Goal: Transaction & Acquisition: Subscribe to service/newsletter

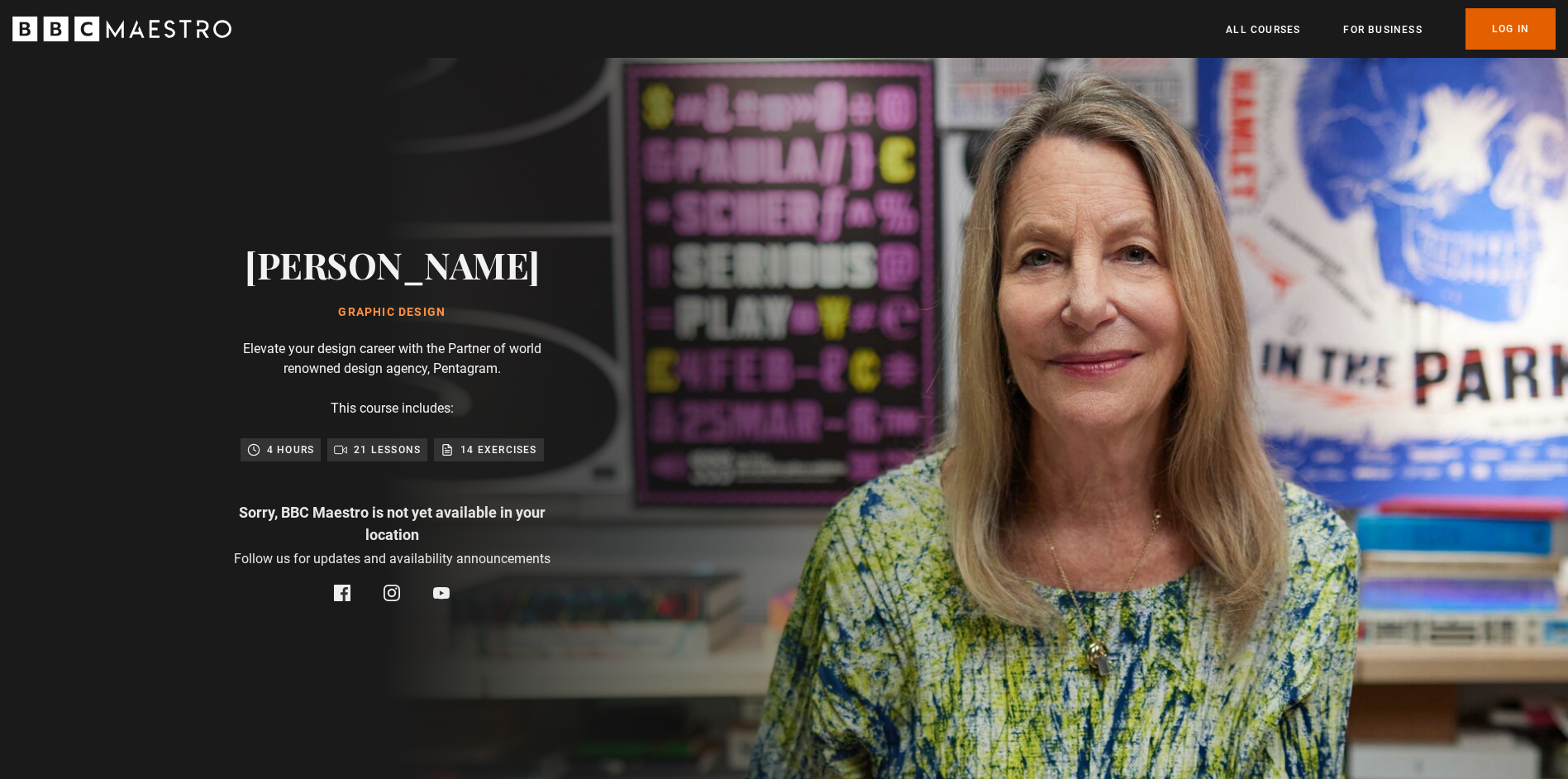
scroll to position [0, 214]
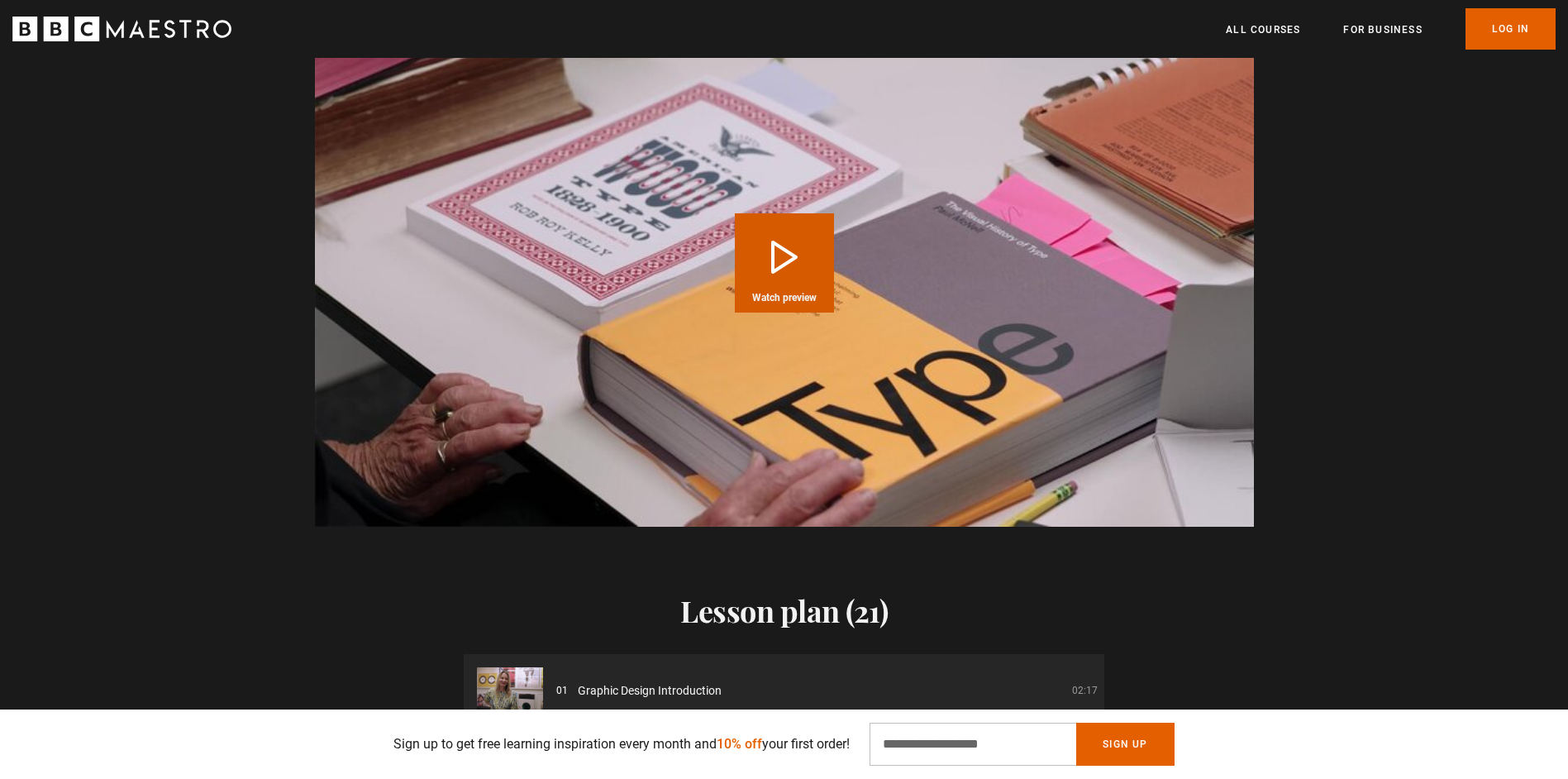
click at [784, 218] on button "Play Course overview for Graphic Design with [PERSON_NAME] Watch preview" at bounding box center [784, 262] width 100 height 100
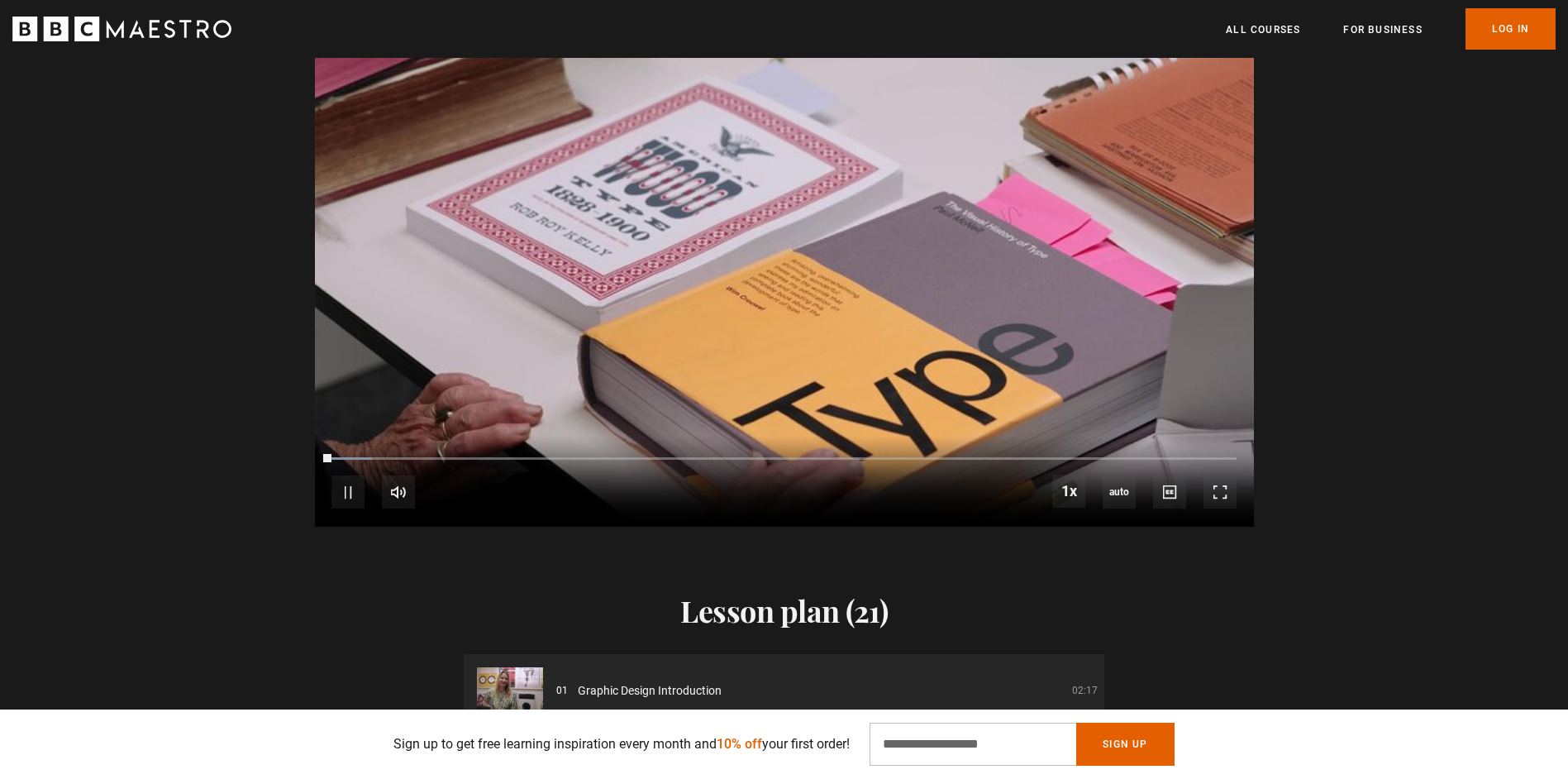
scroll to position [1466, 0]
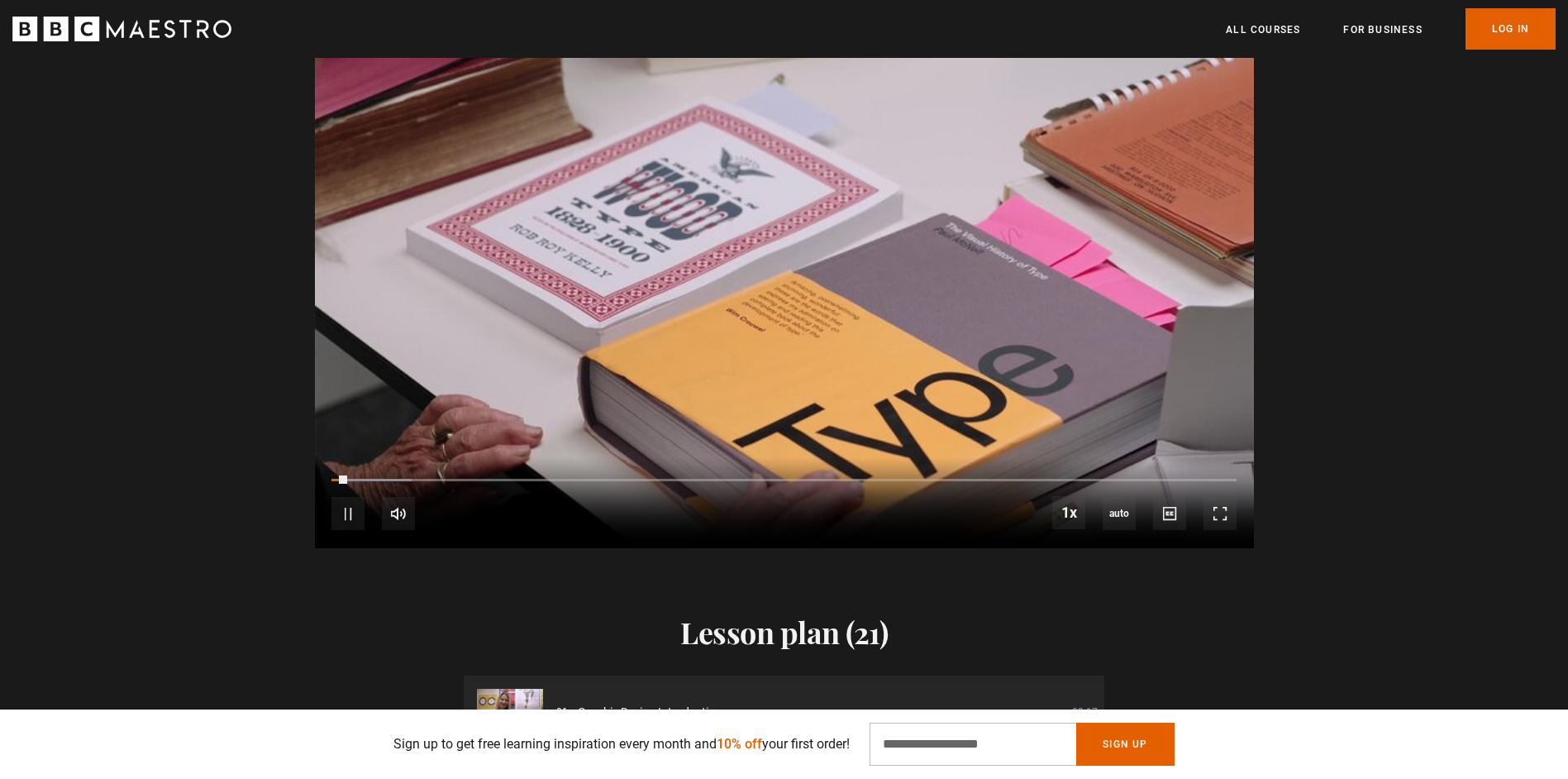
click at [358, 457] on div "10s Skip Back 10 seconds Pause 10s Skip Forward 10 seconds Loaded : 8.85% 0:11 …" at bounding box center [784, 503] width 939 height 92
click at [376, 457] on div "10s Skip Back 10 seconds Pause 10s Skip Forward 10 seconds Loaded : 8.85% 0:11 …" at bounding box center [784, 503] width 939 height 92
click at [388, 478] on div "Loaded : 8.85% 0:06 0:02" at bounding box center [784, 480] width 905 height 4
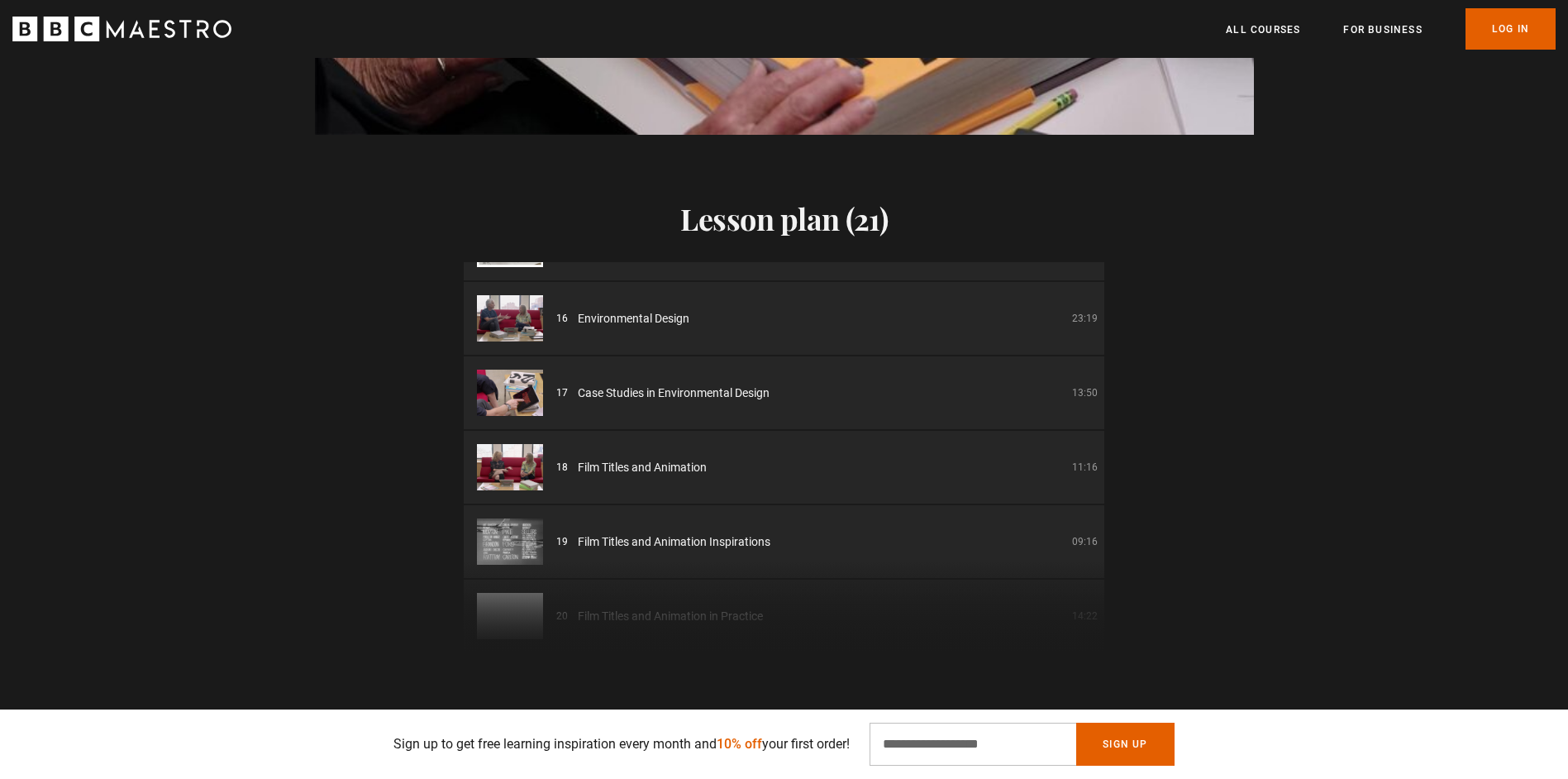
scroll to position [1157, 0]
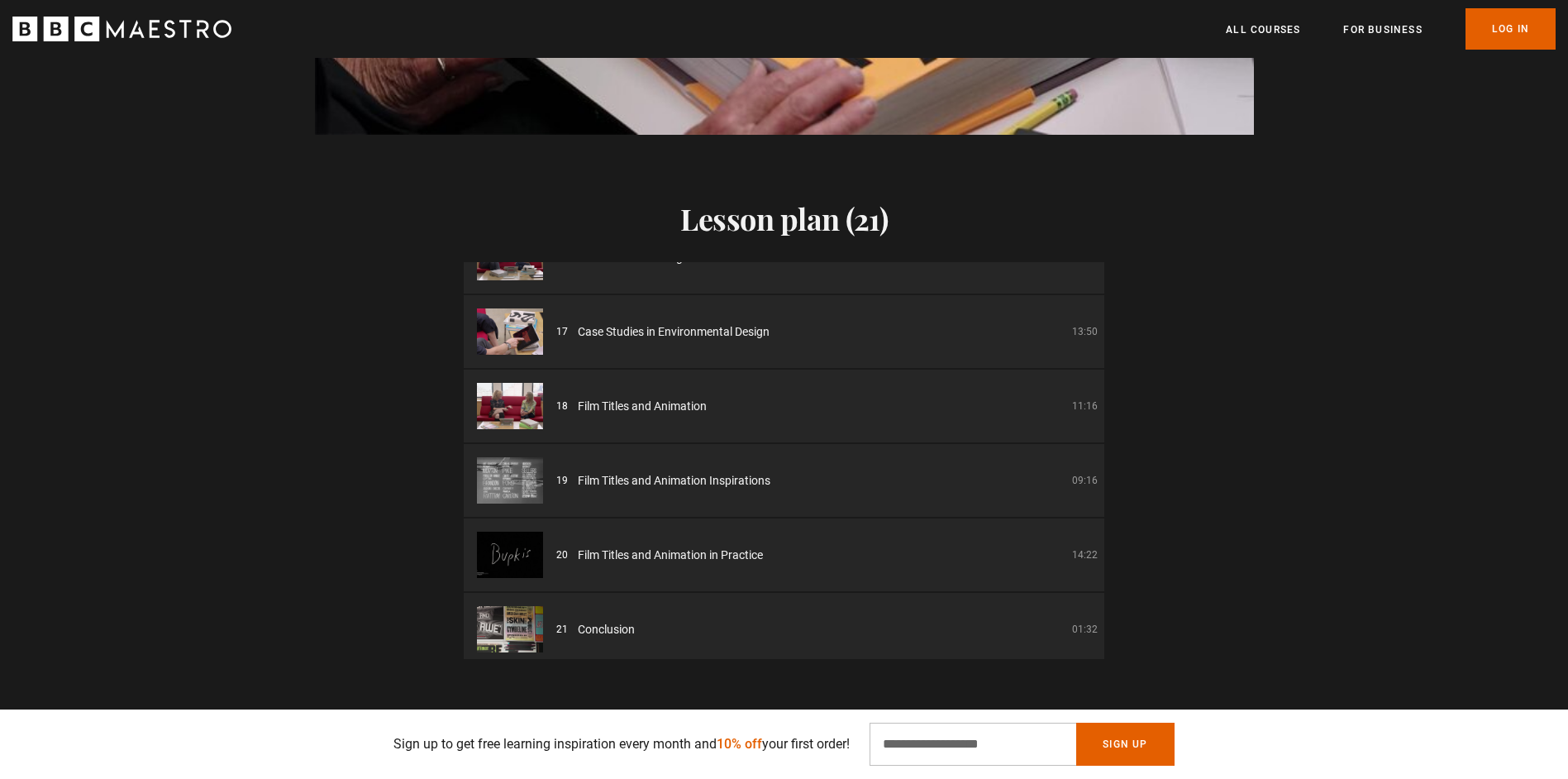
click at [943, 397] on div "18 Film Titles and Animation 11:16" at bounding box center [827, 406] width 542 height 18
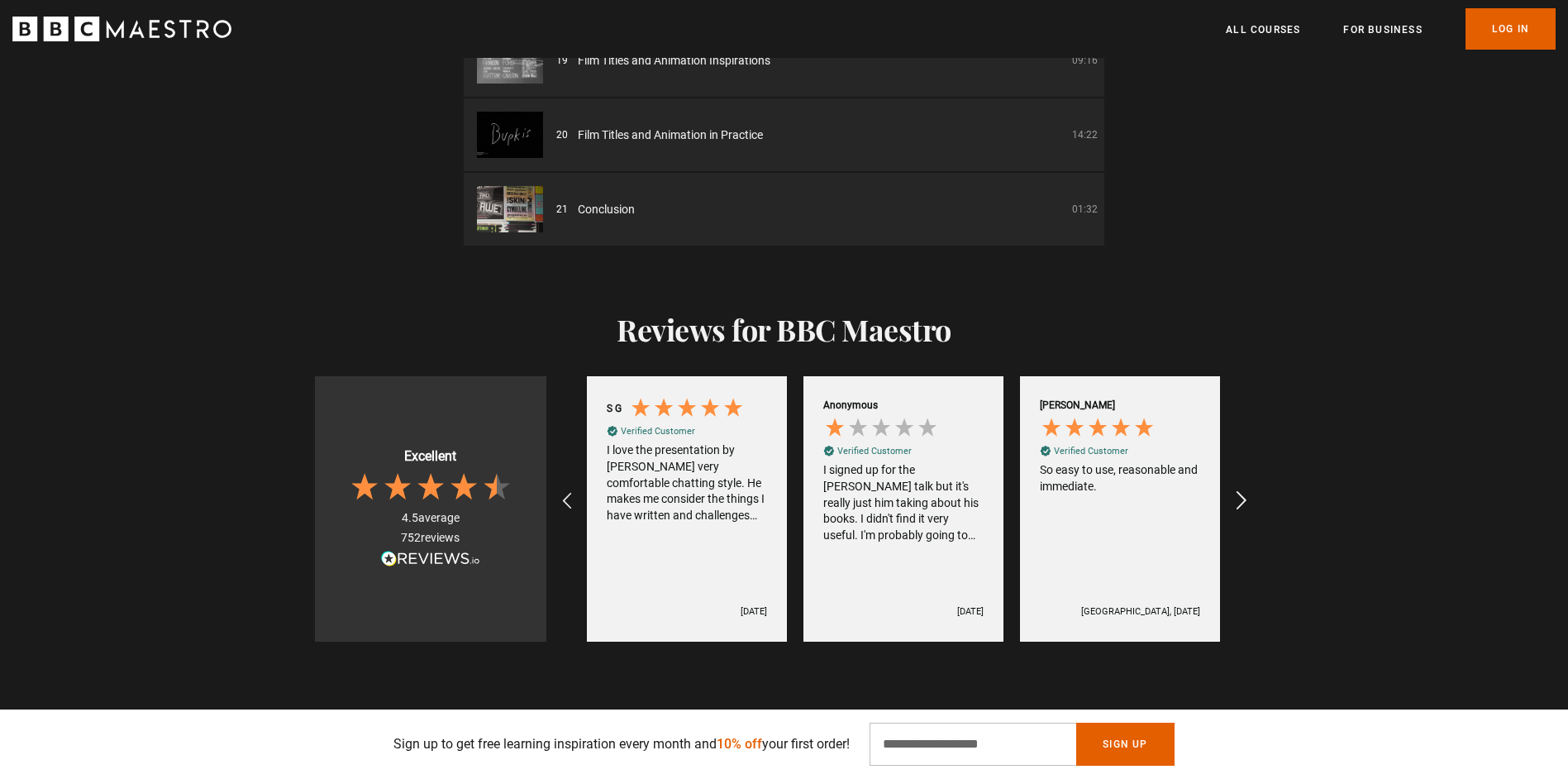
scroll to position [2375, 0]
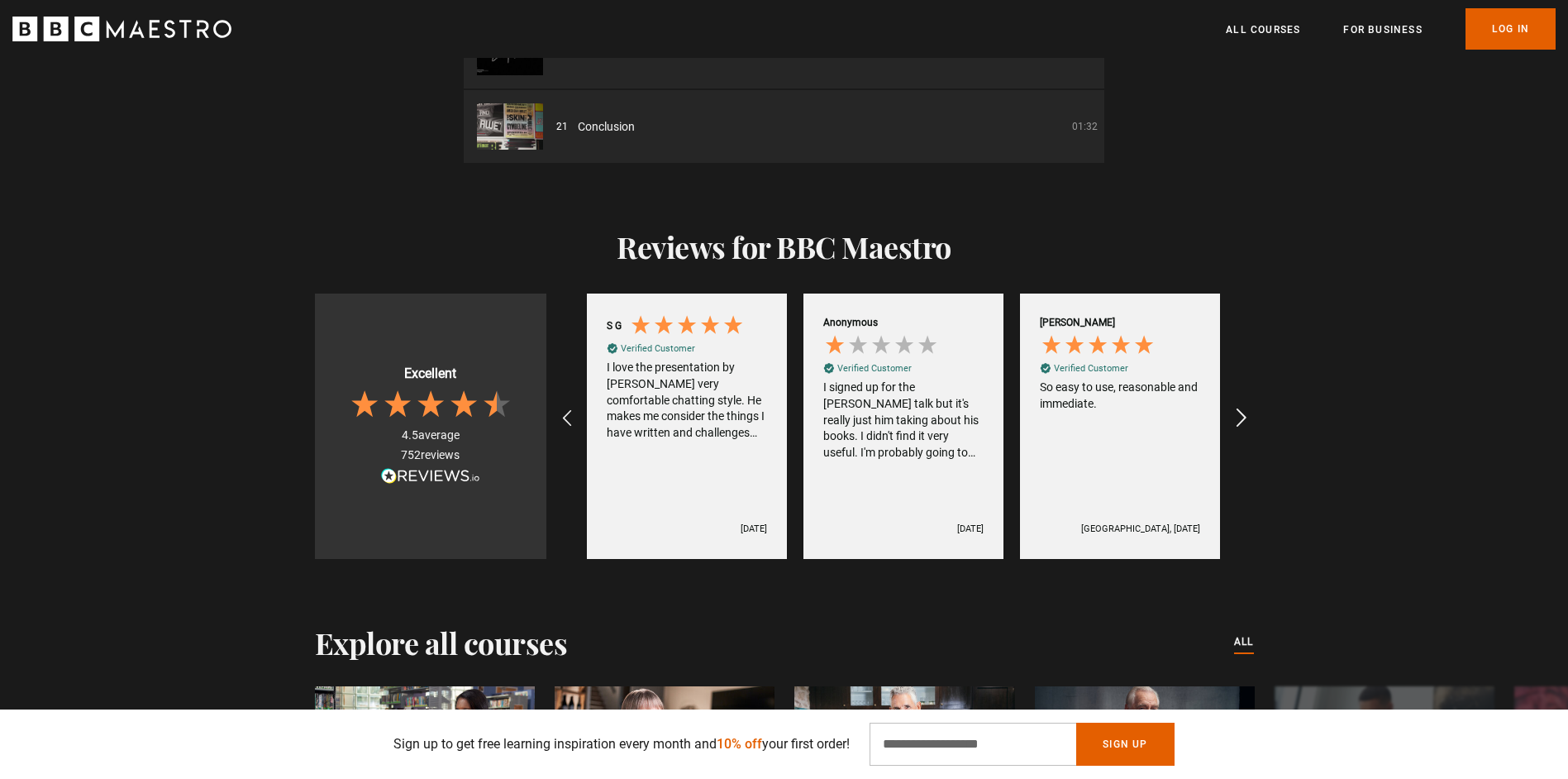
click at [1237, 407] on icon "REVIEWS.io Carousel Scroll Right" at bounding box center [1240, 418] width 23 height 23
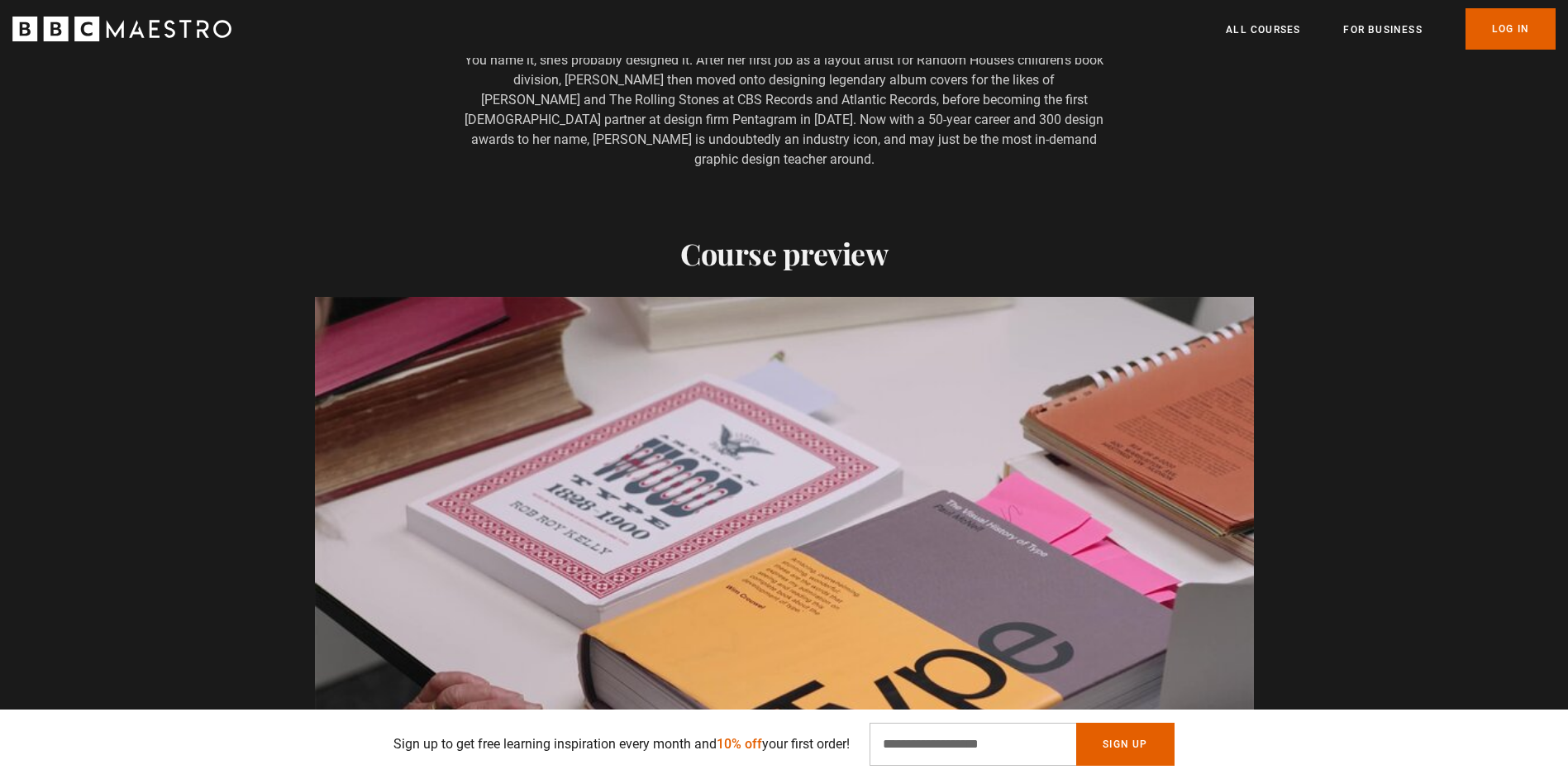
scroll to position [1218, 0]
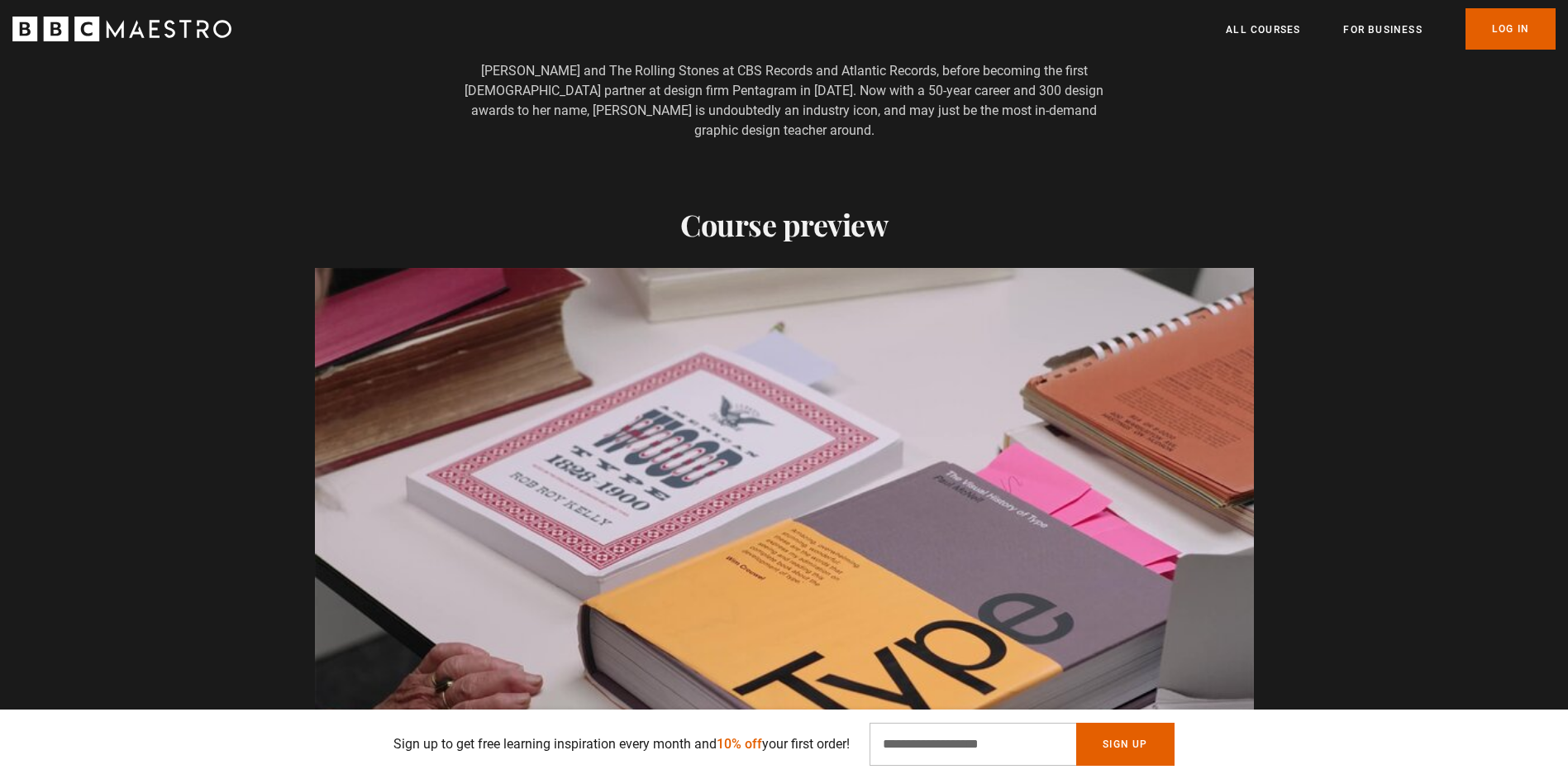
click at [892, 514] on video "Video Player" at bounding box center [784, 531] width 939 height 528
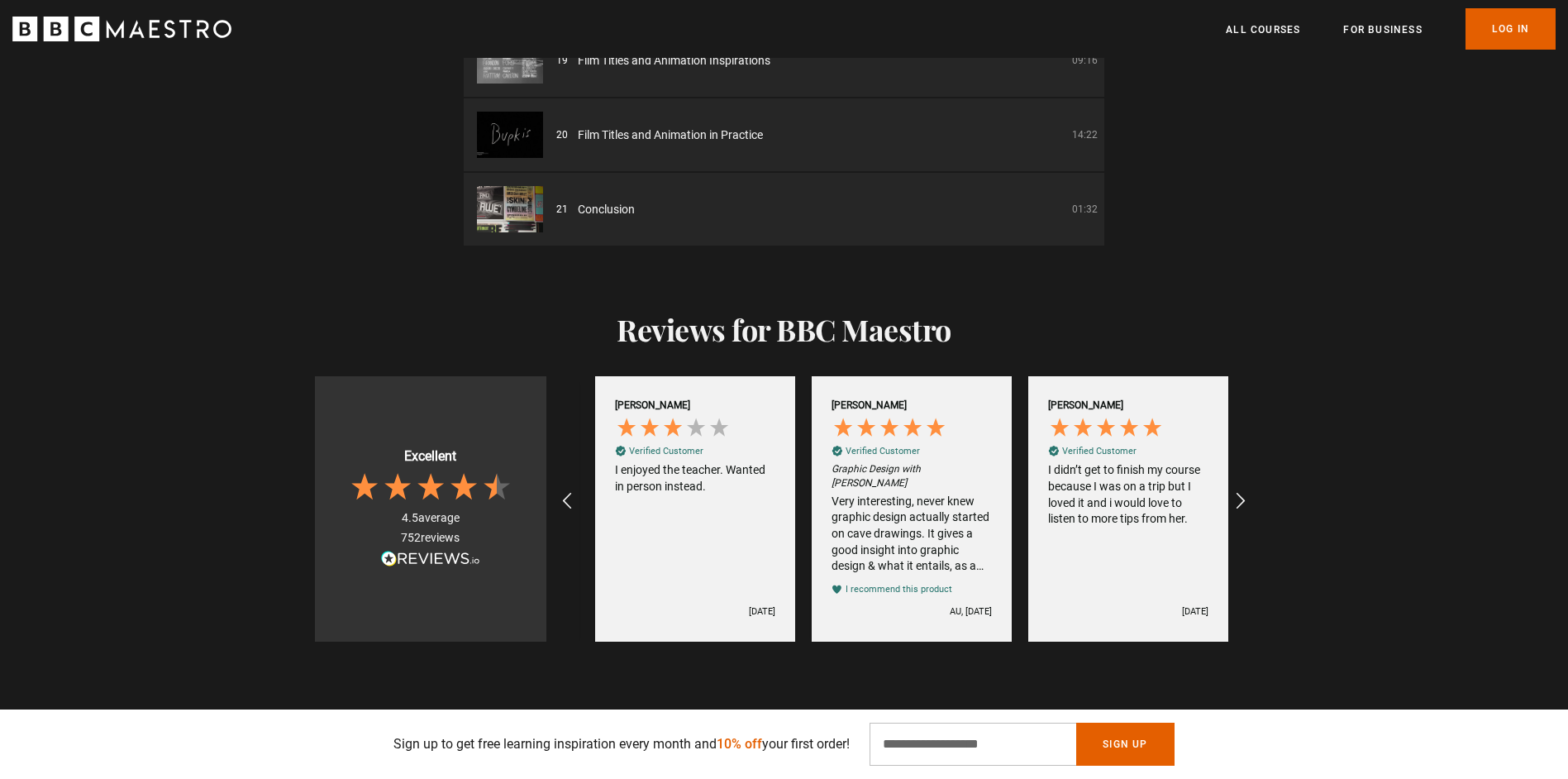
scroll to position [0, 1732]
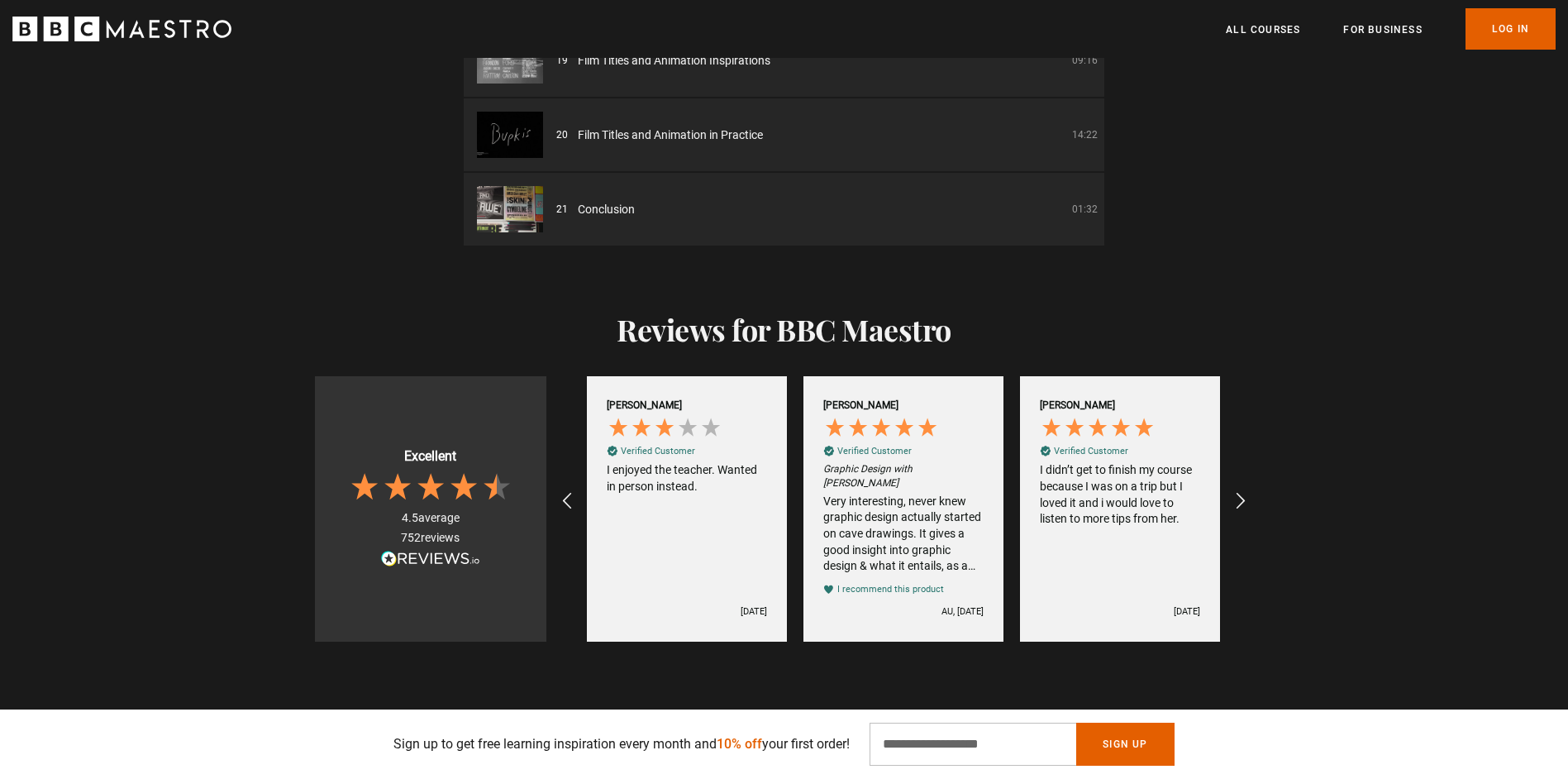
drag, startPoint x: 1272, startPoint y: 248, endPoint x: 1144, endPoint y: 34, distance: 249.4
click at [1272, 248] on div "Reviews for BBC Maestro Excellent 4.5 average 752 reviews Louise B Verified Cus…" at bounding box center [784, 443] width 1568 height 396
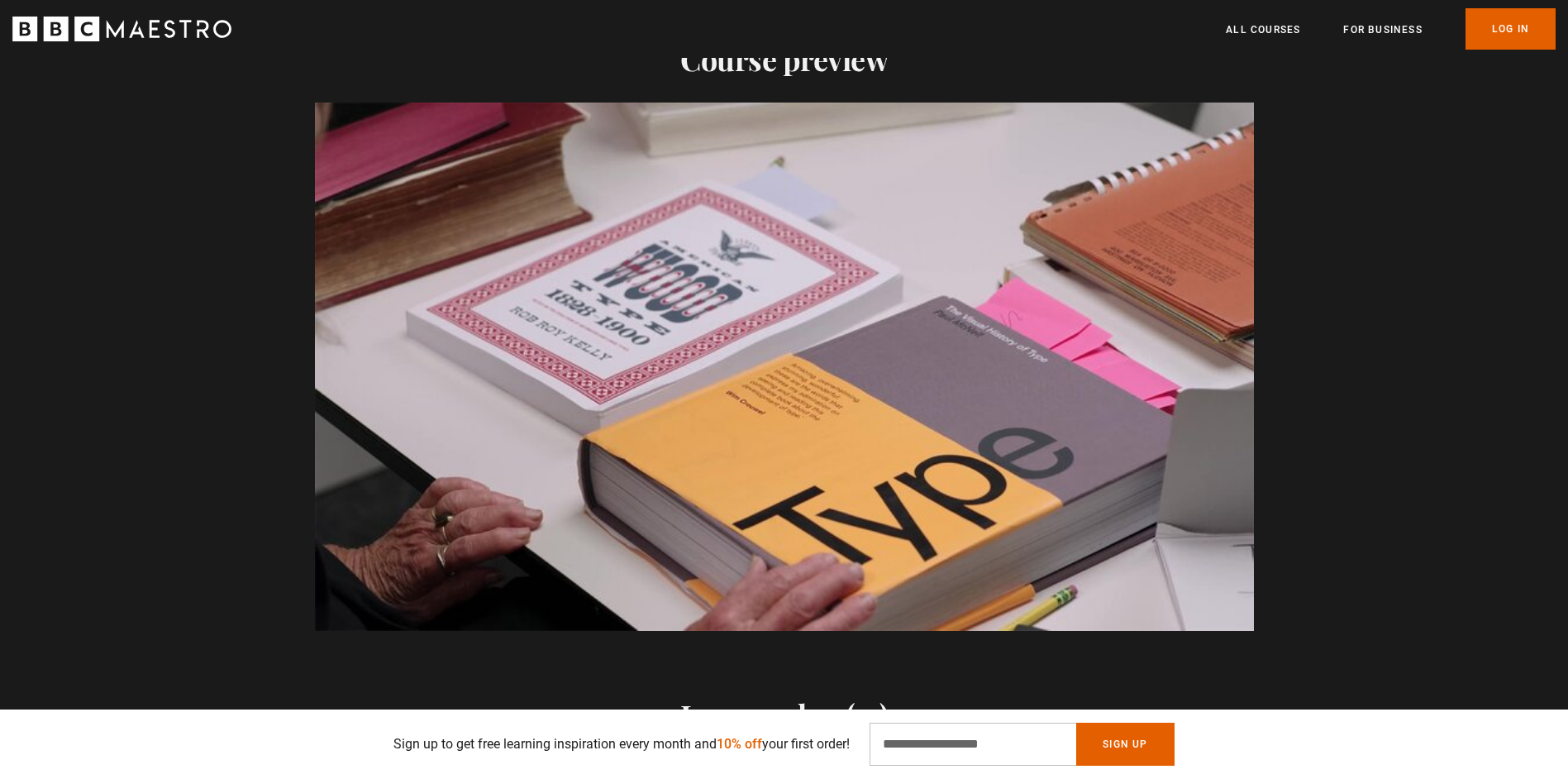
scroll to position [0, 1949]
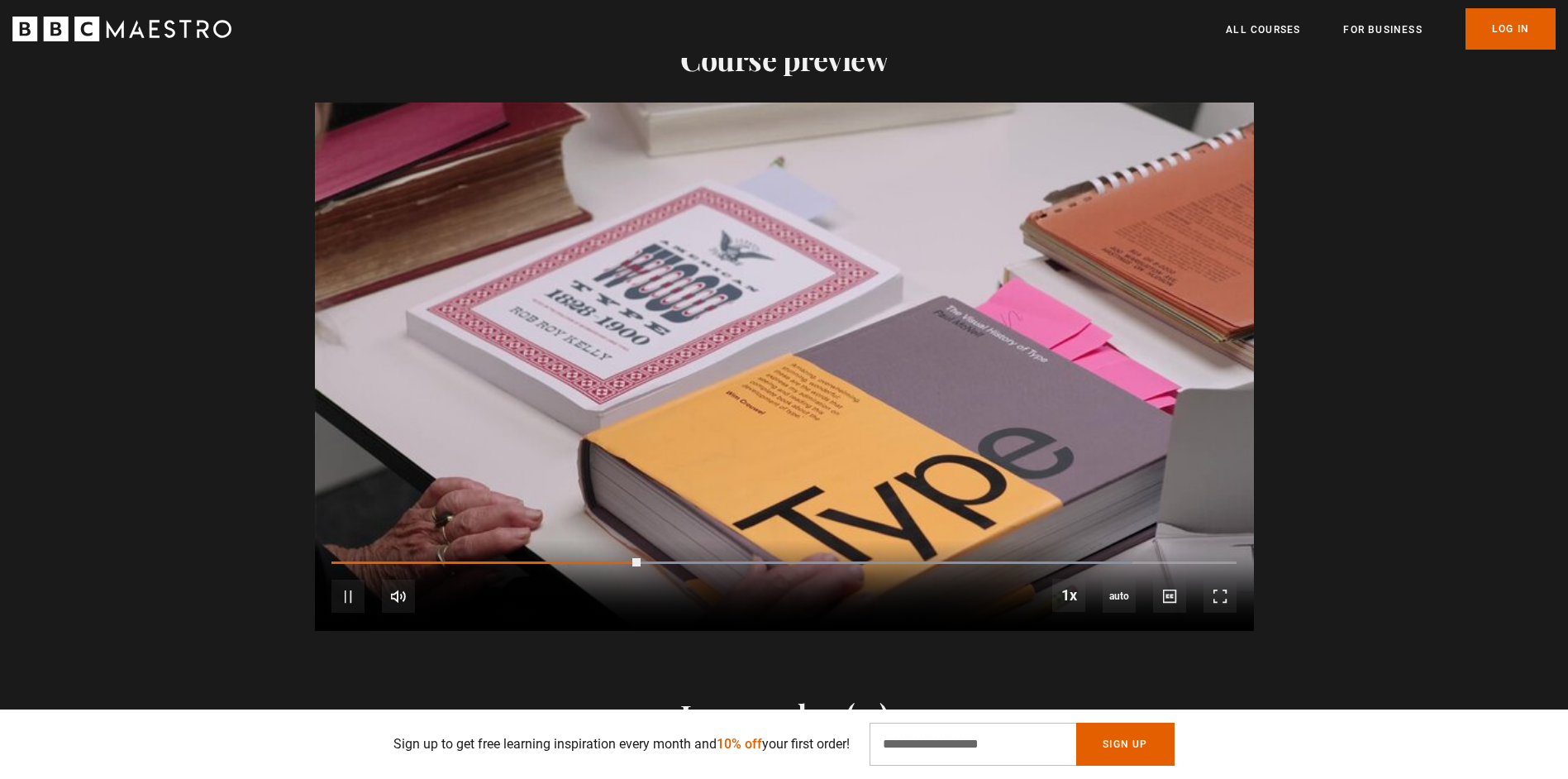
click at [1414, 447] on div "Video Player is loading. Play Course overview for Graphic Design with Paula Sch…" at bounding box center [784, 366] width 1568 height 528
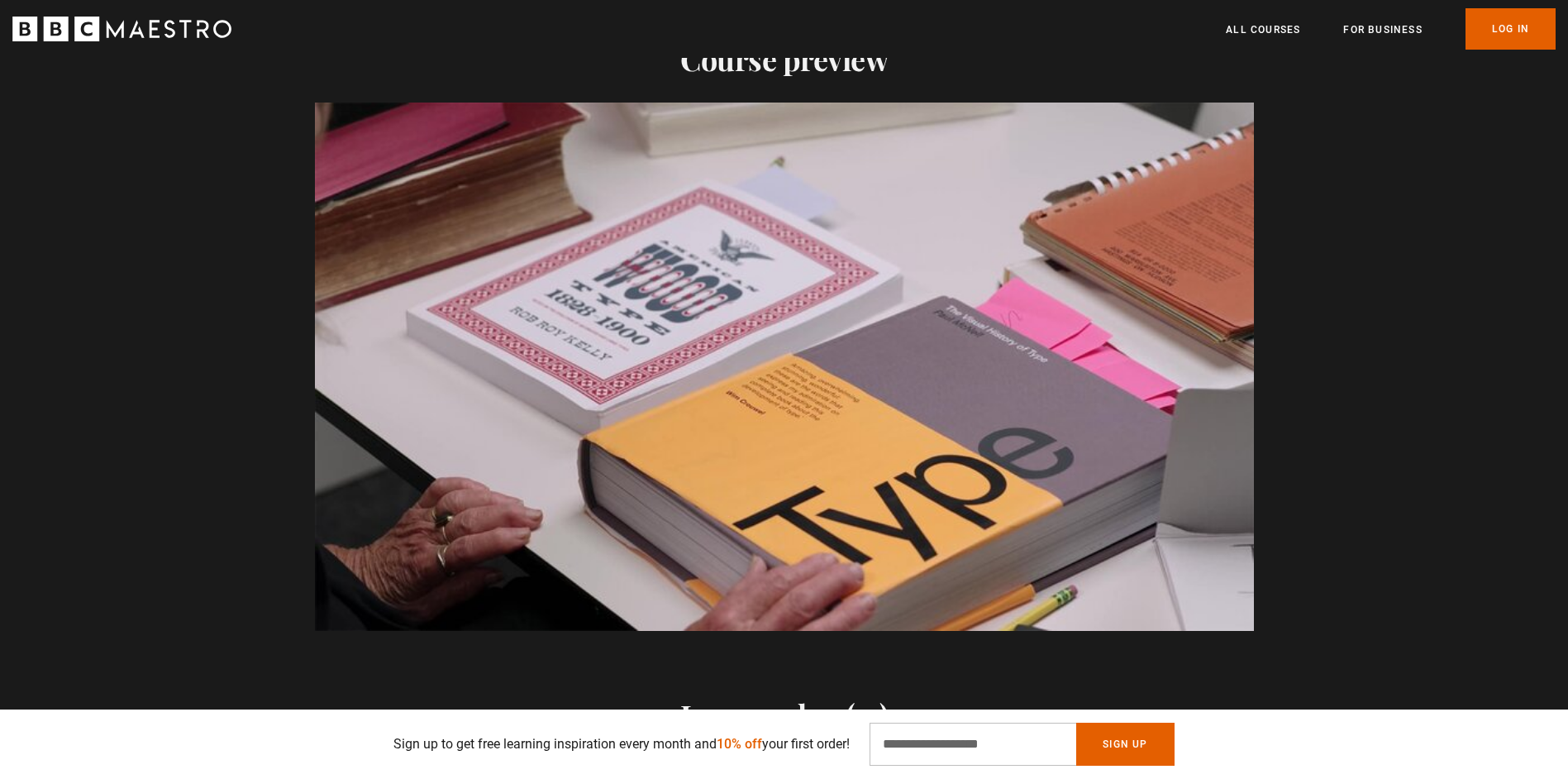
scroll to position [0, 2381]
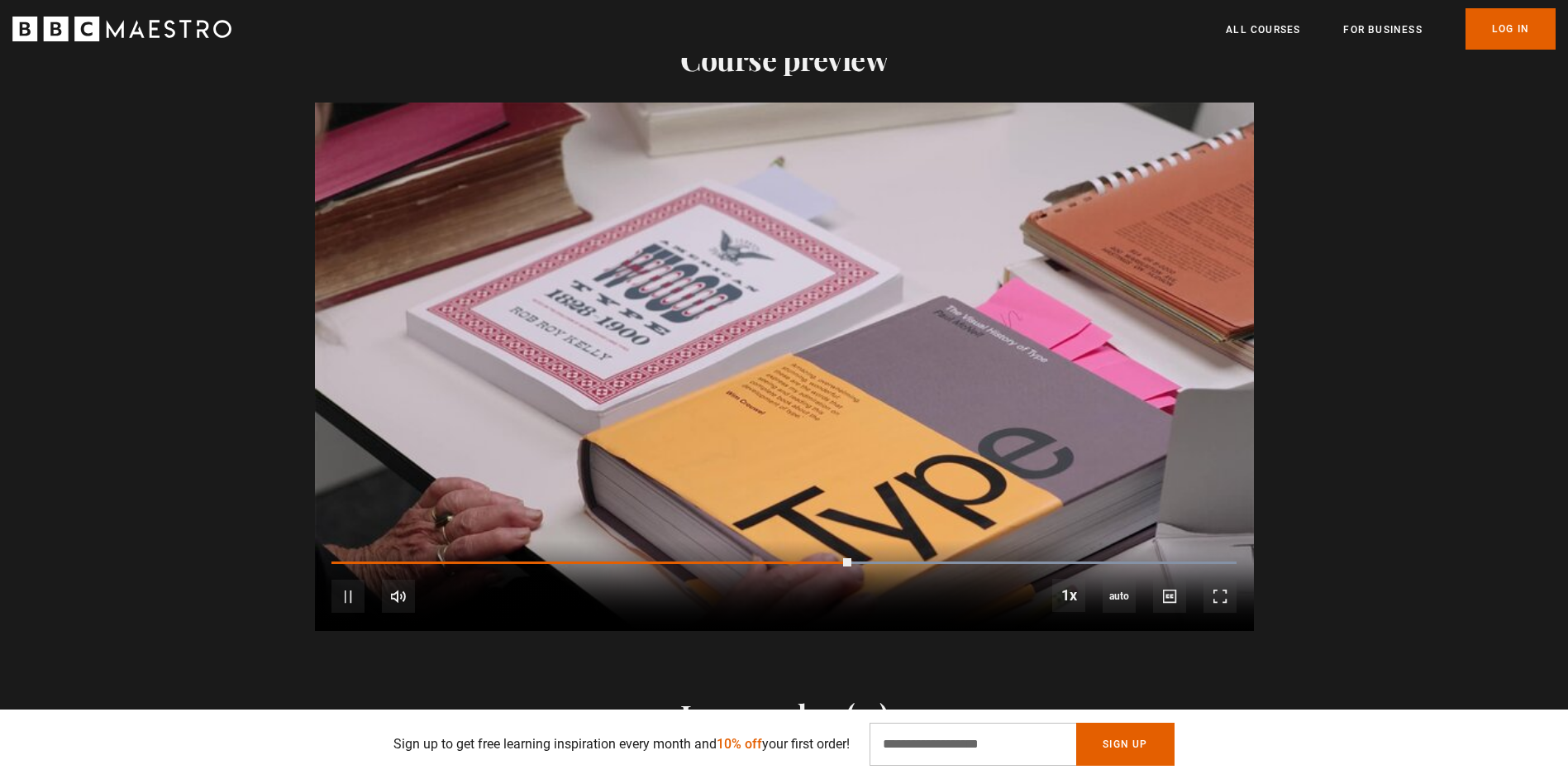
click at [1382, 450] on div "Video Player is loading. Play Course overview for Graphic Design with Paula Sch…" at bounding box center [784, 366] width 1568 height 528
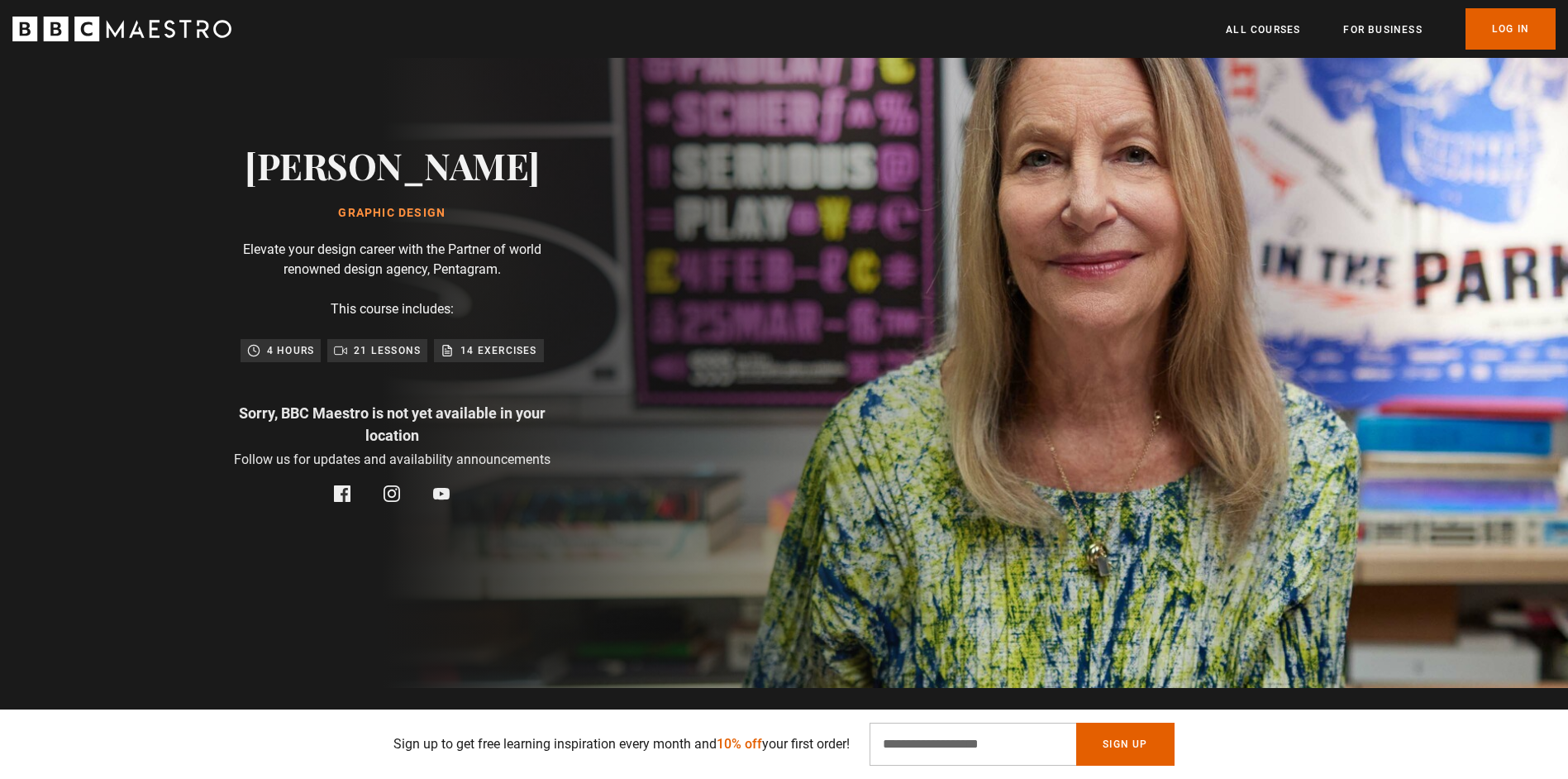
scroll to position [0, 0]
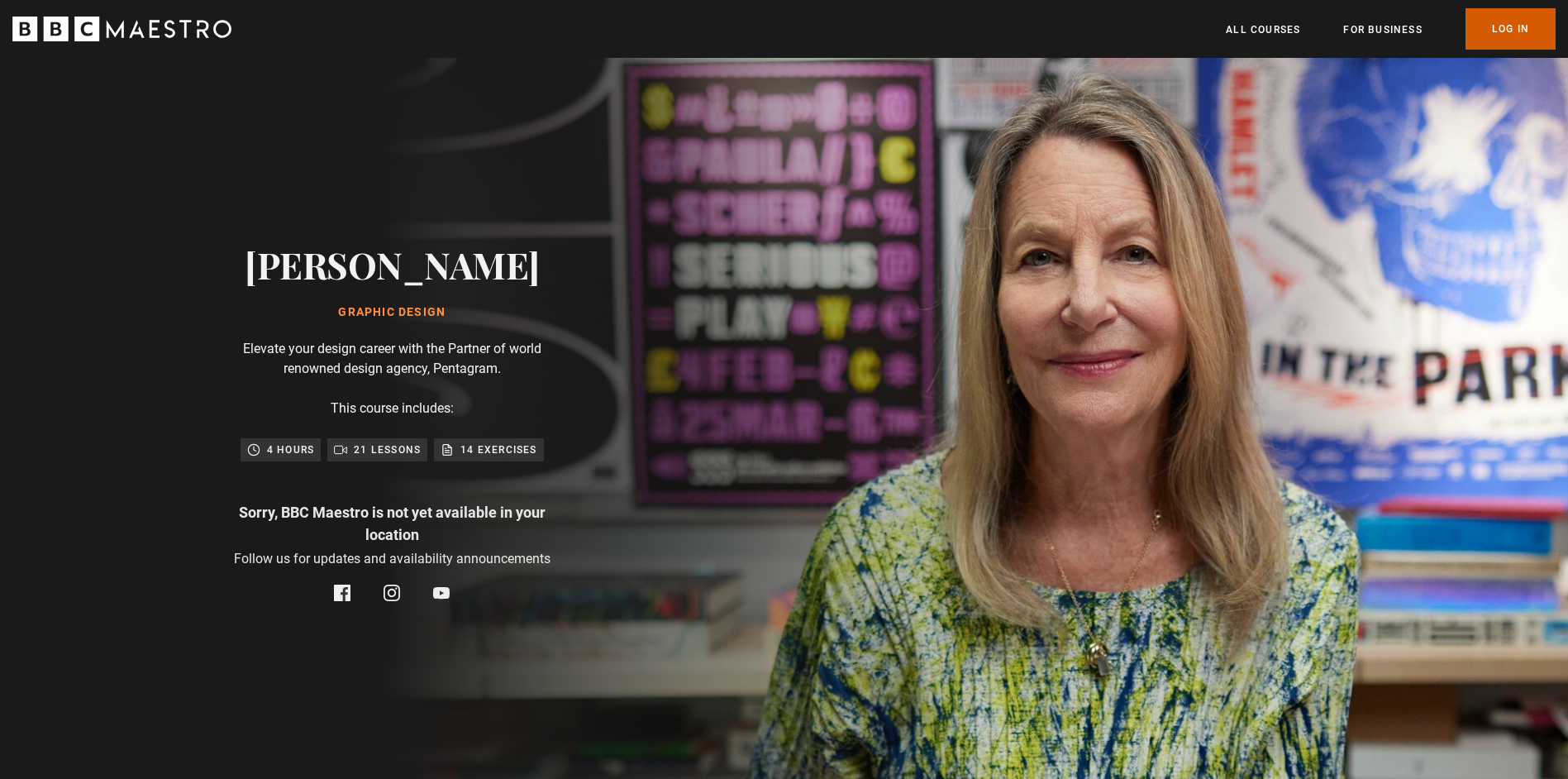
click at [1498, 40] on link "Log In" at bounding box center [1510, 29] width 90 height 41
click at [1258, 26] on link "All Courses" at bounding box center [1263, 30] width 74 height 17
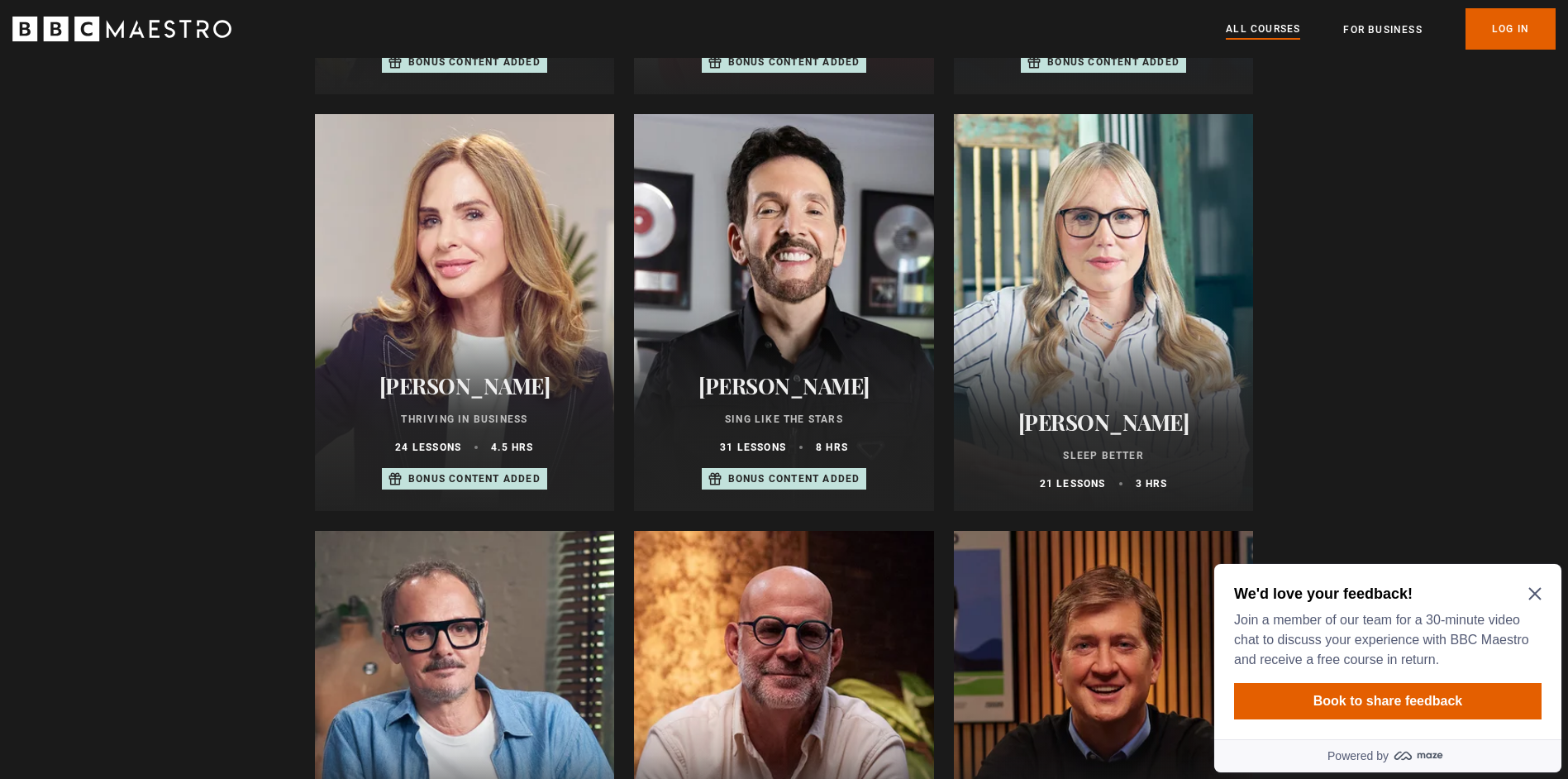
scroll to position [1323, 0]
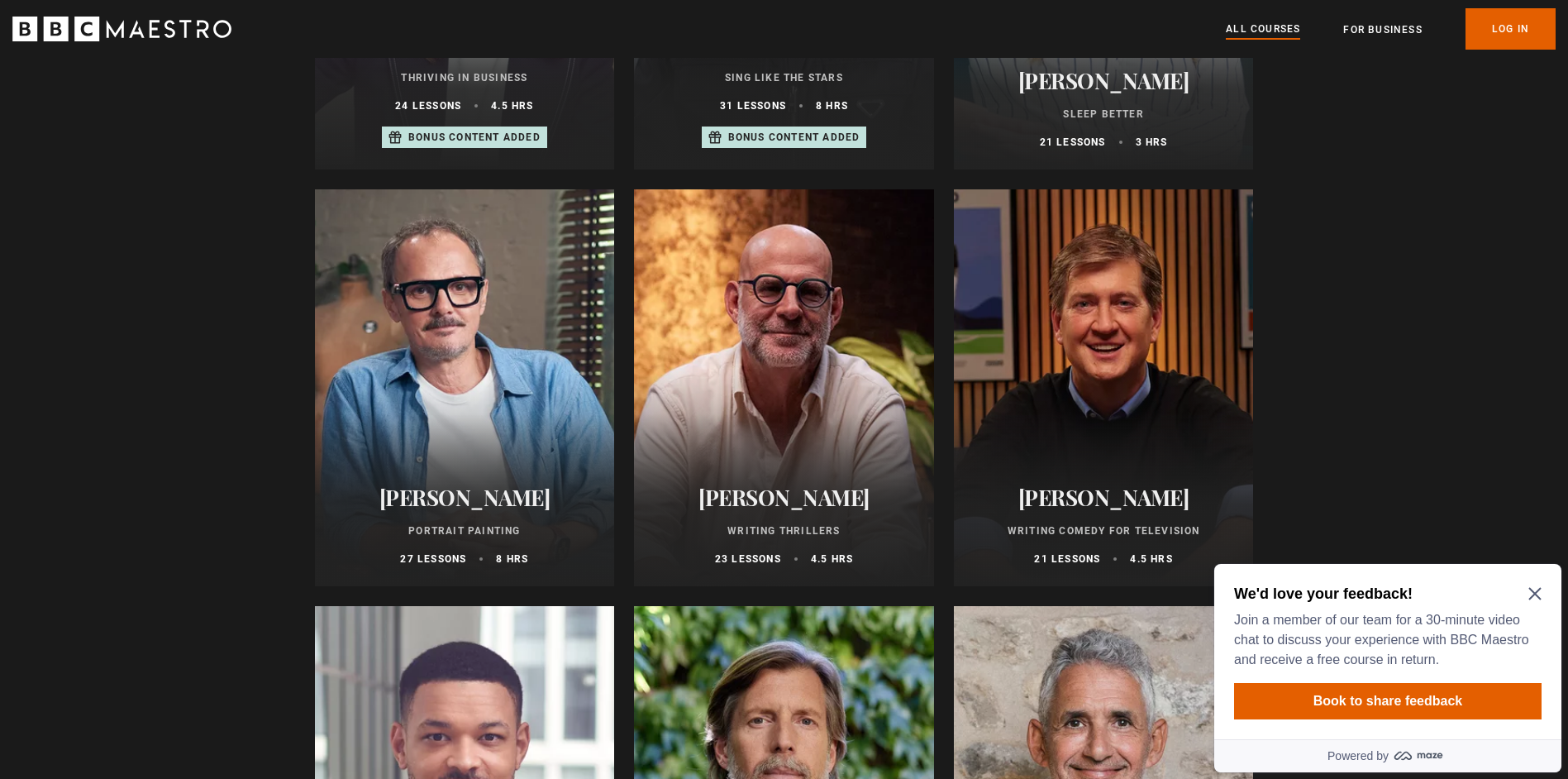
click at [1534, 585] on h2 "We'd love your feedback!" at bounding box center [1384, 593] width 301 height 20
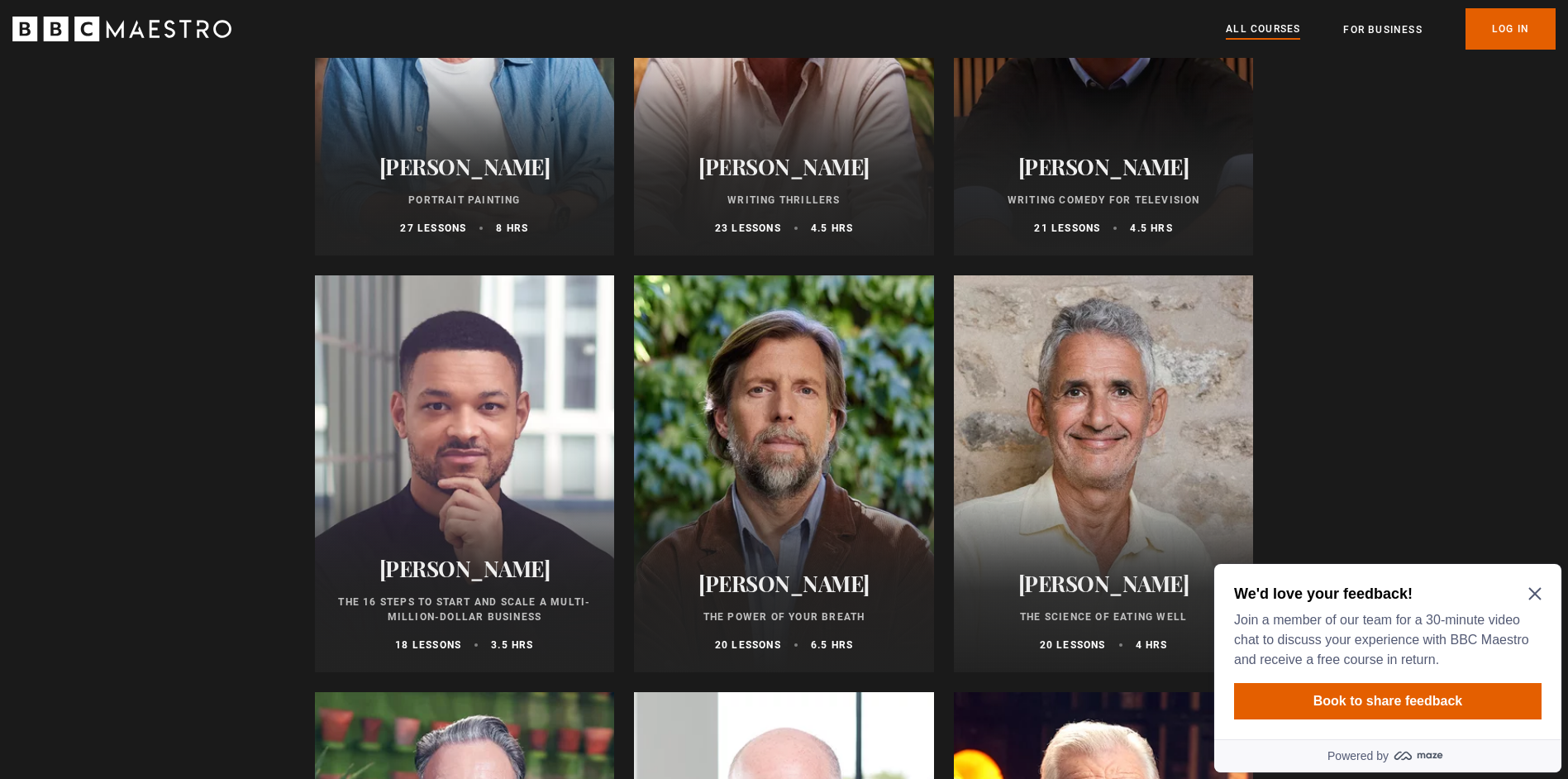
click at [1531, 593] on icon "Close Maze Prompt" at bounding box center [1534, 594] width 13 height 13
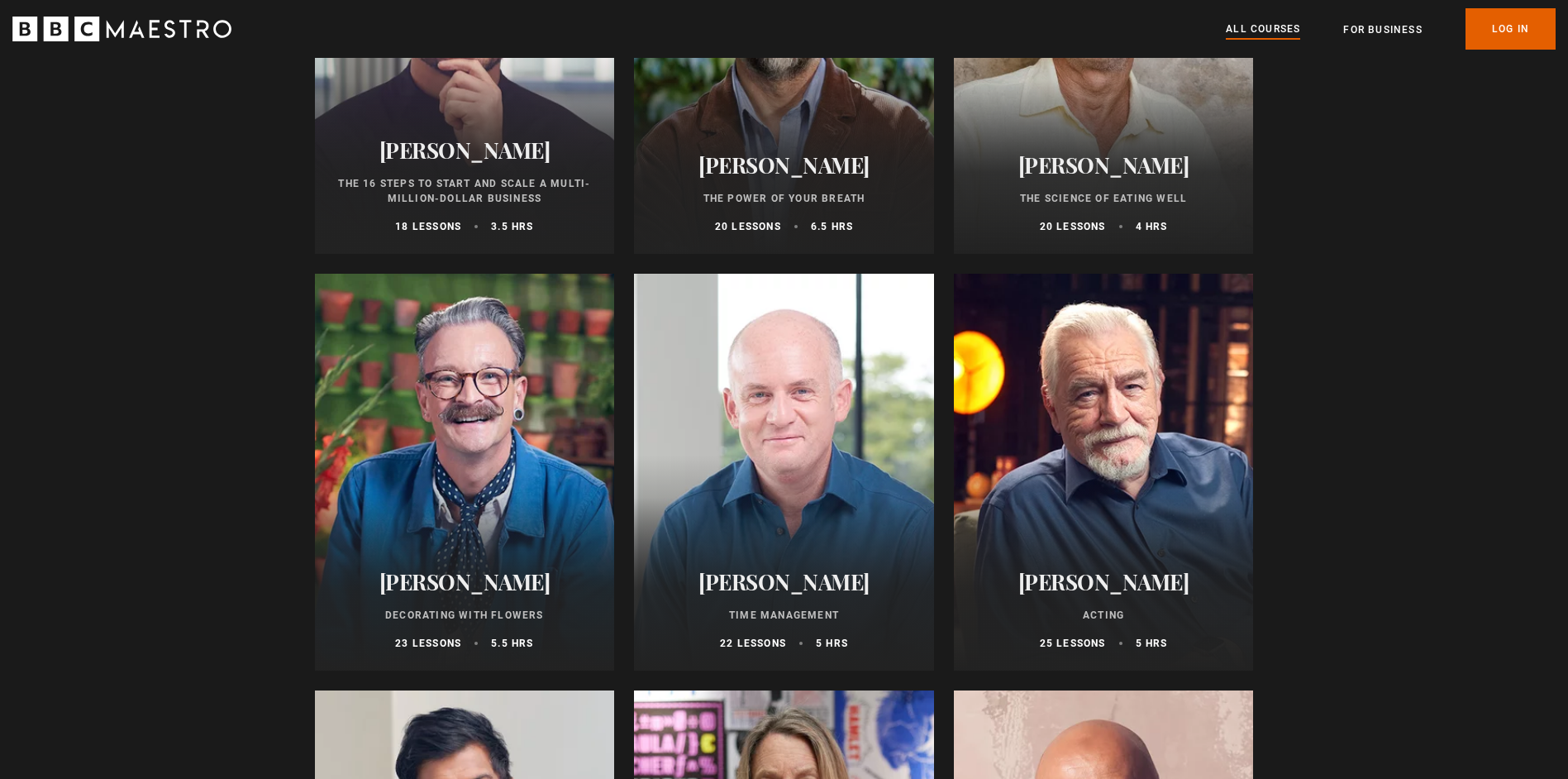
scroll to position [2149, 0]
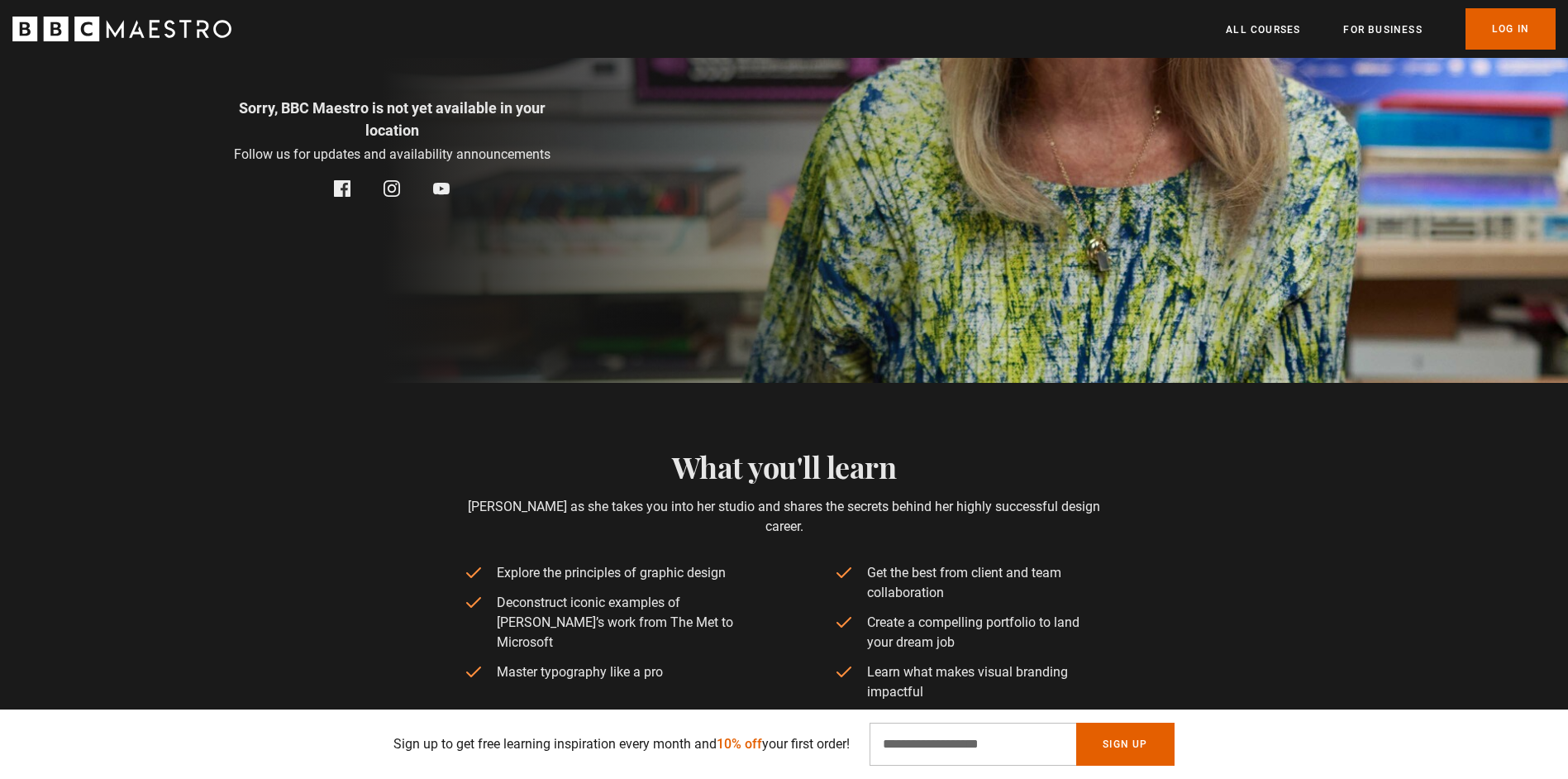
scroll to position [330, 0]
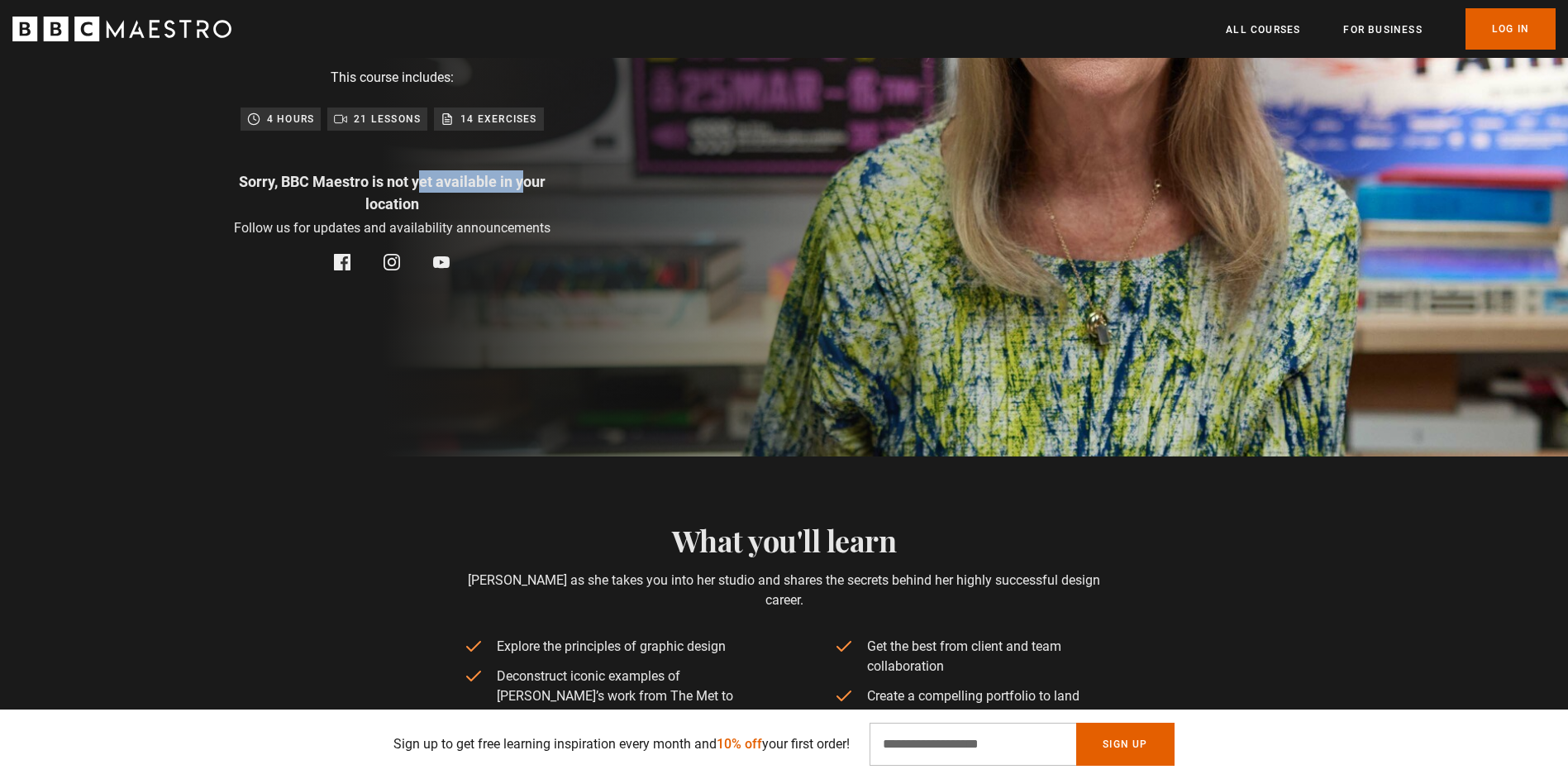
drag, startPoint x: 396, startPoint y: 174, endPoint x: 477, endPoint y: 180, distance: 81.2
click at [476, 180] on p "Sorry, BBC Maestro is not yet available in your location" at bounding box center [391, 193] width 330 height 45
click at [477, 180] on p "Sorry, BBC Maestro is not yet available in your location" at bounding box center [391, 193] width 330 height 45
drag, startPoint x: 422, startPoint y: 183, endPoint x: 503, endPoint y: 189, distance: 81.2
click at [502, 188] on p "Sorry, BBC Maestro is not yet available in your location" at bounding box center [391, 193] width 330 height 45
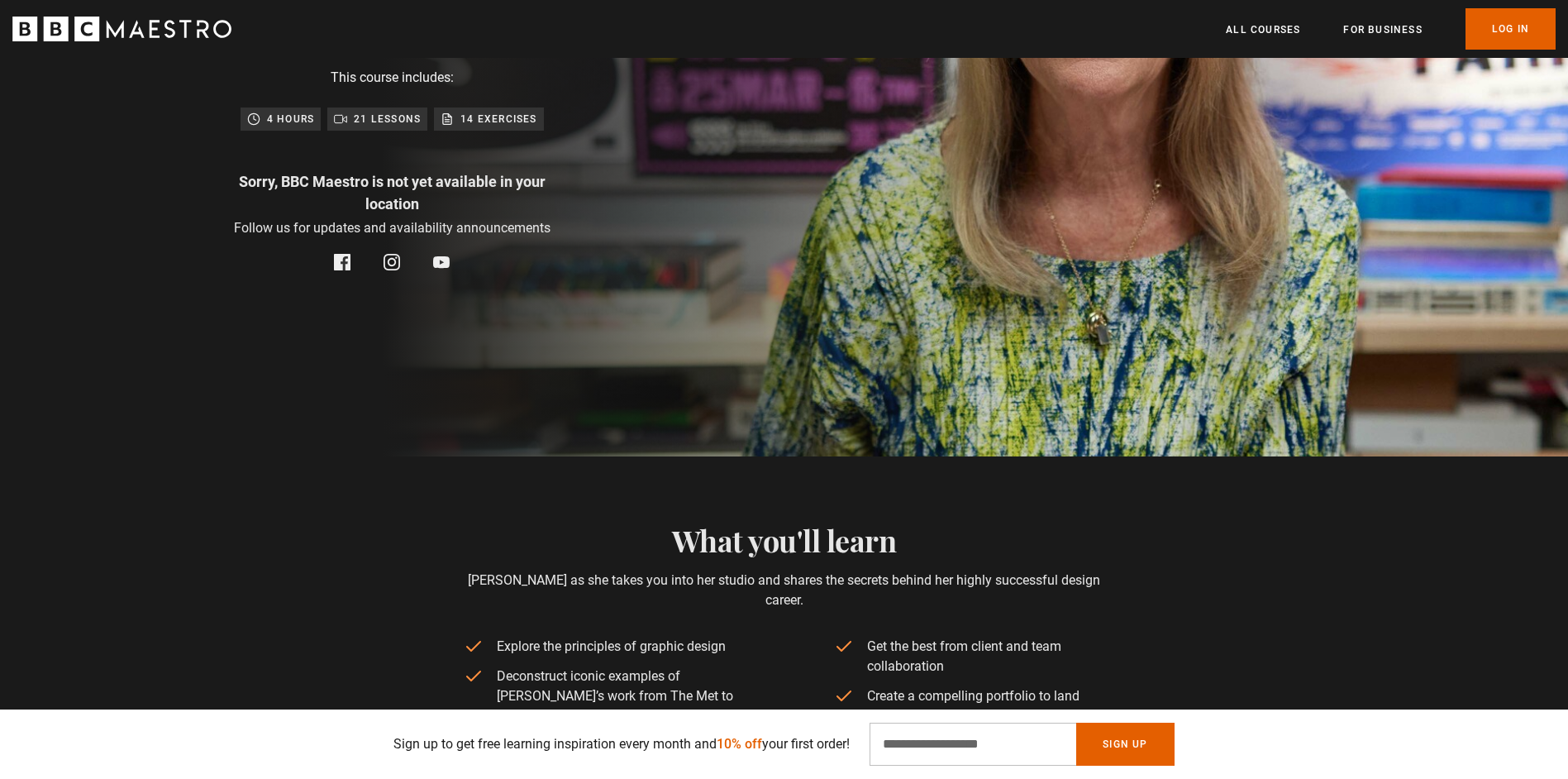
click at [503, 189] on p "Sorry, BBC Maestro is not yet available in your location" at bounding box center [391, 193] width 330 height 45
drag, startPoint x: 570, startPoint y: 204, endPoint x: 436, endPoint y: 206, distance: 134.0
click at [439, 206] on div "Paula Scher Graphic Design Elevate your design career with the Partner of world…" at bounding box center [392, 91] width 529 height 729
click at [428, 205] on p "Sorry, BBC Maestro is not yet available in your location" at bounding box center [391, 193] width 330 height 45
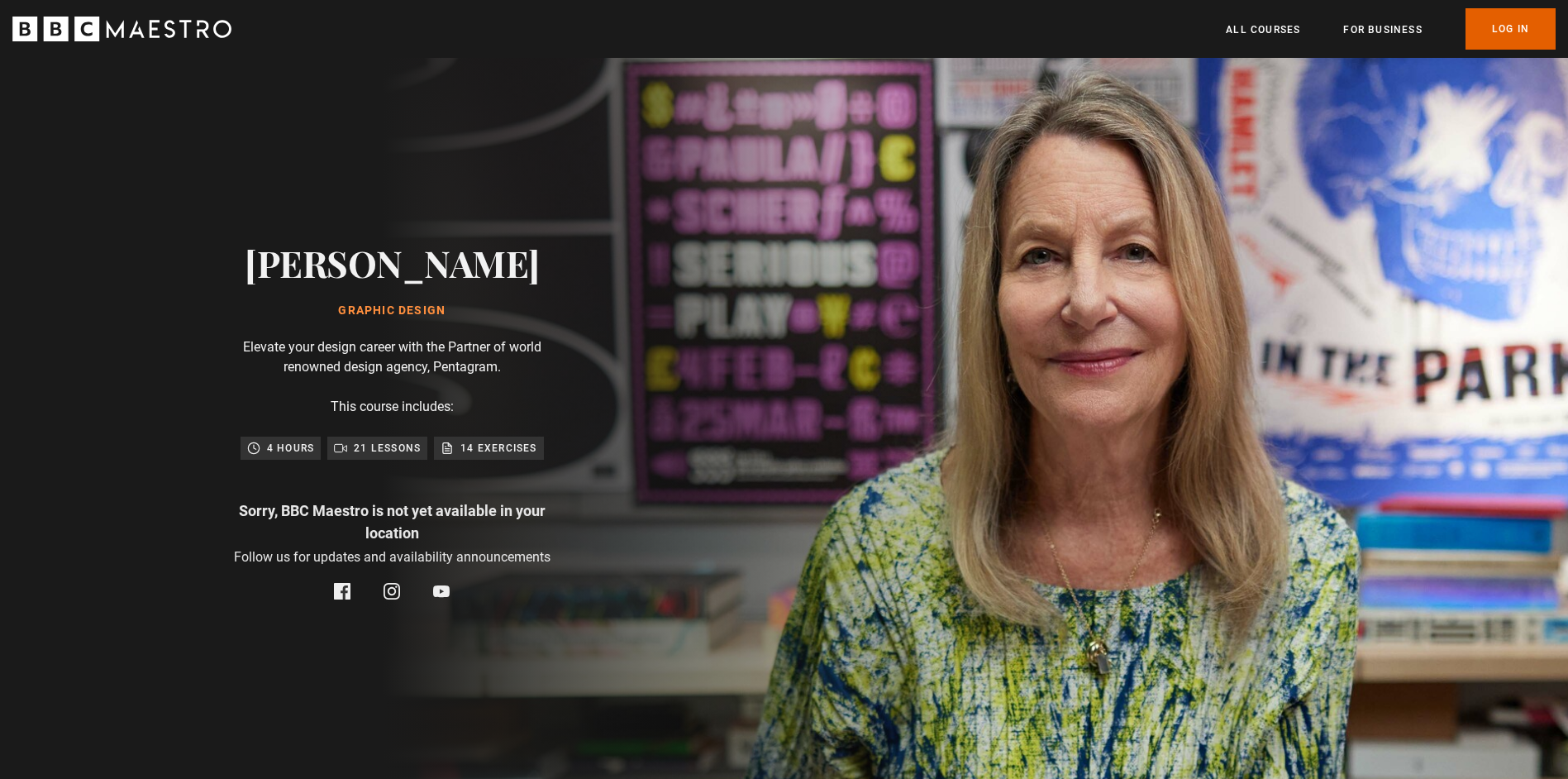
scroll to position [0, 0]
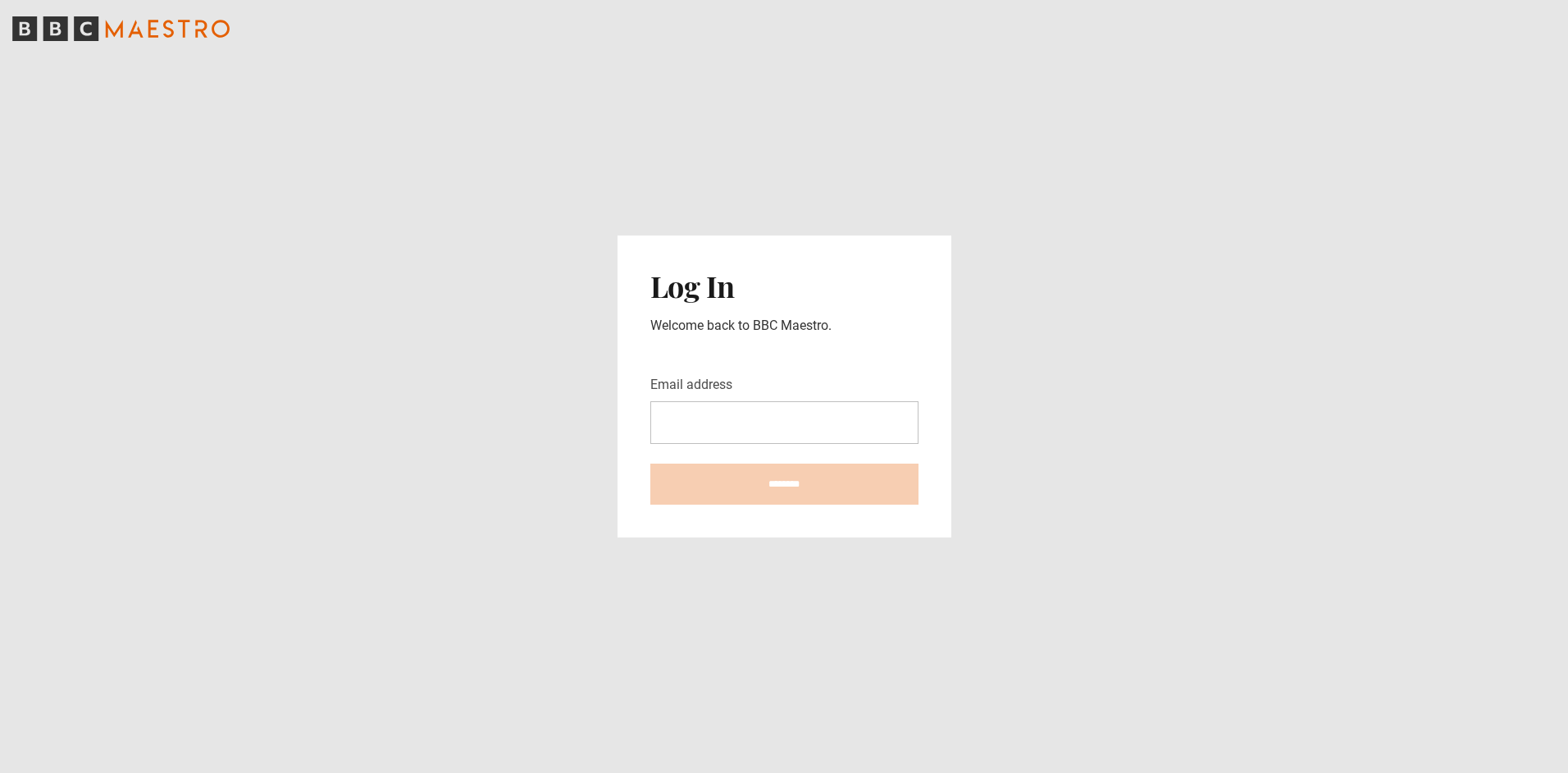
click at [725, 428] on input "Email address" at bounding box center [784, 422] width 268 height 42
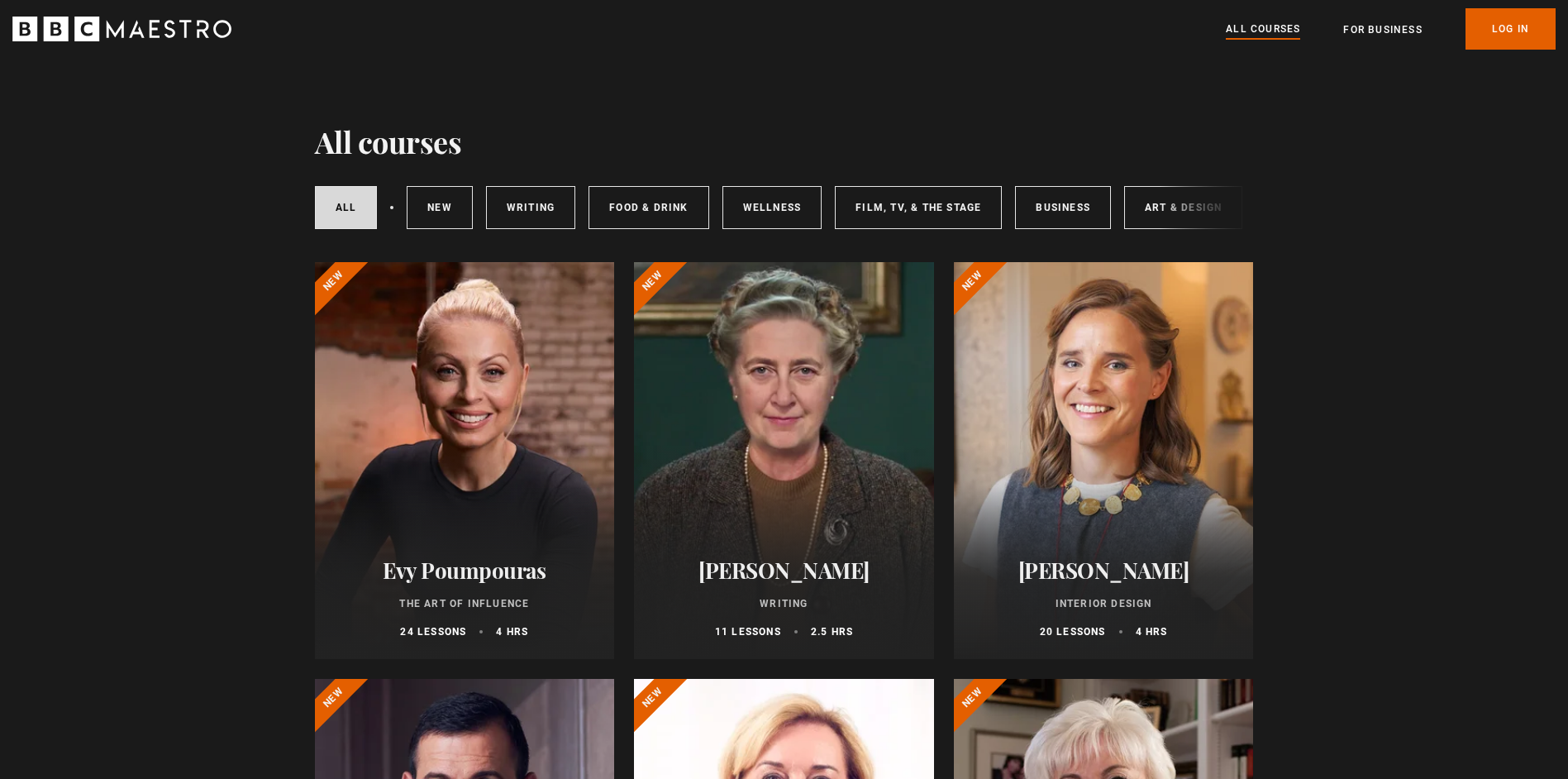
click at [1167, 201] on div "All courses New courses Writing Food & Drink Wellness Film, TV, & The Stage Bus…" at bounding box center [784, 208] width 939 height 56
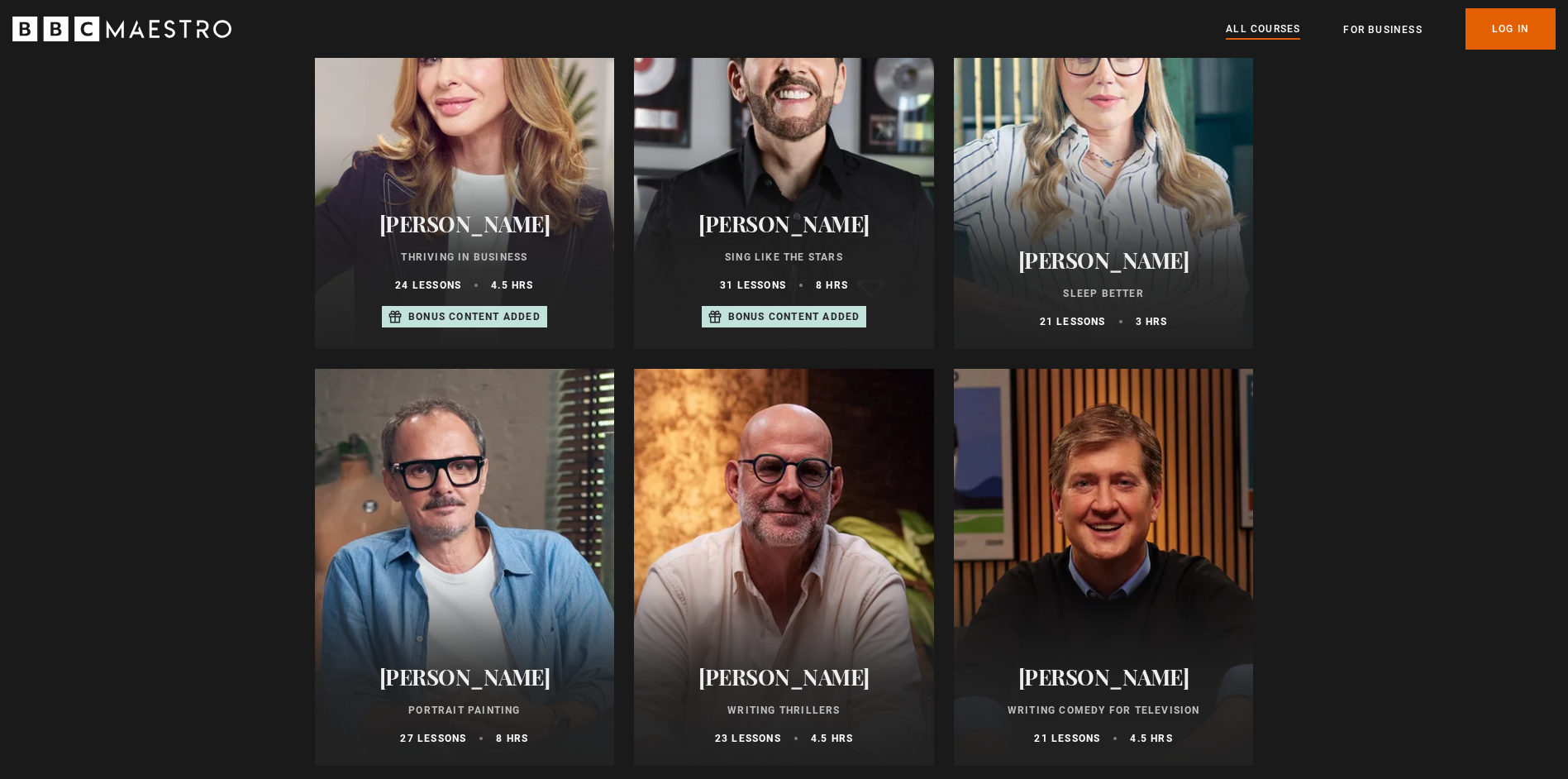
scroll to position [1240, 0]
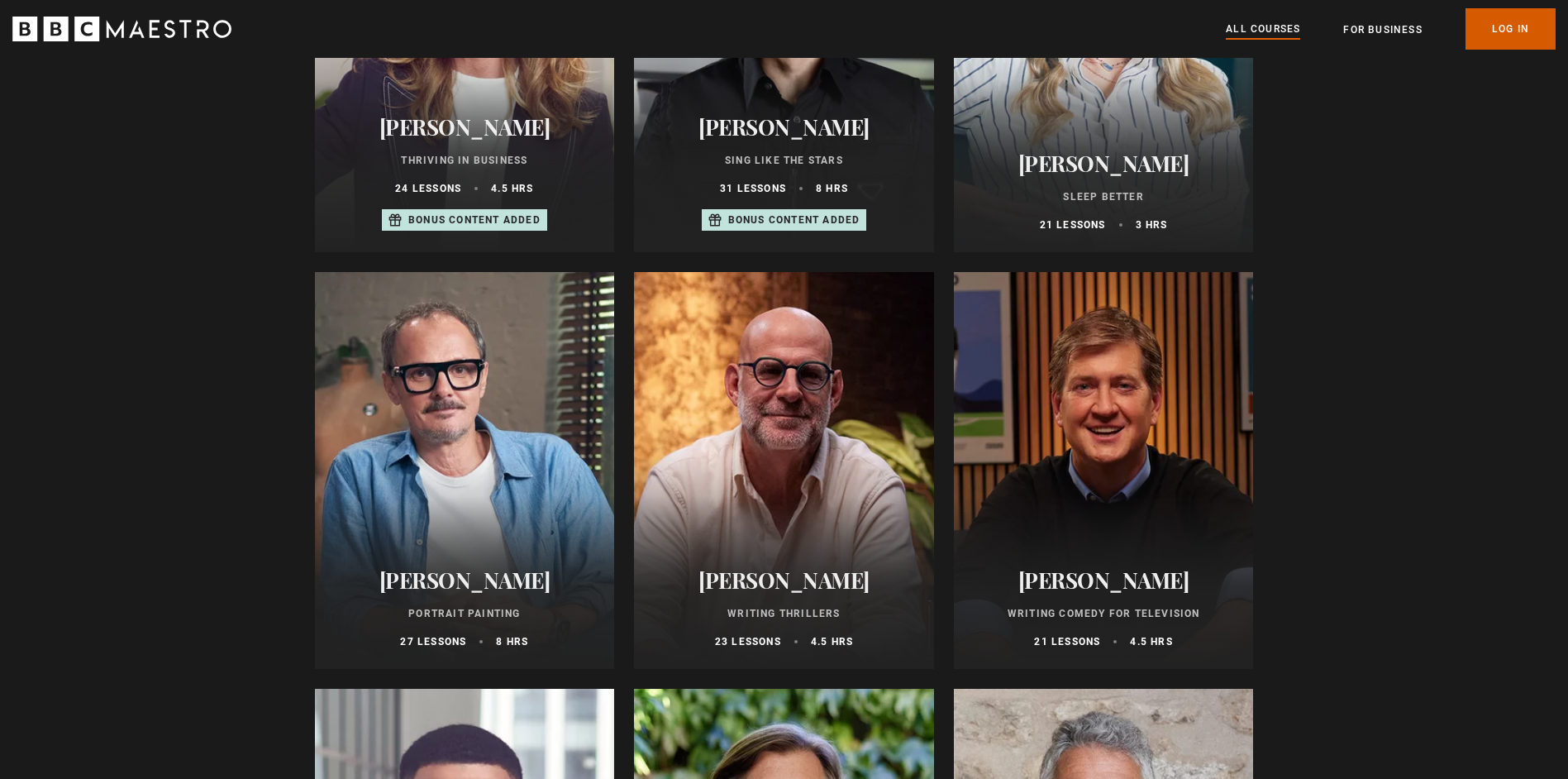
click at [1495, 29] on link "Log In" at bounding box center [1510, 29] width 90 height 41
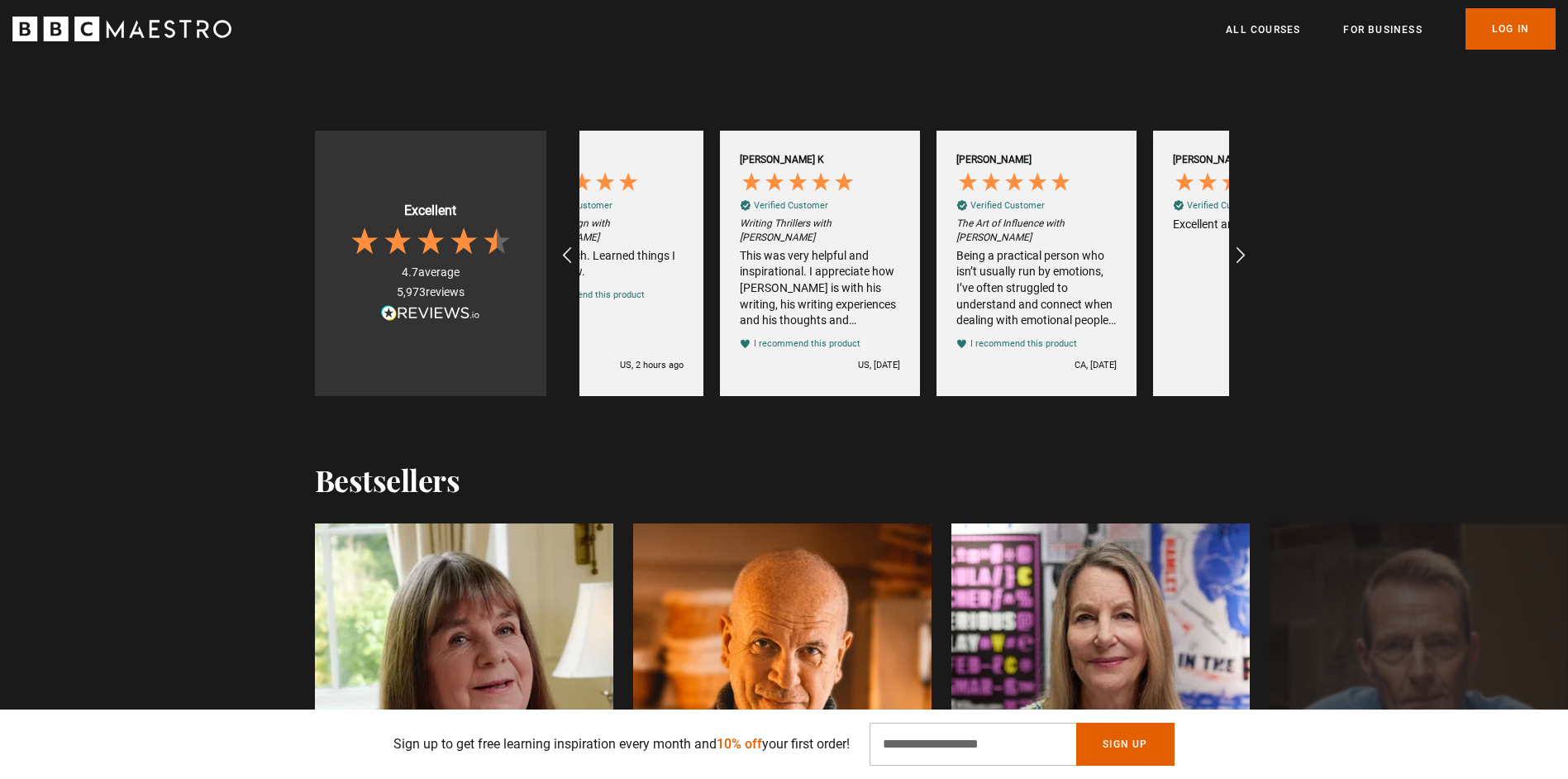
scroll to position [0, 217]
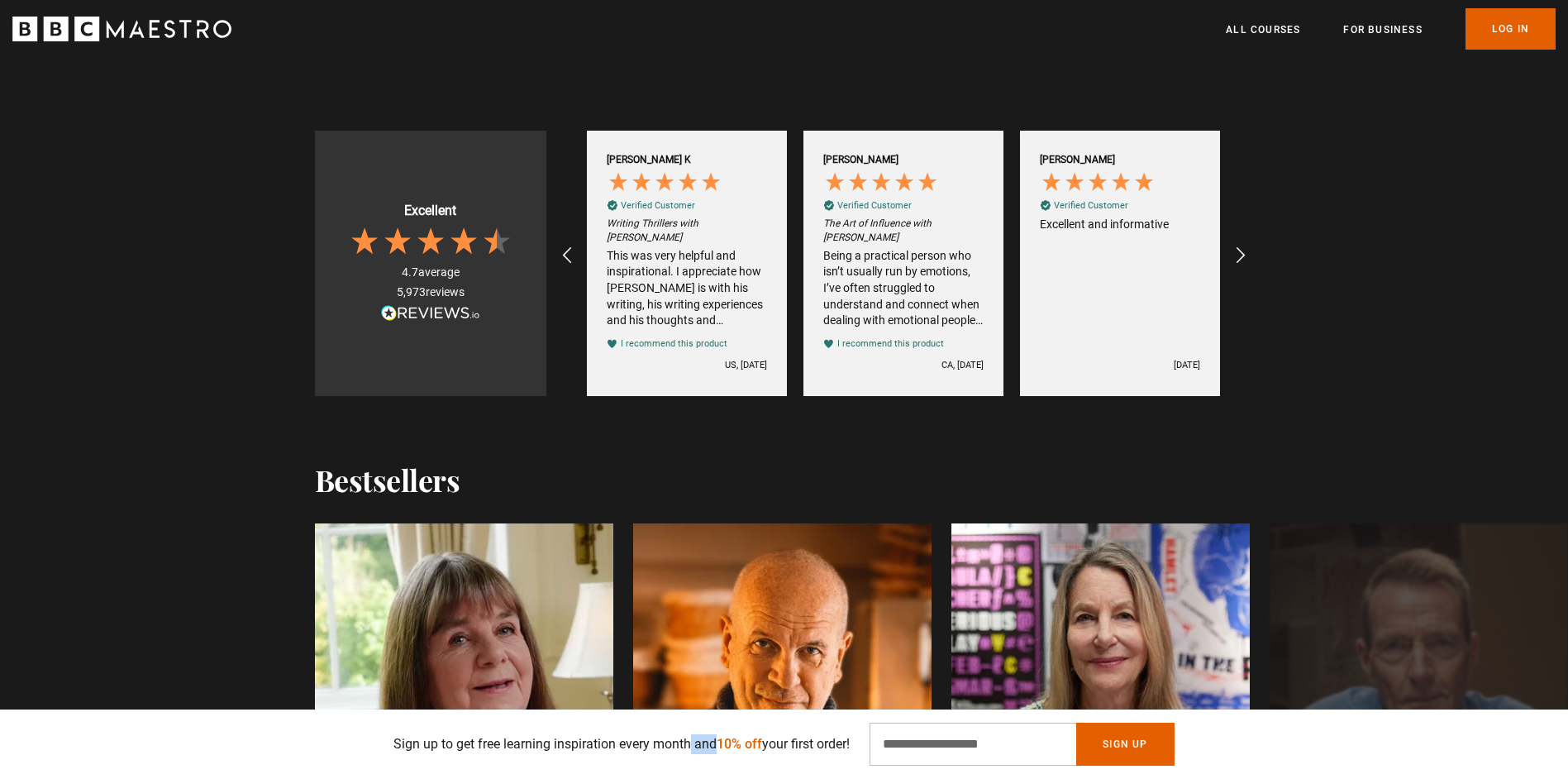
drag, startPoint x: 602, startPoint y: 745, endPoint x: 638, endPoint y: 745, distance: 36.0
click at [638, 745] on p "Sign up to get free learning inspiration every month and 10% off your first ord…" at bounding box center [622, 744] width 456 height 20
drag, startPoint x: 646, startPoint y: 743, endPoint x: 705, endPoint y: 742, distance: 59.0
click at [704, 742] on p "Sign up to get free learning inspiration every month and 10% off your first ord…" at bounding box center [622, 744] width 456 height 20
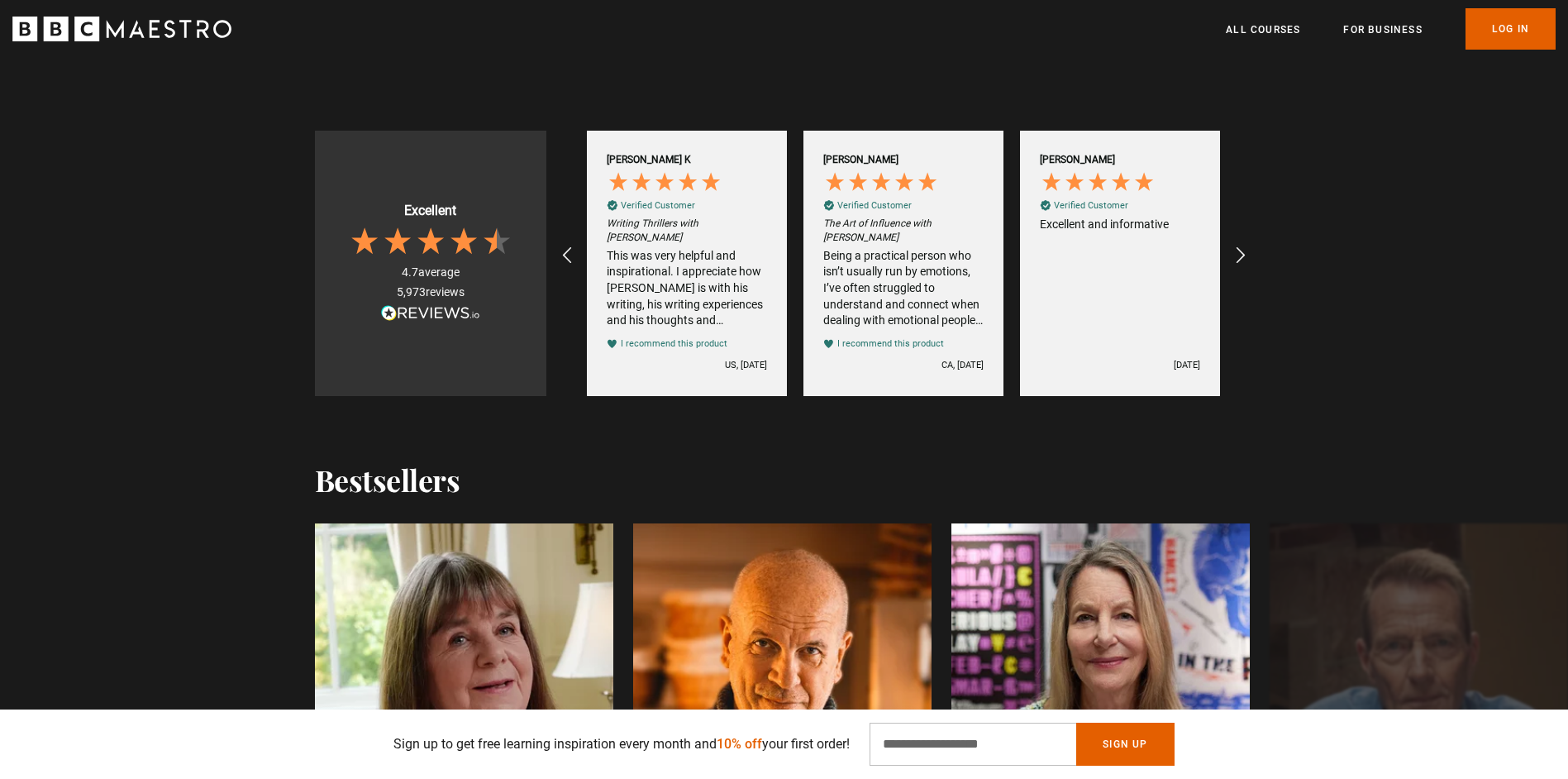
click at [706, 741] on p "Sign up to get free learning inspiration every month and 10% off your first ord…" at bounding box center [622, 744] width 456 height 20
click at [1121, 738] on button "Sign Up" at bounding box center [1124, 744] width 98 height 43
drag, startPoint x: 490, startPoint y: 754, endPoint x: 563, endPoint y: 756, distance: 73.0
click at [561, 756] on div "Sign up to get free learning inspiration every month and 10% off your first ord…" at bounding box center [784, 744] width 939 height 43
drag, startPoint x: 563, startPoint y: 756, endPoint x: 666, endPoint y: 752, distance: 103.1
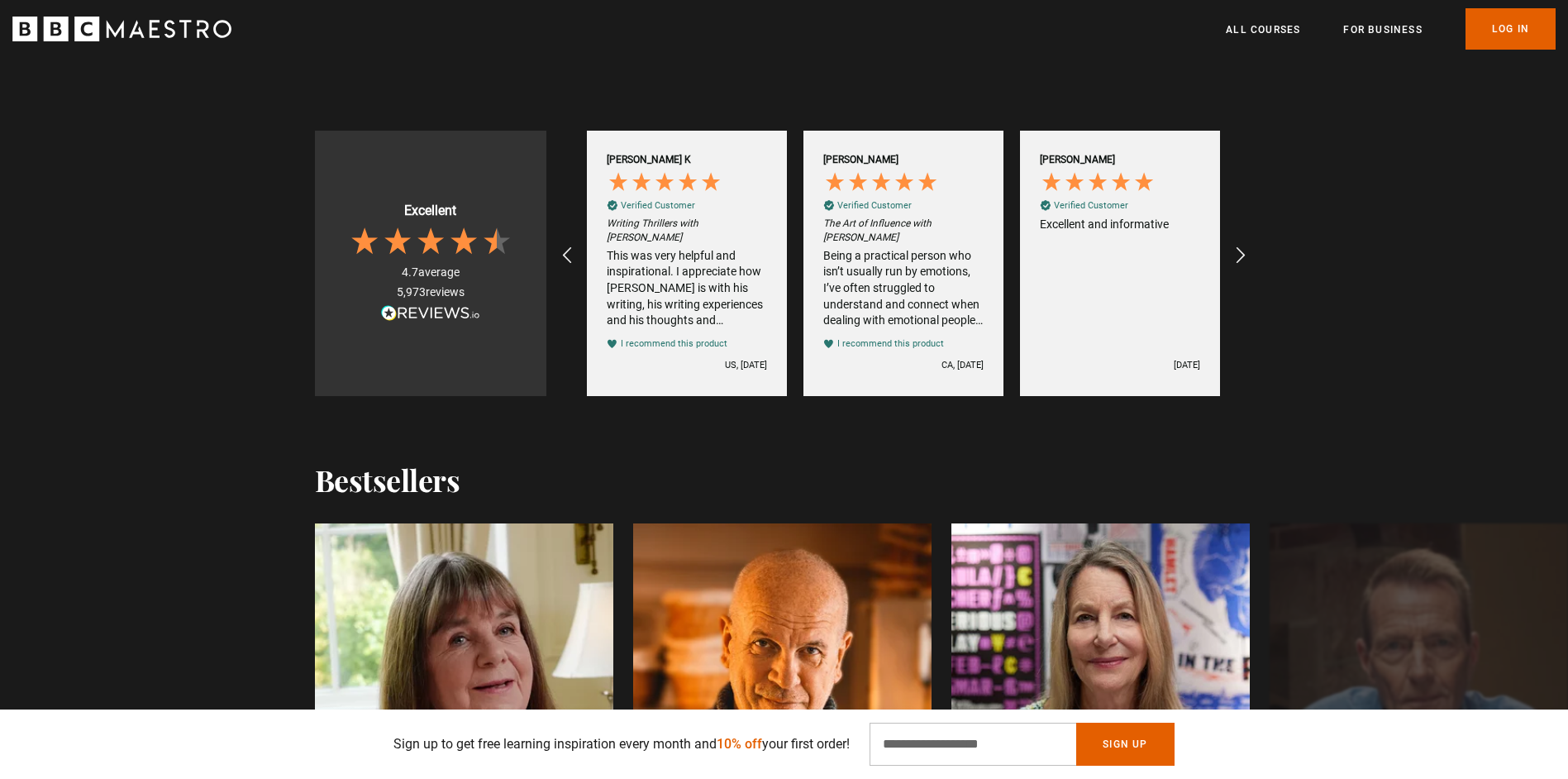
click at [570, 756] on div "Sign up to get free learning inspiration every month and 10% off your first ord…" at bounding box center [784, 744] width 939 height 43
click at [581, 747] on p "Sign up to get free learning inspiration every month and 10% off your first ord…" at bounding box center [622, 744] width 456 height 20
click at [580, 747] on p "Sign up to get free learning inspiration every month and 10% off your first ord…" at bounding box center [622, 744] width 456 height 20
drag, startPoint x: 558, startPoint y: 750, endPoint x: 627, endPoint y: 748, distance: 69.0
click at [626, 748] on p "Sign up to get free learning inspiration every month and 10% off your first ord…" at bounding box center [622, 744] width 456 height 20
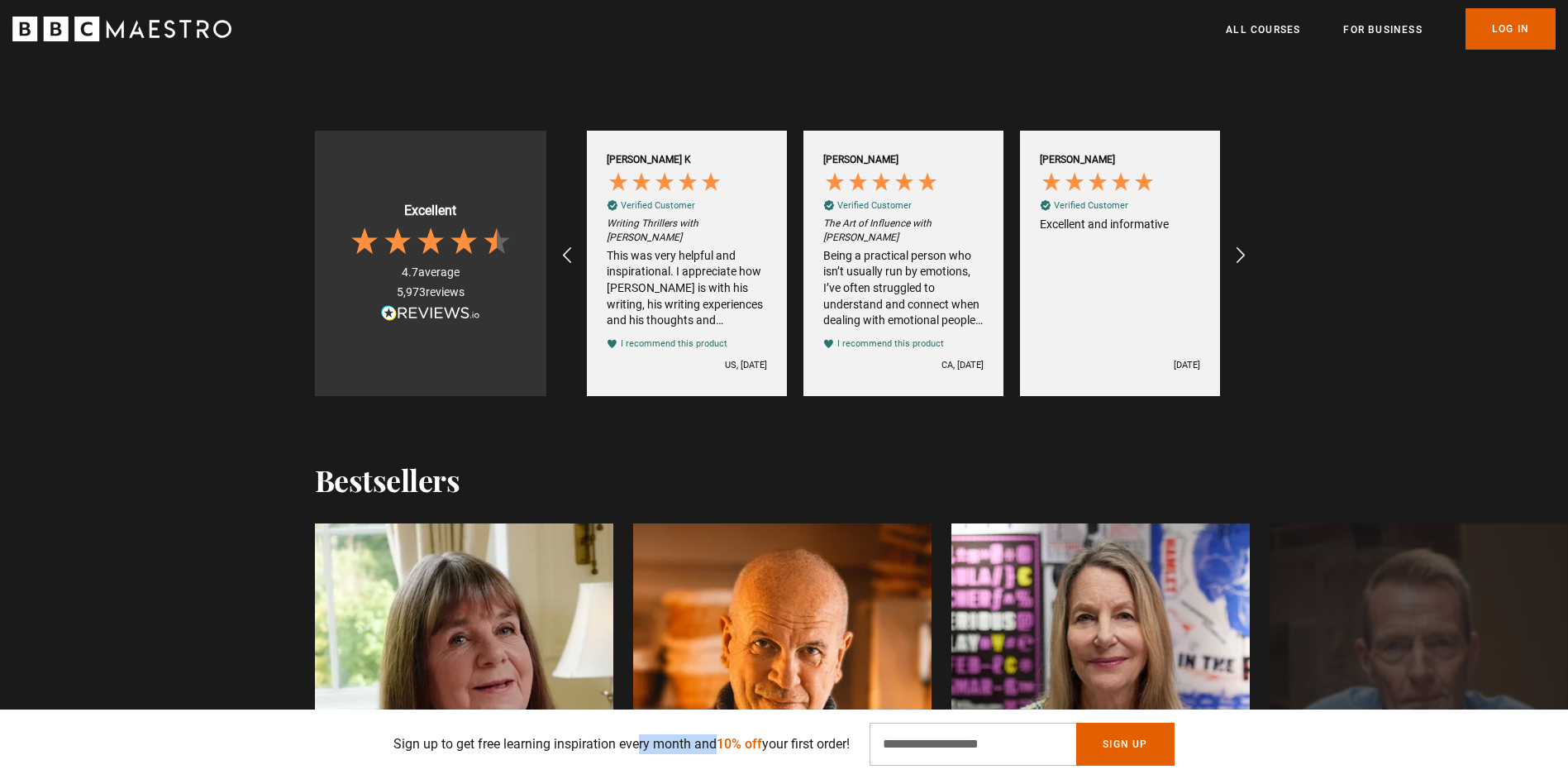
click at [627, 748] on p "Sign up to get free learning inspiration every month and 10% off your first ord…" at bounding box center [622, 744] width 456 height 20
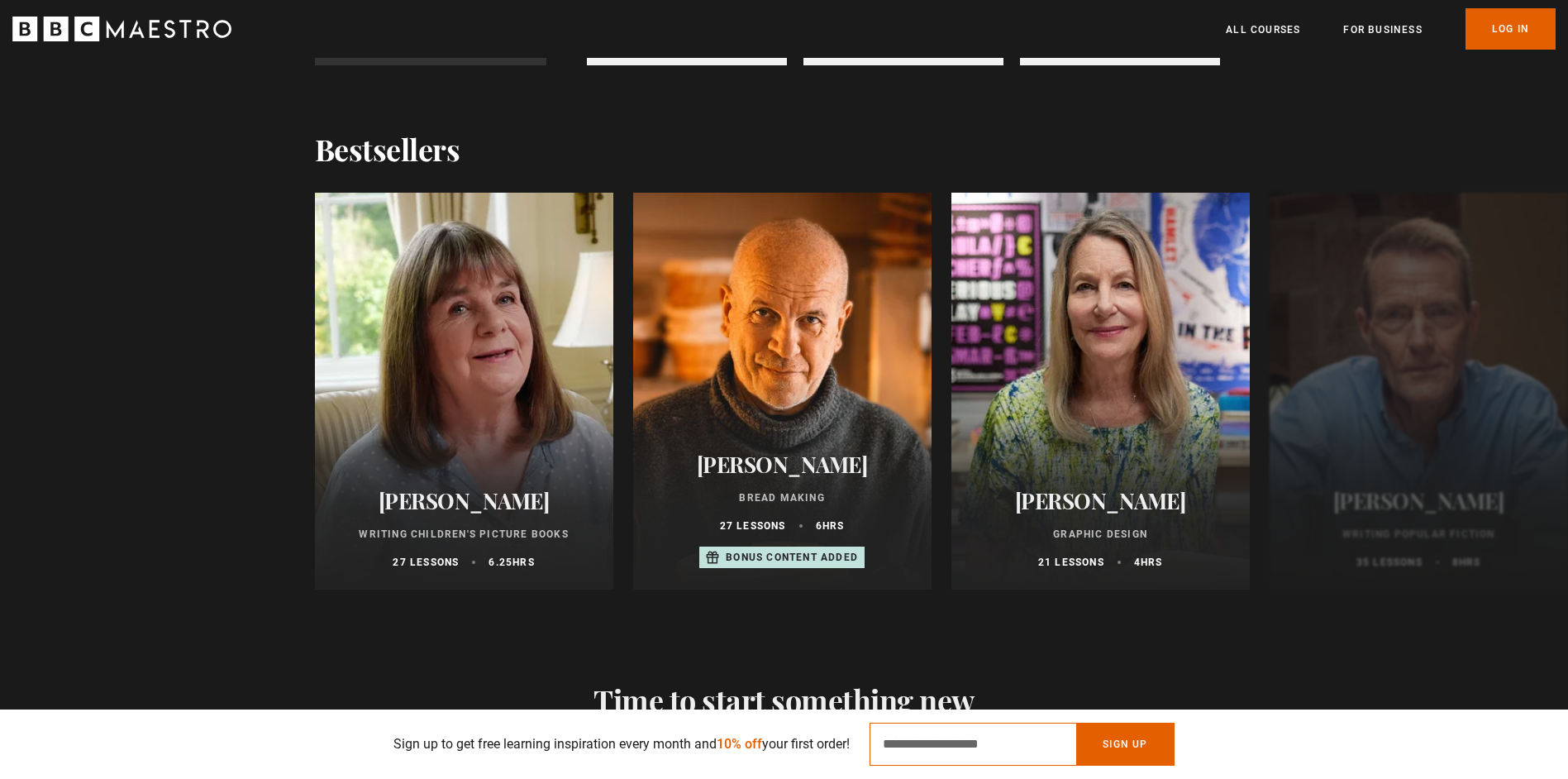
click at [935, 735] on input "Email Address" at bounding box center [972, 744] width 207 height 43
type input "**********"
click at [1076, 722] on button "Sign Up" at bounding box center [1124, 744] width 98 height 43
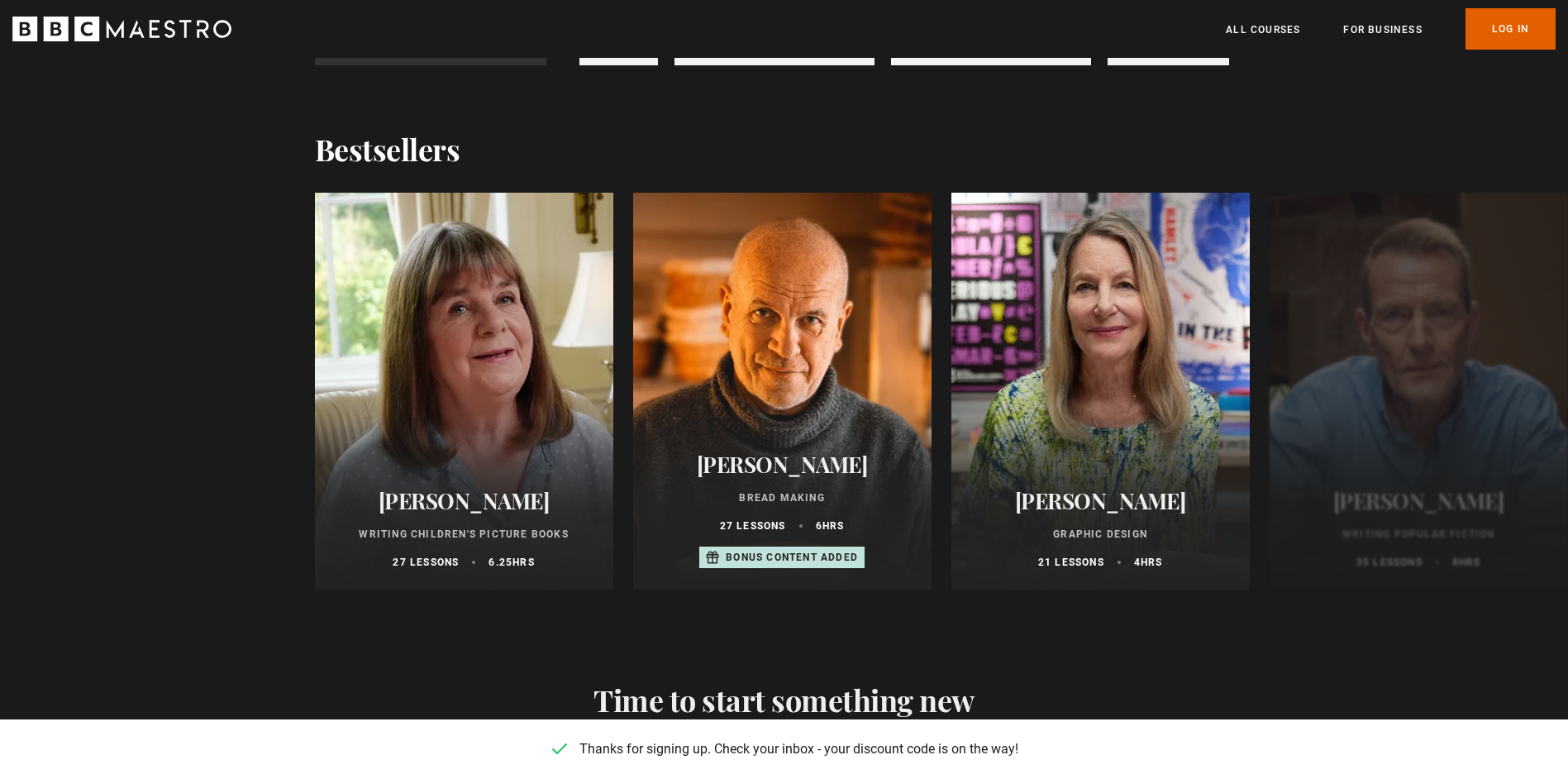
scroll to position [0, 650]
click at [1503, 403] on button "Next" at bounding box center [1508, 394] width 41 height 41
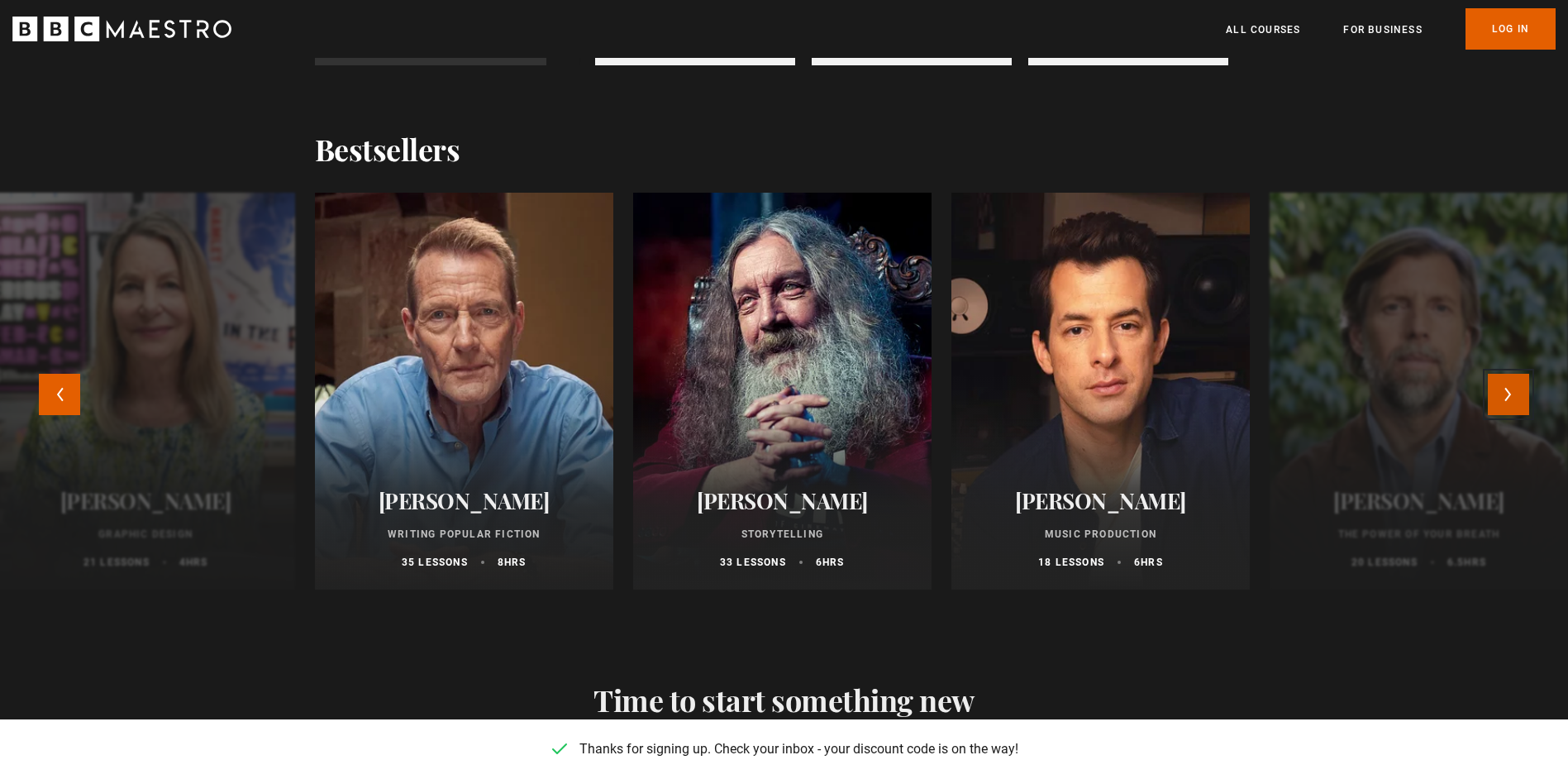
scroll to position [0, 866]
click at [1502, 404] on button "Next" at bounding box center [1508, 394] width 41 height 41
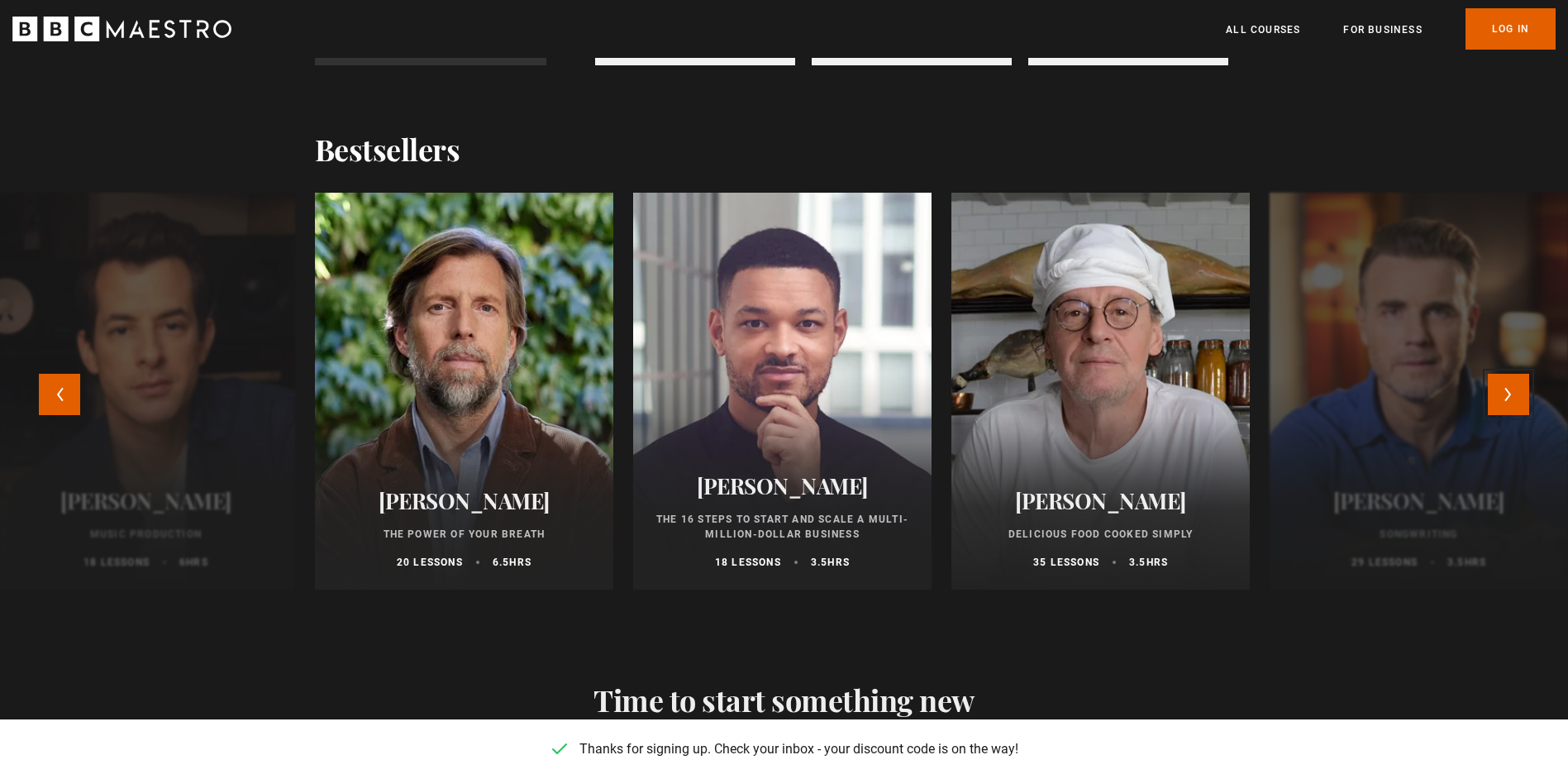
scroll to position [0, 1082]
click at [1516, 405] on button "Next" at bounding box center [1508, 394] width 41 height 41
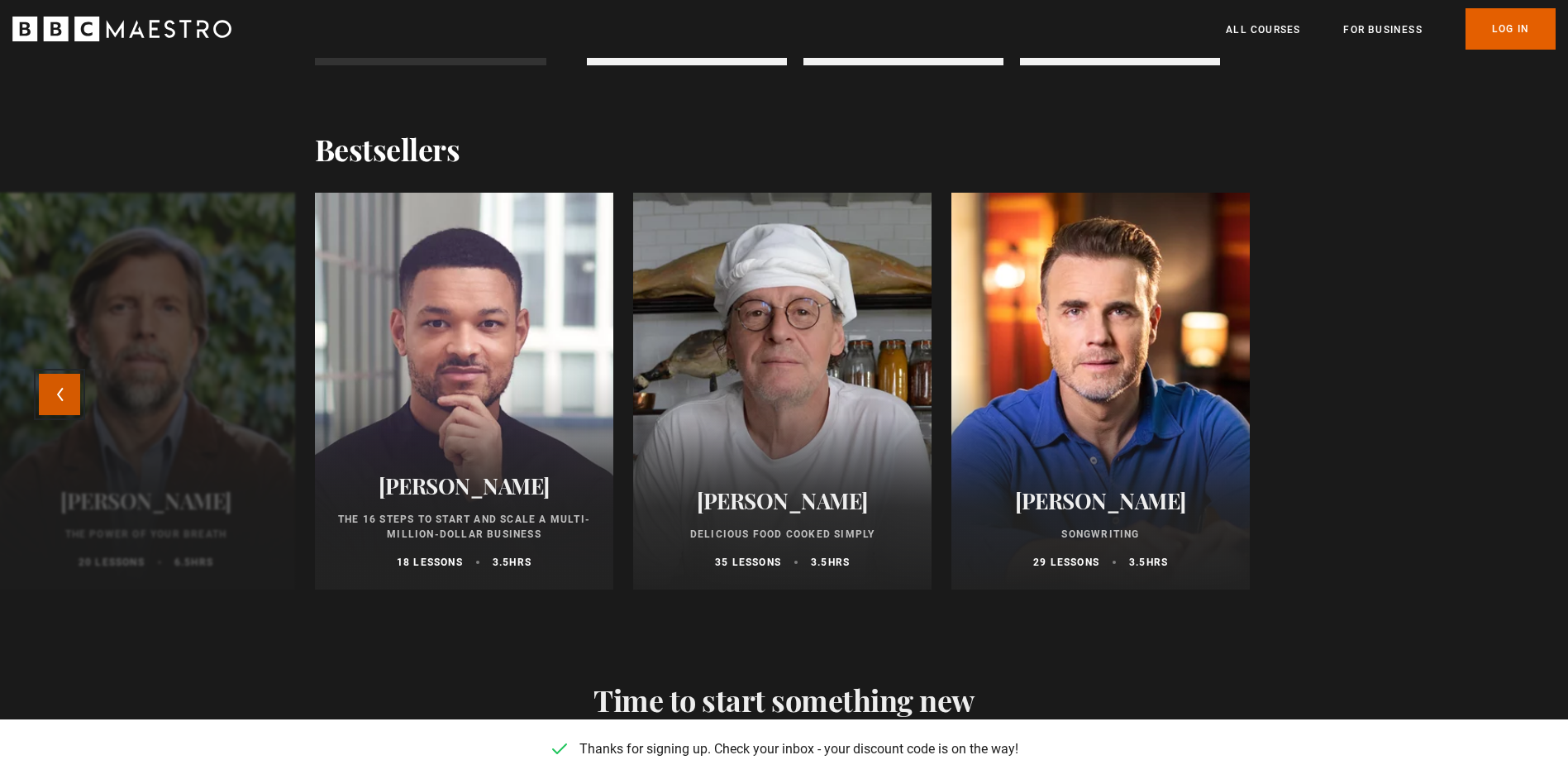
click at [41, 388] on button "Previous" at bounding box center [60, 394] width 41 height 41
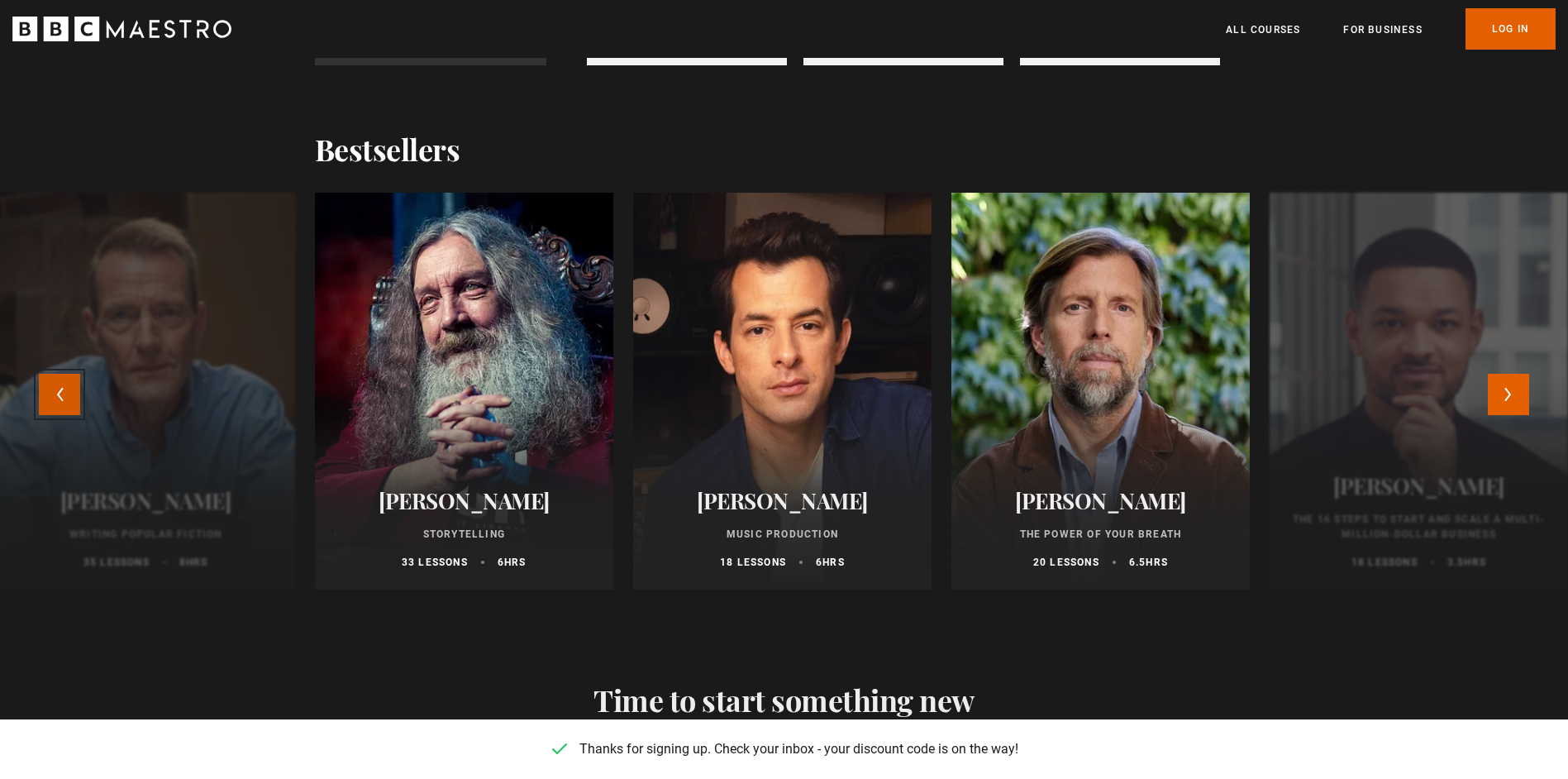
click at [41, 388] on button "Previous" at bounding box center [60, 394] width 41 height 41
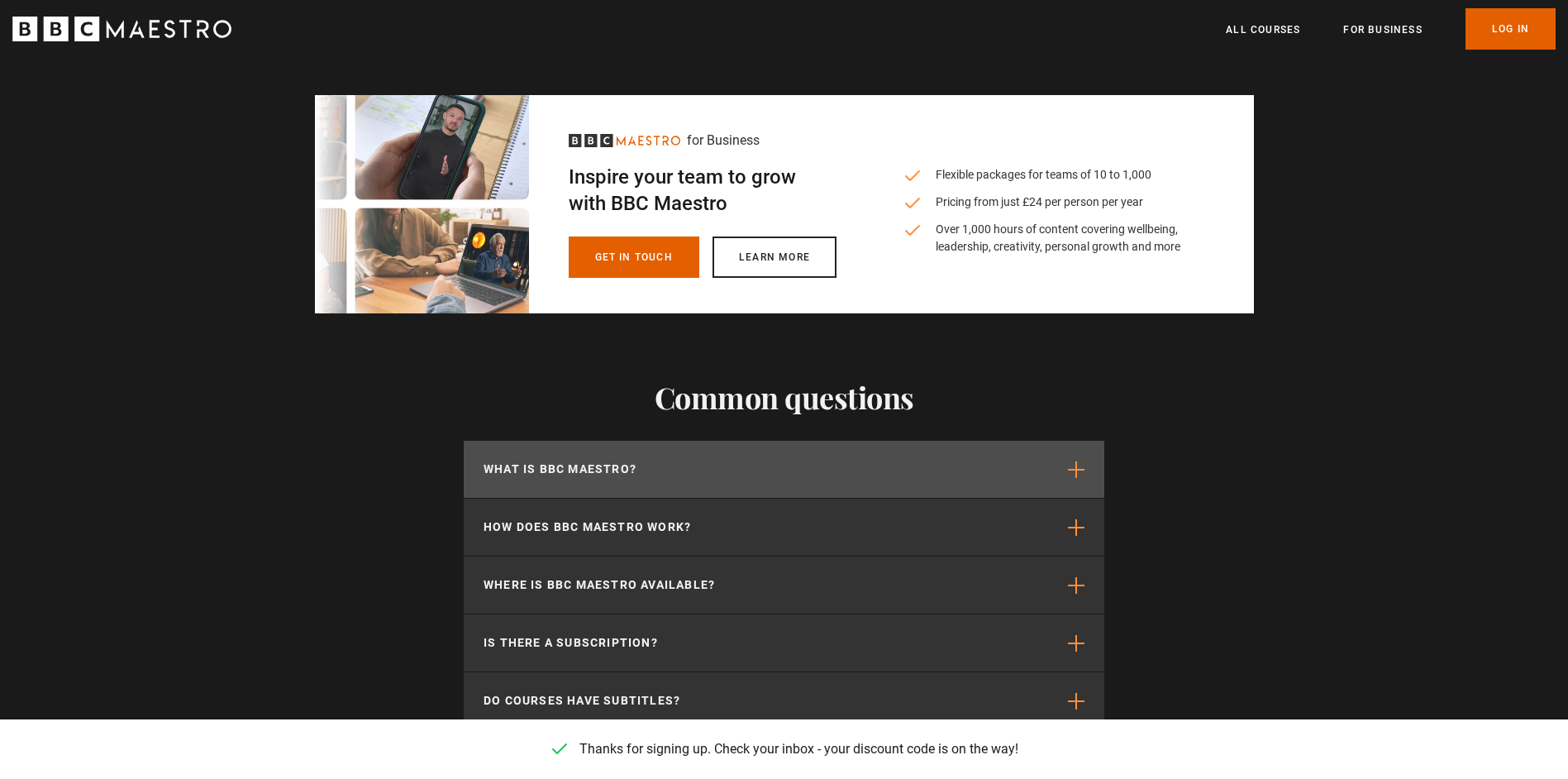
scroll to position [2697, 0]
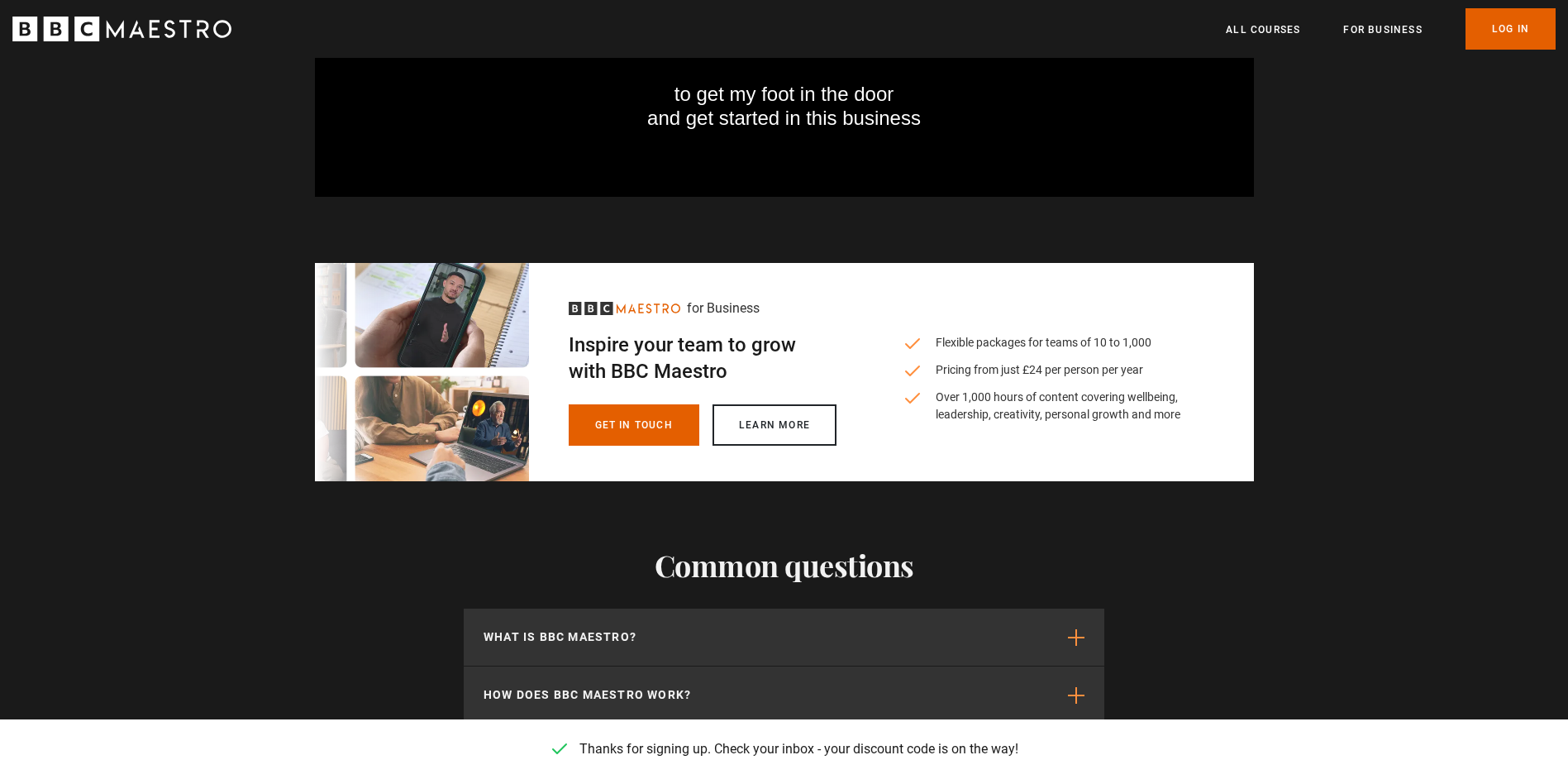
drag, startPoint x: 929, startPoint y: 748, endPoint x: 1012, endPoint y: 756, distance: 83.4
click at [1010, 756] on p "Thanks for signing up. Check your inbox - your discount code is on the way!" at bounding box center [799, 748] width 439 height 20
click at [1015, 756] on p "Thanks for signing up. Check your inbox - your discount code is on the way!" at bounding box center [799, 748] width 439 height 20
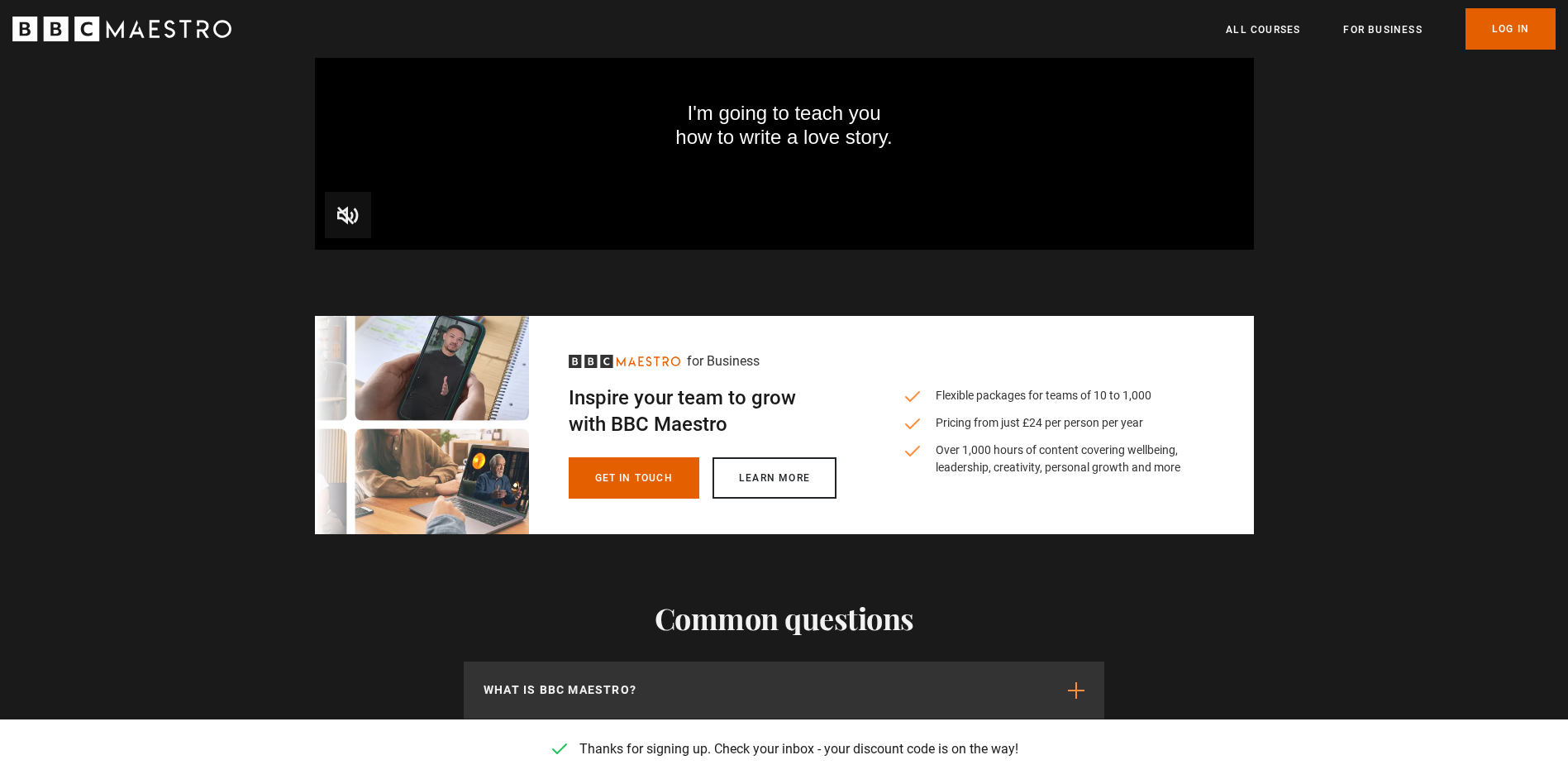
scroll to position [2118, 0]
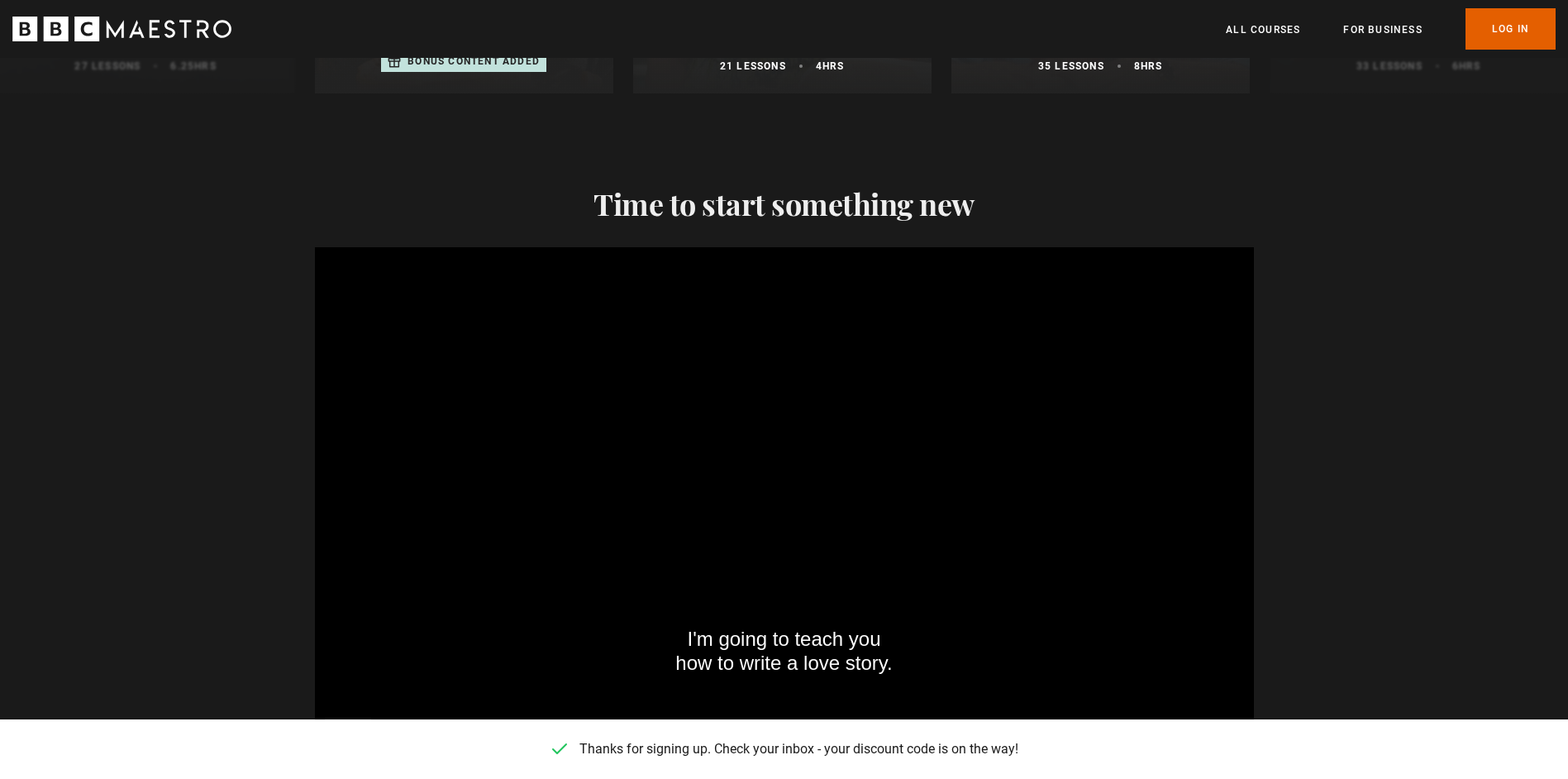
drag, startPoint x: 1400, startPoint y: 354, endPoint x: 1333, endPoint y: 192, distance: 175.3
click at [1400, 342] on section "Time to start something new I'm going to teach you how to write a love story. V…" at bounding box center [784, 448] width 1568 height 655
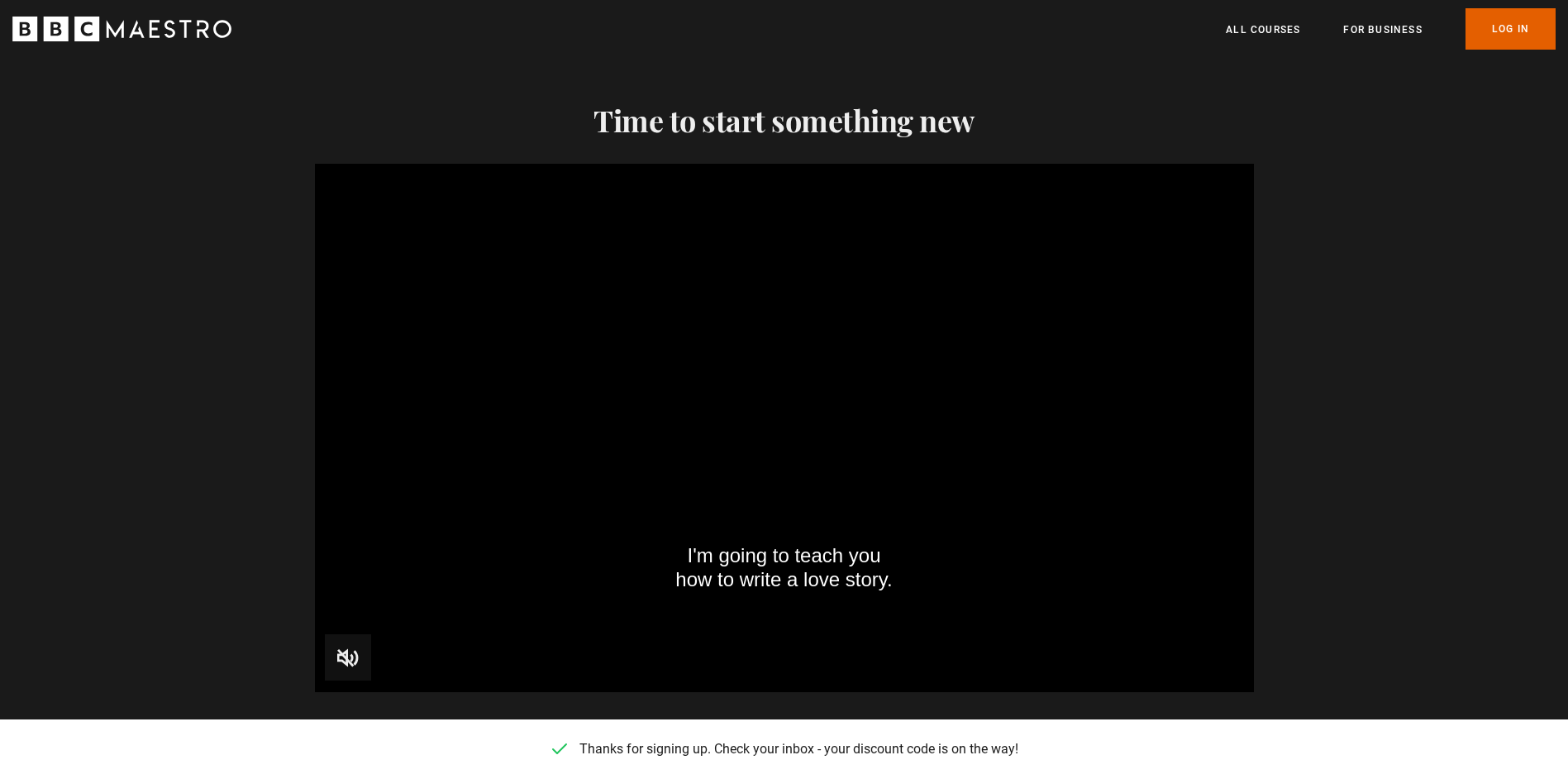
scroll to position [2201, 0]
click at [919, 366] on video "Video Player" at bounding box center [784, 428] width 939 height 528
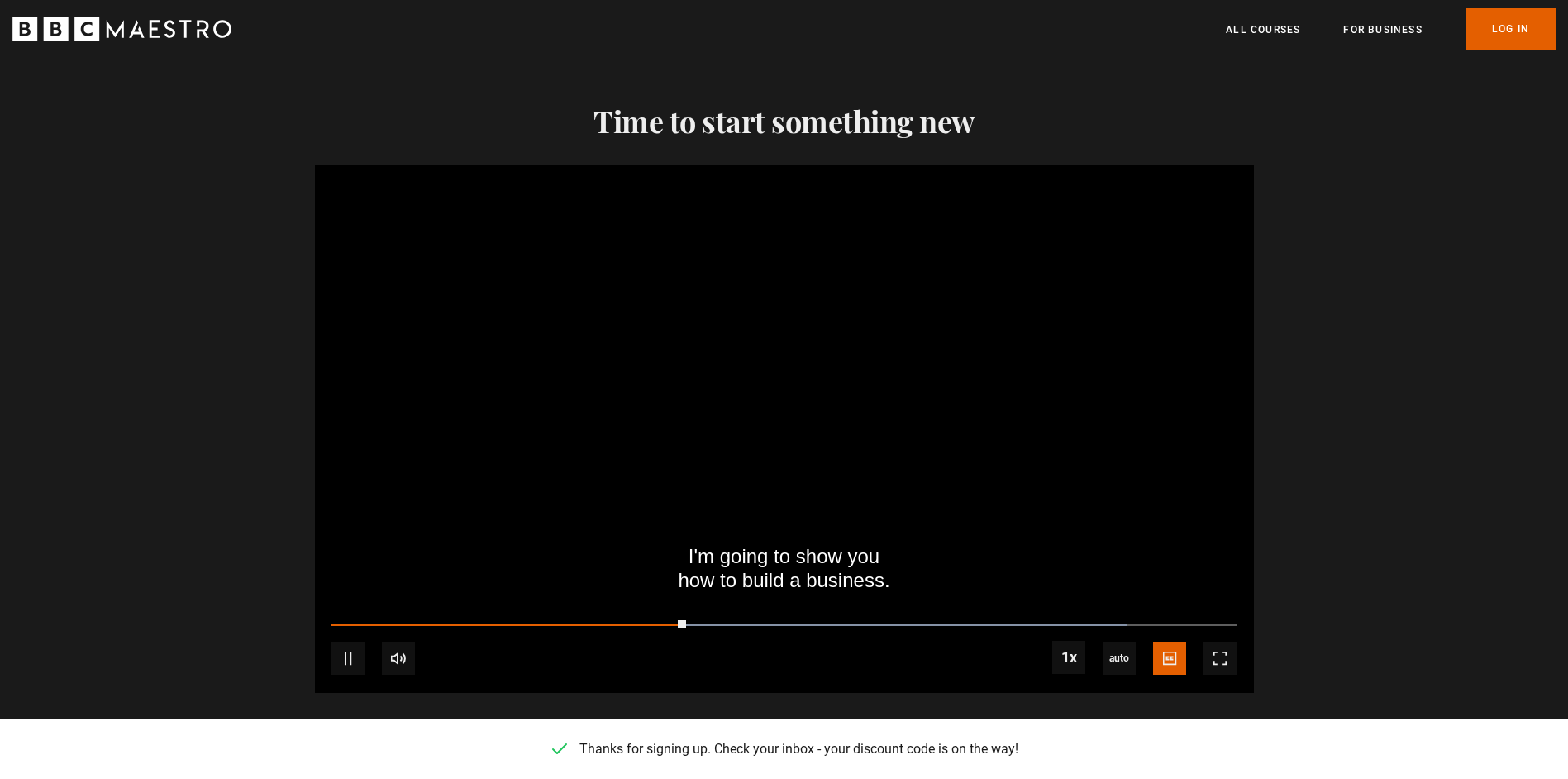
click at [910, 398] on video "Video Player" at bounding box center [784, 428] width 939 height 528
click at [783, 437] on video "Video Player" at bounding box center [784, 428] width 939 height 528
click at [972, 437] on video "Video Player" at bounding box center [784, 428] width 939 height 528
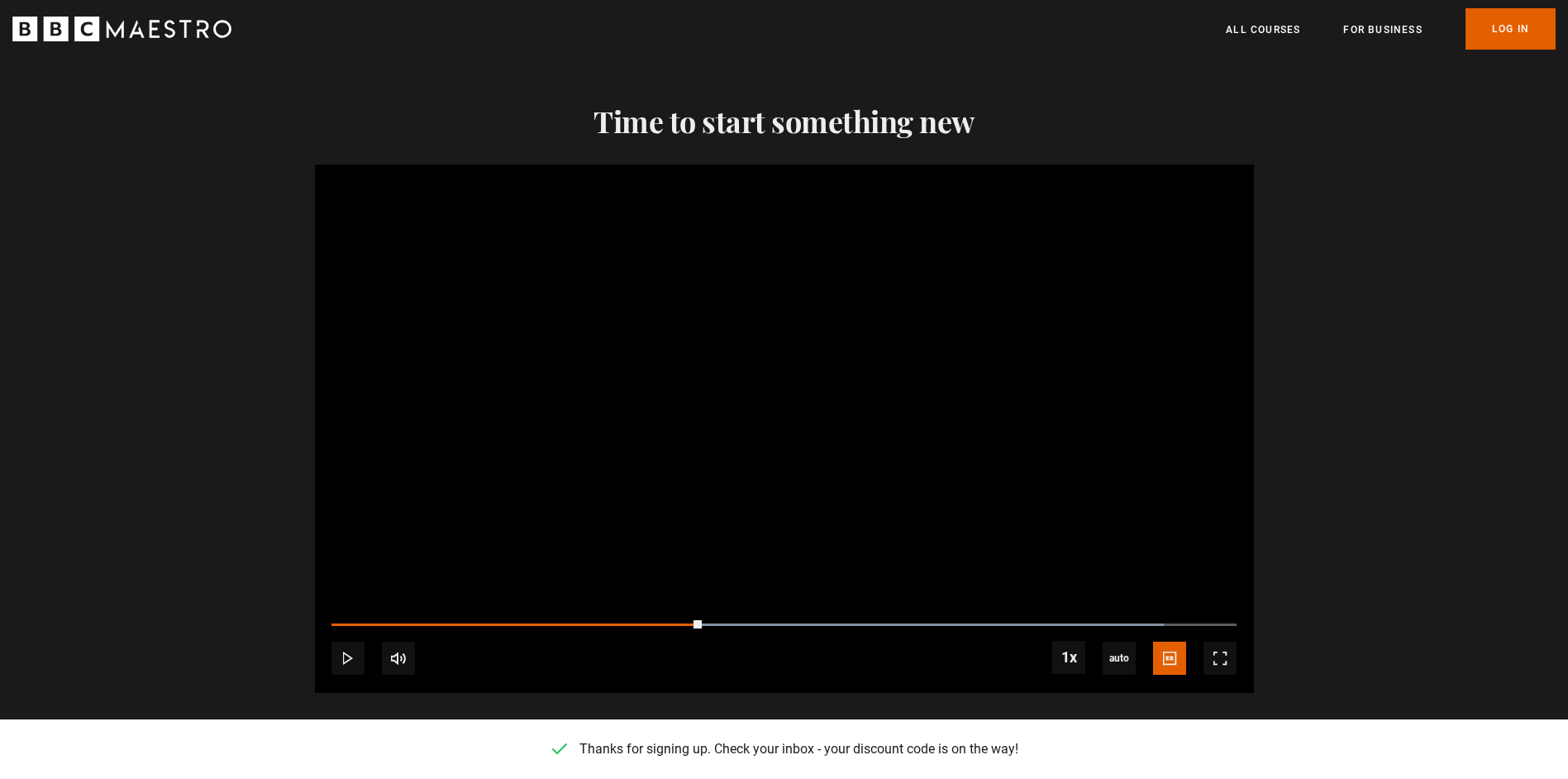
drag, startPoint x: 1100, startPoint y: 212, endPoint x: 1124, endPoint y: 189, distance: 33.2
click at [1101, 212] on video "Video Player" at bounding box center [784, 428] width 939 height 528
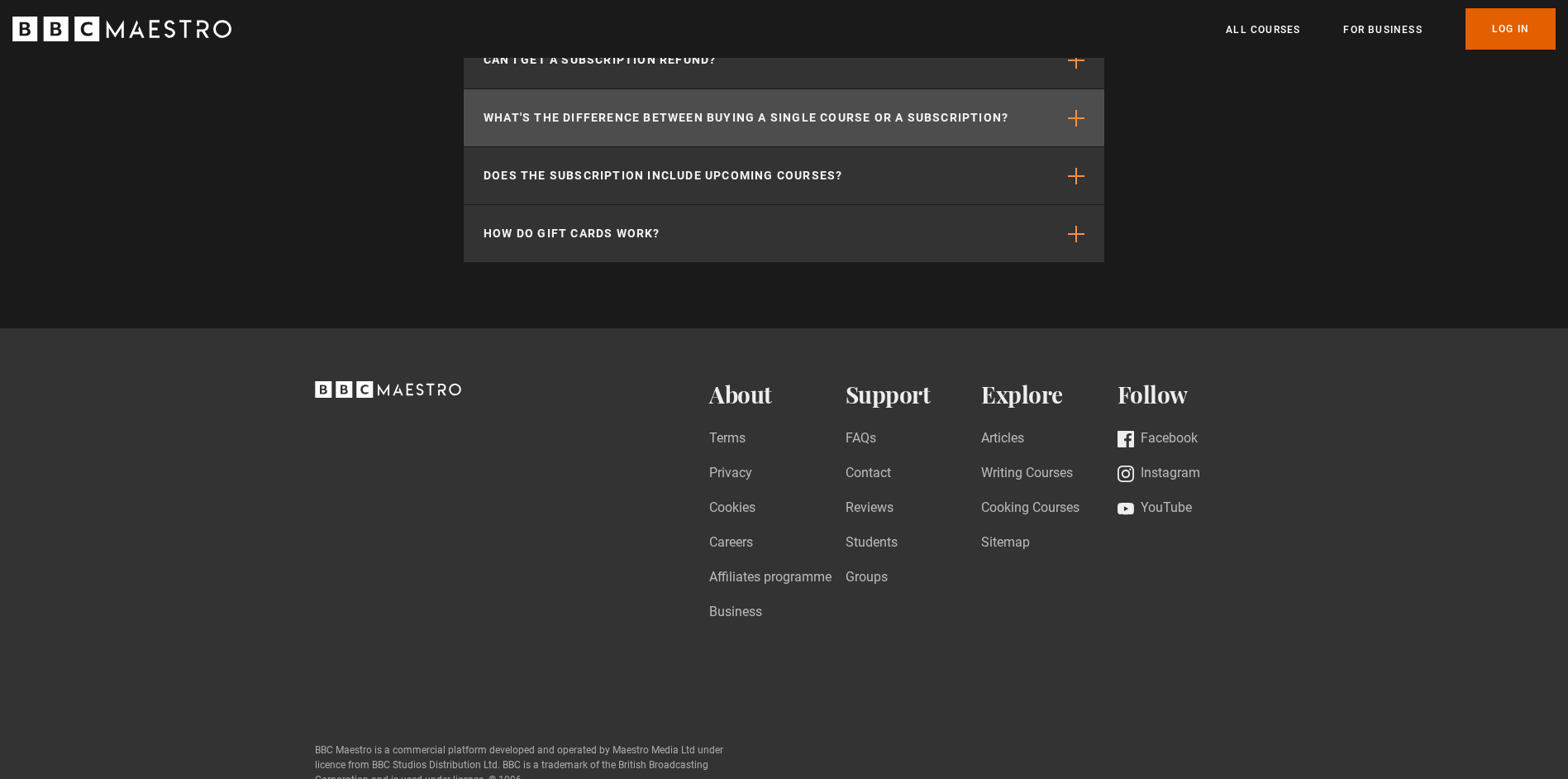
scroll to position [3735, 0]
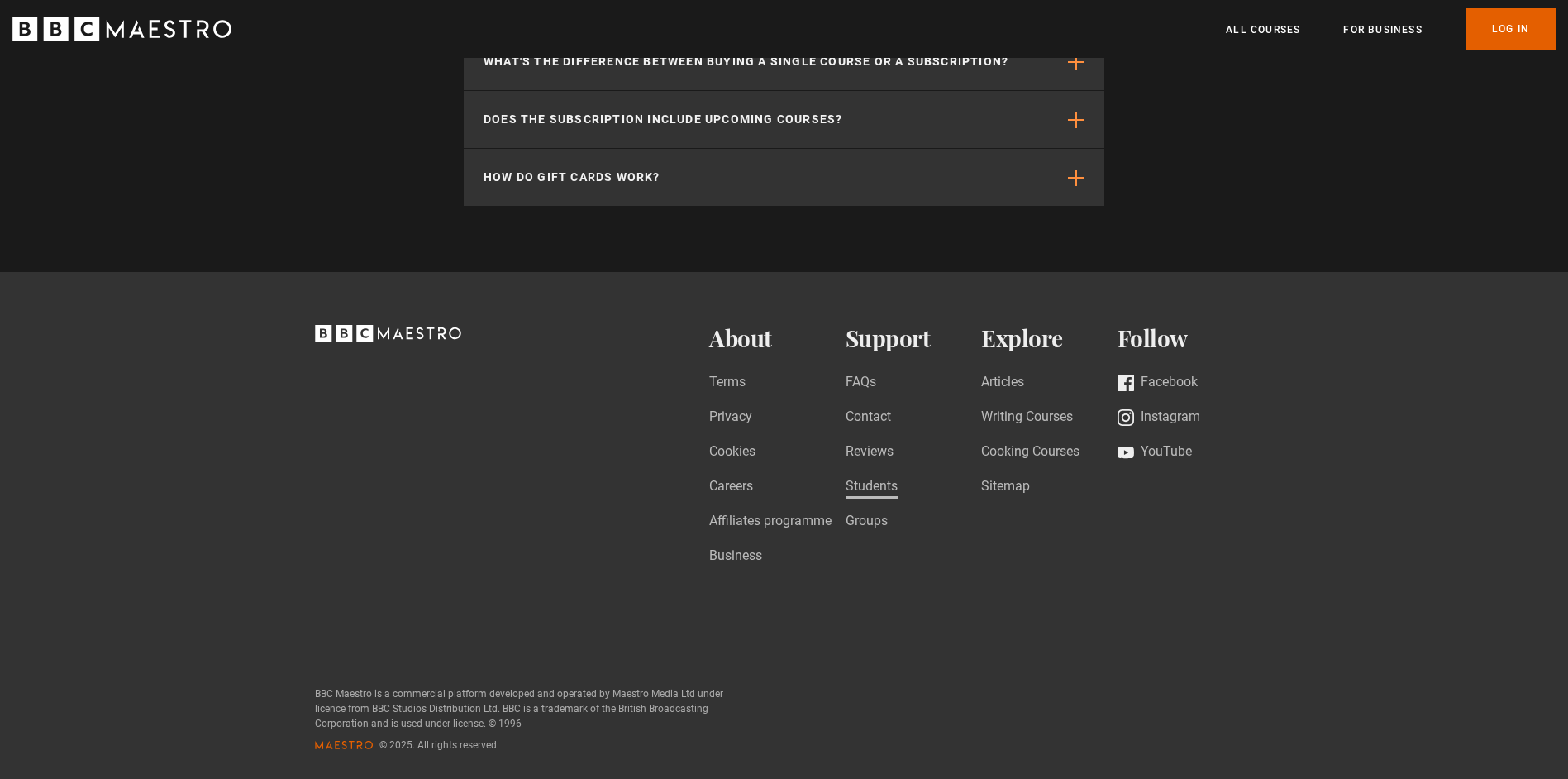
click at [879, 477] on link "Students" at bounding box center [872, 488] width 52 height 22
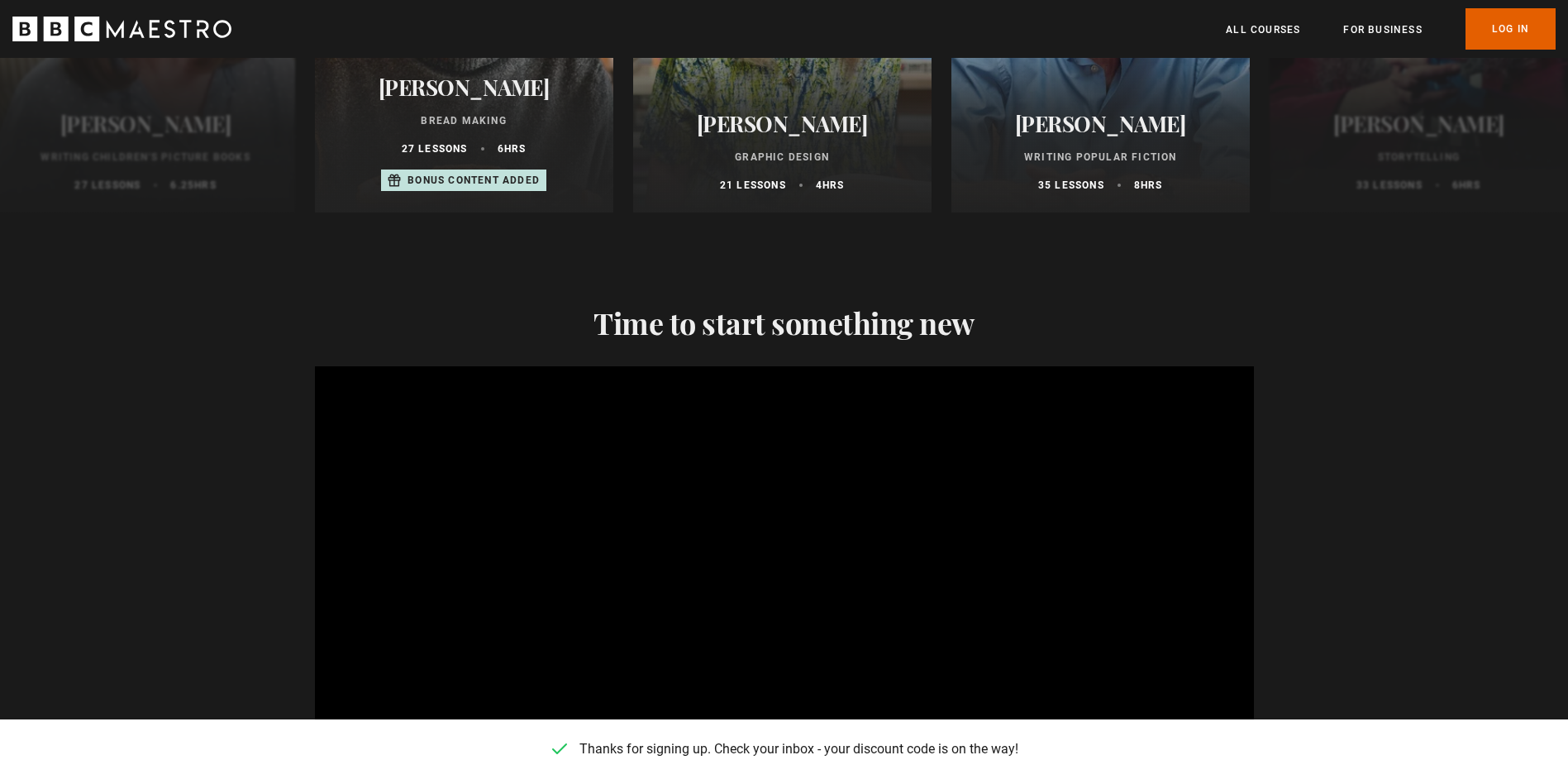
scroll to position [1631, 0]
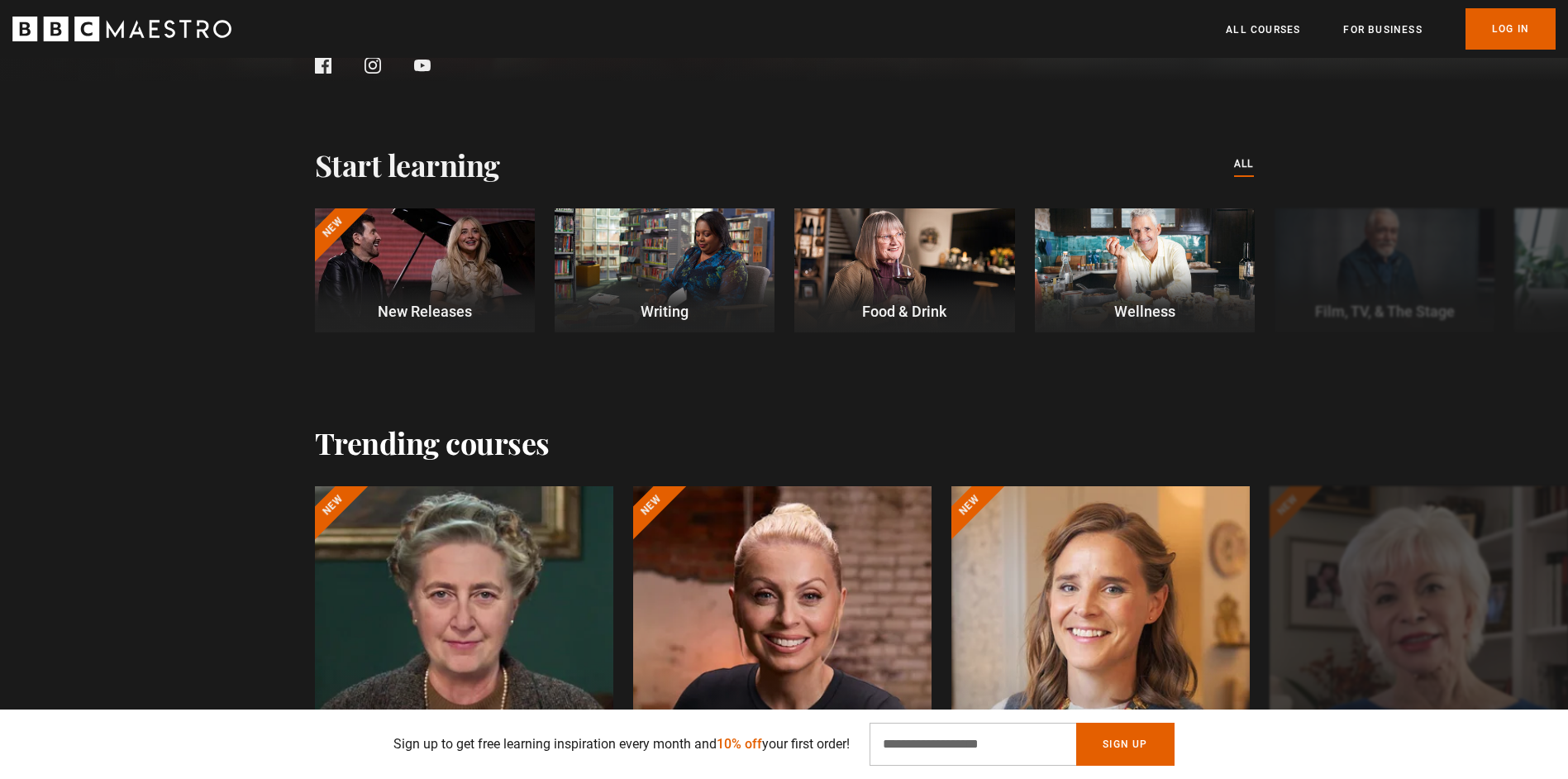
scroll to position [661, 0]
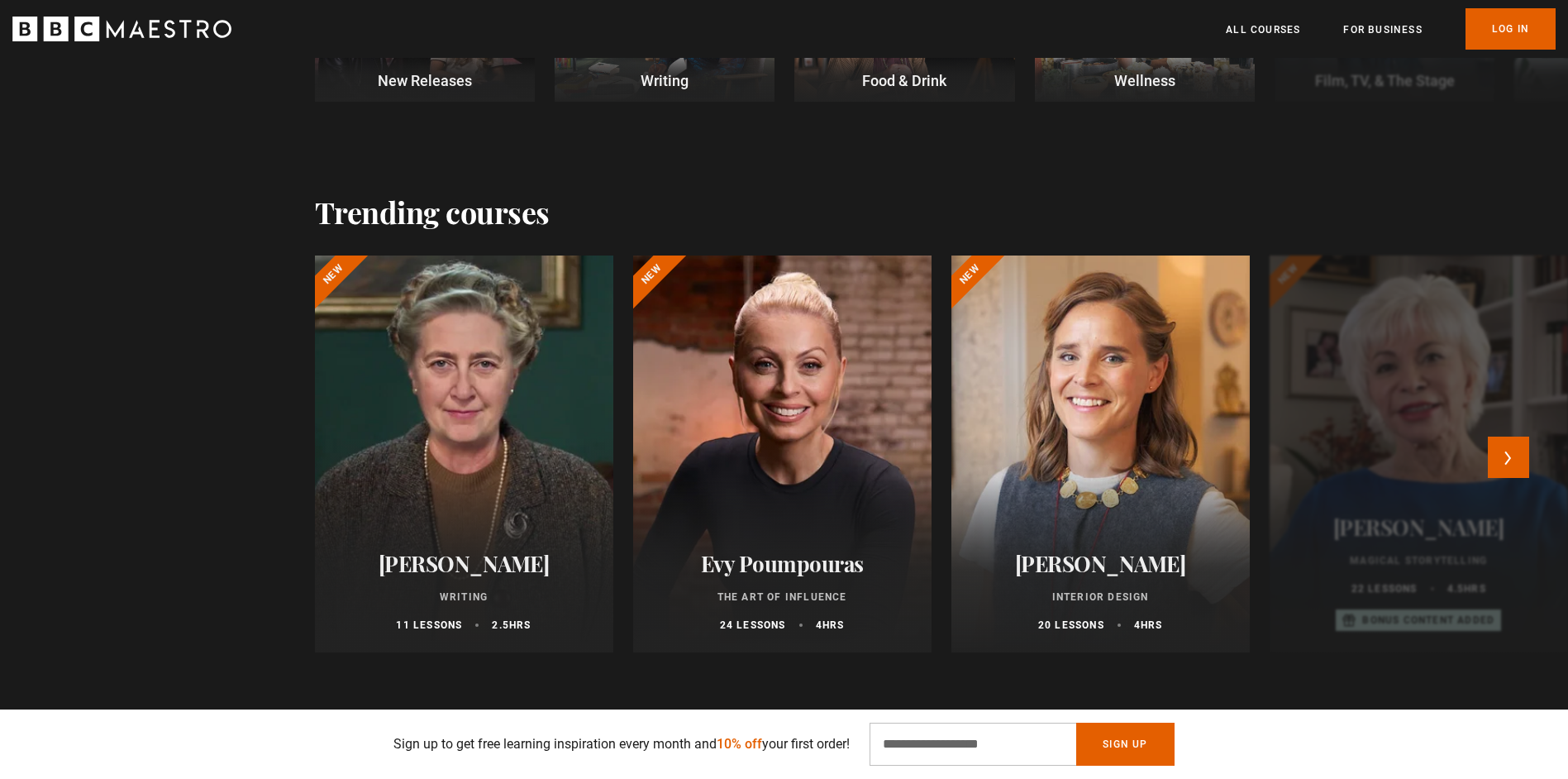
click at [1539, 467] on div at bounding box center [1418, 453] width 299 height 396
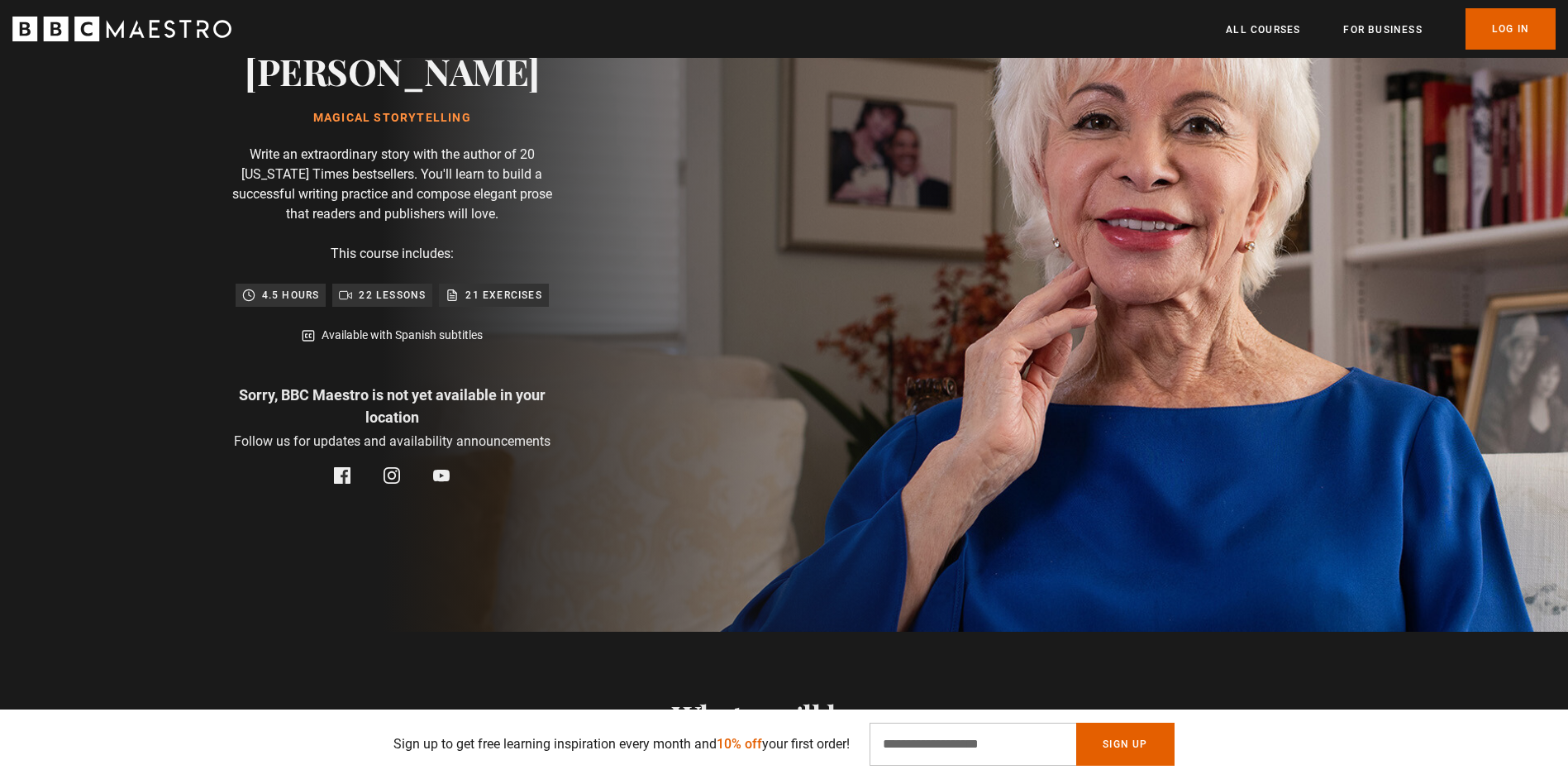
scroll to position [330, 0]
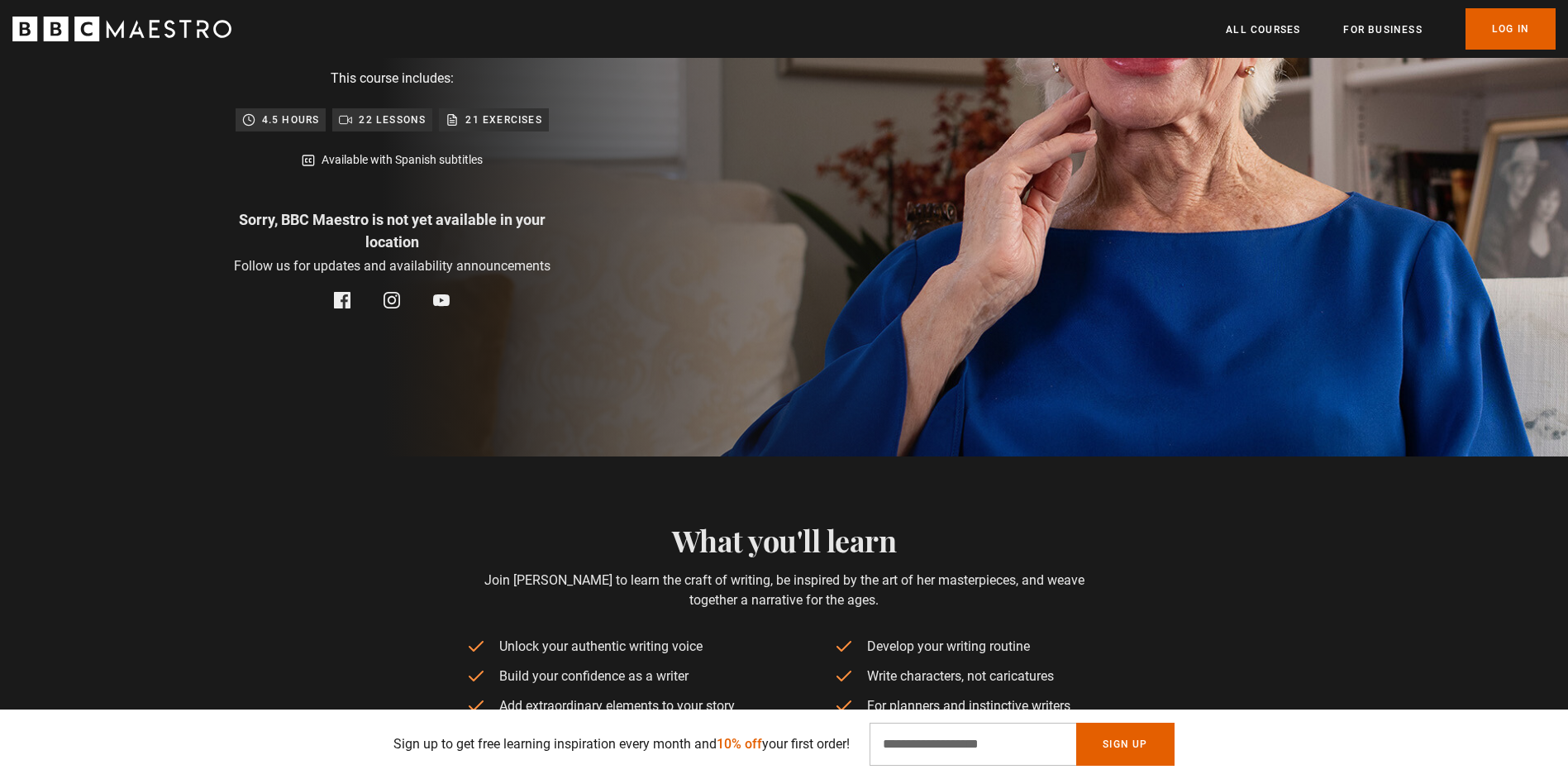
drag, startPoint x: 731, startPoint y: 289, endPoint x: 749, endPoint y: 284, distance: 18.7
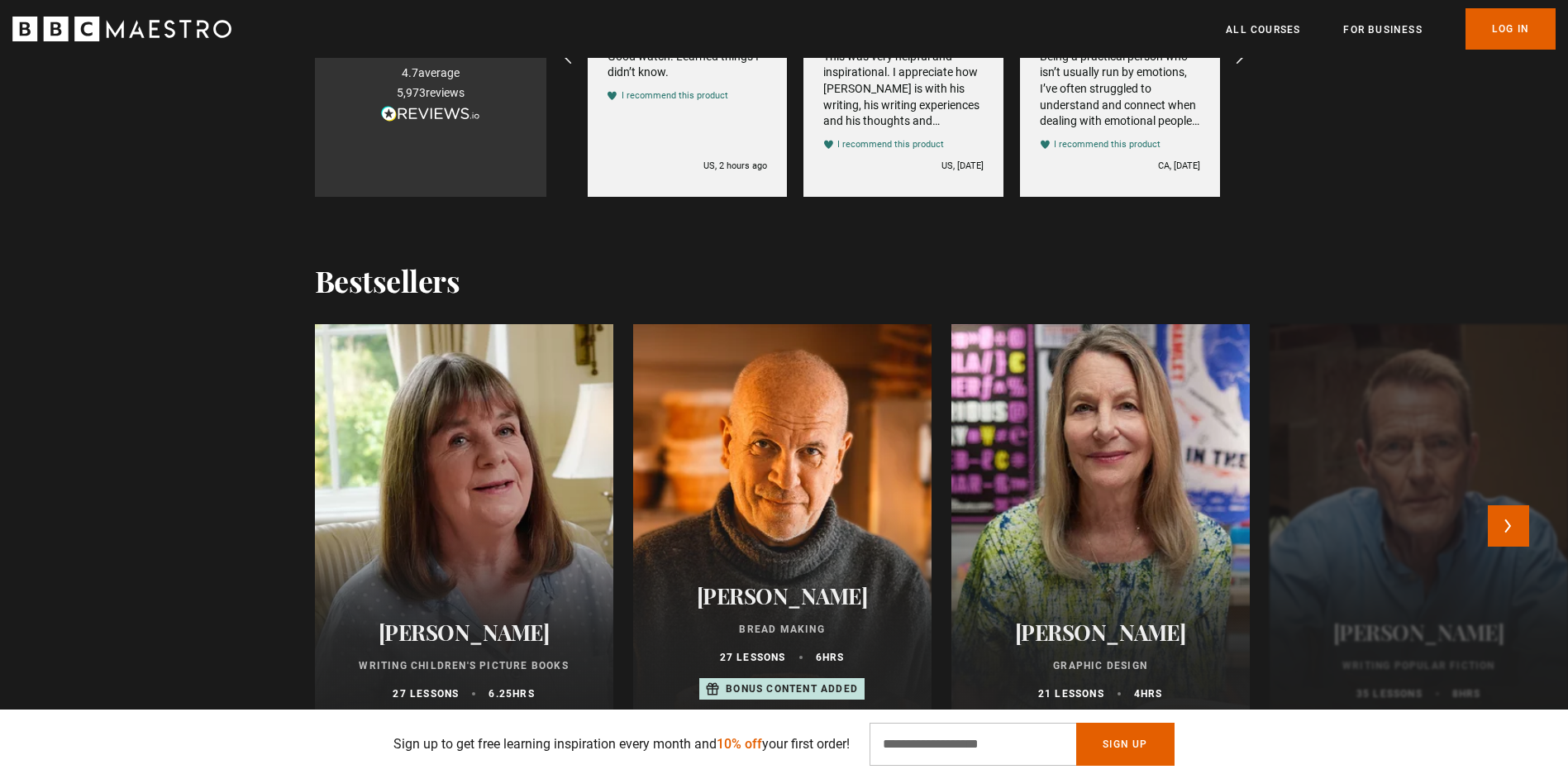
scroll to position [1570, 0]
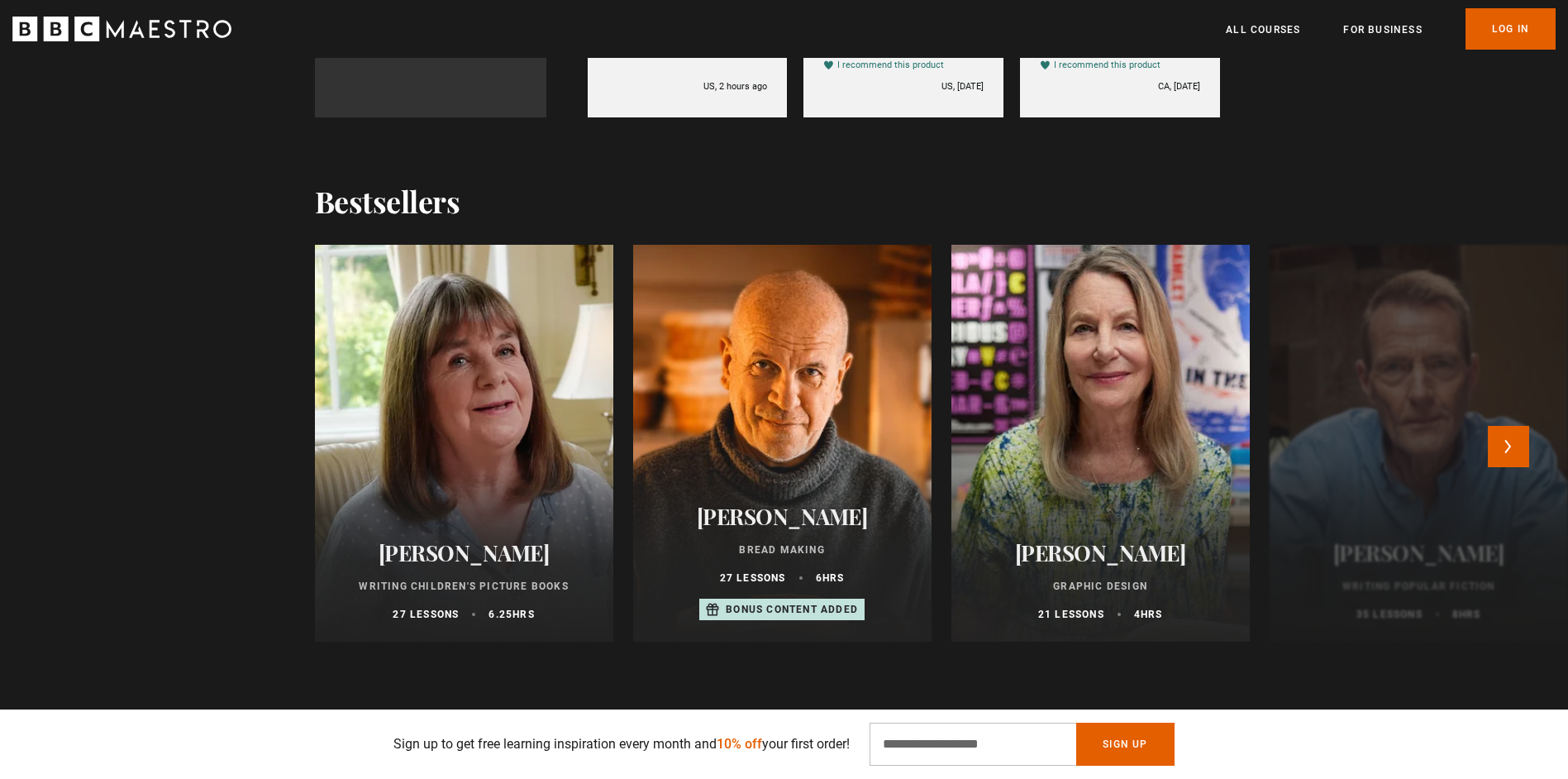
click at [1146, 438] on div at bounding box center [1100, 443] width 328 height 437
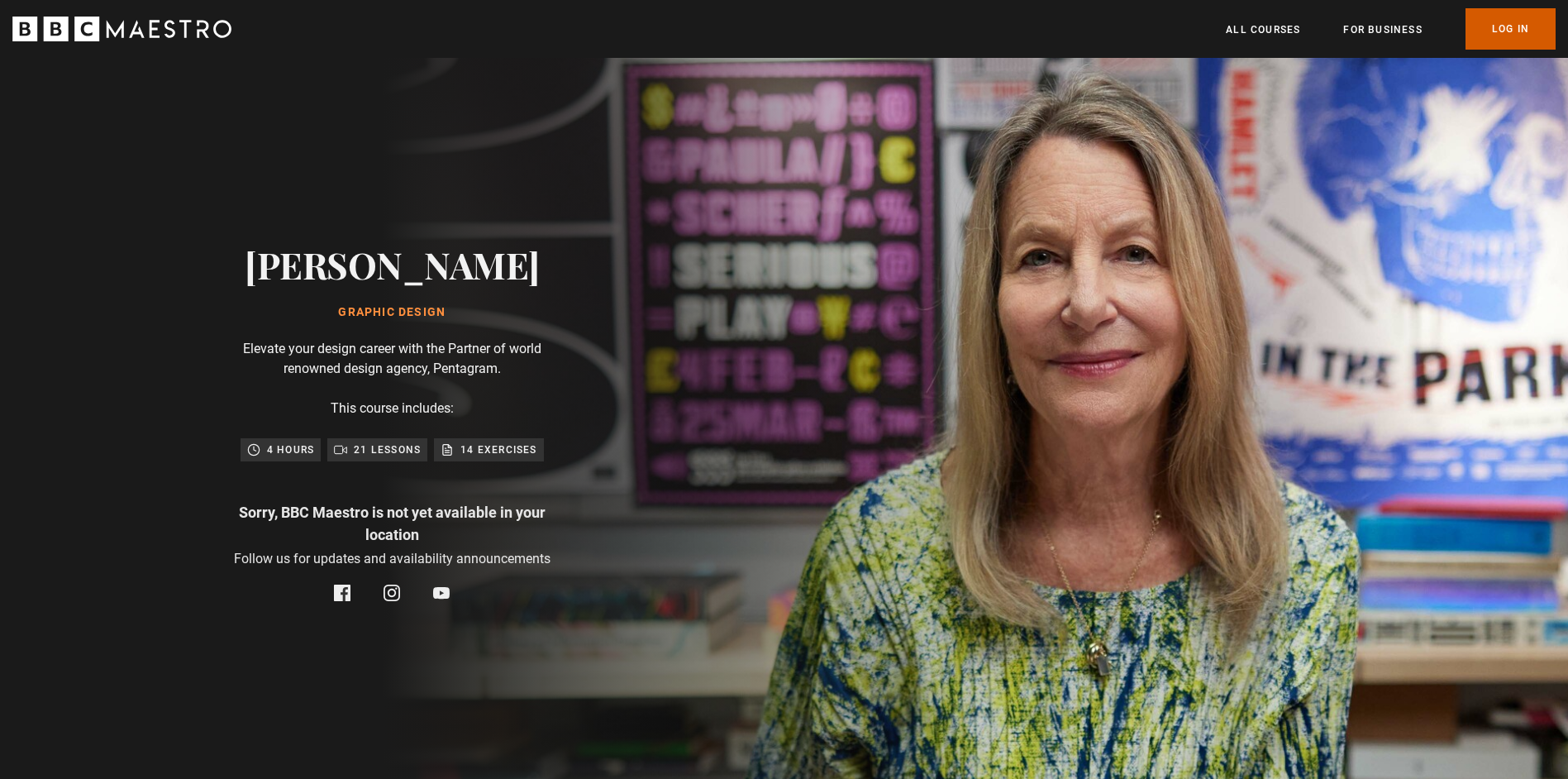
click at [1512, 34] on link "Log In" at bounding box center [1510, 29] width 90 height 41
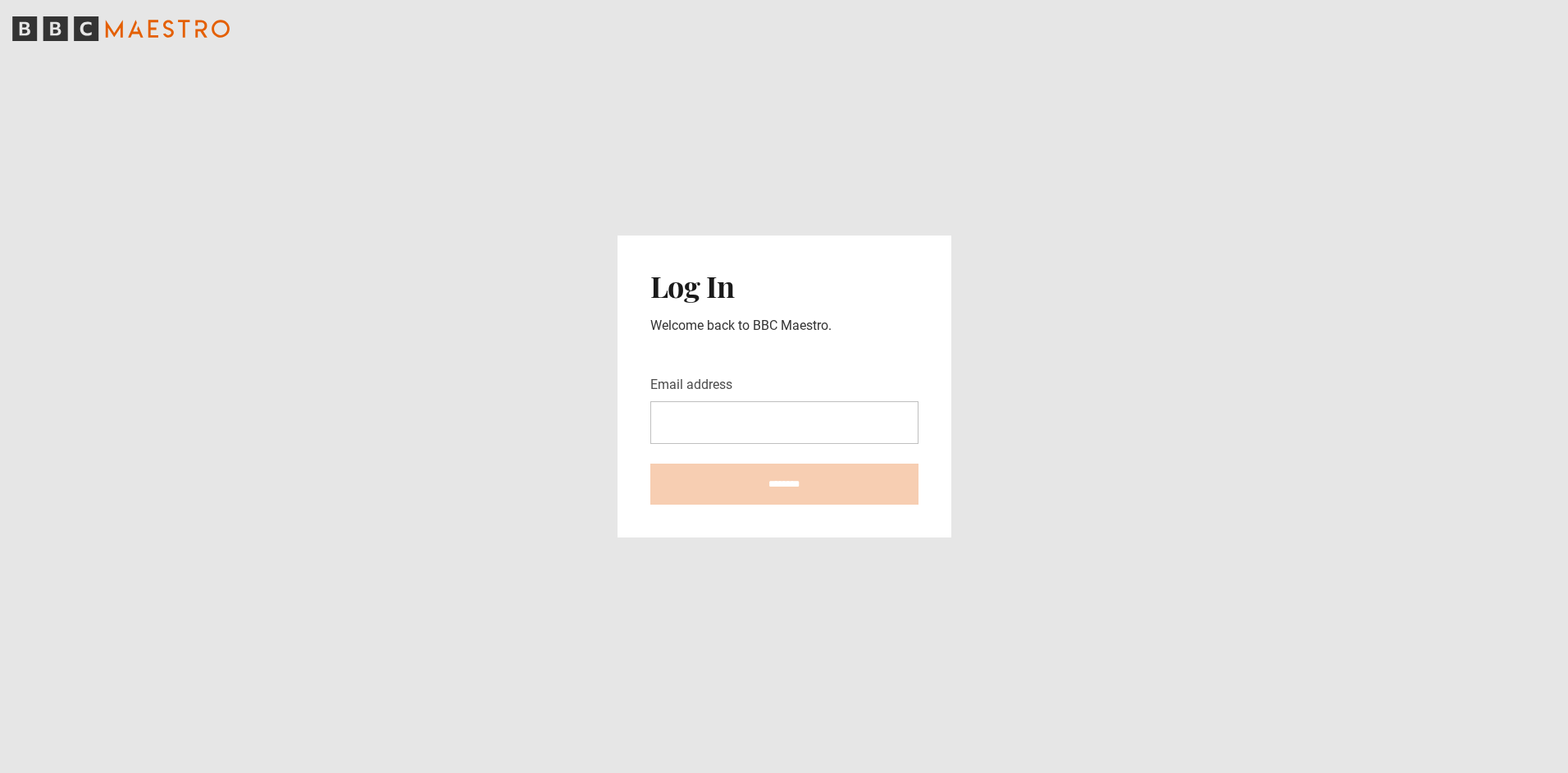
type input "*"
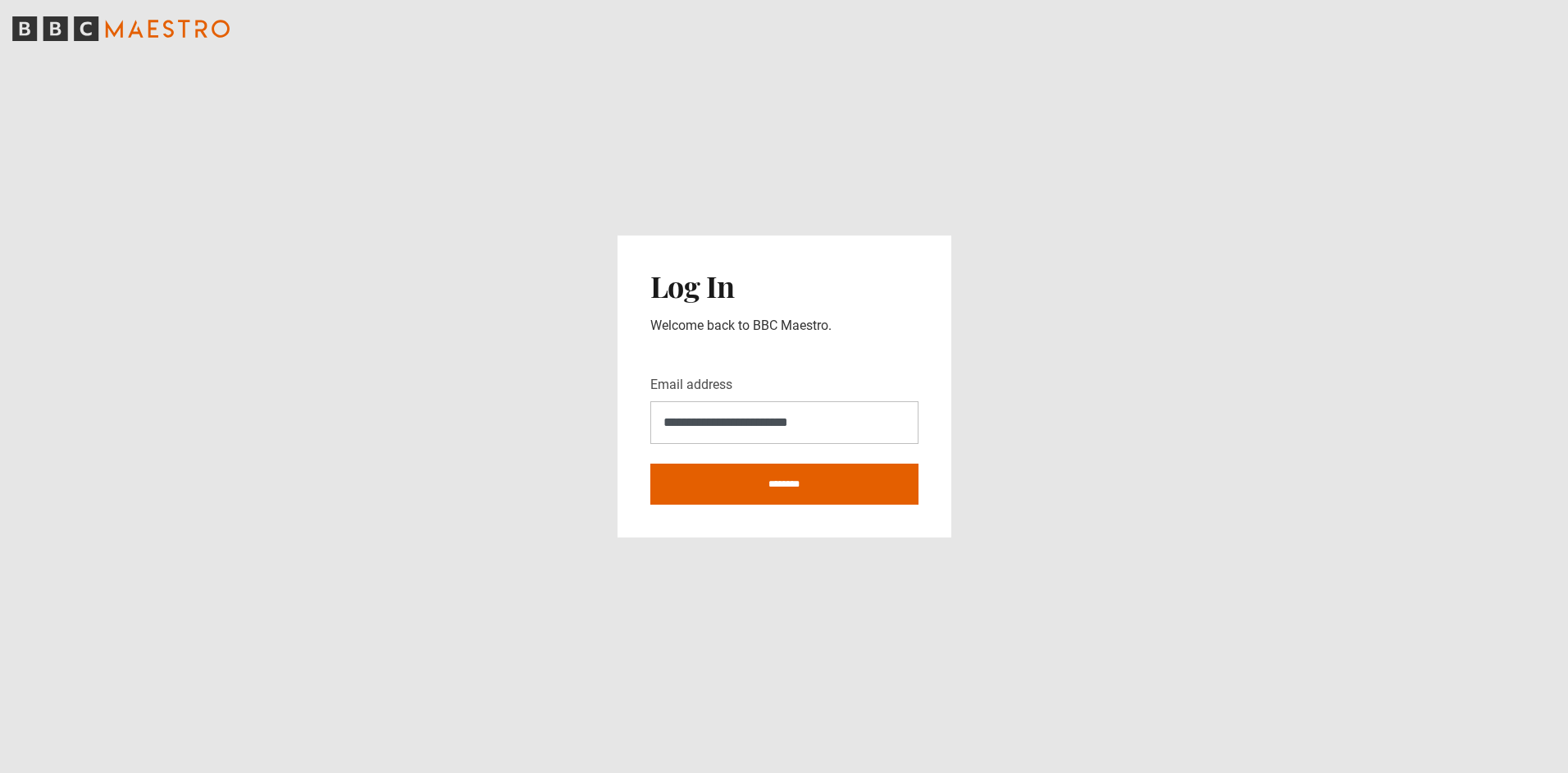
type input "**********"
click at [650, 464] on input "********" at bounding box center [784, 484] width 268 height 41
type input "**********"
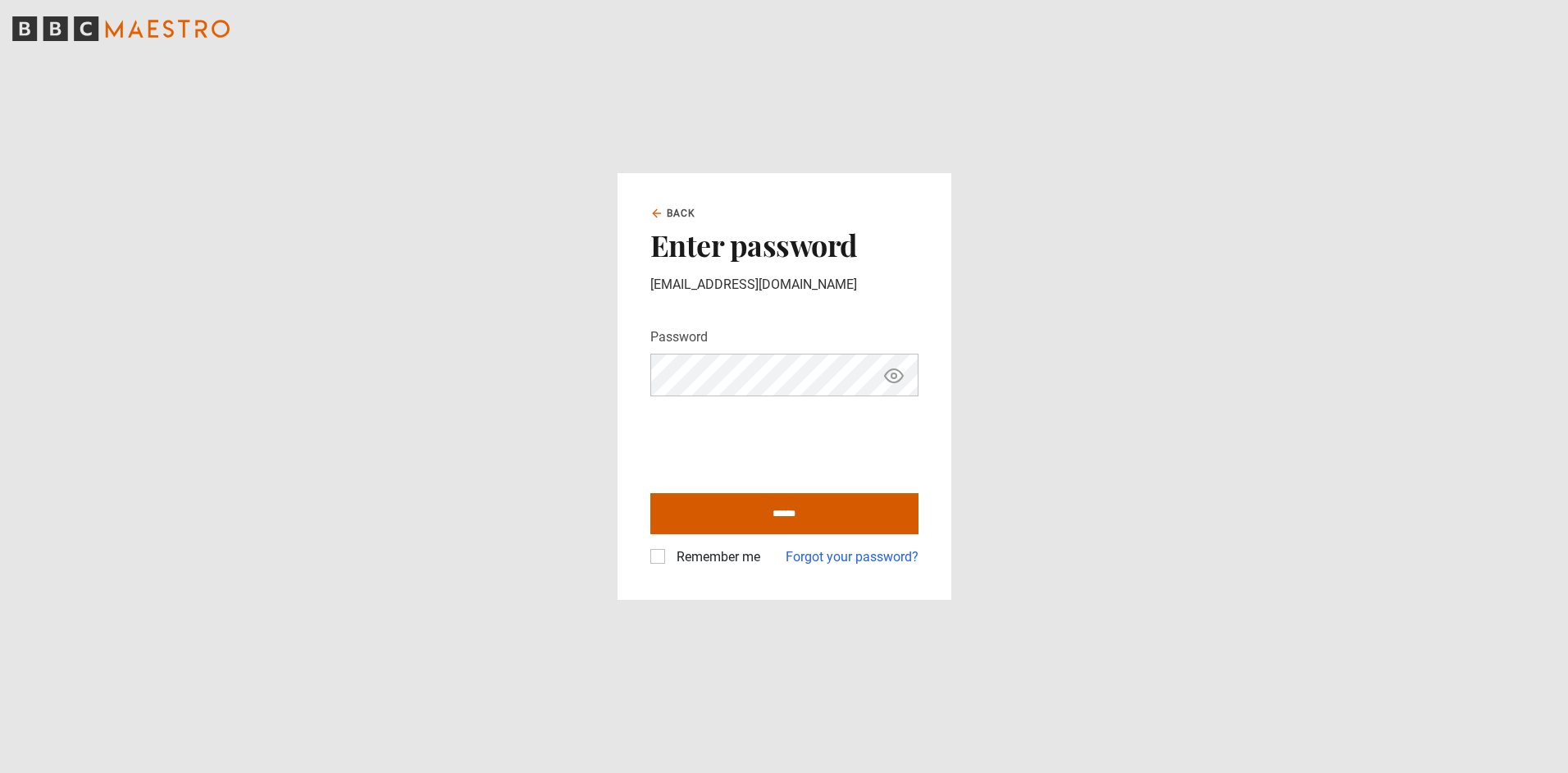
click at [852, 526] on input "******" at bounding box center [784, 513] width 268 height 41
type input "**********"
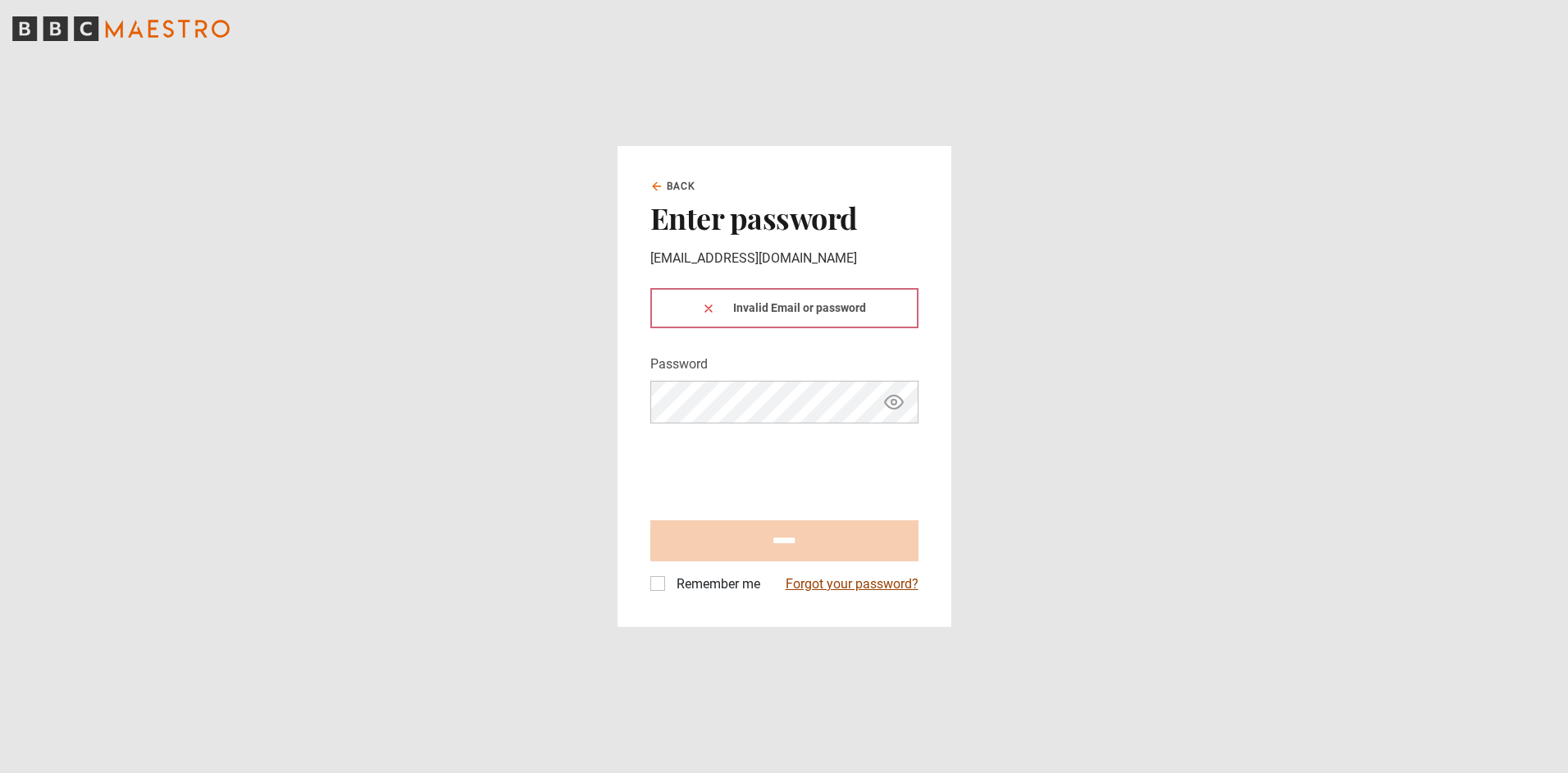
click at [847, 586] on link "Forgot your password?" at bounding box center [852, 584] width 133 height 19
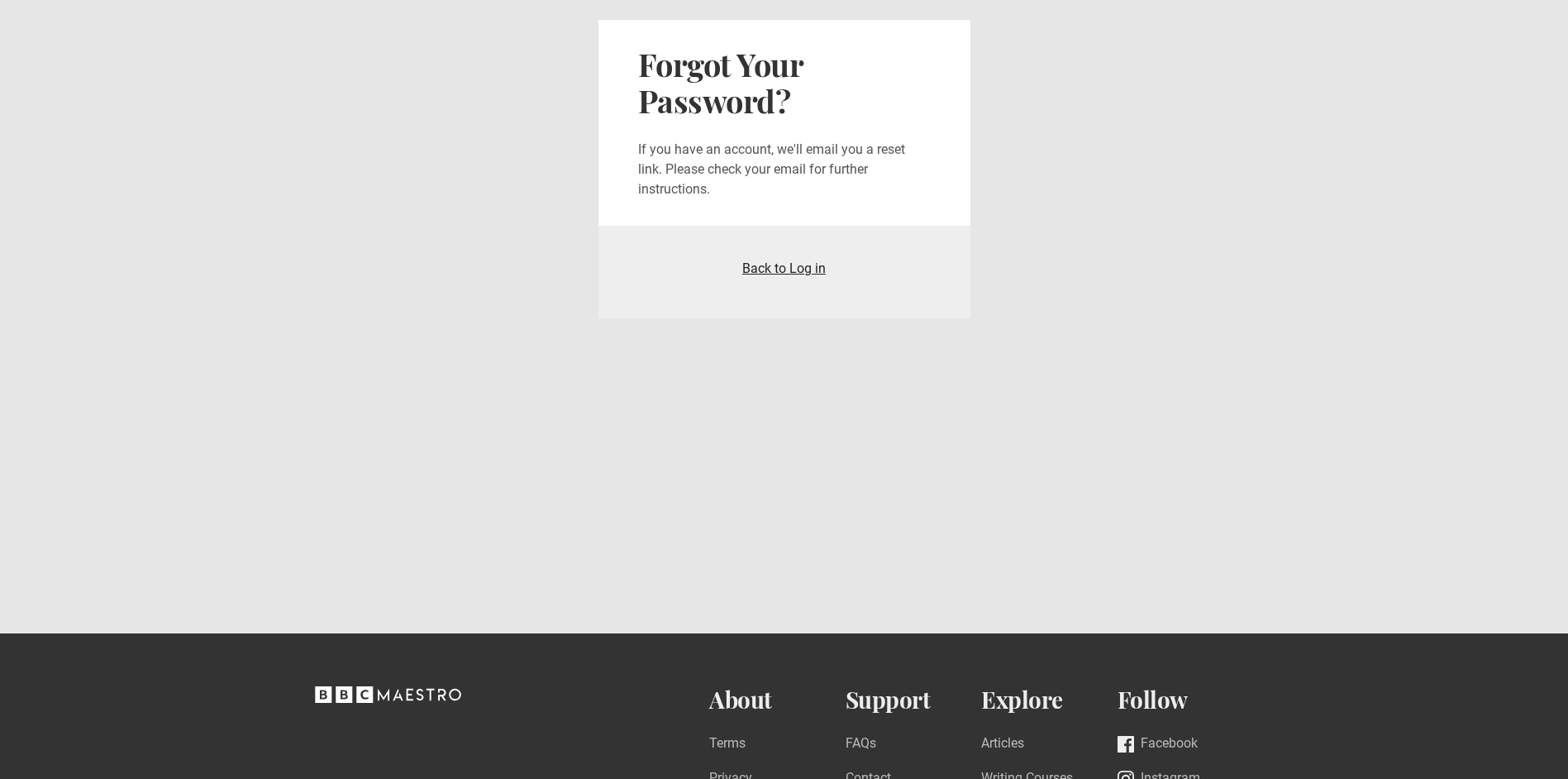
click at [795, 264] on link "Back to Log in" at bounding box center [784, 268] width 84 height 16
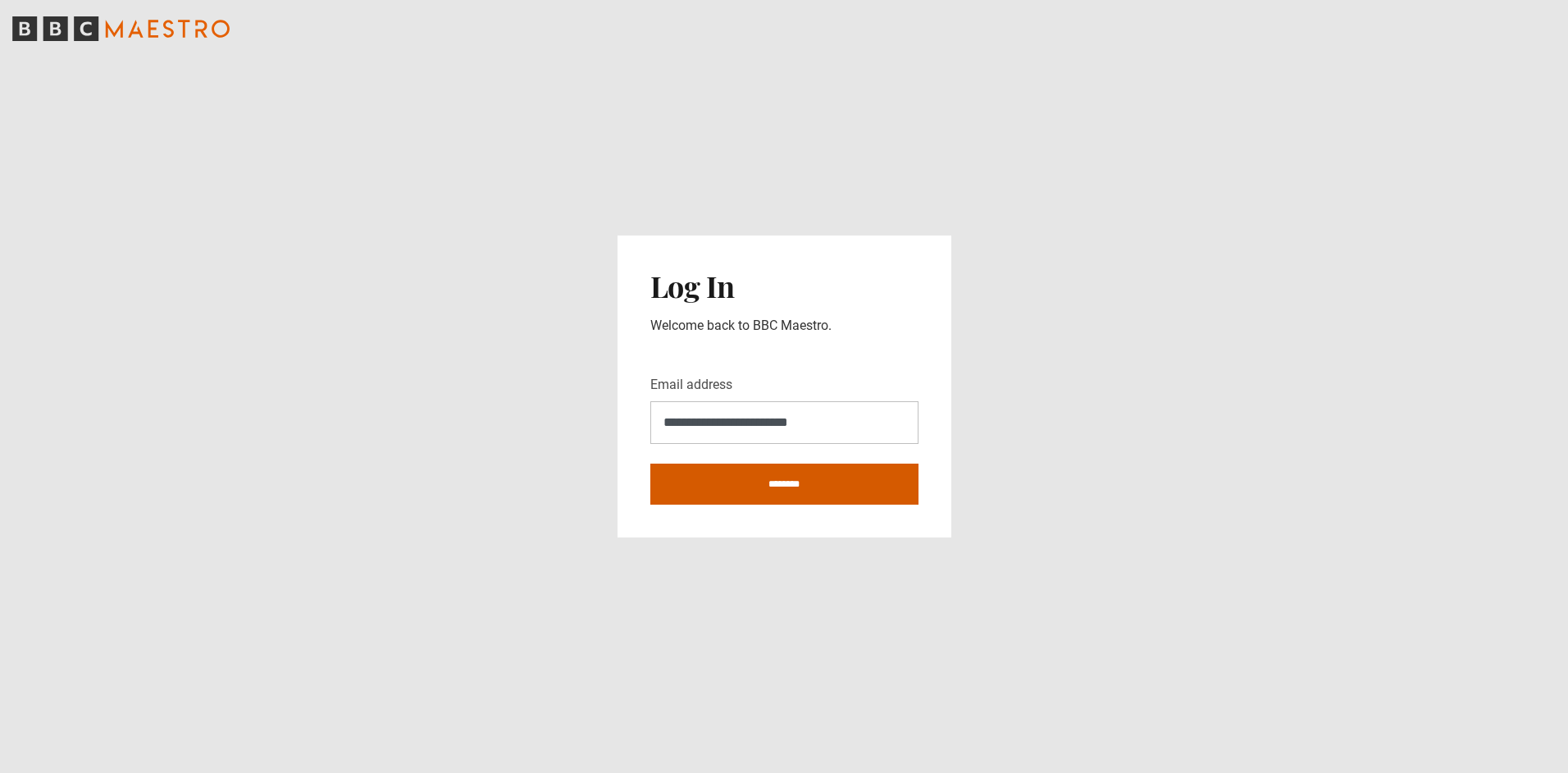
click at [814, 478] on input "********" at bounding box center [784, 484] width 268 height 41
type input "**********"
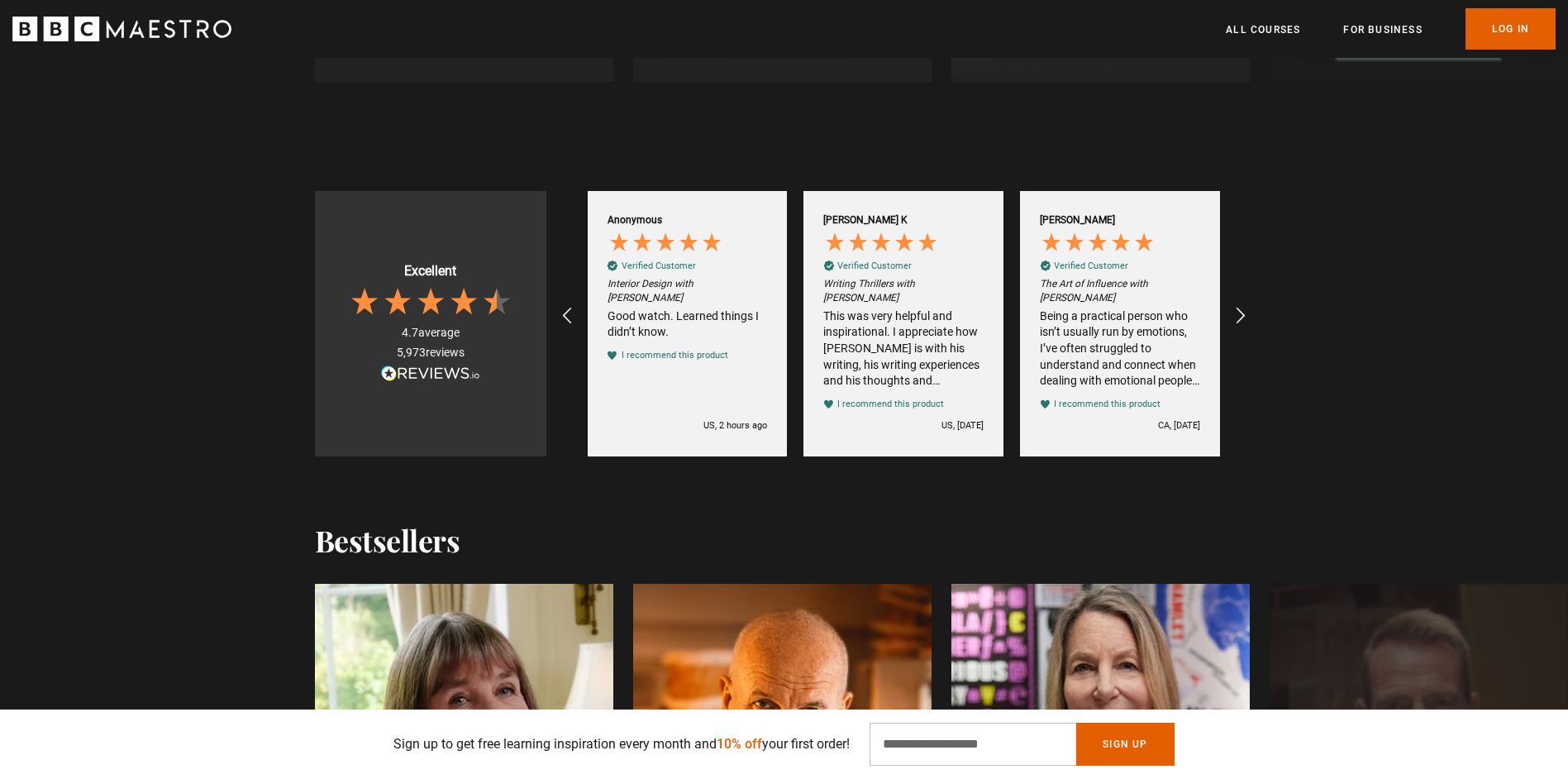
scroll to position [1488, 0]
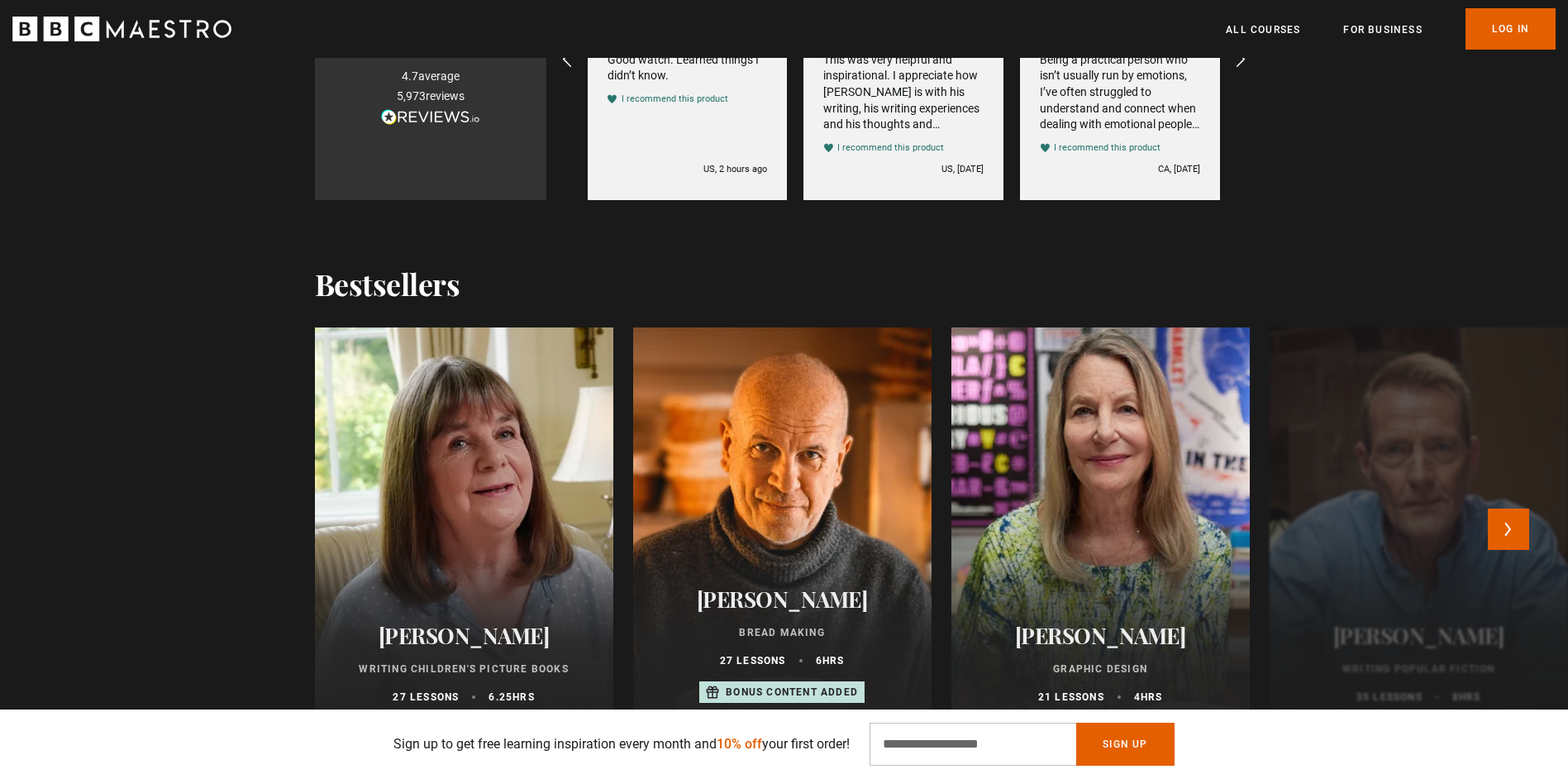
click at [1060, 390] on div at bounding box center [1100, 525] width 328 height 437
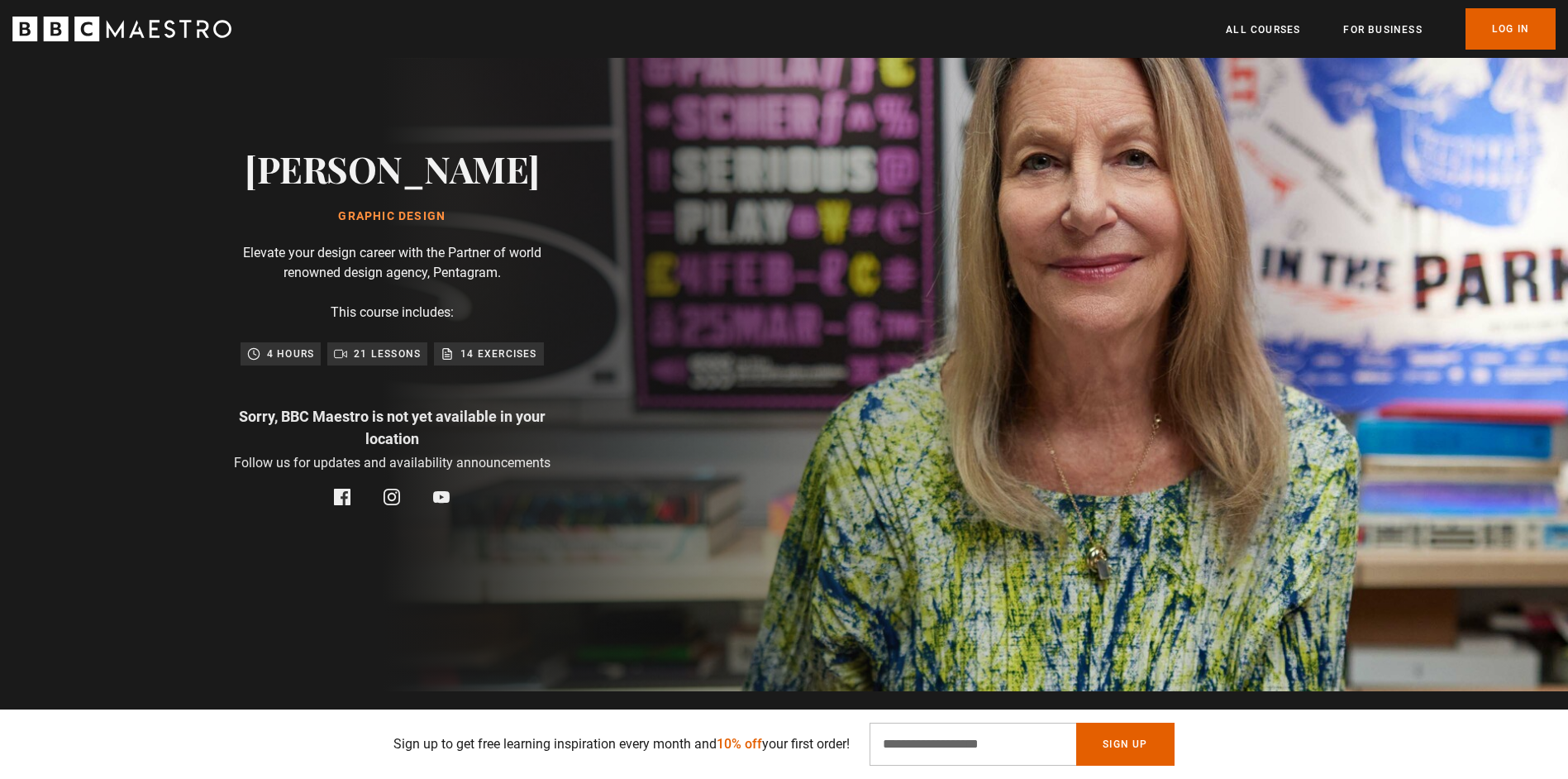
scroll to position [166, 0]
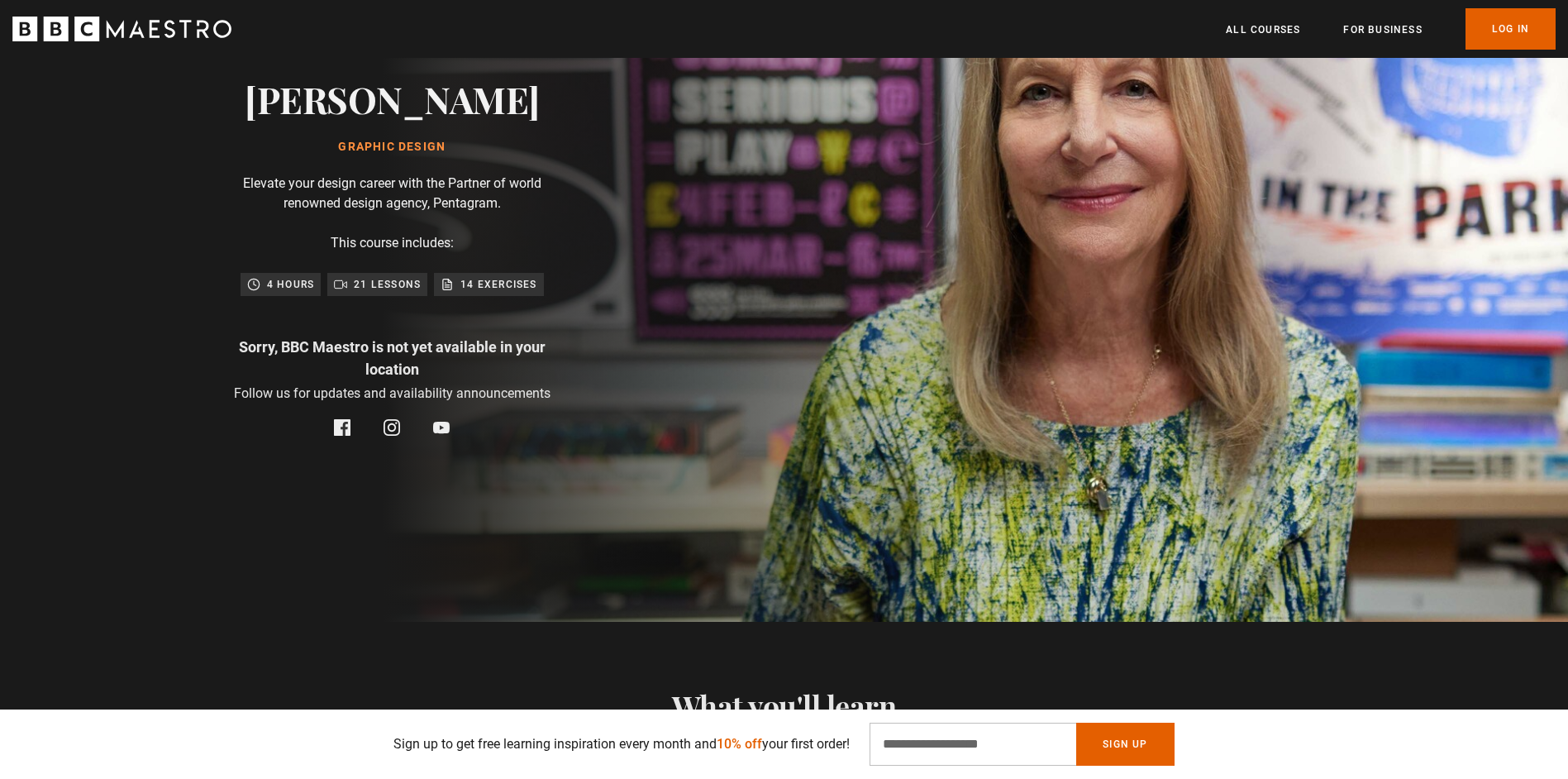
click at [345, 424] on rect at bounding box center [343, 426] width 47 height 47
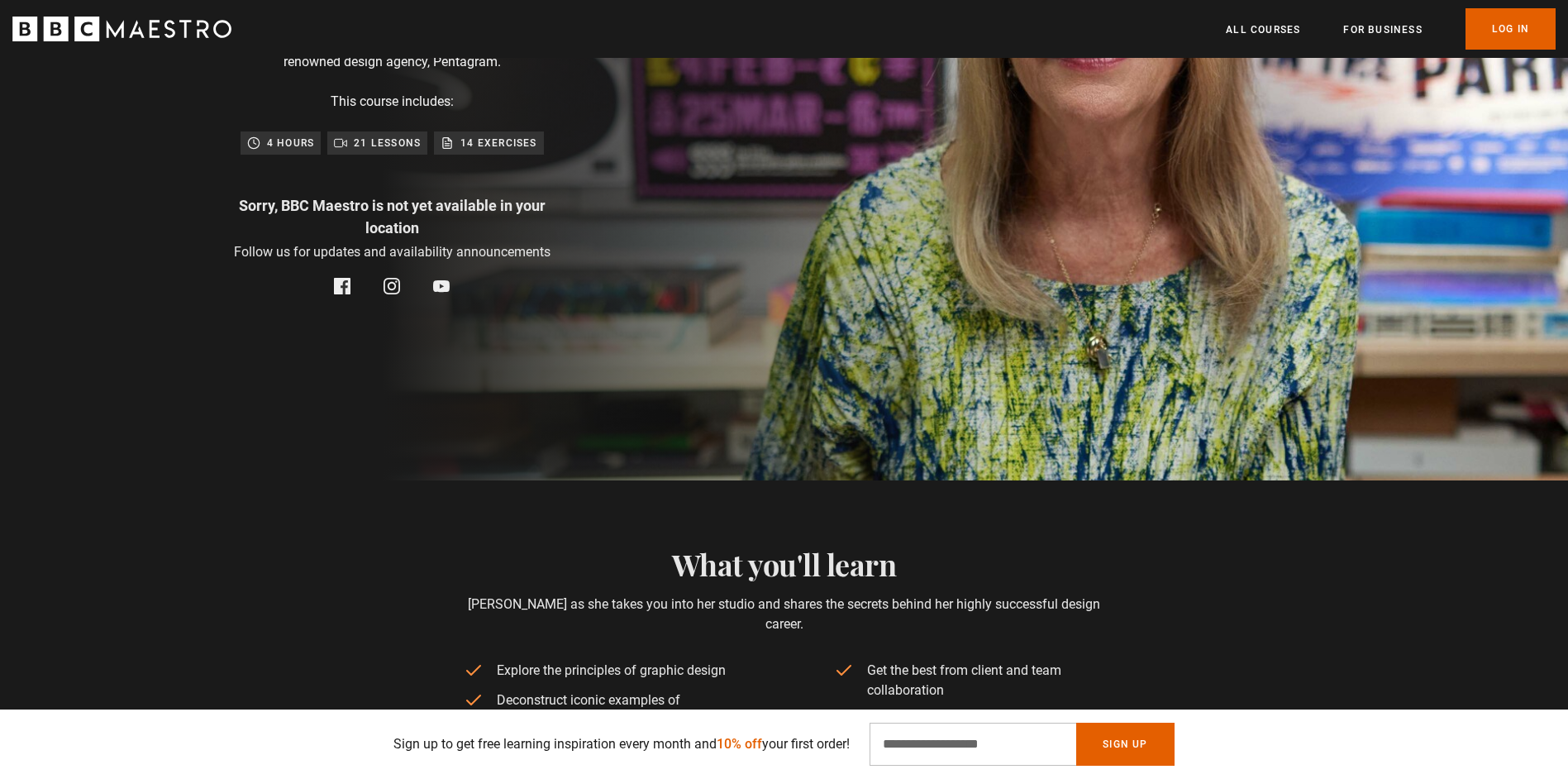
scroll to position [248, 0]
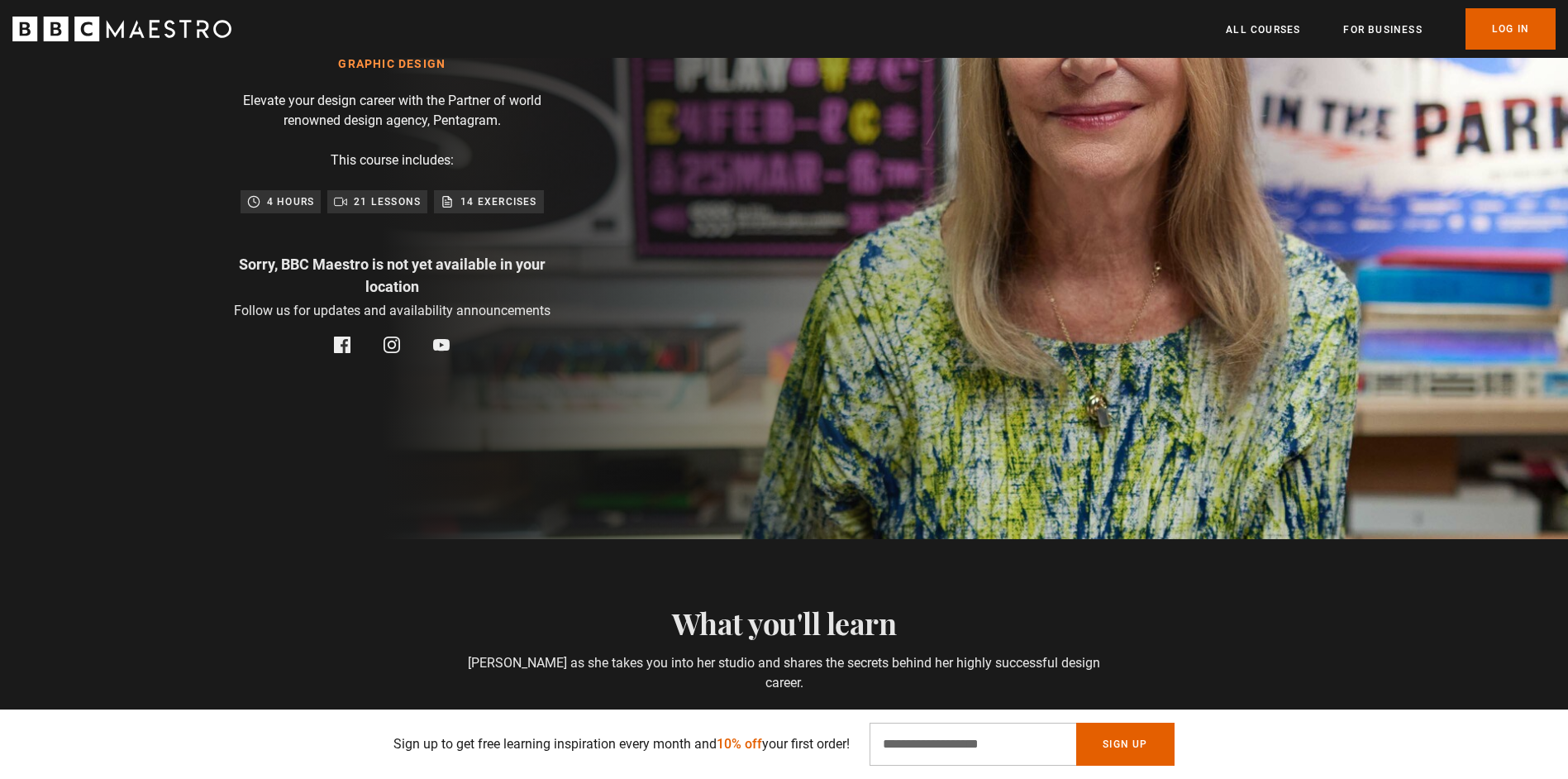
drag, startPoint x: 535, startPoint y: 276, endPoint x: 219, endPoint y: 261, distance: 316.4
click at [219, 261] on div "Paula Scher Graphic Design Elevate your design career with the Partner of world…" at bounding box center [392, 174] width 529 height 729
copy p "Sorry, BBC Maestro is not yet available in your location"
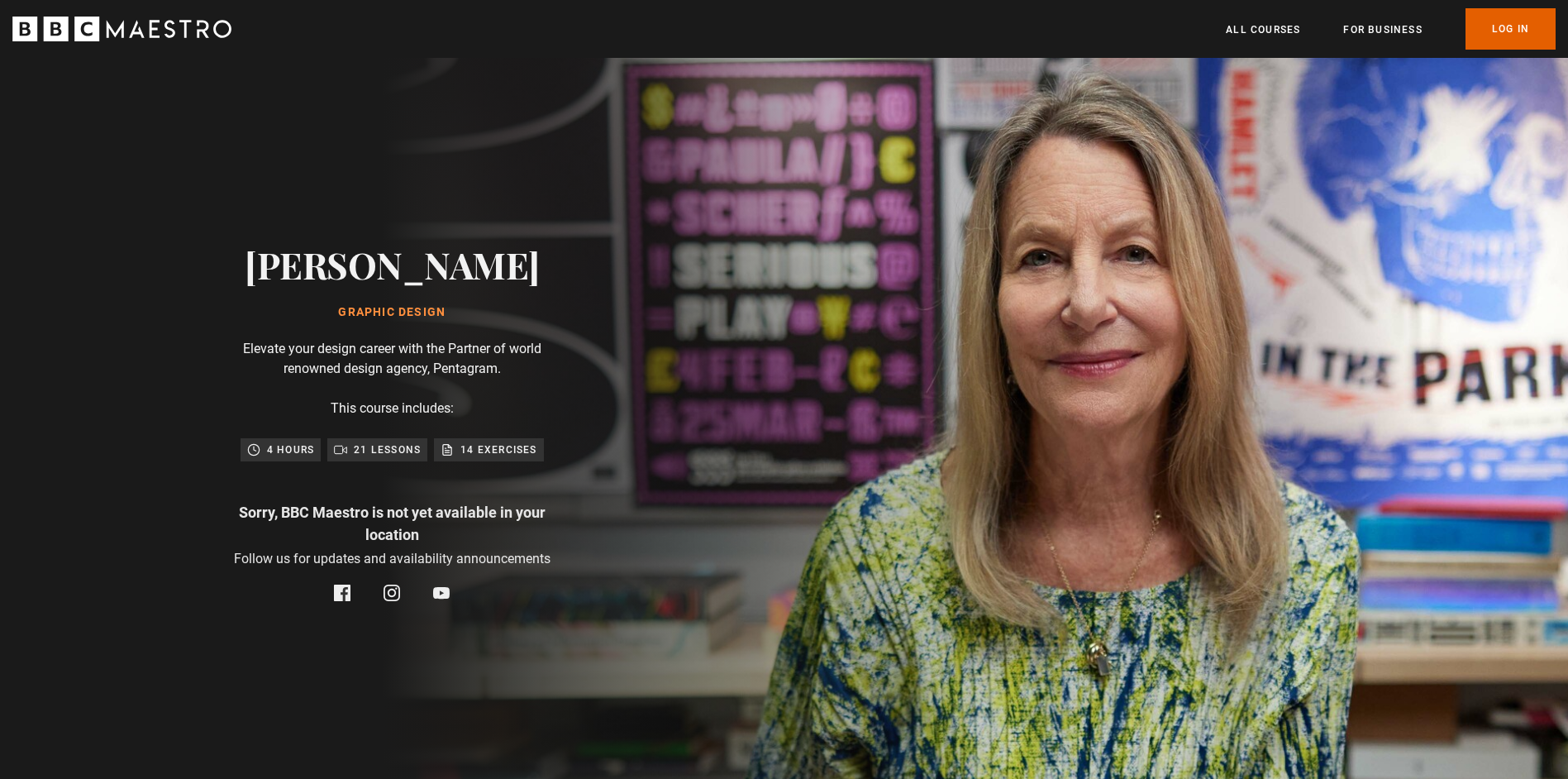
scroll to position [0, 1299]
click at [661, 455] on div "Paula Scher Graphic Design Elevate your design career with the Partner of world…" at bounding box center [392, 422] width 784 height 729
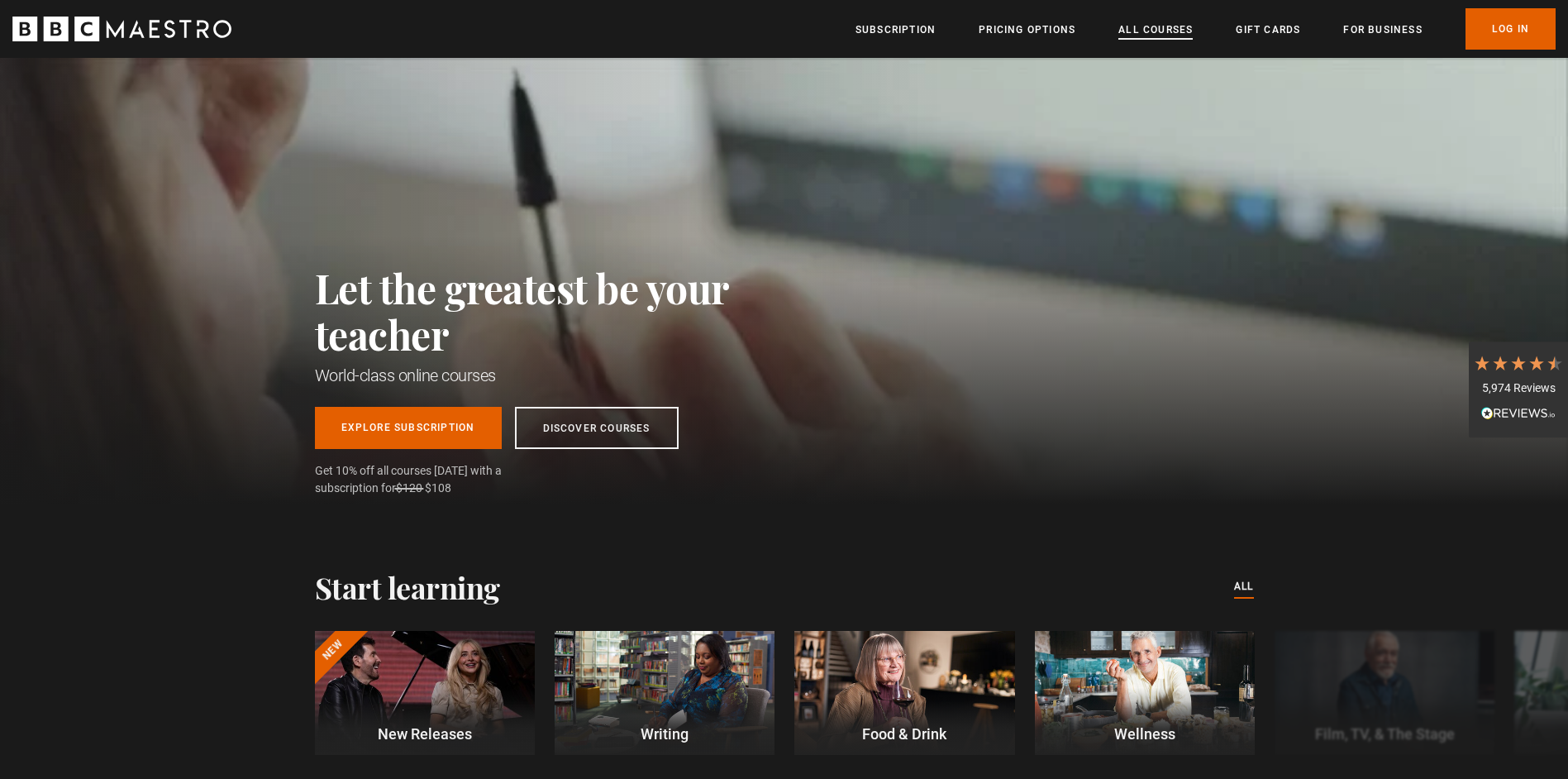
click at [1156, 34] on link "All Courses" at bounding box center [1156, 30] width 74 height 17
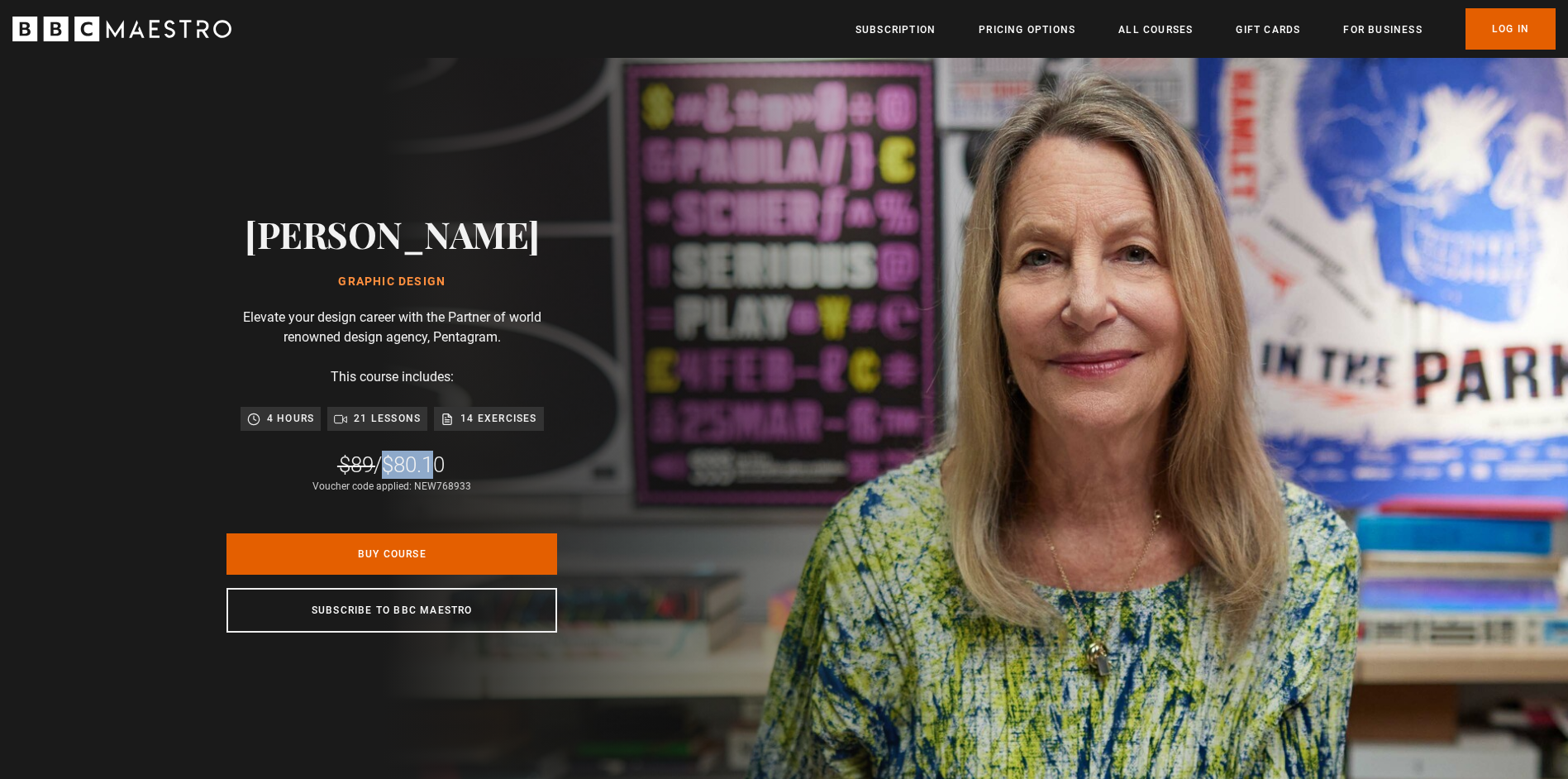
drag, startPoint x: 405, startPoint y: 463, endPoint x: 440, endPoint y: 459, distance: 35.2
click at [439, 458] on span "$80.10" at bounding box center [412, 464] width 62 height 25
drag, startPoint x: 440, startPoint y: 459, endPoint x: 447, endPoint y: 464, distance: 8.6
click at [443, 463] on span "$80.10" at bounding box center [412, 464] width 62 height 25
drag, startPoint x: 482, startPoint y: 475, endPoint x: 432, endPoint y: 478, distance: 50.1
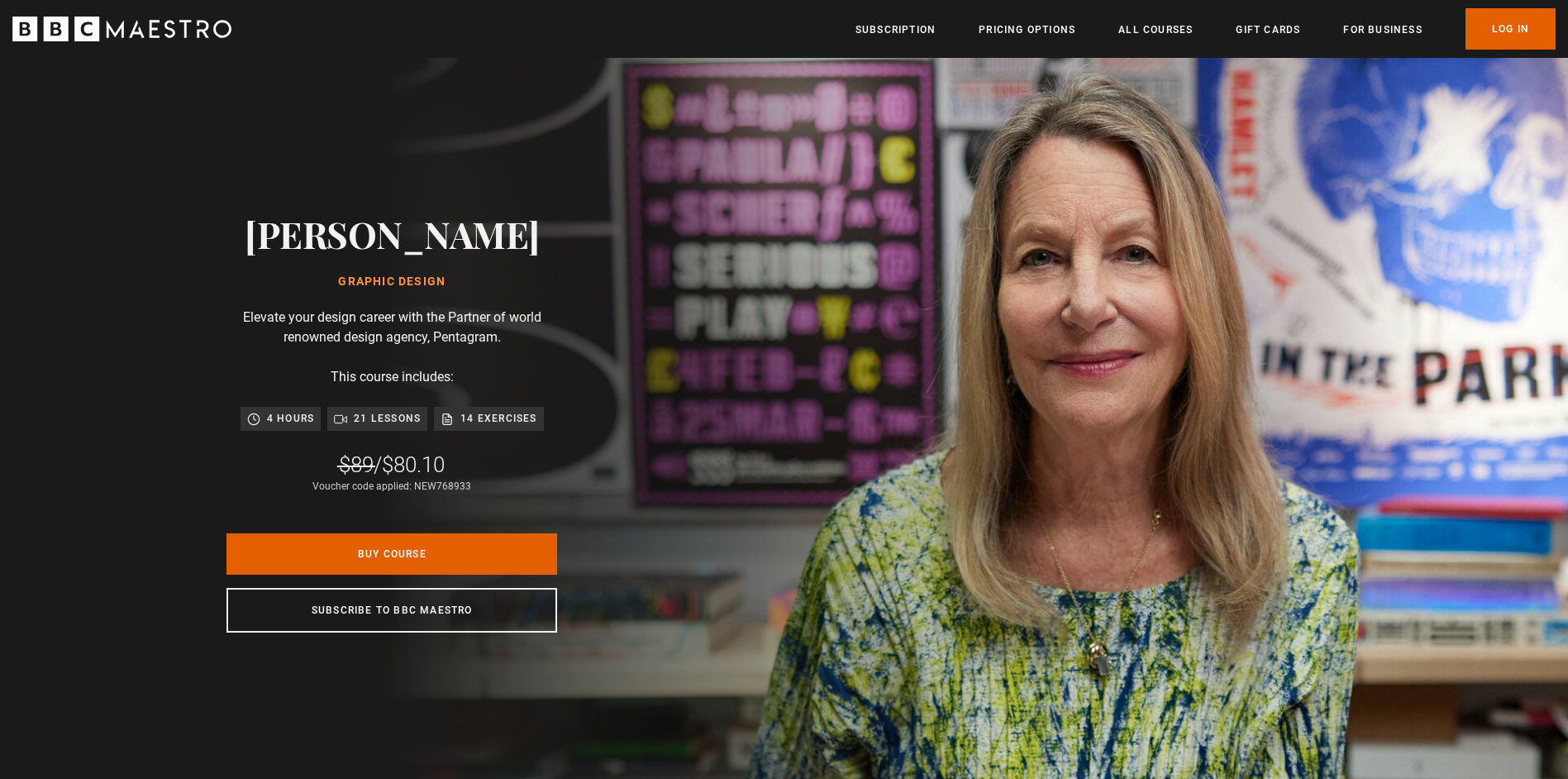
click at [432, 478] on div "[PERSON_NAME] Graphic Design Elevate your design career with the Partner of wor…" at bounding box center [392, 422] width 529 height 729
click at [428, 474] on span "$80.10" at bounding box center [412, 464] width 62 height 25
click at [443, 540] on link "Buy Course" at bounding box center [391, 554] width 330 height 41
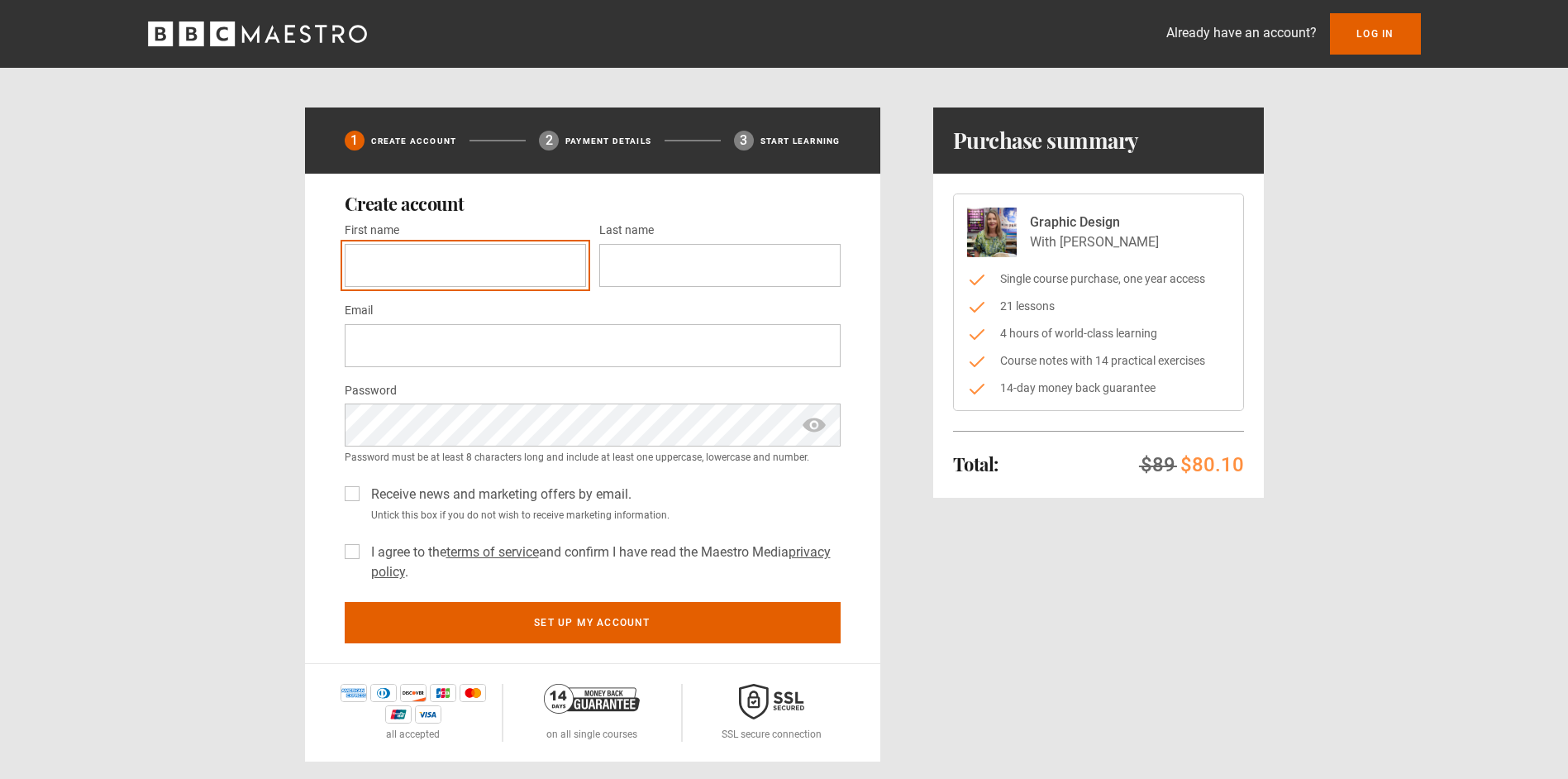
drag, startPoint x: 504, startPoint y: 245, endPoint x: 502, endPoint y: 257, distance: 12.2
click at [502, 252] on input "First name *" at bounding box center [464, 265] width 241 height 43
click at [483, 275] on input "First name *" at bounding box center [464, 265] width 241 height 43
type input "**********"
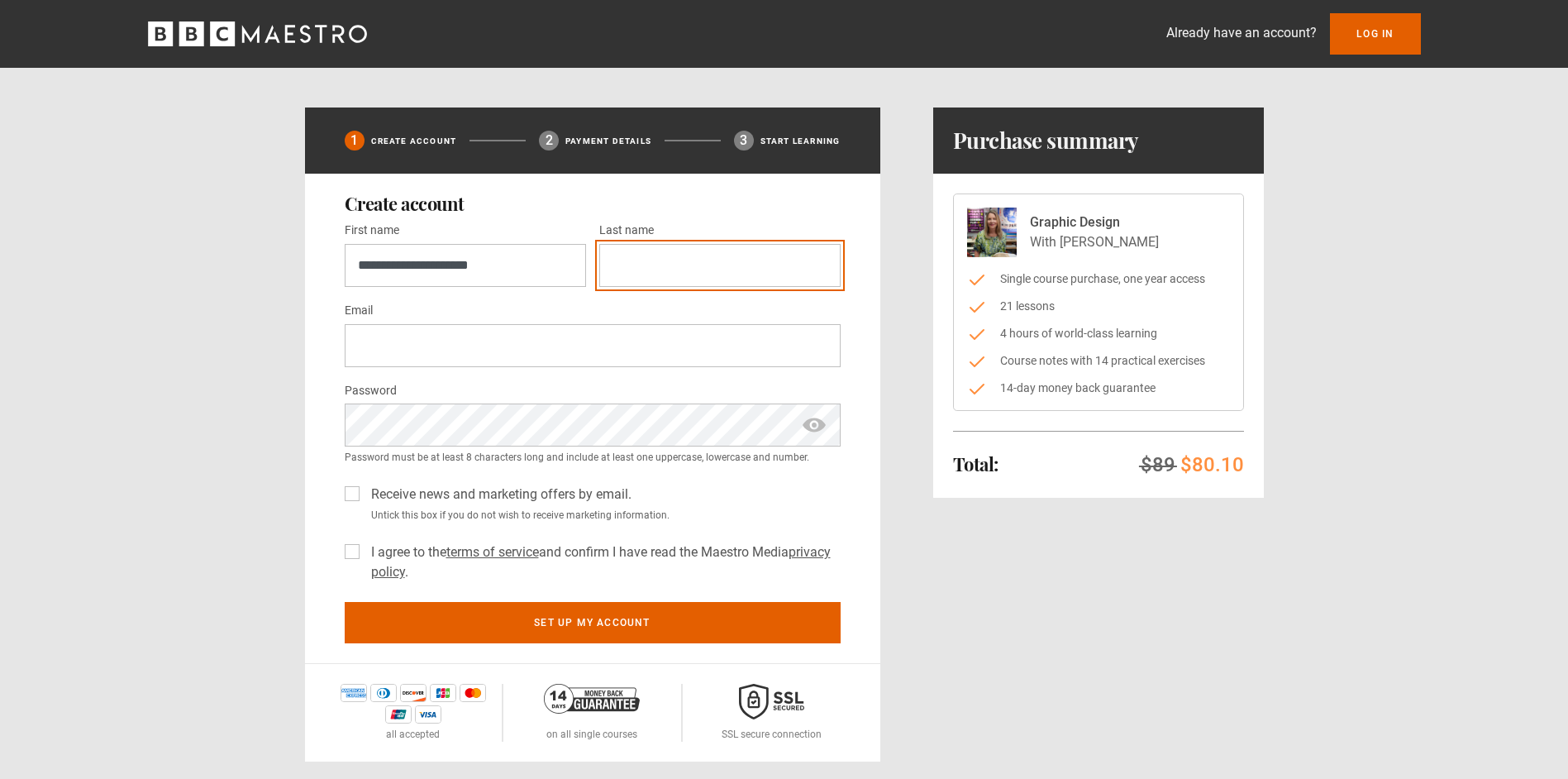
type input "*"
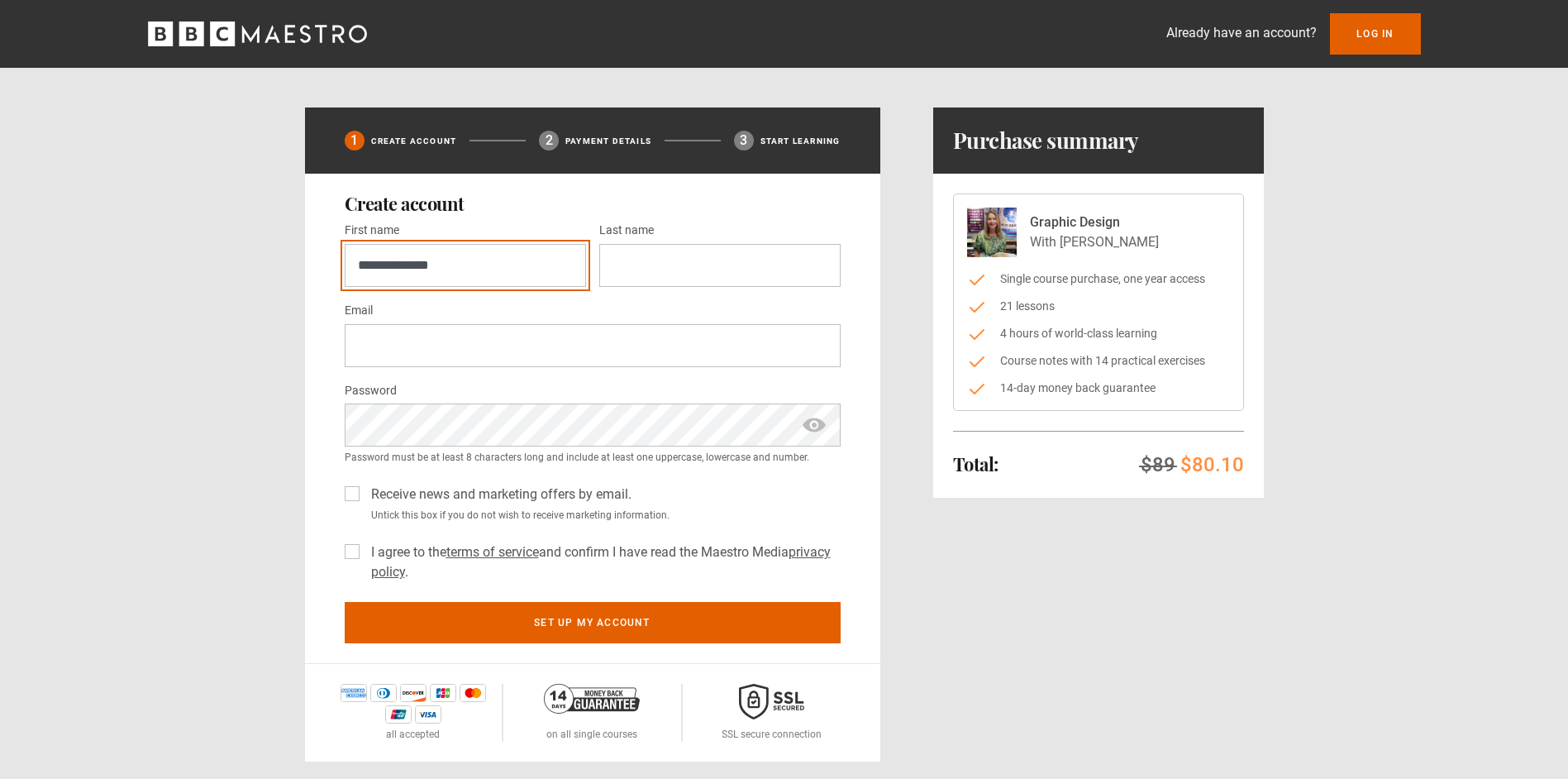
type input "**********"
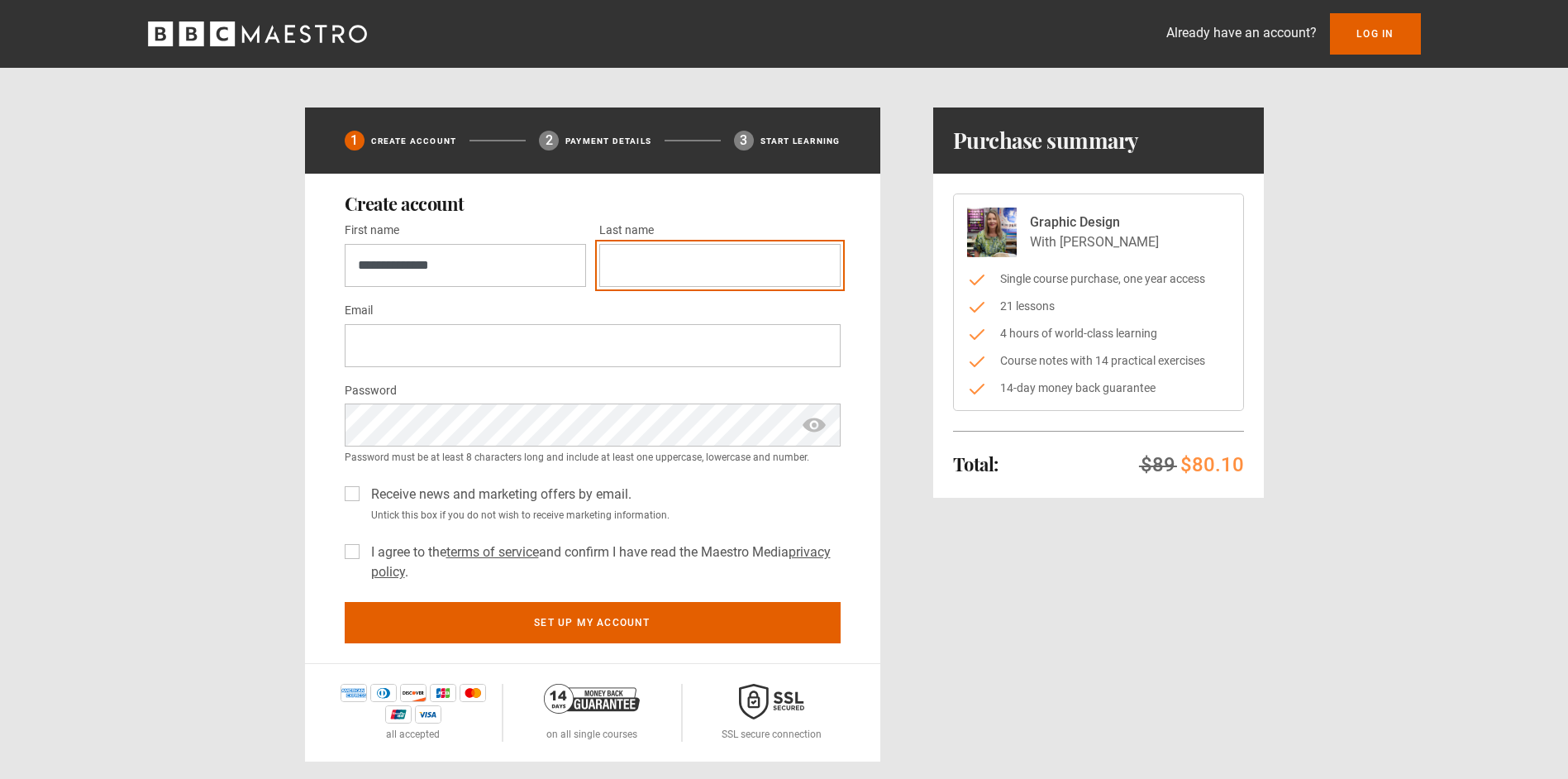
type input "*"
type input "*******"
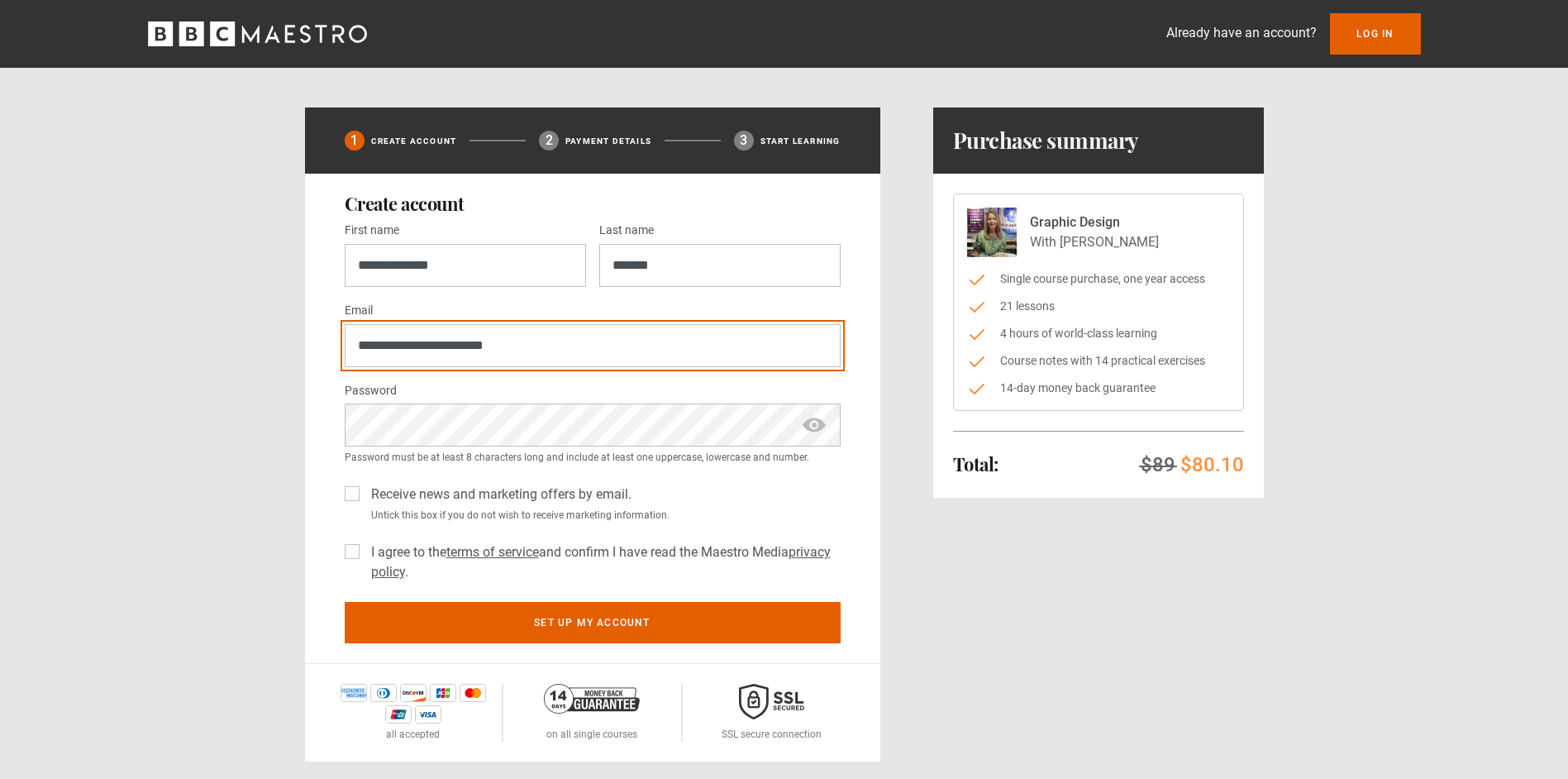
type input "**********"
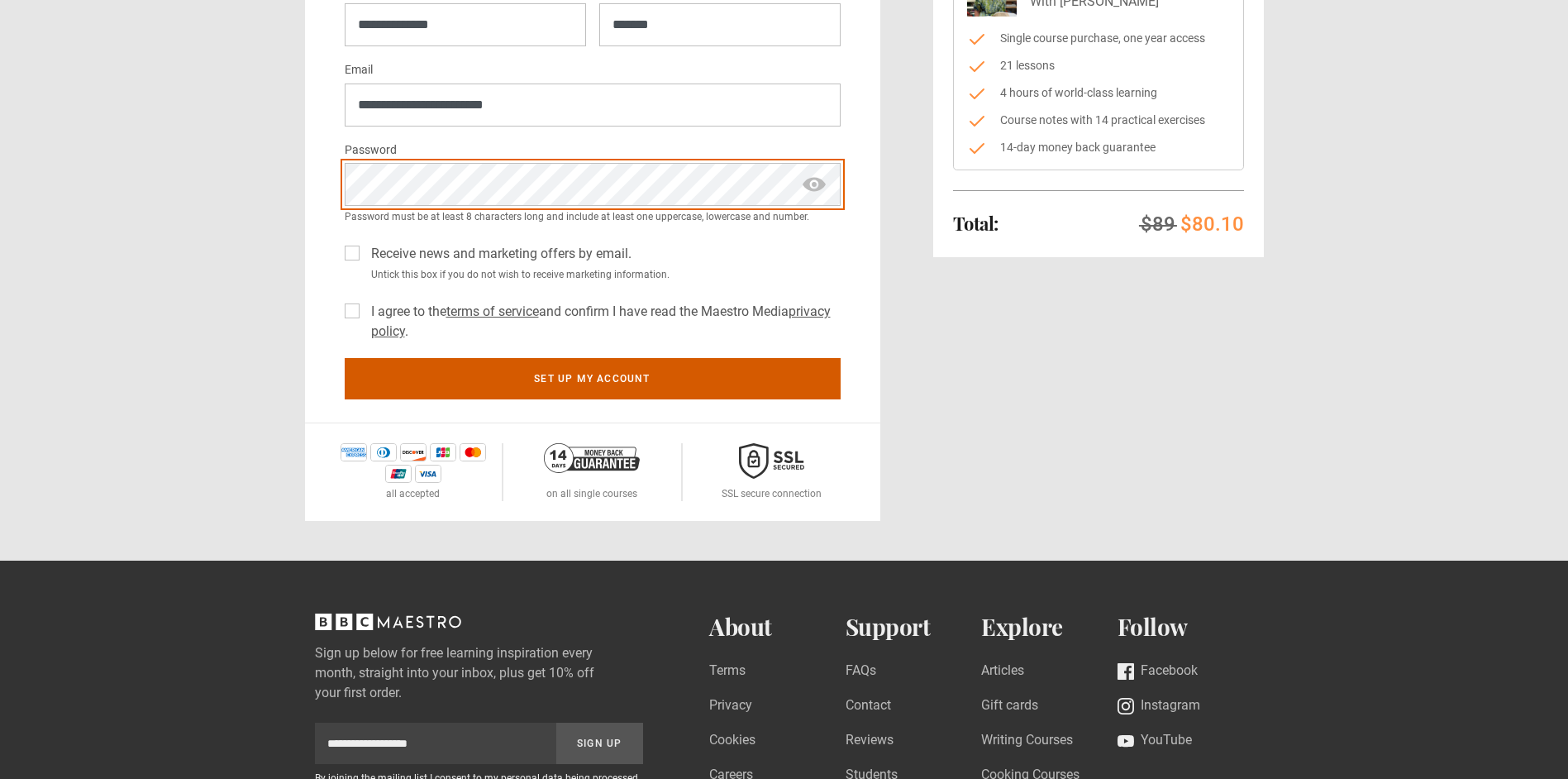
scroll to position [248, 0]
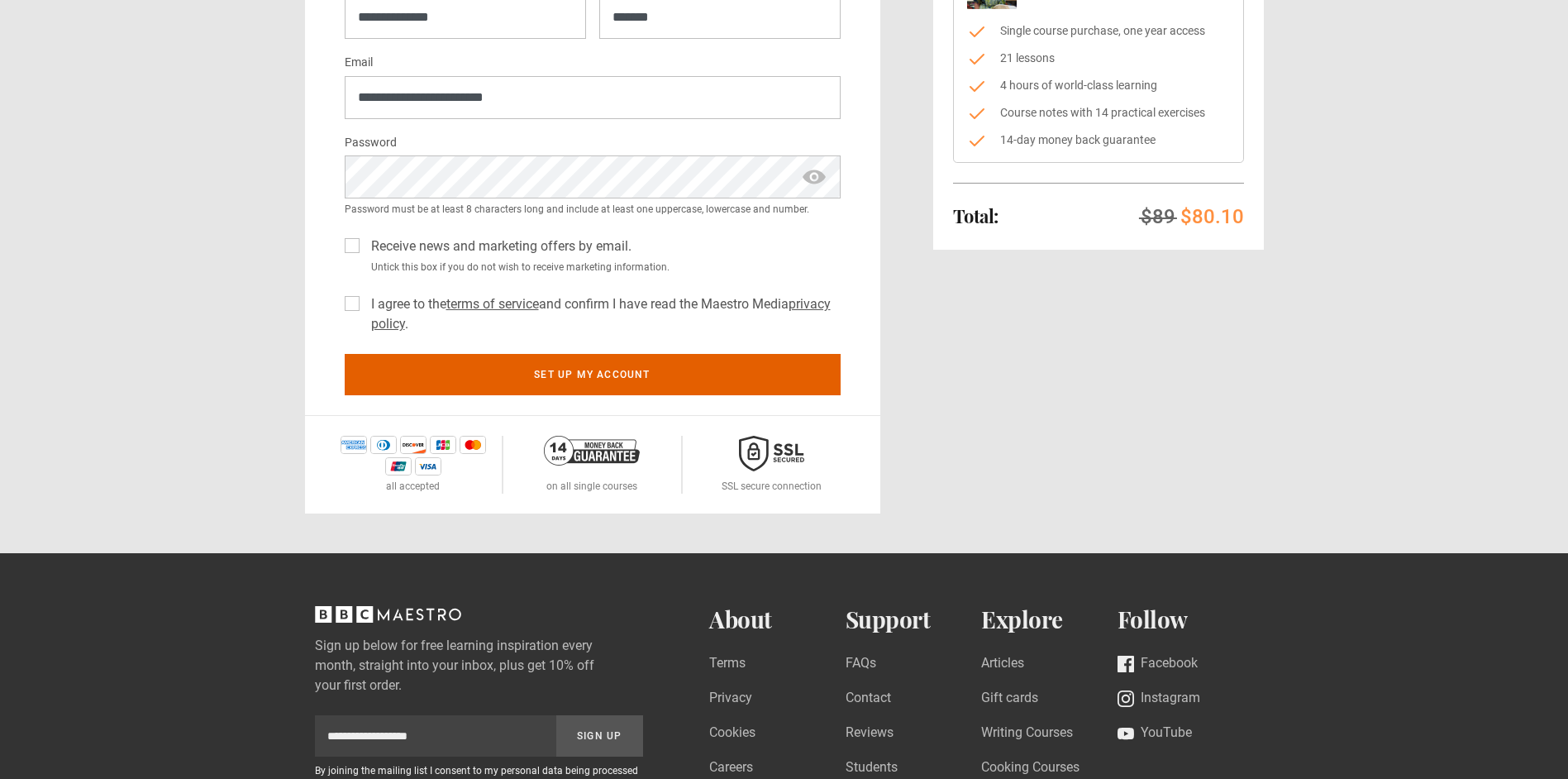
click at [346, 315] on div "I agree to the terms of service and confirm I have read the Maestro Media priva…" at bounding box center [592, 311] width 496 height 47
click at [365, 310] on label "I agree to the terms of service and confirm I have read the Maestro Media priva…" at bounding box center [603, 314] width 476 height 40
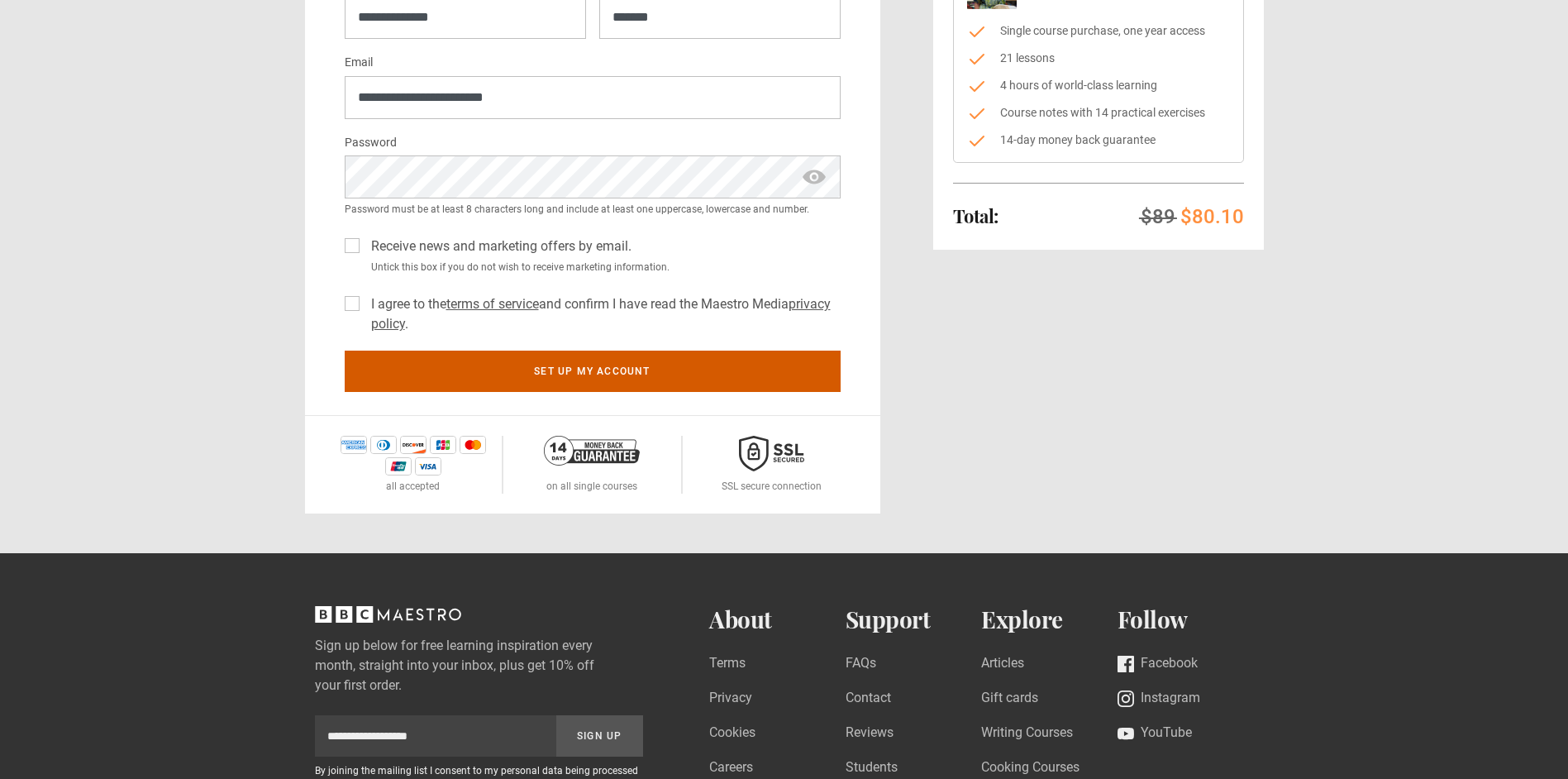
click at [481, 379] on button "Set up my account" at bounding box center [592, 371] width 496 height 41
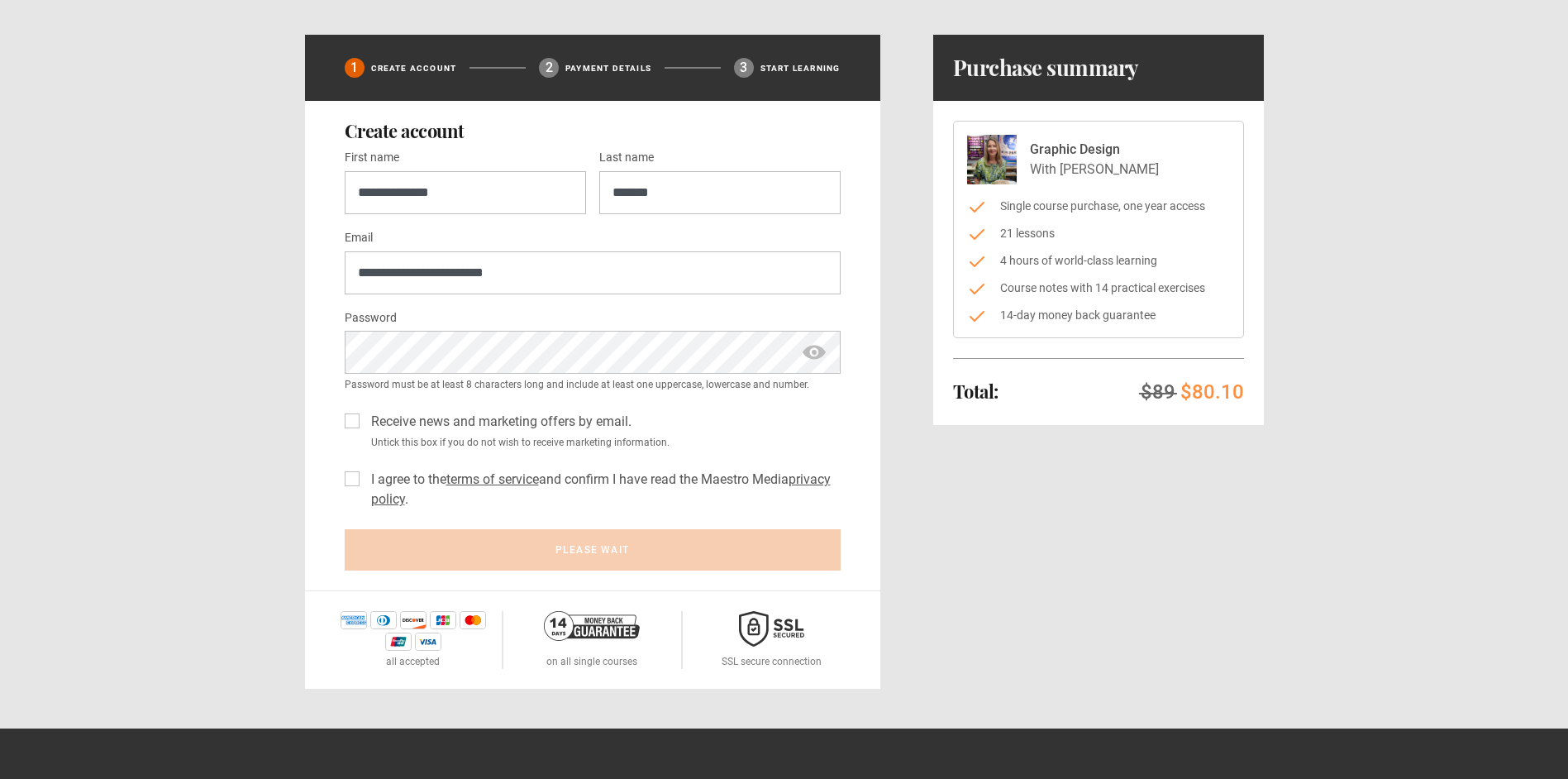
scroll to position [0, 0]
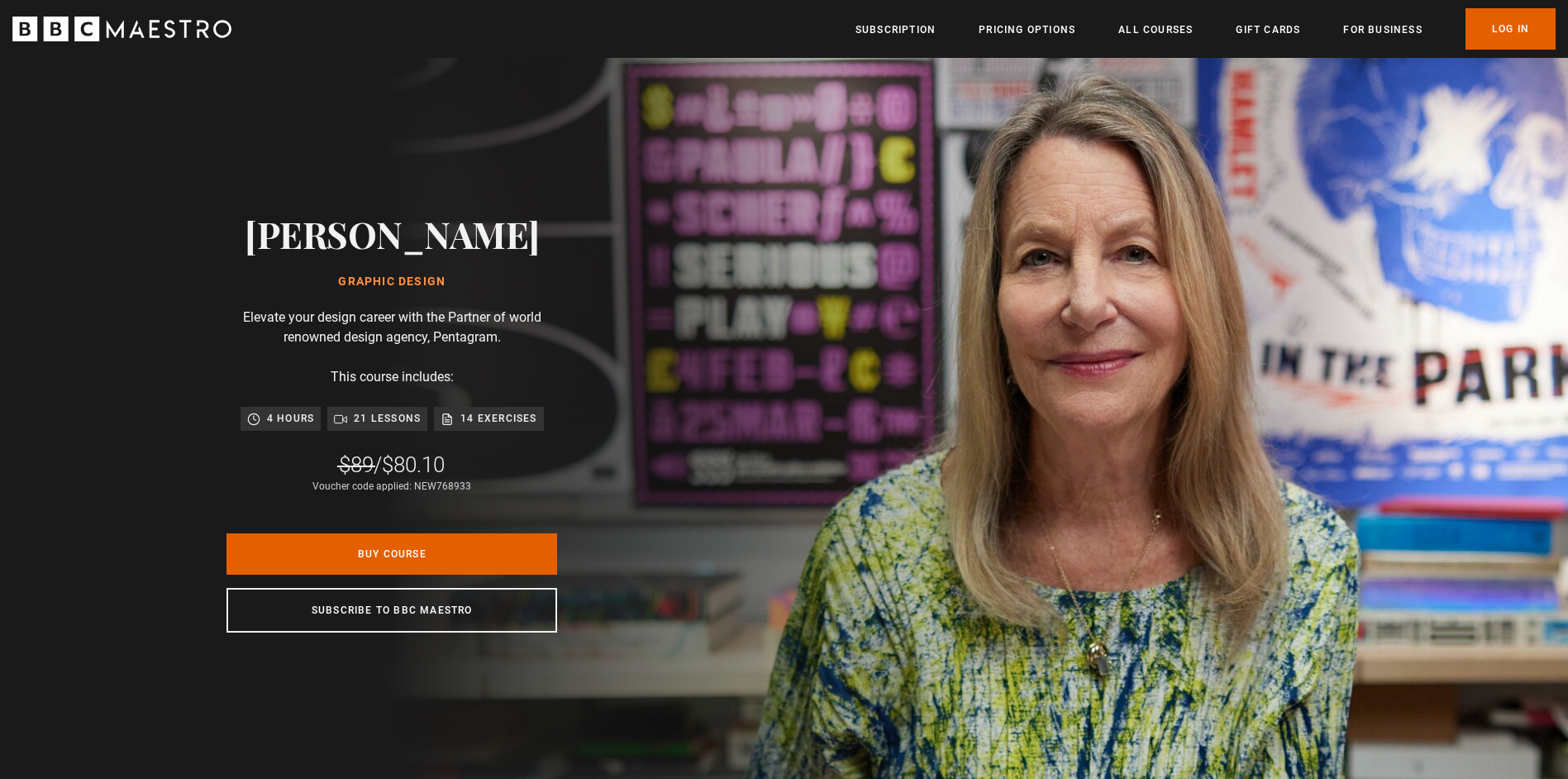
scroll to position [0, 217]
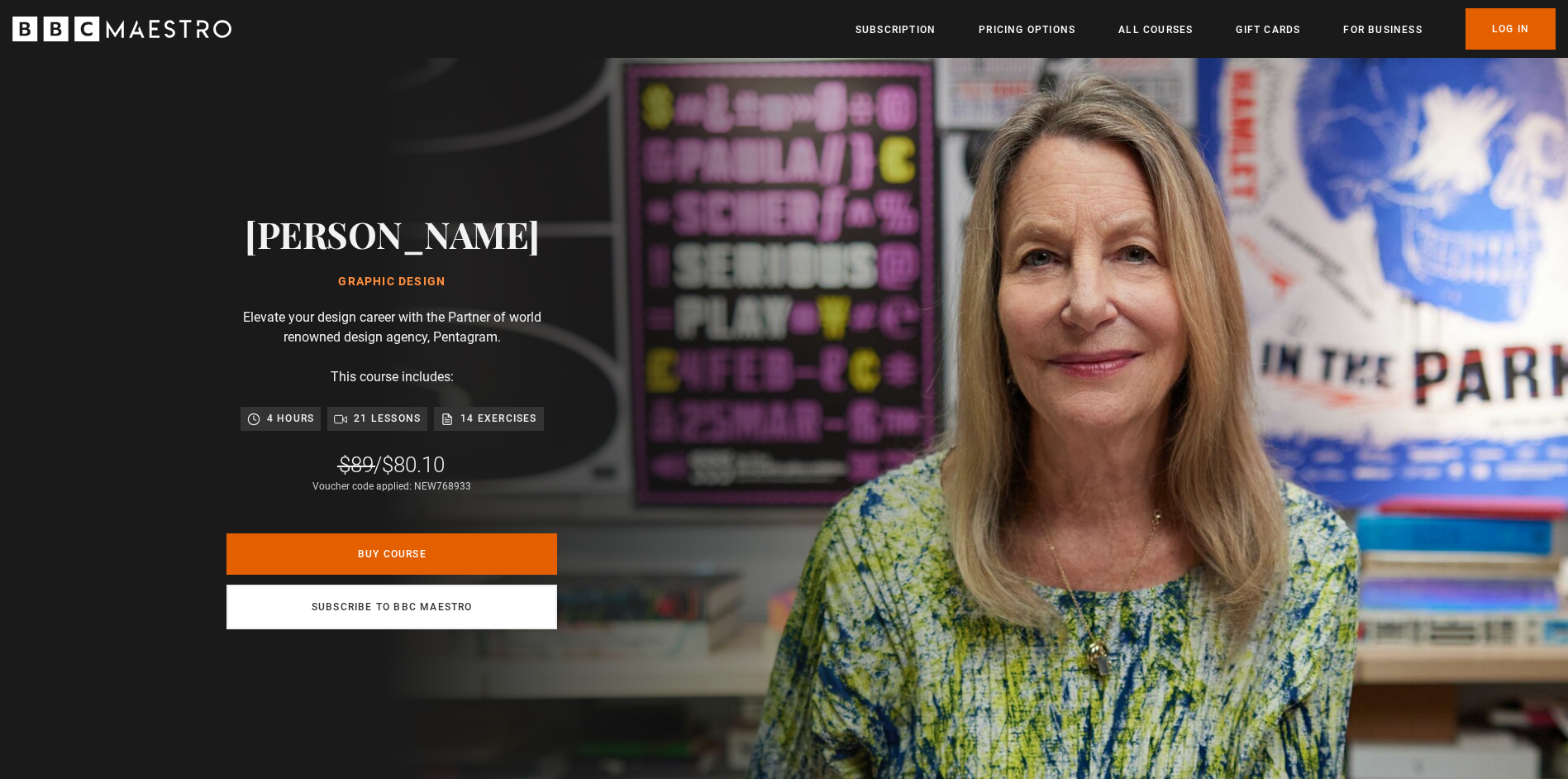
click at [431, 613] on link "Subscribe to BBC Maestro" at bounding box center [391, 607] width 330 height 45
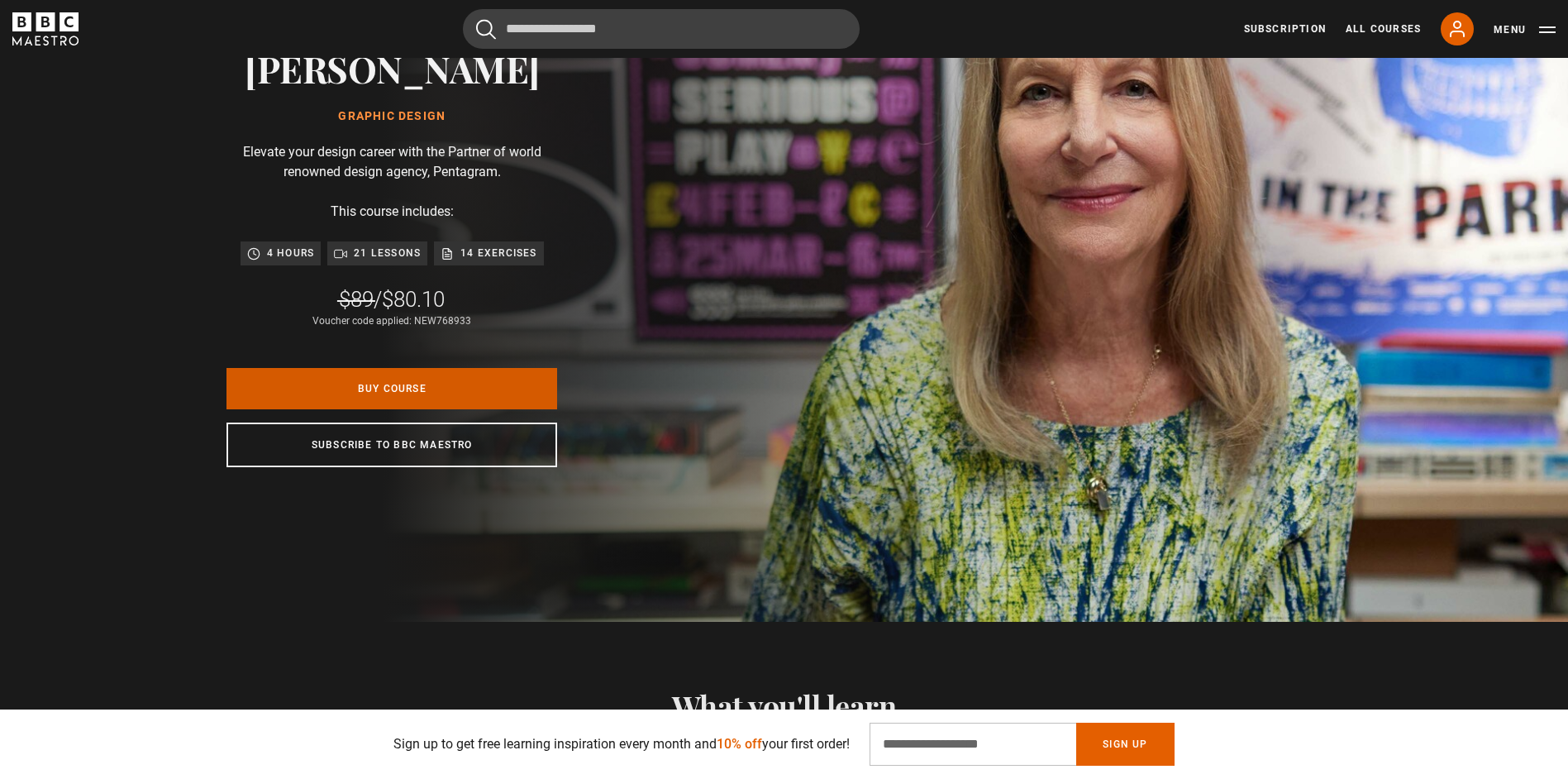
click at [487, 391] on link "Buy Course" at bounding box center [391, 388] width 330 height 41
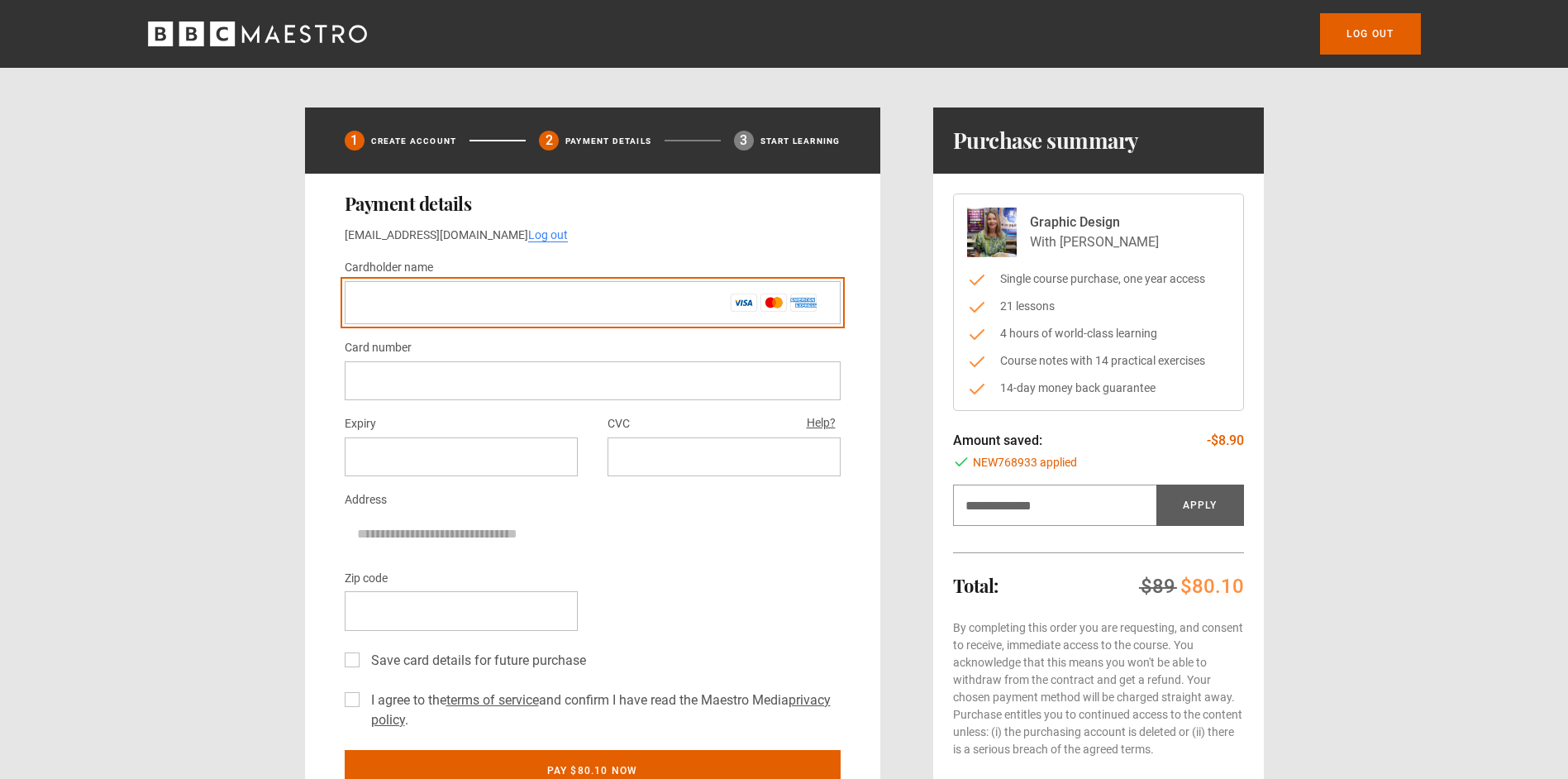
click at [800, 306] on input "Cardholder name *" at bounding box center [592, 302] width 496 height 43
click at [690, 300] on input "Cardholder name *" at bounding box center [592, 302] width 496 height 43
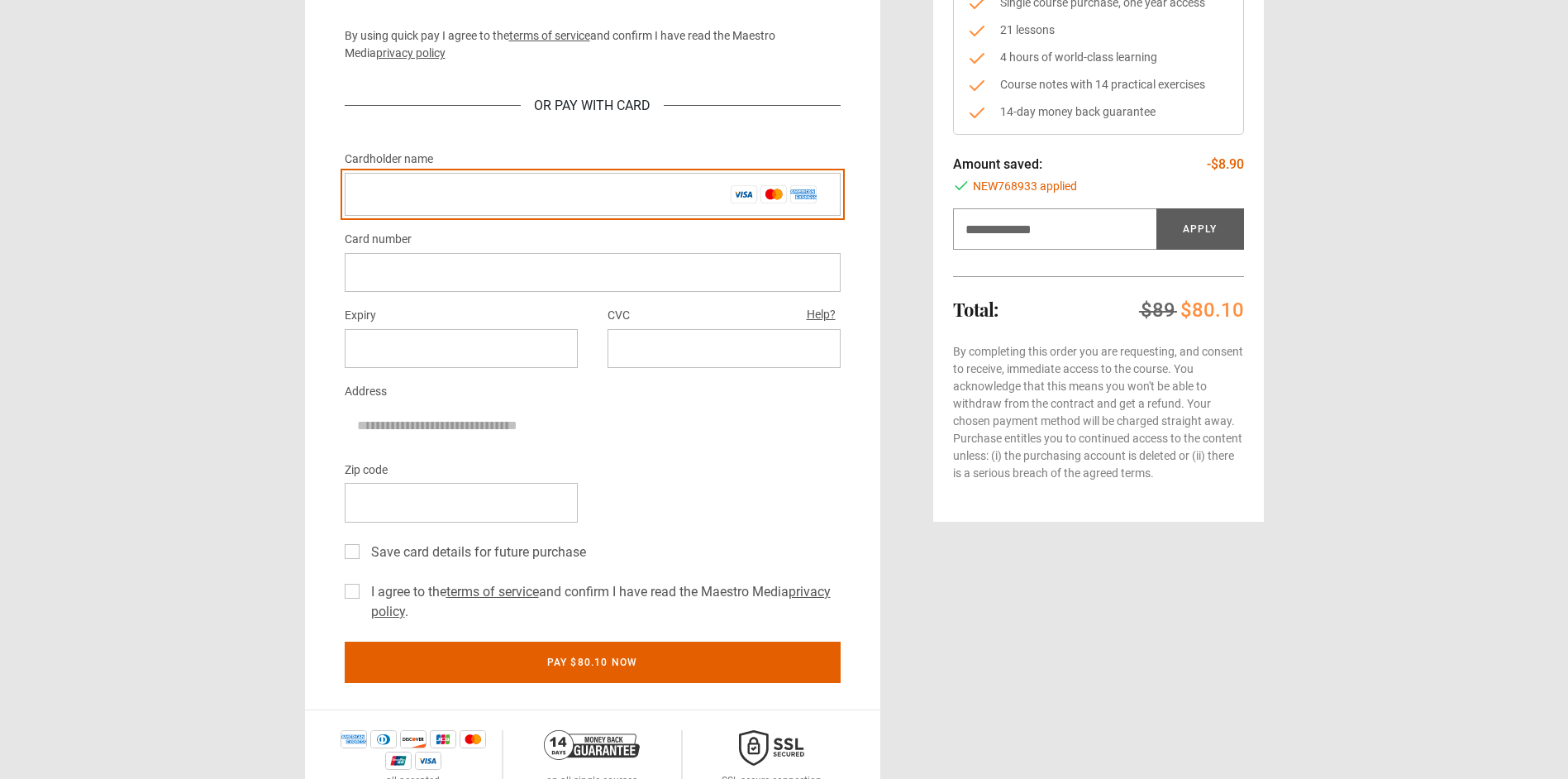
scroll to position [250, 0]
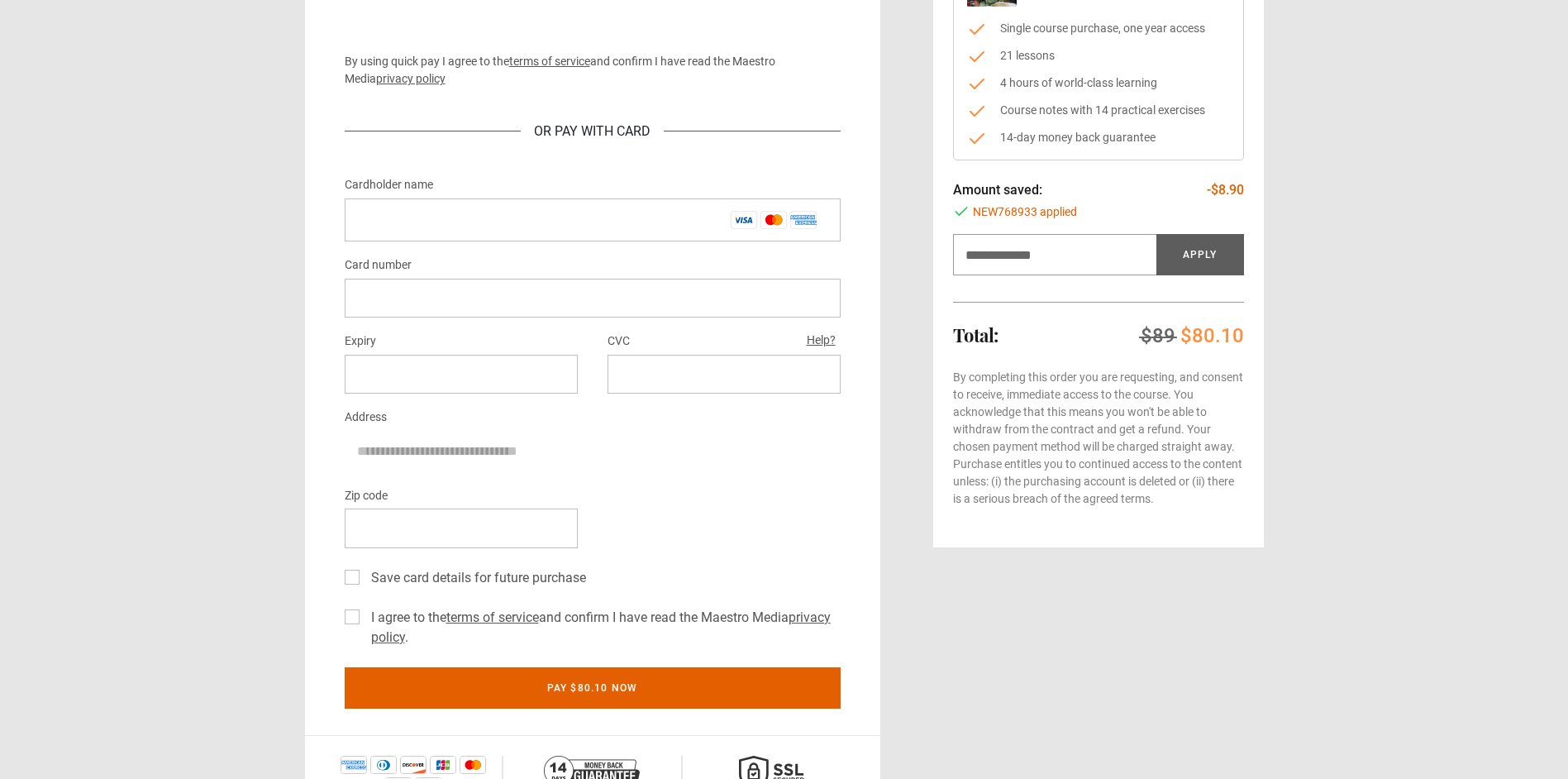
click at [1066, 204] on span "NEW768933 applied" at bounding box center [1025, 211] width 104 height 18
click at [1078, 255] on input "Discount code" at bounding box center [1054, 254] width 203 height 41
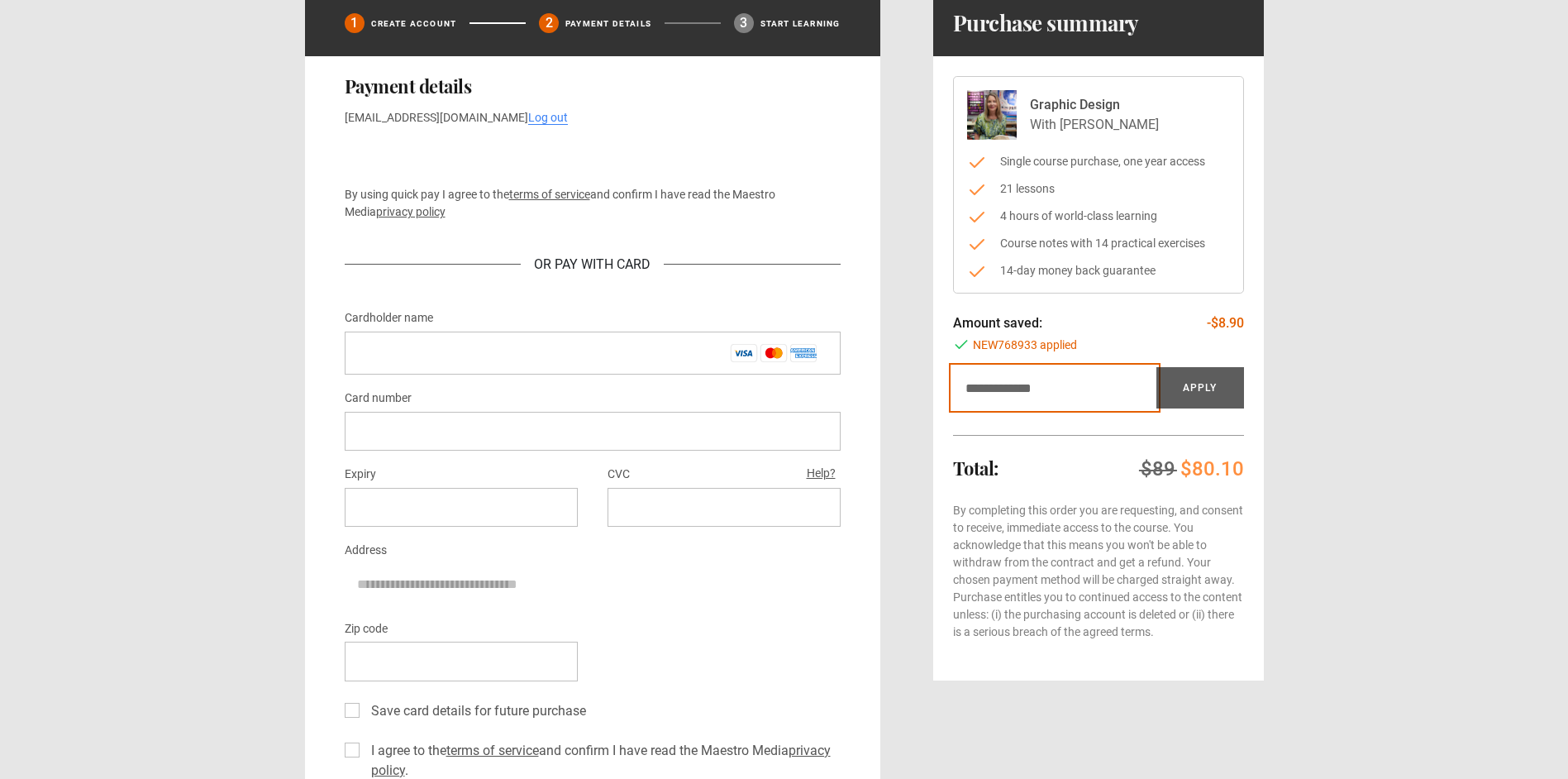
scroll to position [0, 0]
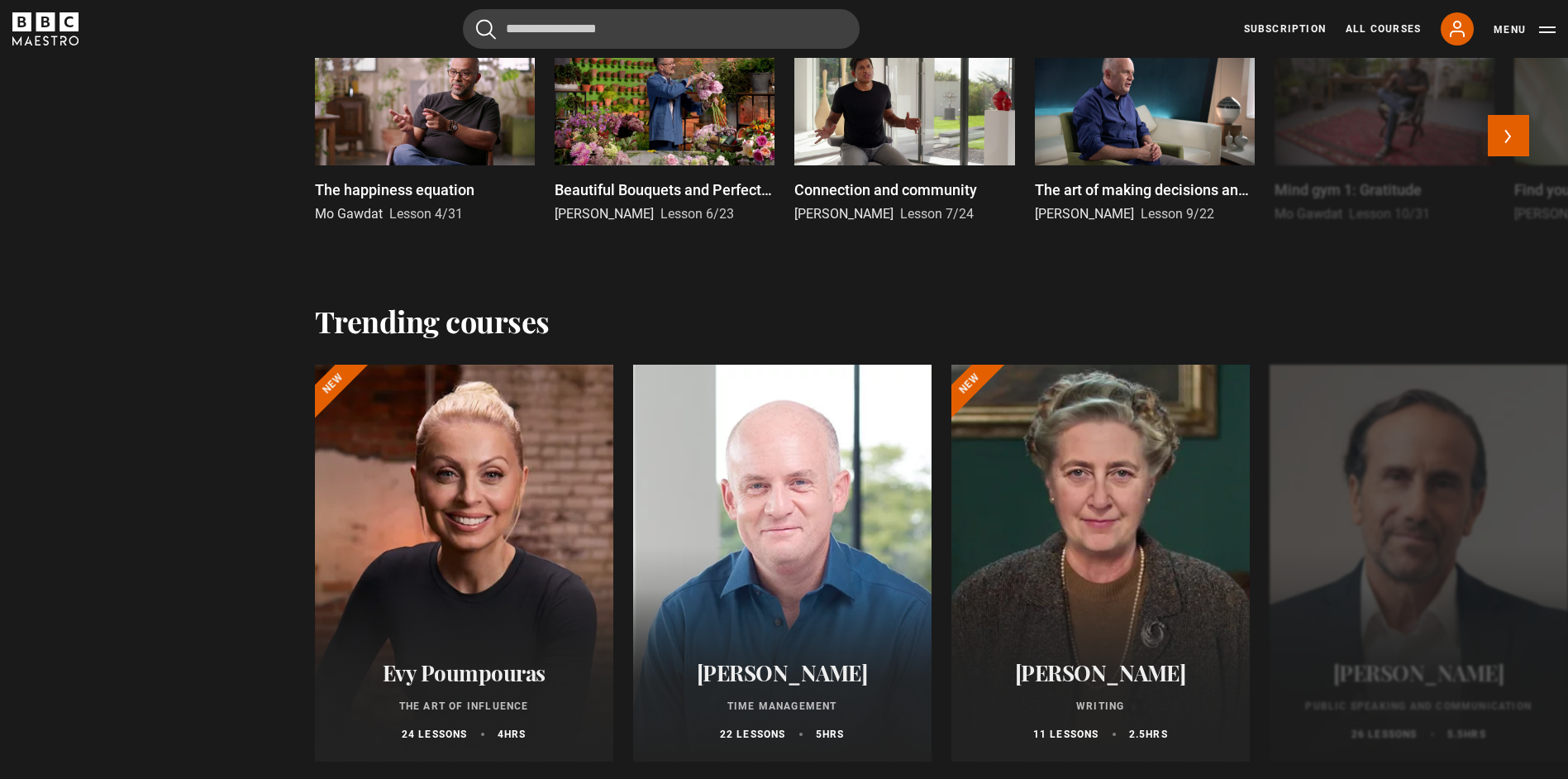
scroll to position [1901, 0]
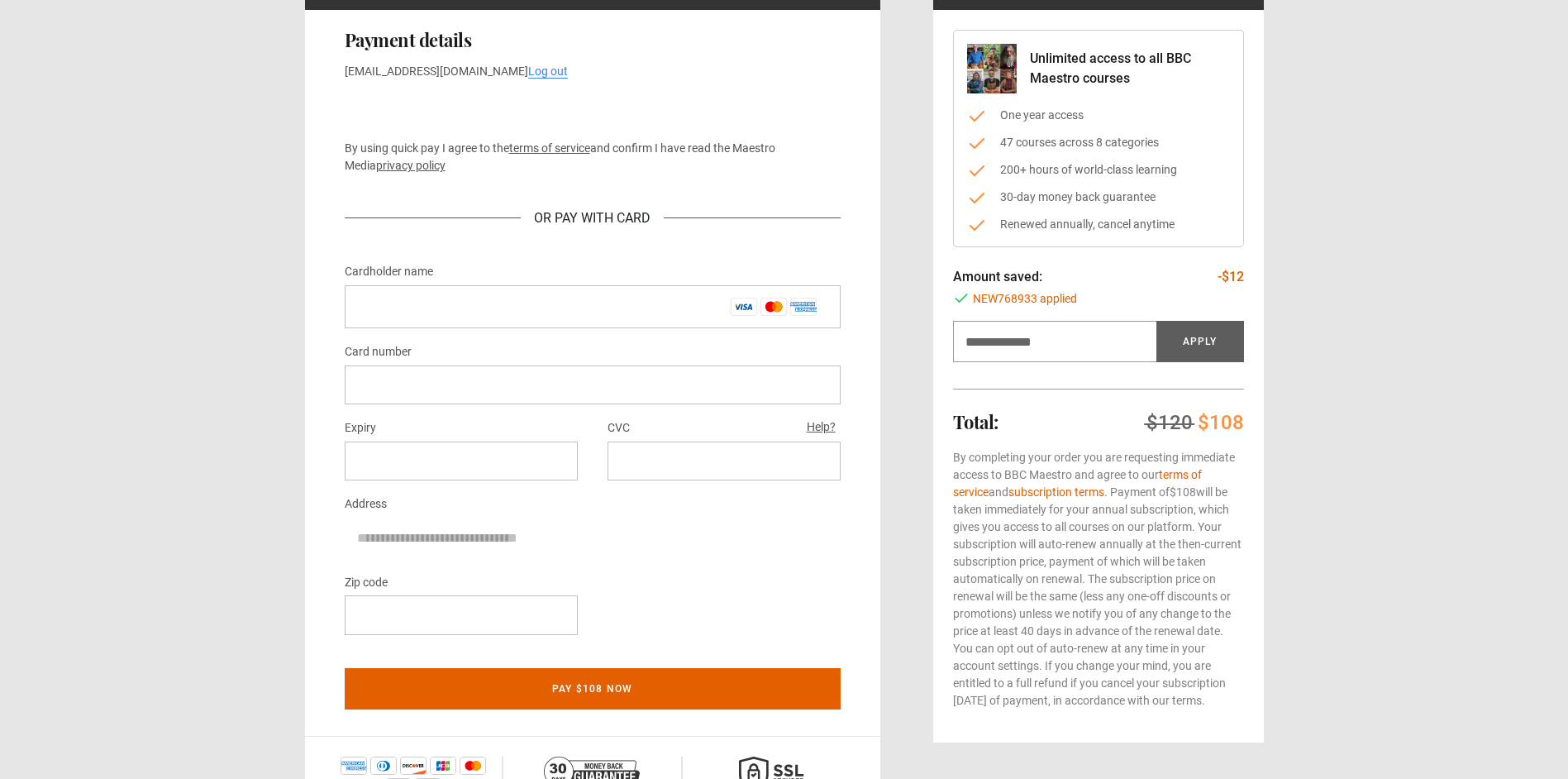
scroll to position [166, 0]
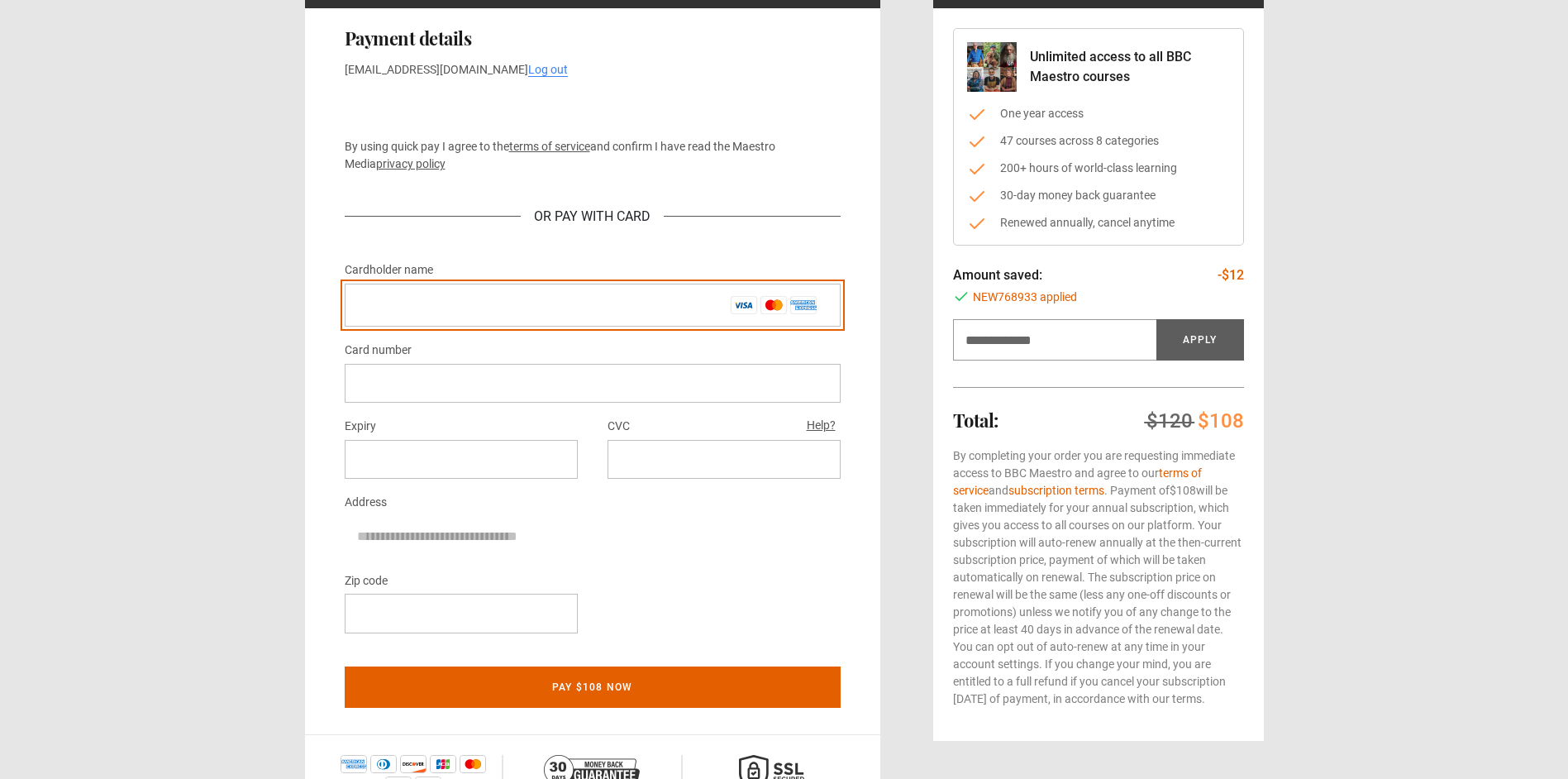
click at [595, 298] on input "Cardholder name *" at bounding box center [592, 305] width 496 height 43
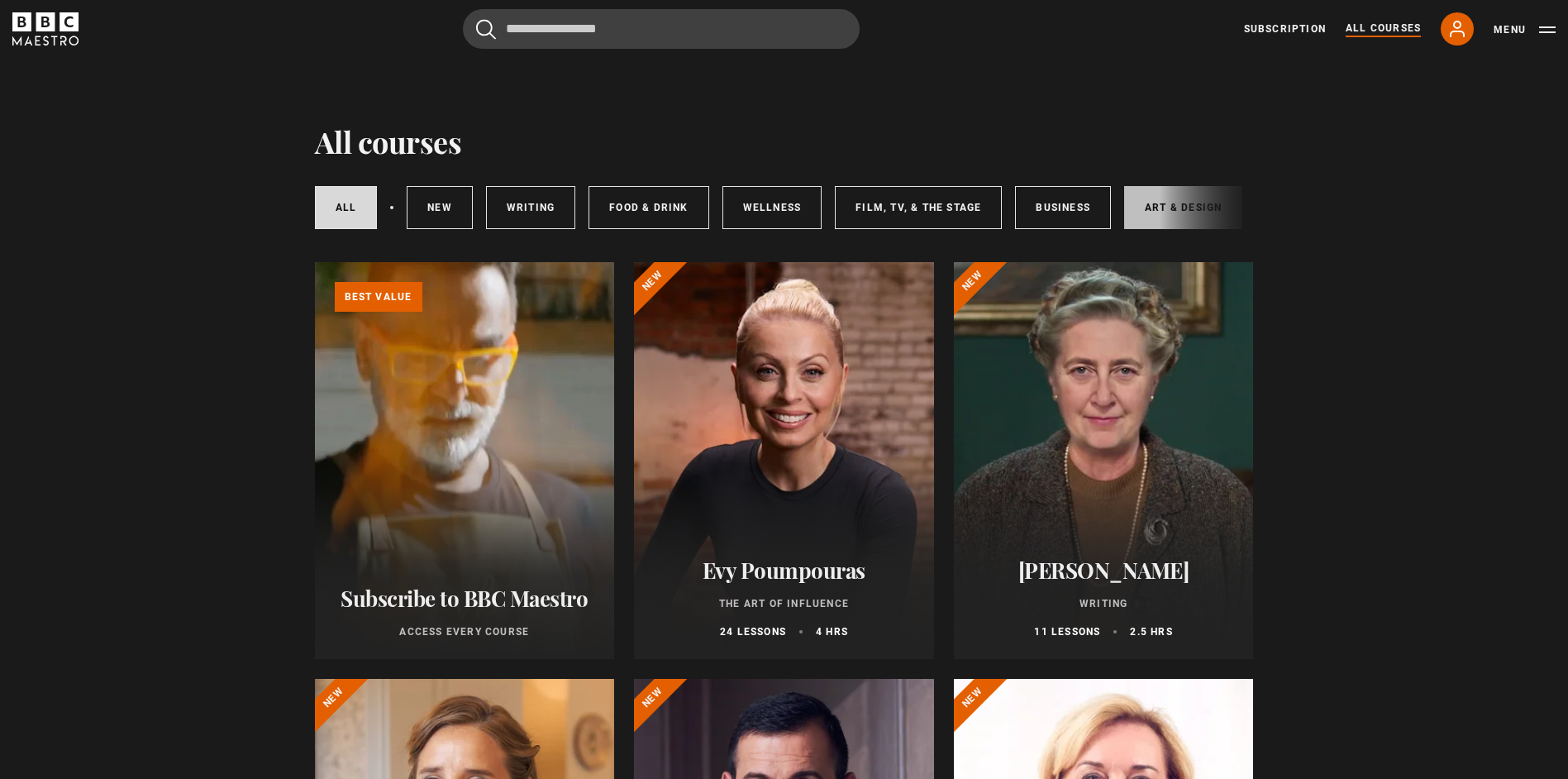
click at [1138, 202] on link "Art & Design" at bounding box center [1183, 208] width 118 height 43
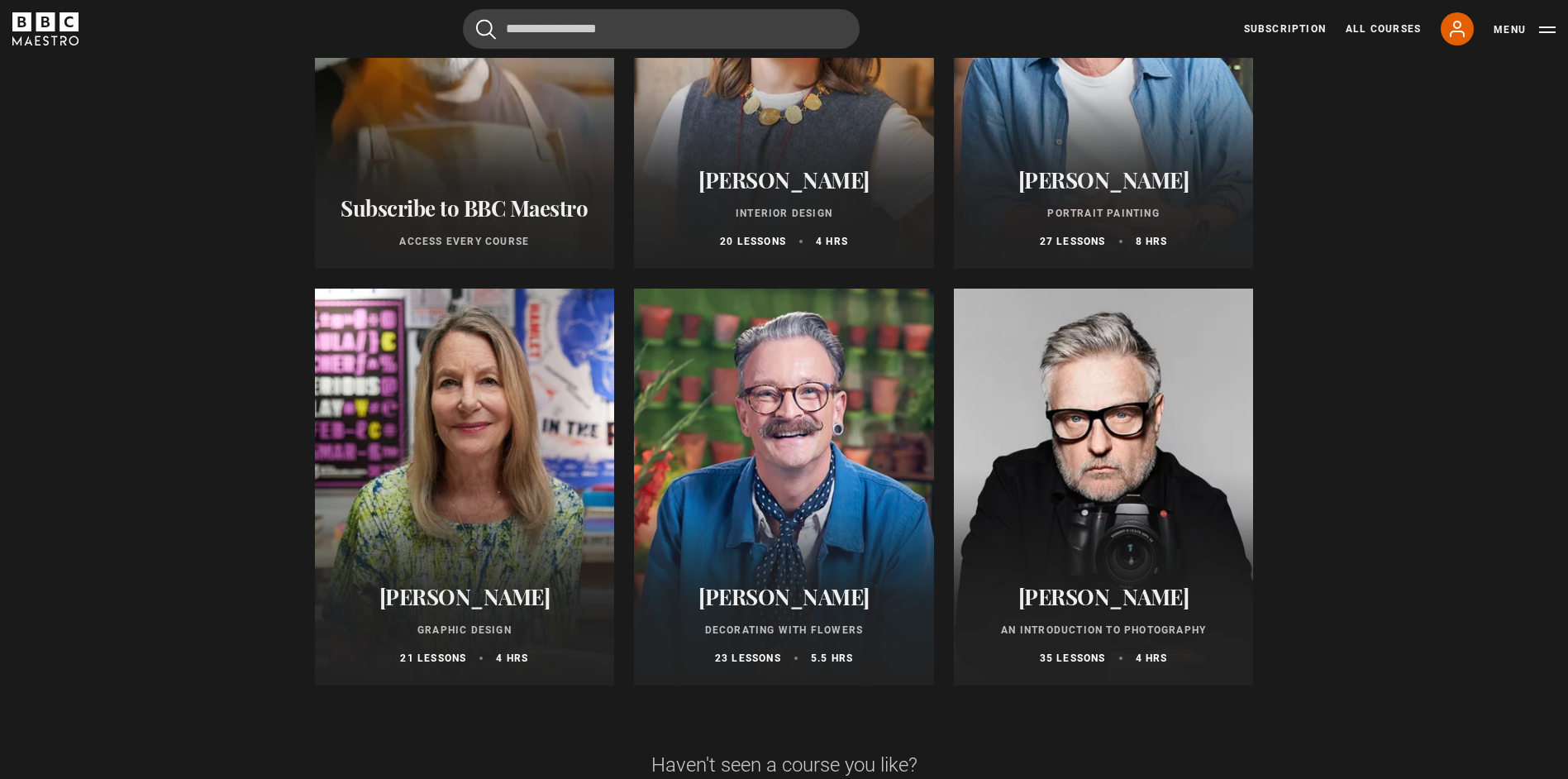
scroll to position [496, 0]
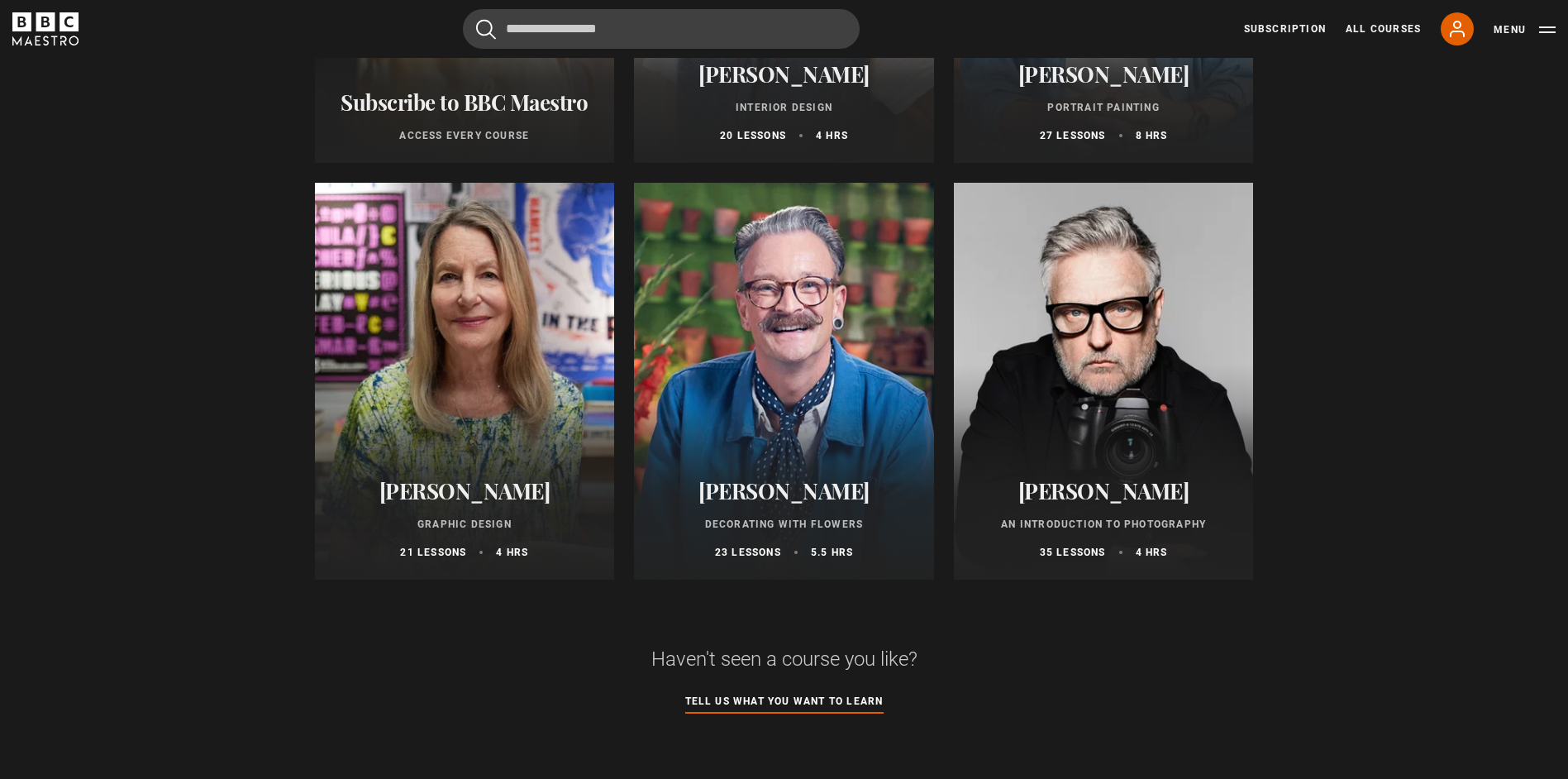
click at [495, 410] on div at bounding box center [464, 381] width 300 height 396
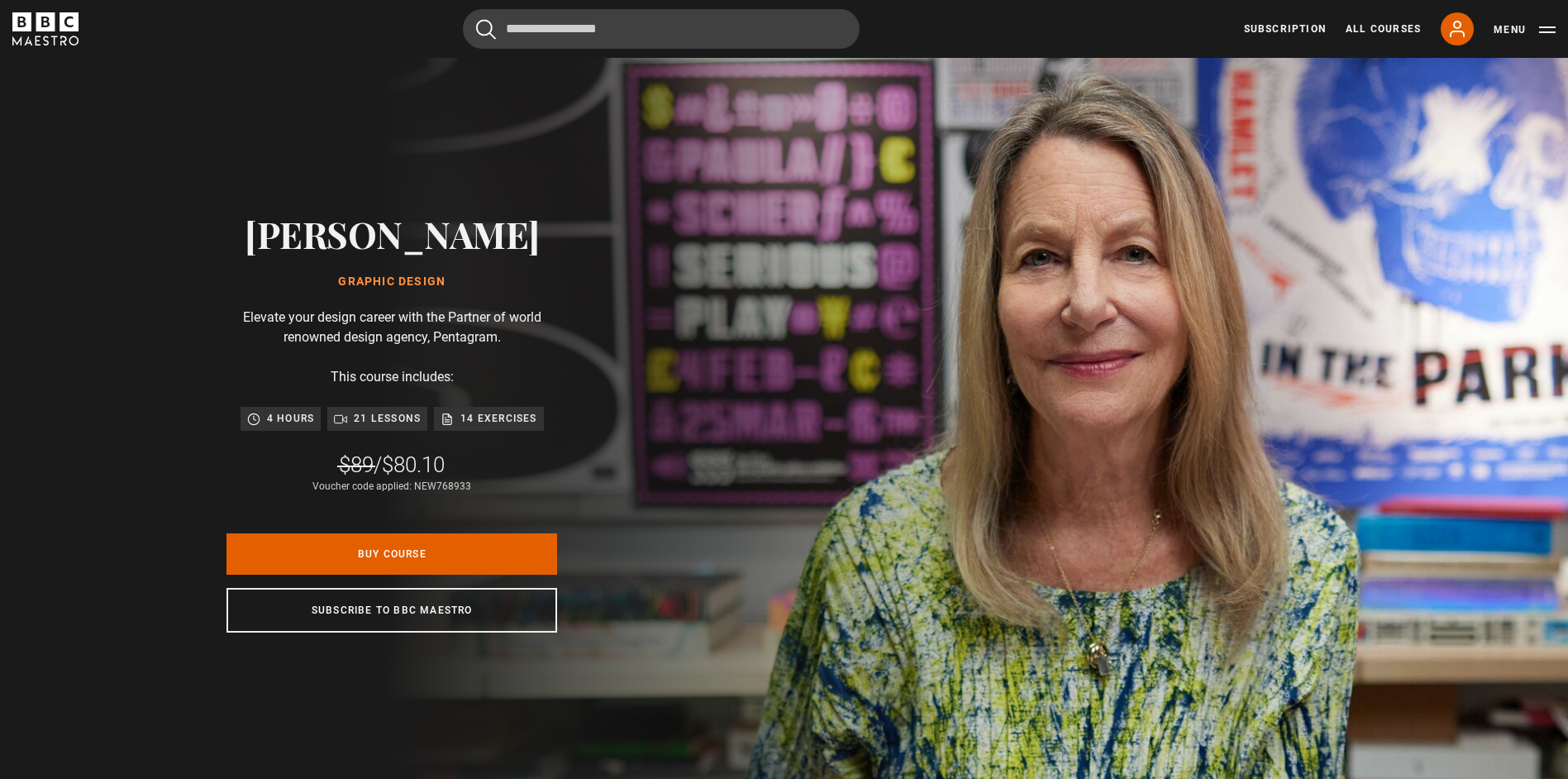
scroll to position [0, 1516]
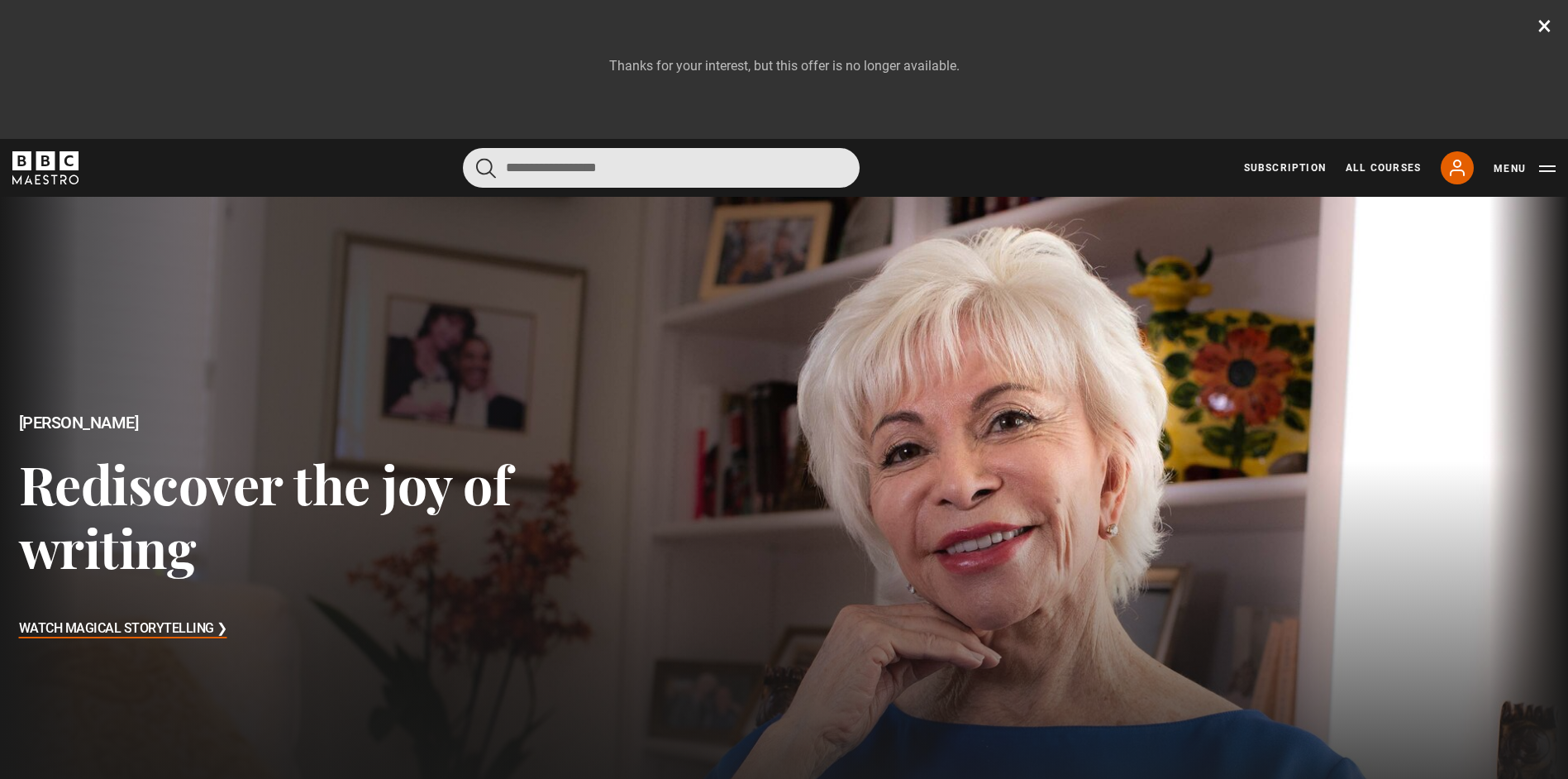
click at [735, 168] on input "Search" at bounding box center [661, 168] width 396 height 40
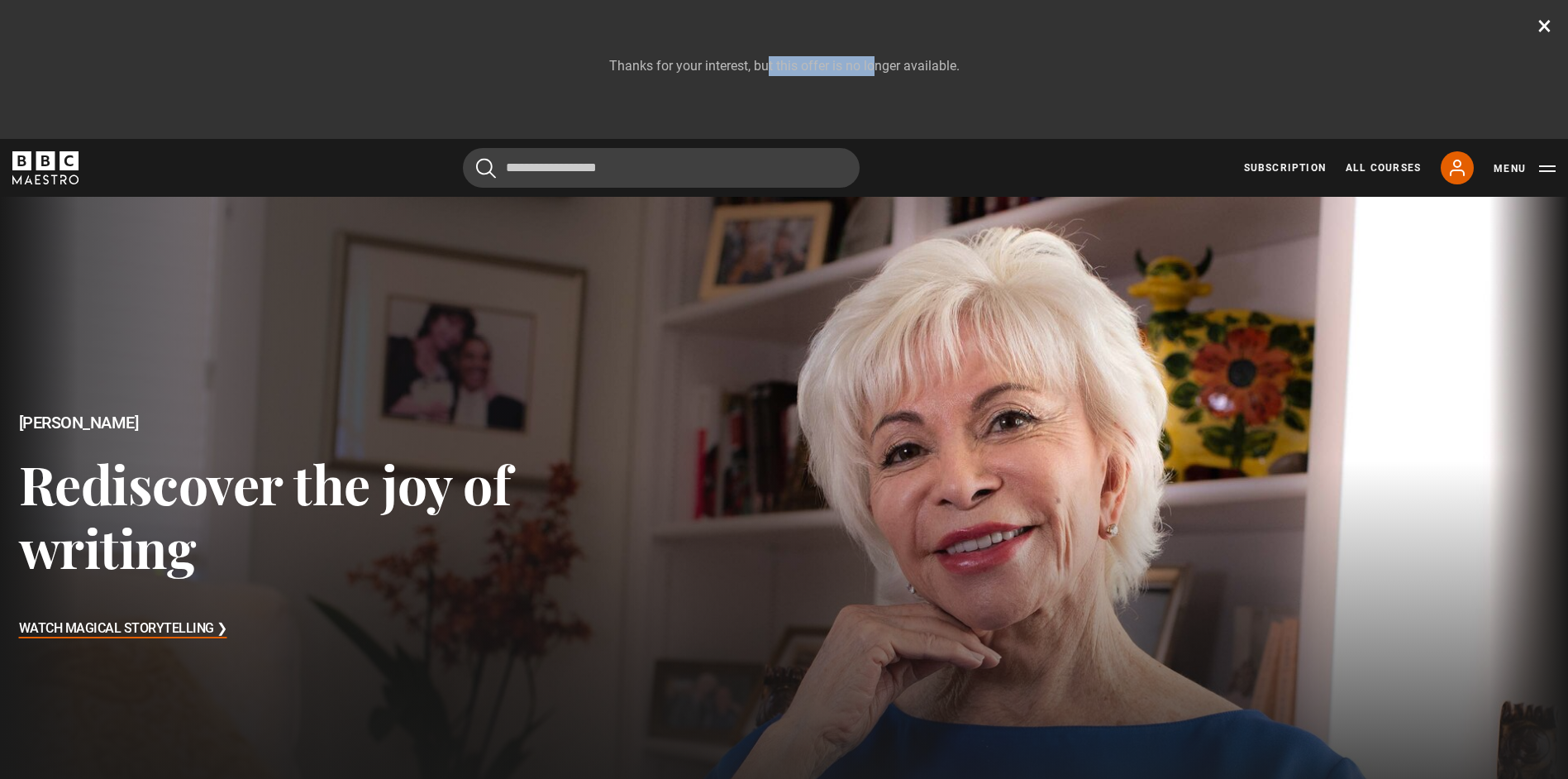
drag, startPoint x: 782, startPoint y: 62, endPoint x: 890, endPoint y: 74, distance: 108.7
click at [889, 74] on p "Thanks for your interest, but this offer is no longer available." at bounding box center [784, 65] width 1468 height 20
click at [890, 74] on p "Thanks for your interest, but this offer is no longer available." at bounding box center [784, 65] width 1468 height 20
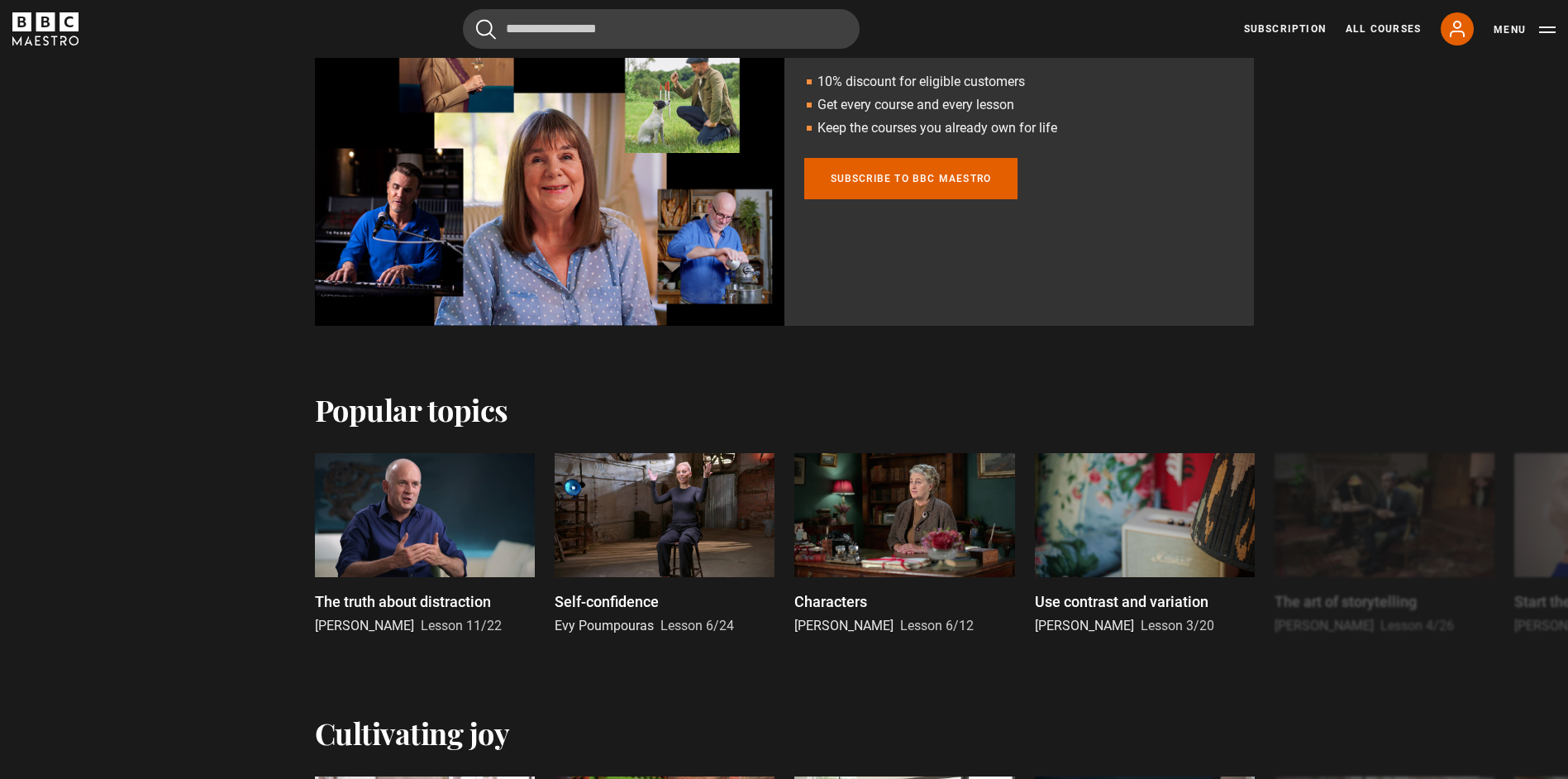
scroll to position [1075, 0]
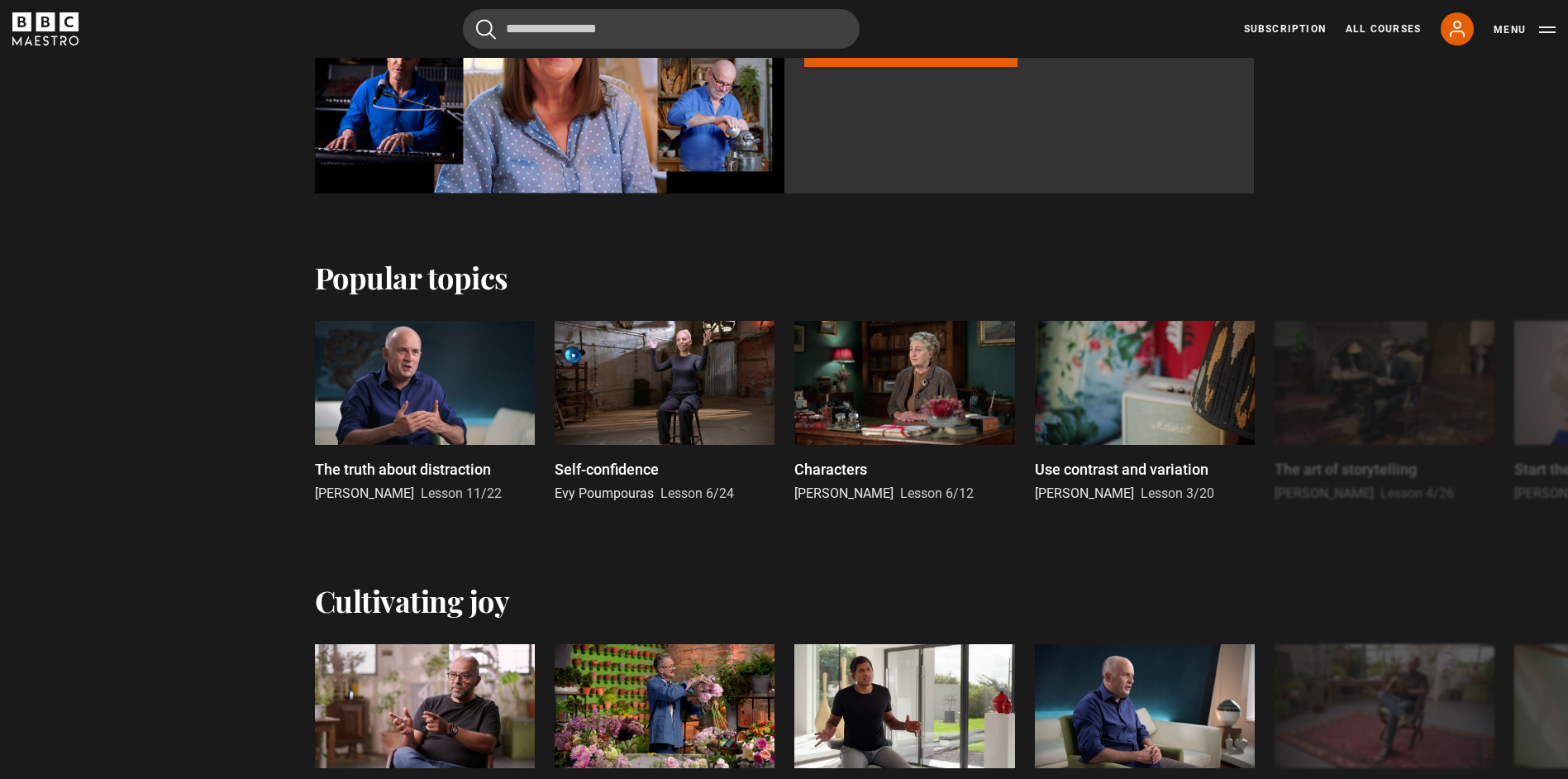
click at [940, 62] on link "Subscribe to BBC Maestro" at bounding box center [911, 47] width 214 height 41
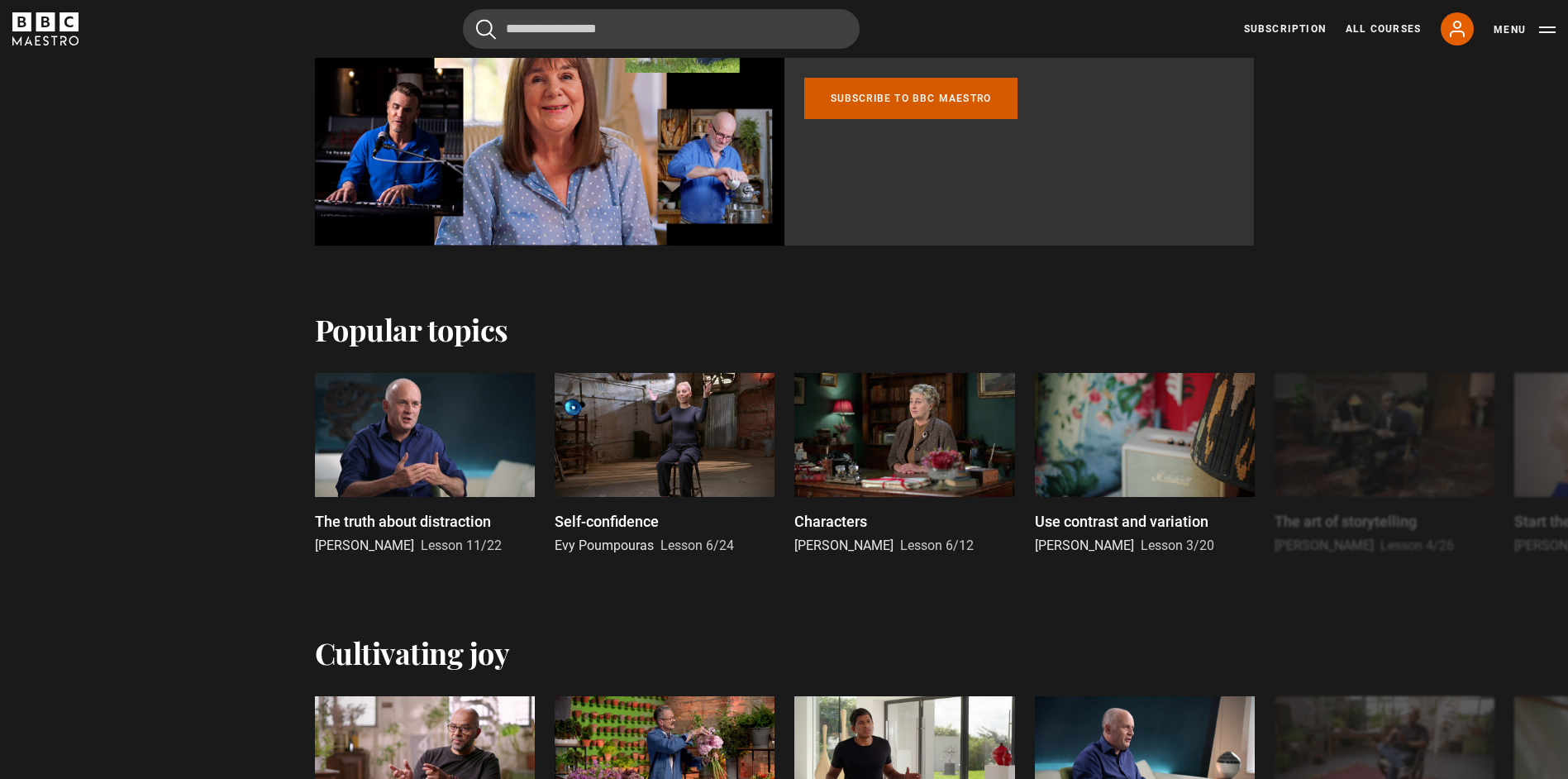
scroll to position [909, 0]
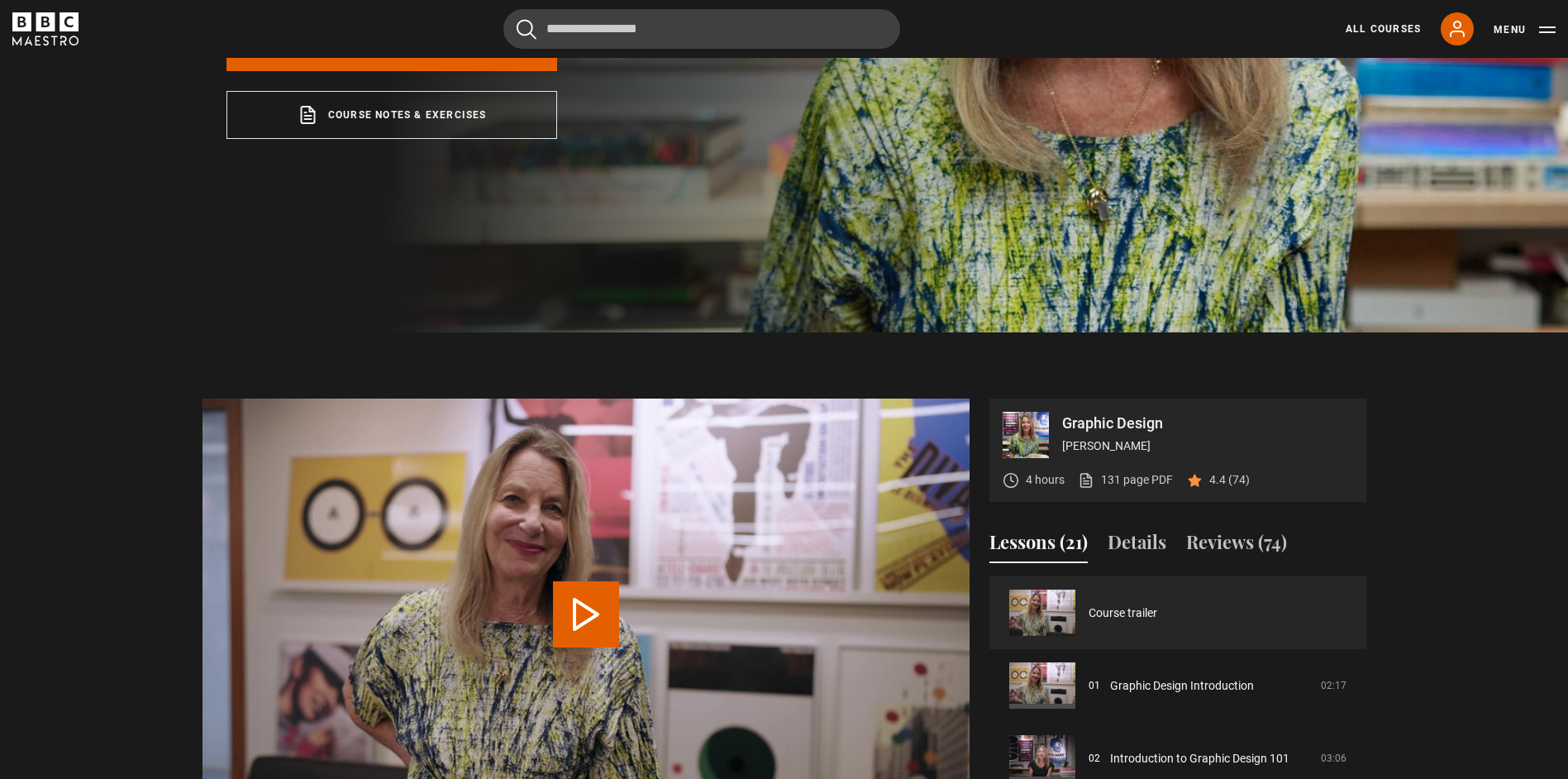
scroll to position [330, 0]
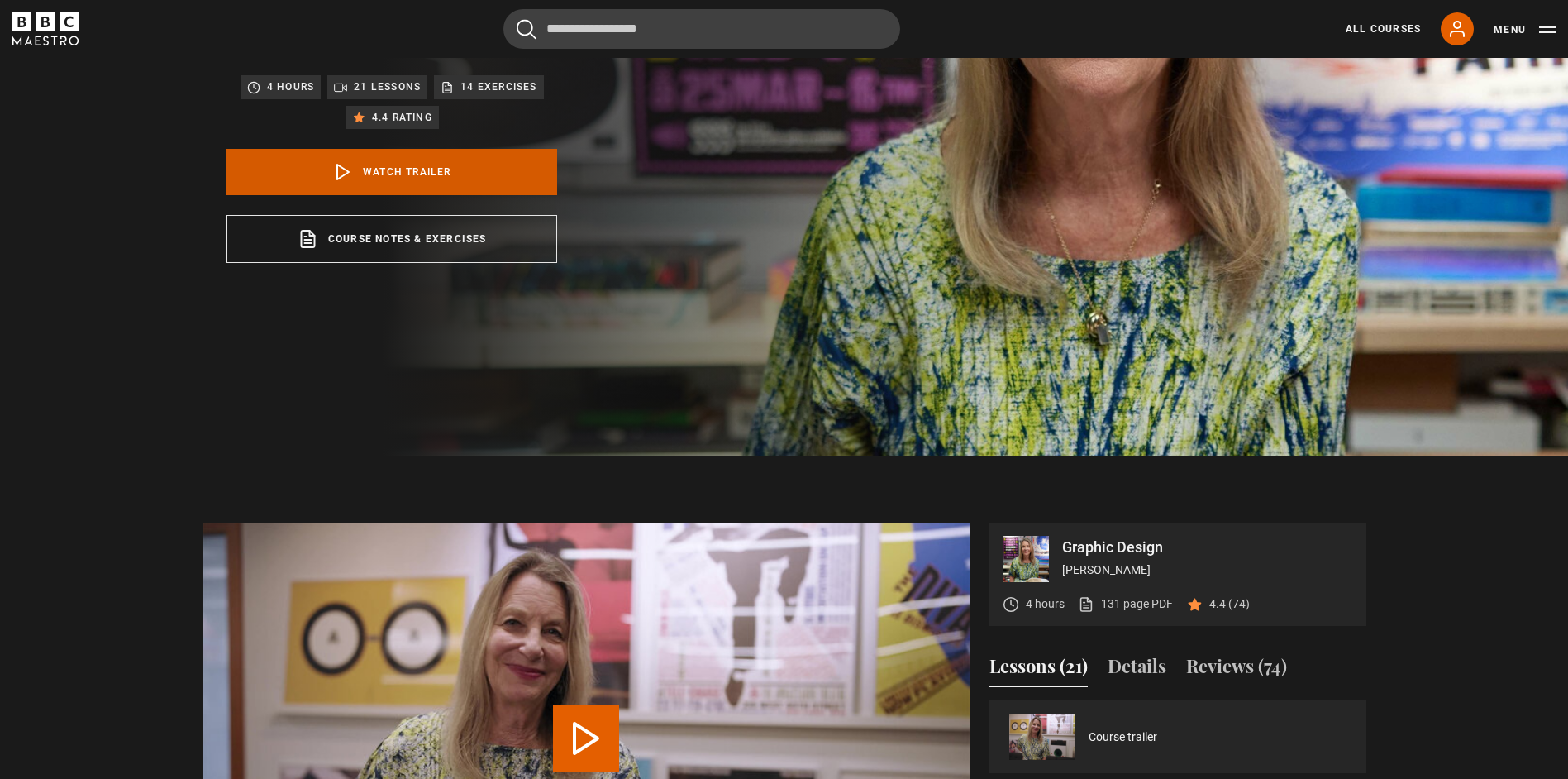
click at [458, 171] on link "Watch Trailer" at bounding box center [391, 172] width 330 height 47
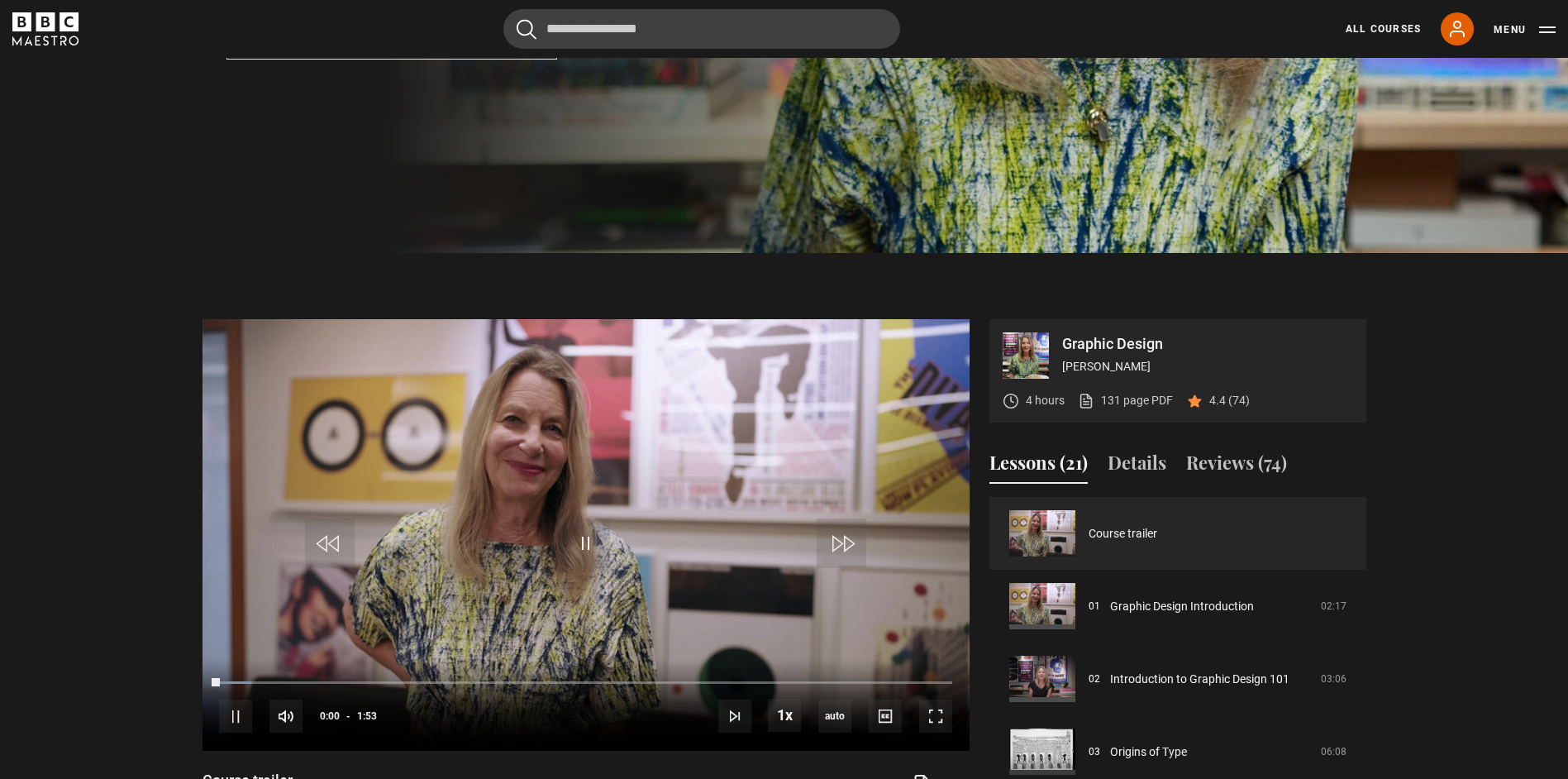
scroll to position [786, 0]
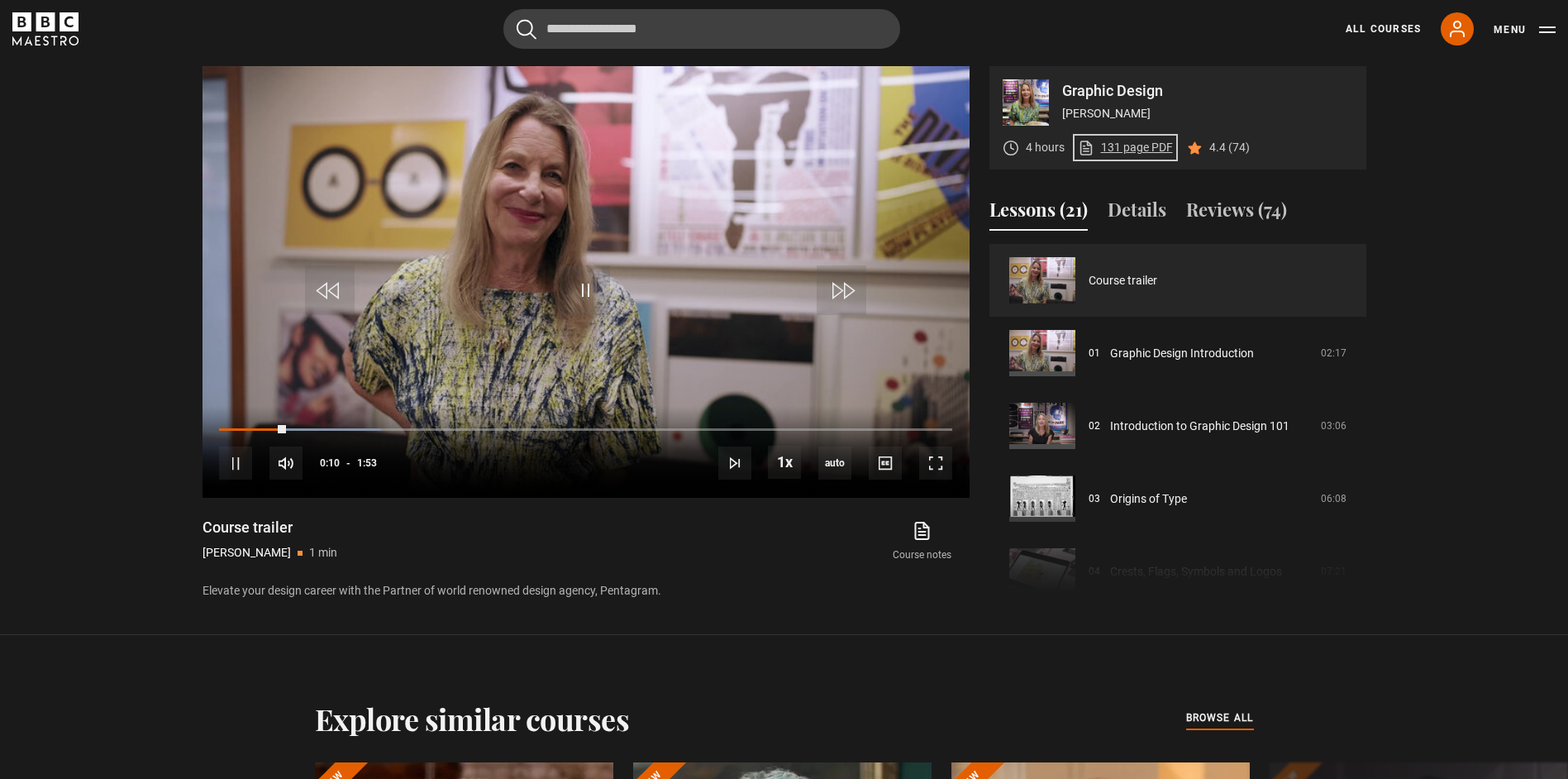
click at [1112, 140] on link "131 page PDF (opens in new tab)" at bounding box center [1125, 147] width 95 height 18
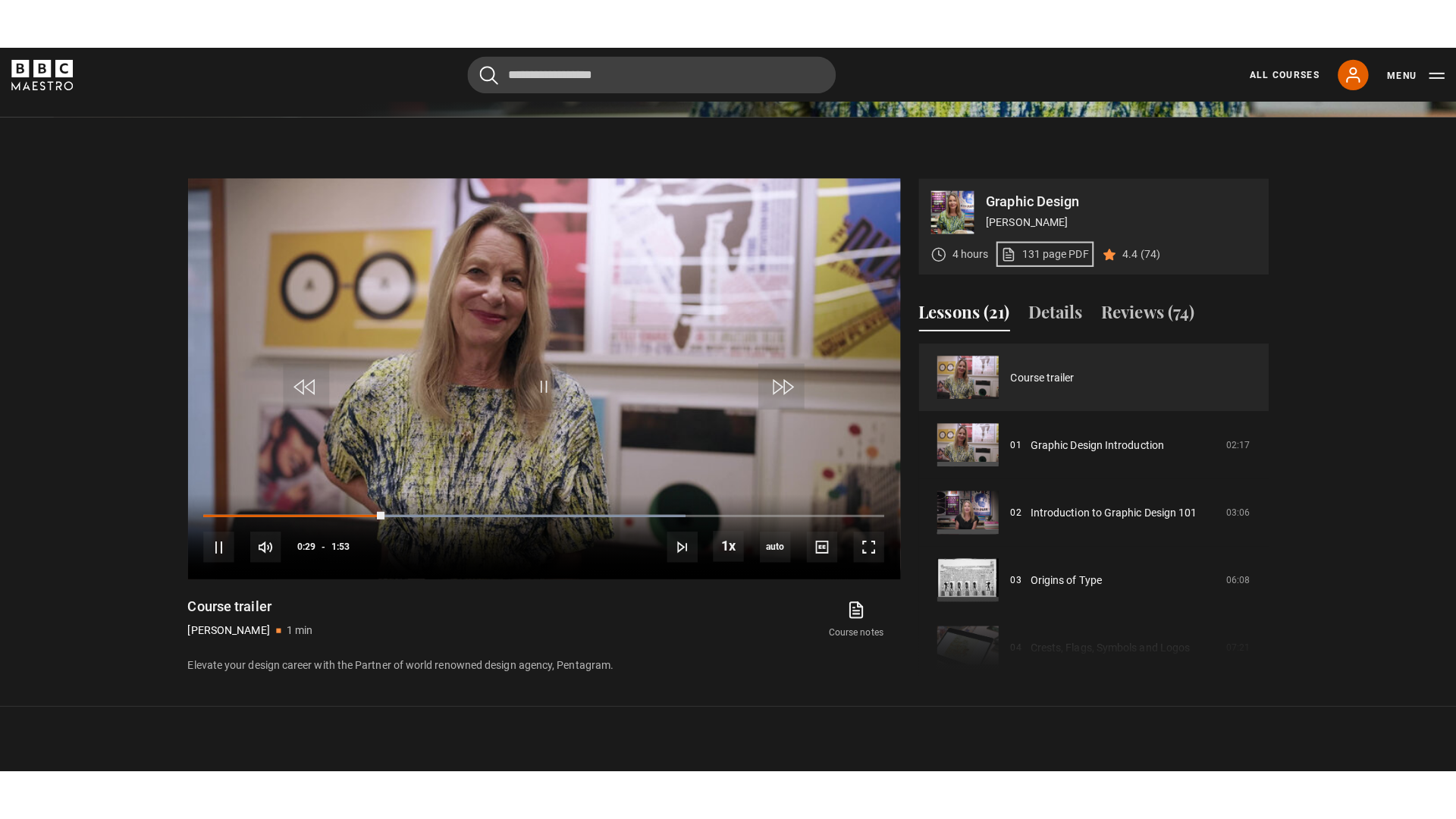
scroll to position [494, 0]
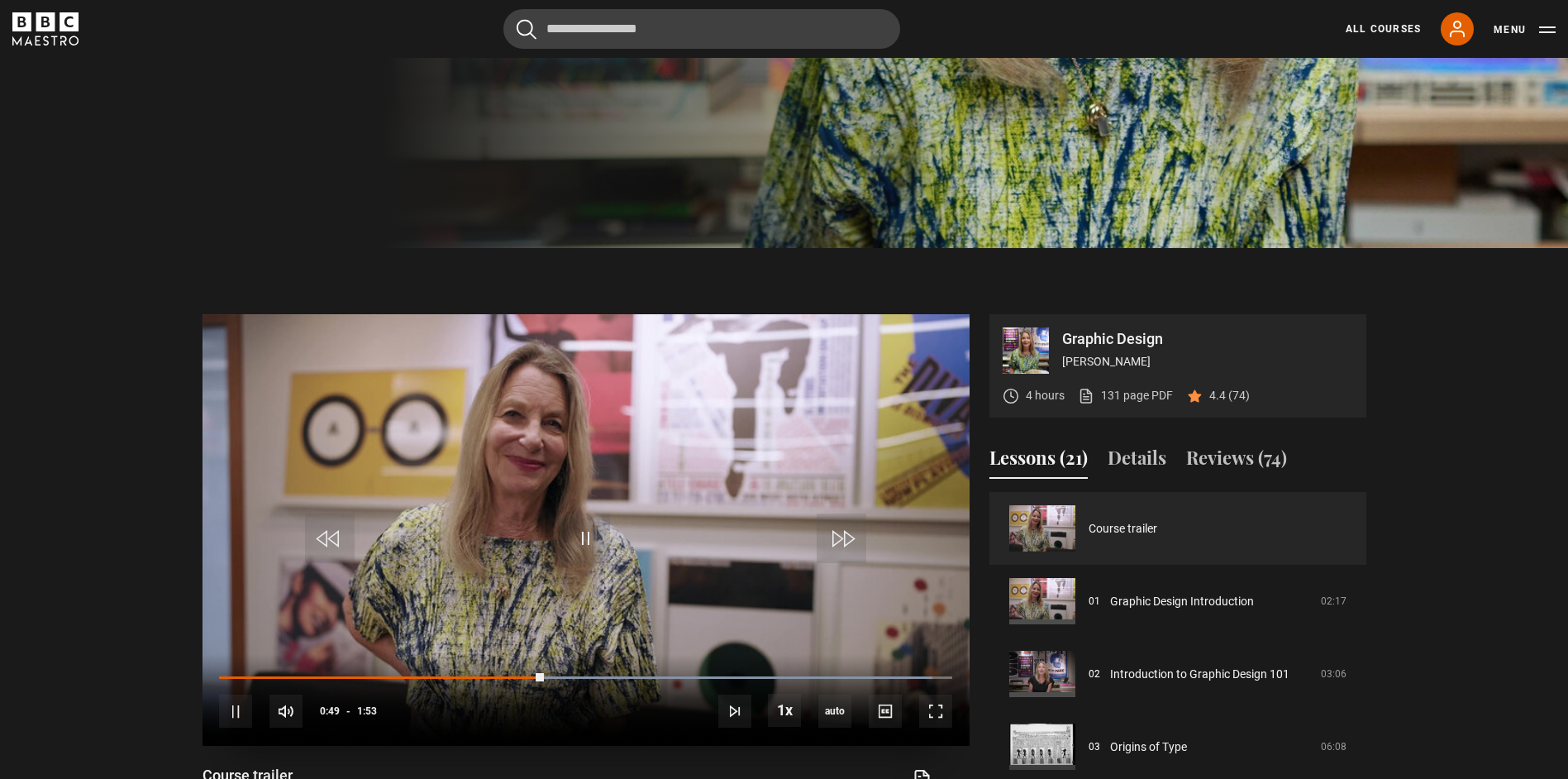
click at [743, 550] on video "Video Player" at bounding box center [586, 530] width 767 height 432
drag, startPoint x: 608, startPoint y: 465, endPoint x: 588, endPoint y: 502, distance: 42.1
click at [606, 465] on video "Video Player" at bounding box center [586, 530] width 767 height 432
click at [1457, 693] on section "Graphic Design Paula Scher 4 hours 131 page PDF (opens in new tab) 4.4 (74) Vid…" at bounding box center [784, 565] width 1568 height 635
click at [1456, 710] on section "Graphic Design Paula Scher 4 hours 131 page PDF (opens in new tab) 4.4 (74) Vid…" at bounding box center [784, 565] width 1568 height 635
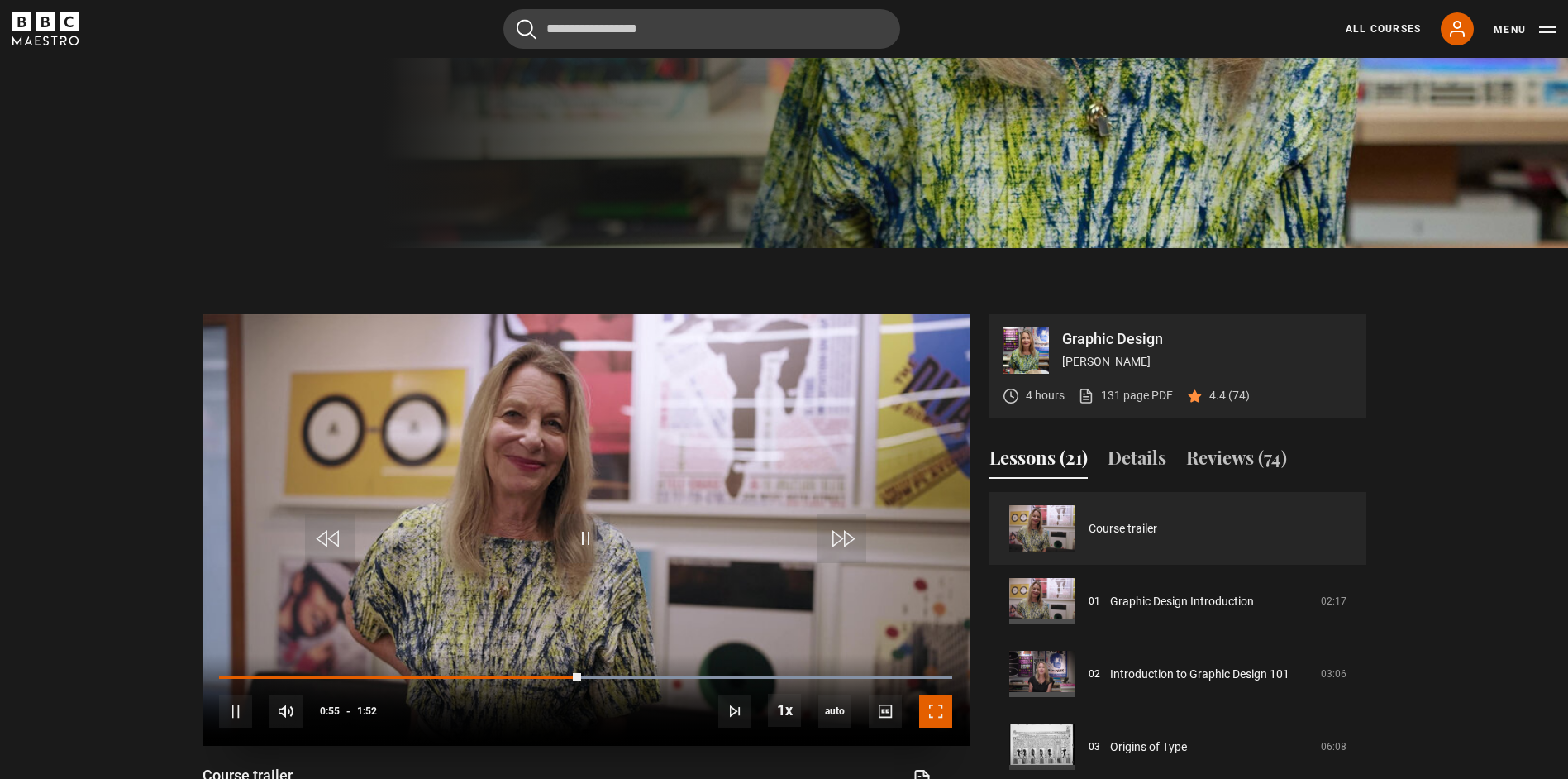
drag, startPoint x: 945, startPoint y: 716, endPoint x: 949, endPoint y: 801, distance: 85.1
click at [945, 716] on span "Video Player" at bounding box center [936, 711] width 34 height 34
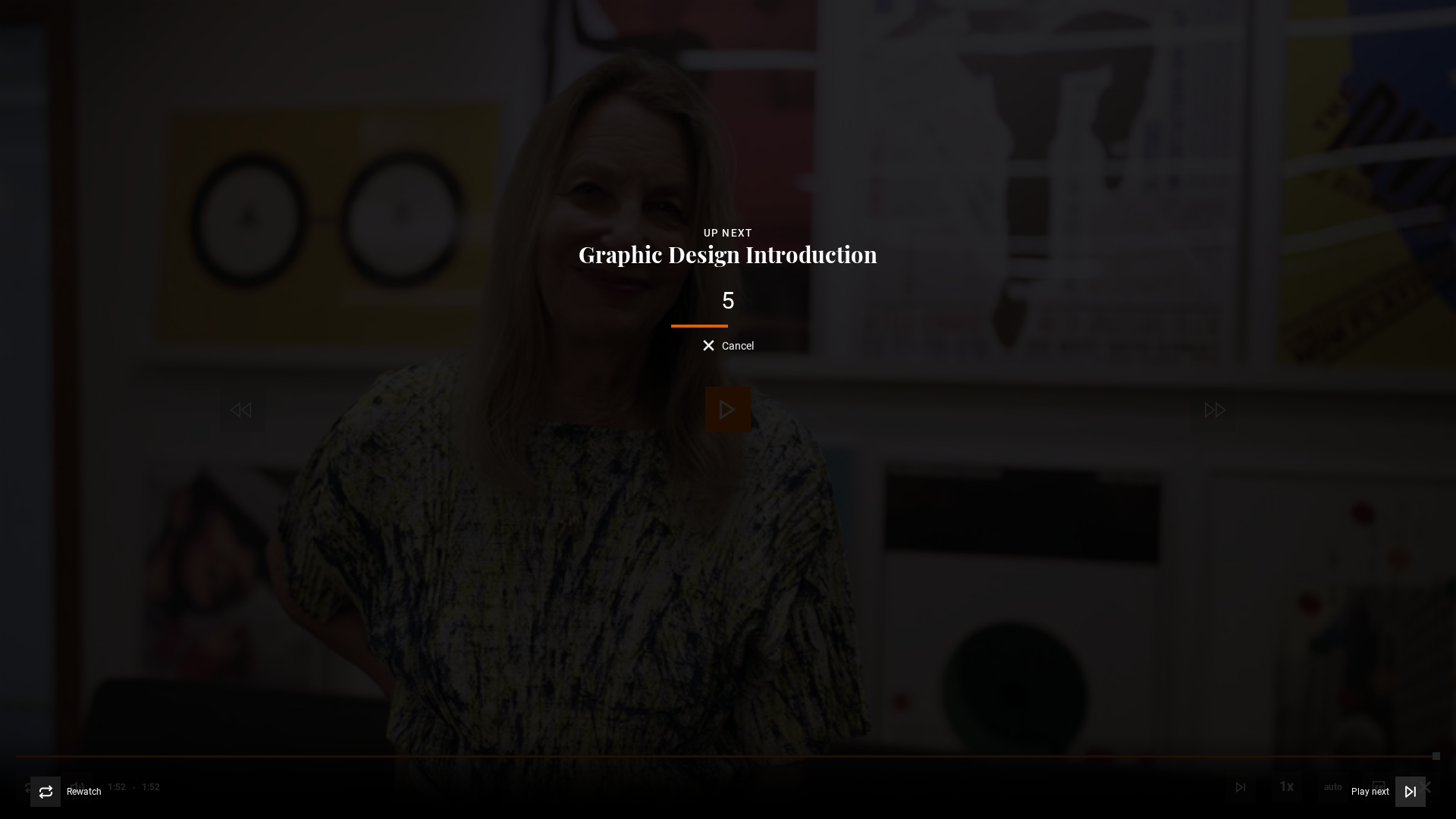
click at [1377, 714] on span "Play next" at bounding box center [1371, 792] width 38 height 9
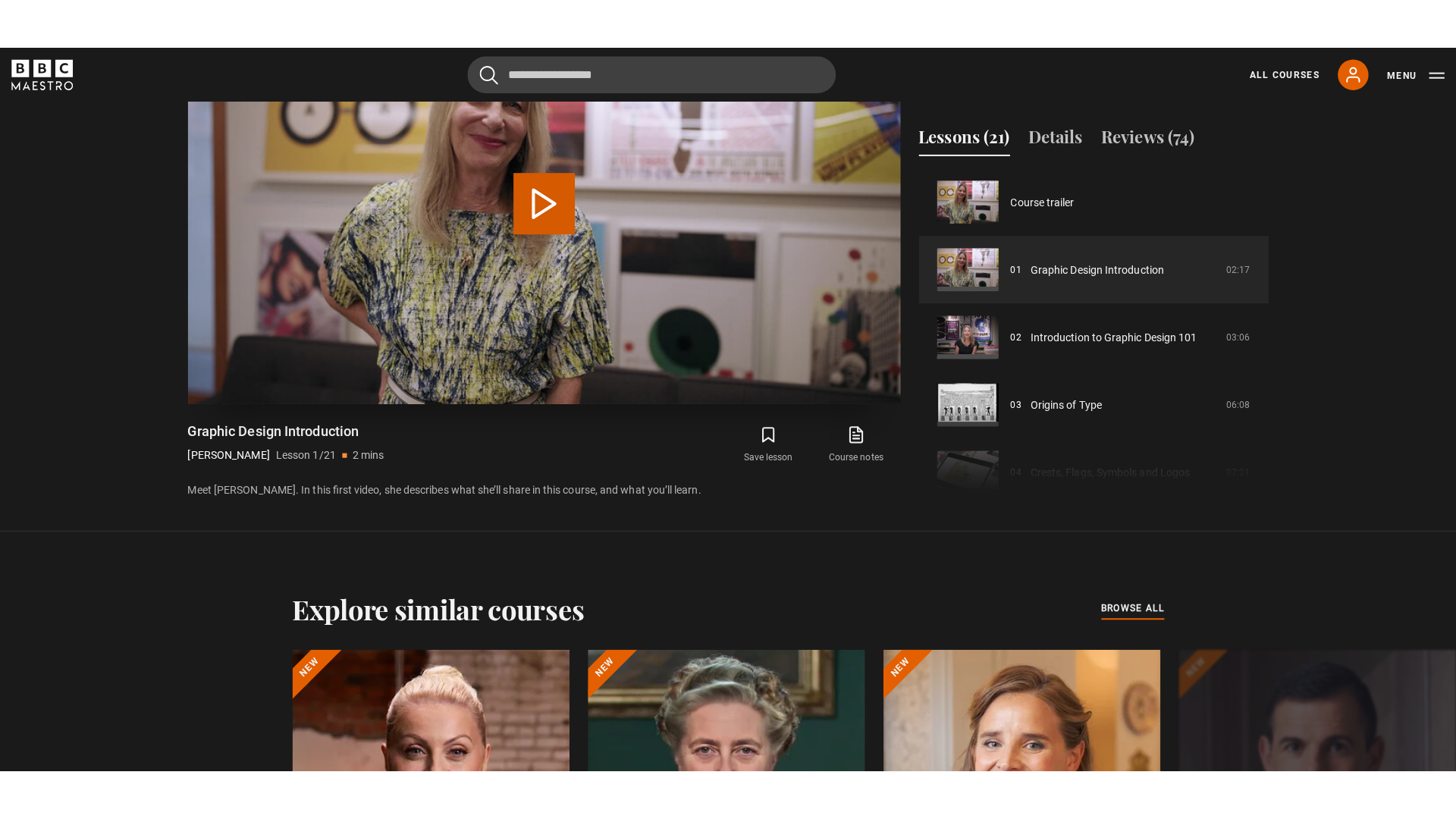
scroll to position [722, 0]
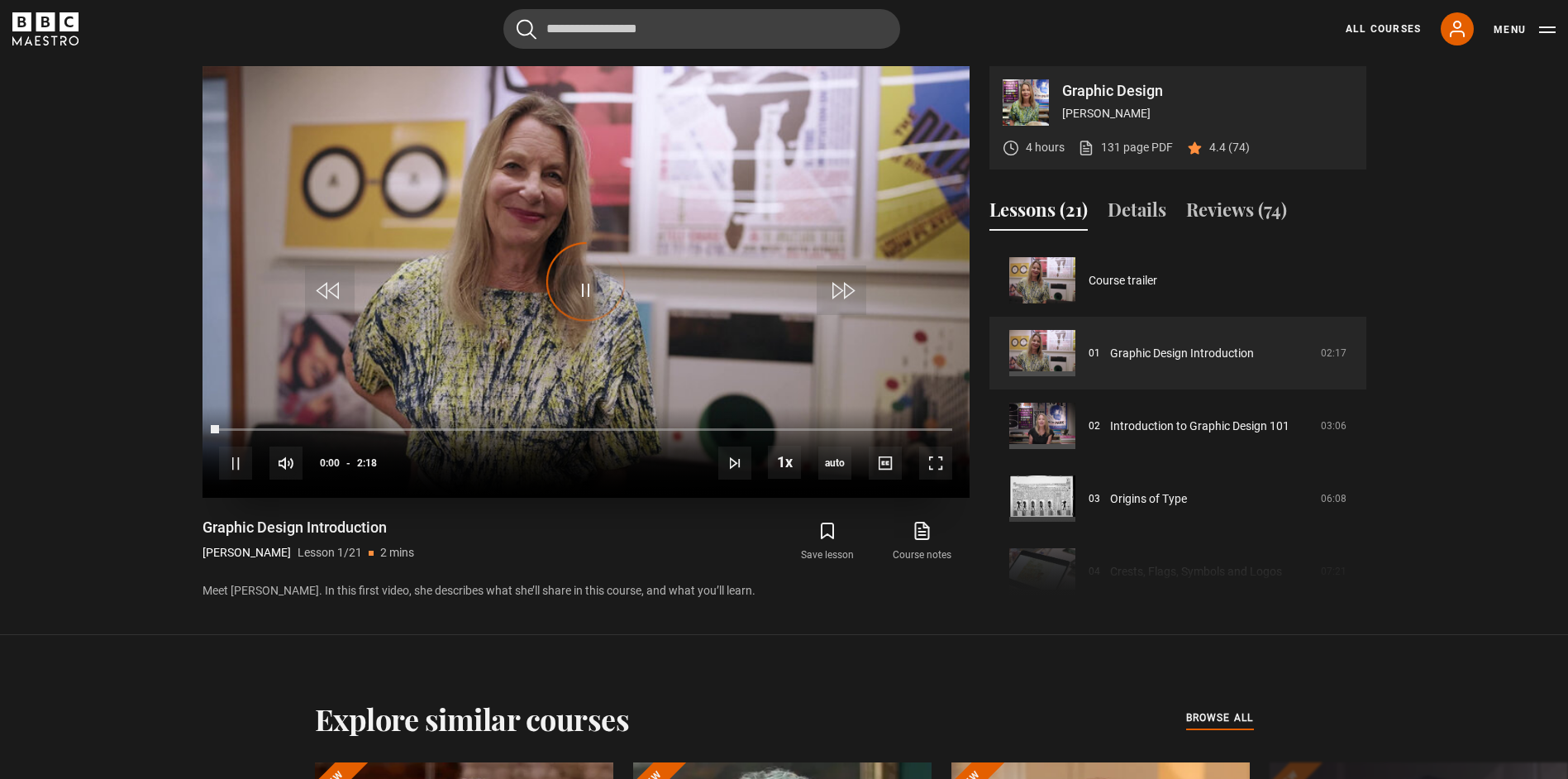
drag, startPoint x: 927, startPoint y: 480, endPoint x: 928, endPoint y: 494, distance: 14.0
click at [928, 484] on div "10s Skip Back 10 seconds Pause 10s Skip Forward 10 seconds Loaded : 0.00% 2:10 …" at bounding box center [586, 451] width 767 height 92
click at [938, 462] on span "Video Player" at bounding box center [936, 463] width 34 height 34
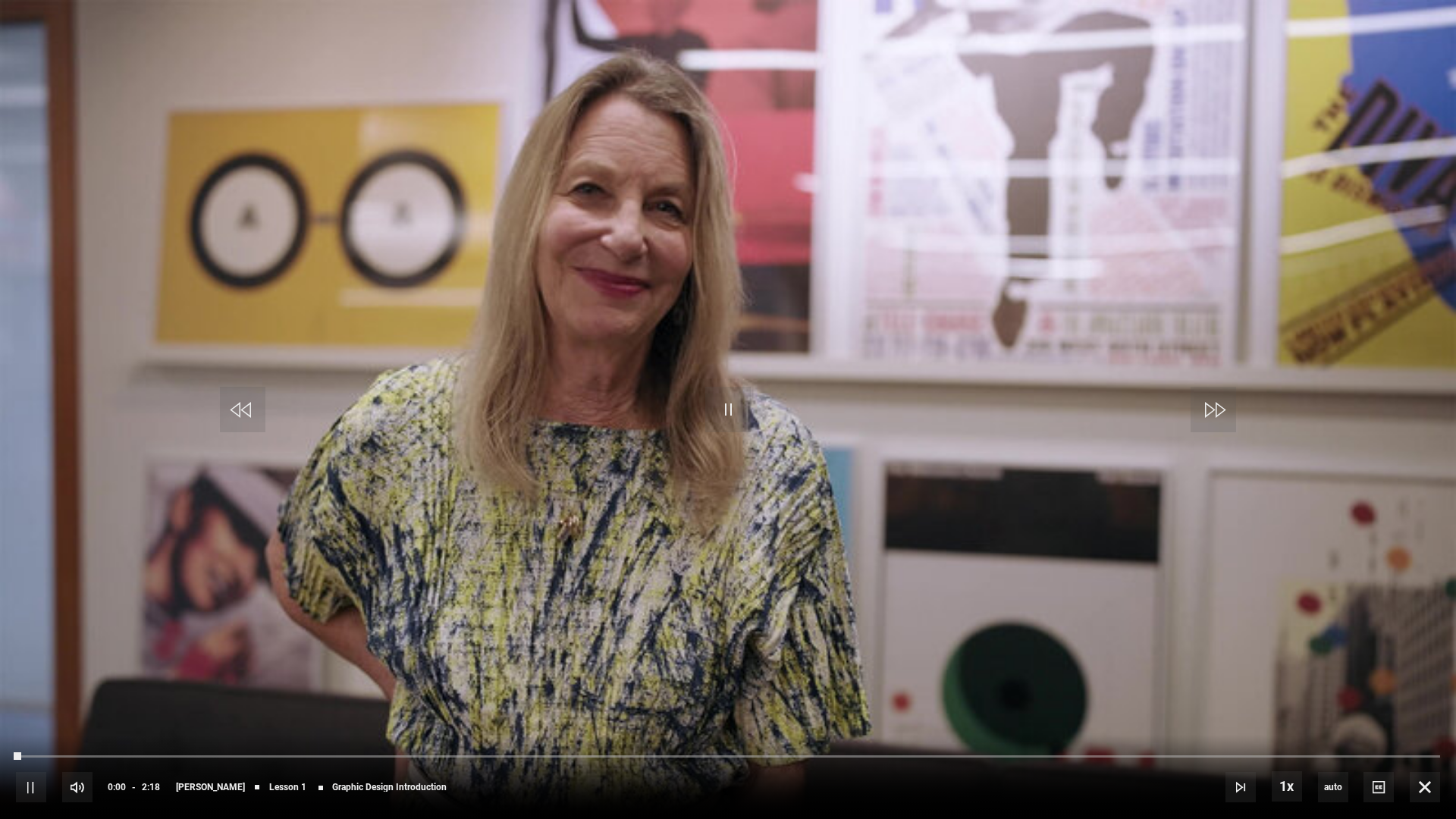
click at [851, 505] on video "Video Player" at bounding box center [728, 409] width 1456 height 819
click at [874, 507] on video "Video Player" at bounding box center [728, 409] width 1456 height 819
click at [768, 528] on video "Video Player" at bounding box center [728, 409] width 1456 height 819
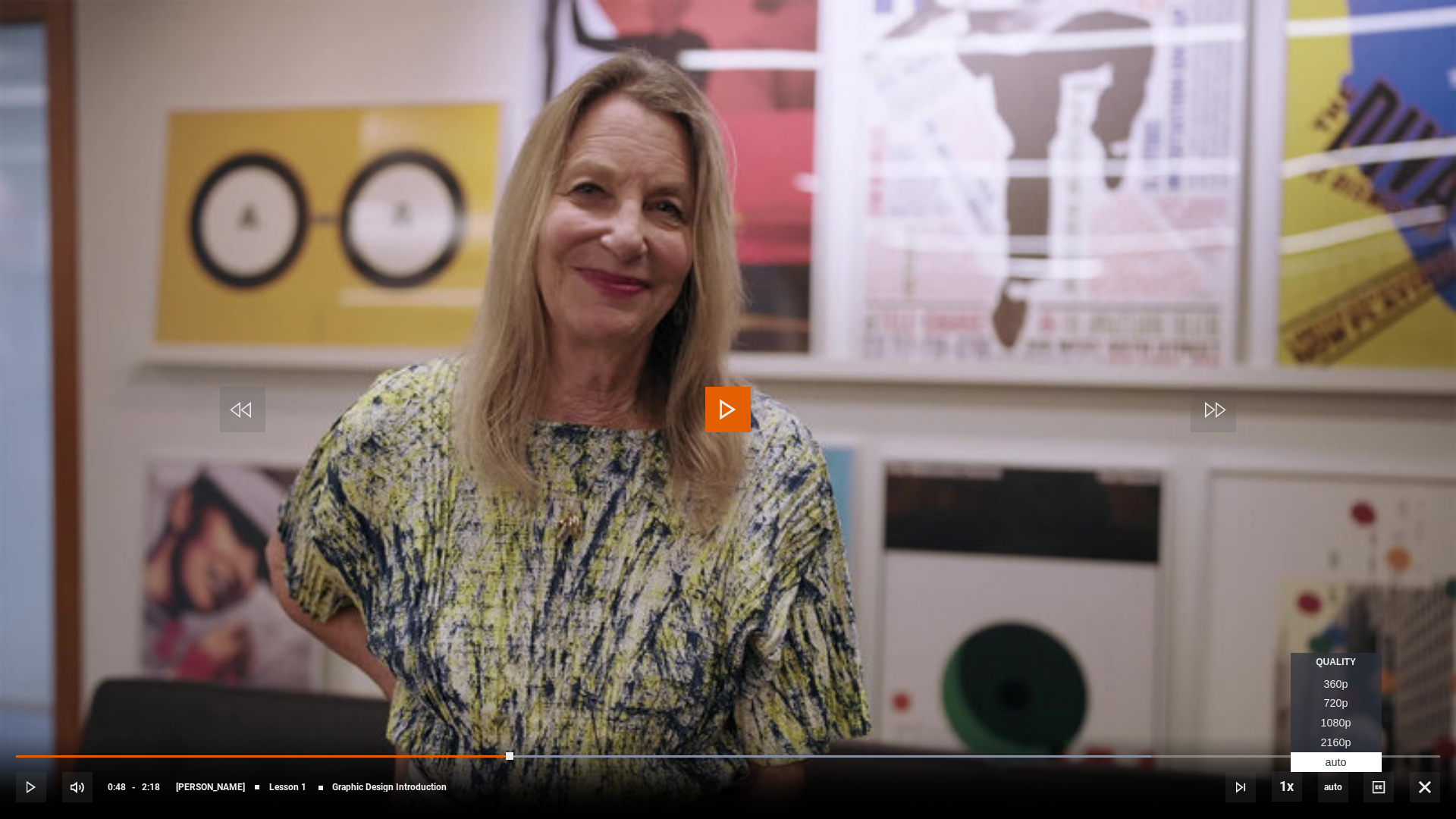
click at [1343, 714] on span "1080p" at bounding box center [1336, 722] width 31 height 12
click at [903, 582] on video "Video Player" at bounding box center [728, 409] width 1456 height 819
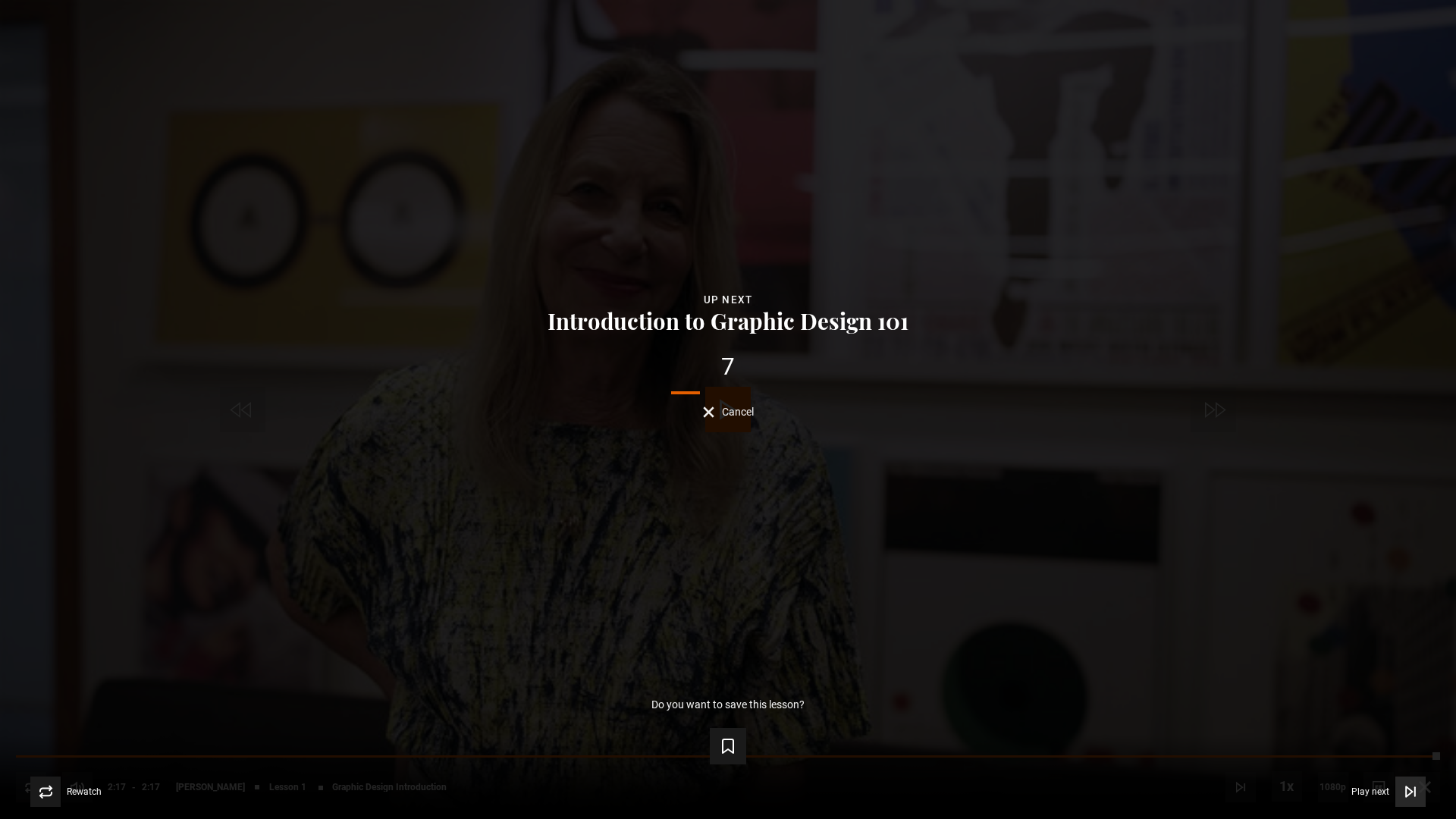
click at [1404, 714] on icon "Video Player" at bounding box center [1411, 792] width 15 height 15
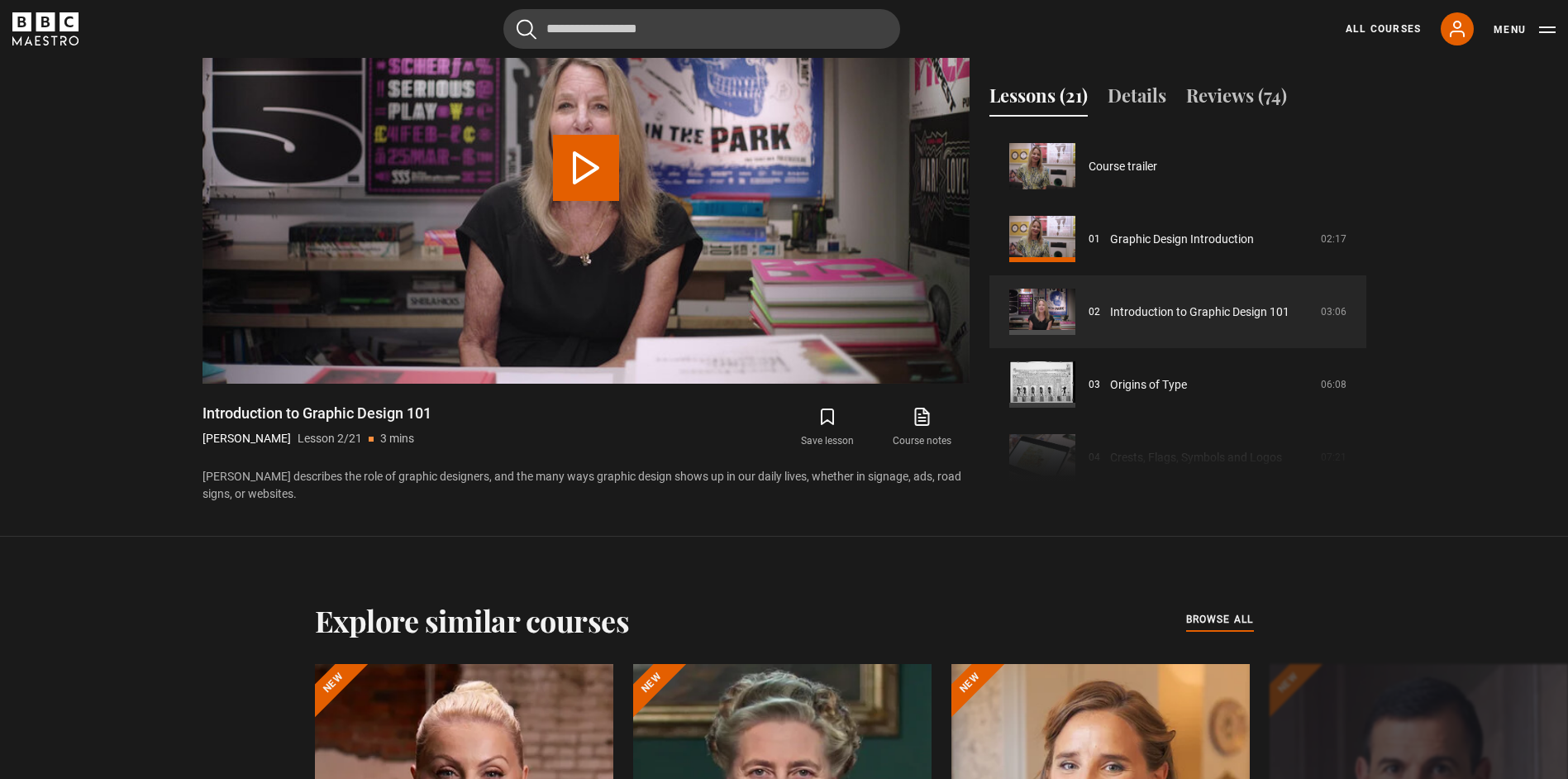
scroll to position [73, 0]
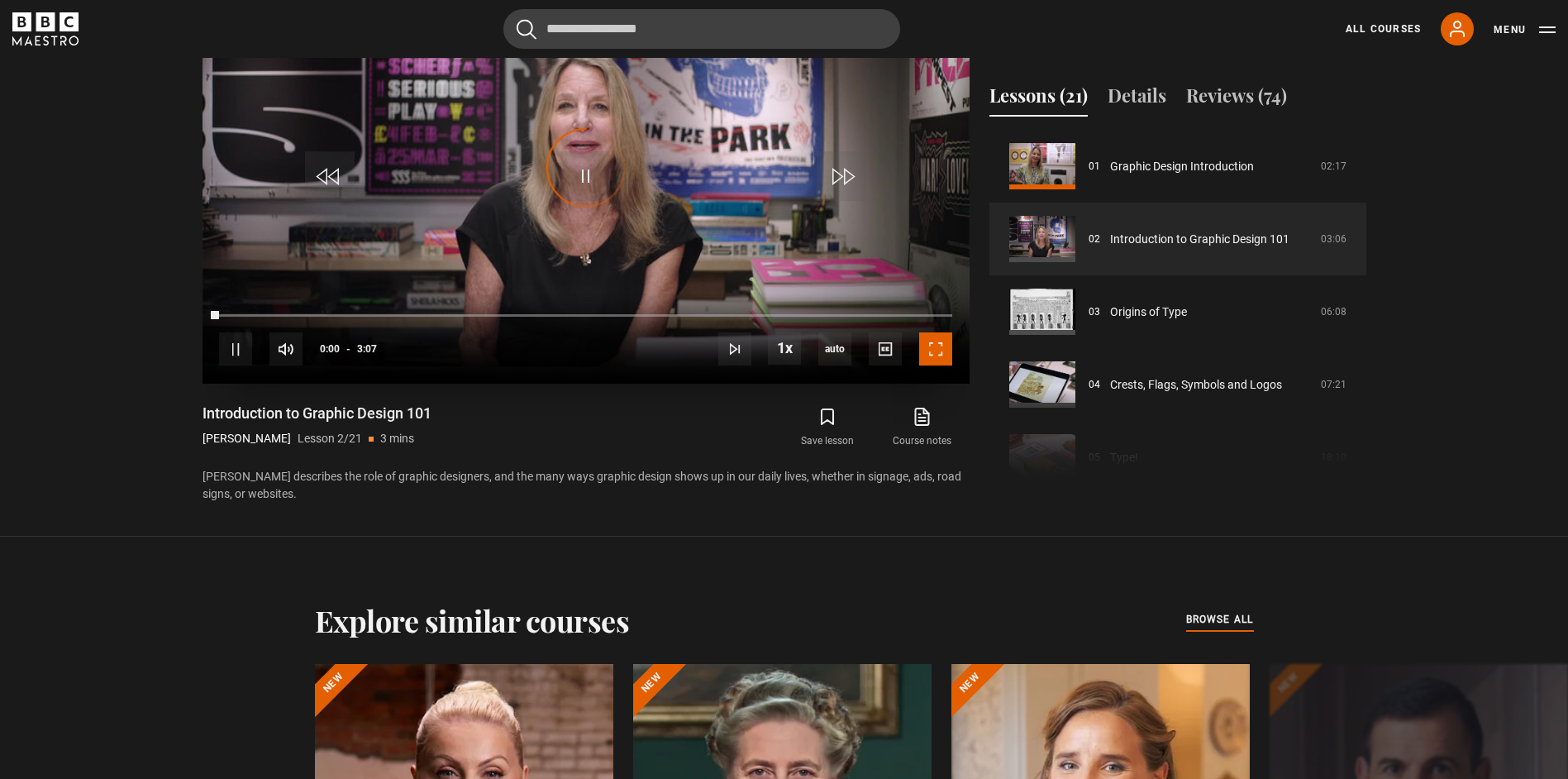
click at [932, 351] on span "Video Player" at bounding box center [936, 349] width 34 height 34
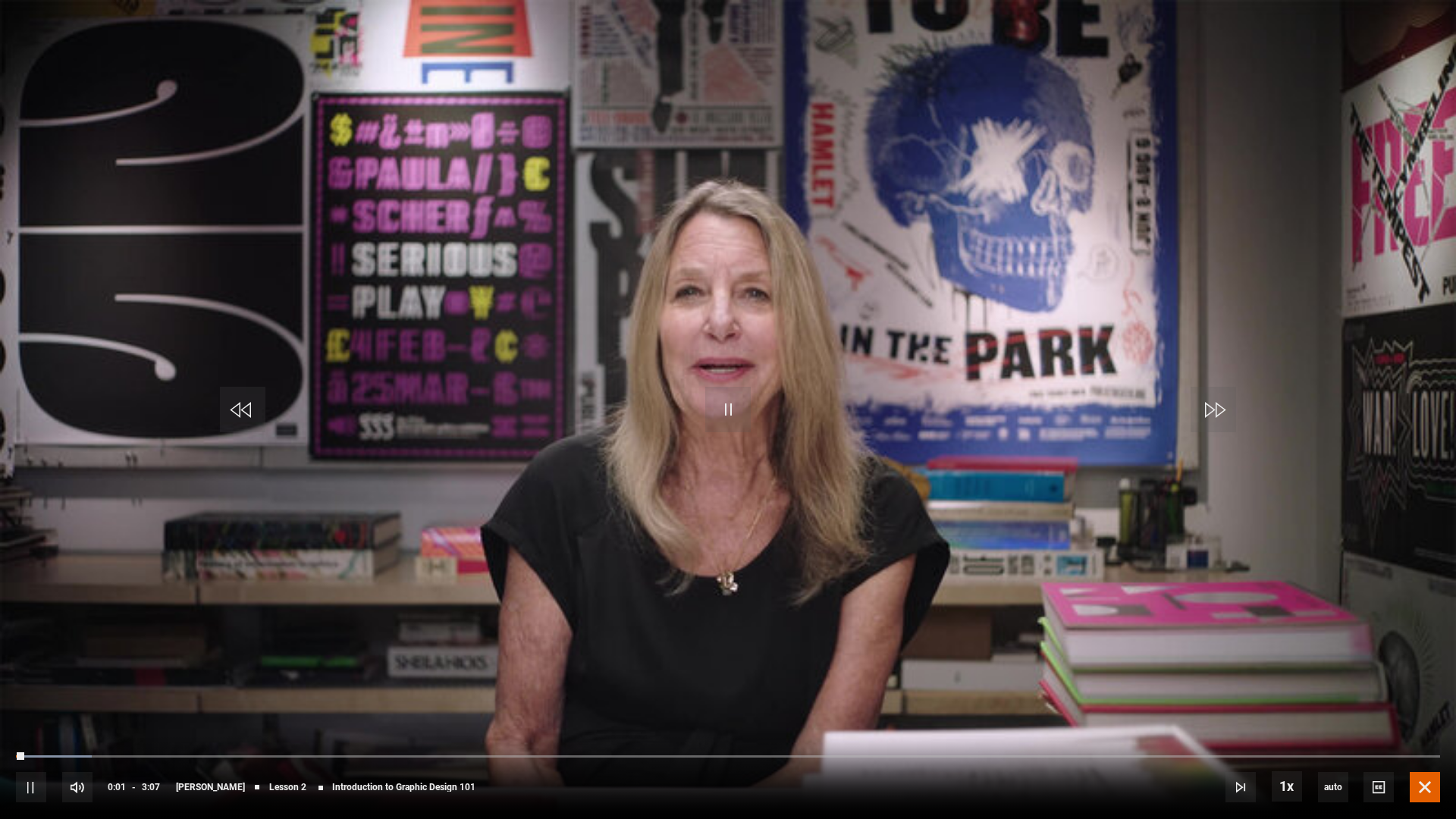
click at [1428, 714] on span "Video Player" at bounding box center [1425, 787] width 31 height 31
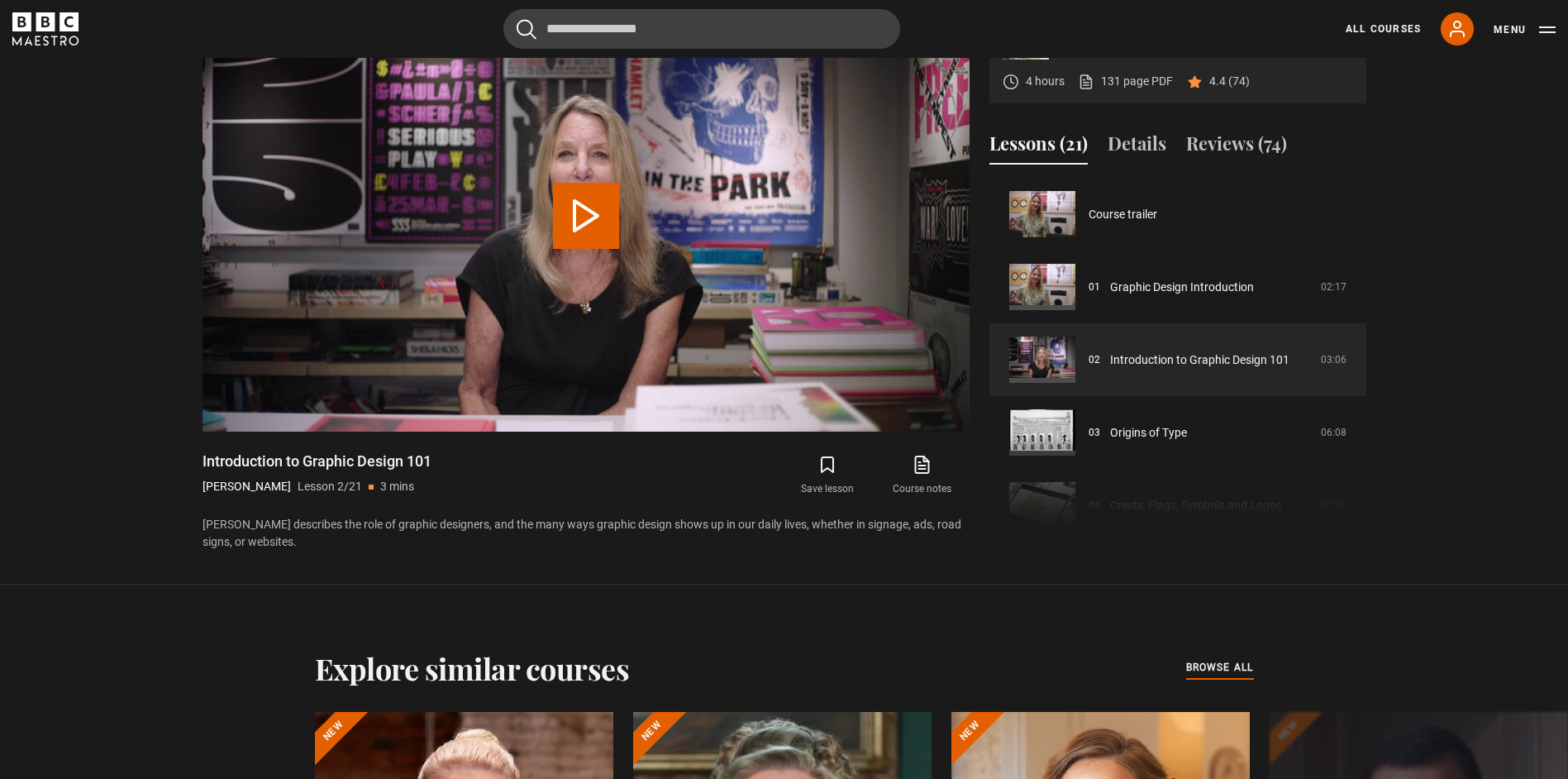
click at [692, 215] on video "Video Player" at bounding box center [586, 216] width 767 height 432
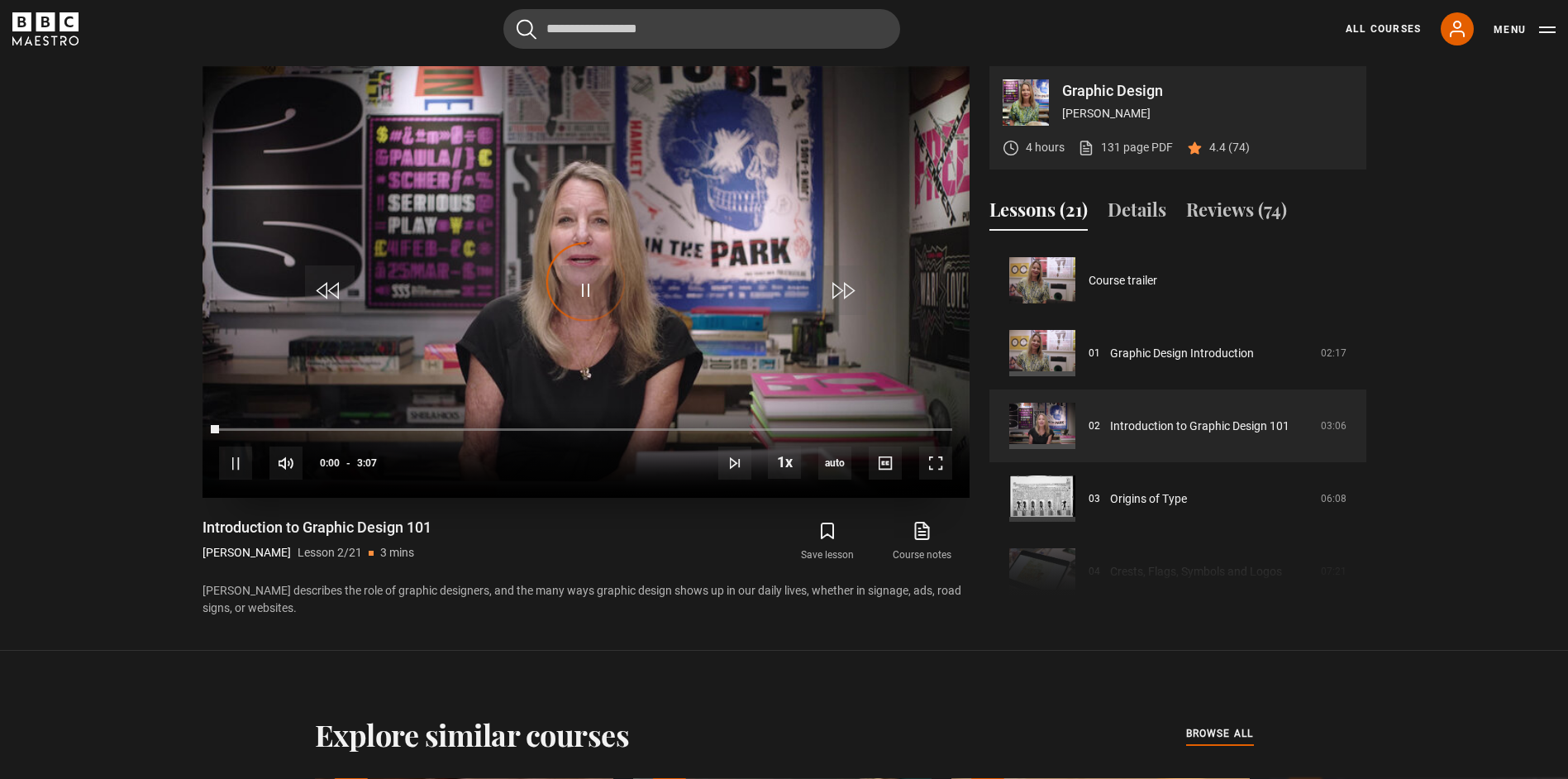
scroll to position [73, 0]
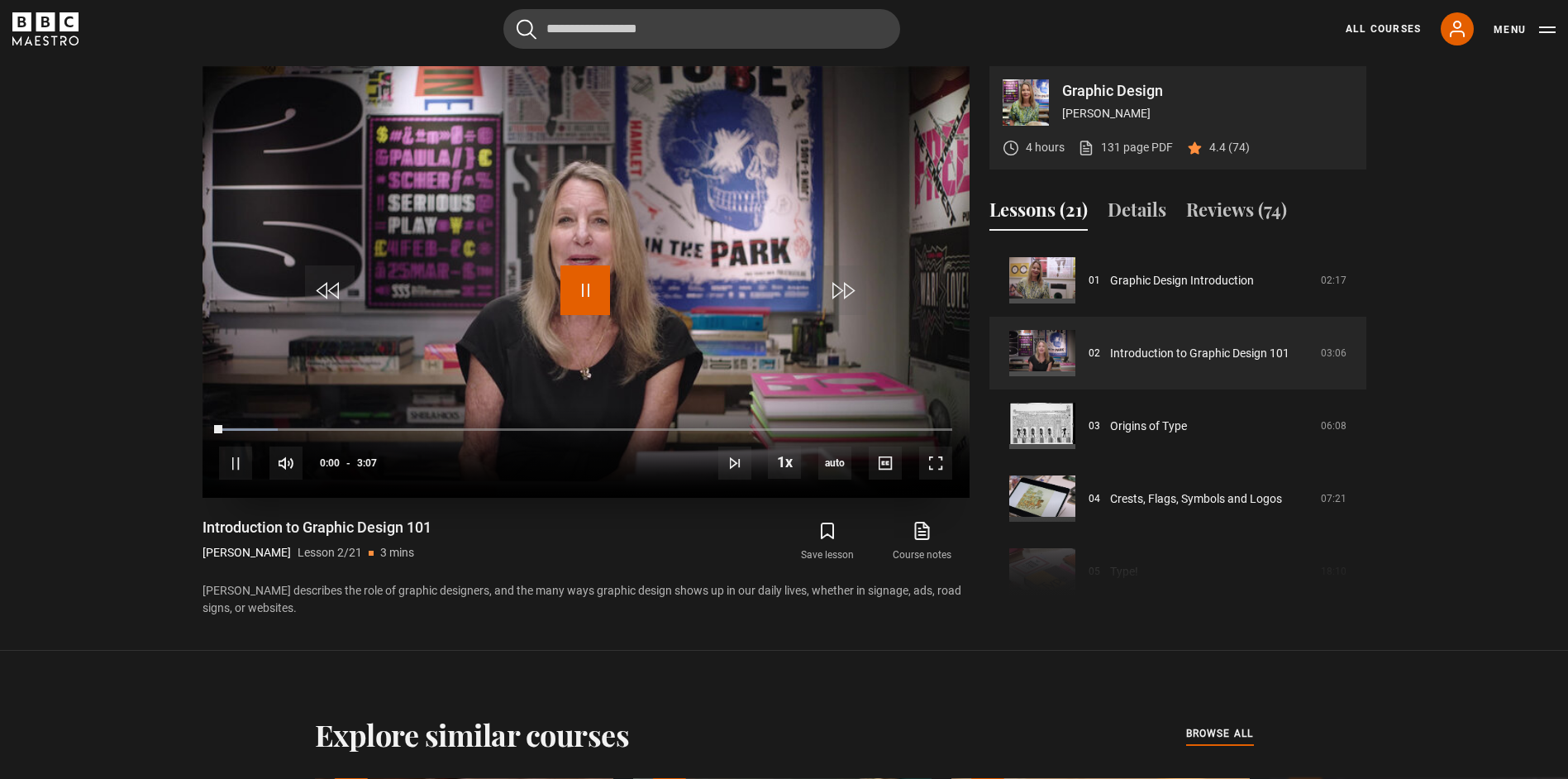
click at [568, 274] on span "Video Player" at bounding box center [584, 289] width 49 height 49
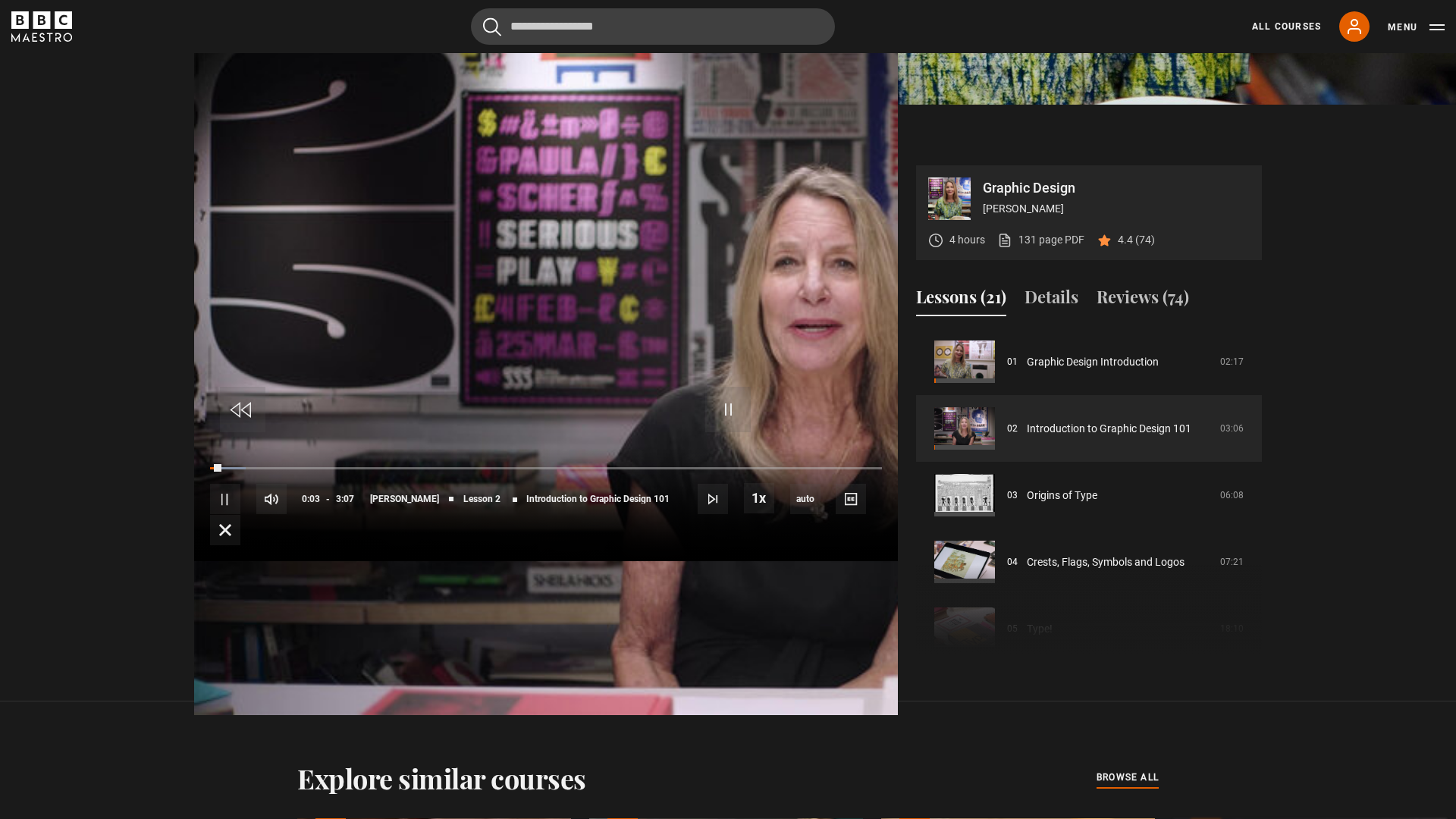
click at [755, 463] on video "Video Player" at bounding box center [546, 363] width 704 height 704
click at [754, 463] on video "Video Player" at bounding box center [546, 363] width 704 height 704
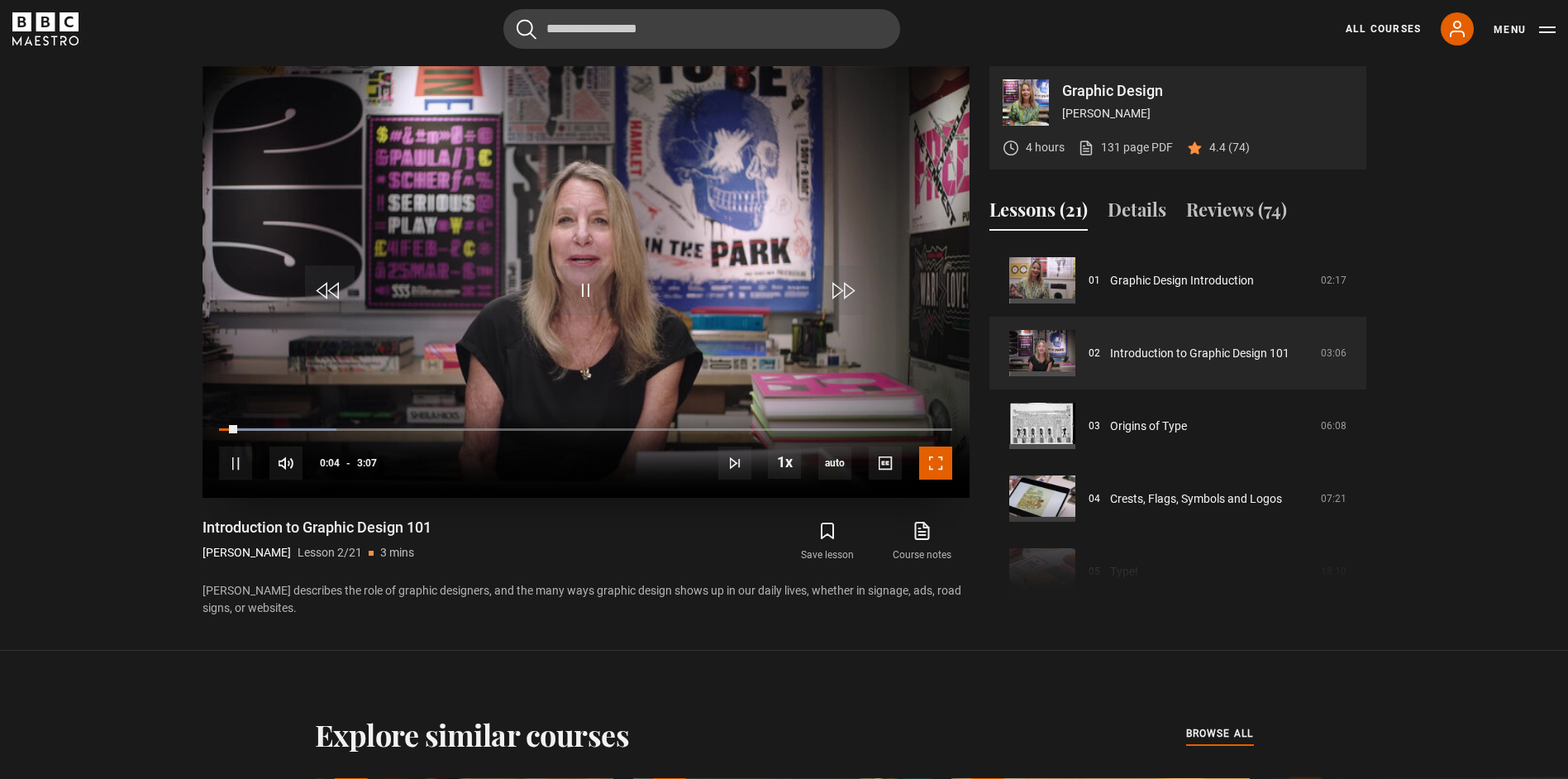
click at [934, 464] on span "Video Player" at bounding box center [936, 463] width 34 height 34
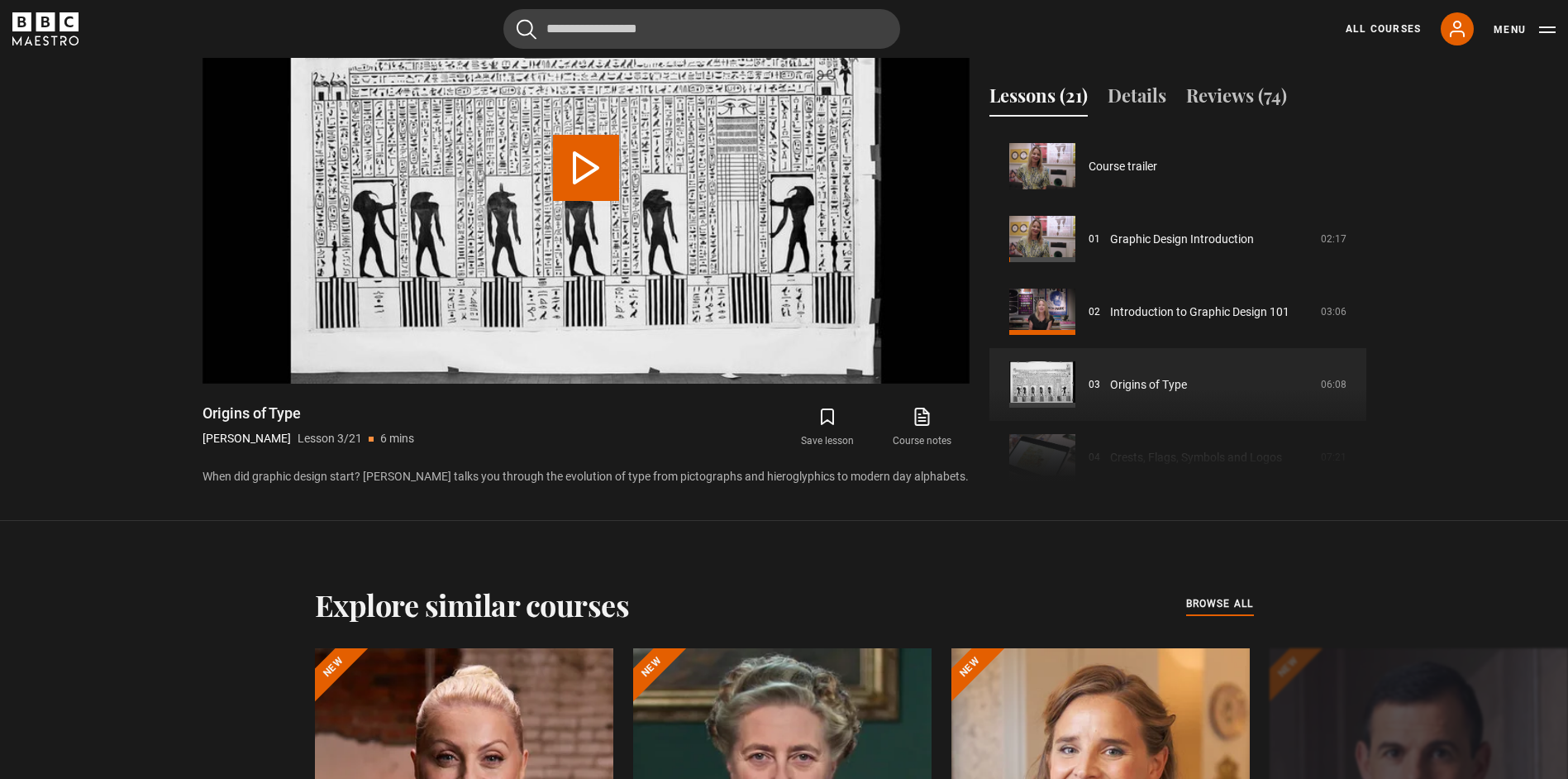
scroll to position [145, 0]
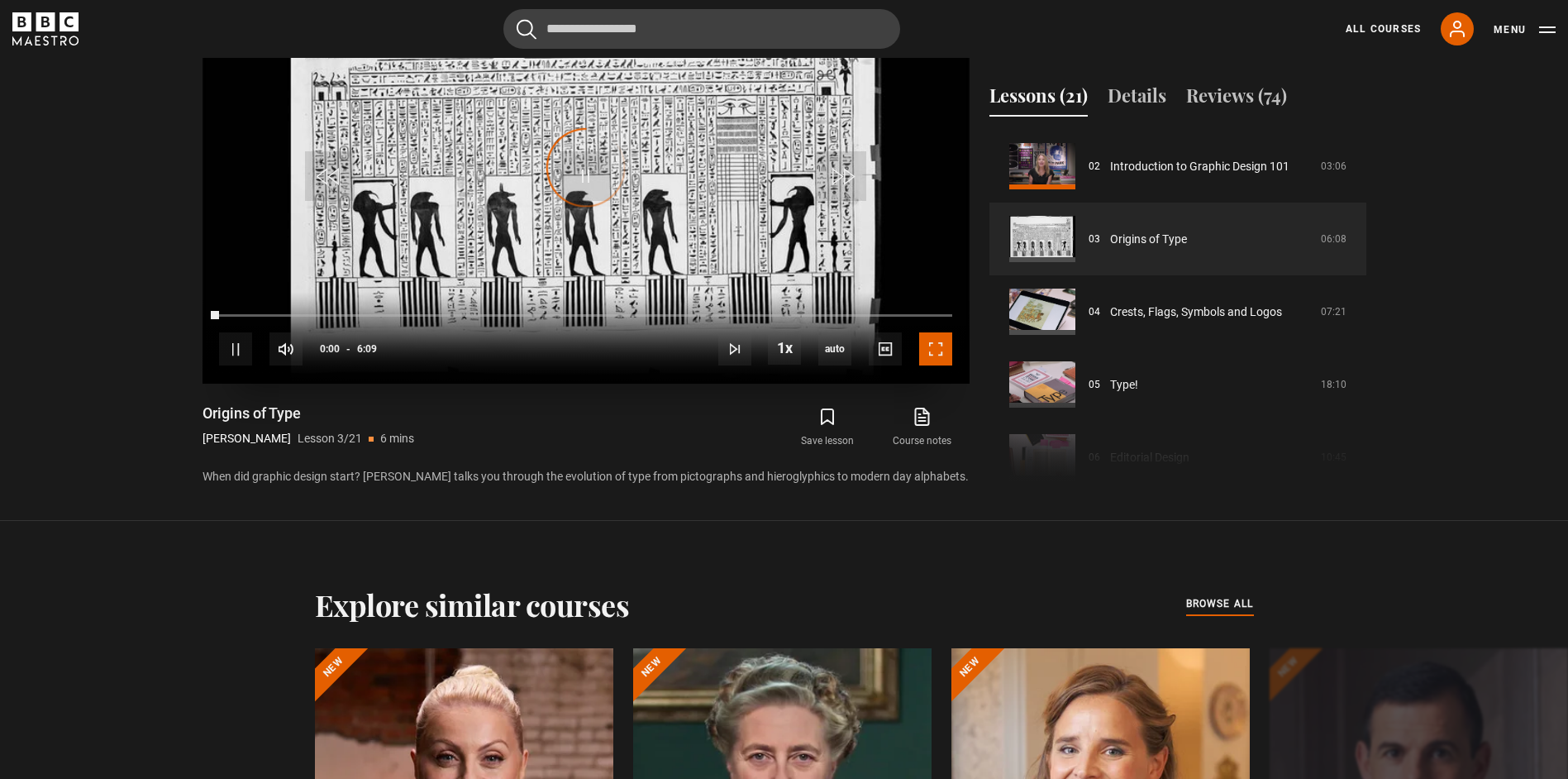
click at [927, 351] on span "Video Player" at bounding box center [936, 349] width 34 height 34
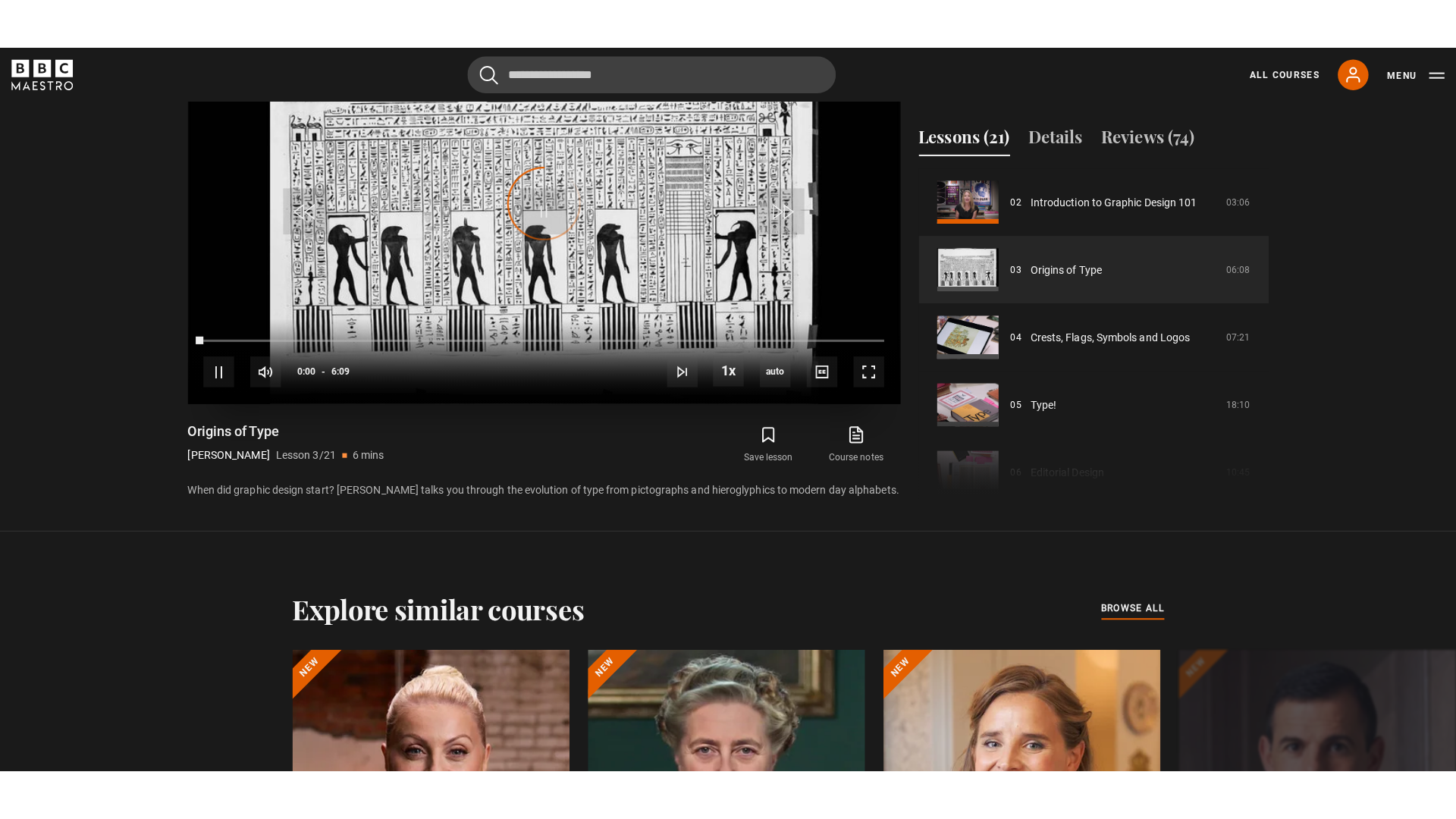
scroll to position [783, 0]
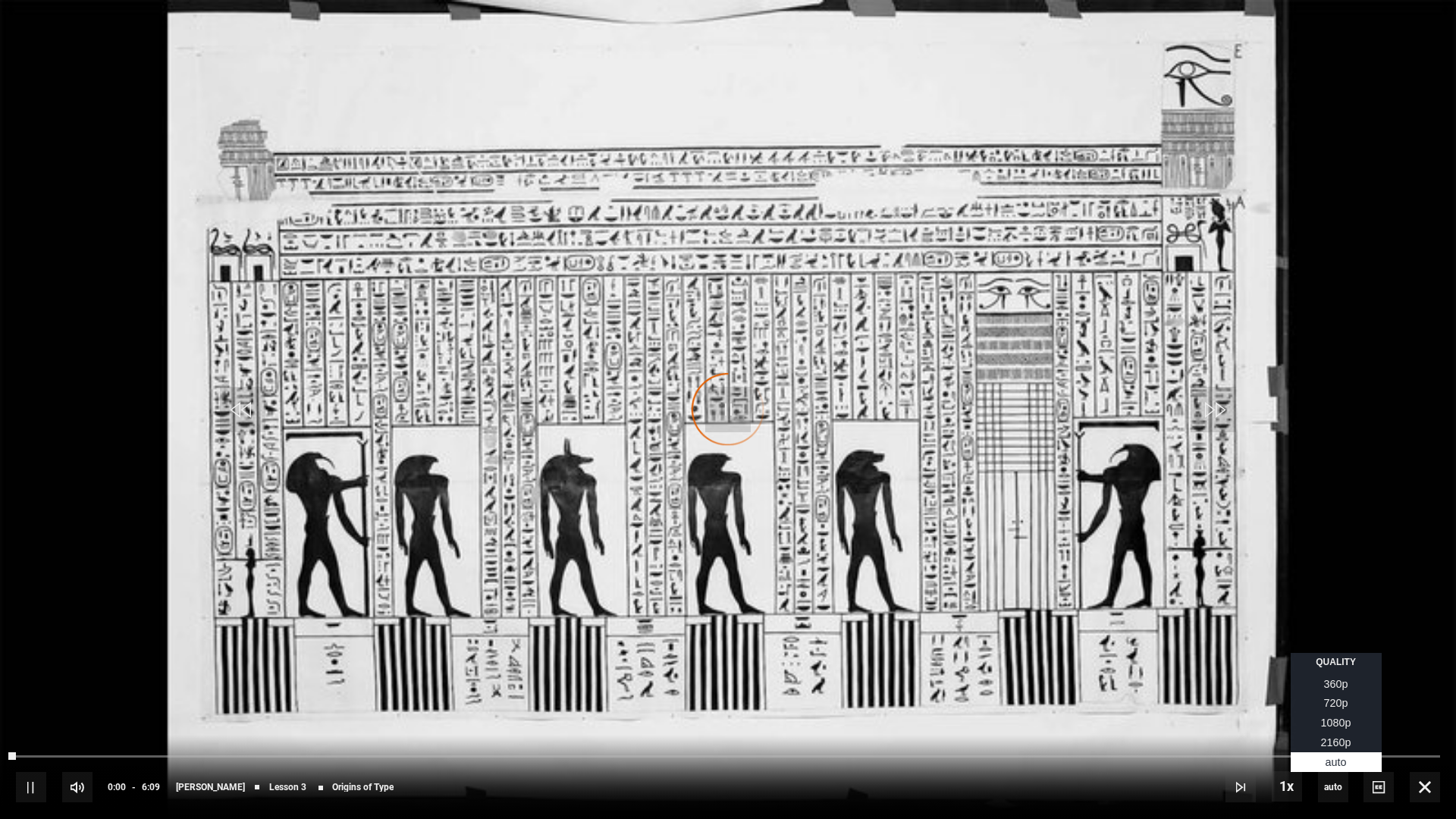
click at [1342, 726] on span "1080p" at bounding box center [1336, 722] width 31 height 12
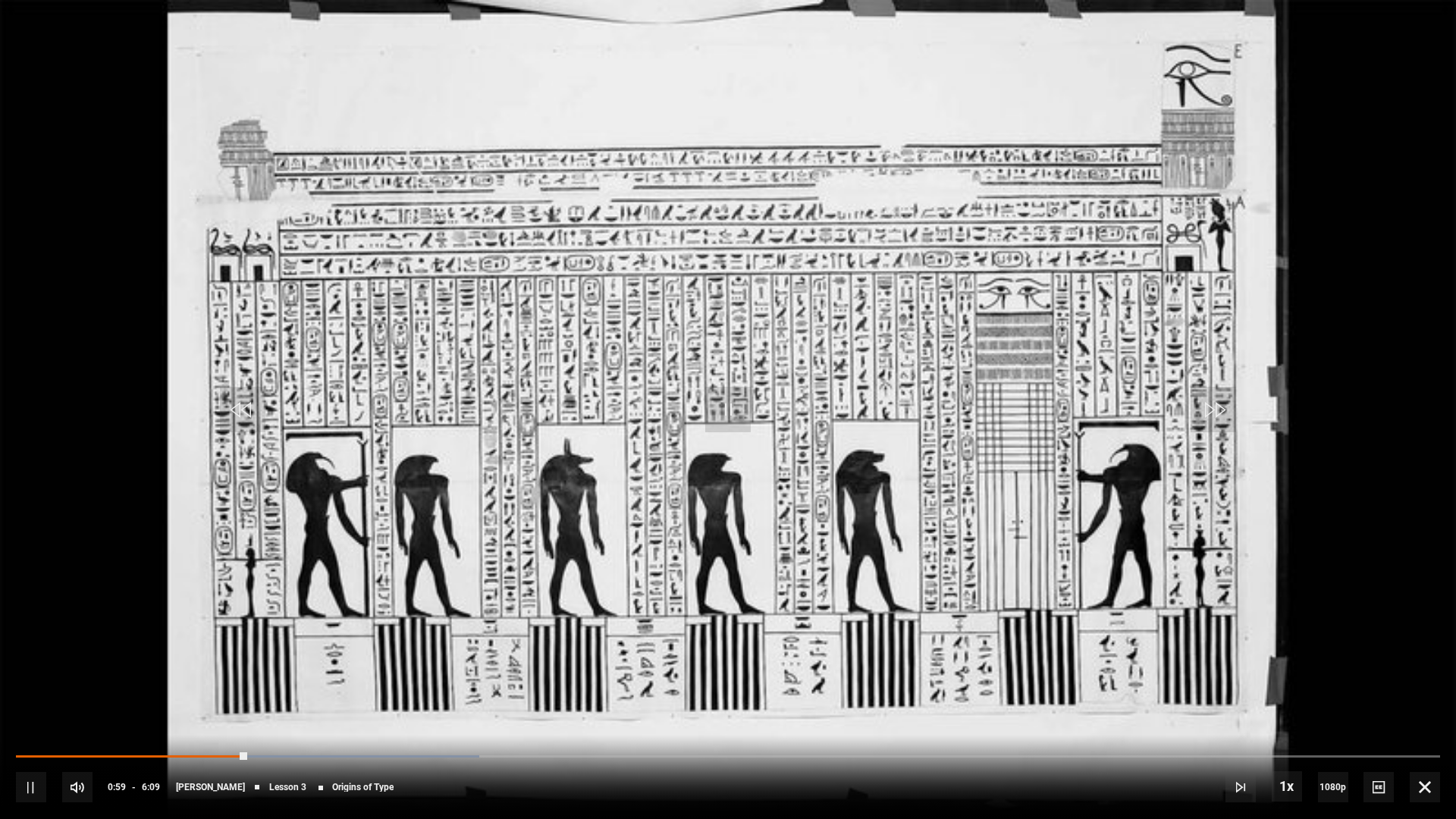
click at [700, 458] on video "Video Player" at bounding box center [728, 409] width 1456 height 819
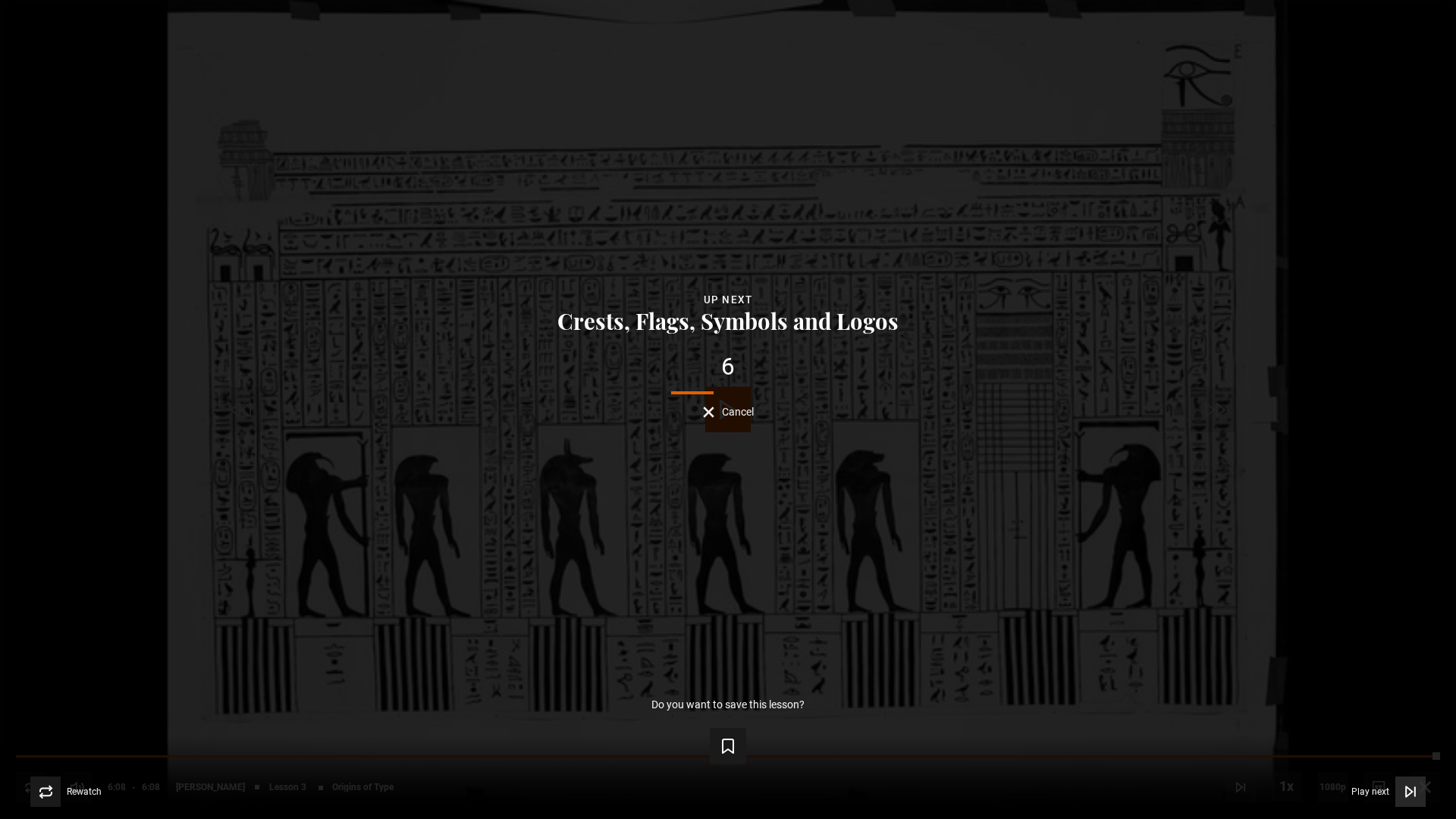
click at [1408, 801] on span "Video Player" at bounding box center [1411, 792] width 31 height 31
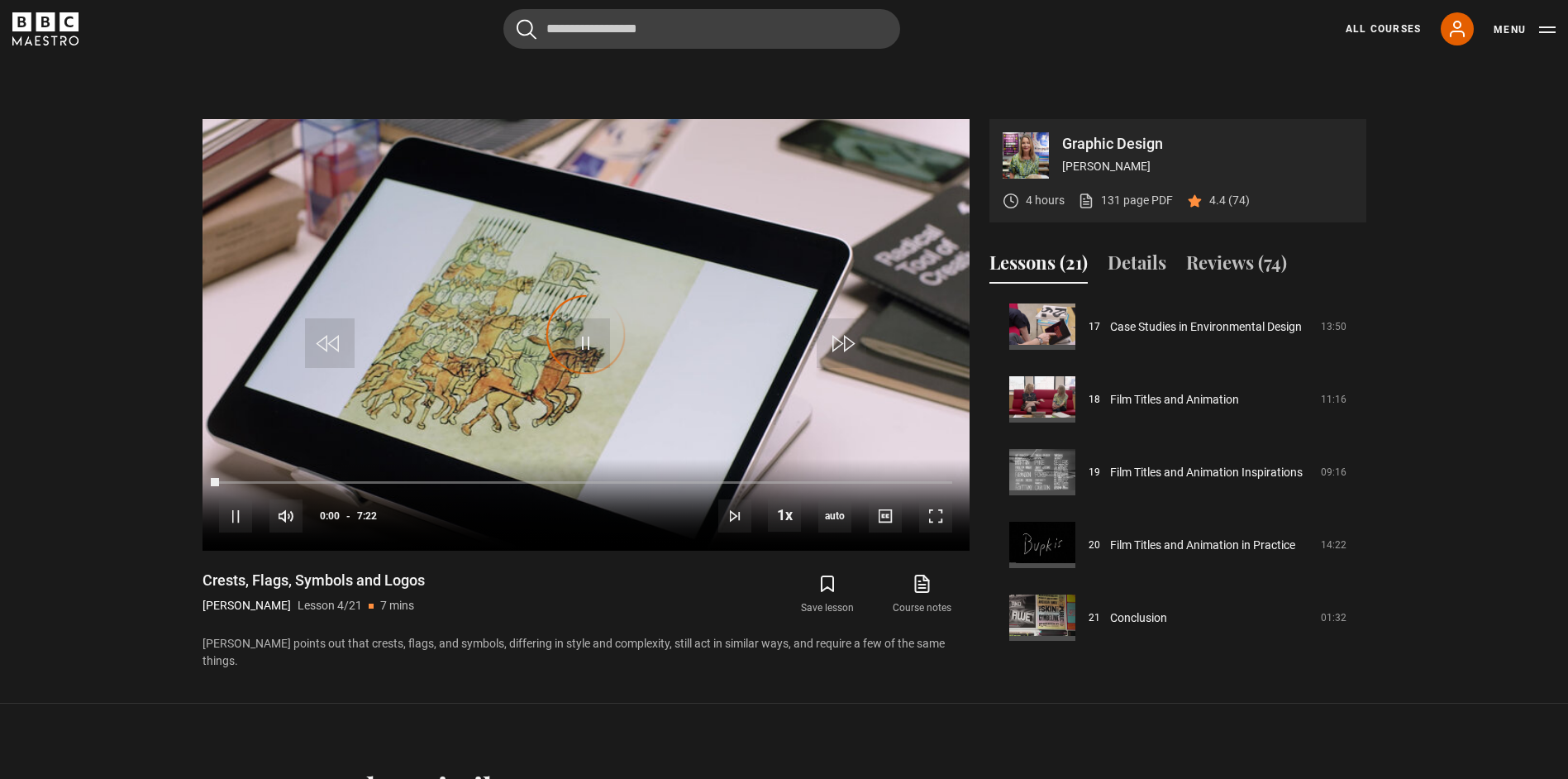
scroll to position [539, 0]
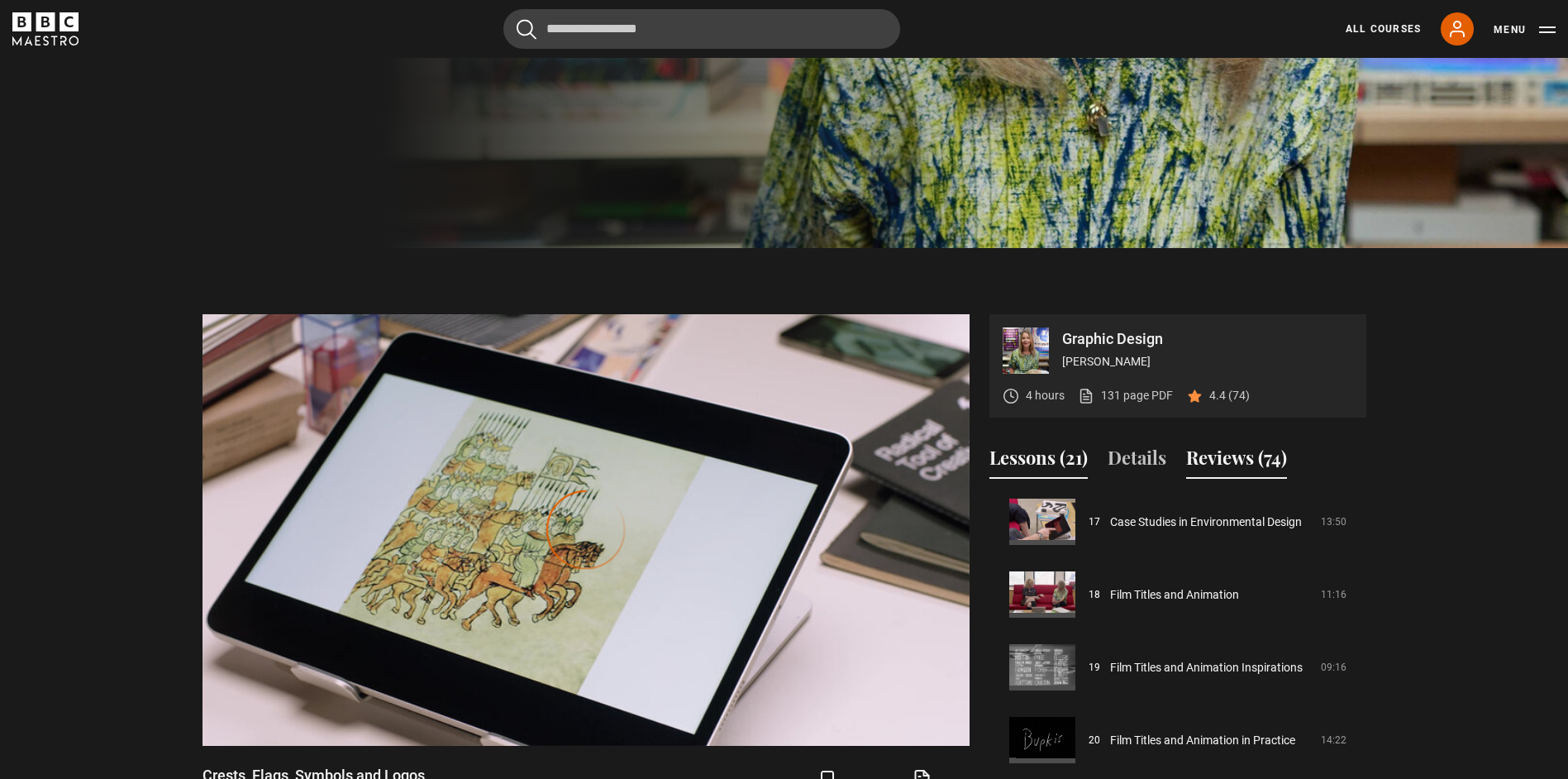
click at [1221, 453] on button "Reviews (74)" at bounding box center [1236, 461] width 101 height 34
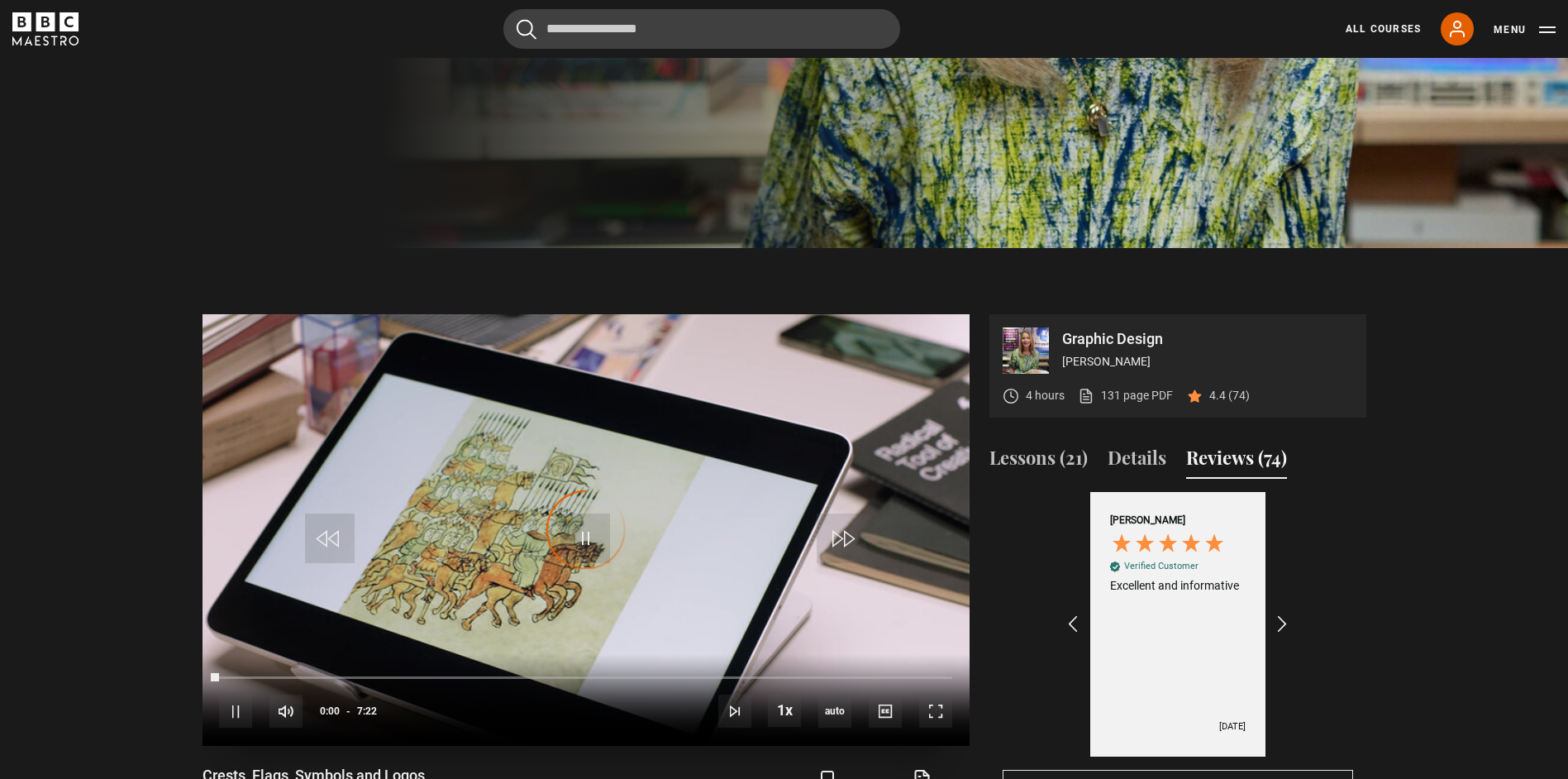
click at [638, 463] on video "Video Player" at bounding box center [586, 530] width 767 height 432
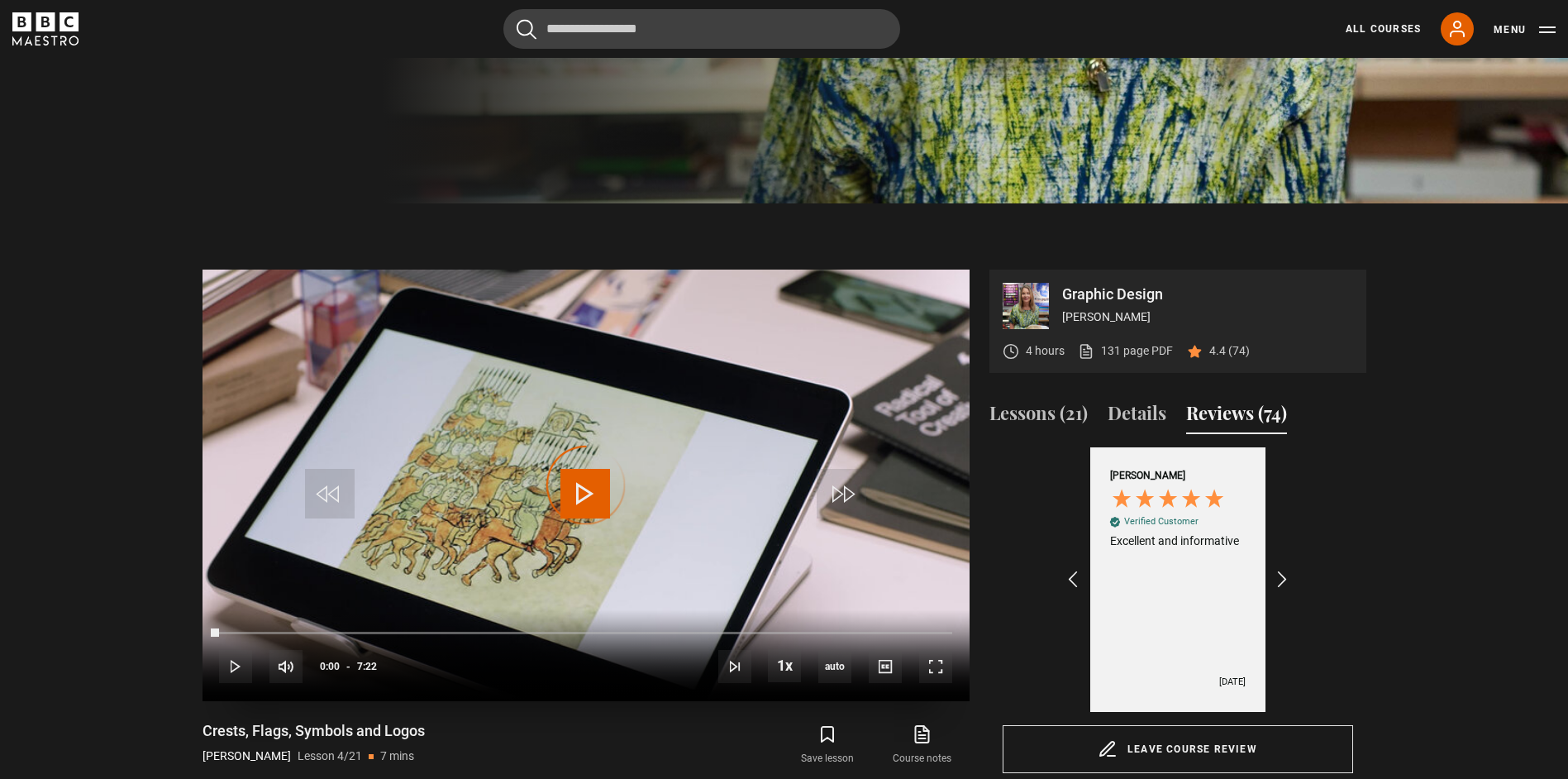
scroll to position [622, 0]
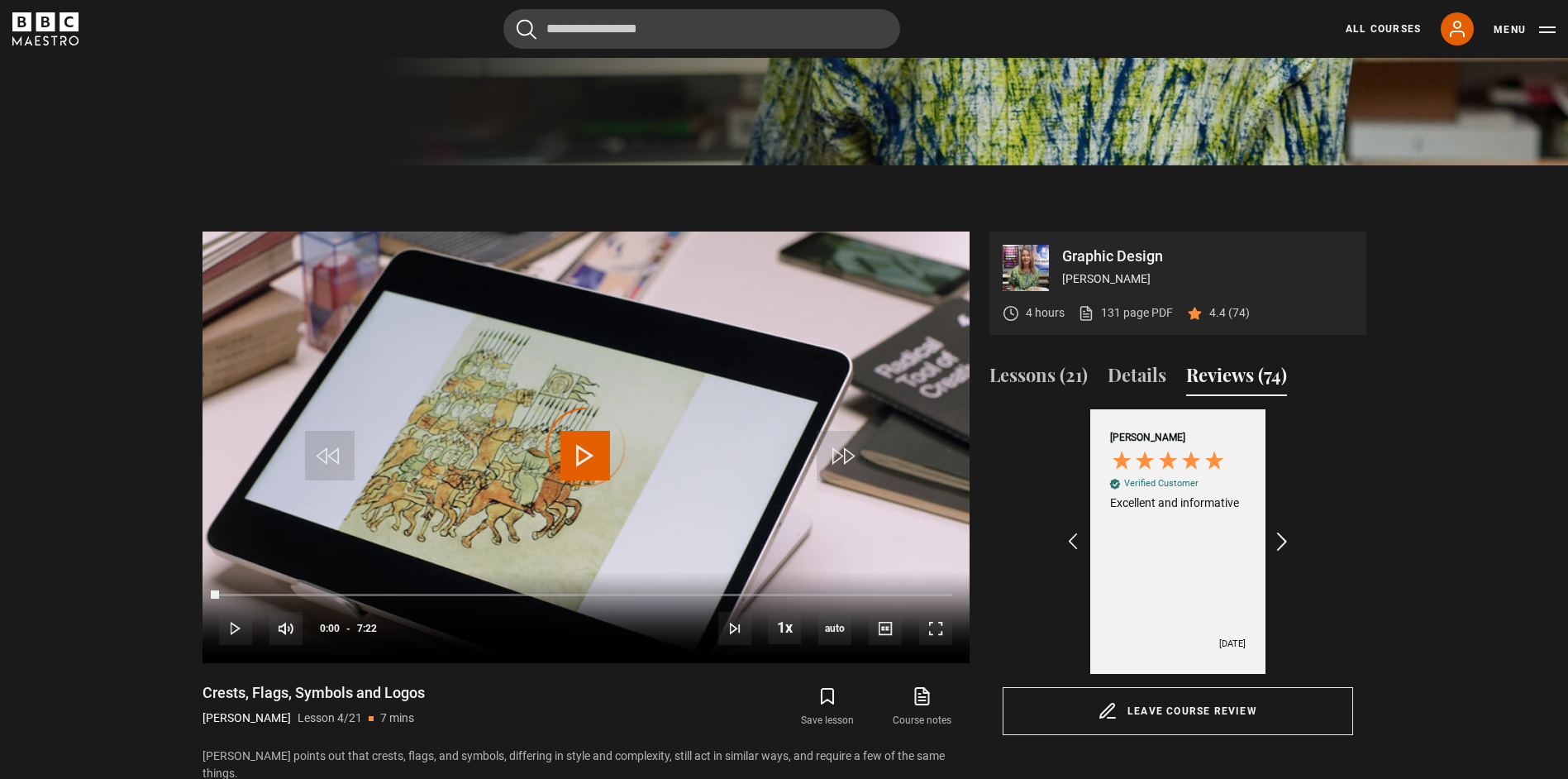
click at [1274, 542] on icon "REVIEWS.io Carousel Scroll Right" at bounding box center [1281, 541] width 23 height 23
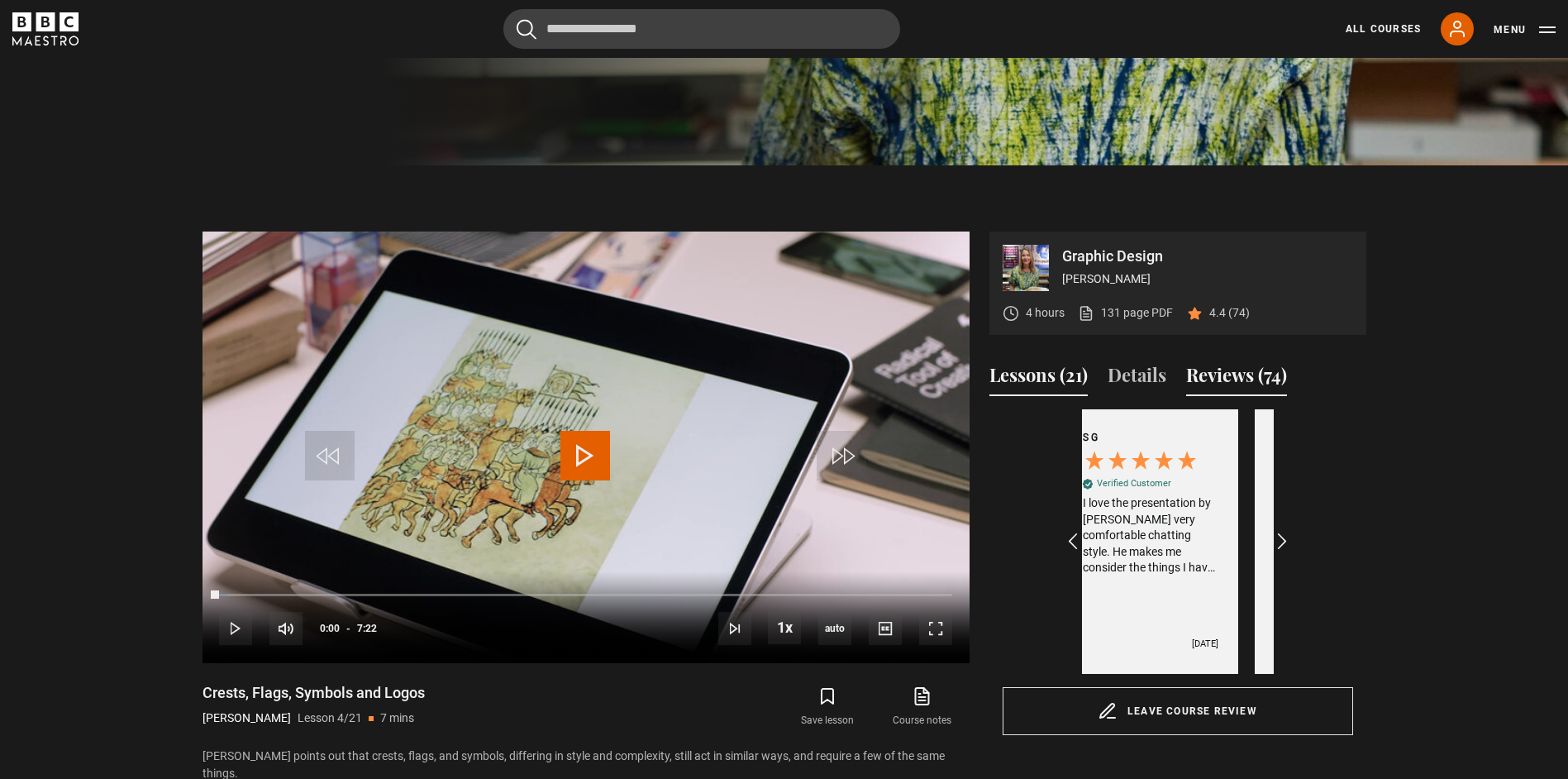
scroll to position [0, 0]
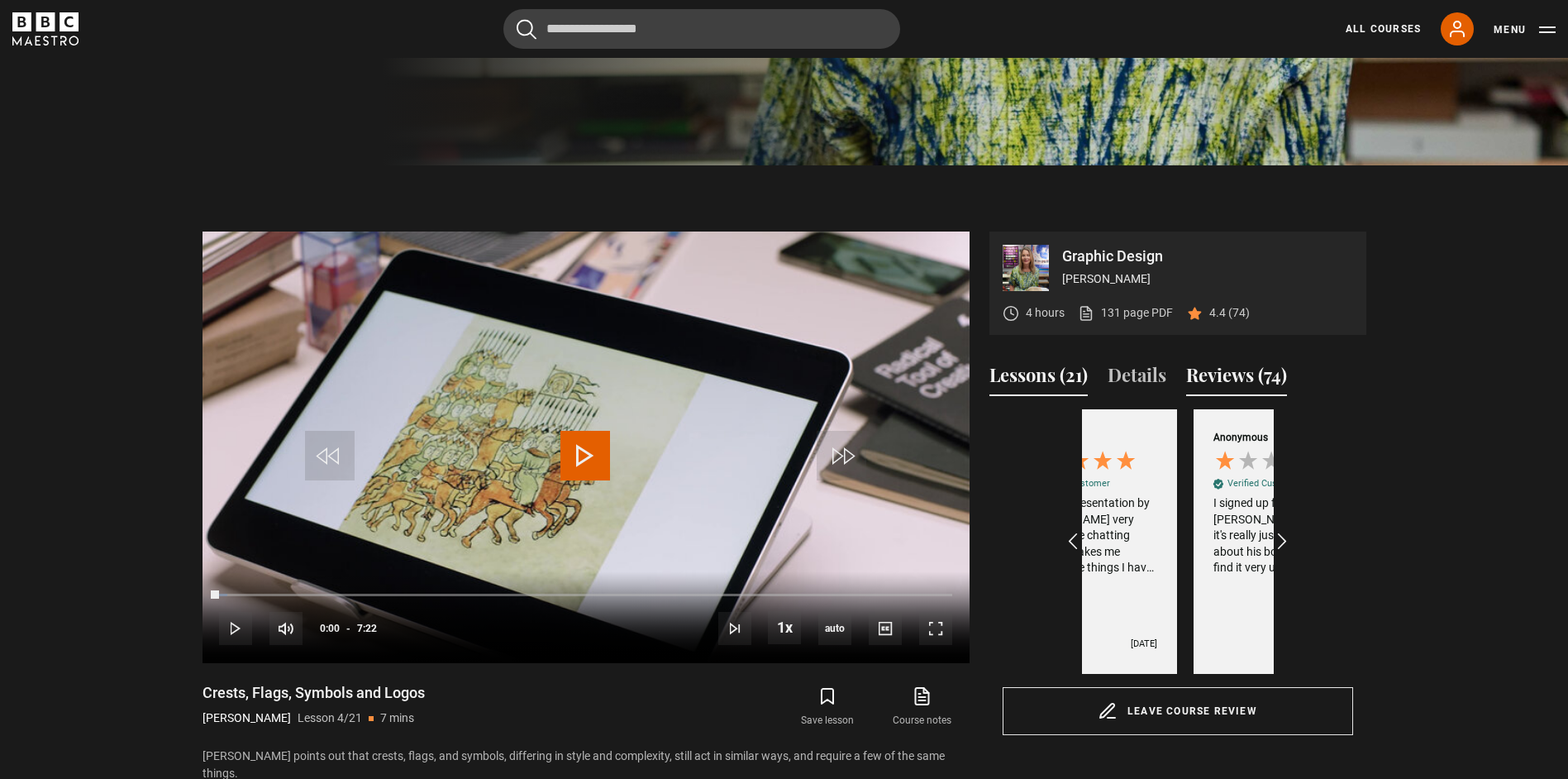
click at [1067, 369] on button "Lessons (21)" at bounding box center [1039, 378] width 99 height 34
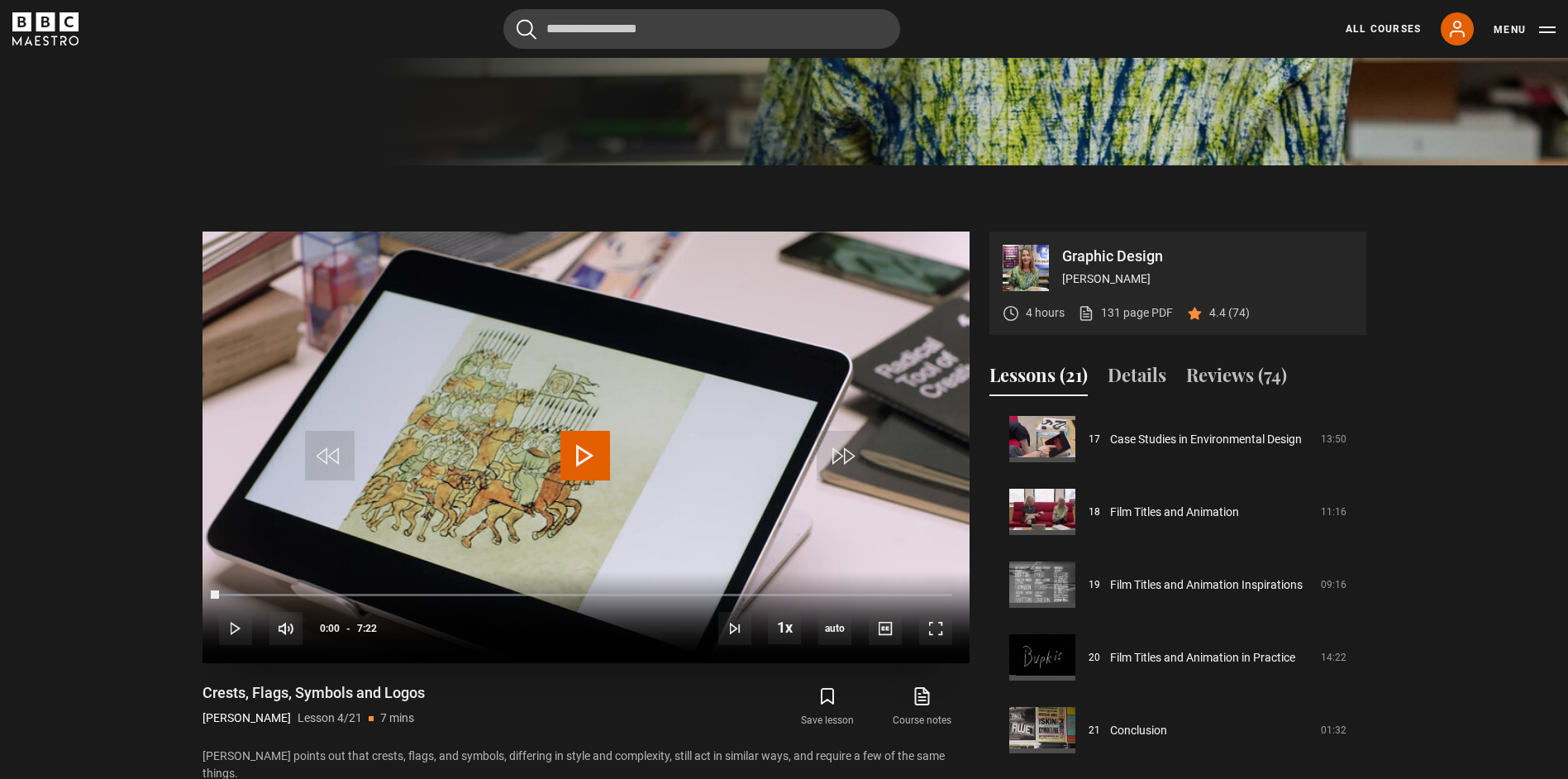
click at [573, 469] on span "Video Player" at bounding box center [584, 455] width 49 height 49
click at [583, 466] on span "Video Player" at bounding box center [584, 455] width 49 height 49
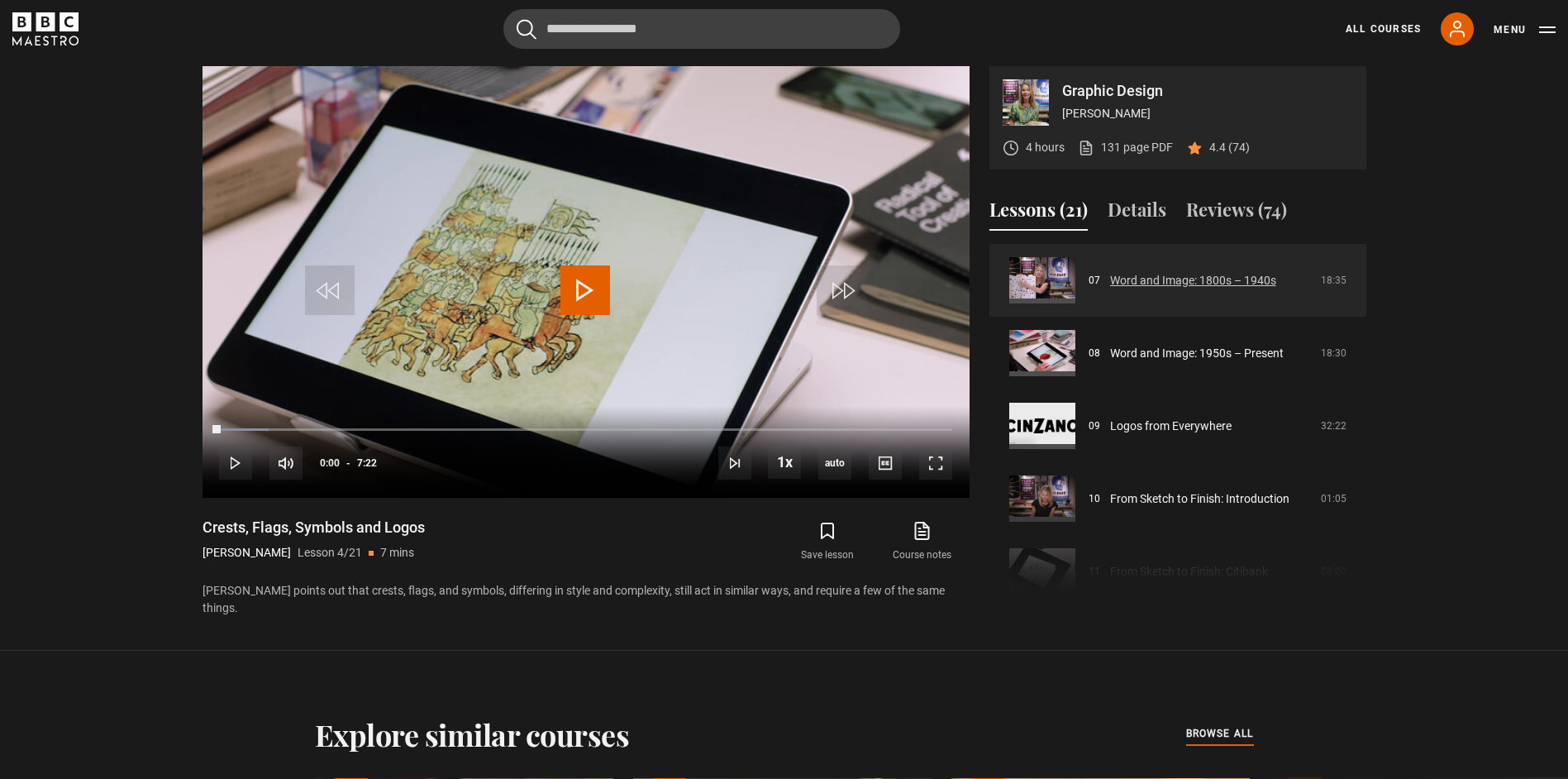
scroll to position [334, 0]
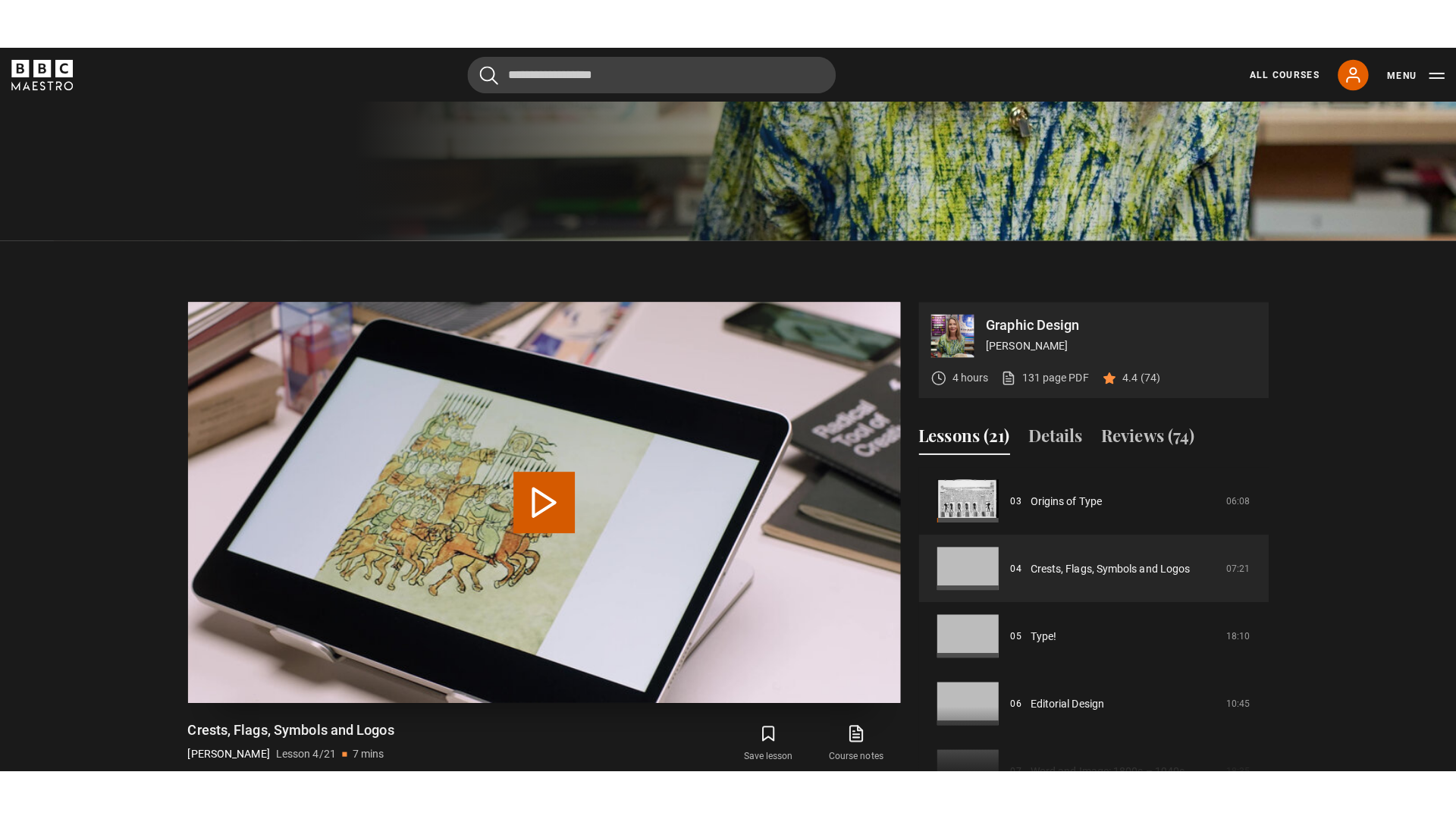
scroll to position [682, 0]
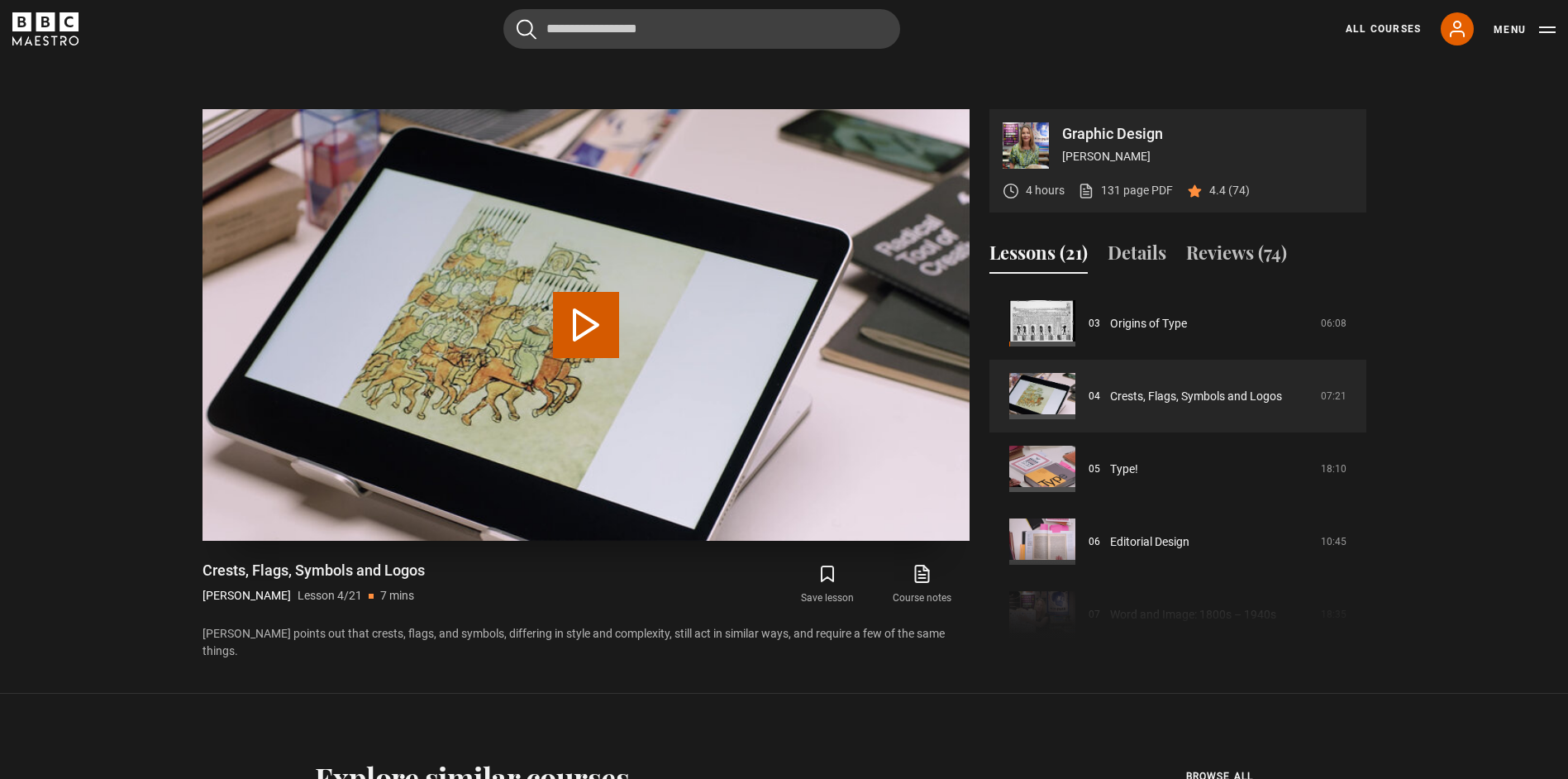
click at [595, 360] on video "Video Player" at bounding box center [586, 325] width 767 height 432
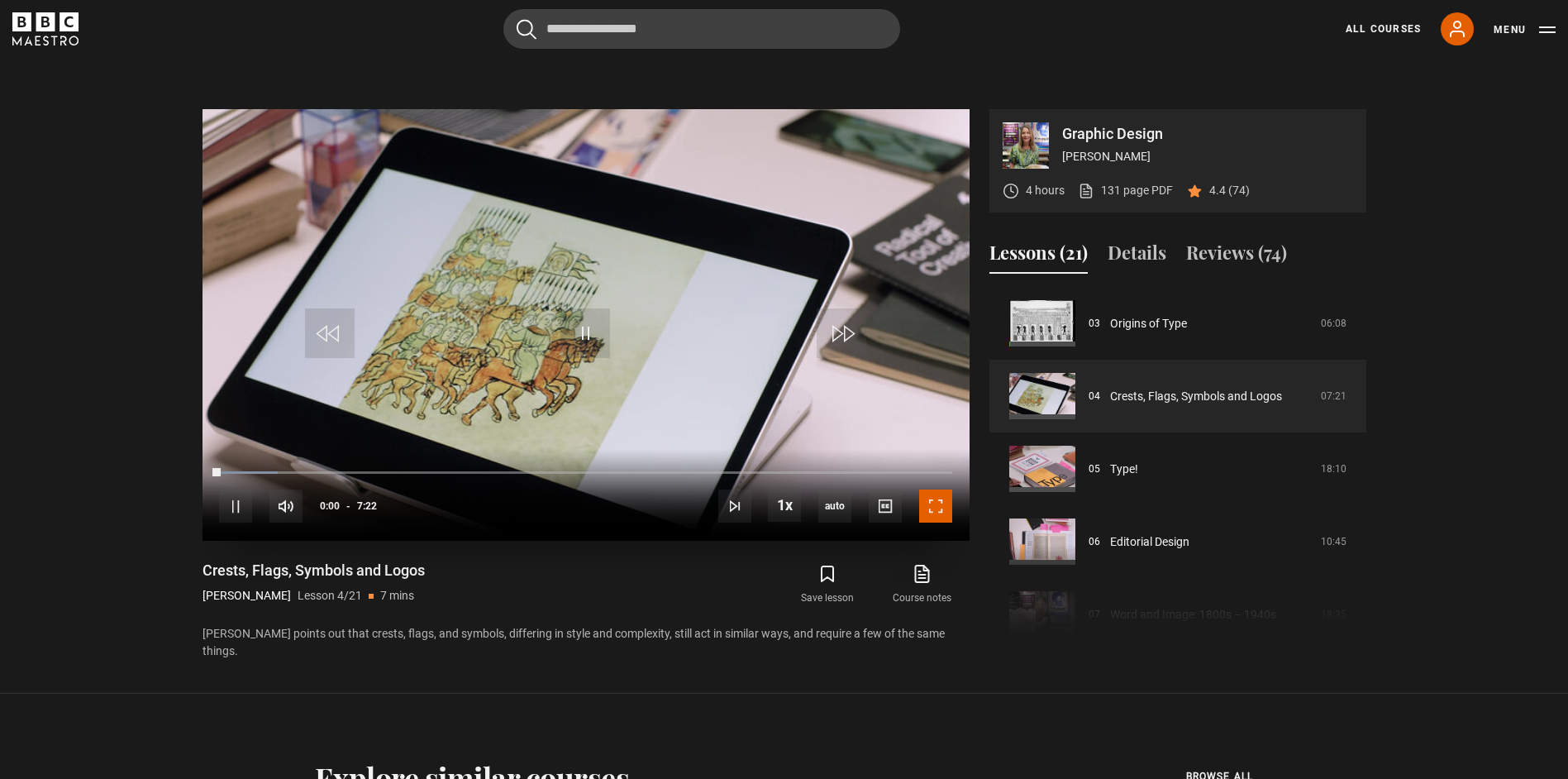
click at [936, 514] on span "Video Player" at bounding box center [936, 506] width 34 height 34
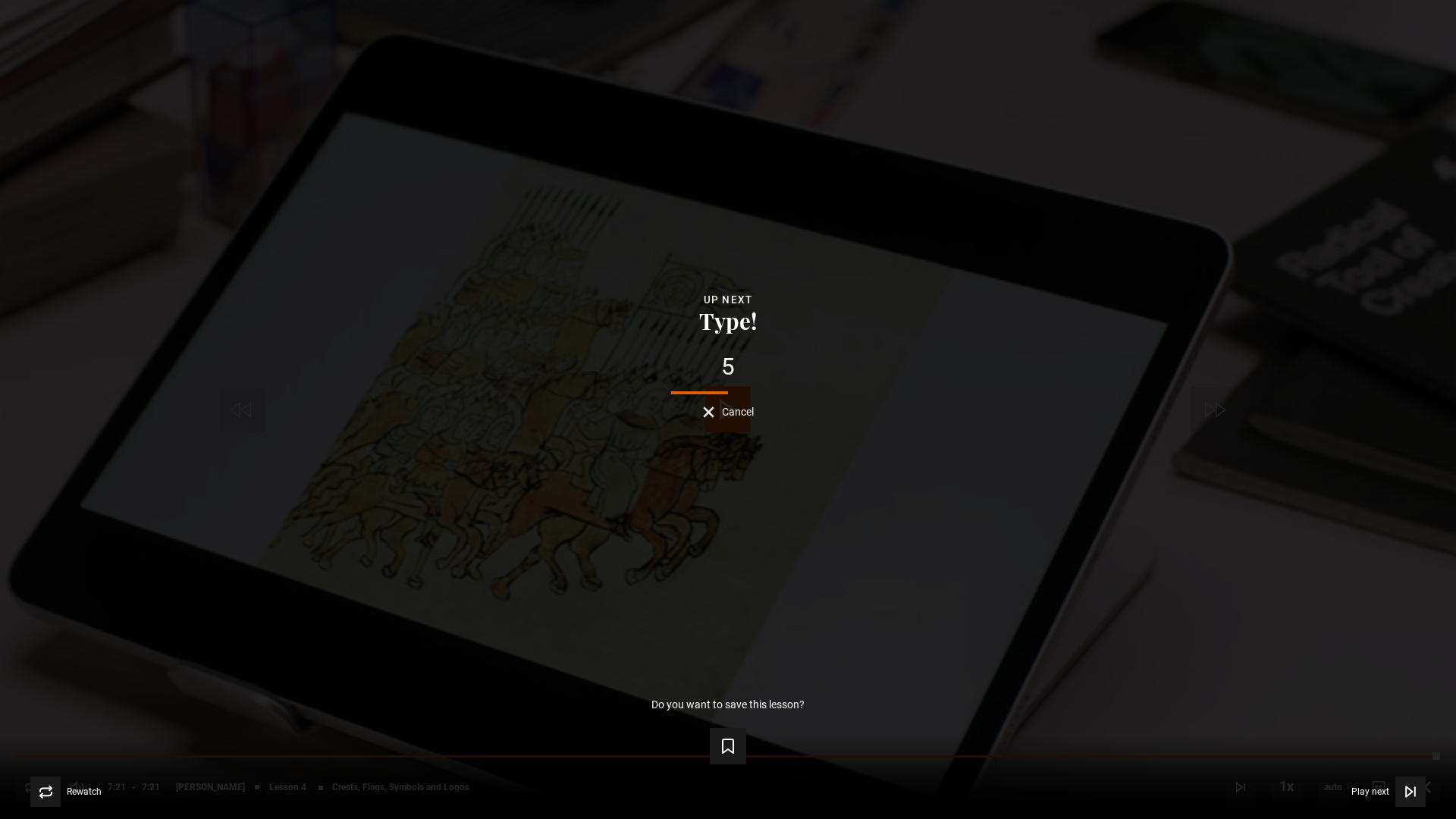
click at [744, 385] on div "5 Cancel" at bounding box center [728, 387] width 1407 height 63
click at [742, 398] on div "5 Cancel" at bounding box center [728, 387] width 1407 height 63
click at [742, 408] on span "Cancel" at bounding box center [737, 412] width 32 height 10
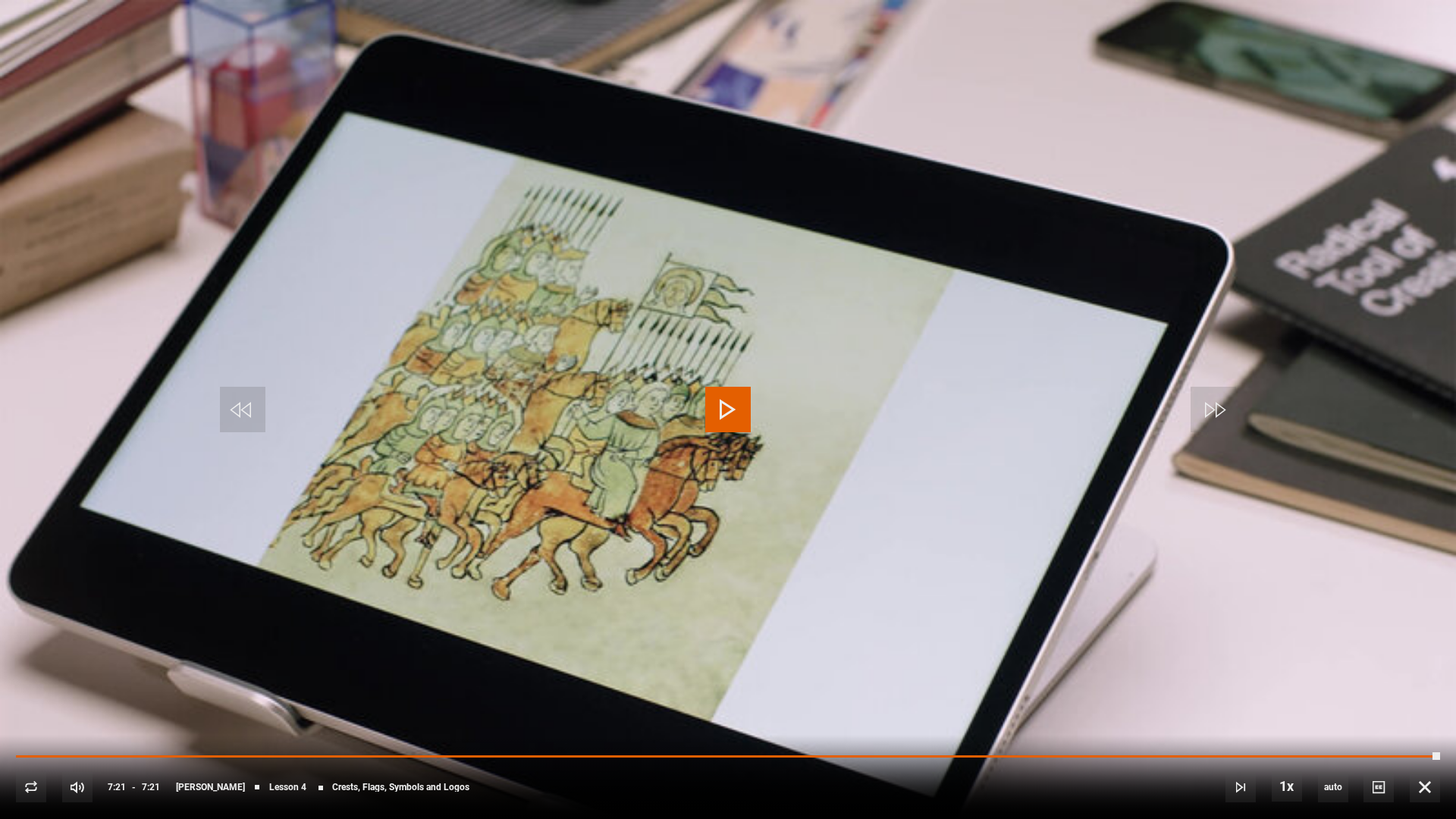
click at [718, 394] on span "Video Player" at bounding box center [728, 409] width 45 height 45
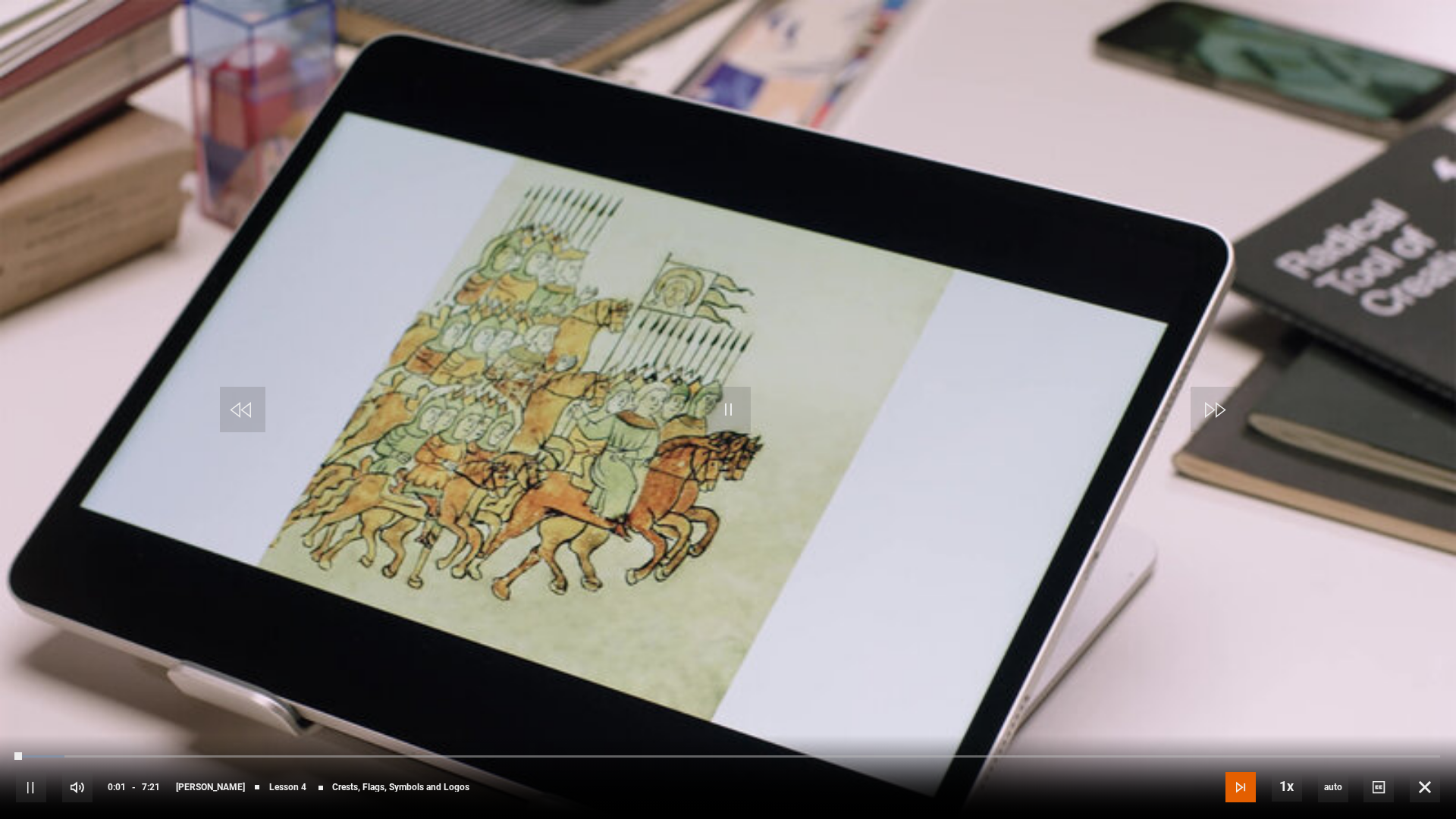
click at [1242, 714] on span "Video Player" at bounding box center [1241, 787] width 31 height 31
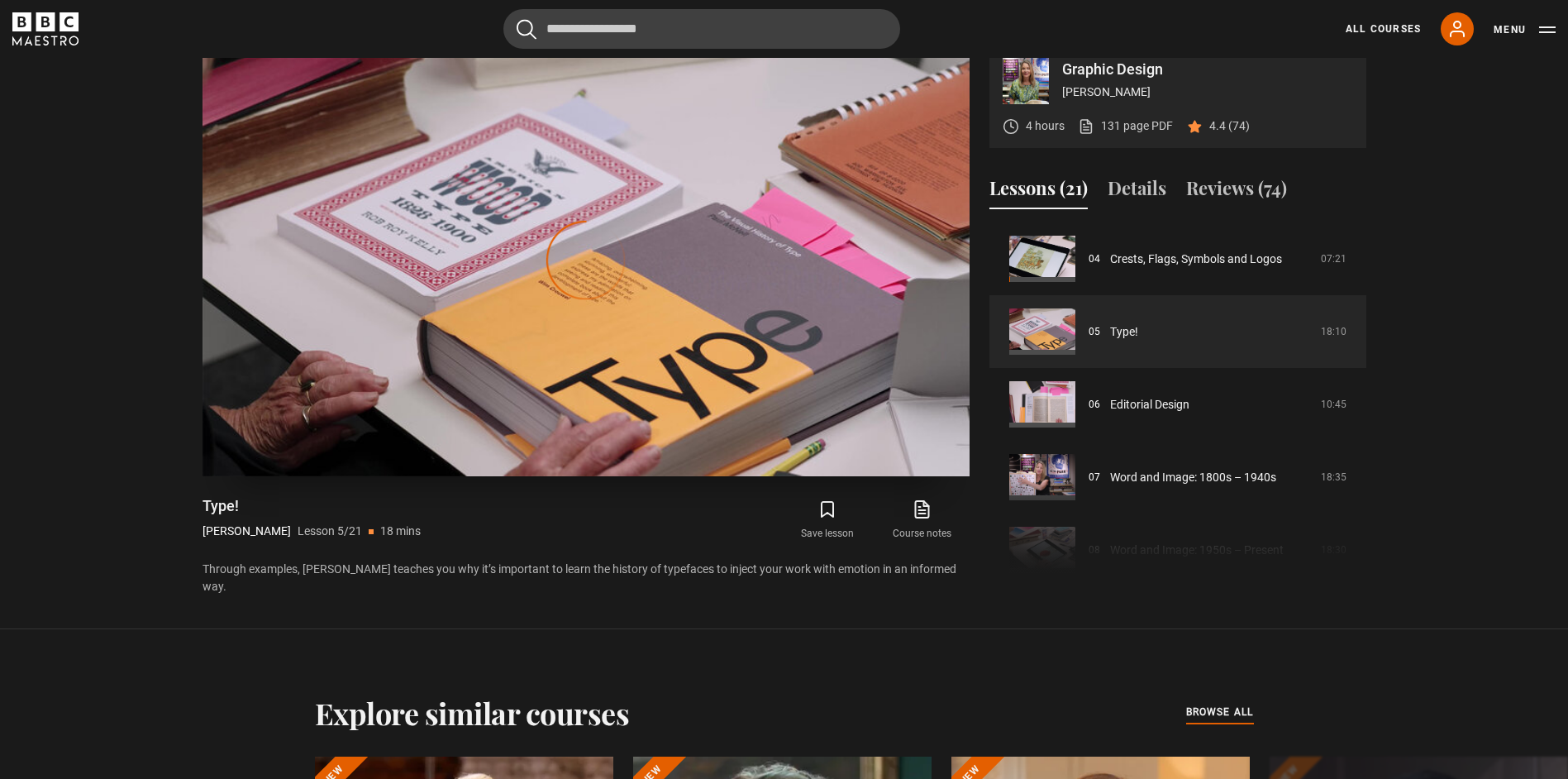
scroll to position [735, 0]
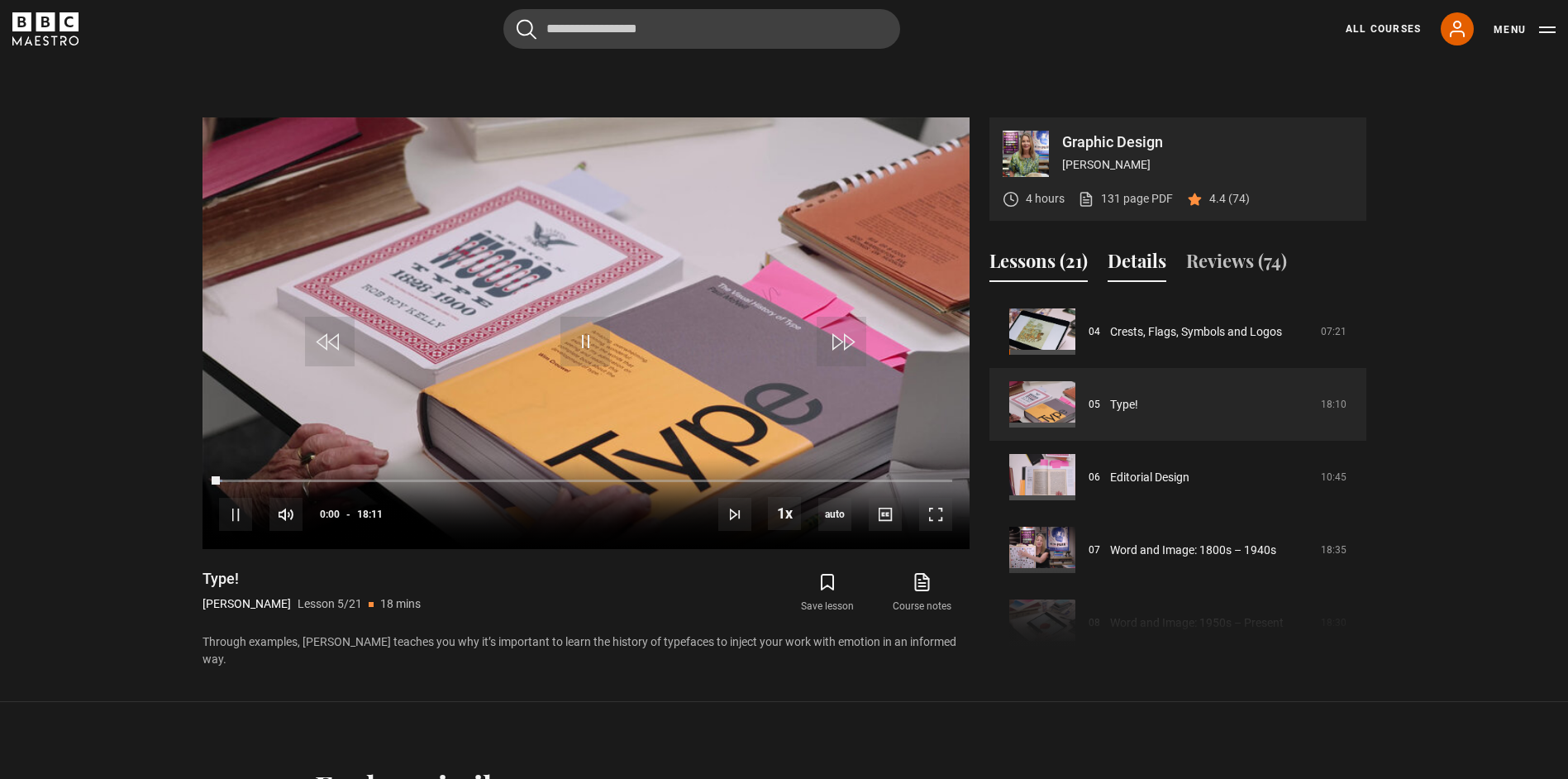
click at [1163, 262] on button "Details" at bounding box center [1136, 264] width 59 height 34
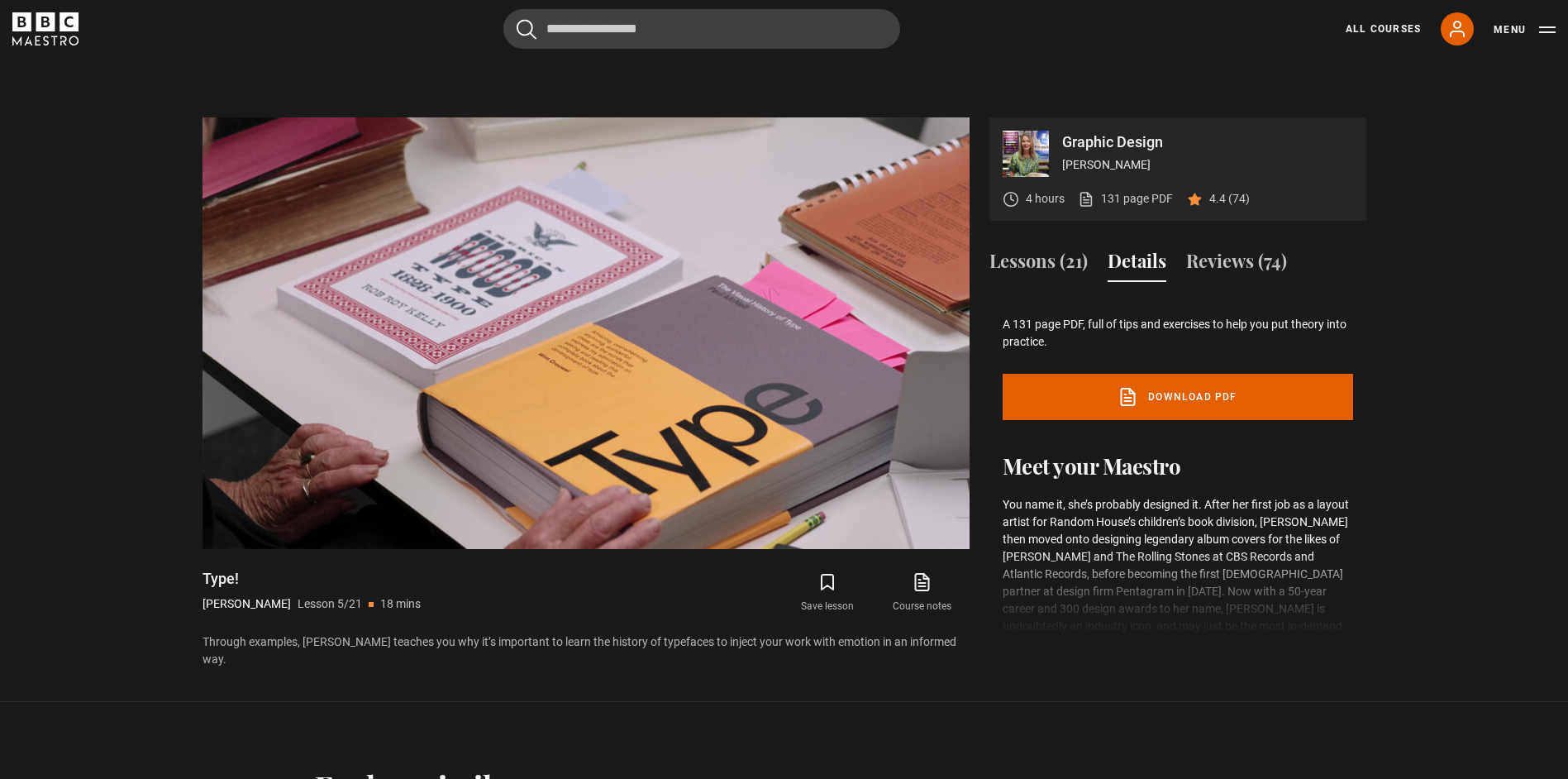
scroll to position [0, 0]
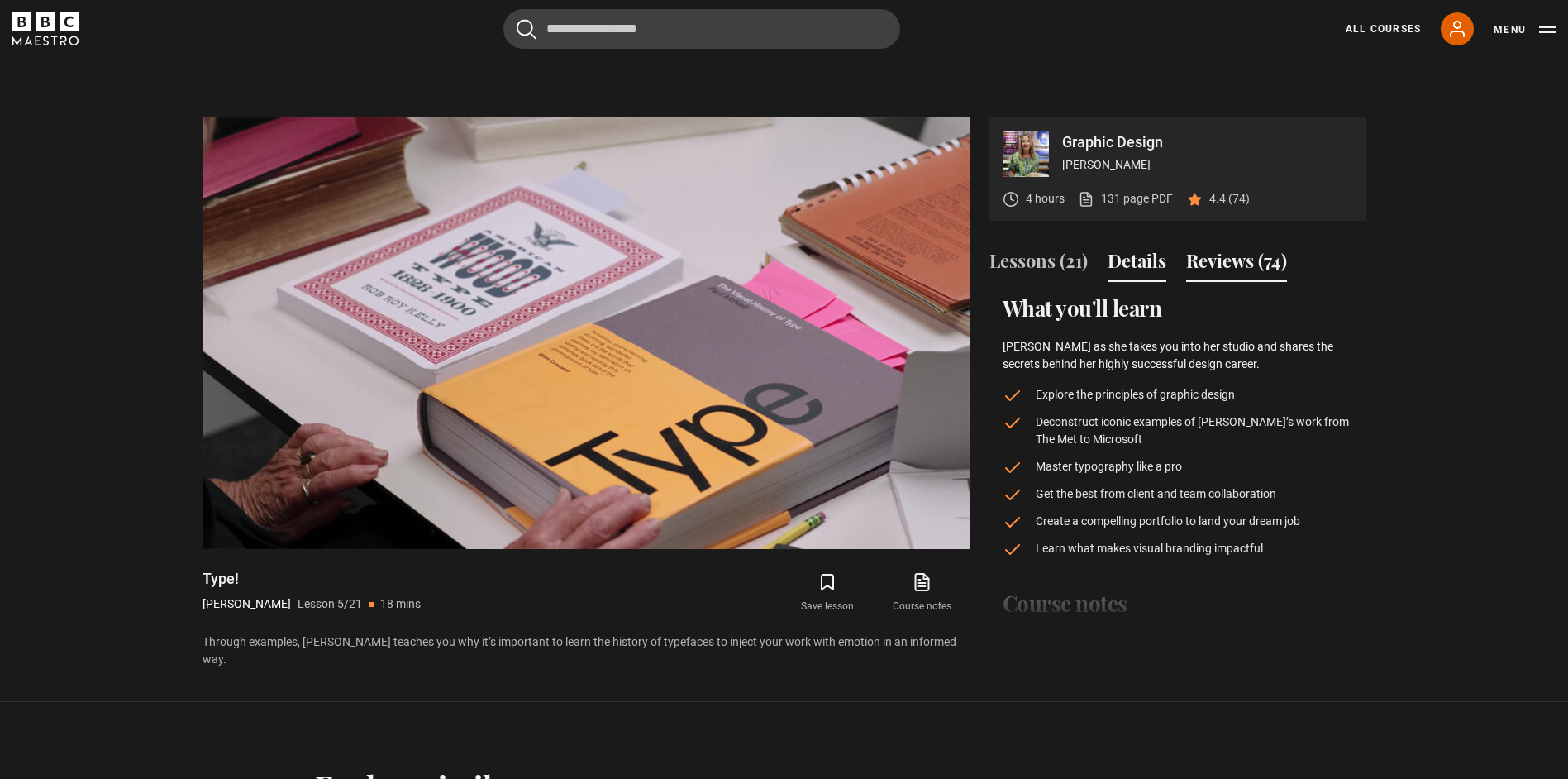
click at [1244, 262] on button "Reviews (74)" at bounding box center [1236, 264] width 101 height 34
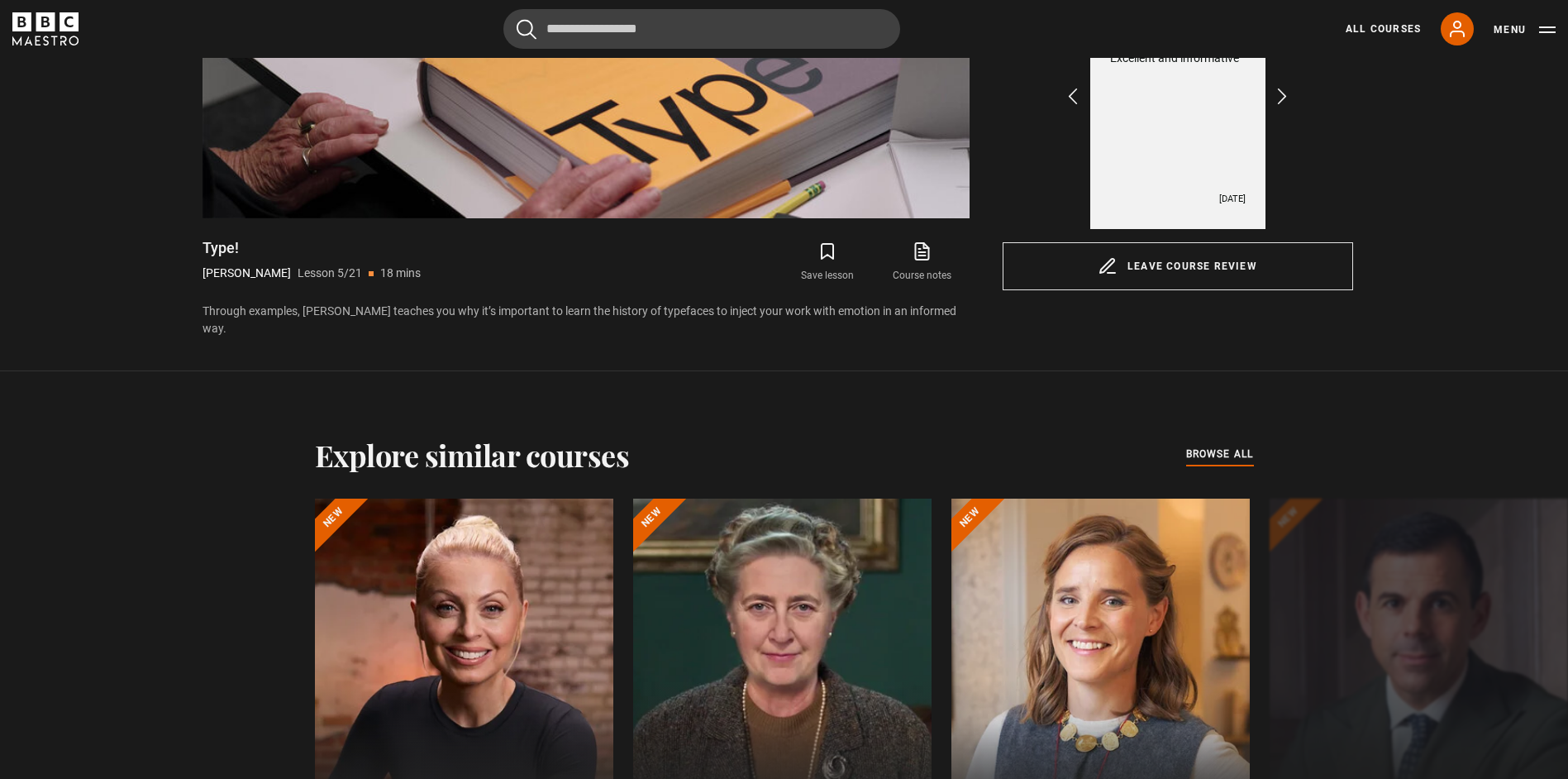
scroll to position [818, 0]
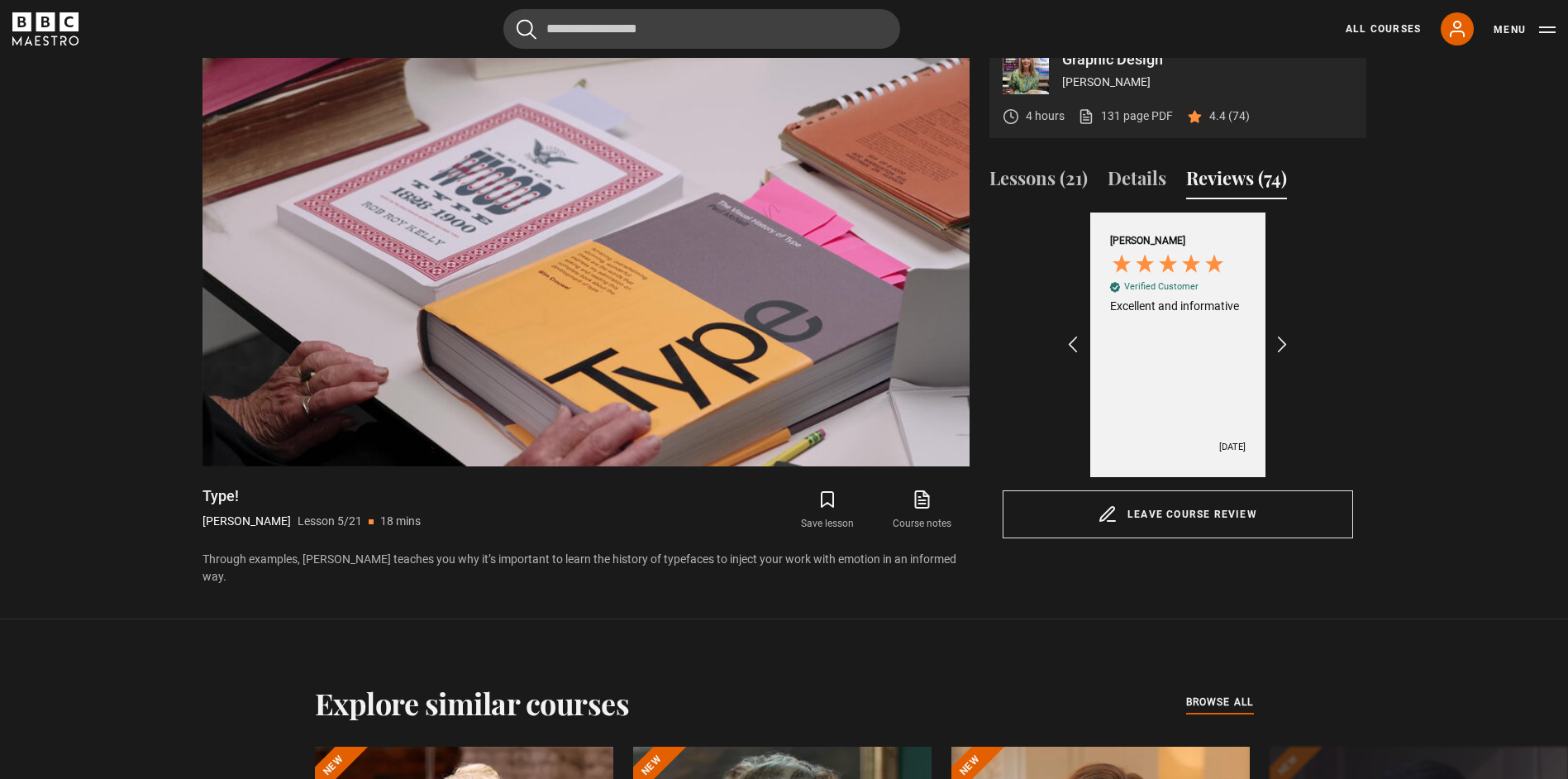
click at [1299, 335] on div "Excellent 4.5 average 752 reviews Louise B Verified Customer Excellent and info…" at bounding box center [1177, 344] width 351 height 264
click at [1289, 343] on icon "REVIEWS.io Carousel Scroll Right" at bounding box center [1281, 344] width 23 height 23
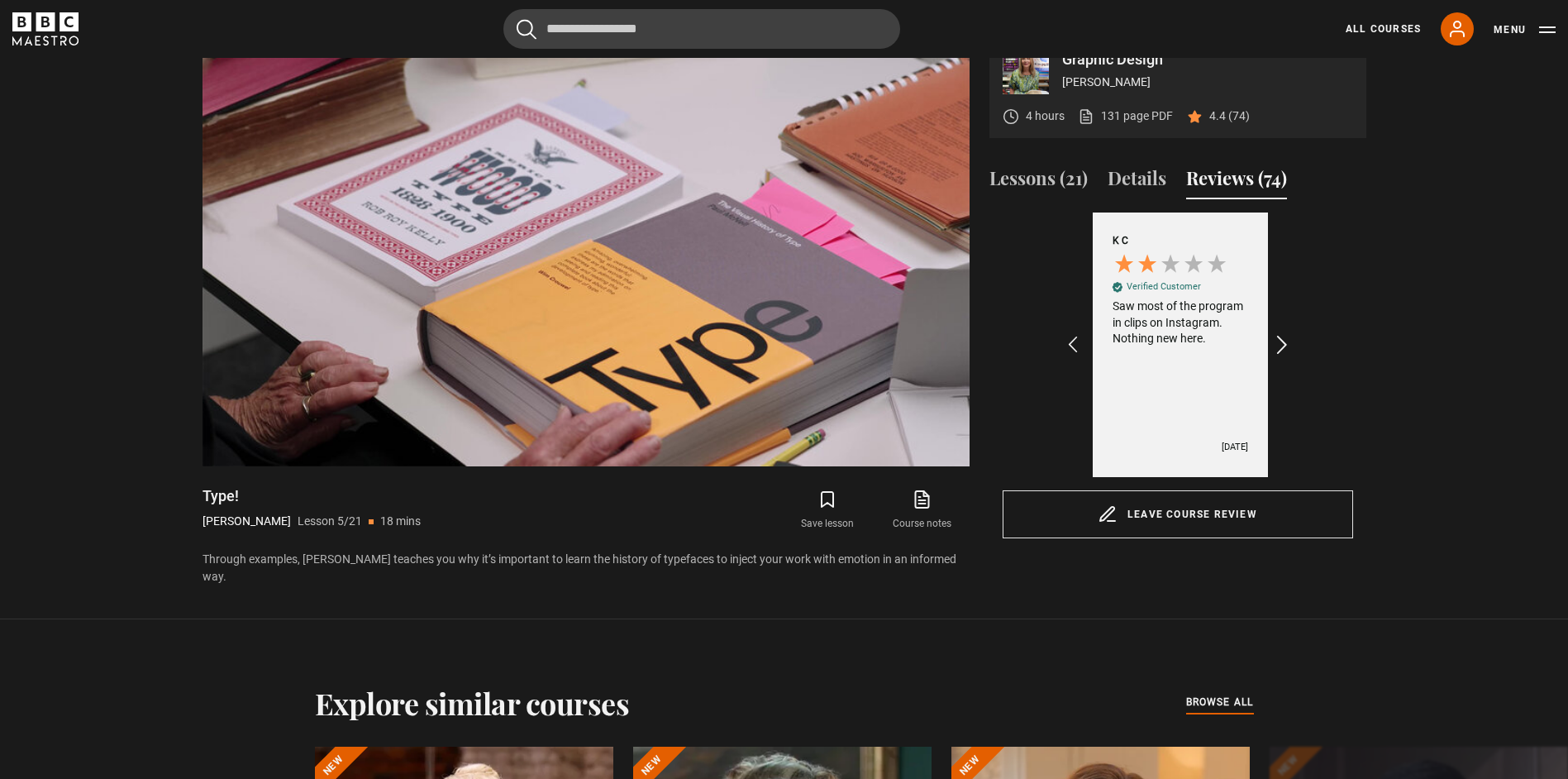
scroll to position [0, 192]
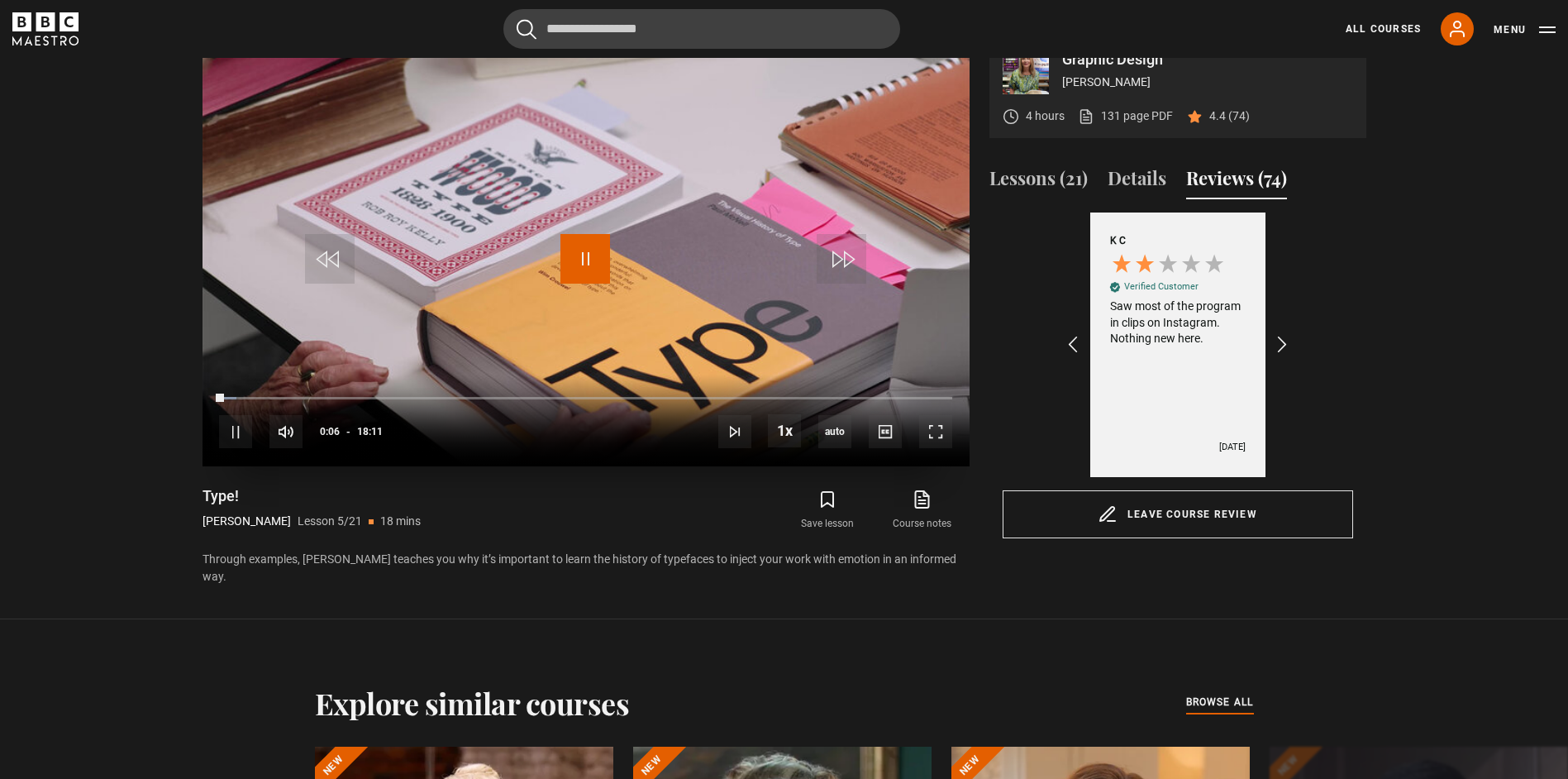
click at [566, 253] on span "Video Player" at bounding box center [584, 258] width 49 height 49
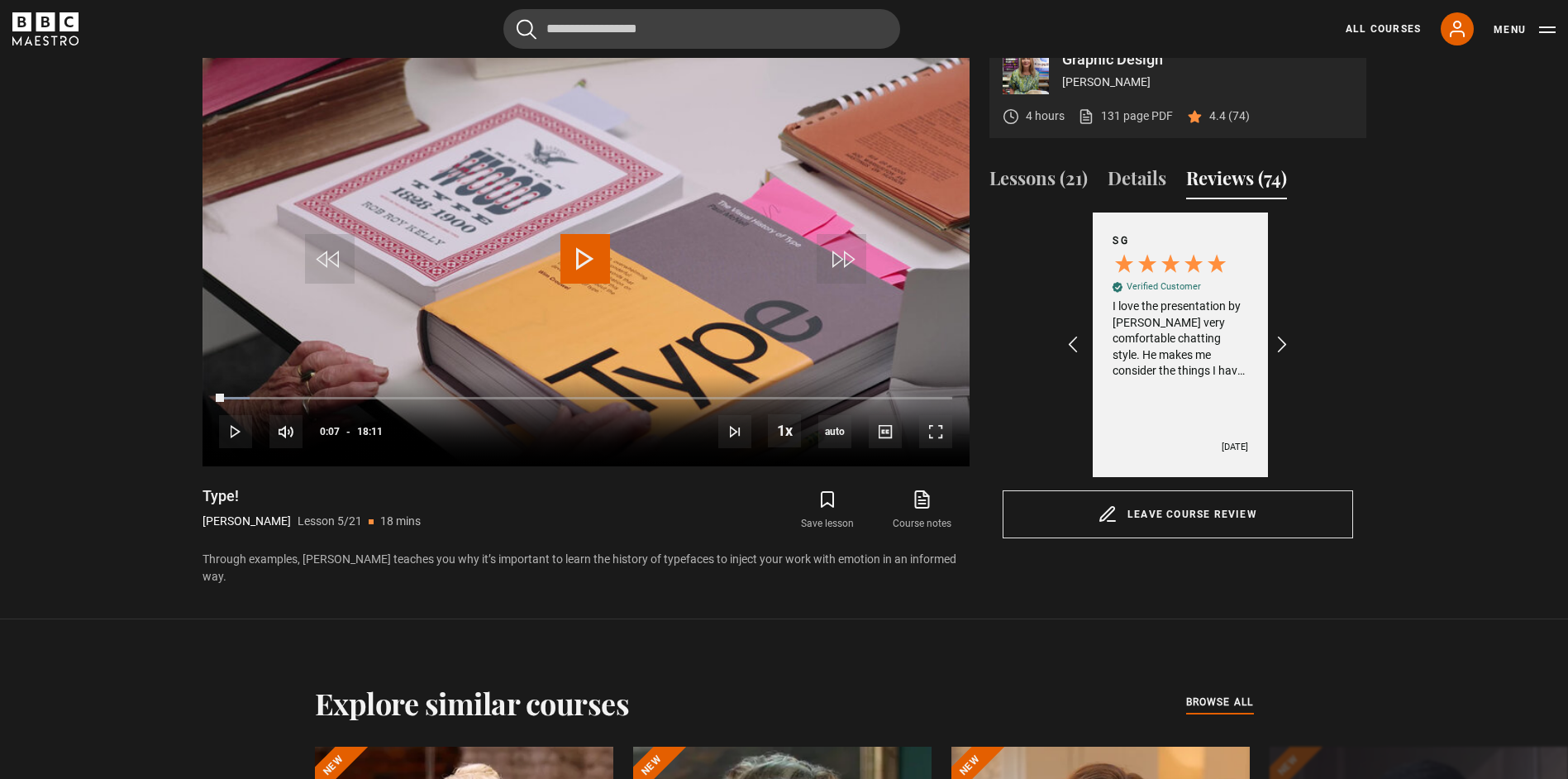
scroll to position [0, 383]
click at [1293, 350] on div "Excellent 4.5 average 752 reviews Louise B Verified Customer Excellent and info…" at bounding box center [1177, 344] width 351 height 264
click at [1283, 350] on icon "REVIEWS.io Carousel Scroll Right" at bounding box center [1281, 344] width 23 height 23
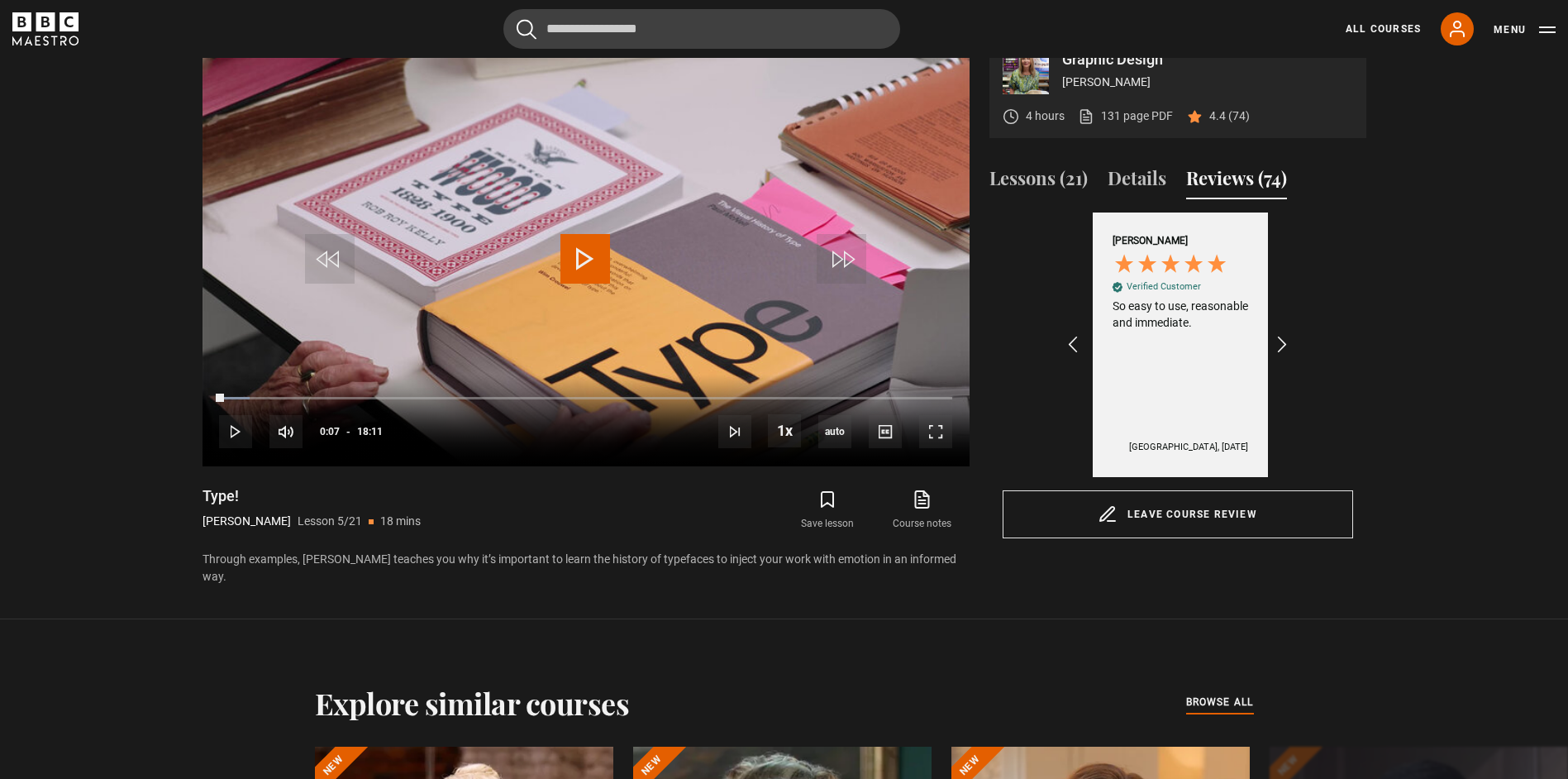
scroll to position [0, 767]
click at [610, 228] on video "Video Player" at bounding box center [586, 250] width 767 height 432
drag, startPoint x: 927, startPoint y: 434, endPoint x: 1228, endPoint y: 352, distance: 312.0
click at [1226, 353] on div "Graphic Design Paula Scher 4 hours 131 page PDF (opens in new tab) 4.4 (74) Vid…" at bounding box center [784, 309] width 1163 height 550
click at [1310, 356] on div "Excellent 4.5 average 752 reviews Louise B Verified Customer Excellent and info…" at bounding box center [1177, 344] width 351 height 264
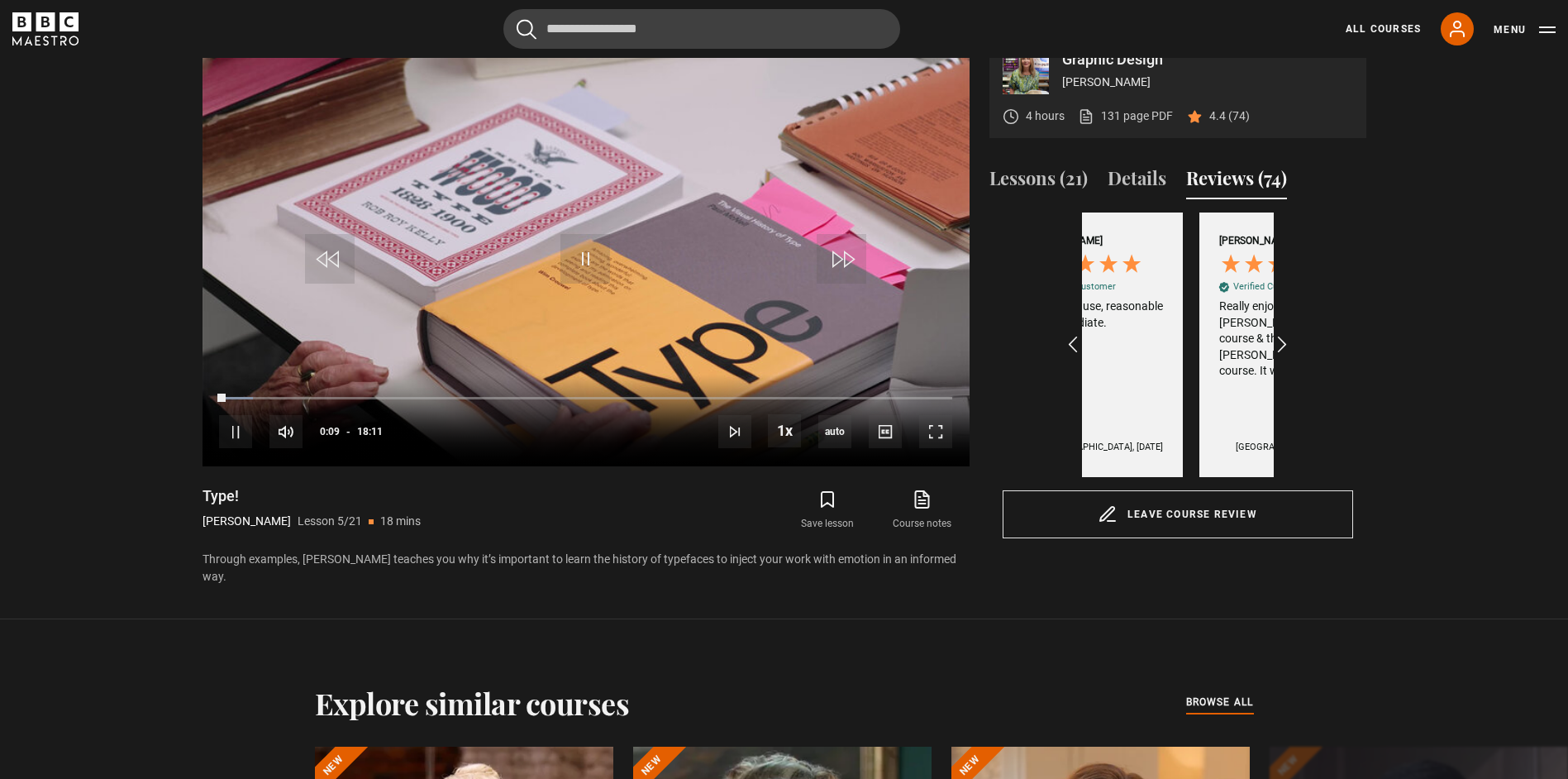
click at [1293, 356] on div "Excellent 4.5 average 752 reviews Louise B Verified Customer Excellent and info…" at bounding box center [1177, 344] width 351 height 264
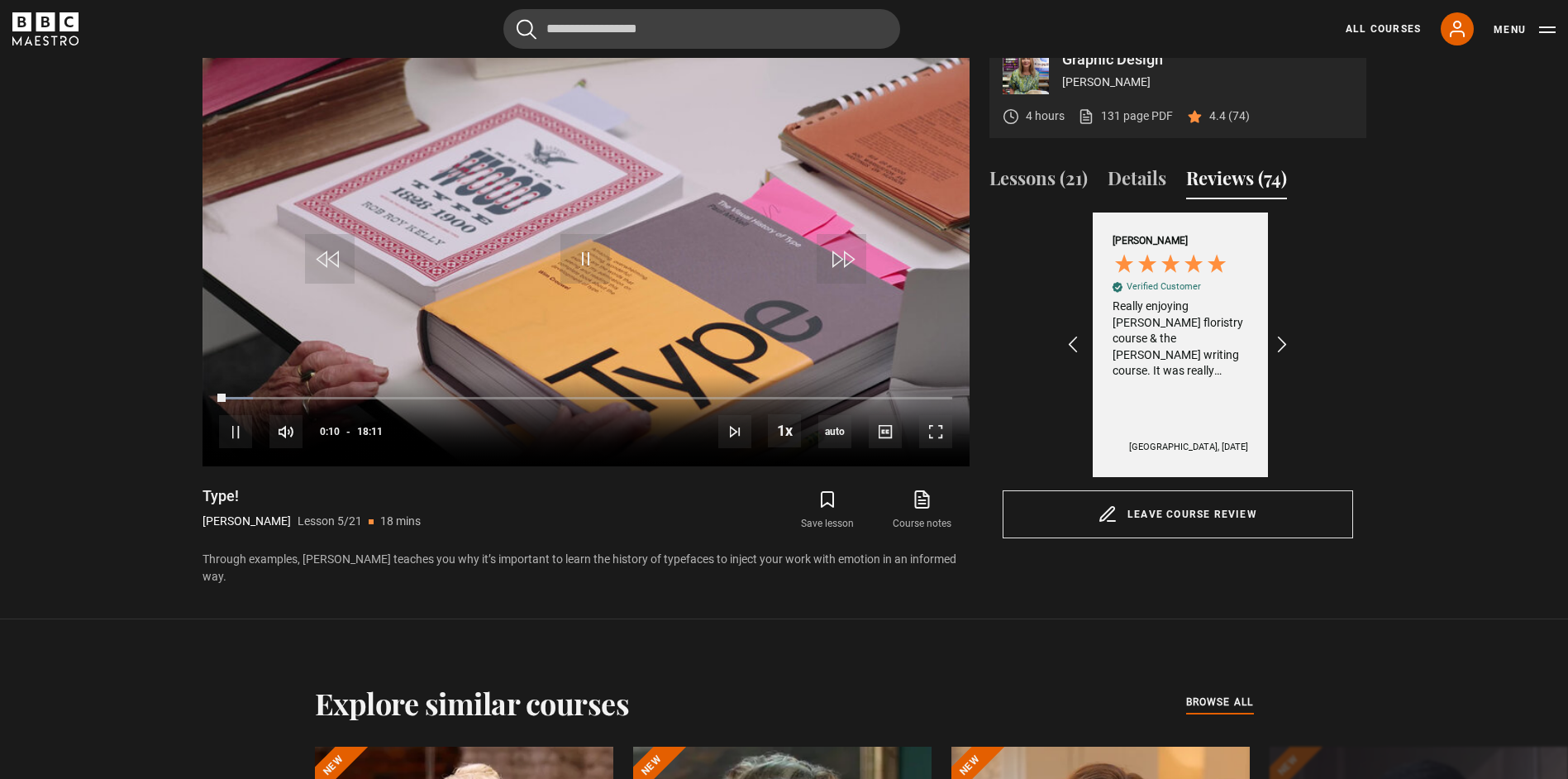
scroll to position [0, 958]
click at [1282, 351] on icon "REVIEWS.io Carousel Scroll Right" at bounding box center [1281, 344] width 23 height 23
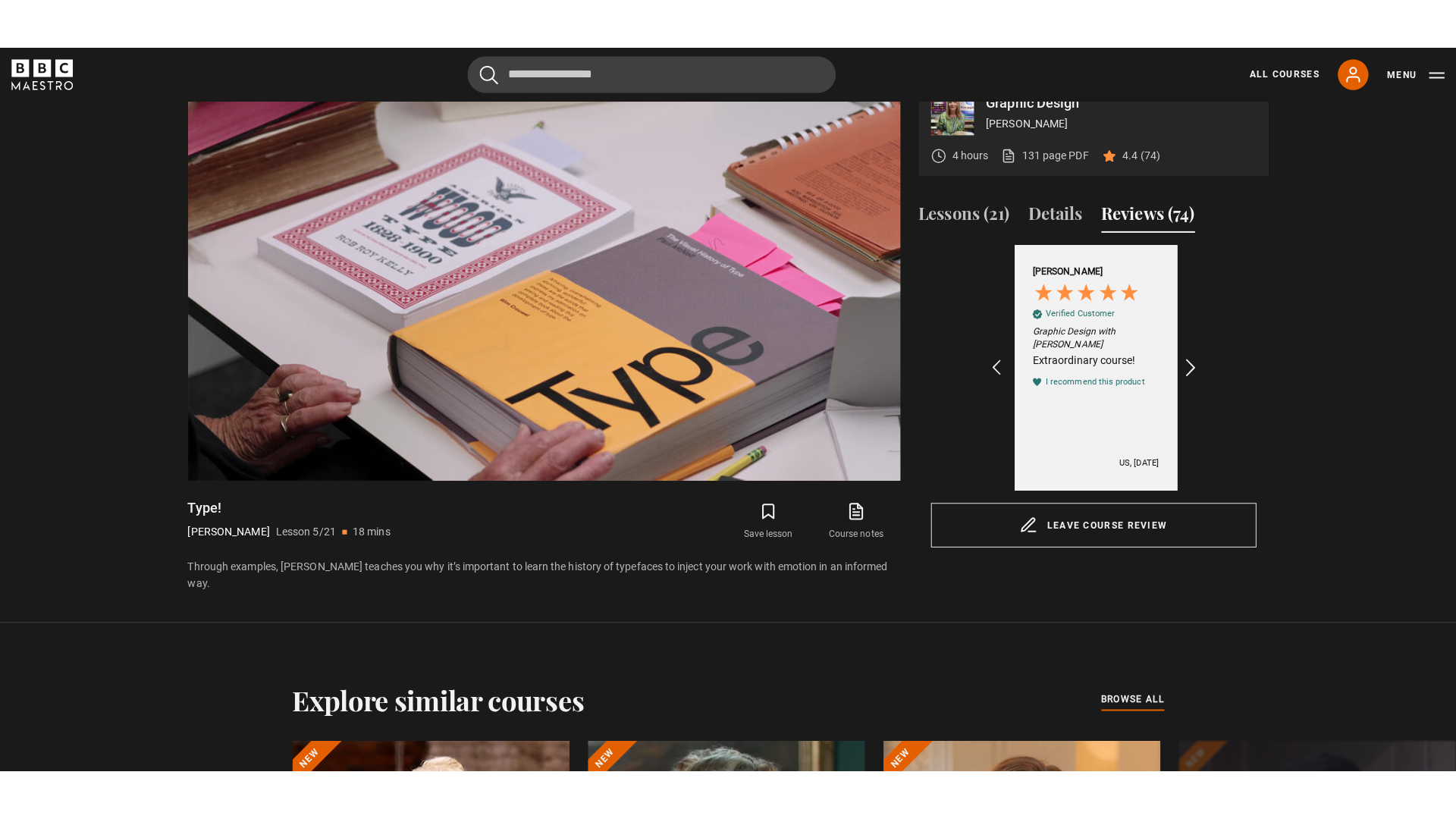
scroll to position [0, 1055]
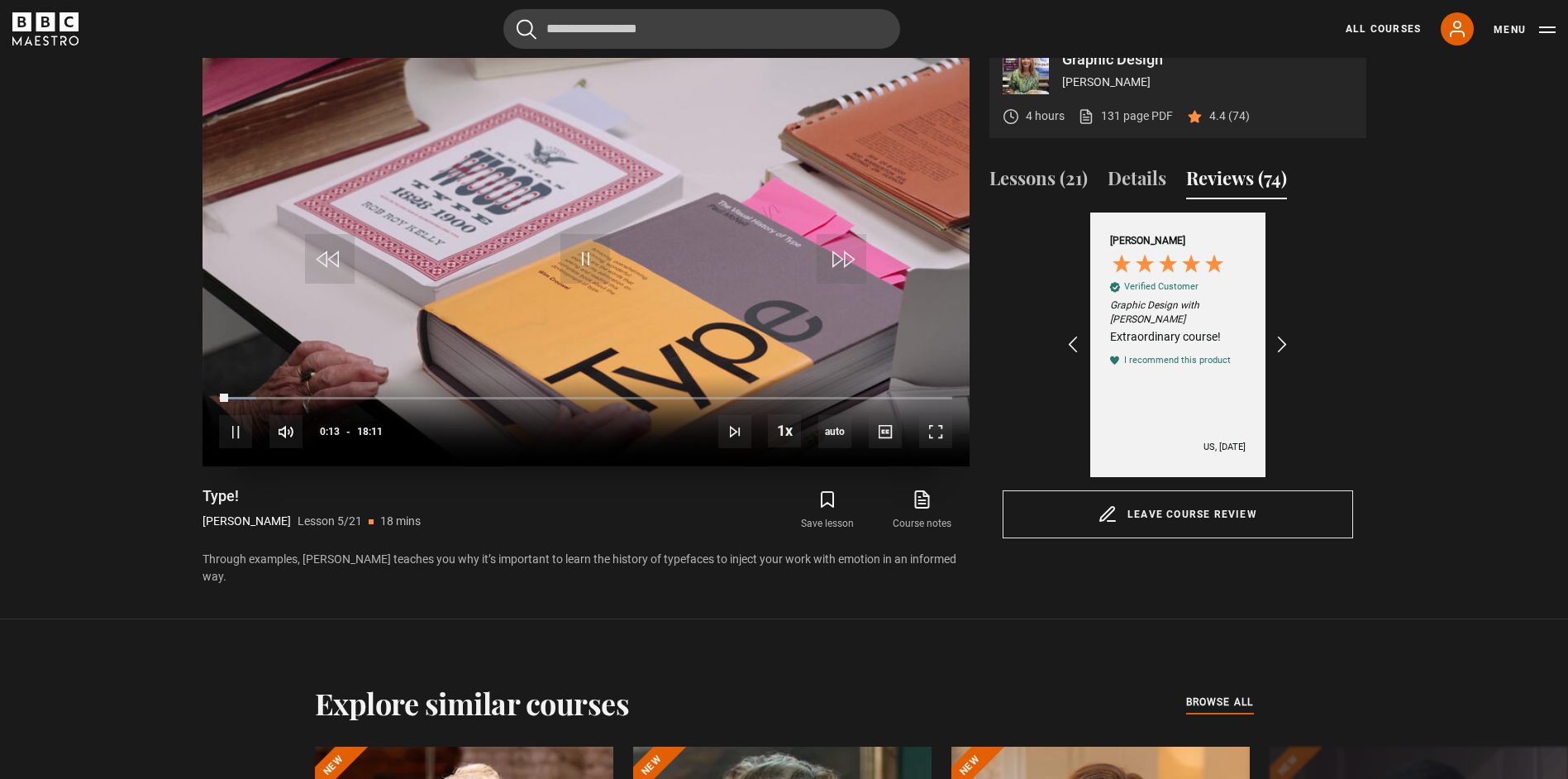
click at [937, 450] on div "10s Skip Back 10 seconds Pause 10s Skip Forward 10 seconds Loaded : 5.04% 15:18…" at bounding box center [586, 420] width 767 height 92
click at [934, 443] on span "Video Player" at bounding box center [936, 432] width 34 height 34
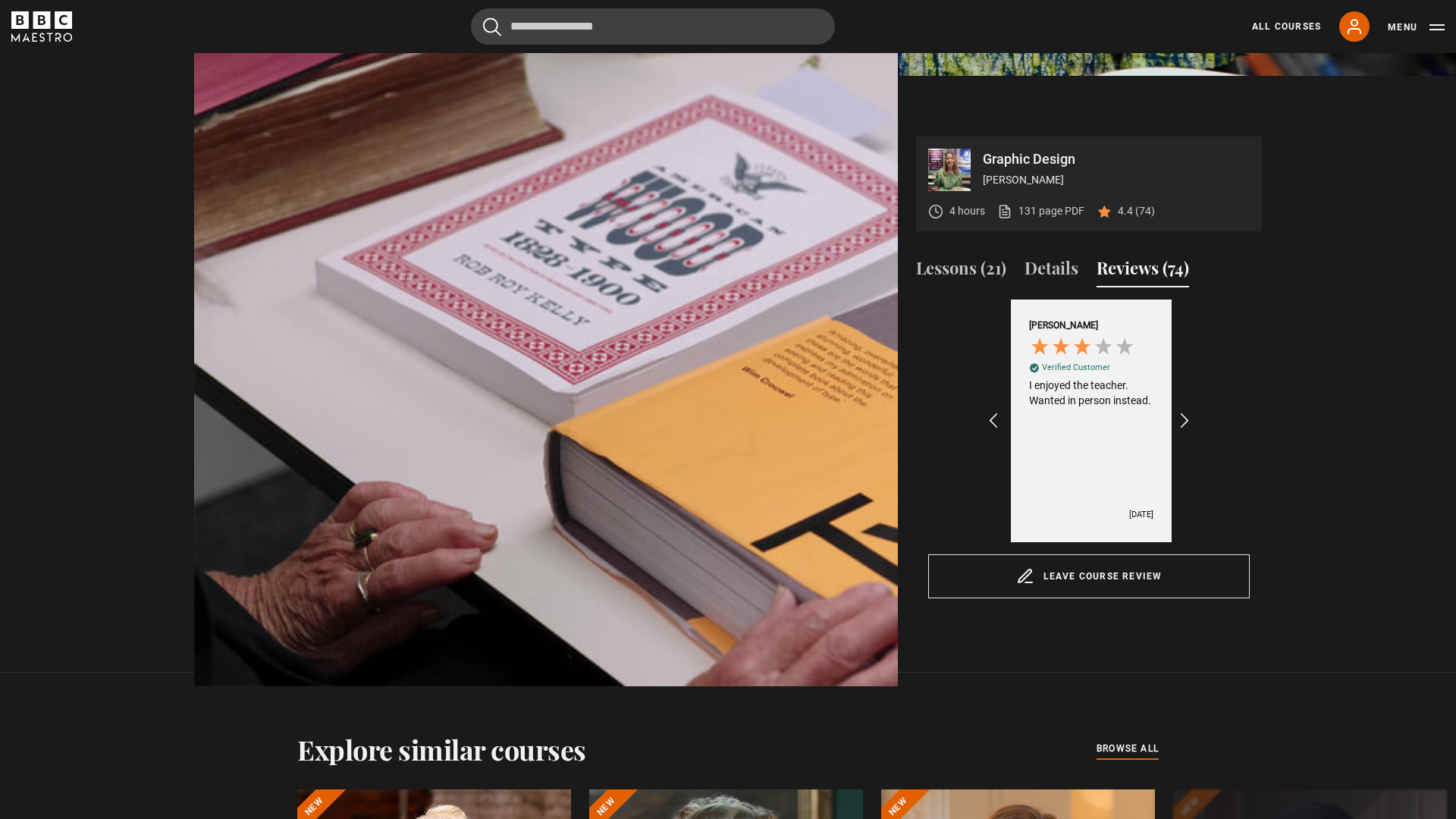
scroll to position [0, 1407]
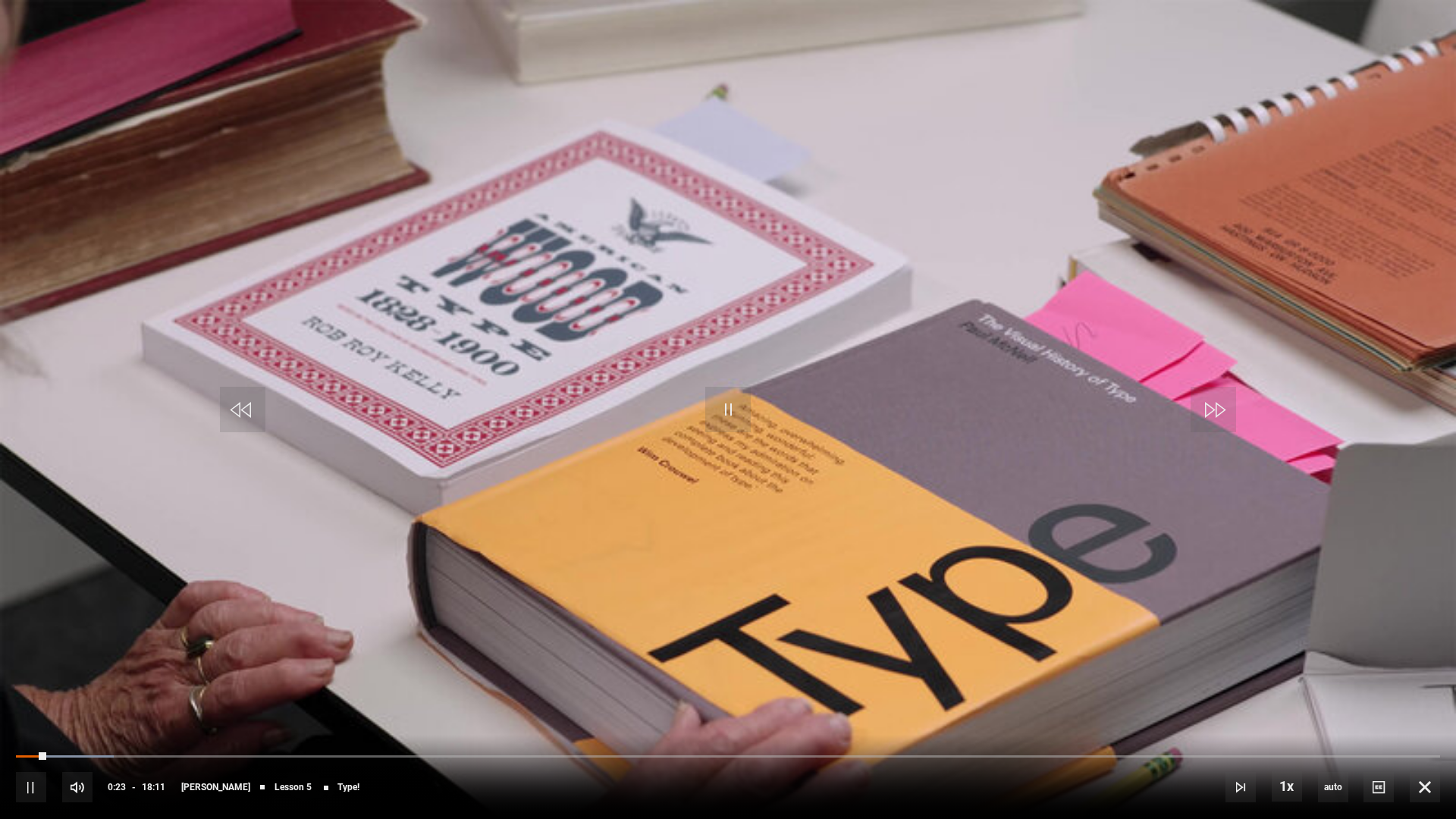
click at [927, 315] on video "Video Player" at bounding box center [728, 409] width 1456 height 819
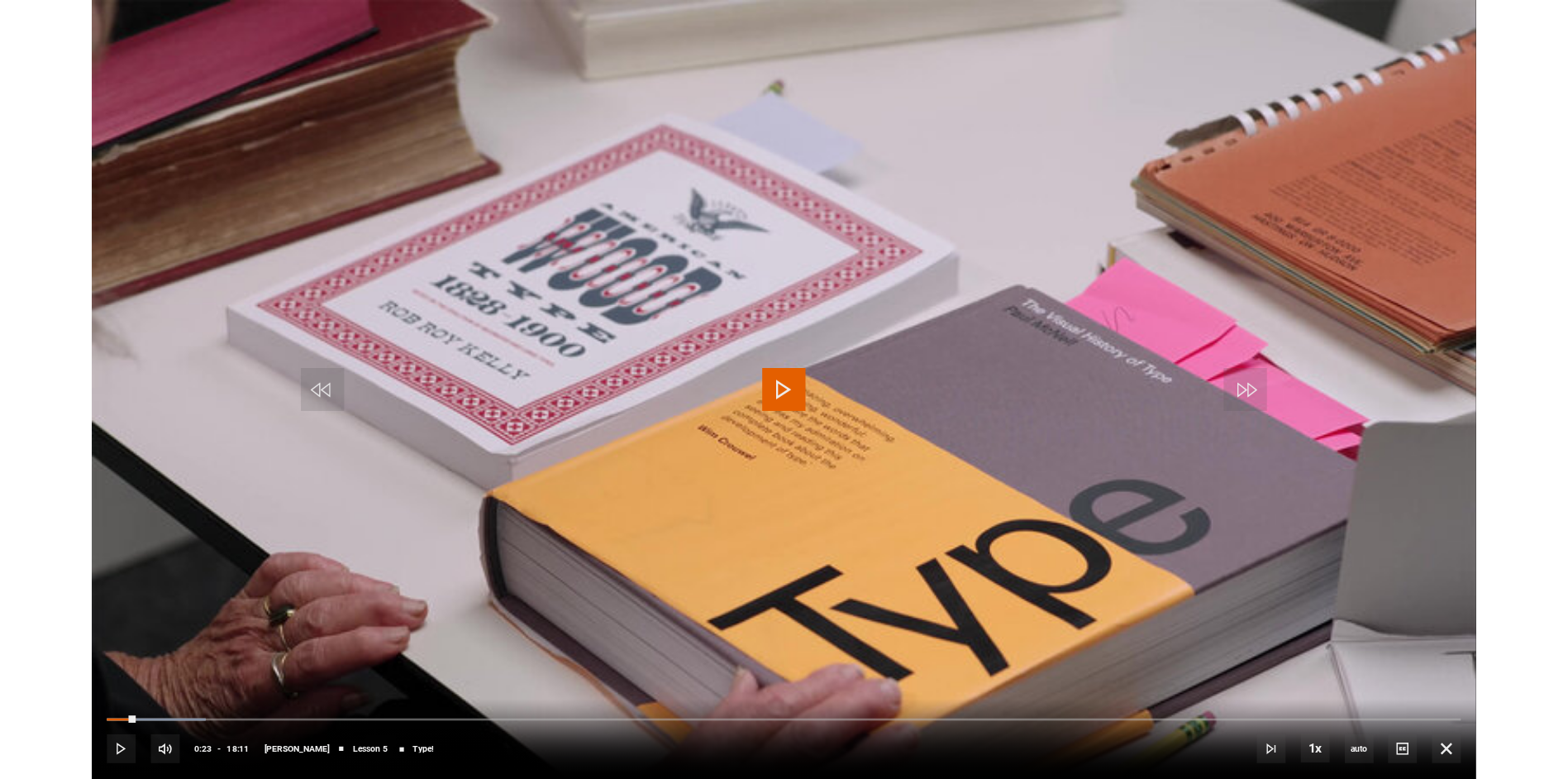
scroll to position [0, 1725]
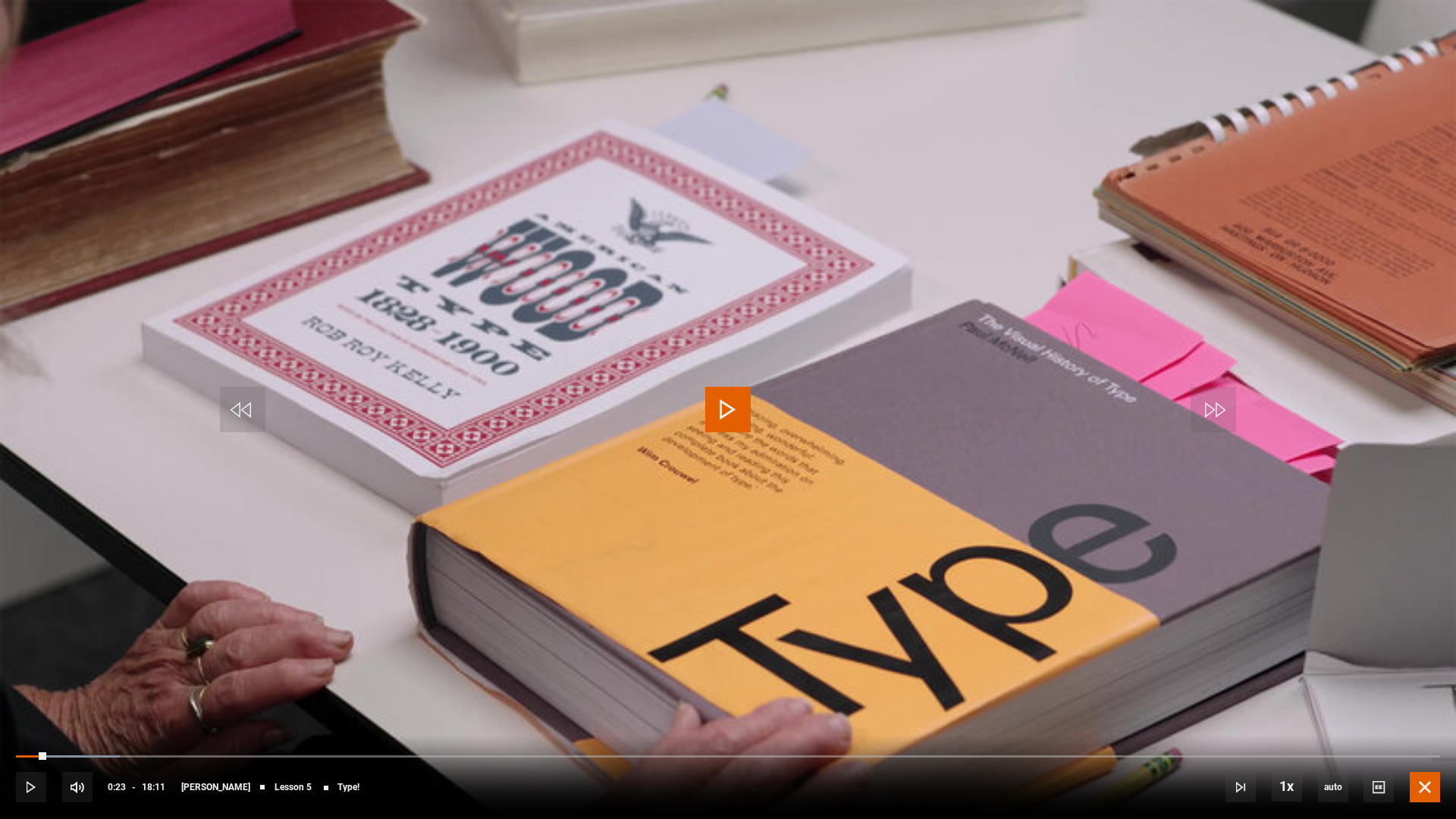
click at [1424, 714] on span "Video Player" at bounding box center [1425, 787] width 31 height 31
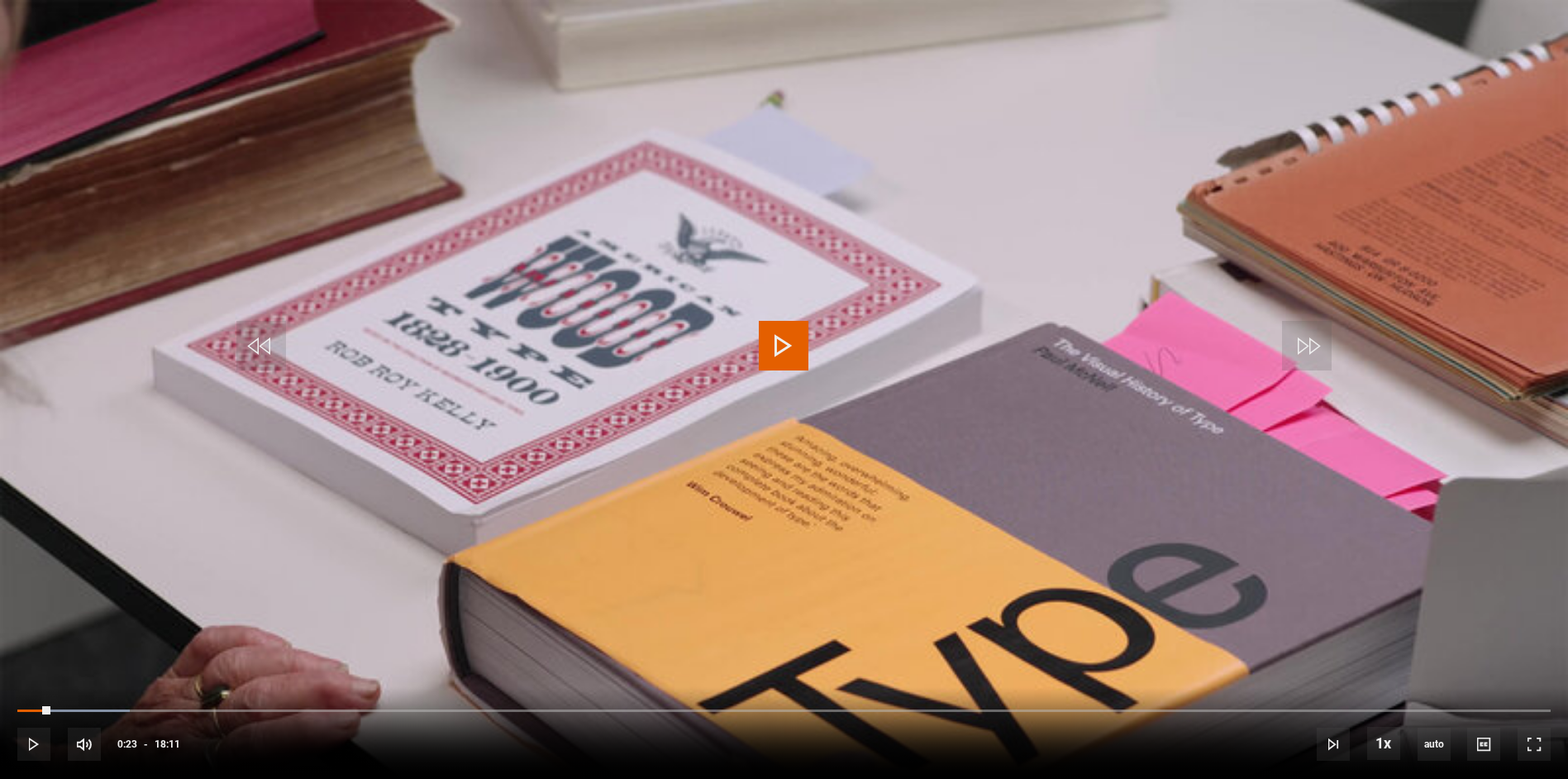
scroll to position [0, 1808]
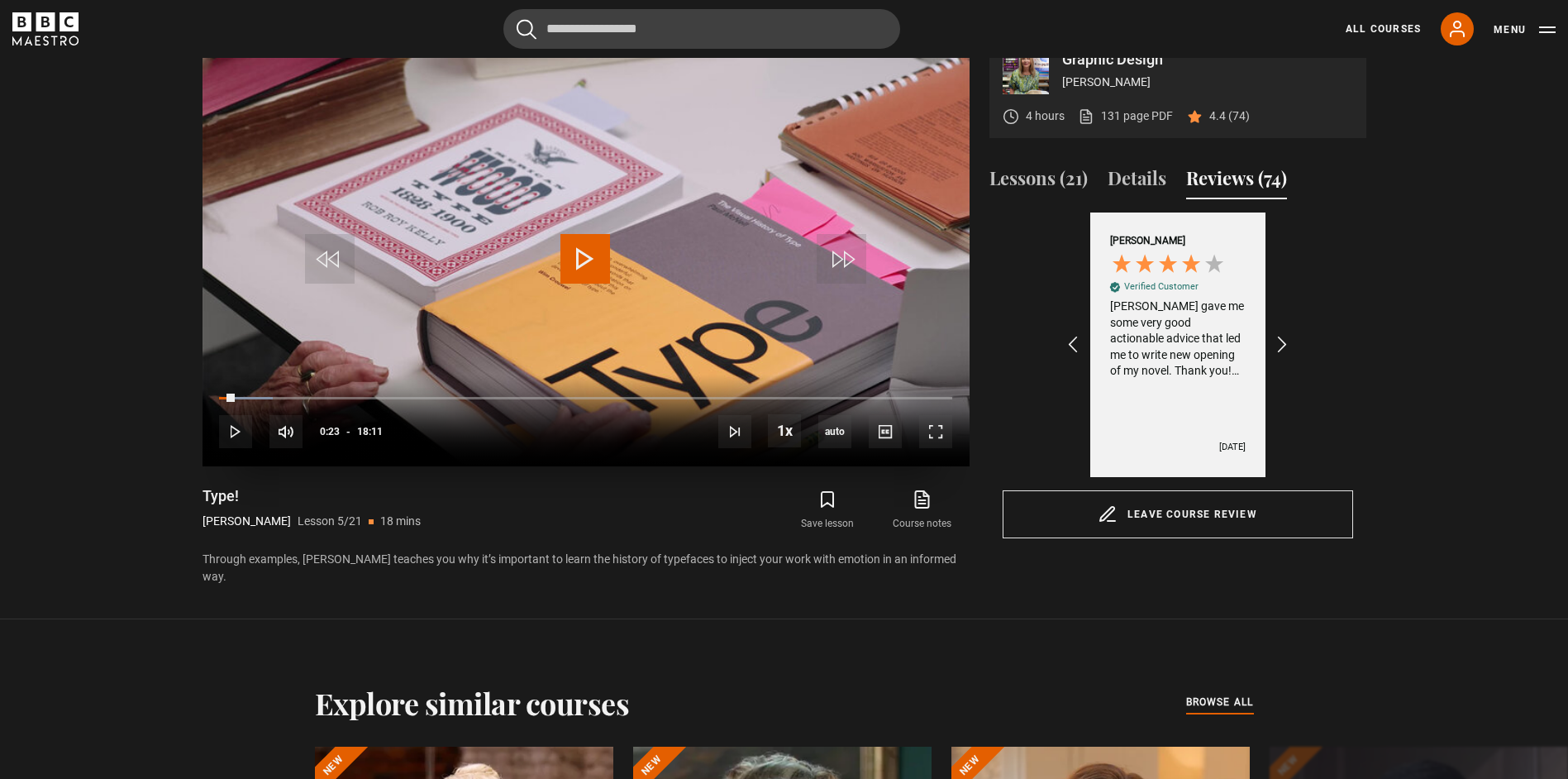
click at [620, 247] on video "Video Player" at bounding box center [586, 250] width 767 height 432
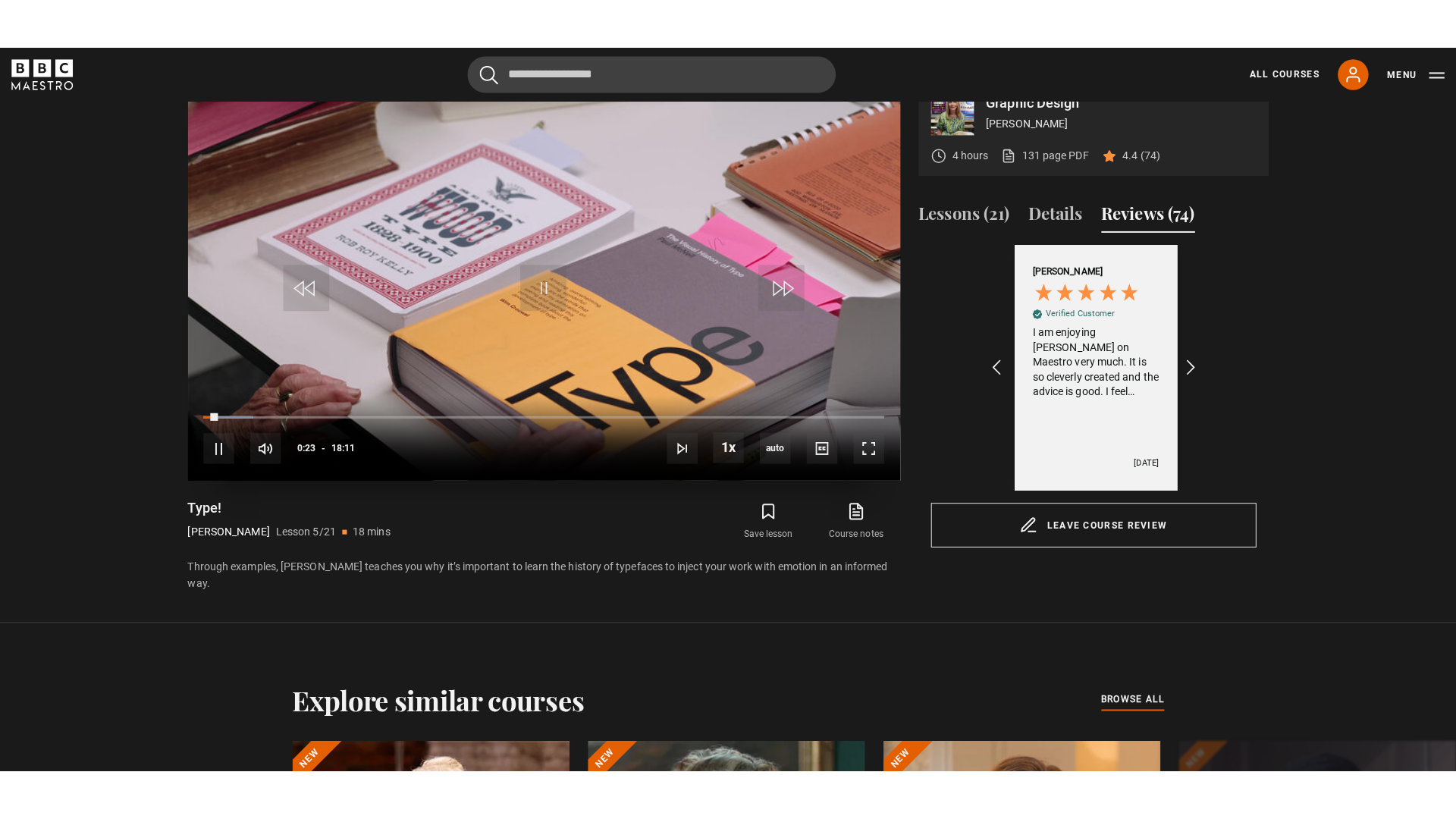
scroll to position [0, 2111]
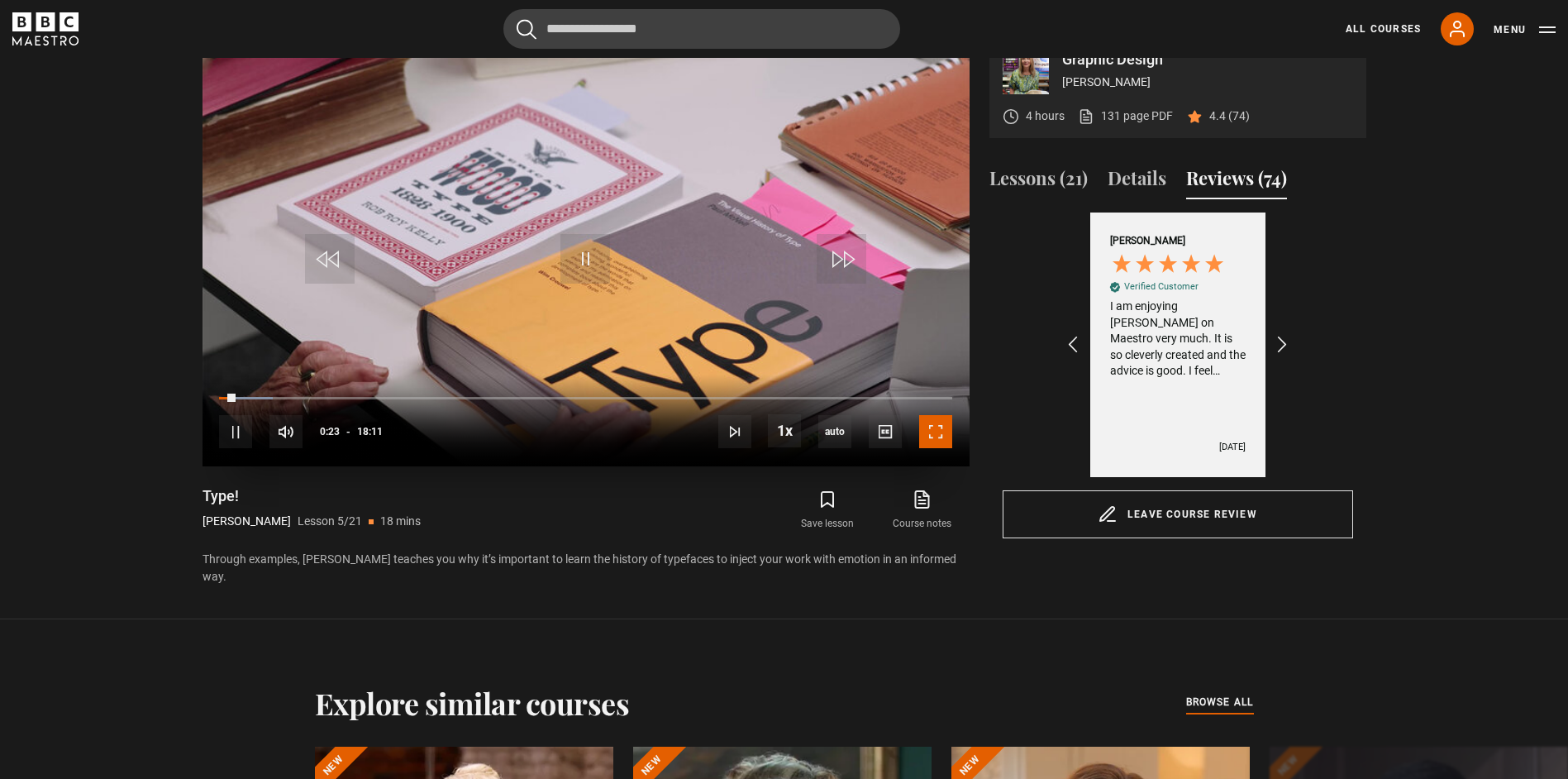
click at [943, 433] on span "Video Player" at bounding box center [936, 432] width 34 height 34
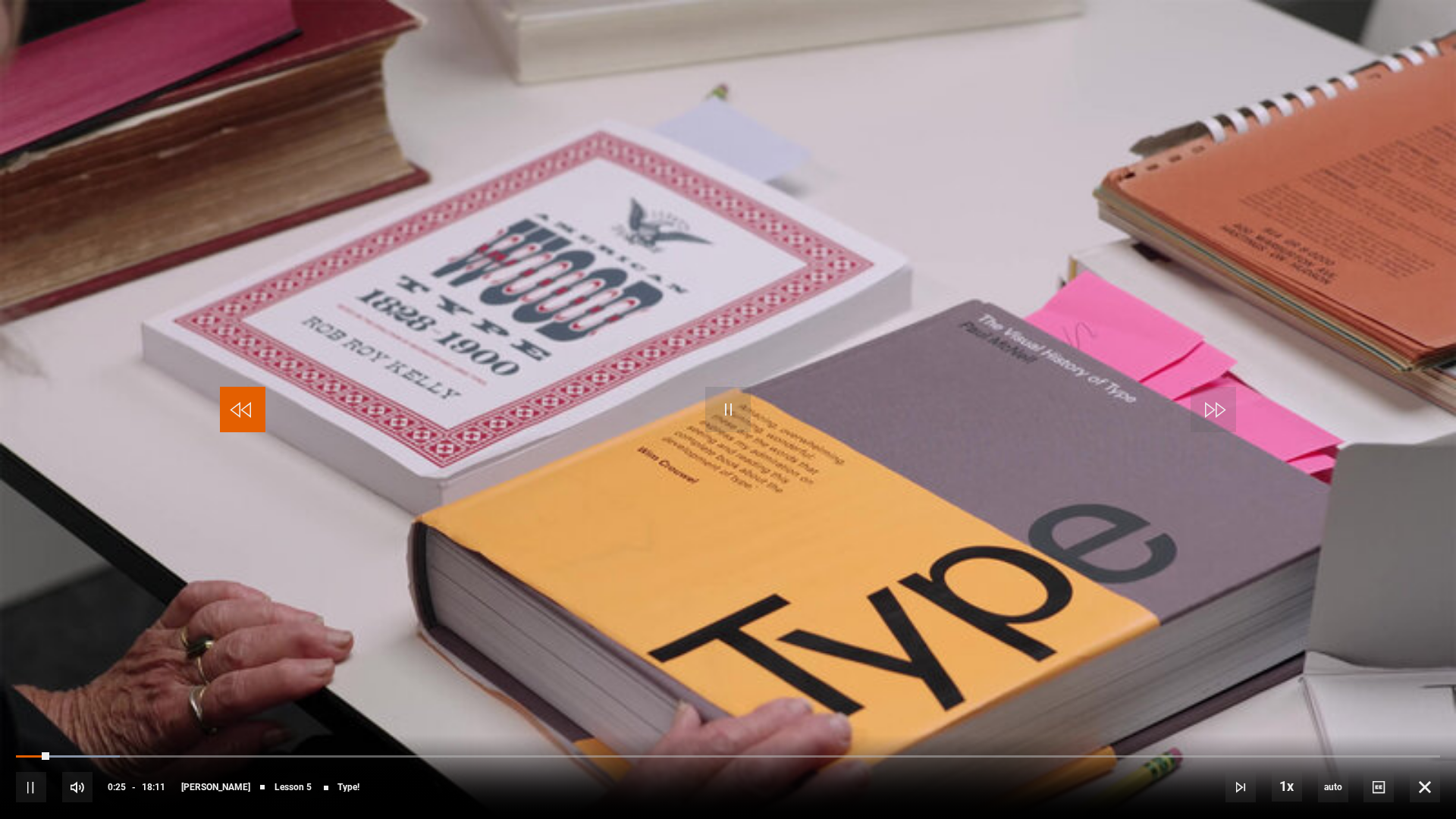
drag, startPoint x: 244, startPoint y: 418, endPoint x: 261, endPoint y: 410, distance: 18.8
click at [244, 418] on span "Video Player" at bounding box center [243, 409] width 45 height 45
click at [607, 412] on video "Video Player" at bounding box center [728, 409] width 1456 height 819
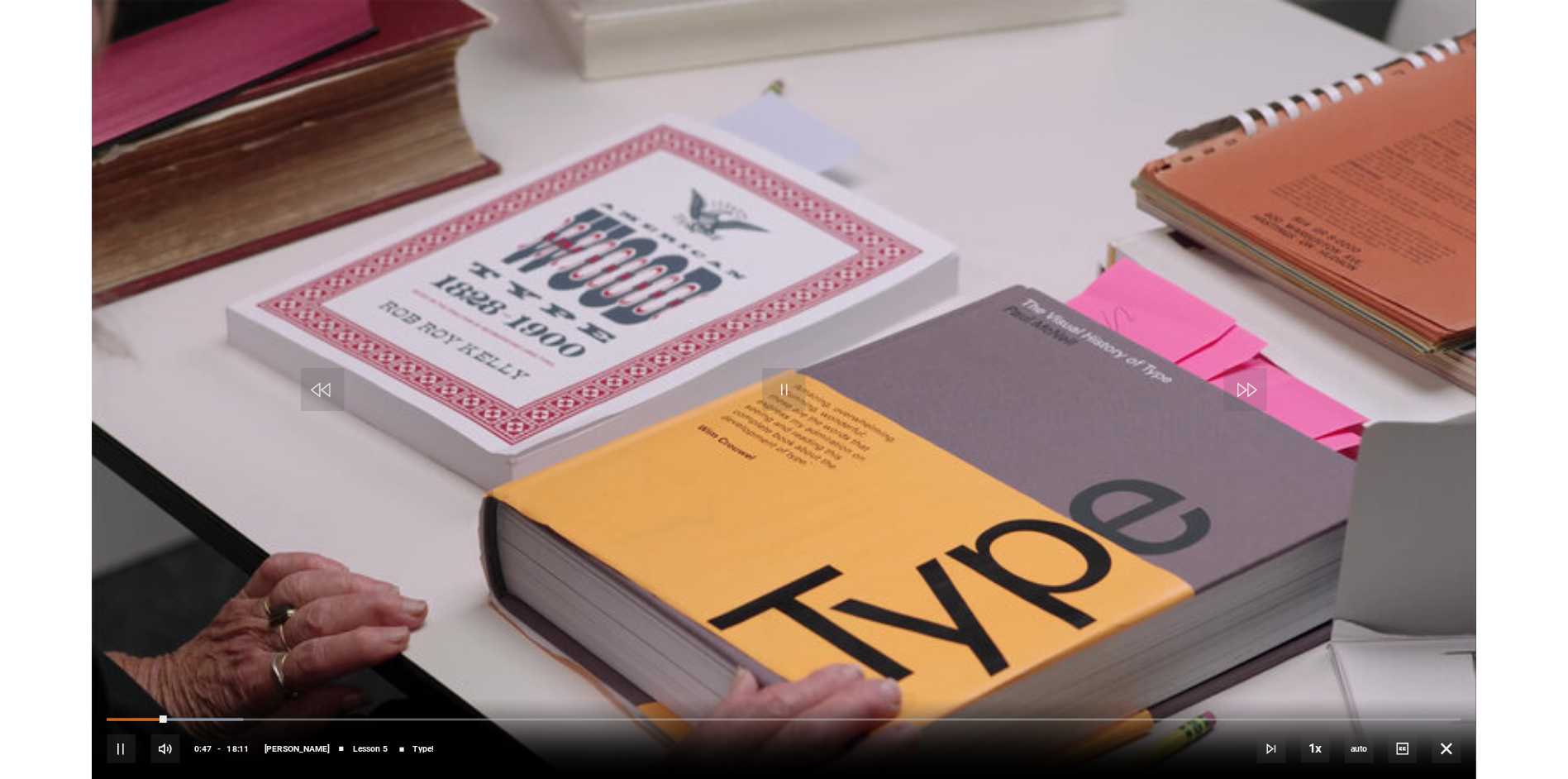
scroll to position [0, 383]
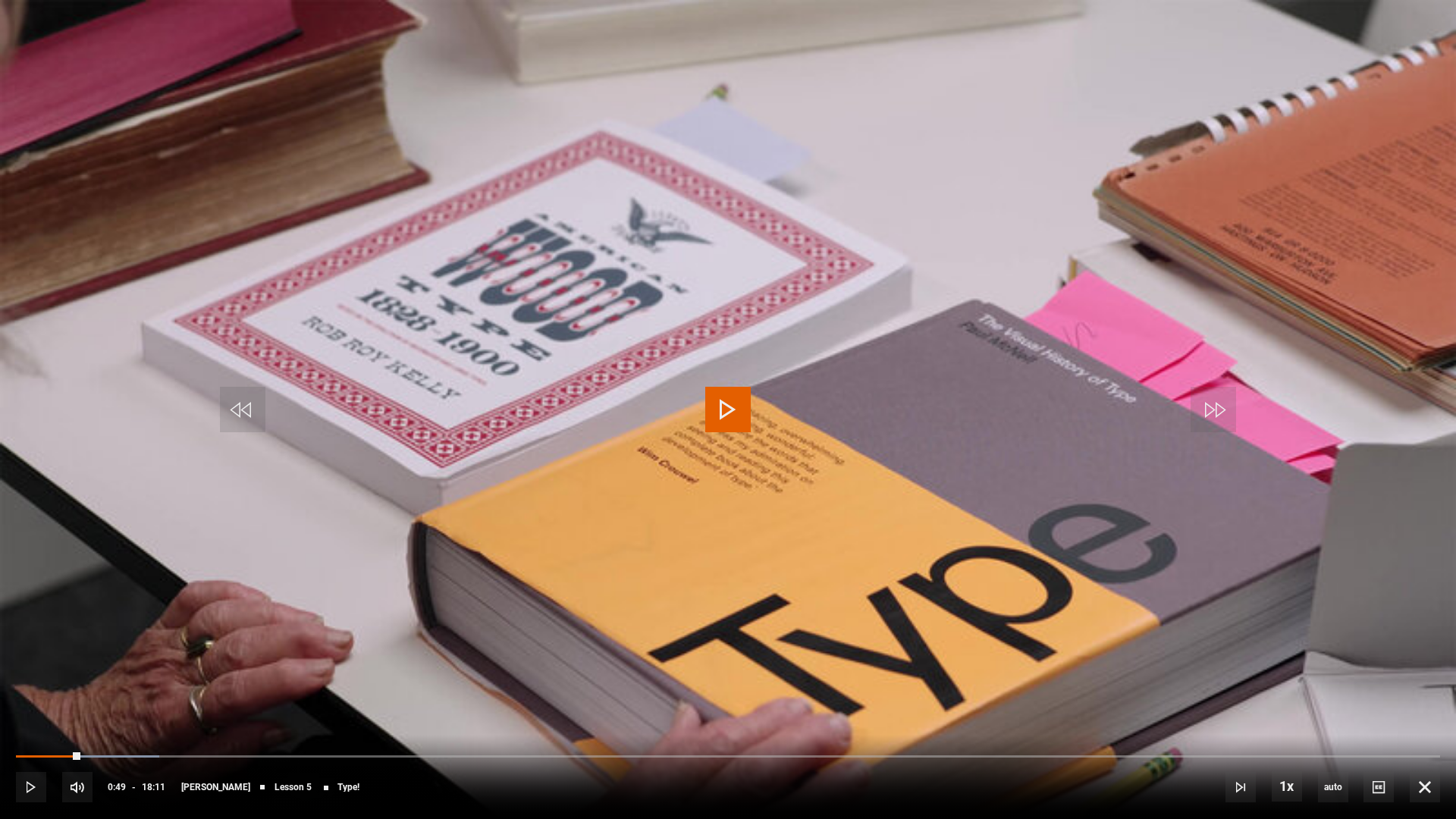
click at [699, 421] on video "Video Player" at bounding box center [728, 409] width 1456 height 819
click at [722, 409] on span "Video Player" at bounding box center [728, 409] width 45 height 45
click at [763, 425] on video "Video Player" at bounding box center [728, 409] width 1456 height 819
click at [751, 415] on video "Video Player" at bounding box center [728, 409] width 1456 height 819
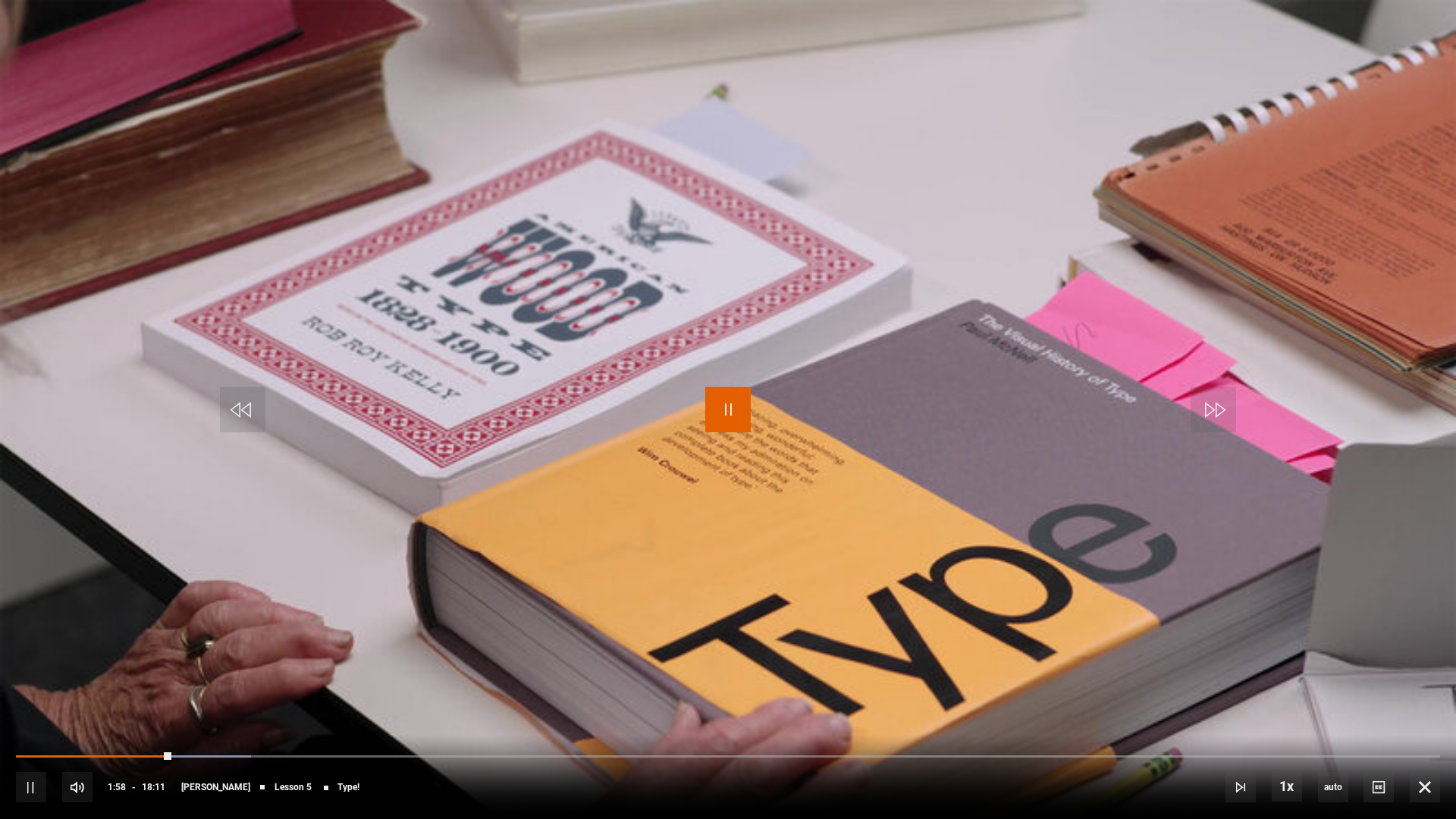
click at [745, 424] on span "Video Player" at bounding box center [728, 409] width 45 height 45
click at [1341, 714] on span "auto" at bounding box center [1334, 787] width 31 height 31
click at [1337, 714] on span "1080p" at bounding box center [1336, 722] width 31 height 12
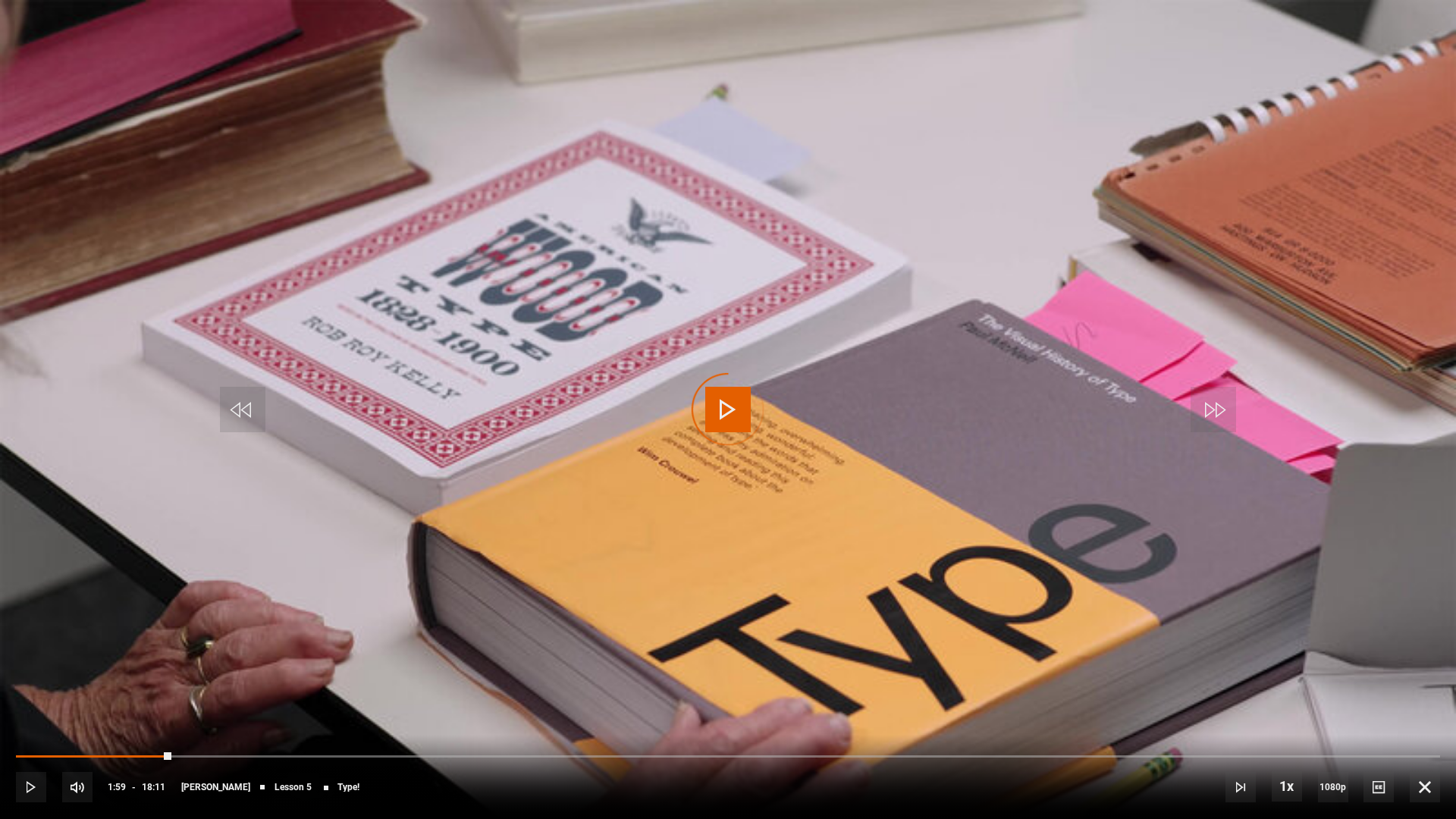
click at [775, 416] on video "Video Player" at bounding box center [728, 409] width 1456 height 819
click at [1327, 714] on span "1080p" at bounding box center [1334, 787] width 31 height 31
click at [1327, 714] on span "2160p" at bounding box center [1336, 742] width 31 height 12
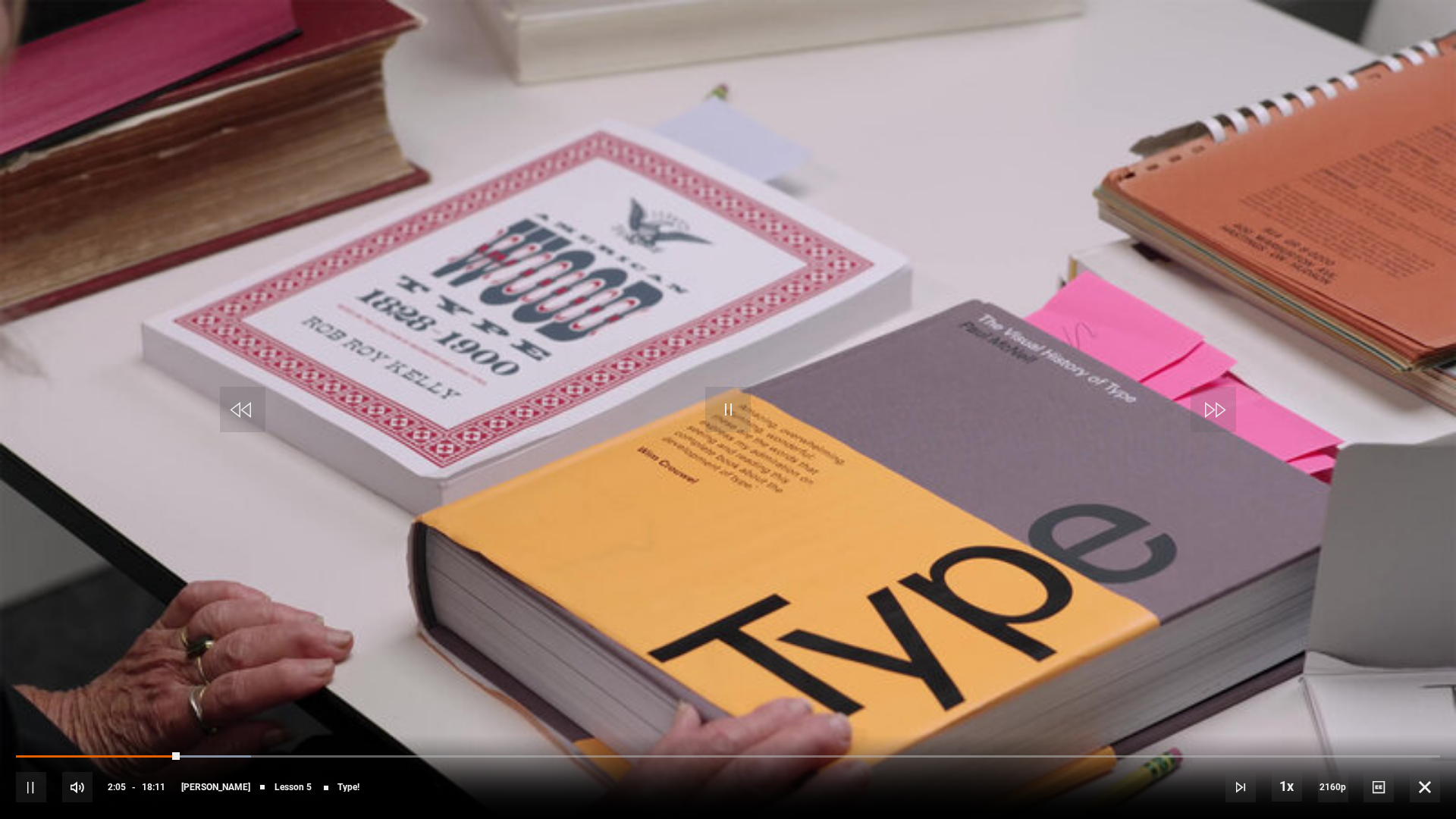
click at [825, 543] on video "Video Player" at bounding box center [728, 409] width 1456 height 819
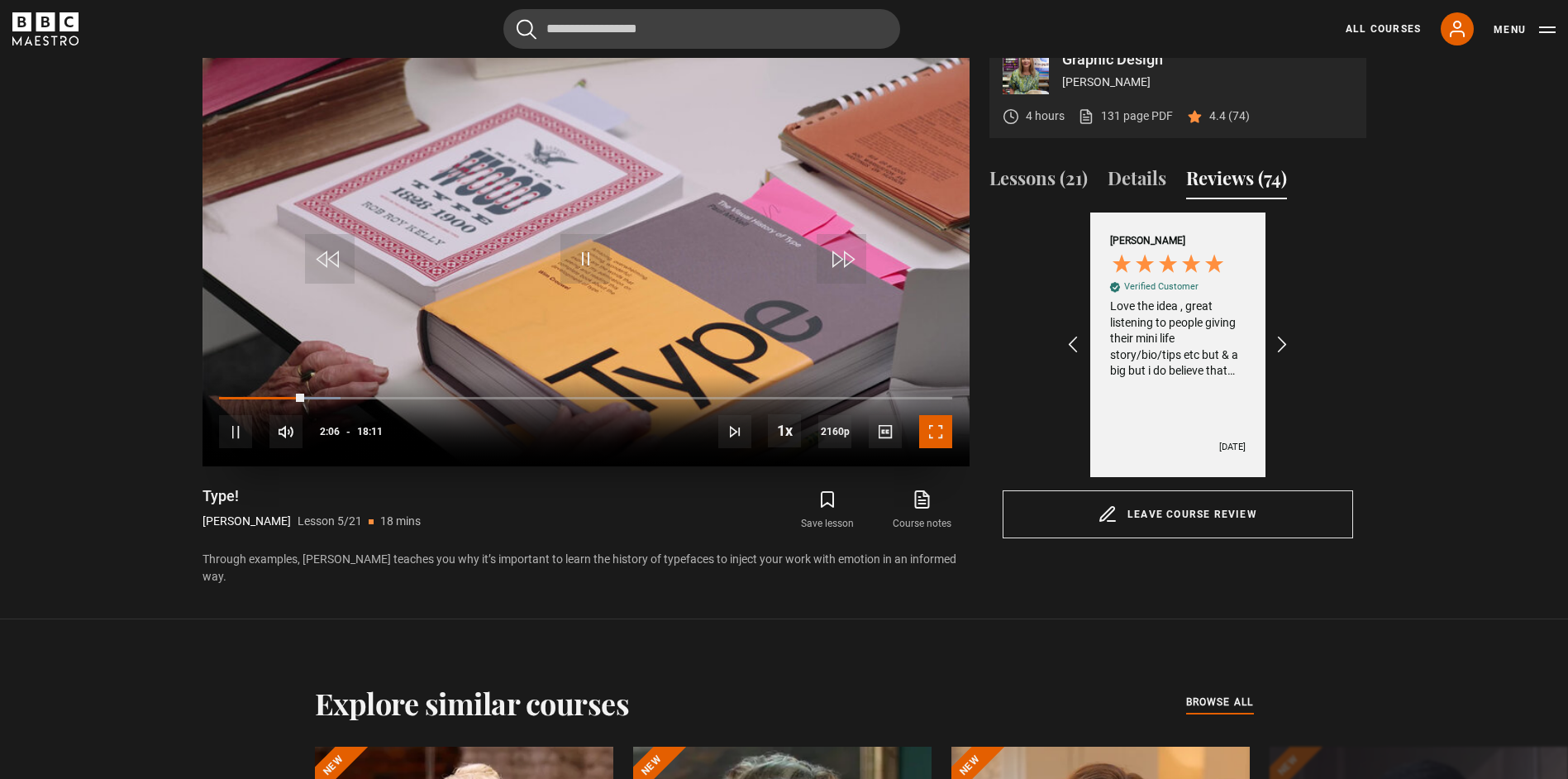
drag, startPoint x: 938, startPoint y: 434, endPoint x: 942, endPoint y: 520, distance: 86.1
click at [938, 434] on span "Video Player" at bounding box center [936, 432] width 34 height 34
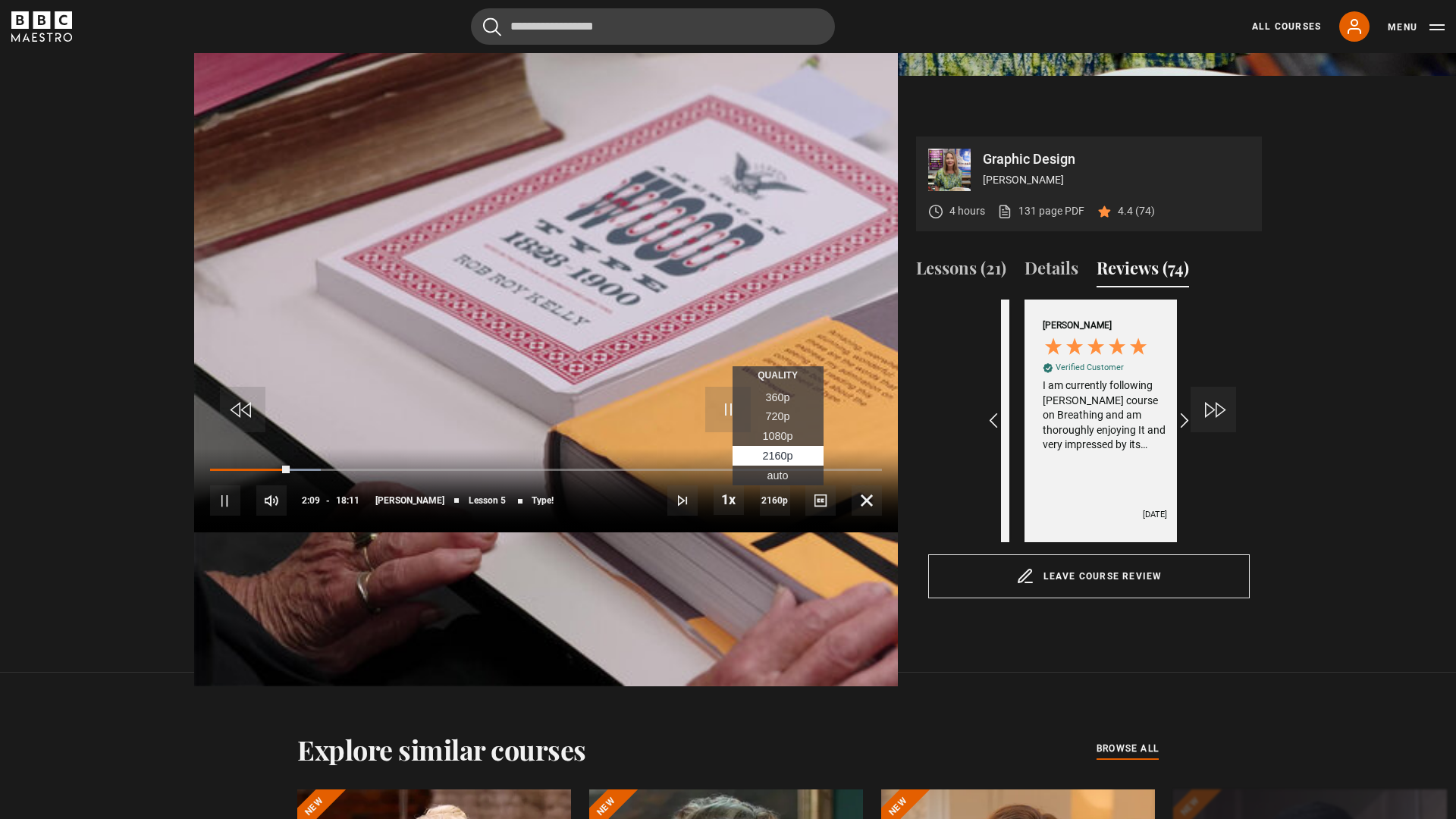
scroll to position [0, 2464]
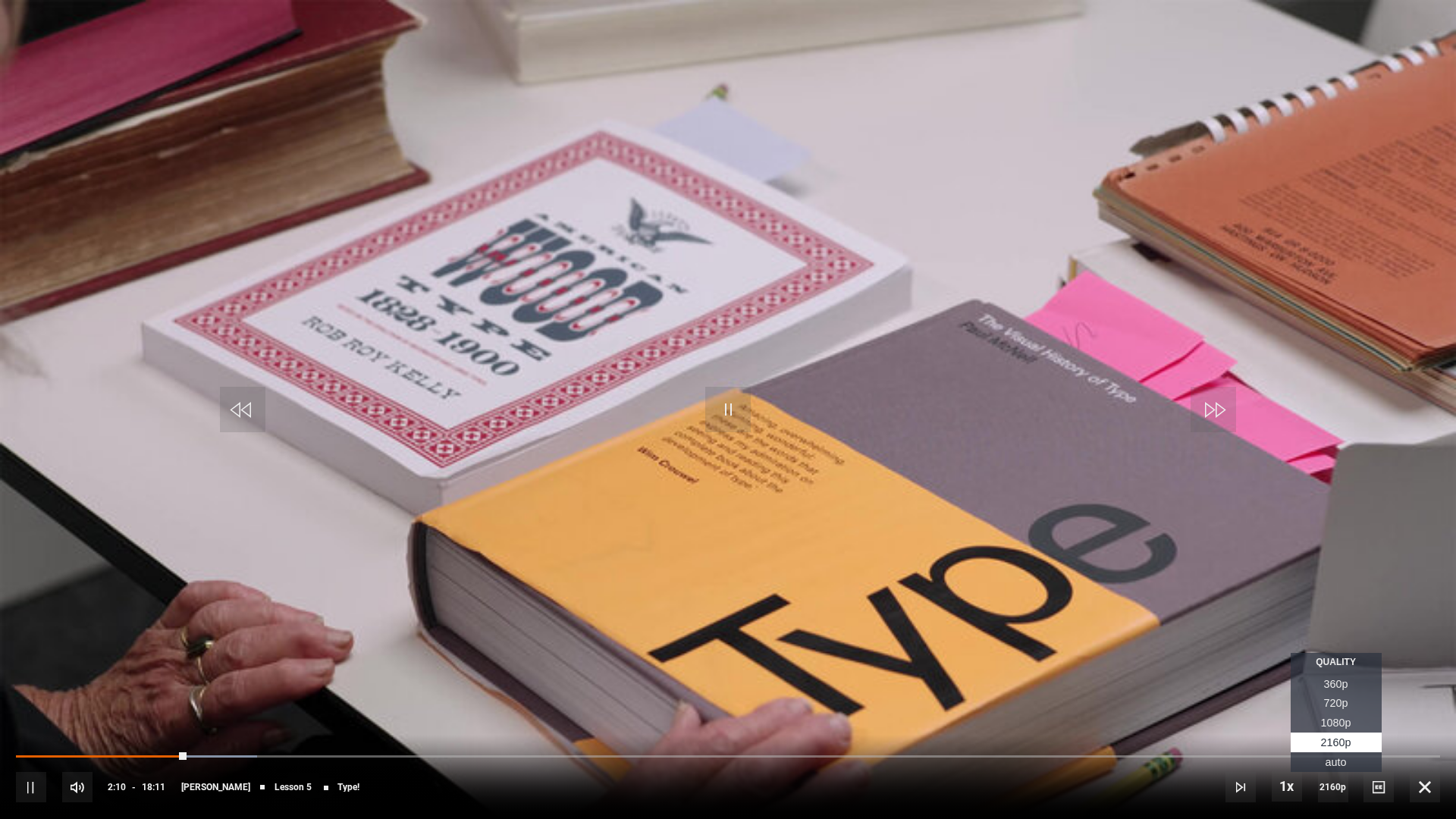
click at [1327, 714] on span "1080p" at bounding box center [1336, 722] width 31 height 12
click at [964, 605] on video "Video Player" at bounding box center [728, 409] width 1456 height 819
click at [949, 608] on video "Video Player" at bounding box center [728, 409] width 1456 height 819
click at [1324, 714] on span "2160p" at bounding box center [1336, 742] width 31 height 12
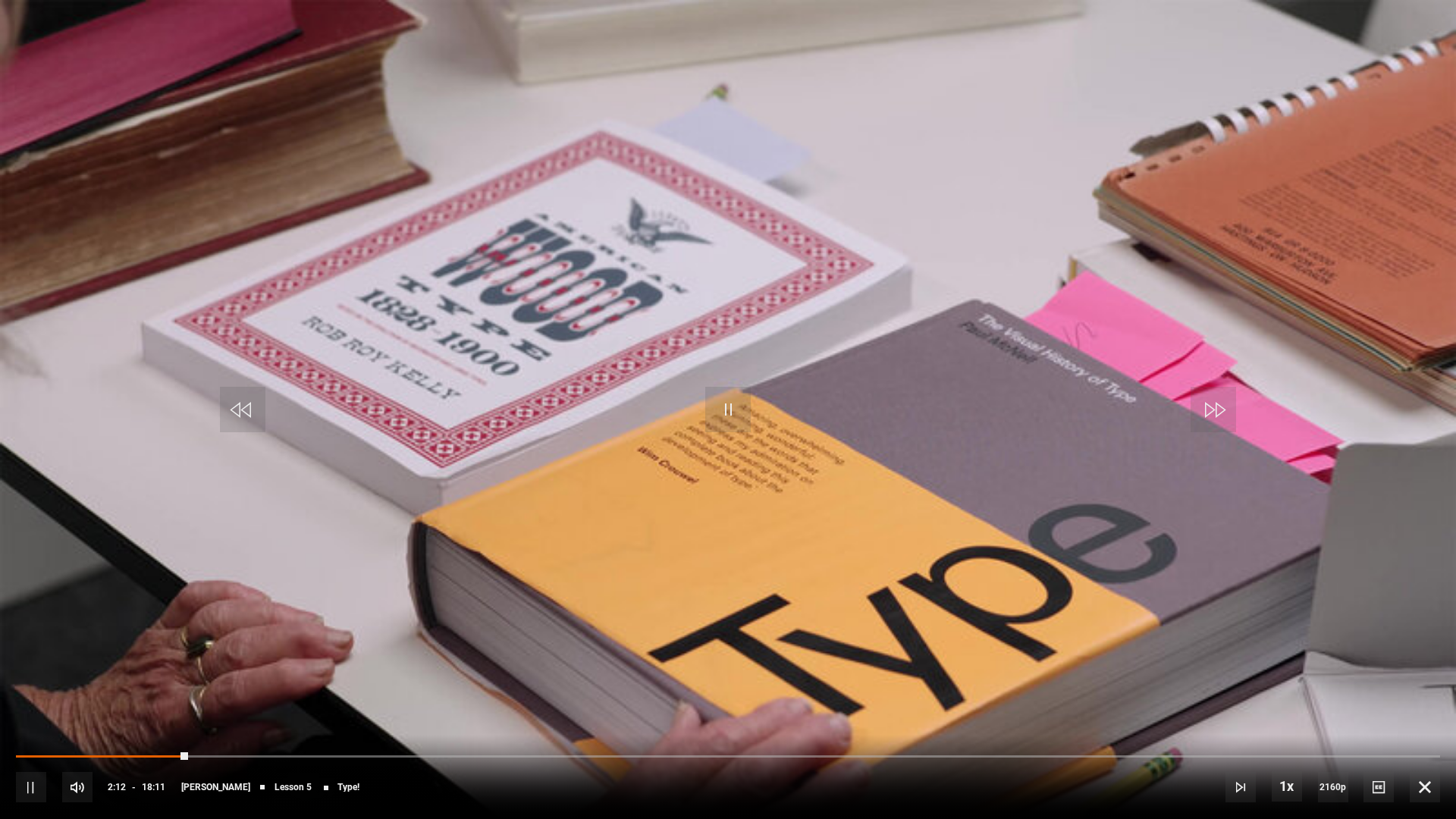
click at [773, 506] on video "Video Player" at bounding box center [728, 409] width 1456 height 819
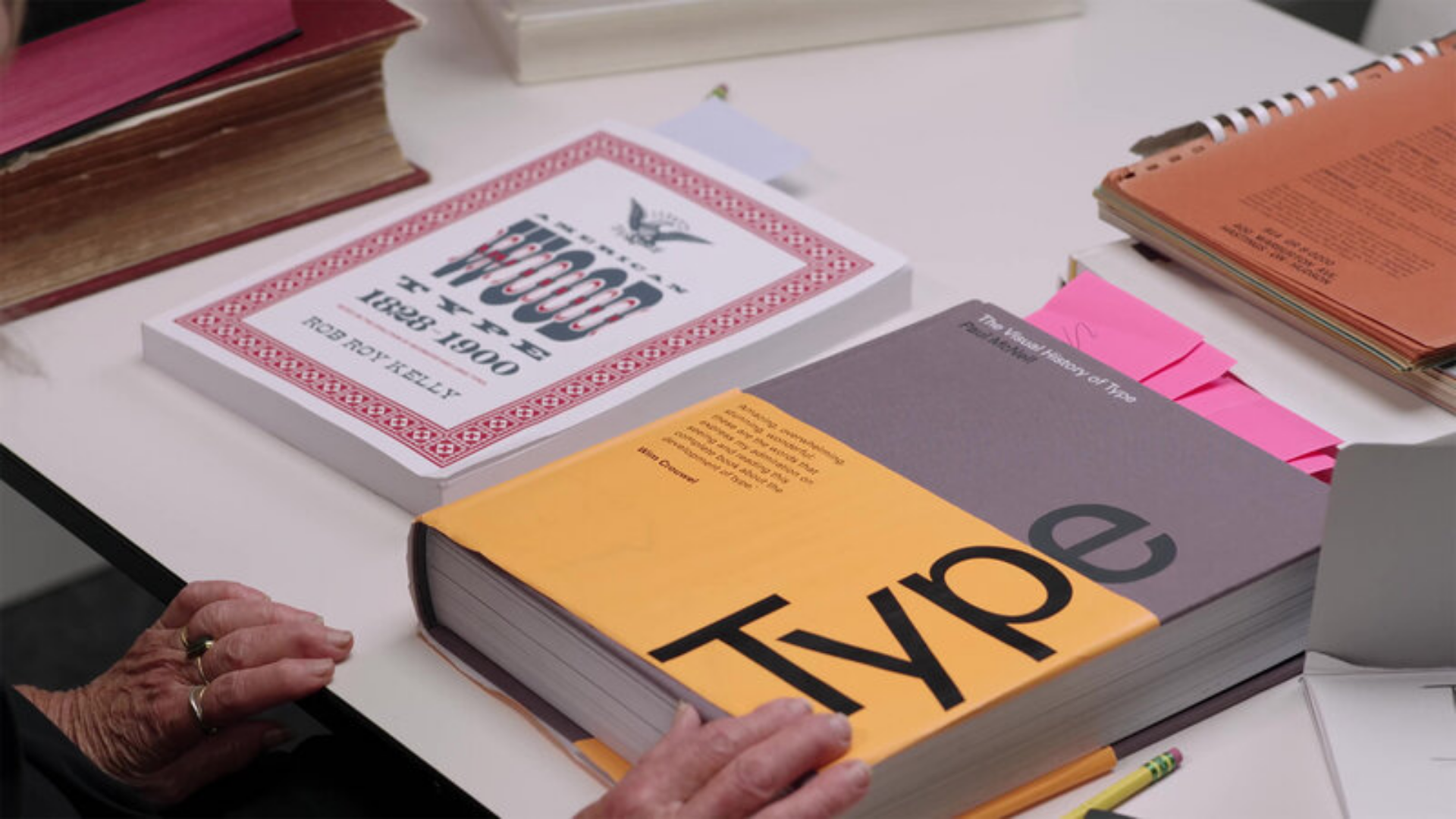
scroll to position [0, 1583]
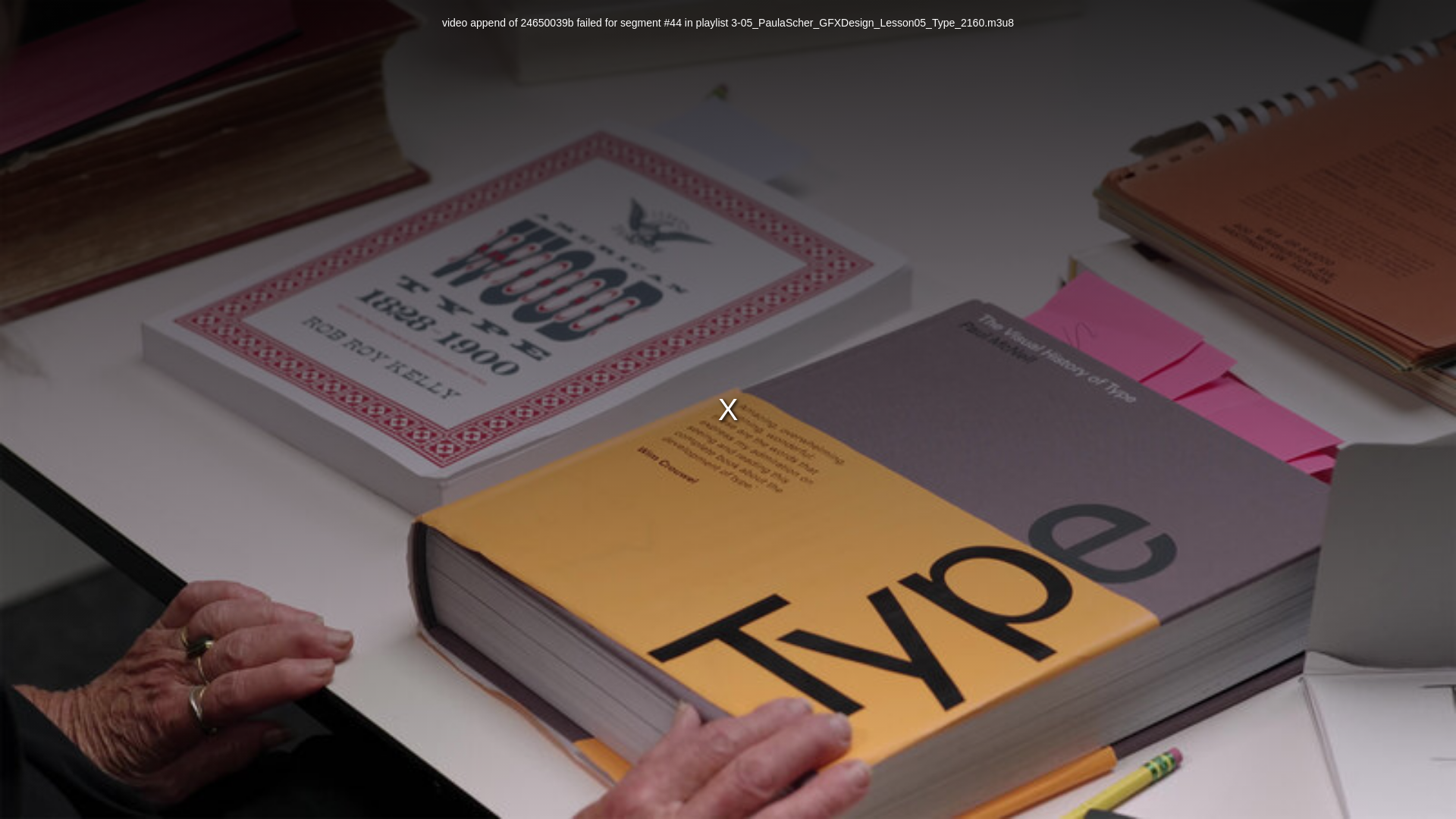
click at [723, 326] on div "video append of 24650039b failed for segment #44 in playlist 3-05_PaulaScher_GF…" at bounding box center [728, 409] width 1456 height 819
click at [728, 403] on div "video append of 24650039b failed for segment #44 in playlist 3-05_PaulaScher_GF…" at bounding box center [728, 409] width 1456 height 819
click at [1114, 607] on div "video append of 24650039b failed for segment #44 in playlist 3-05_PaulaScher_GF…" at bounding box center [728, 409] width 1456 height 819
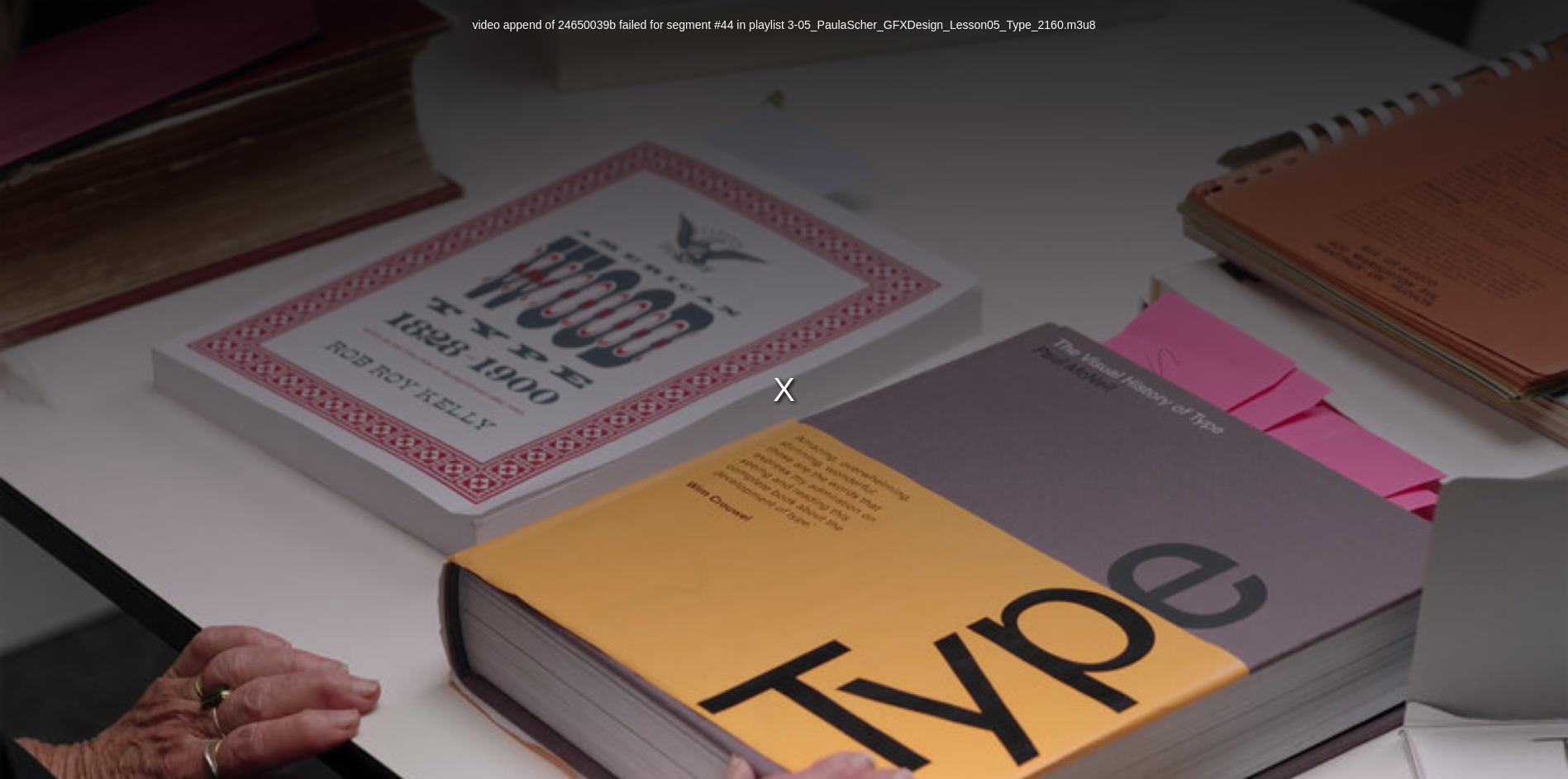
scroll to position [653, 0]
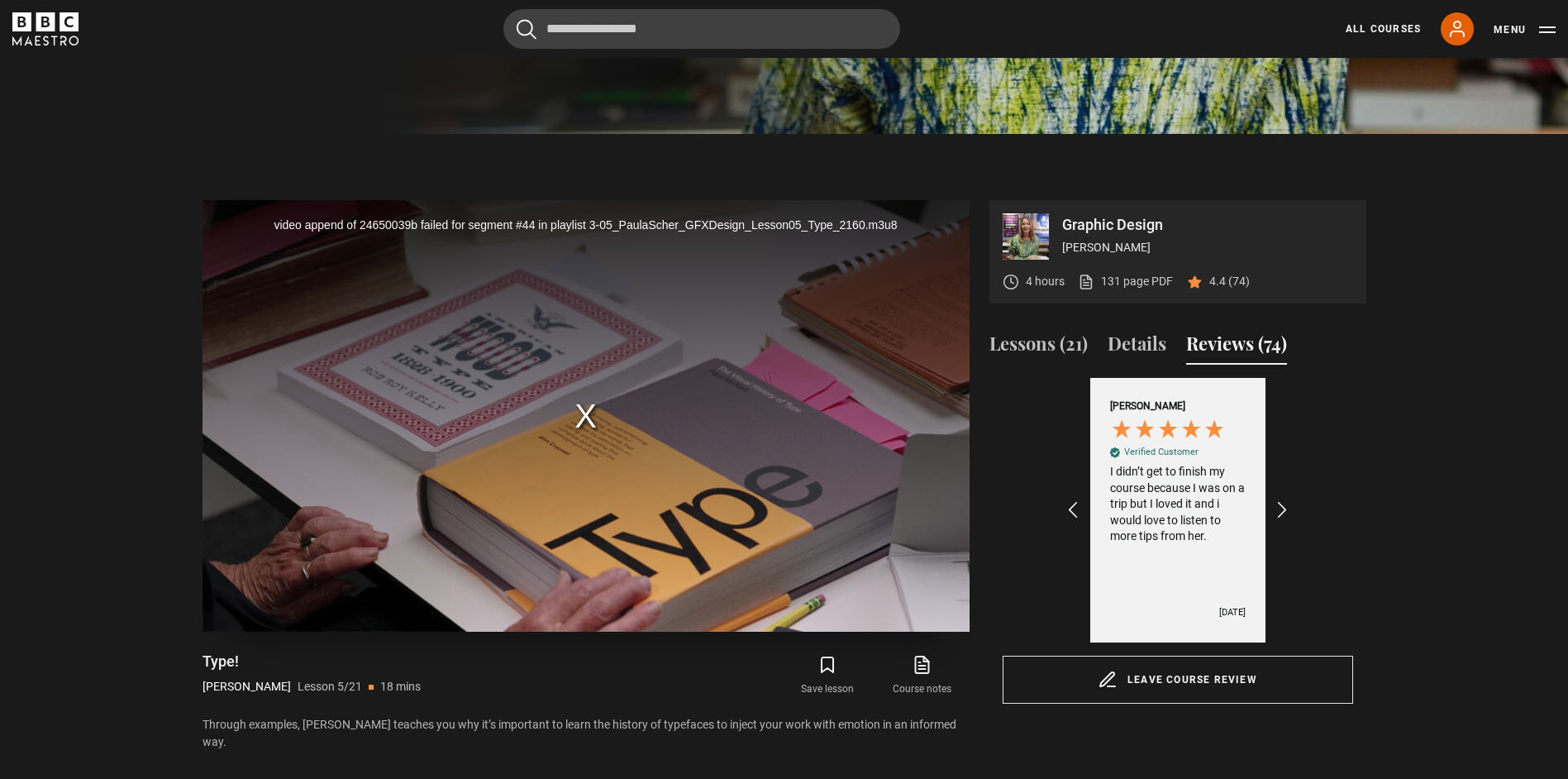
click at [652, 242] on div "video append of 24650039b failed for segment #44 in playlist 3-05_PaulaScher_GF…" at bounding box center [586, 416] width 767 height 432
click at [786, 302] on div "video append of 24650039b failed for segment #44 in playlist 3-05_PaulaScher_GF…" at bounding box center [586, 416] width 767 height 432
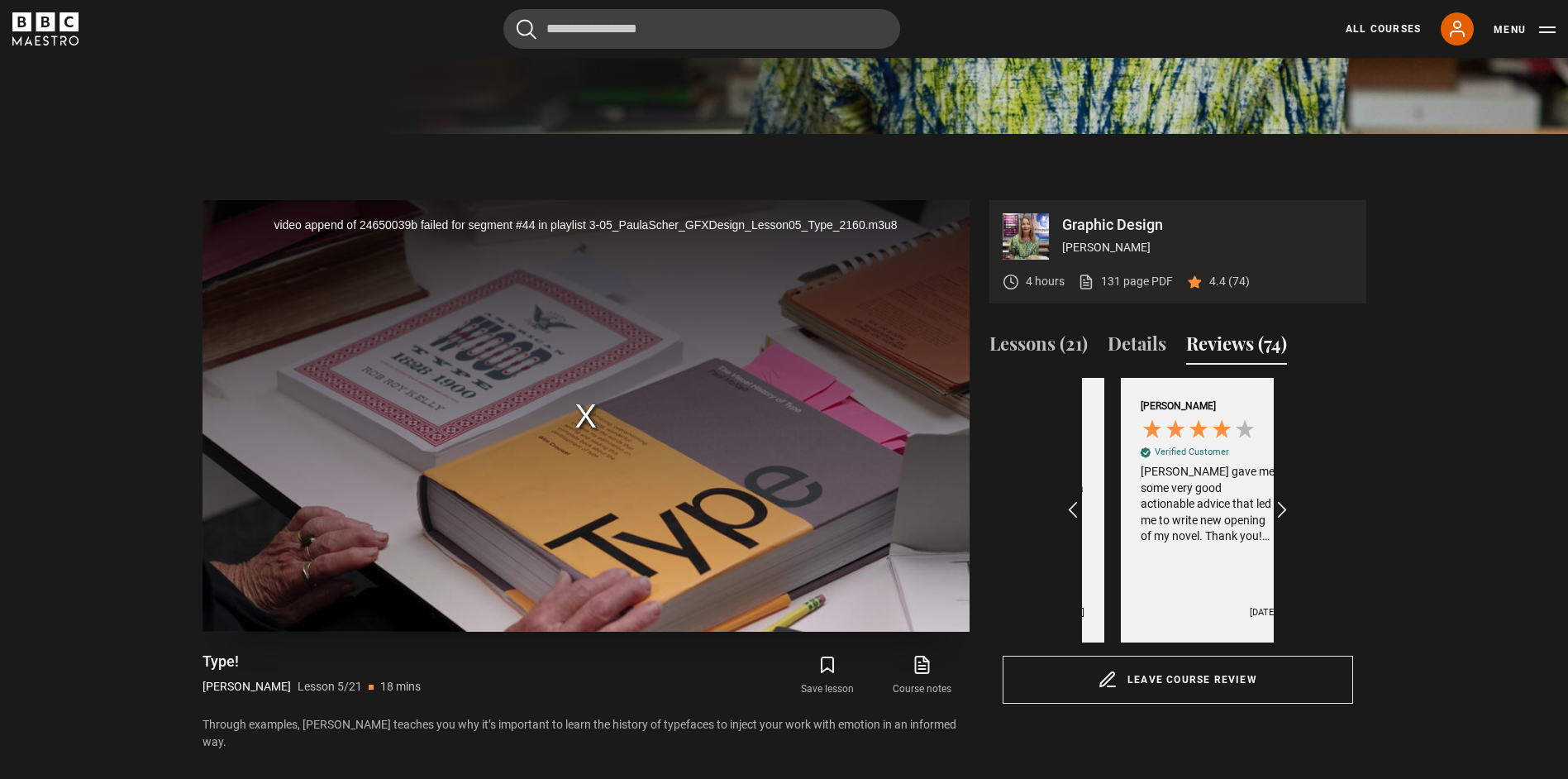
click at [774, 351] on div "video append of 24650039b failed for segment #44 in playlist 3-05_PaulaScher_GF…" at bounding box center [586, 416] width 767 height 432
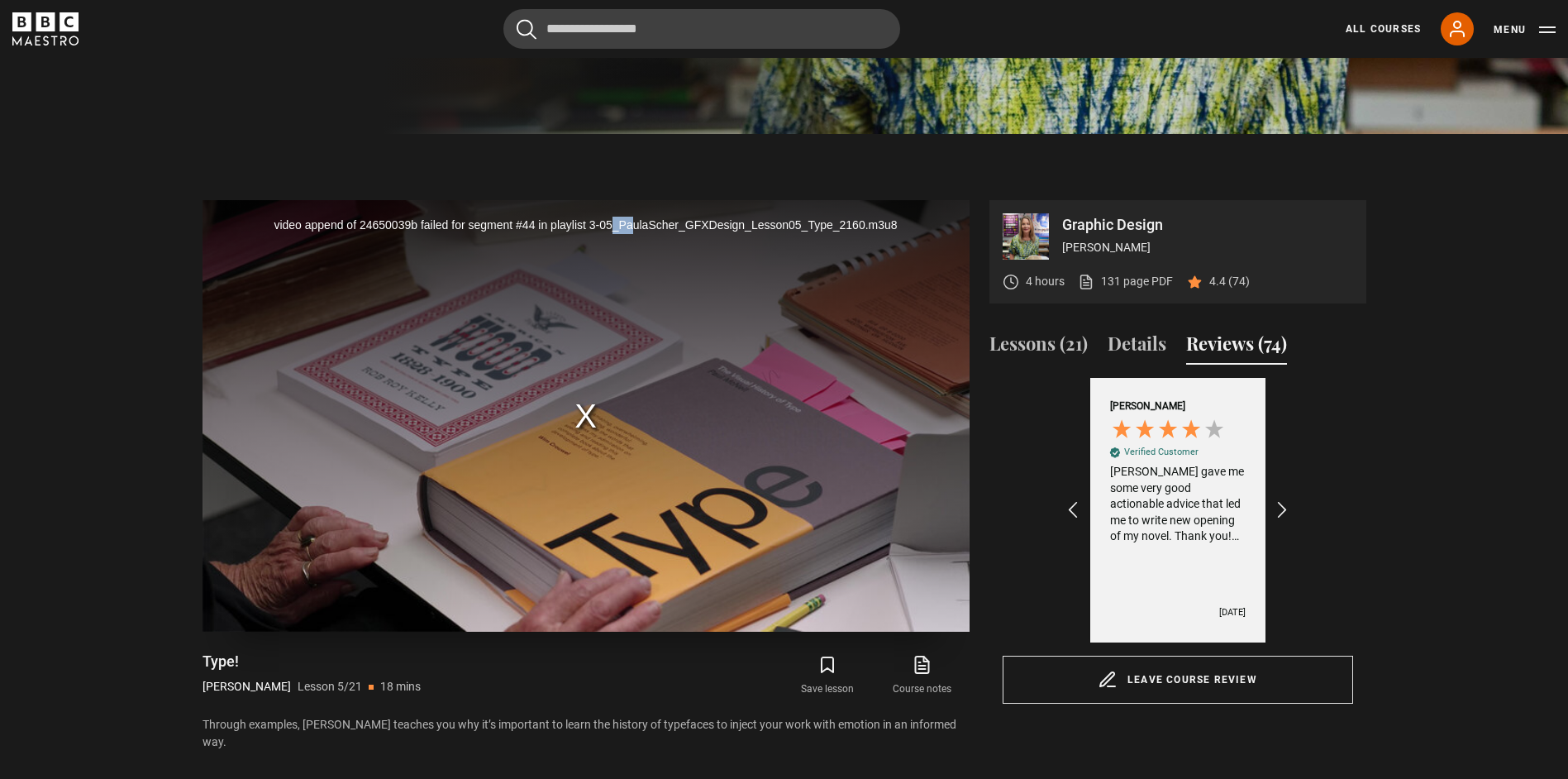
click at [612, 388] on div "video append of 24650039b failed for segment #44 in playlist 3-05_PaulaScher_GF…" at bounding box center [586, 416] width 767 height 432
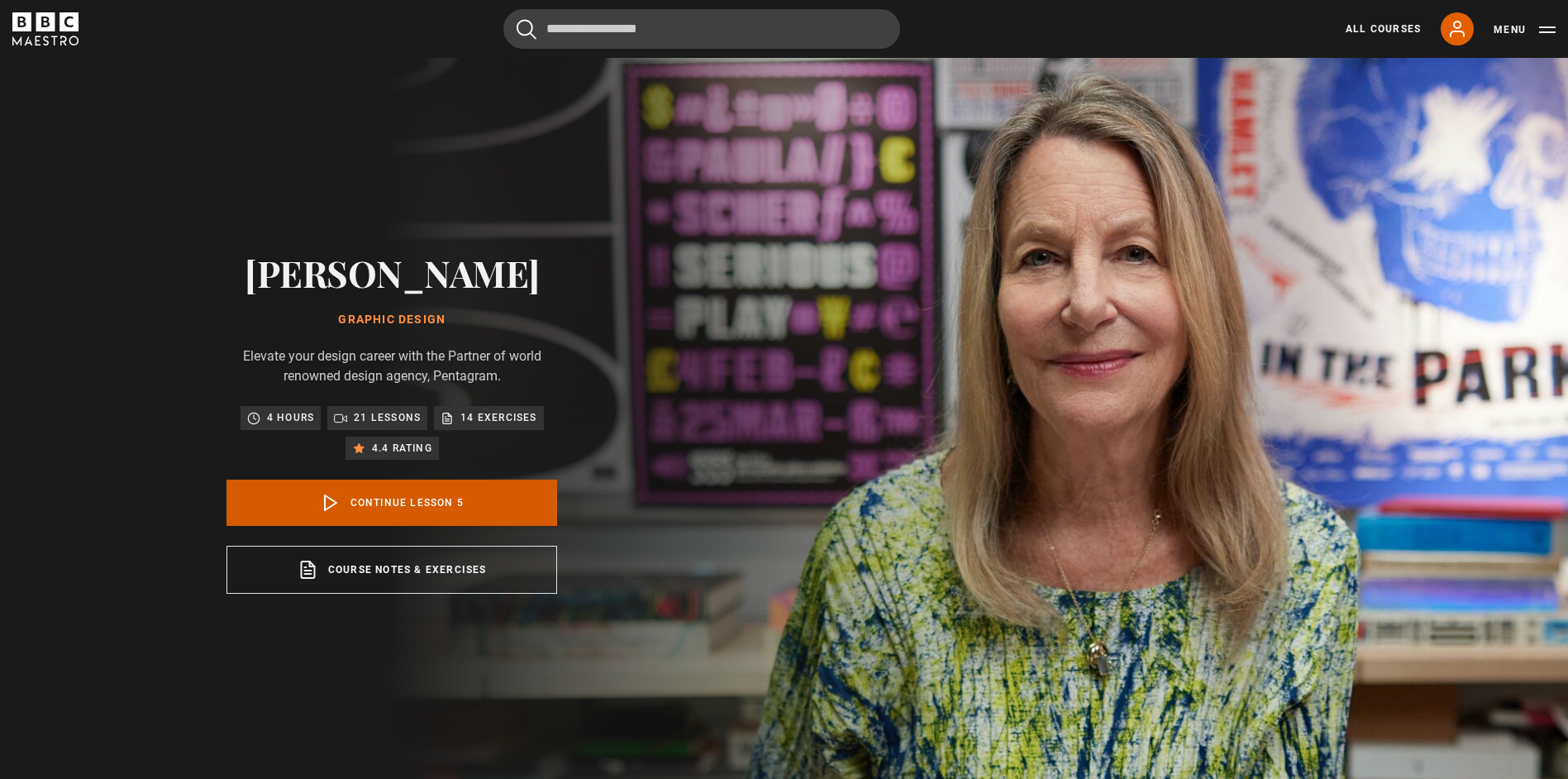
click at [497, 500] on link "Continue lesson 5" at bounding box center [391, 503] width 330 height 47
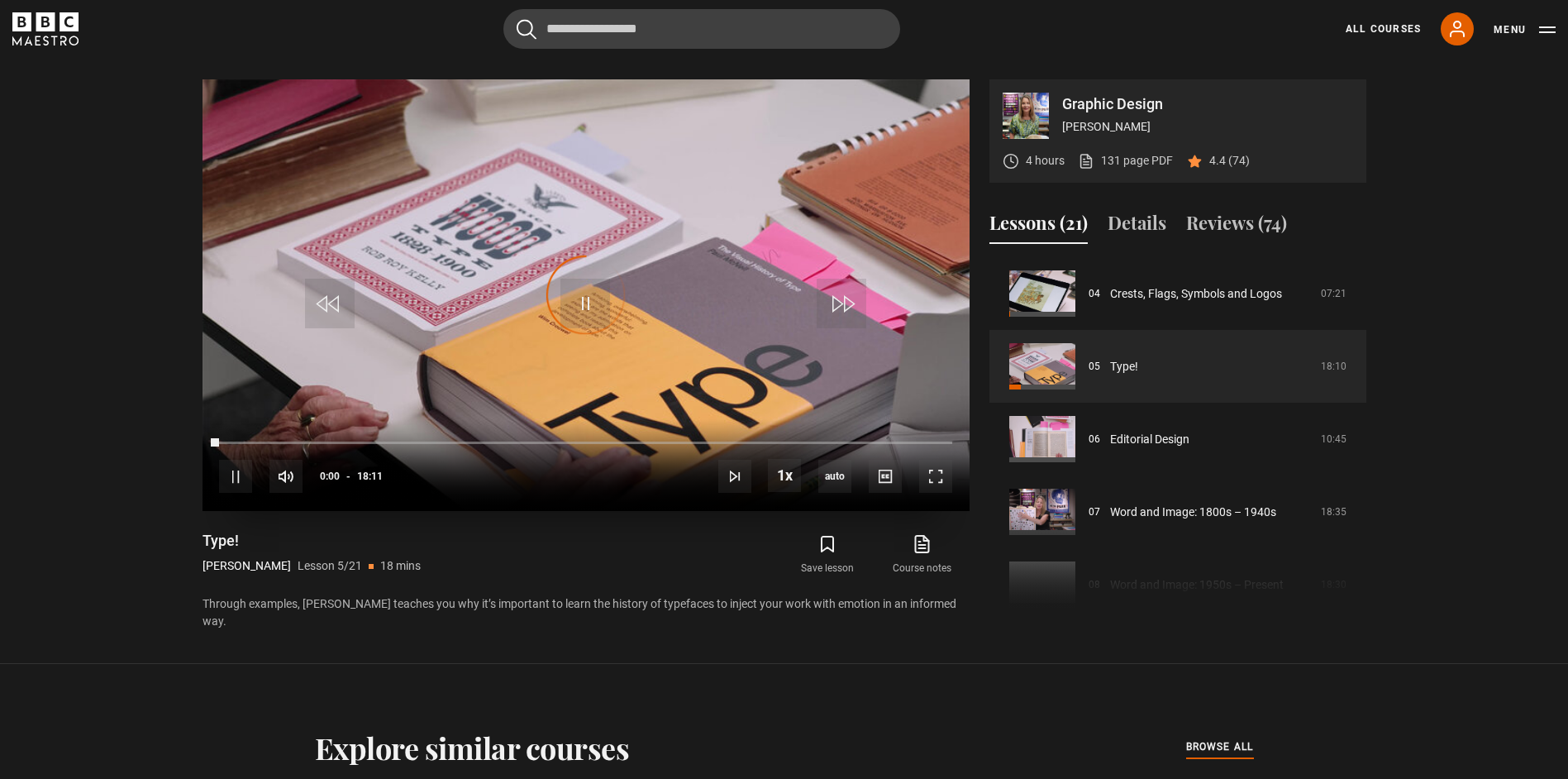
scroll to position [786, 0]
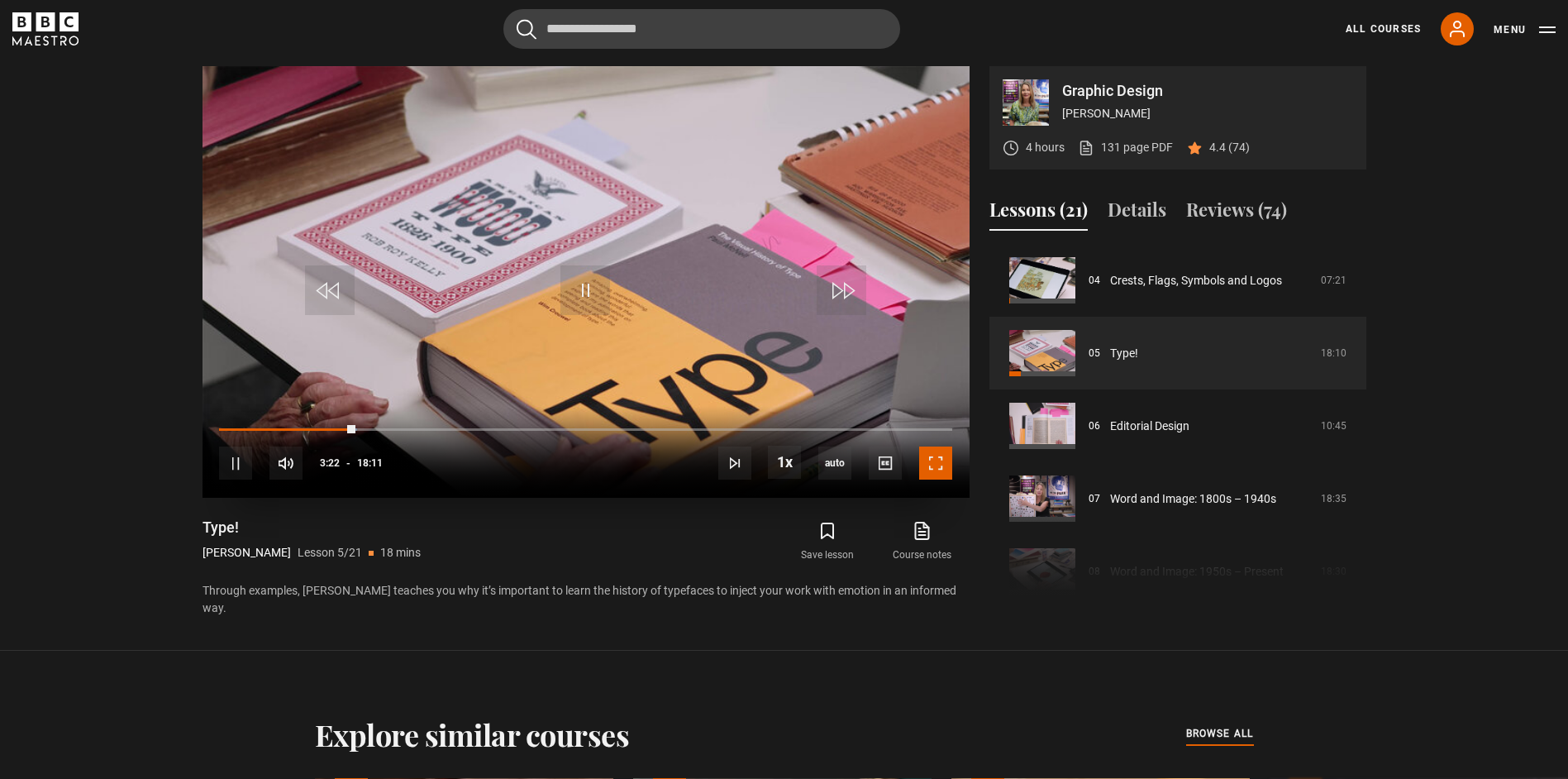
click at [928, 469] on span "Video Player" at bounding box center [936, 463] width 34 height 34
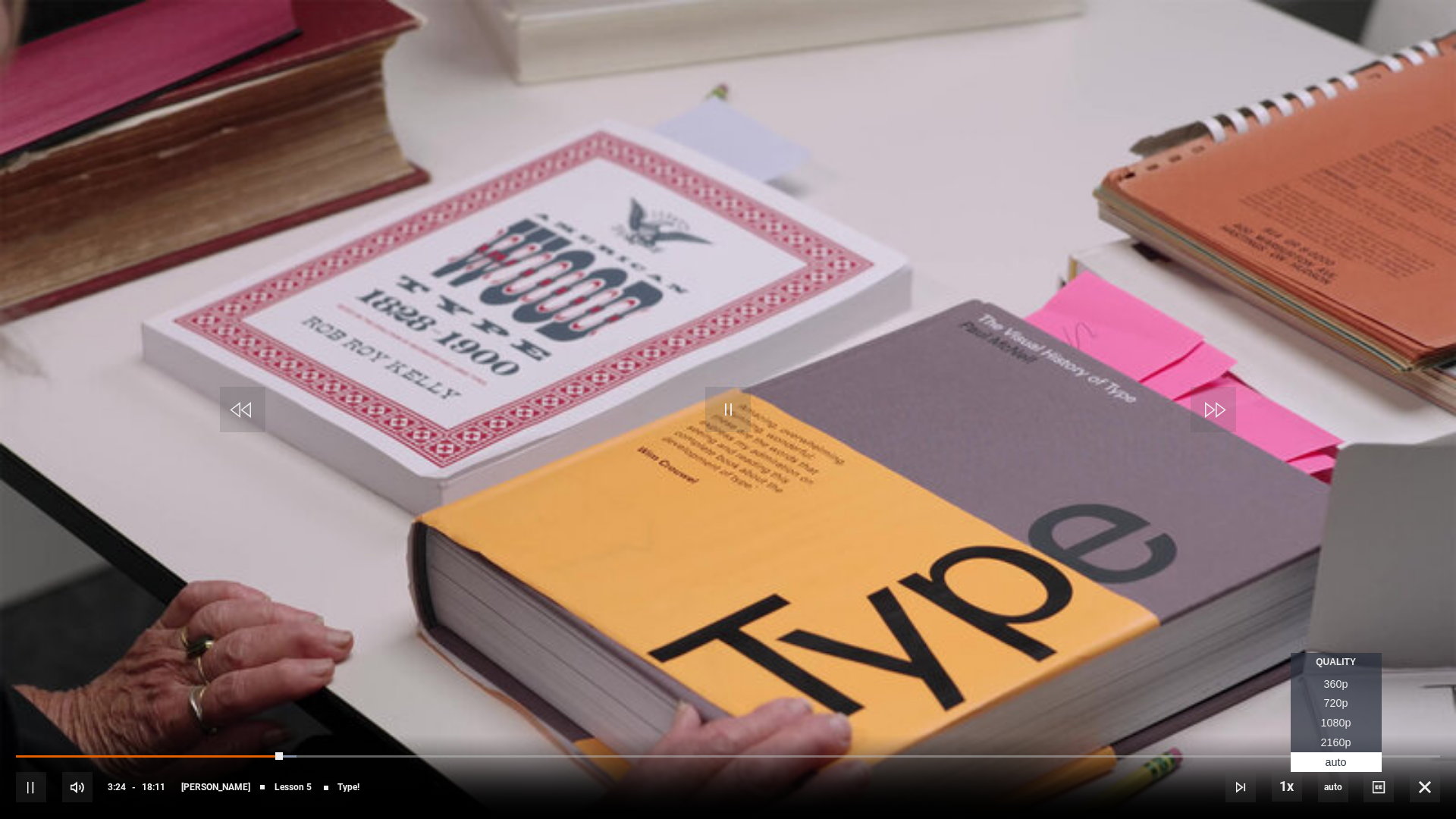
click at [1338, 714] on span "1080p" at bounding box center [1336, 722] width 31 height 12
click at [704, 349] on video "Video Player" at bounding box center [728, 409] width 1456 height 819
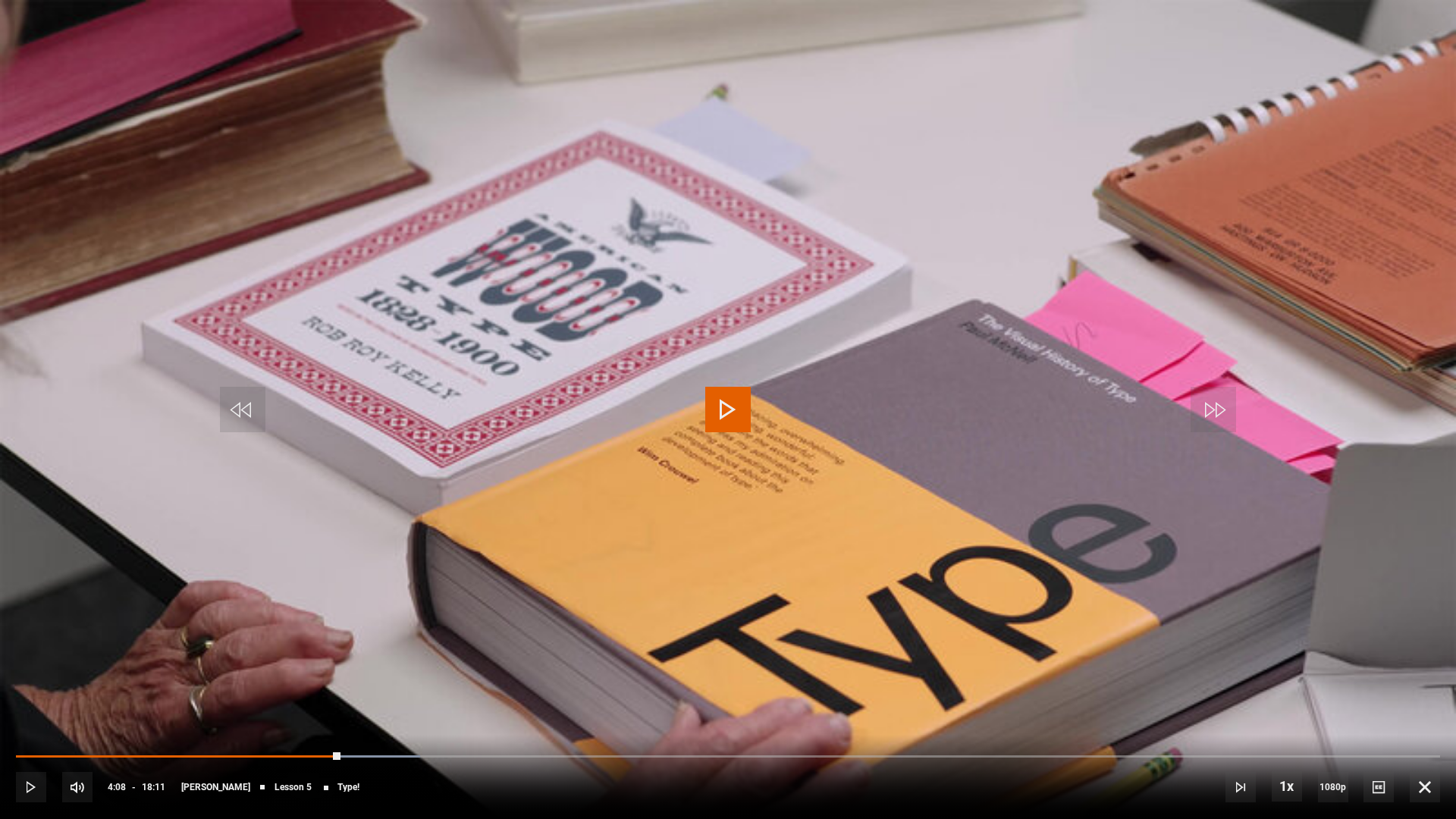
click at [733, 403] on span "Video Player" at bounding box center [728, 409] width 45 height 45
click at [765, 395] on video "Video Player" at bounding box center [728, 409] width 1456 height 819
click at [1427, 714] on span "Video Player" at bounding box center [1425, 787] width 31 height 31
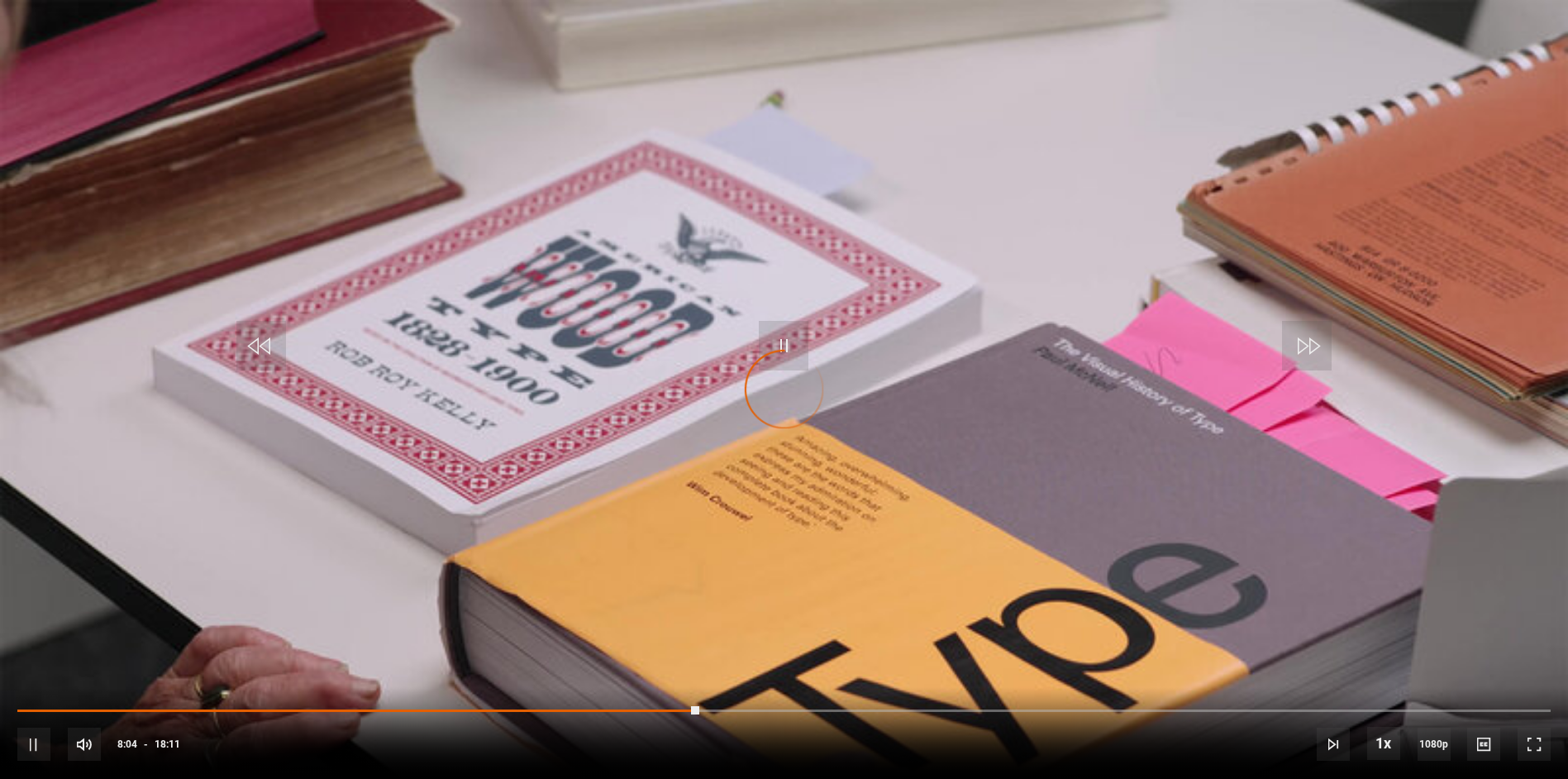
scroll to position [126, 0]
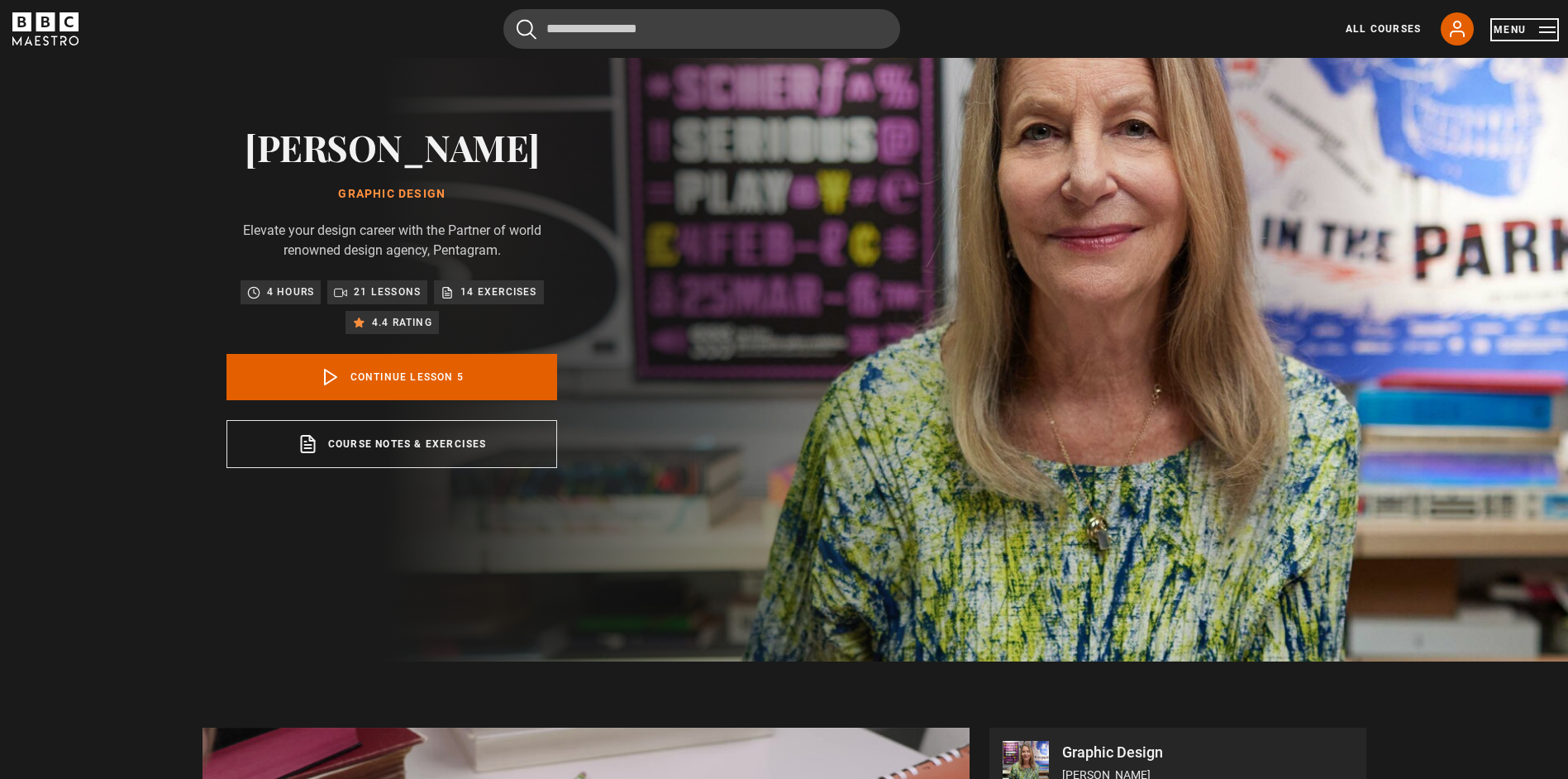
click at [1511, 31] on button "Menu" at bounding box center [1524, 30] width 62 height 17
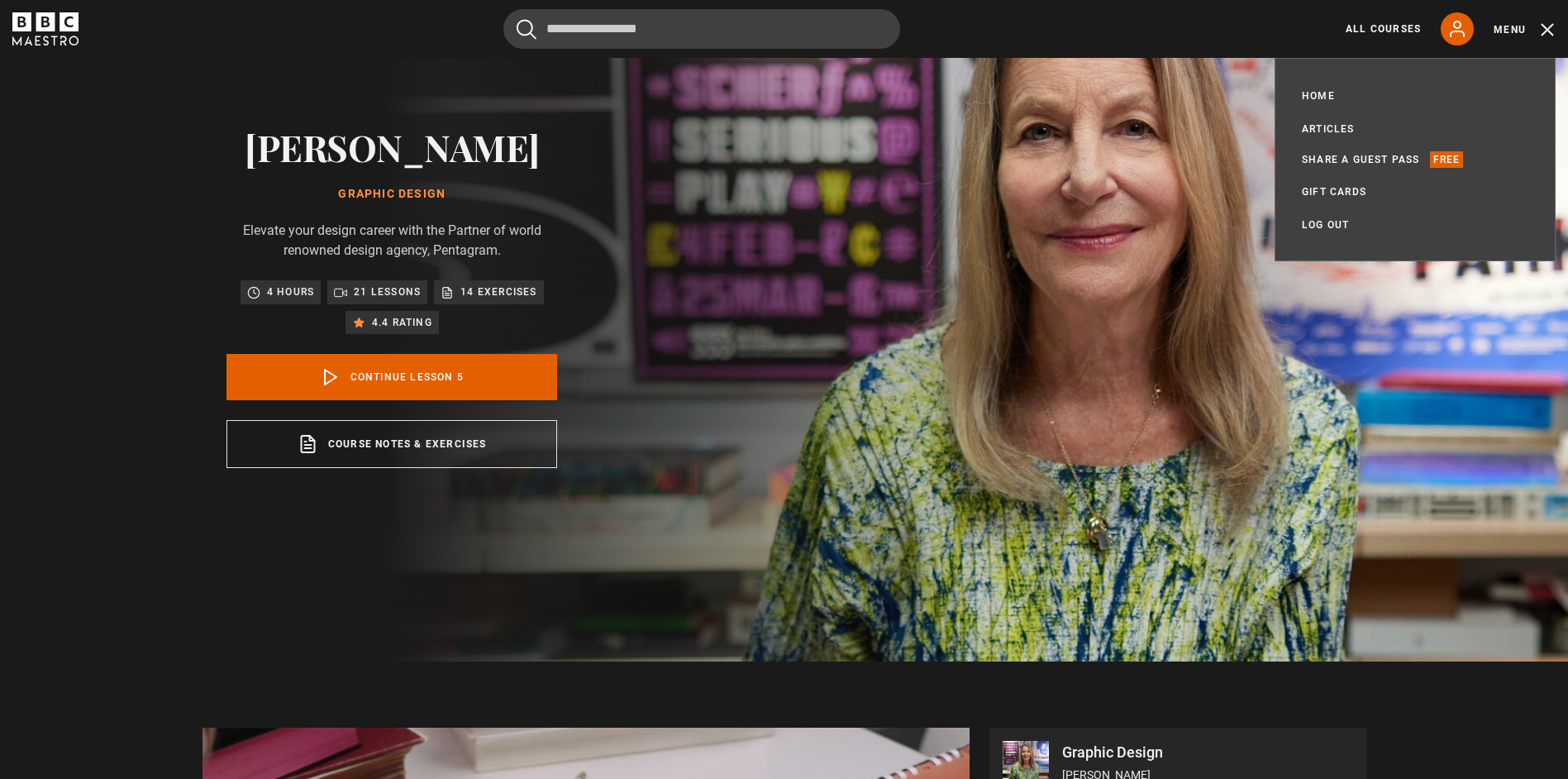
click at [142, 461] on div "[PERSON_NAME] Graphic Design Elevate your design career with the Partner of wor…" at bounding box center [392, 296] width 529 height 729
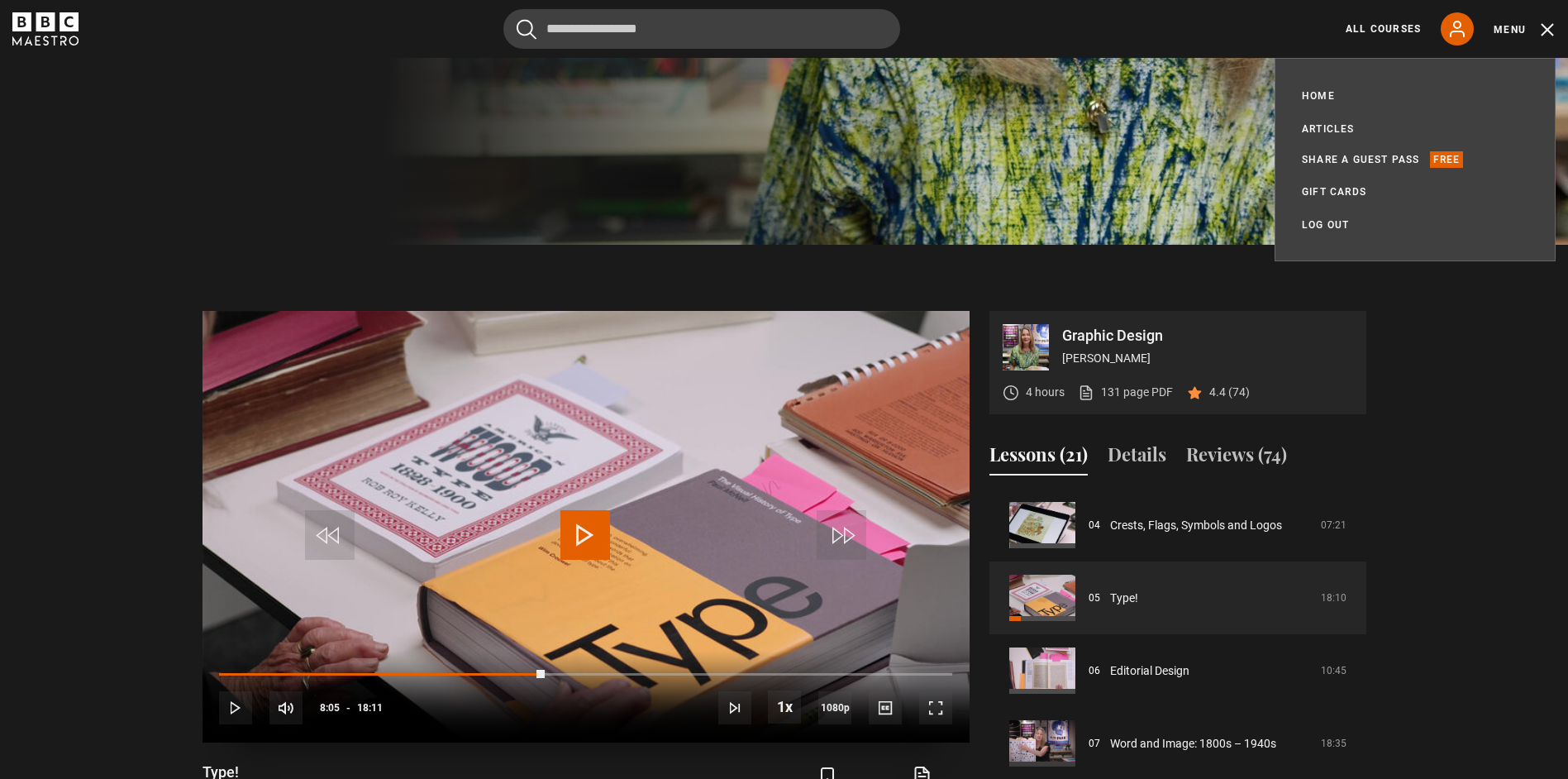
scroll to position [705, 0]
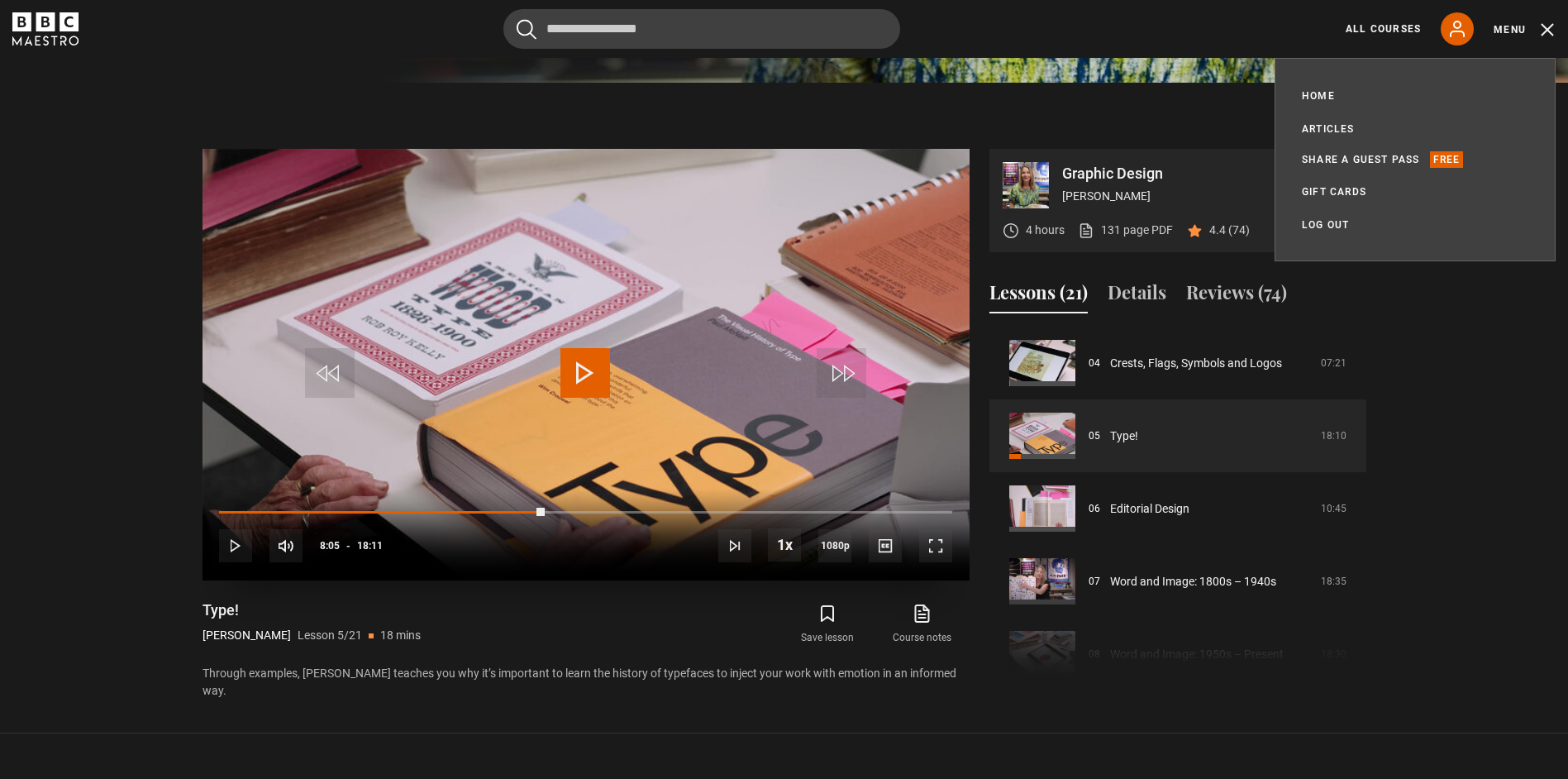
click at [604, 379] on span "Video Player" at bounding box center [584, 372] width 49 height 49
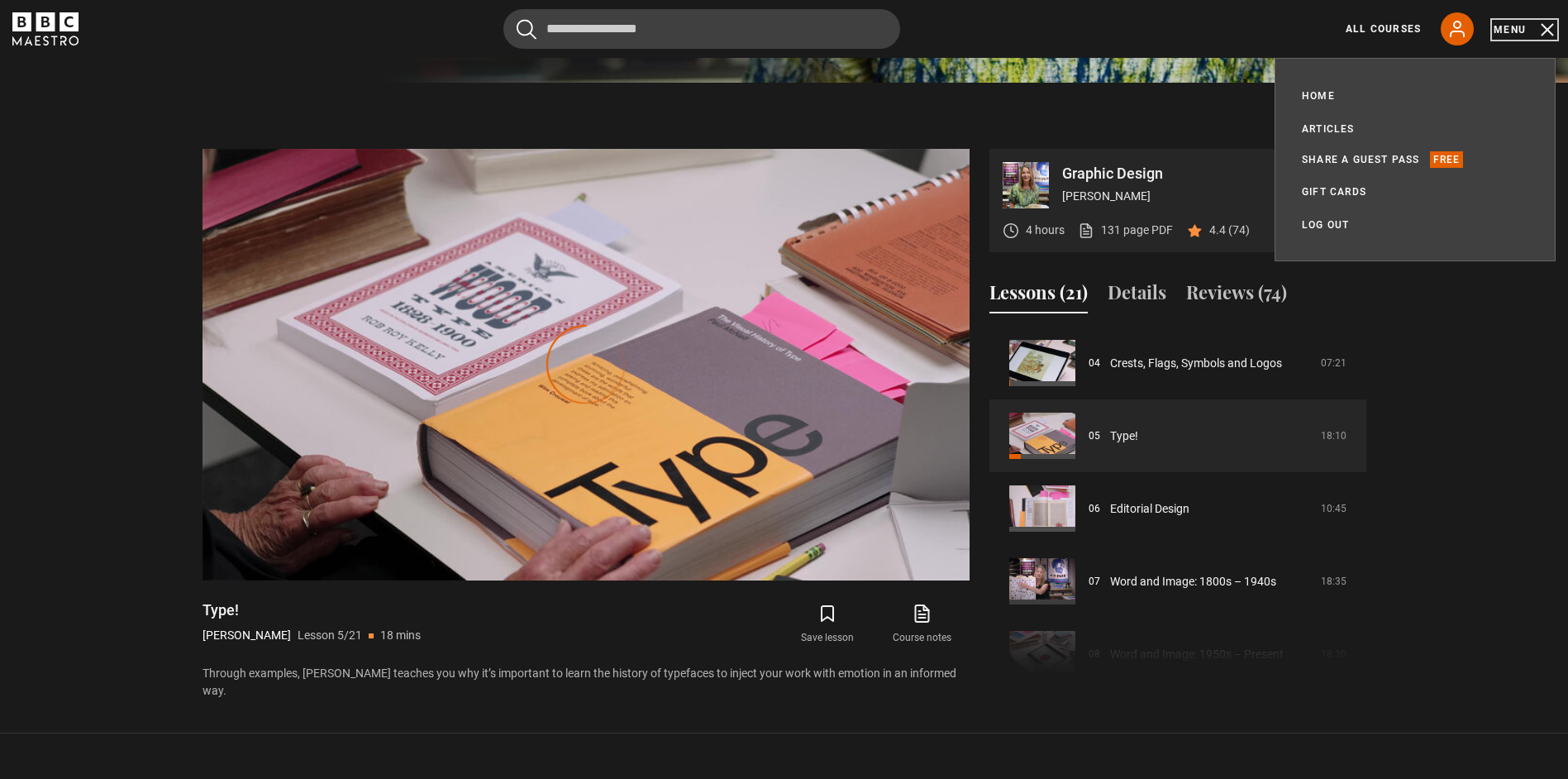
click at [1550, 31] on button "Menu" at bounding box center [1524, 30] width 62 height 17
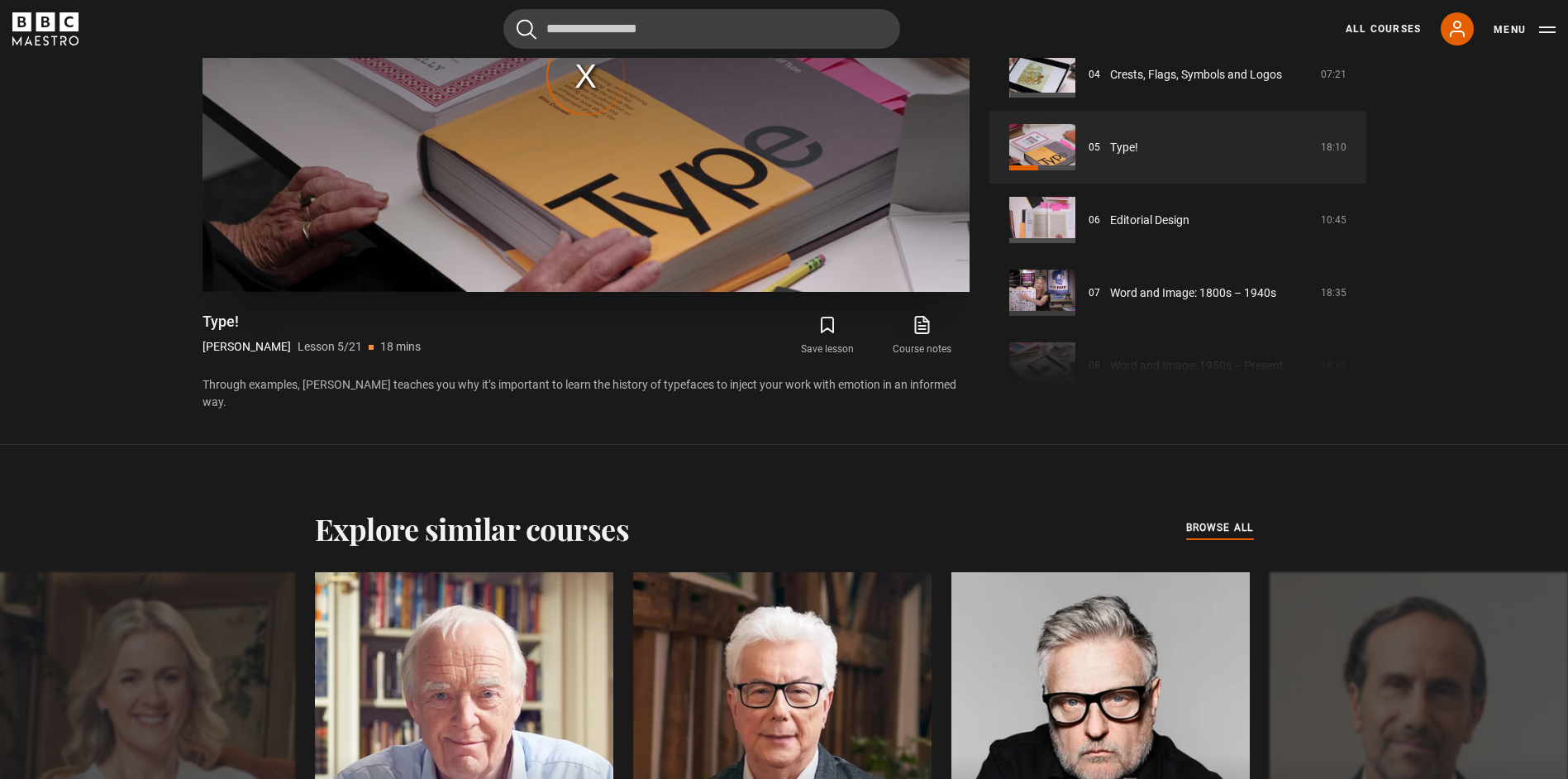
scroll to position [826, 0]
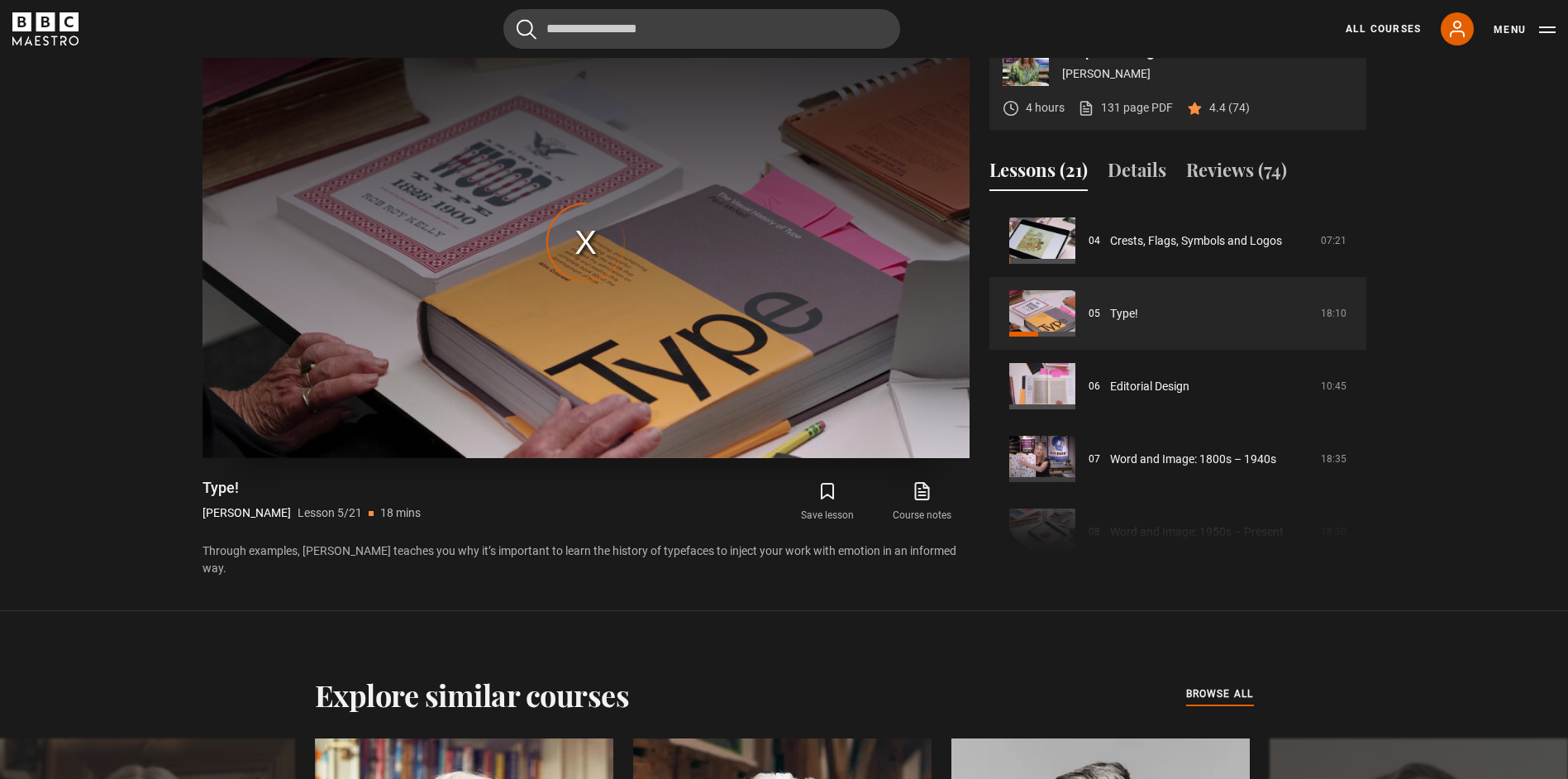
click at [580, 262] on div "The media could not be loaded, either because the server or network failed or b…" at bounding box center [586, 242] width 767 height 432
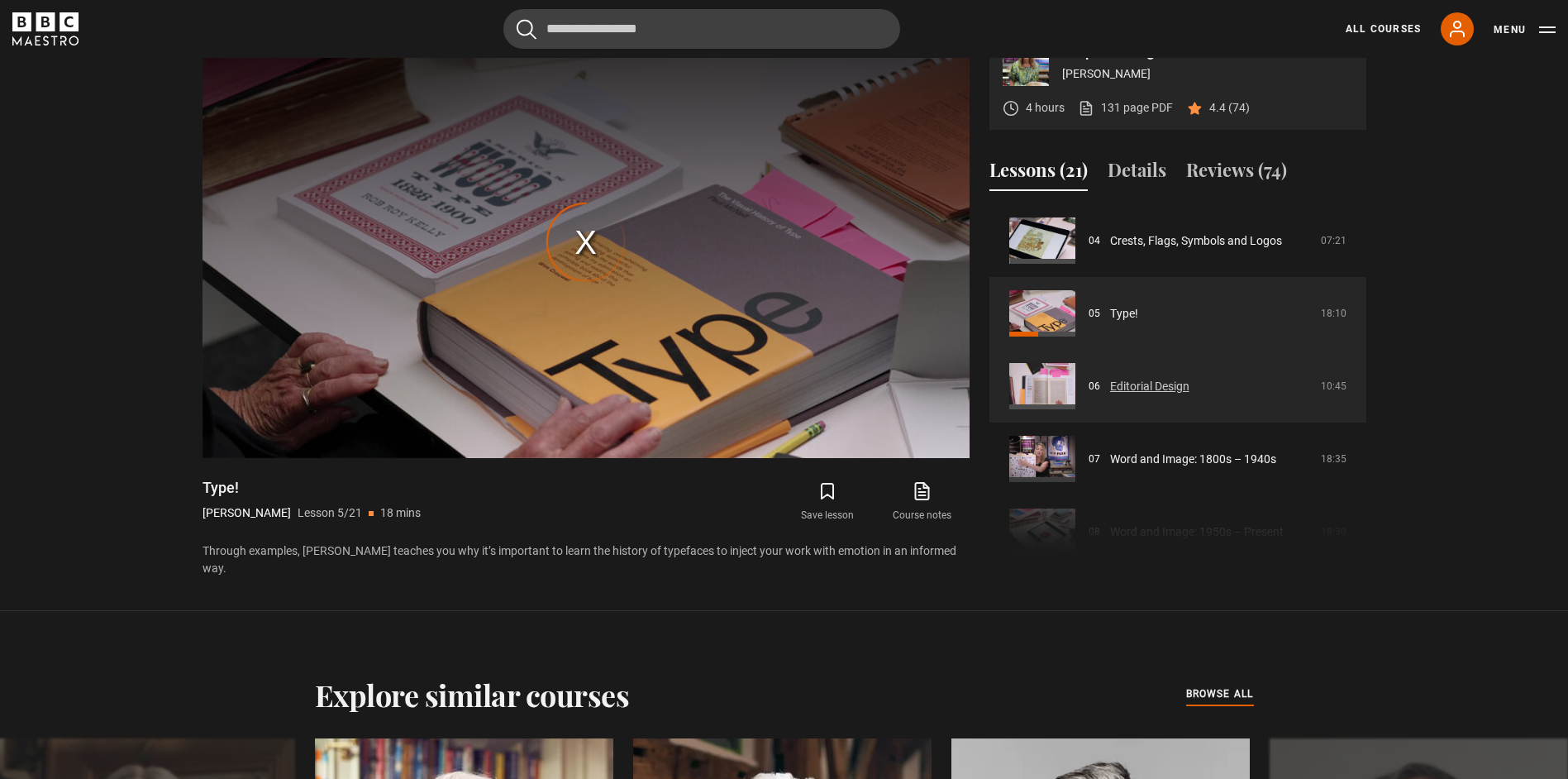
click at [1156, 378] on link "Editorial Design" at bounding box center [1149, 386] width 79 height 18
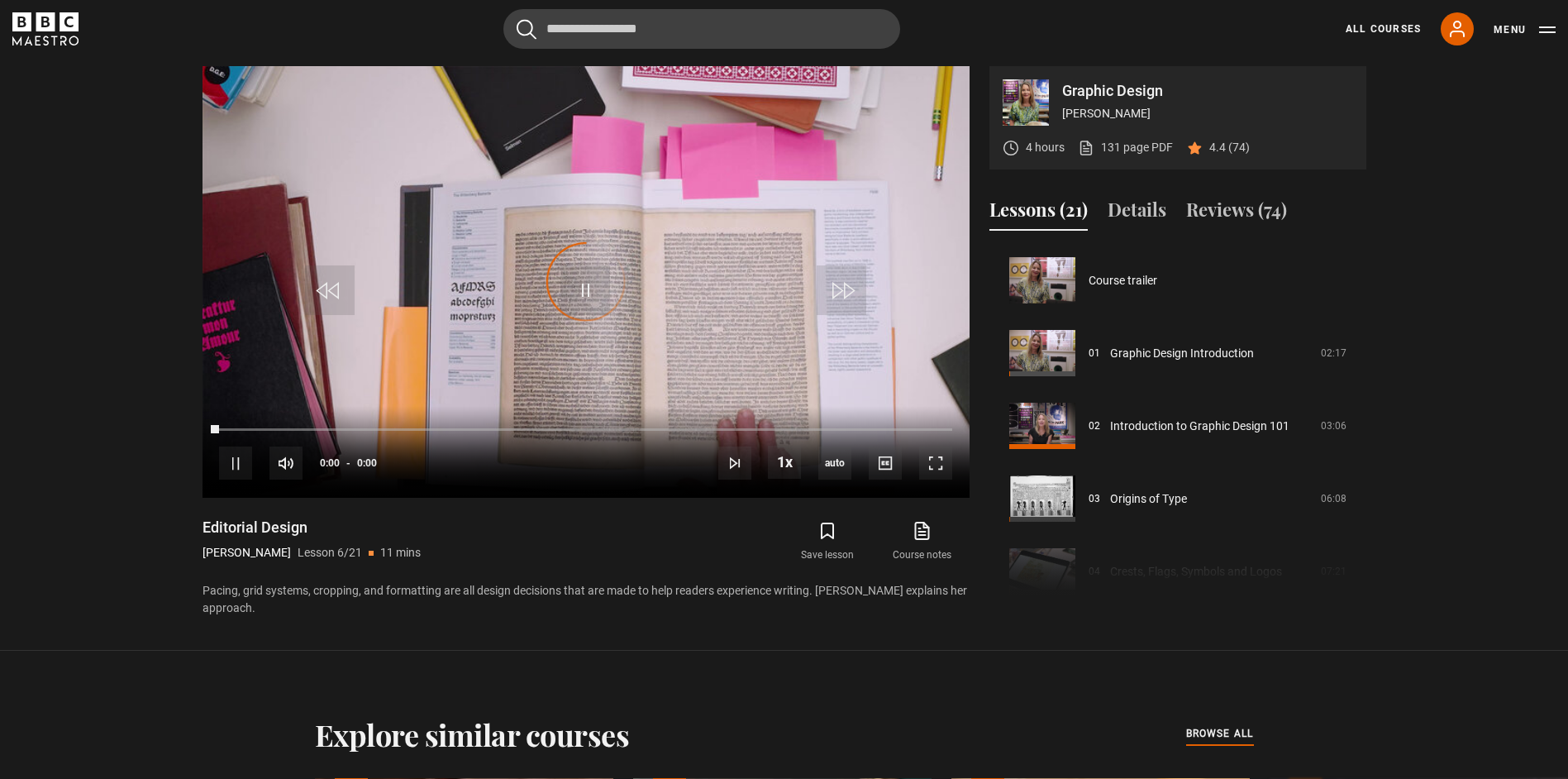
scroll to position [364, 0]
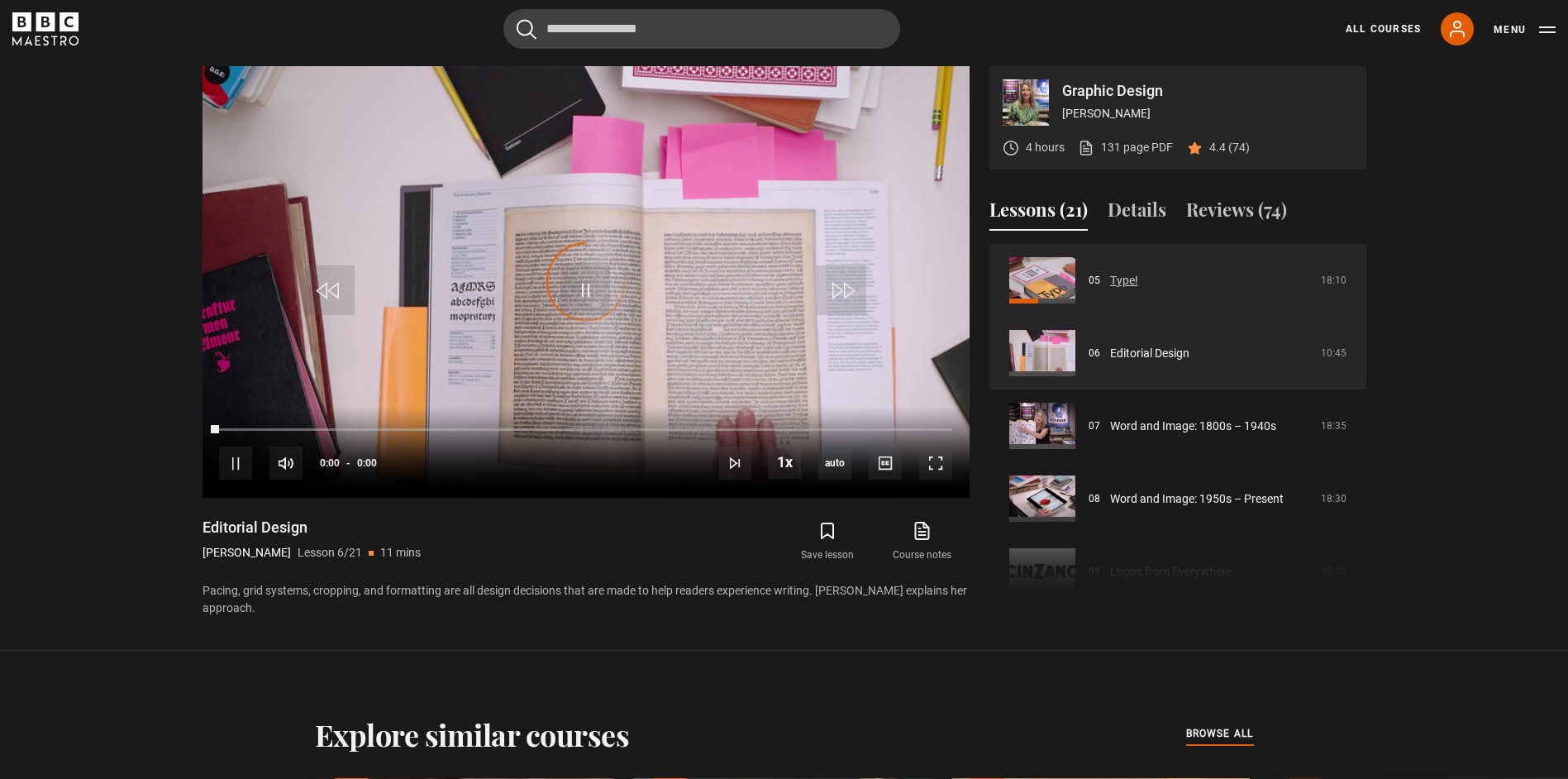
click at [1138, 285] on link "Type!" at bounding box center [1124, 280] width 28 height 18
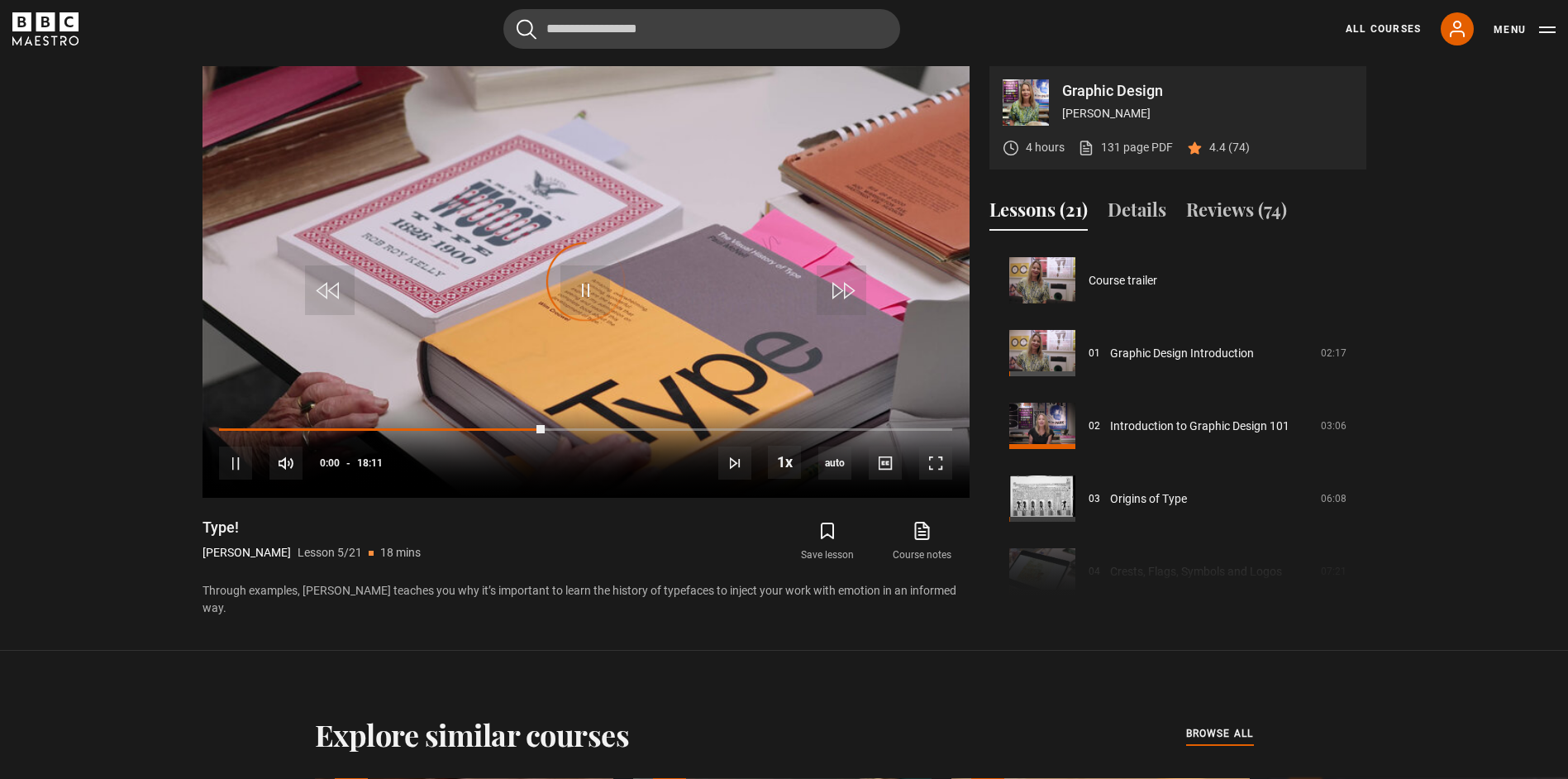
scroll to position [291, 0]
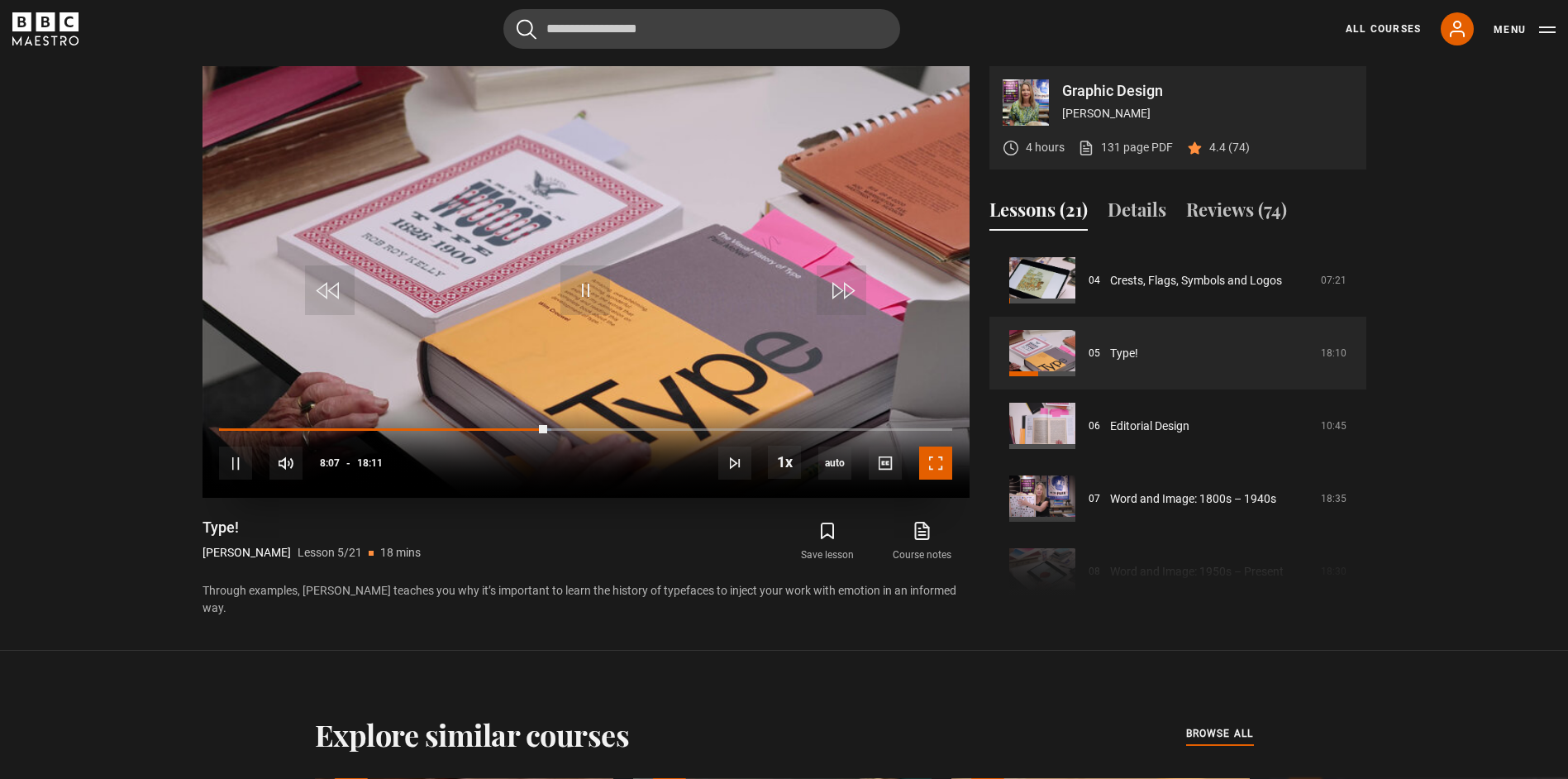
click at [948, 460] on span "Video Player" at bounding box center [936, 463] width 34 height 34
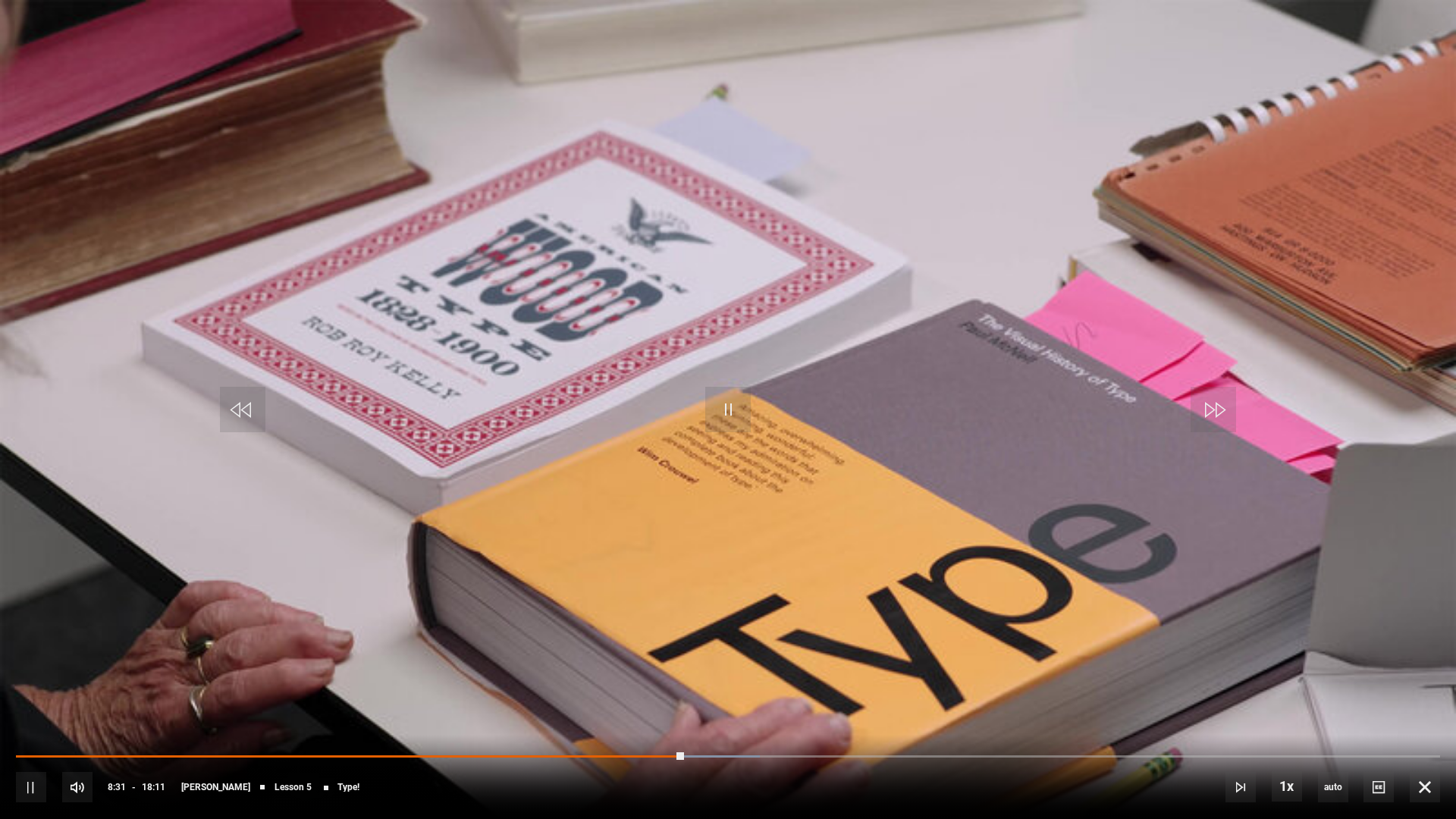
click at [1085, 494] on video "Video Player" at bounding box center [728, 409] width 1456 height 819
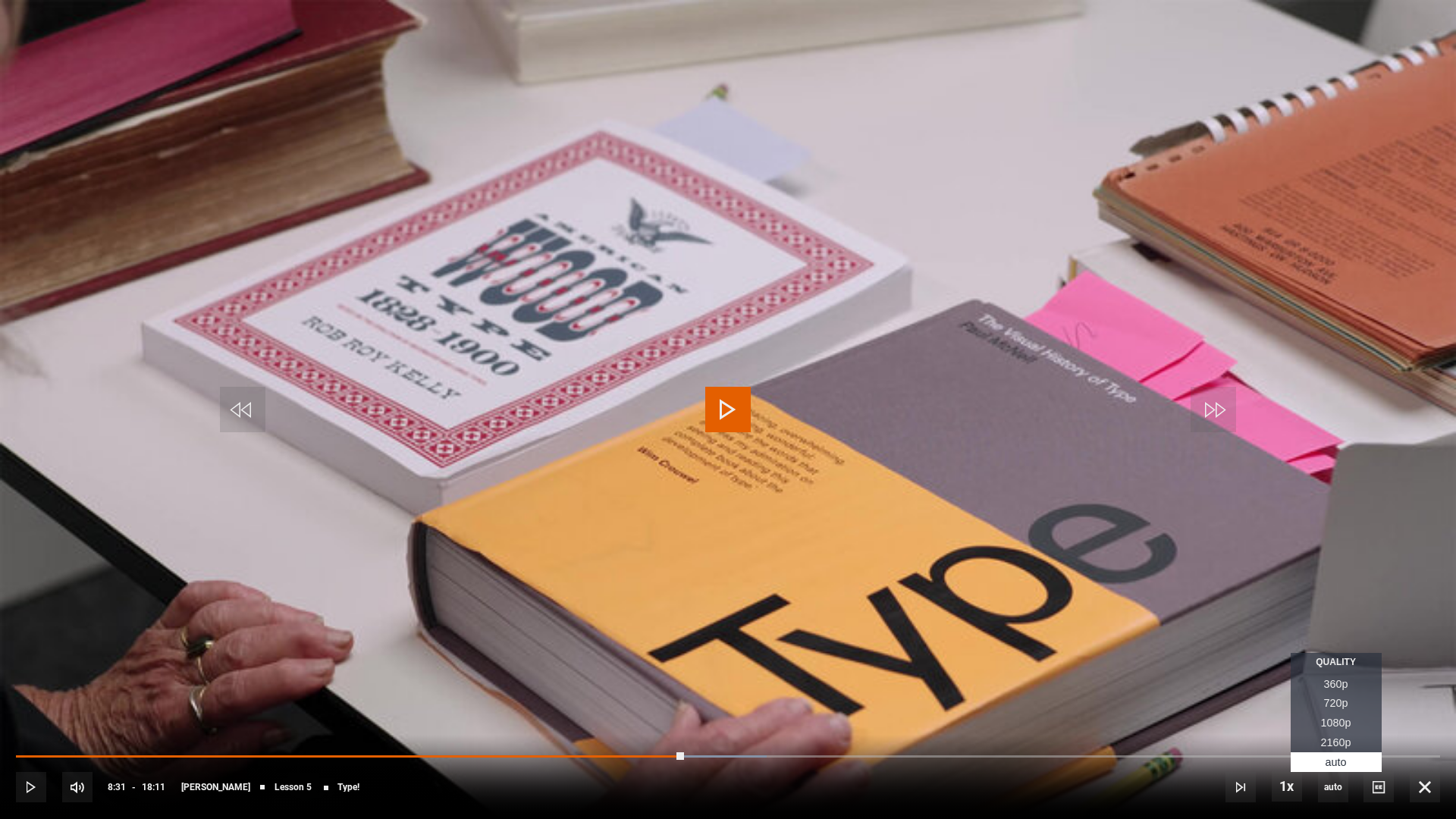
click at [1338, 714] on span "1080p" at bounding box center [1336, 722] width 31 height 12
click at [742, 423] on span "Video Player" at bounding box center [728, 409] width 45 height 45
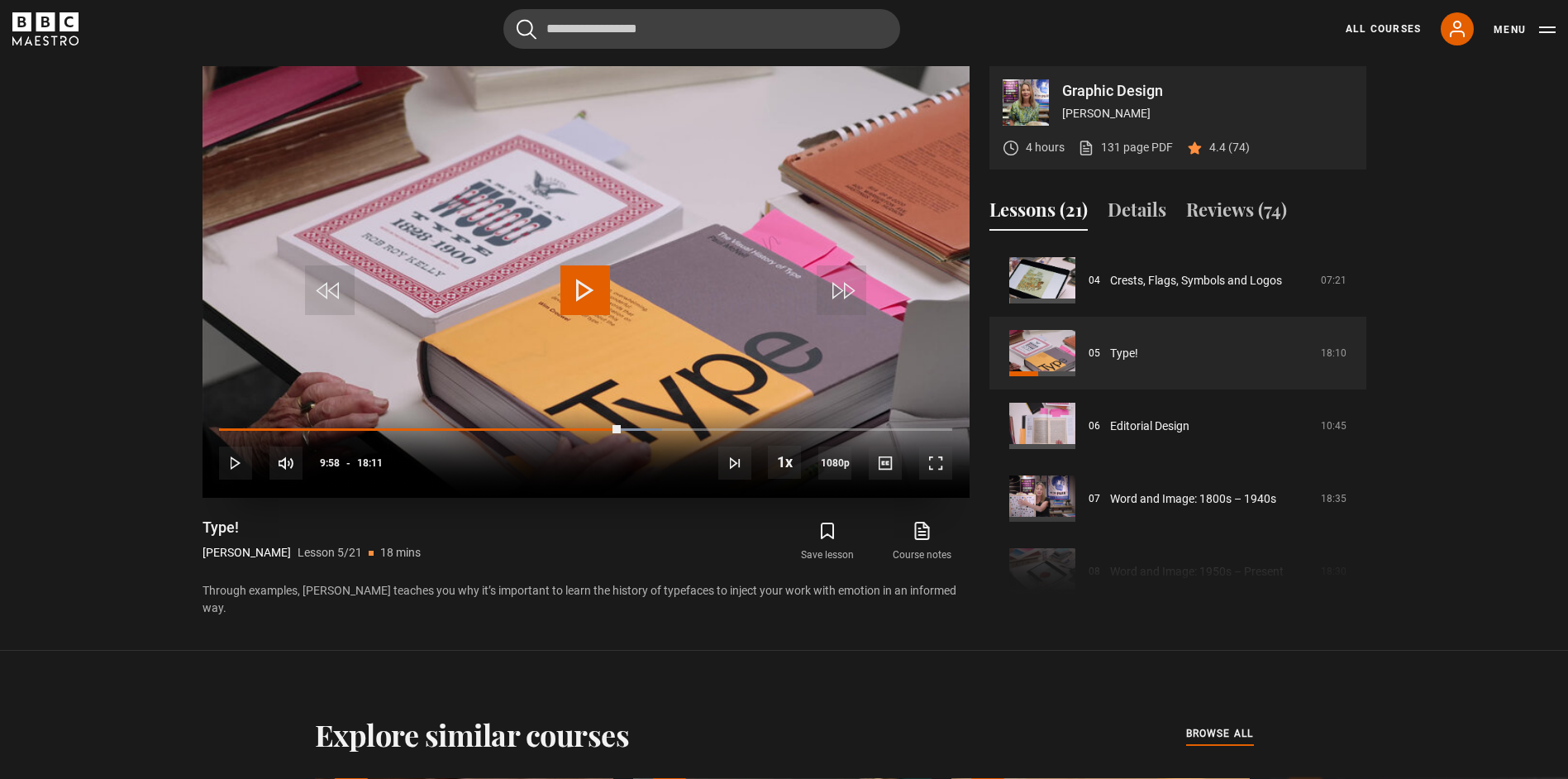
click at [577, 287] on span "Video Player" at bounding box center [584, 289] width 49 height 49
click at [942, 463] on span "Video Player" at bounding box center [936, 463] width 34 height 34
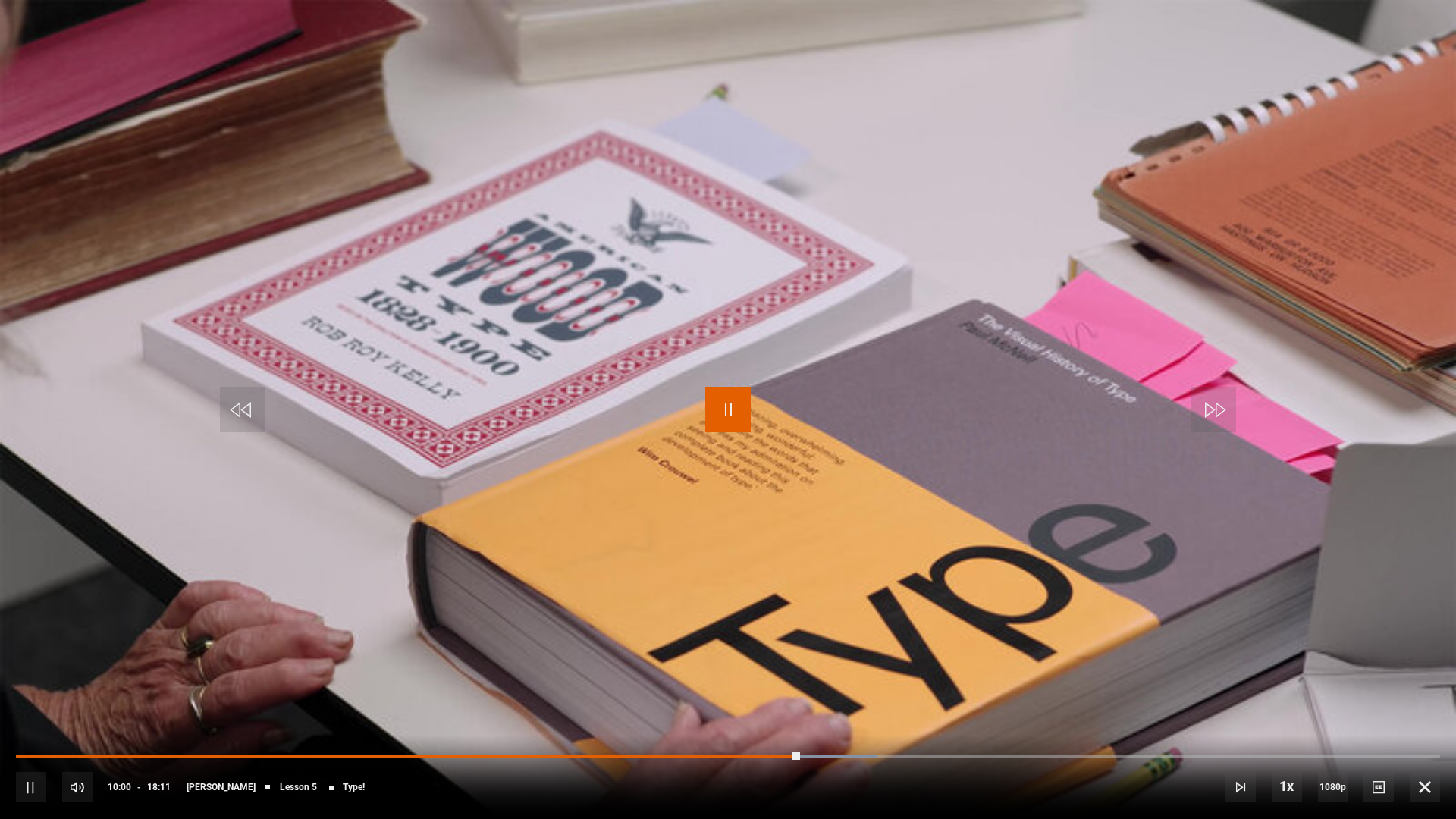
click at [726, 398] on span "Video Player" at bounding box center [728, 409] width 45 height 45
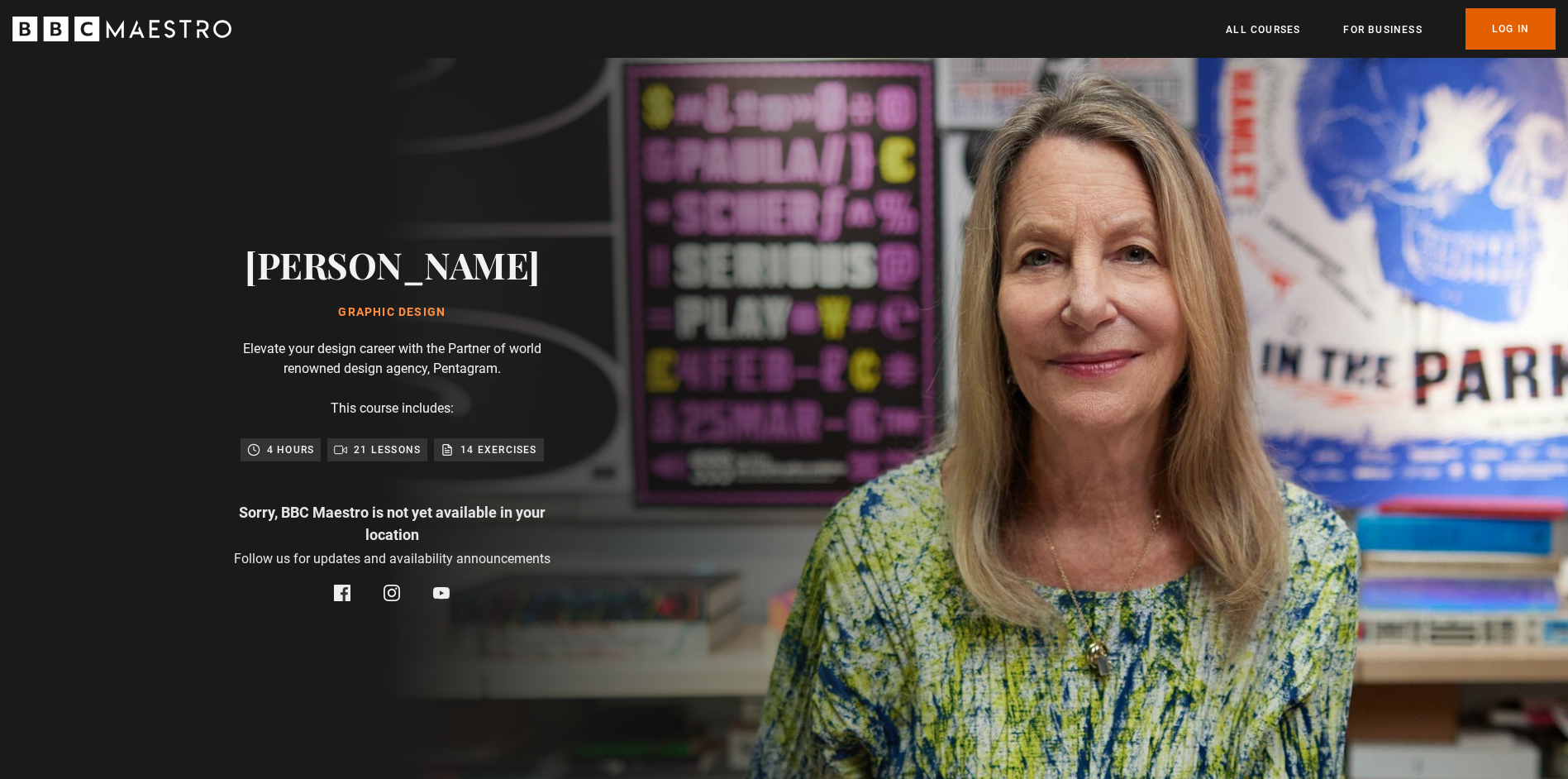
scroll to position [0, 217]
drag, startPoint x: 1488, startPoint y: 7, endPoint x: 1488, endPoint y: 15, distance: 8.0
click at [1488, 7] on header "Menu Close All Courses For business Already have an account? Log In" at bounding box center [784, 29] width 1568 height 58
click at [1493, 37] on link "Log In" at bounding box center [1510, 29] width 90 height 41
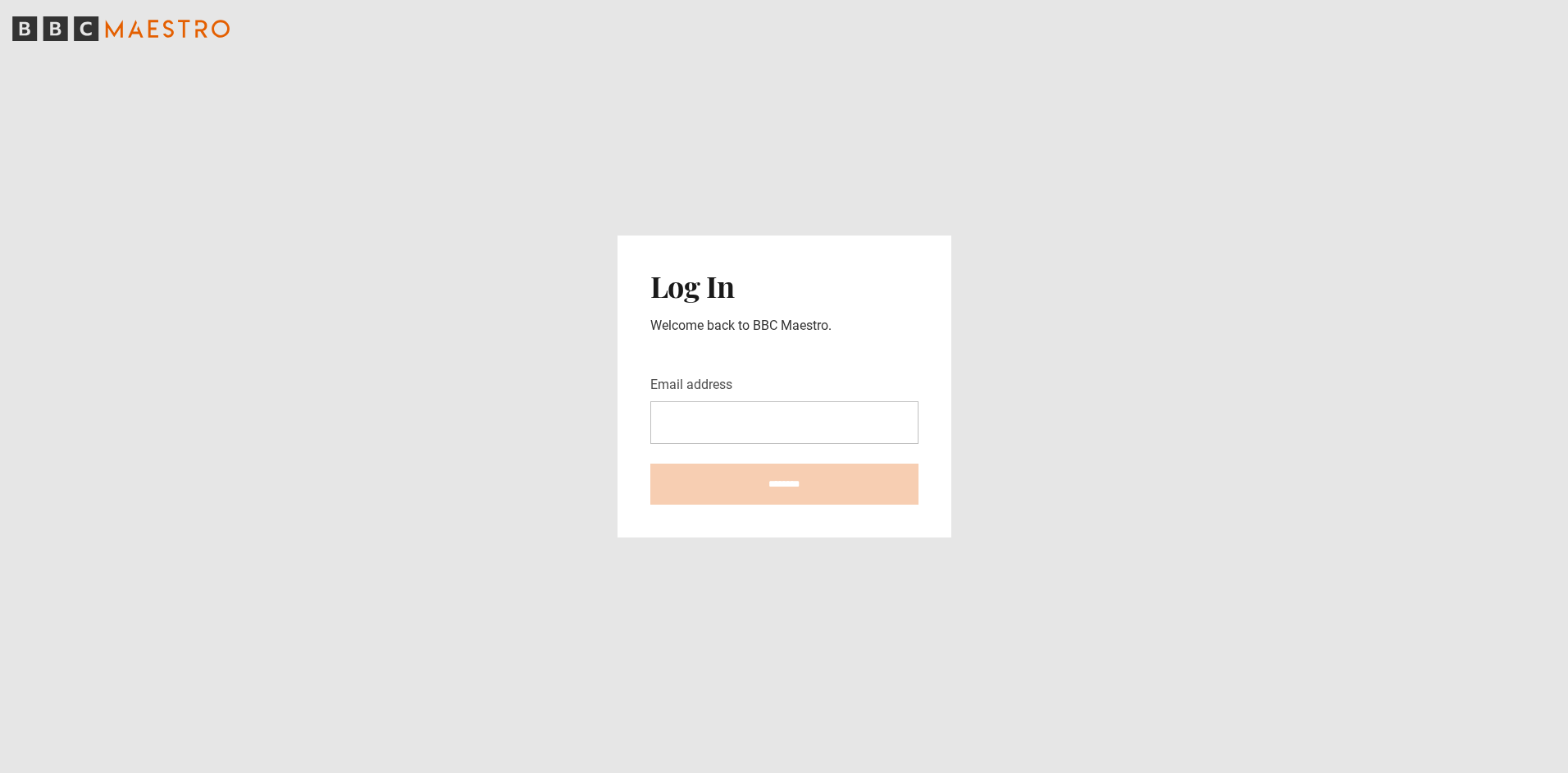
click at [729, 418] on input "Email address" at bounding box center [784, 422] width 268 height 42
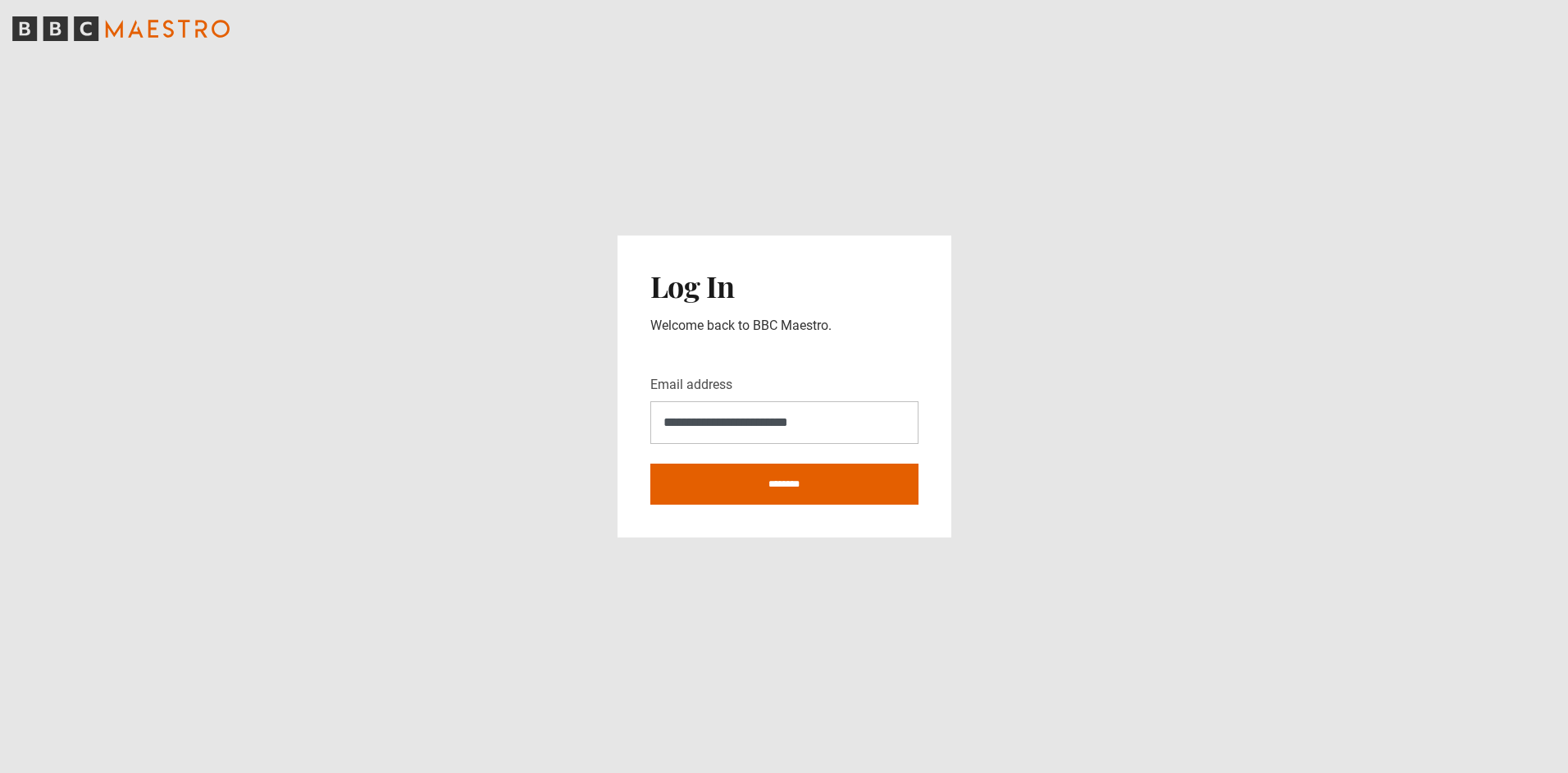
type input "**********"
click at [650, 464] on input "********" at bounding box center [784, 484] width 268 height 41
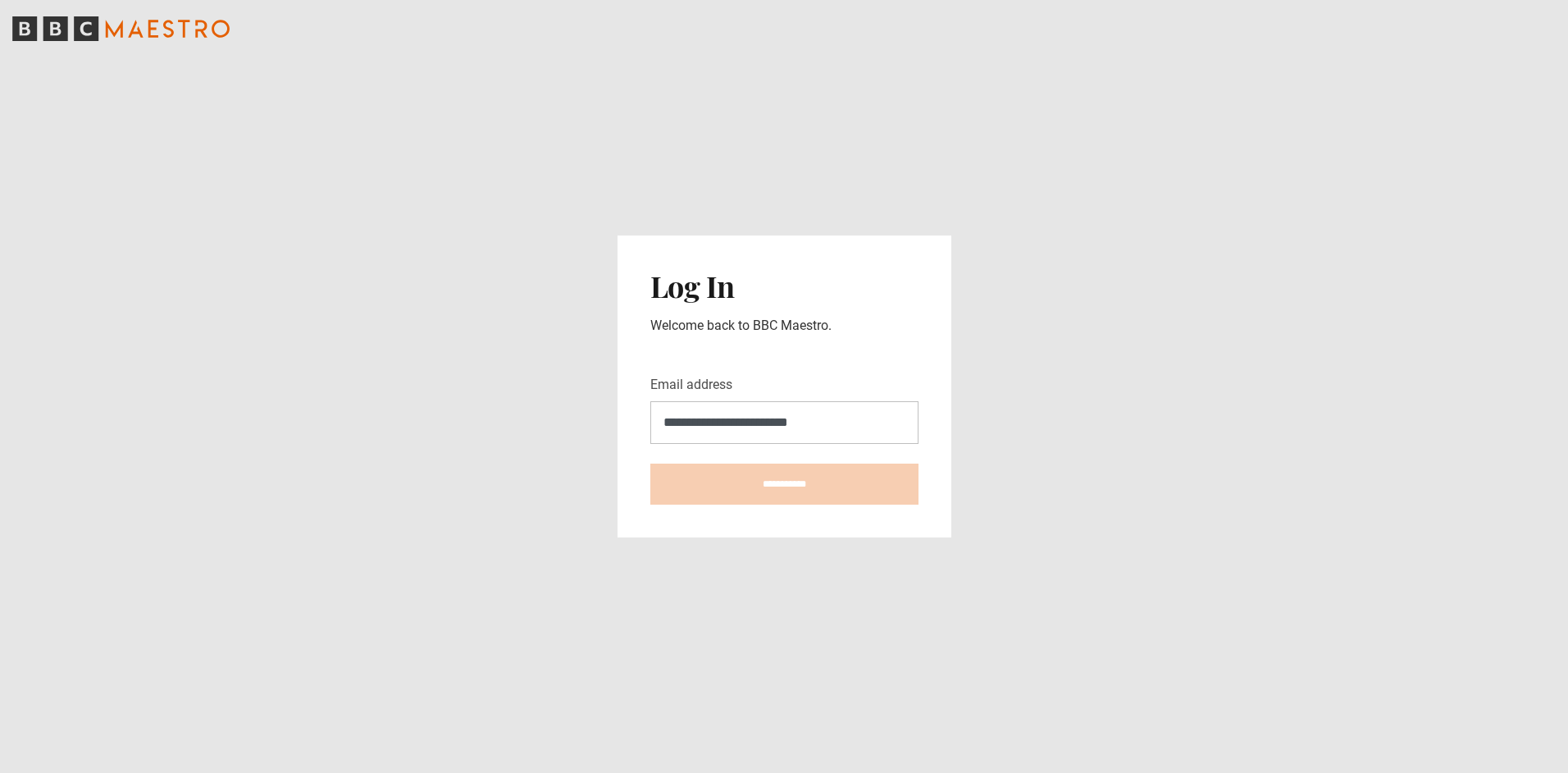
type input "**********"
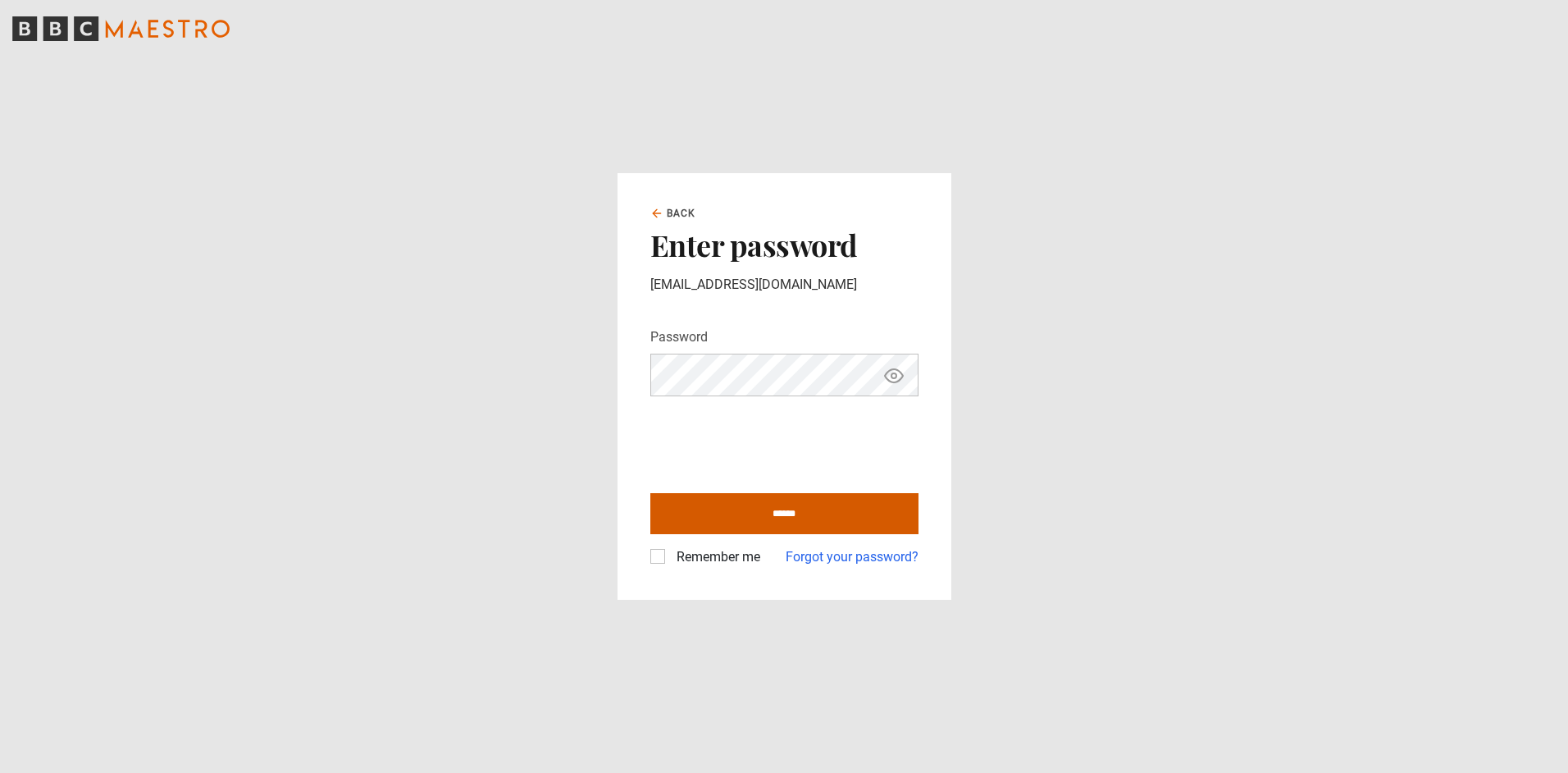
click at [732, 497] on input "******" at bounding box center [784, 513] width 268 height 41
type input "**********"
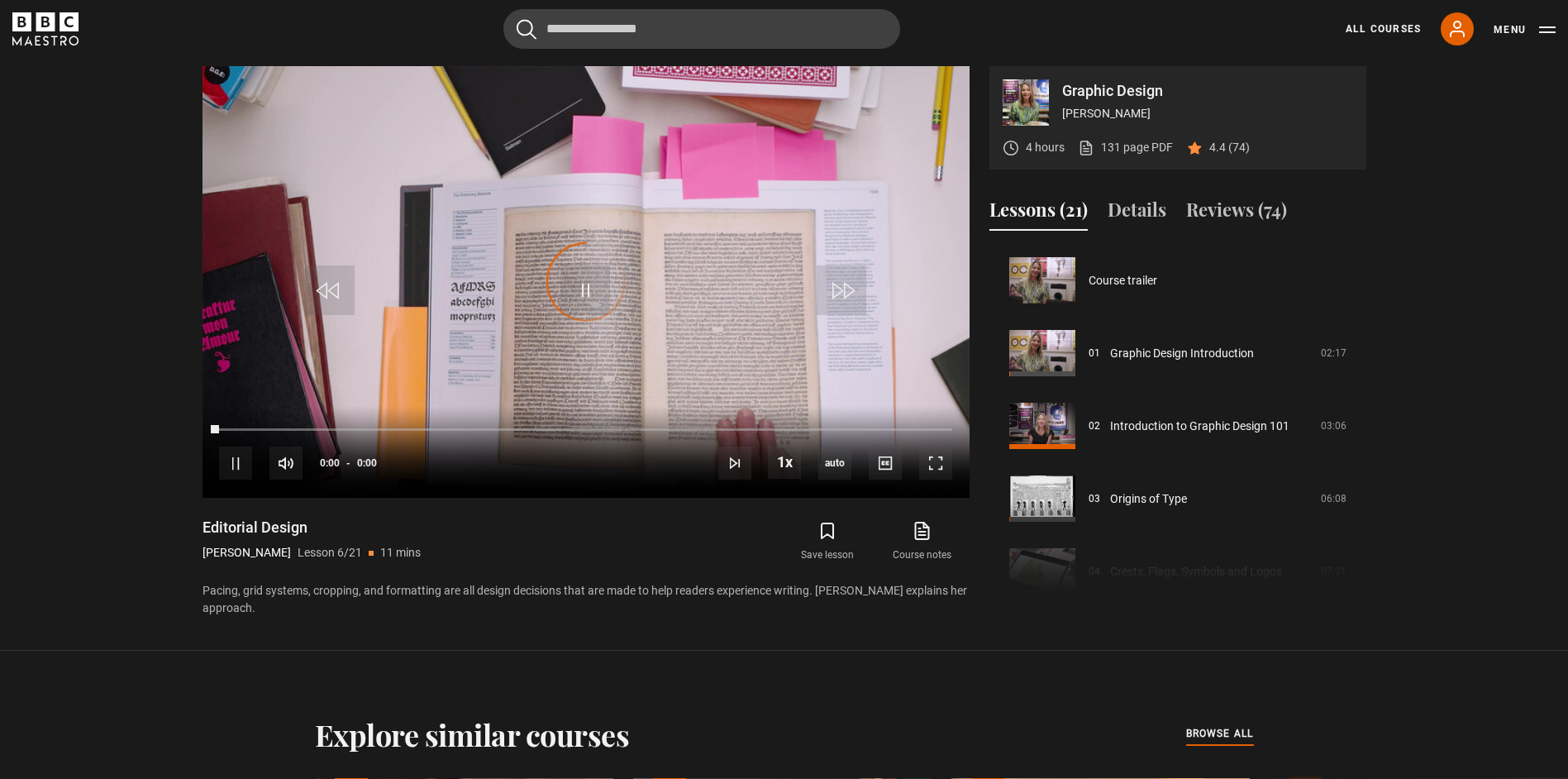
scroll to position [364, 0]
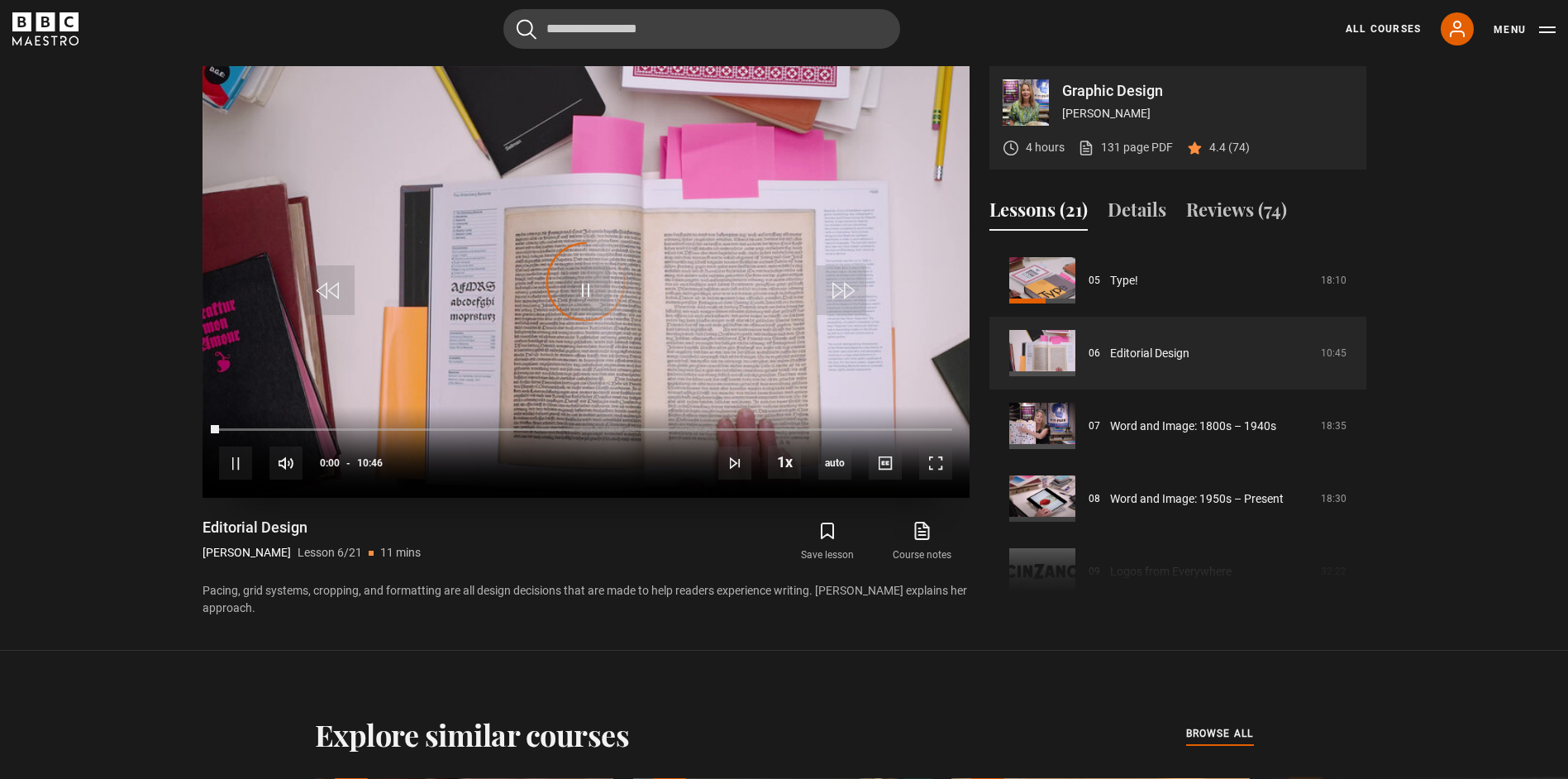
click at [628, 329] on video "Video Player" at bounding box center [586, 282] width 767 height 432
click at [591, 299] on span "Video Player" at bounding box center [584, 289] width 49 height 49
click at [236, 426] on div "10s Skip Back 10 seconds Pause 10s Skip Forward 10 seconds Loaded : 4.64% 05:36…" at bounding box center [586, 451] width 767 height 92
click at [583, 295] on span "Video Player" at bounding box center [584, 289] width 49 height 49
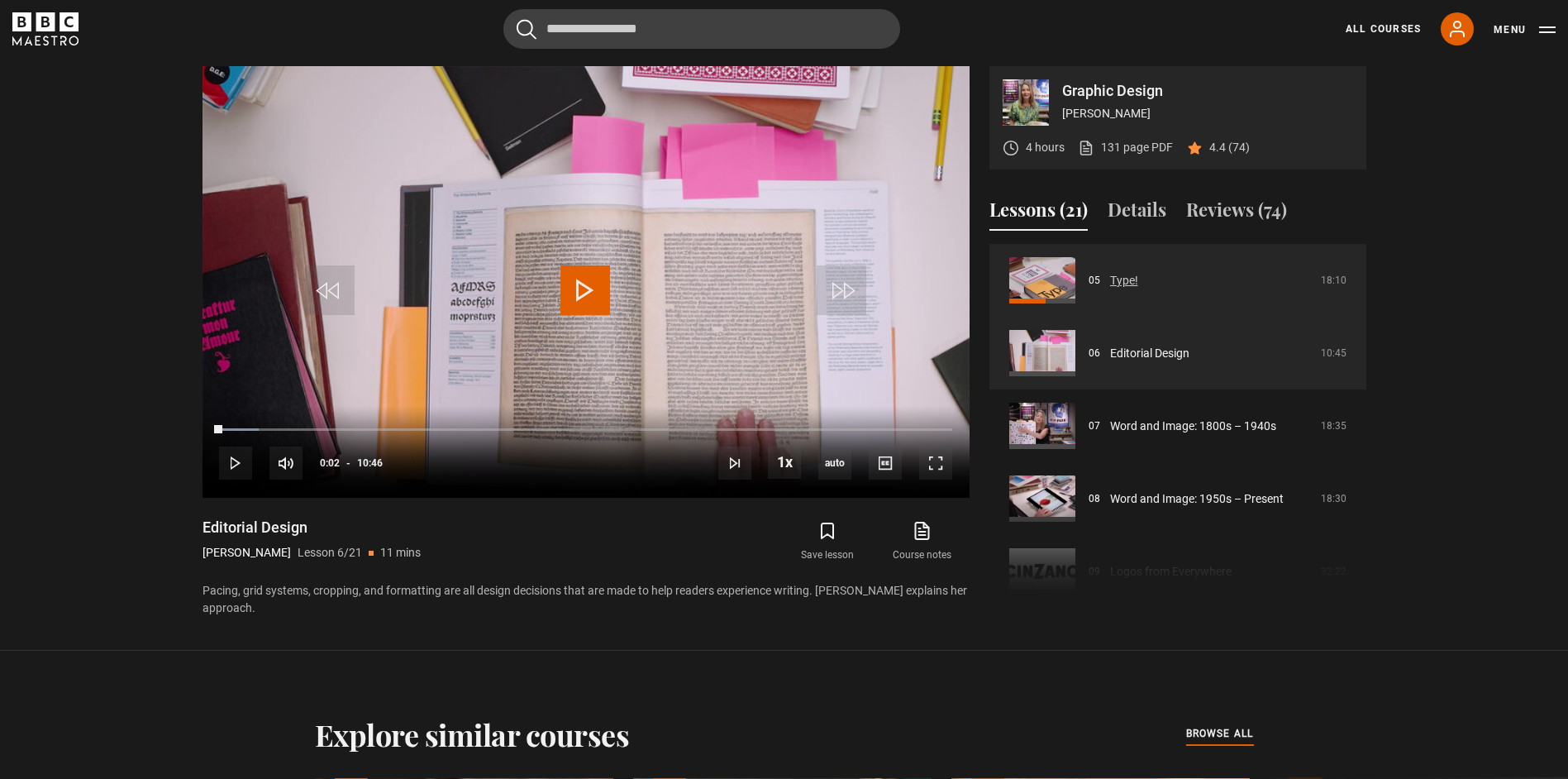
click at [1125, 285] on link "Type!" at bounding box center [1124, 280] width 28 height 18
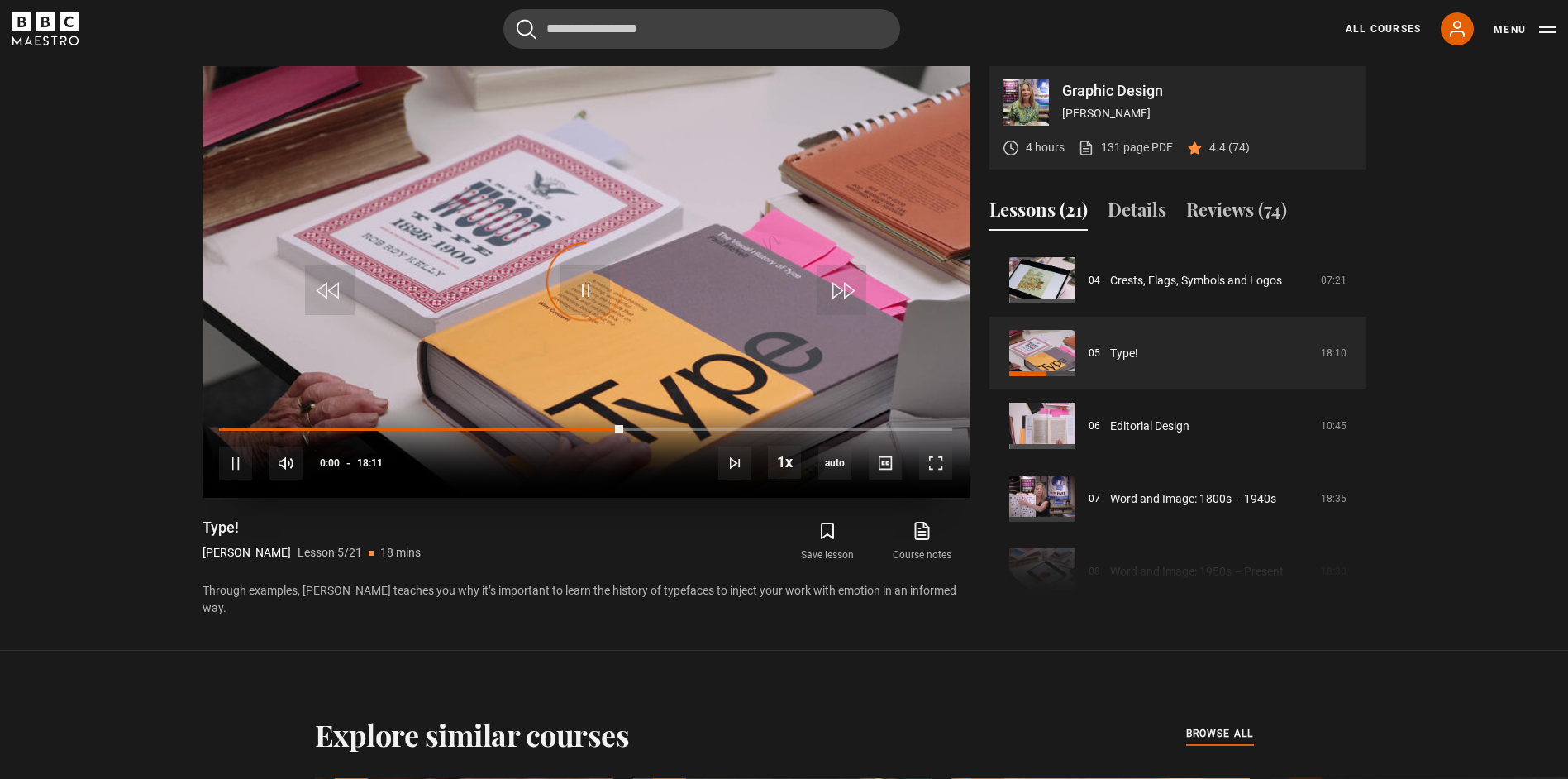
click at [588, 293] on div "Video Player is loading." at bounding box center [585, 281] width 83 height 83
click at [593, 285] on span "Video Player" at bounding box center [584, 289] width 49 height 49
click at [571, 275] on span "Video Player" at bounding box center [584, 289] width 49 height 49
click at [593, 298] on span "Video Player" at bounding box center [584, 289] width 49 height 49
click at [610, 210] on video "Video Player" at bounding box center [586, 282] width 767 height 432
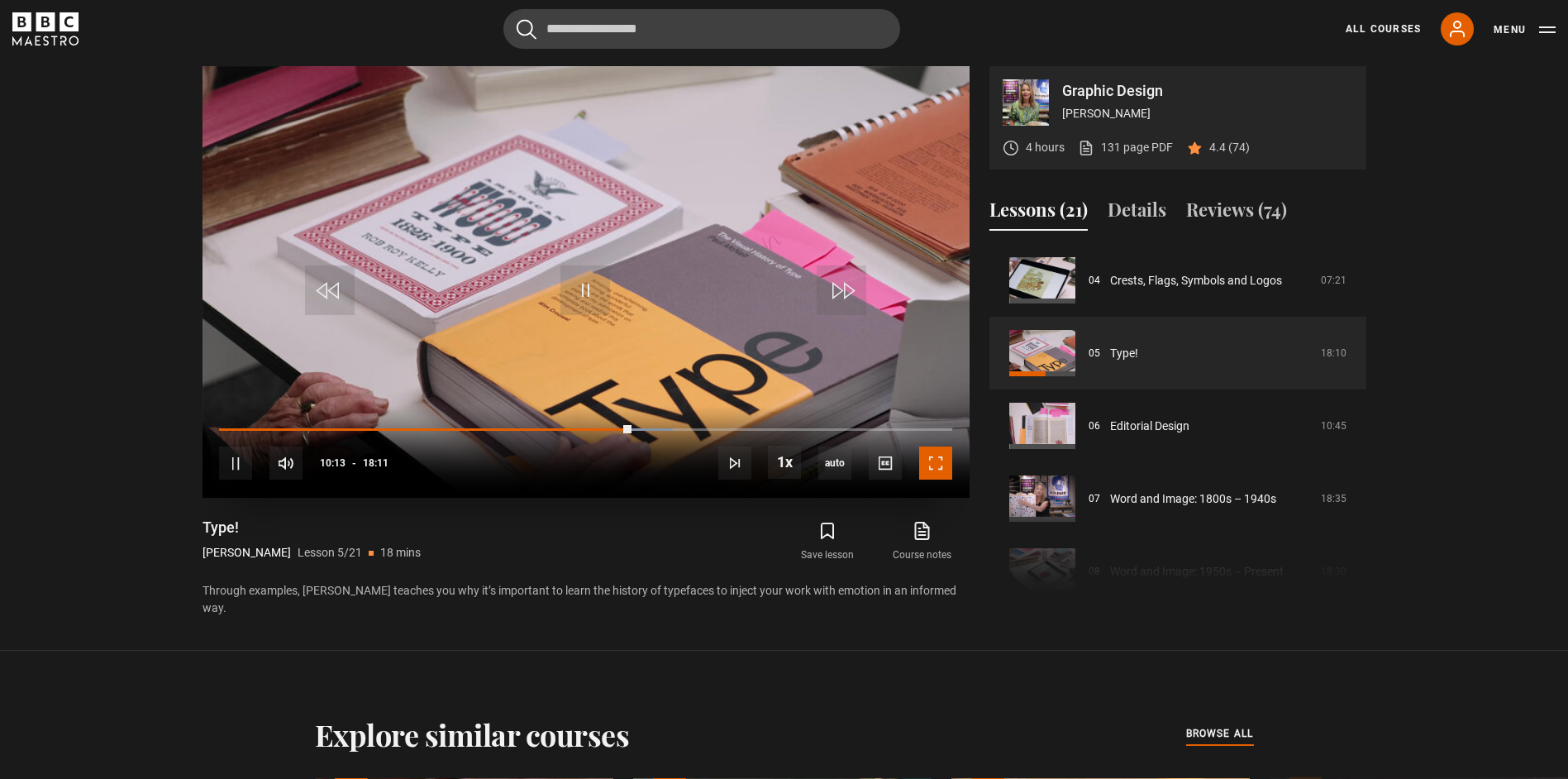
click at [935, 453] on span "Video Player" at bounding box center [936, 463] width 34 height 34
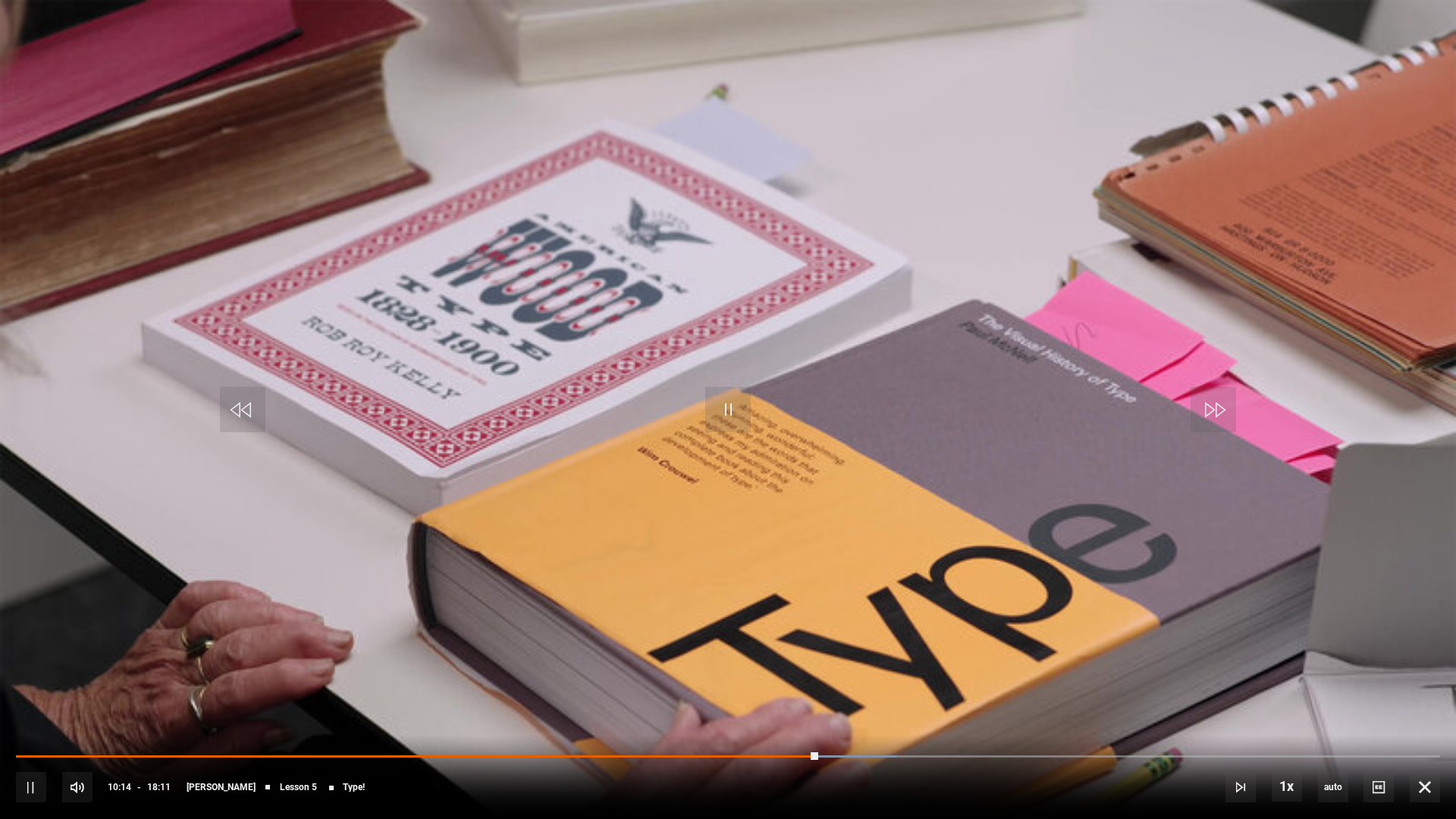
click at [833, 483] on video "Video Player" at bounding box center [728, 409] width 1456 height 819
click at [1423, 714] on span "Video Player" at bounding box center [1425, 787] width 31 height 31
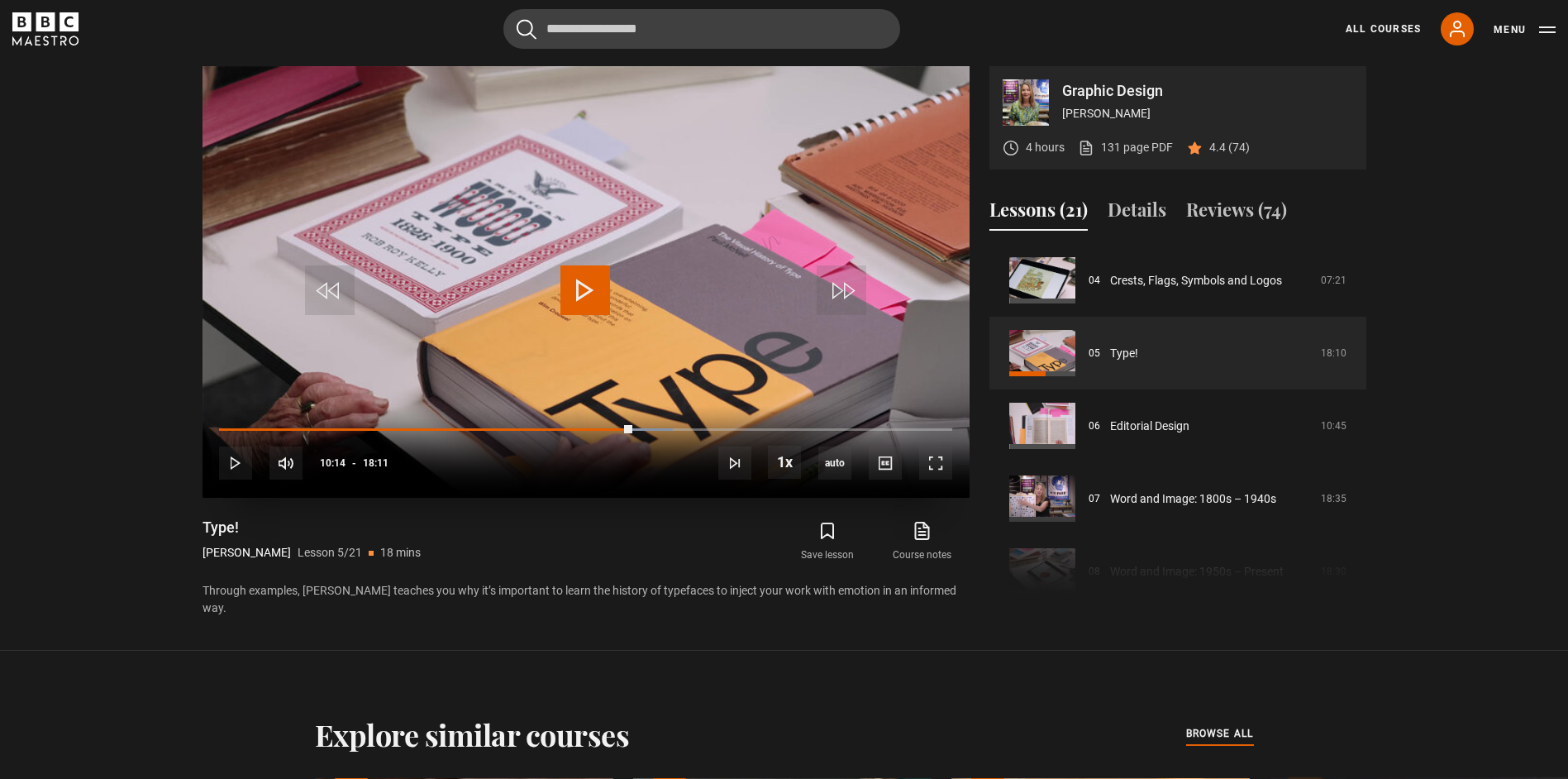
click at [615, 329] on video "Video Player" at bounding box center [586, 282] width 767 height 432
click at [609, 294] on span "Video Player" at bounding box center [584, 289] width 49 height 49
drag, startPoint x: 927, startPoint y: 461, endPoint x: 932, endPoint y: 546, distance: 85.1
click at [928, 461] on span "Video Player" at bounding box center [936, 463] width 34 height 34
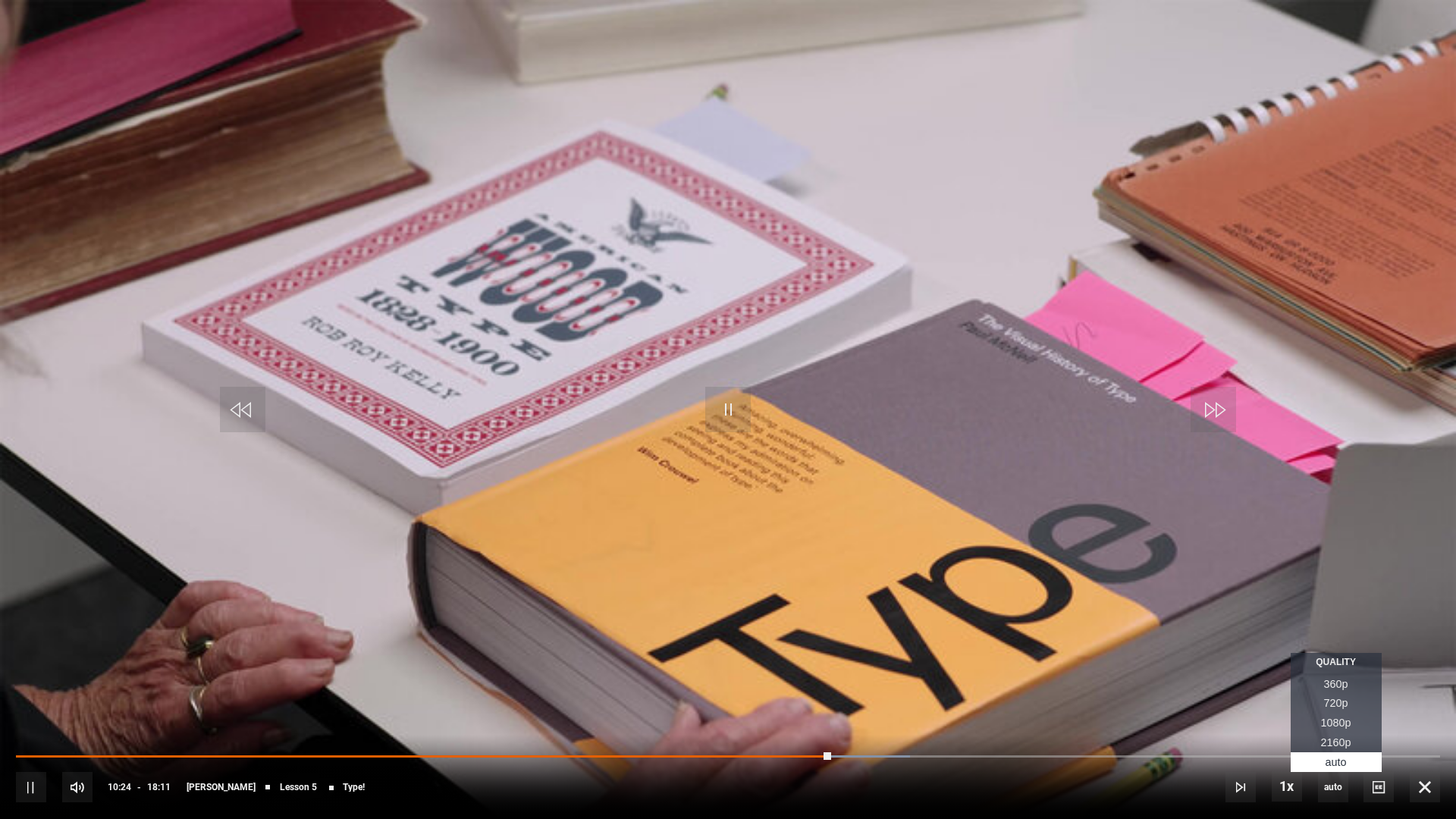
click at [1338, 714] on span "1080p" at bounding box center [1336, 722] width 31 height 12
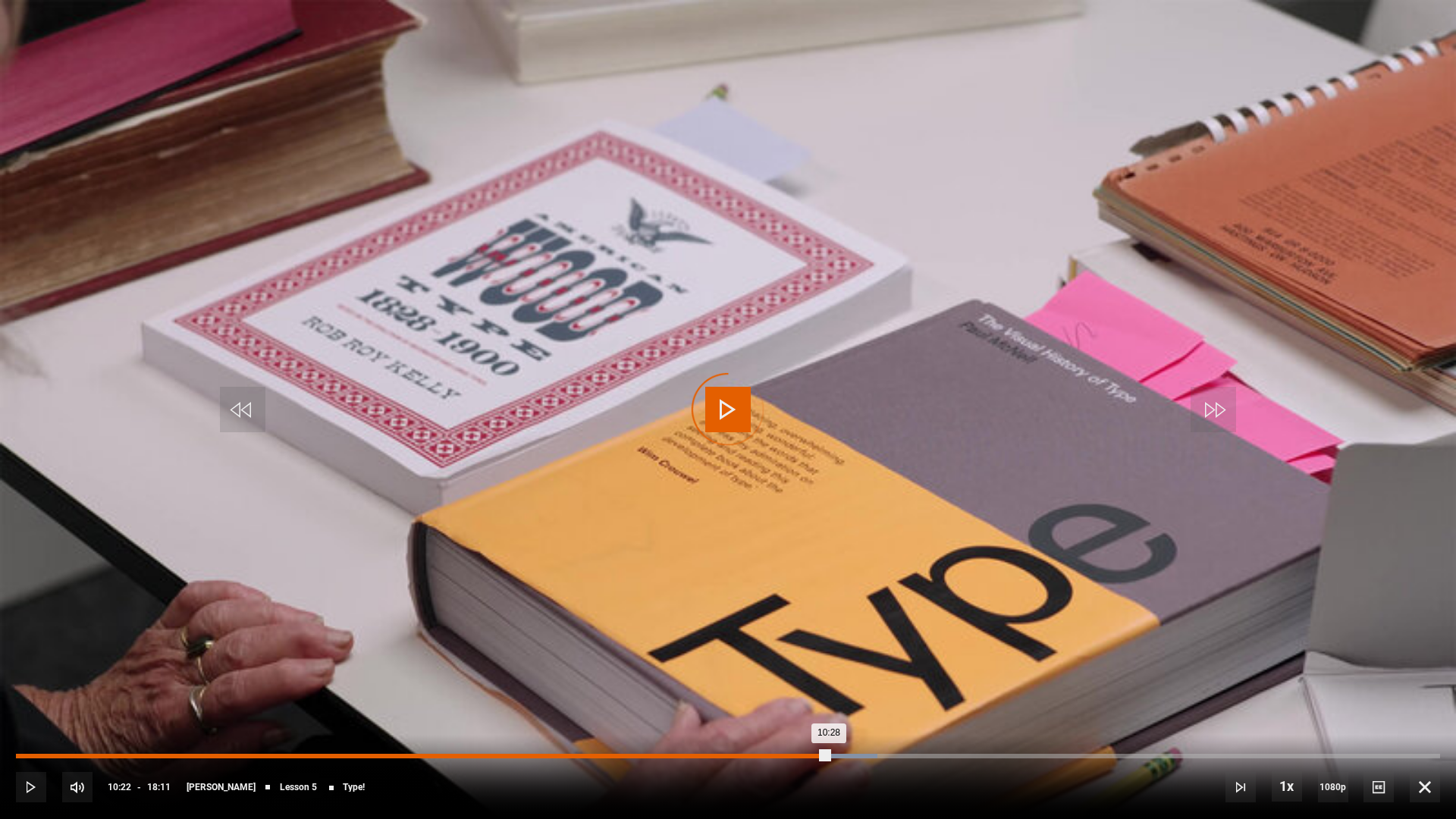
click at [829, 714] on div "10:28" at bounding box center [423, 756] width 813 height 4
click at [827, 714] on div "10:24" at bounding box center [424, 756] width 816 height 4
click at [821, 714] on div "10:16" at bounding box center [423, 756] width 814 height 4
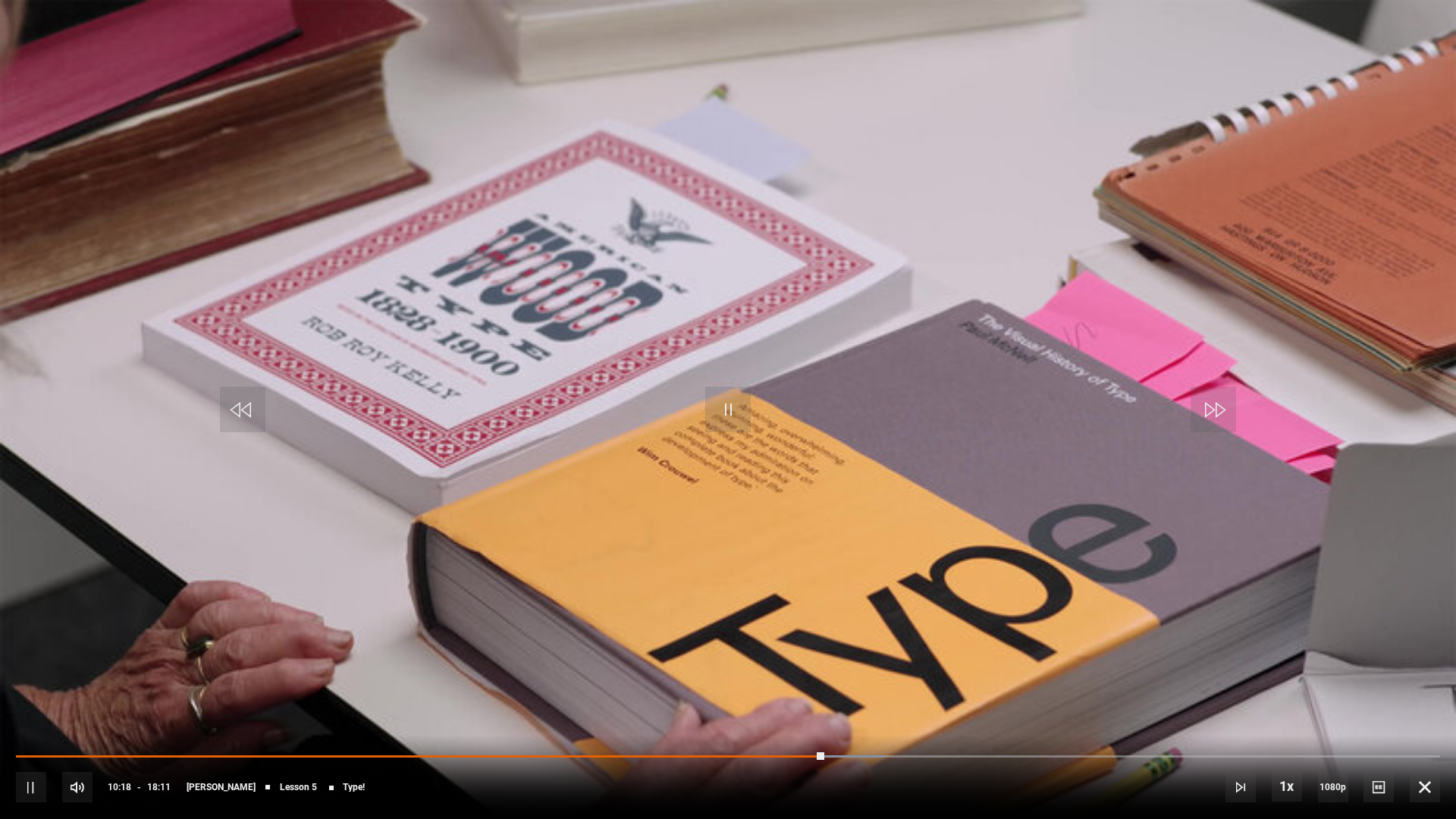
click at [782, 573] on video "Video Player" at bounding box center [728, 409] width 1456 height 819
click at [770, 557] on video "Video Player" at bounding box center [728, 409] width 1456 height 819
click at [769, 556] on video "Video Player" at bounding box center [728, 409] width 1456 height 819
click at [769, 556] on video "Video Player" at bounding box center [728, 409] width 1456 height 819
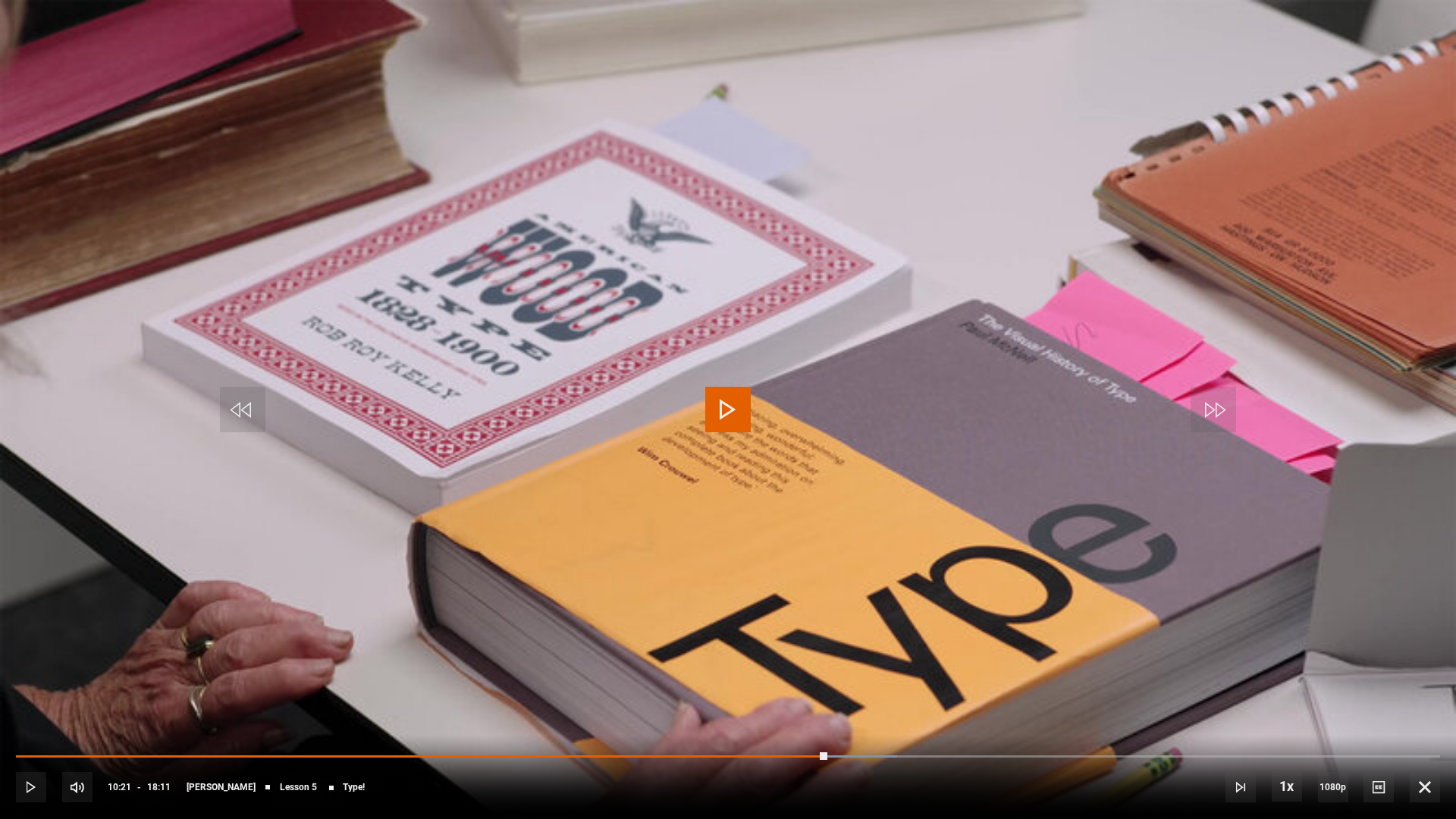
click at [769, 556] on video "Video Player" at bounding box center [728, 409] width 1456 height 819
click at [757, 552] on video "Video Player" at bounding box center [728, 409] width 1456 height 819
click at [748, 418] on span "Video Player" at bounding box center [728, 409] width 45 height 45
click at [722, 417] on span "Video Player" at bounding box center [728, 409] width 45 height 45
click at [742, 396] on span "Video Player" at bounding box center [728, 409] width 45 height 45
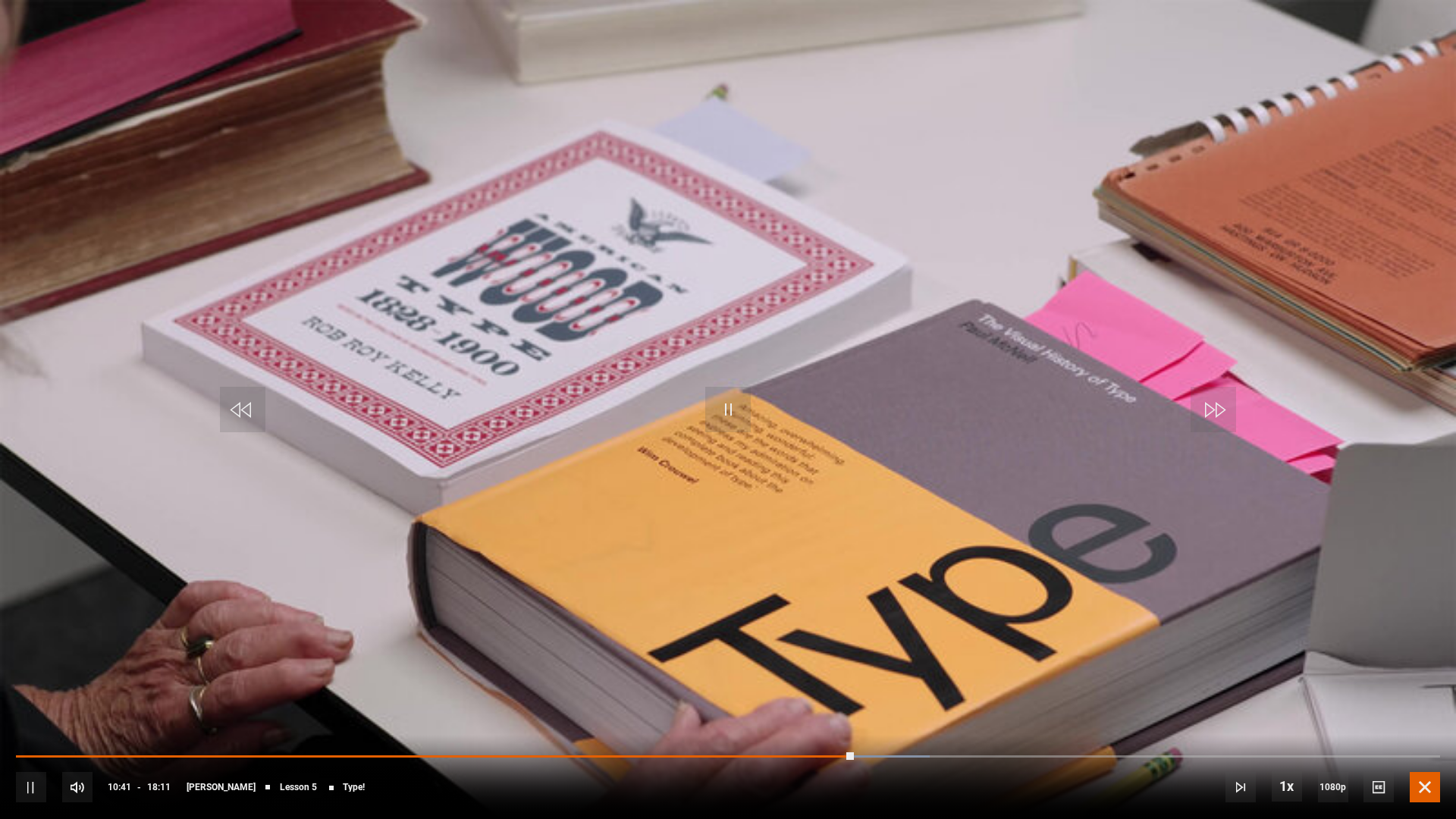
click at [1434, 714] on span "Video Player" at bounding box center [1425, 787] width 31 height 31
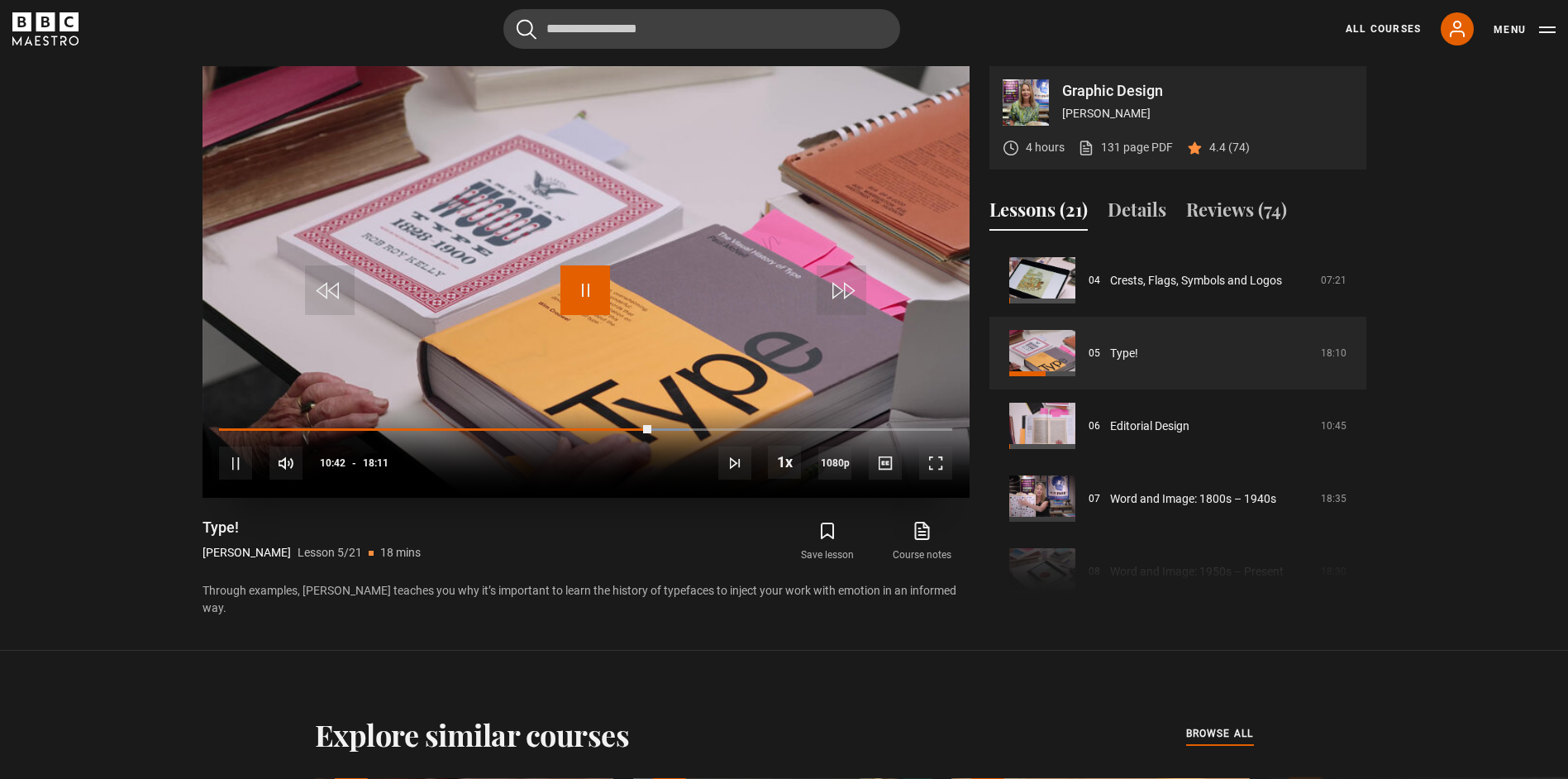
click at [590, 285] on span "Video Player" at bounding box center [584, 289] width 49 height 49
drag, startPoint x: 653, startPoint y: 315, endPoint x: 644, endPoint y: 315, distance: 9.0
click at [653, 315] on video "Video Player" at bounding box center [586, 282] width 767 height 432
click at [951, 462] on span "Video Player" at bounding box center [936, 463] width 34 height 34
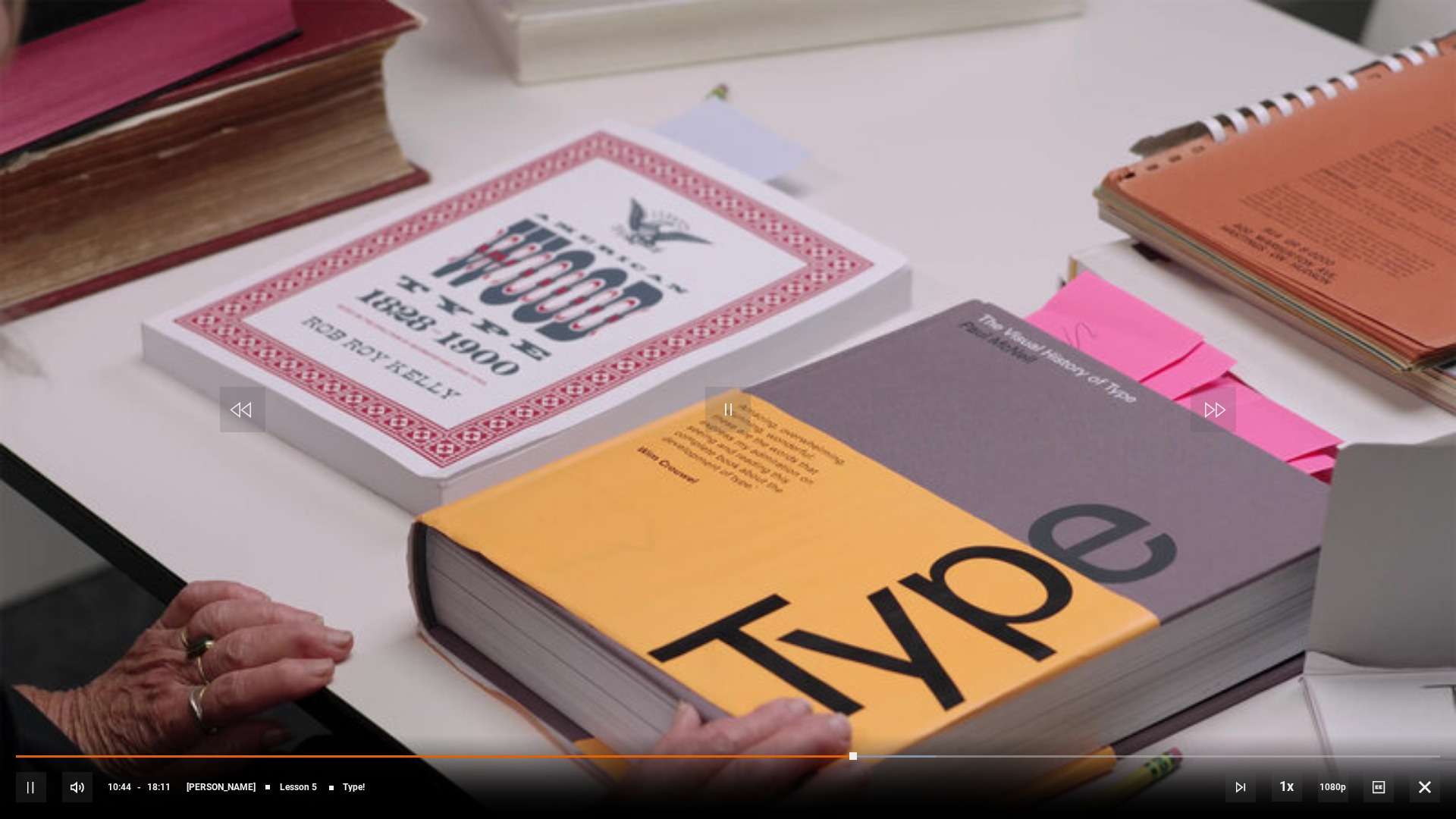
click at [594, 375] on video "Video Player" at bounding box center [728, 409] width 1456 height 819
click at [593, 381] on video "Video Player" at bounding box center [728, 409] width 1456 height 819
drag, startPoint x: 648, startPoint y: 439, endPoint x: 790, endPoint y: 553, distance: 182.1
click at [647, 438] on video "Video Player" at bounding box center [728, 409] width 1456 height 819
click at [734, 402] on span "Video Player" at bounding box center [728, 409] width 45 height 45
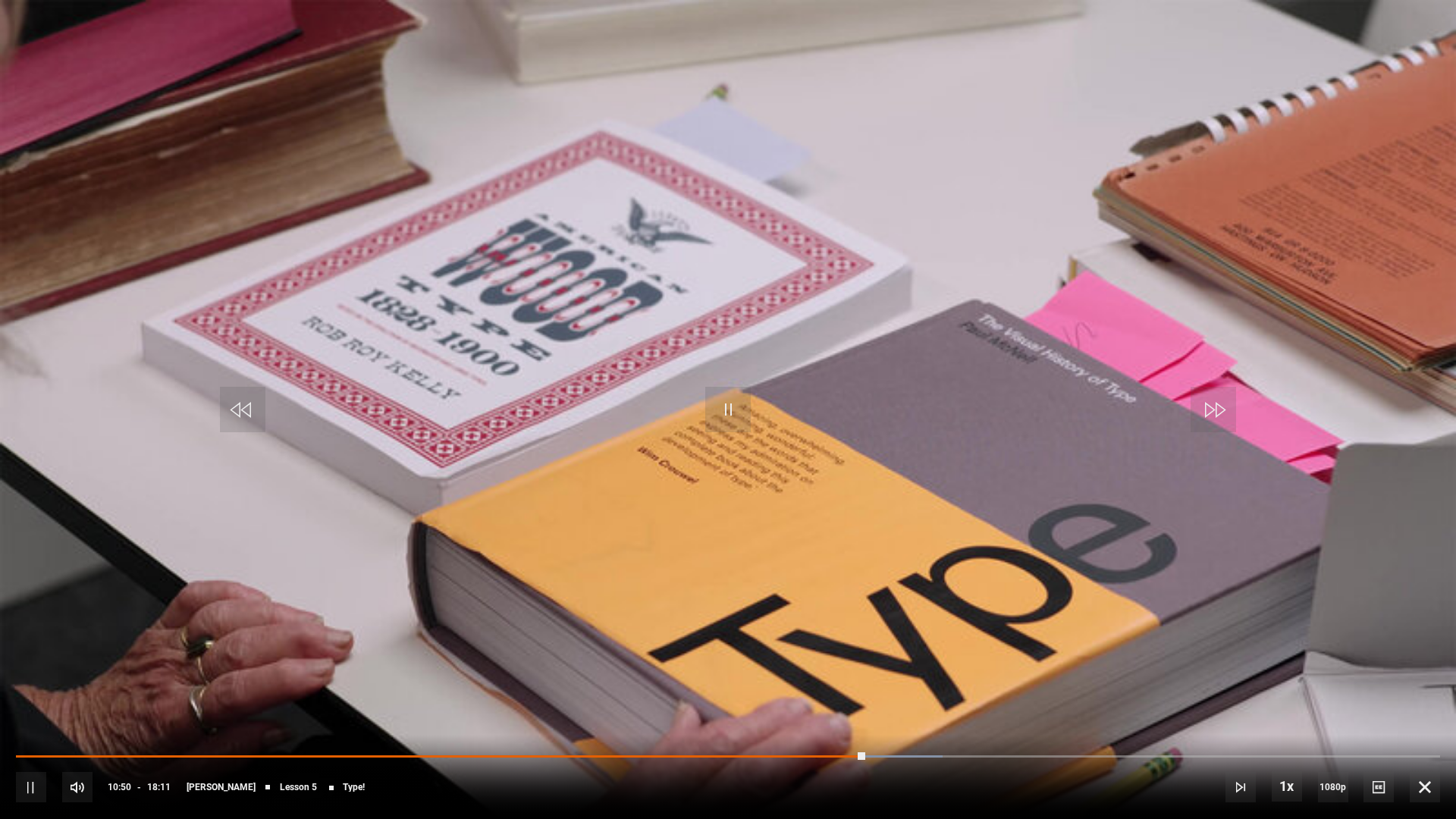
click at [1133, 603] on video "Video Player" at bounding box center [728, 409] width 1456 height 819
click at [736, 392] on span "Video Player" at bounding box center [728, 409] width 45 height 45
click at [734, 407] on span "Video Player" at bounding box center [728, 409] width 45 height 45
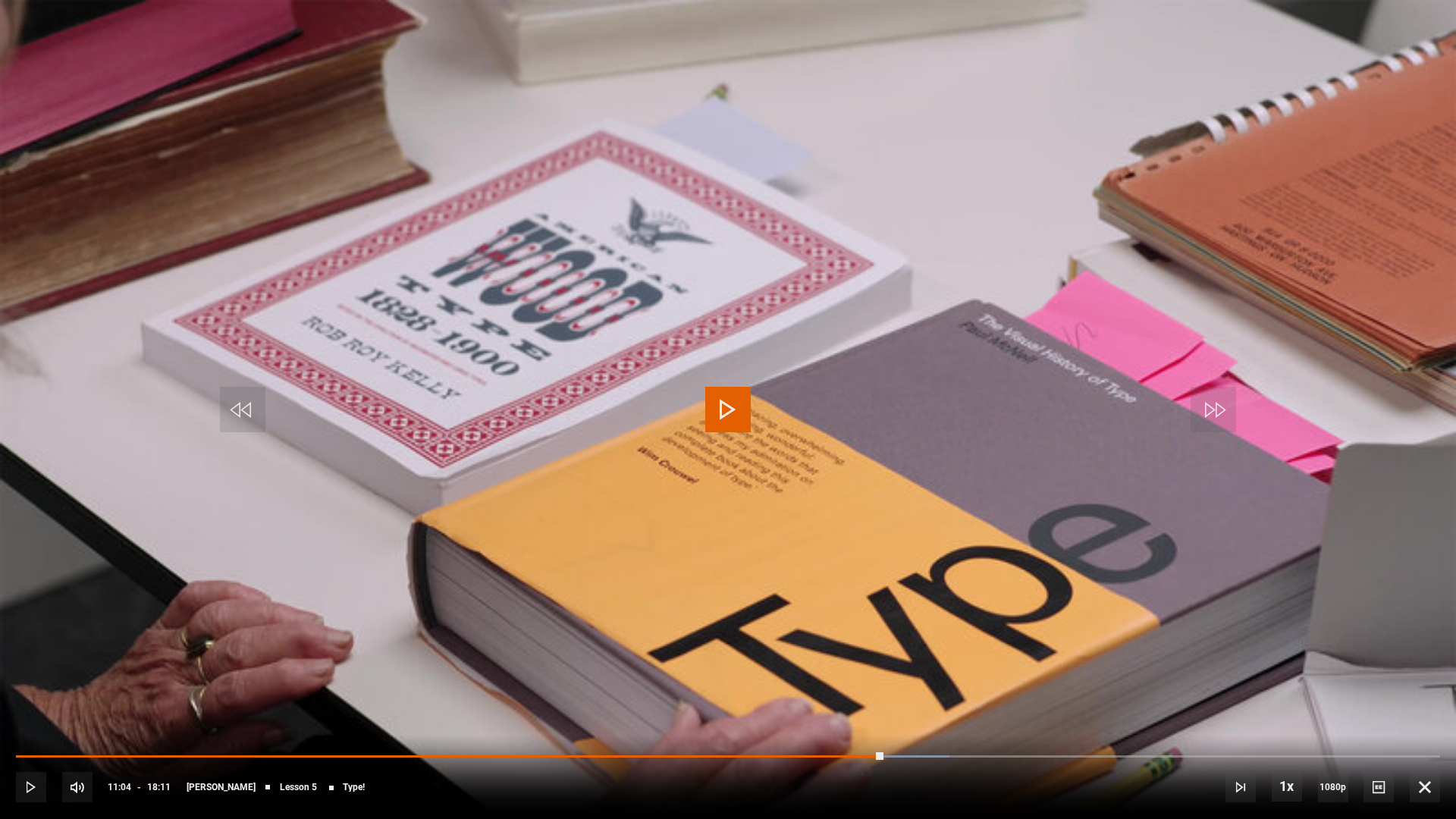
click at [725, 439] on video "Video Player" at bounding box center [728, 409] width 1456 height 819
click at [736, 418] on span "Video Player" at bounding box center [728, 409] width 45 height 45
click at [736, 422] on span "Video Player" at bounding box center [728, 409] width 45 height 45
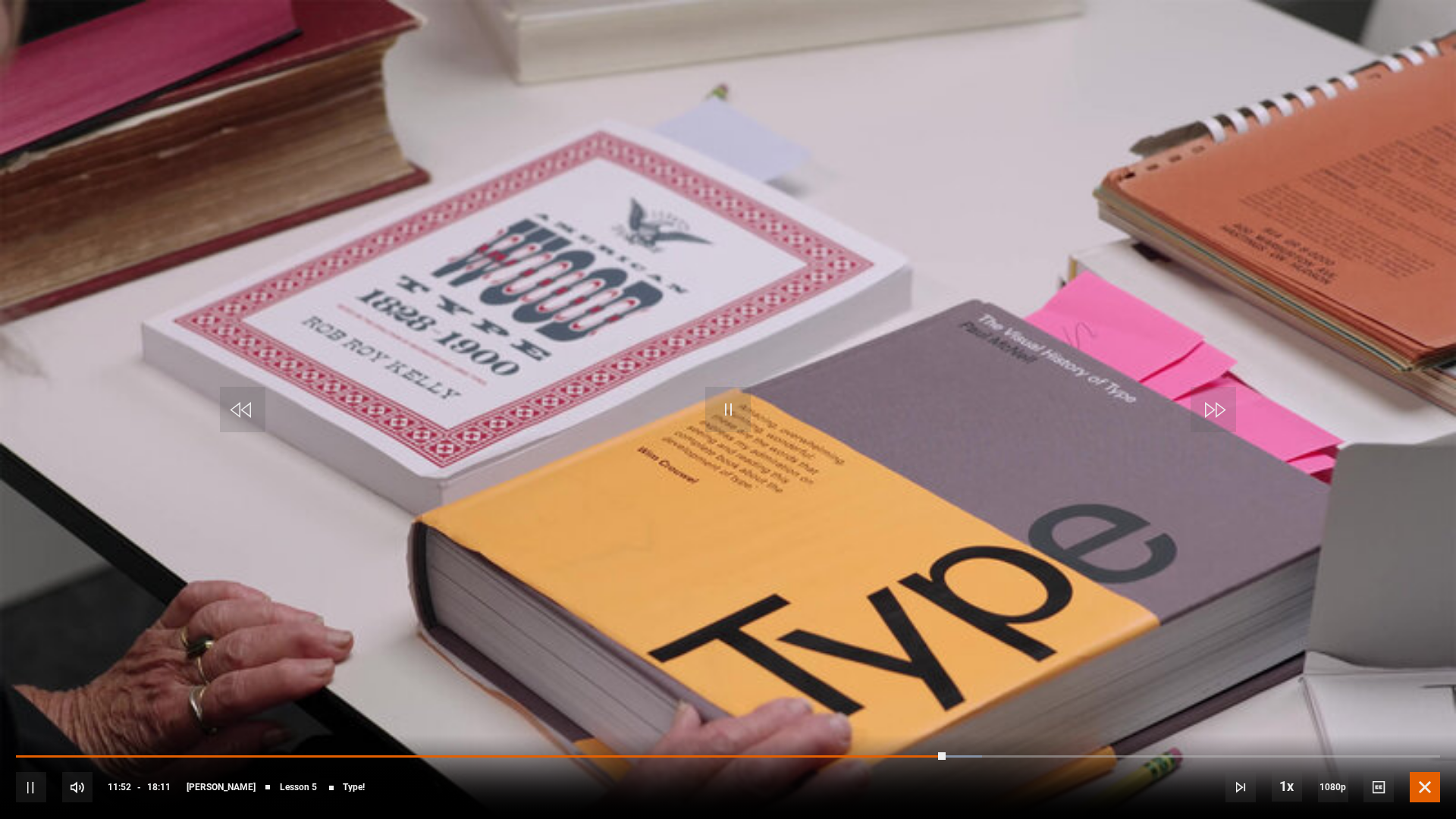
drag, startPoint x: 1420, startPoint y: 783, endPoint x: 741, endPoint y: 377, distance: 791.1
click at [745, 377] on video-js "Video Player is loading. Play Lesson Type! 10s Skip Back 10 seconds Pause 10s S…" at bounding box center [728, 409] width 1456 height 819
click at [706, 441] on video "Video Player" at bounding box center [728, 409] width 1456 height 819
click at [722, 410] on span "Video Player" at bounding box center [728, 409] width 45 height 45
click at [710, 260] on video "Video Player" at bounding box center [728, 409] width 1456 height 819
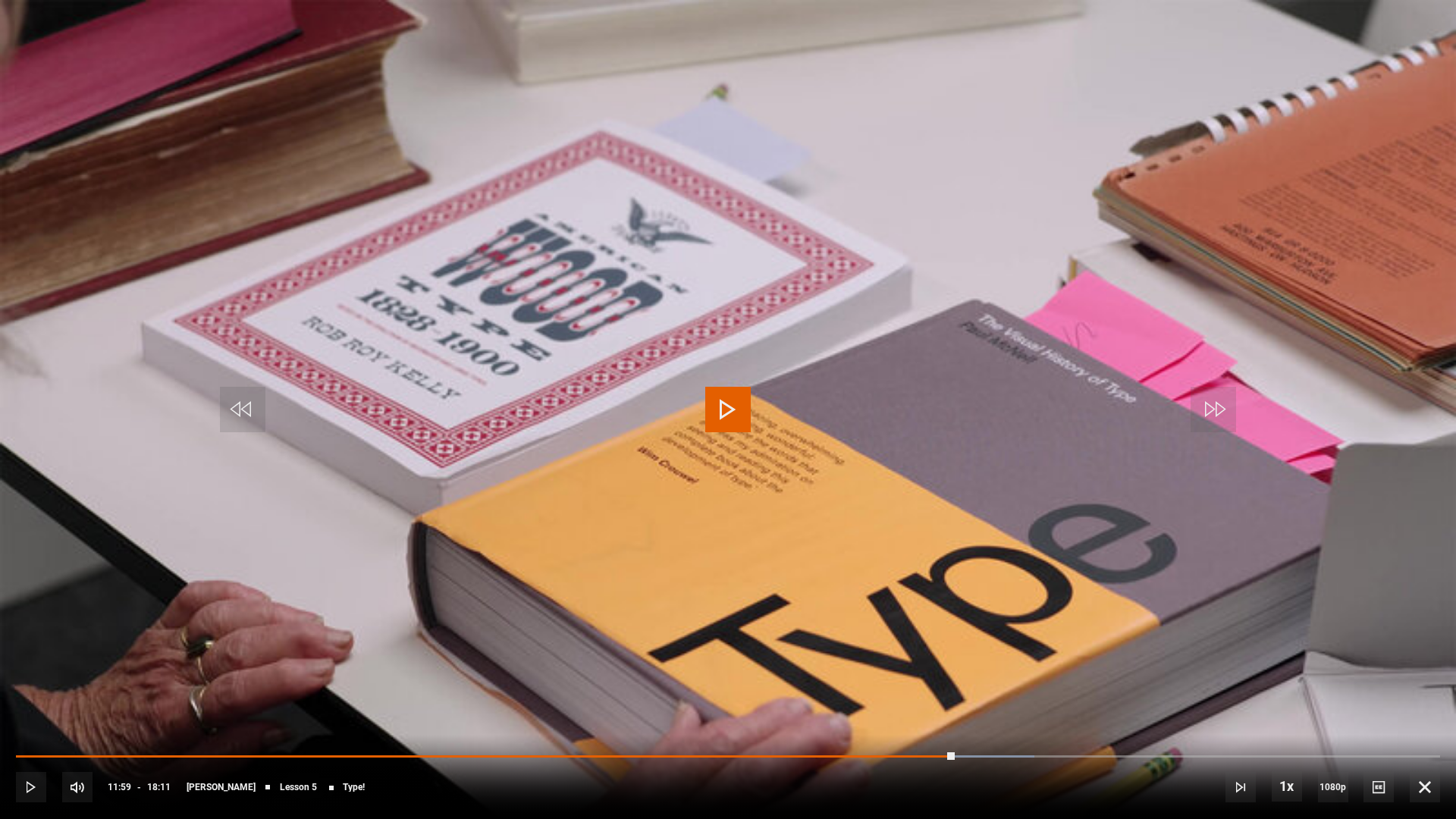
click at [727, 417] on span "Video Player" at bounding box center [728, 409] width 45 height 45
click at [735, 407] on span "Video Player" at bounding box center [728, 409] width 45 height 45
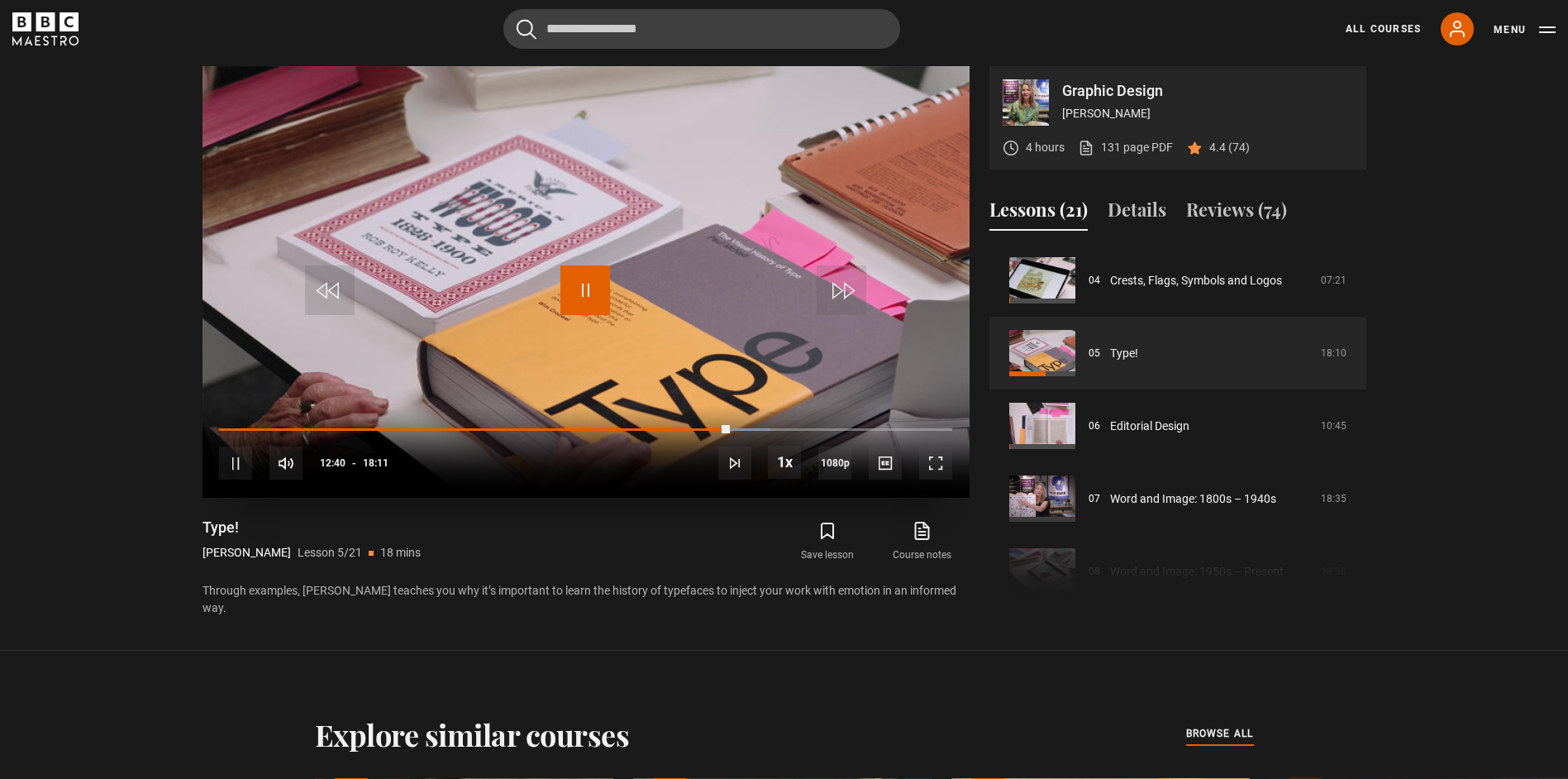
click at [582, 307] on span "Video Player" at bounding box center [584, 289] width 49 height 49
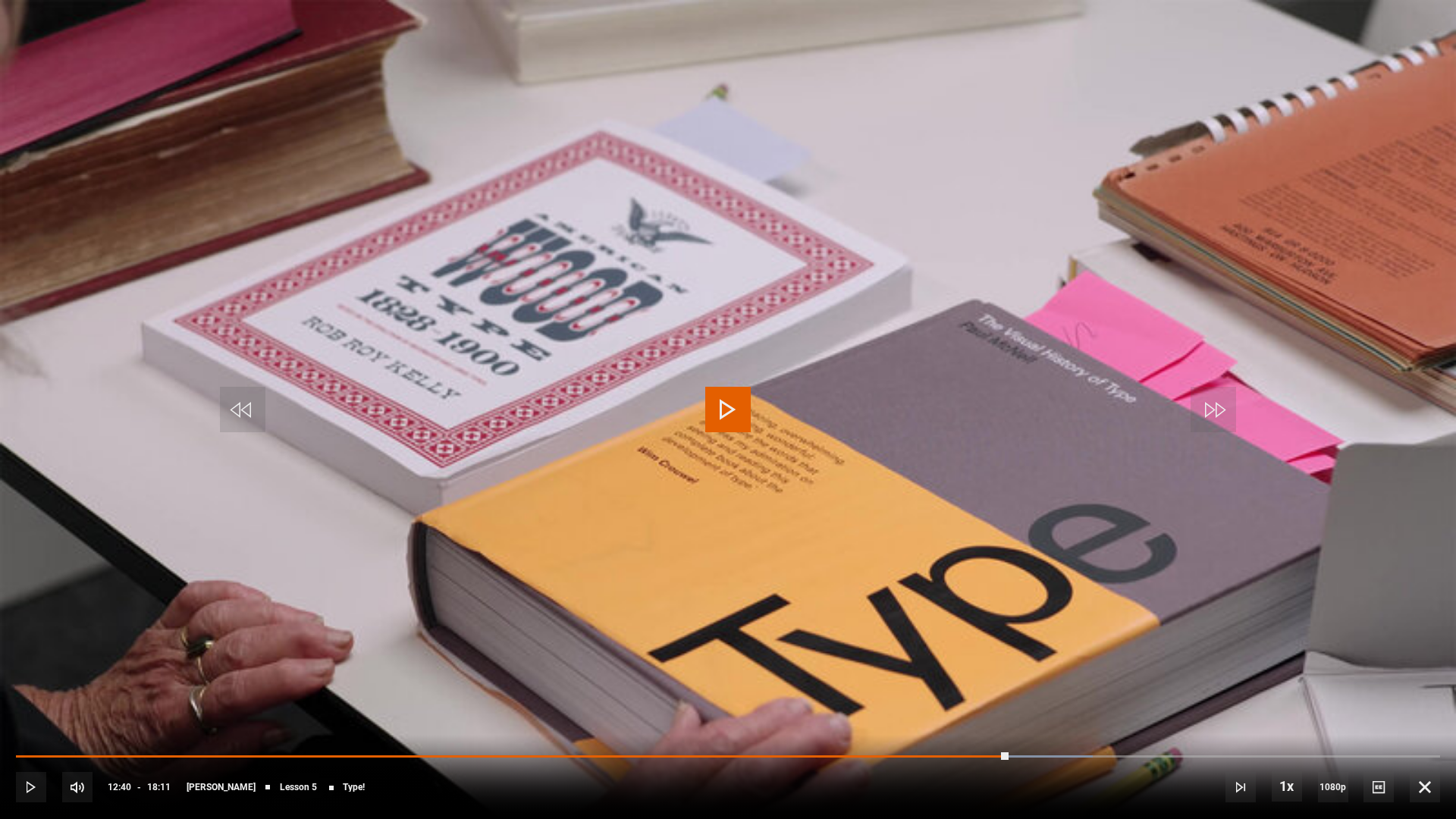
click at [614, 329] on video "Video Player" at bounding box center [728, 409] width 1456 height 819
click at [874, 376] on video "Video Player" at bounding box center [728, 409] width 1456 height 819
click at [1433, 714] on span "Video Player" at bounding box center [1425, 787] width 31 height 31
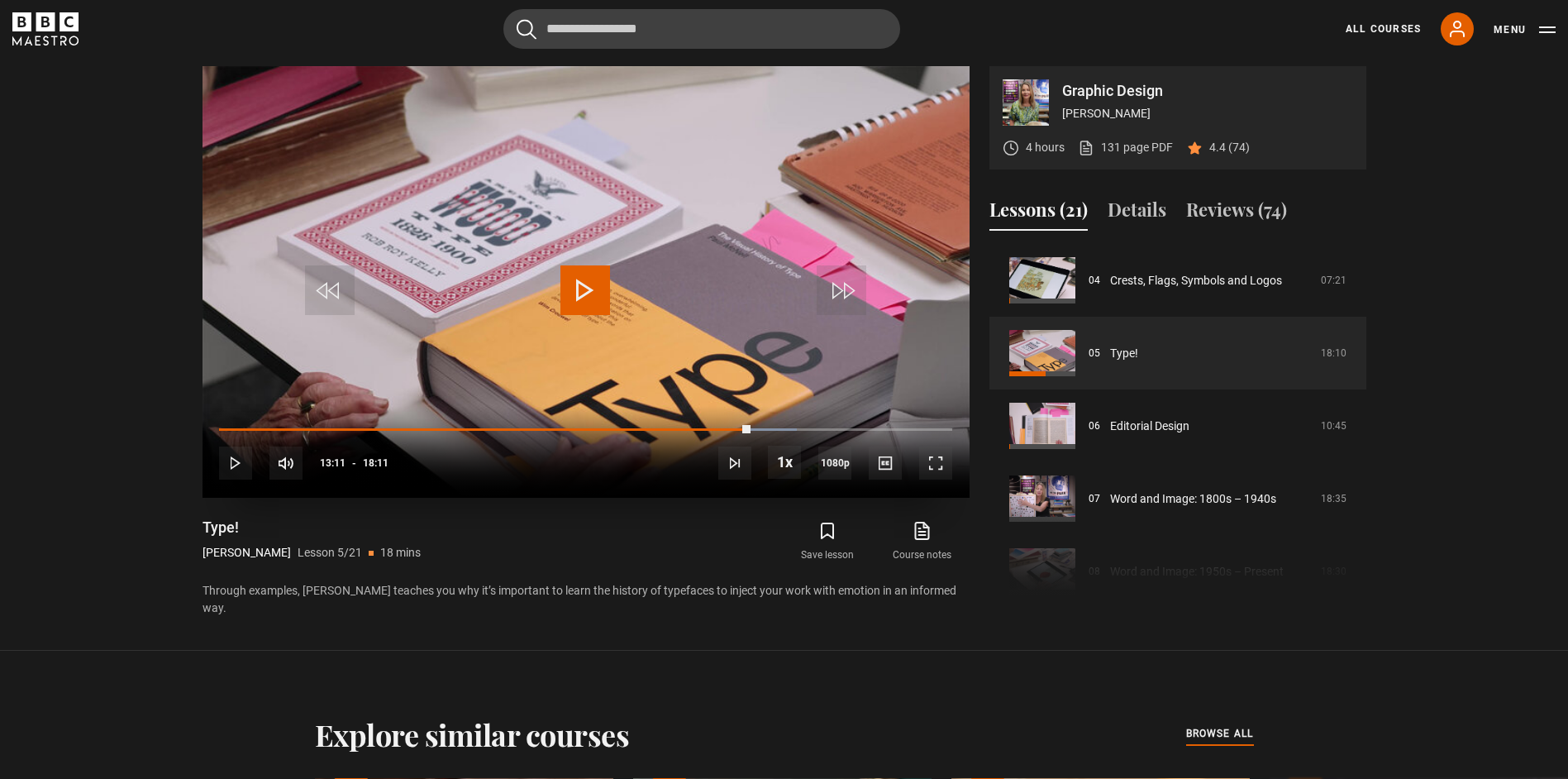
click at [602, 272] on span "Video Player" at bounding box center [584, 289] width 49 height 49
drag, startPoint x: 597, startPoint y: 301, endPoint x: 590, endPoint y: 291, distance: 12.2
click at [595, 298] on span "Video Player" at bounding box center [584, 289] width 49 height 49
click at [541, 285] on video "Video Player" at bounding box center [586, 282] width 767 height 432
click at [944, 471] on span "Video Player" at bounding box center [936, 463] width 34 height 34
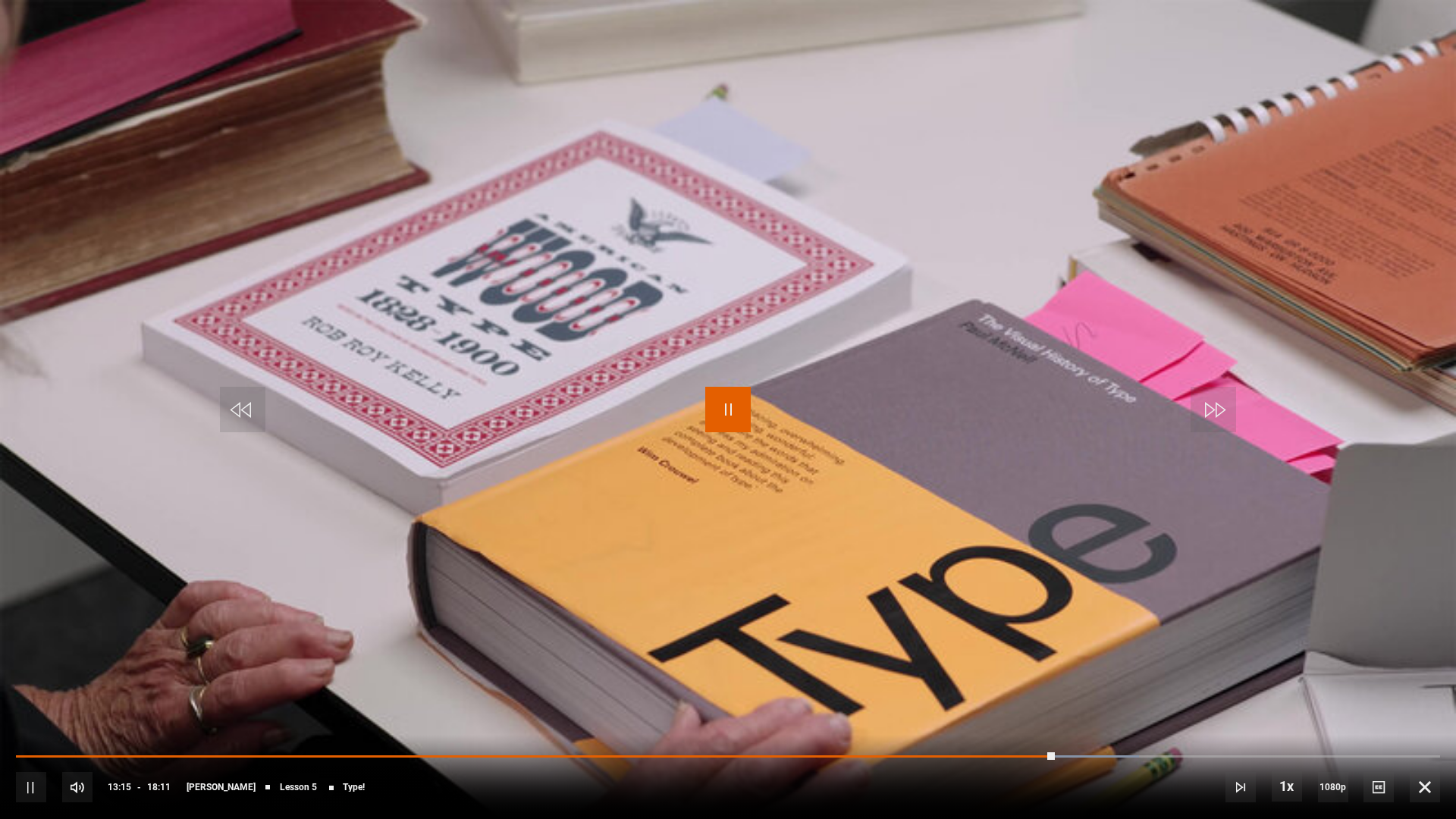
click at [742, 417] on span "Video Player" at bounding box center [728, 409] width 45 height 45
drag, startPoint x: 1424, startPoint y: 785, endPoint x: 1420, endPoint y: 708, distance: 77.1
click at [1423, 714] on span "Video Player" at bounding box center [1425, 787] width 31 height 31
